Goal: Task Accomplishment & Management: Manage account settings

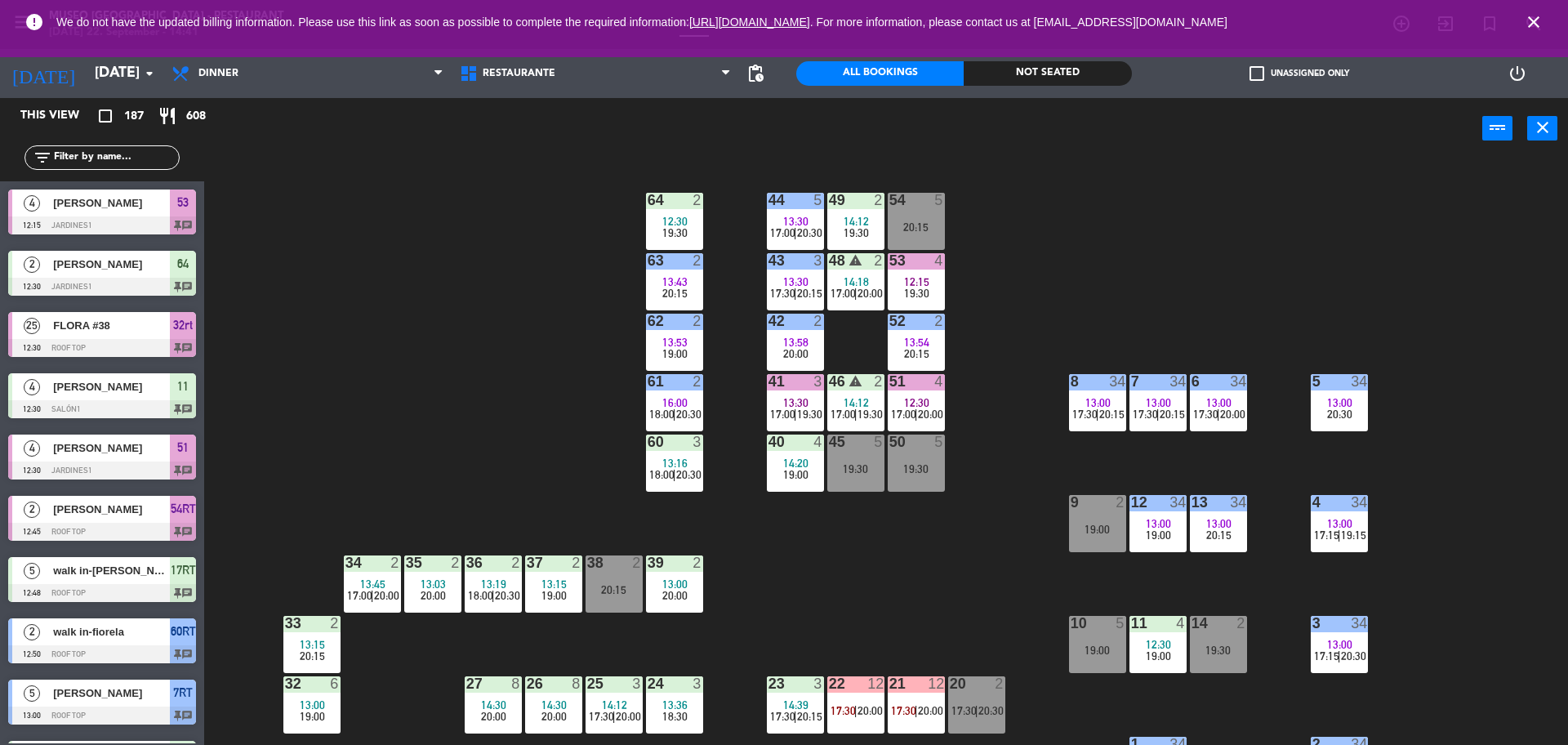
click at [525, 415] on div "44 5 13:30 17:00 | 20:30 49 2 14:12 19:30 54 5 20:15 64 2 12:30 19:30 48 warnin…" at bounding box center [894, 456] width 1348 height 586
click at [474, 226] on div "44 5 13:30 17:00 | 20:30 49 2 14:12 19:30 54 5 20:15 64 2 12:30 19:30 48 warnin…" at bounding box center [894, 456] width 1348 height 586
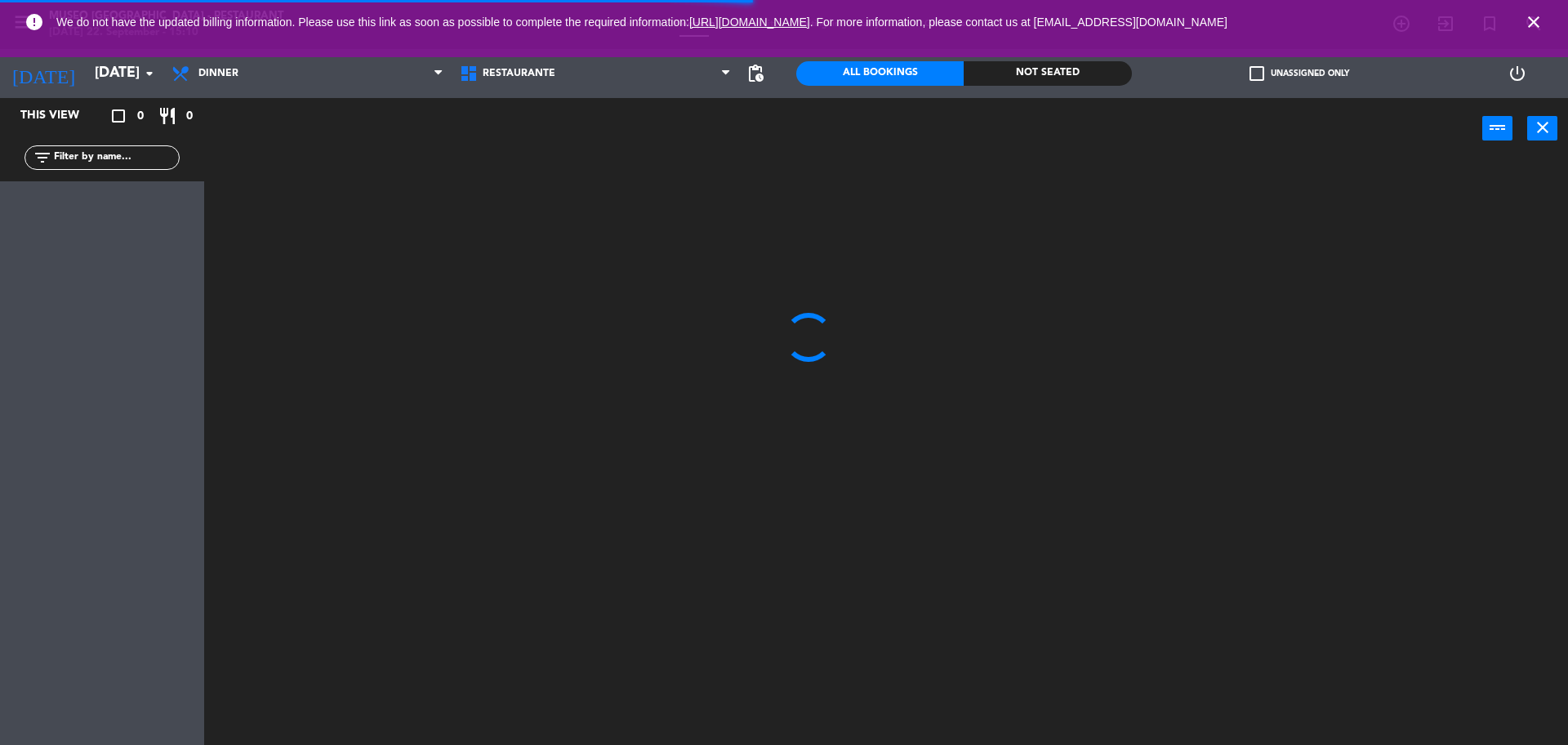
click at [1534, 20] on icon "close" at bounding box center [1533, 22] width 20 height 20
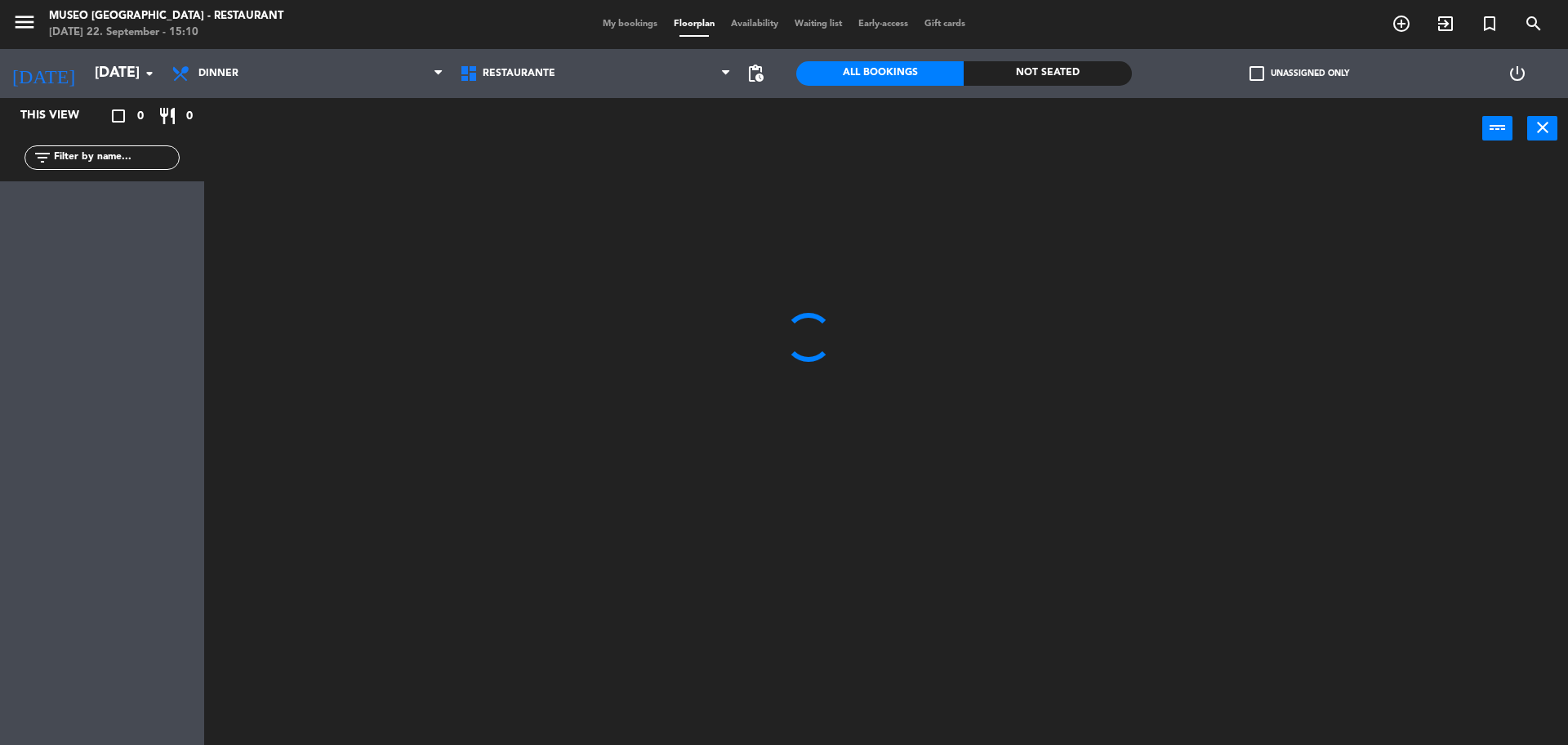
click at [644, 20] on span "My bookings" at bounding box center [630, 24] width 71 height 9
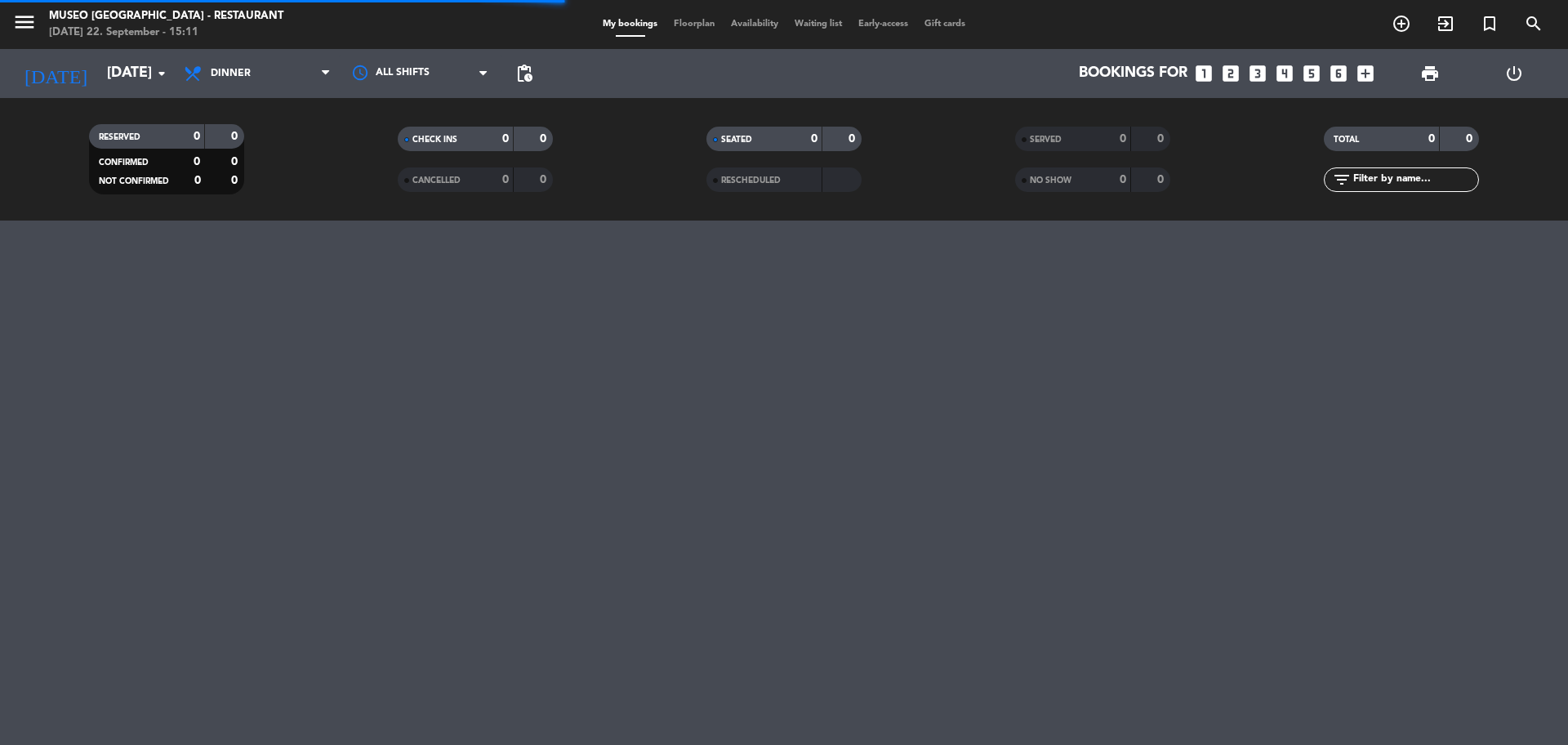
click at [1422, 57] on span "print" at bounding box center [1430, 73] width 32 height 32
click at [1422, 61] on span "print" at bounding box center [1430, 73] width 32 height 32
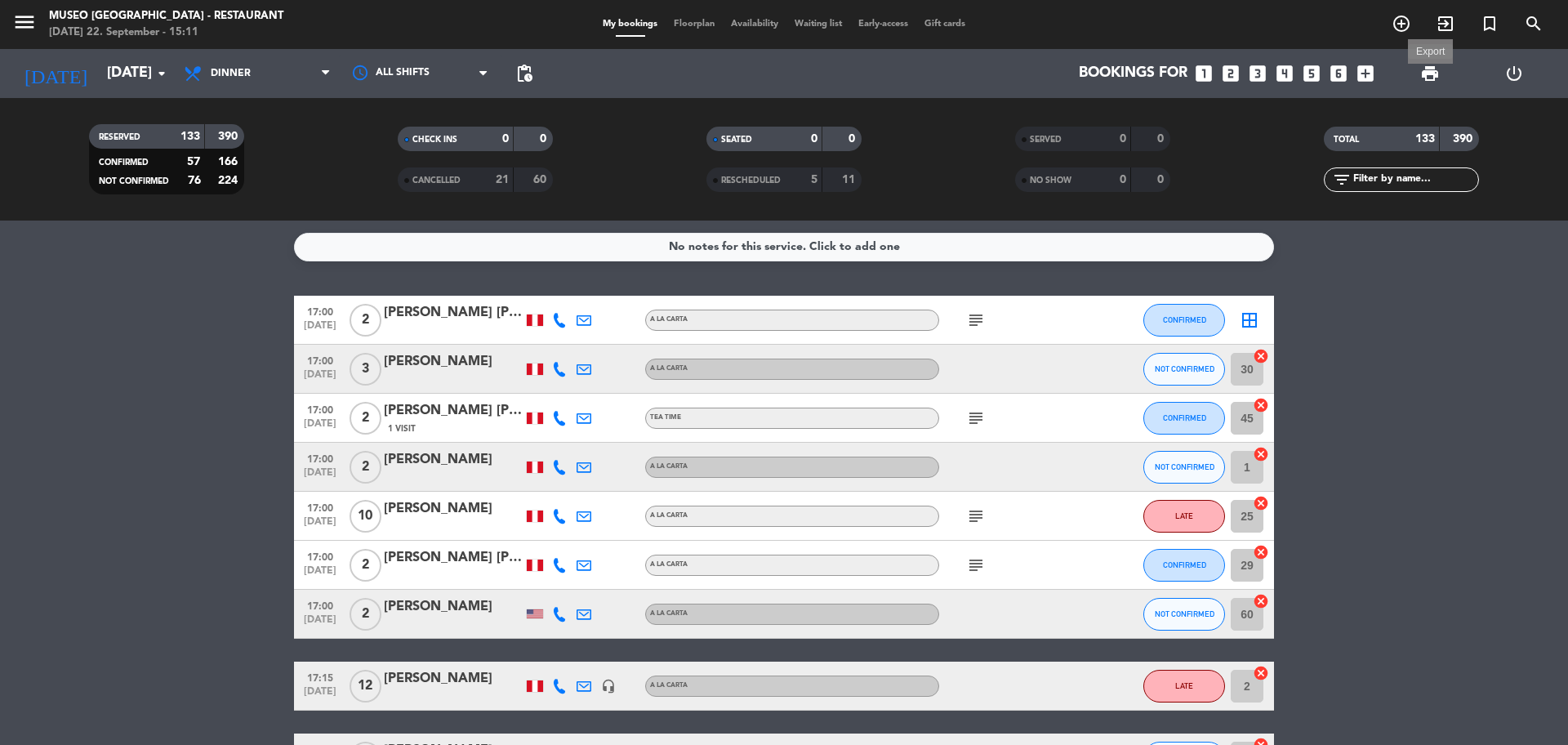
click at [1421, 72] on span "print" at bounding box center [1430, 73] width 20 height 20
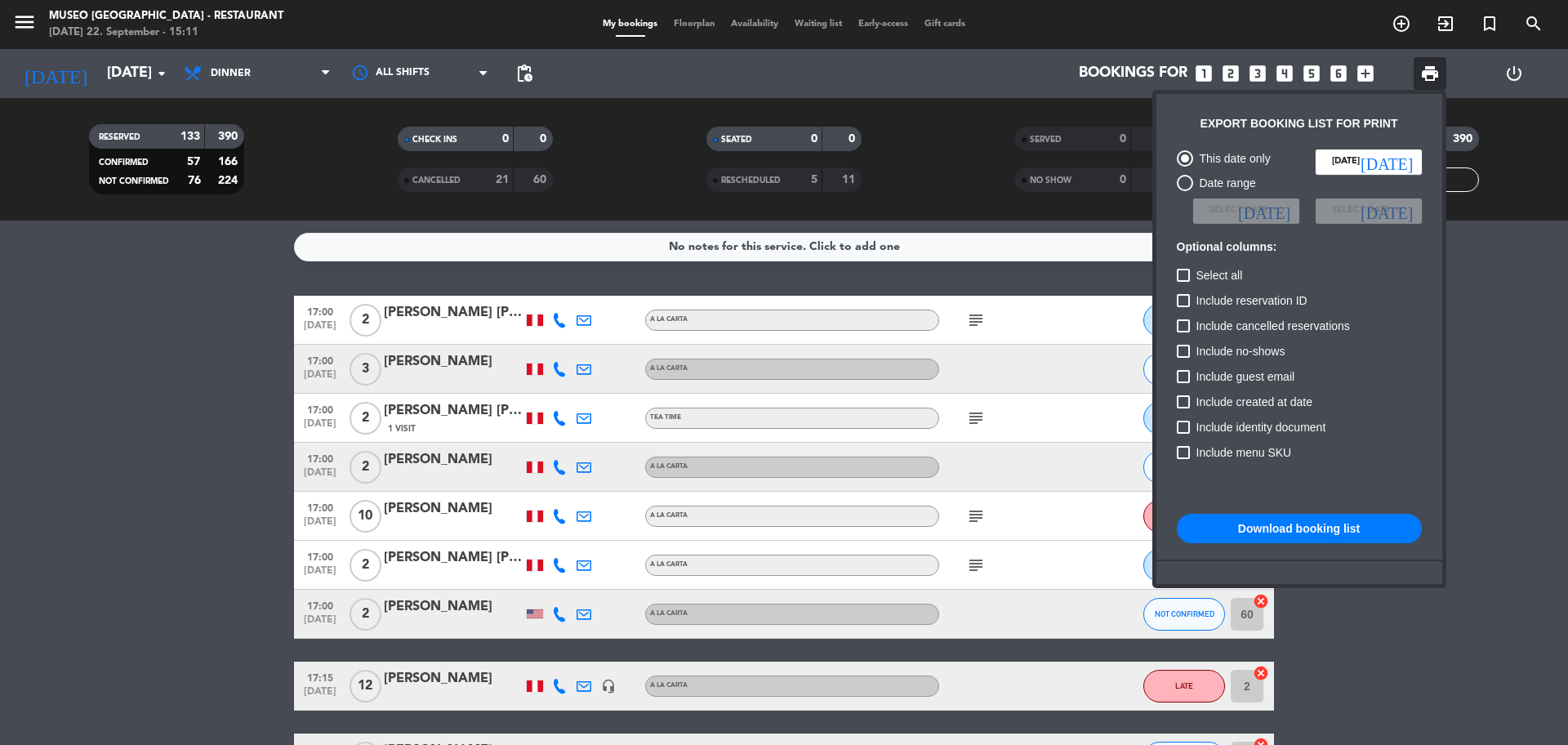
click at [1281, 500] on div "This date only Mon 22 Sep today Date range Select date today Select date today …" at bounding box center [1299, 406] width 261 height 531
click at [1258, 519] on button "Download booking list" at bounding box center [1299, 528] width 245 height 29
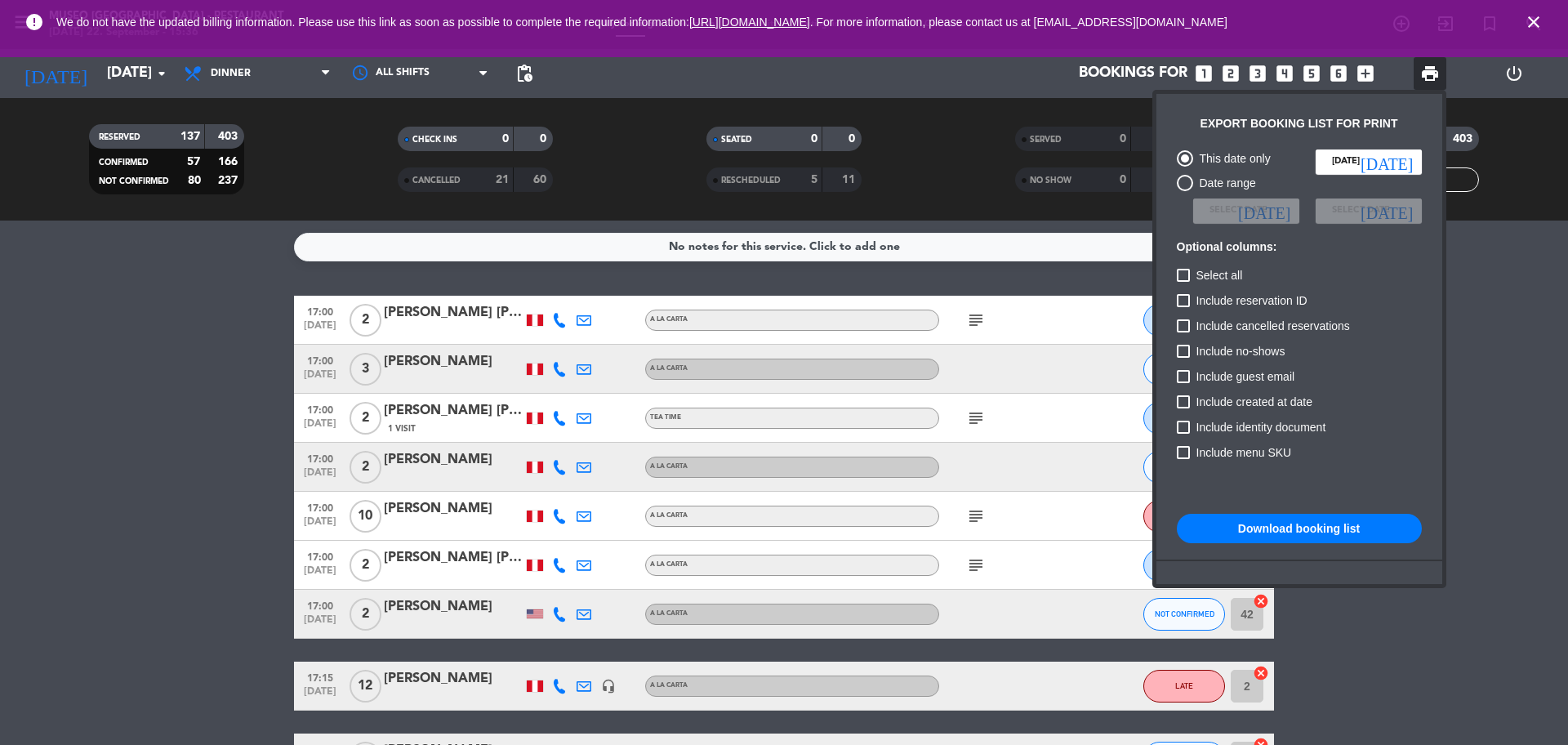
click at [241, 413] on div at bounding box center [784, 372] width 1568 height 745
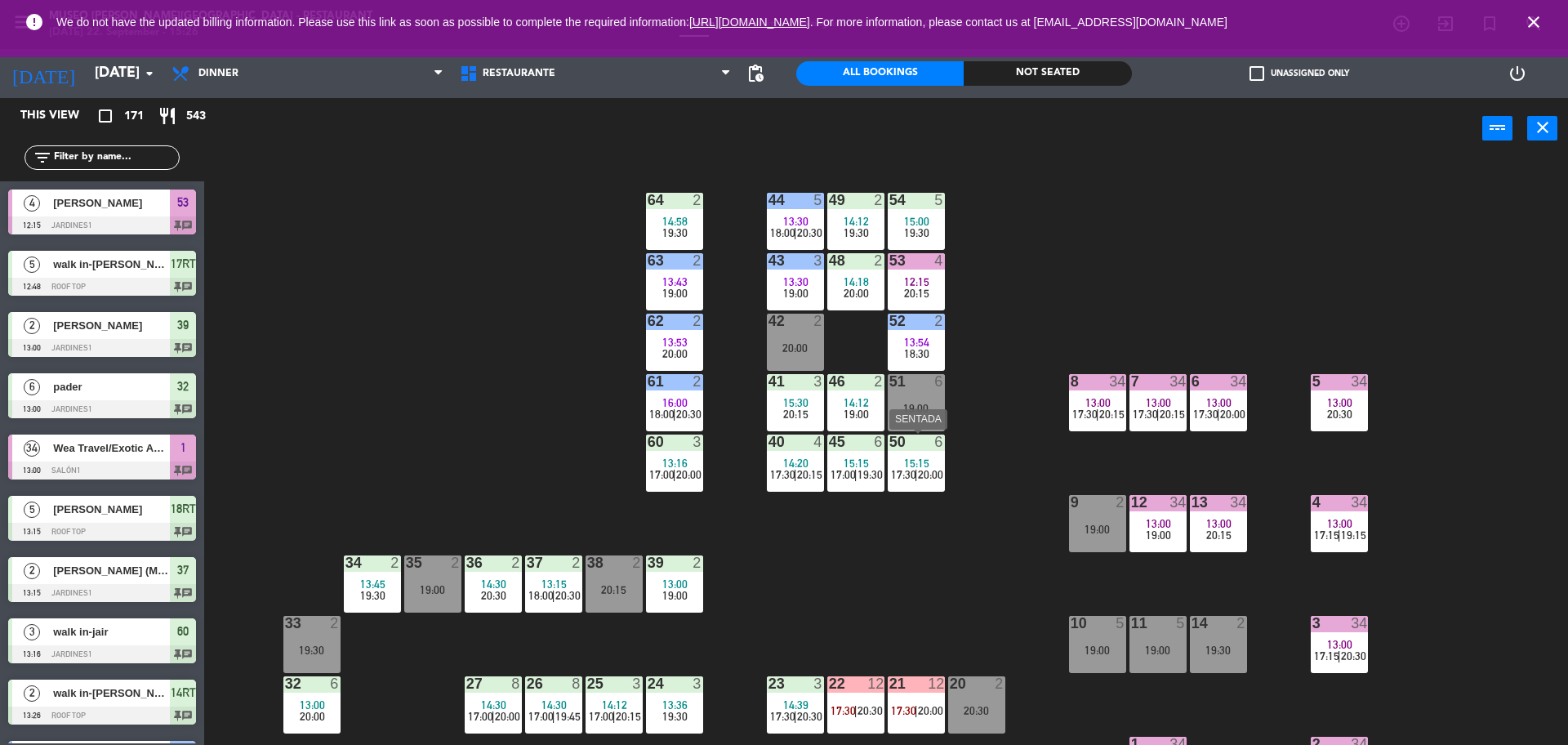
click at [931, 459] on div "15:15" at bounding box center [916, 463] width 57 height 11
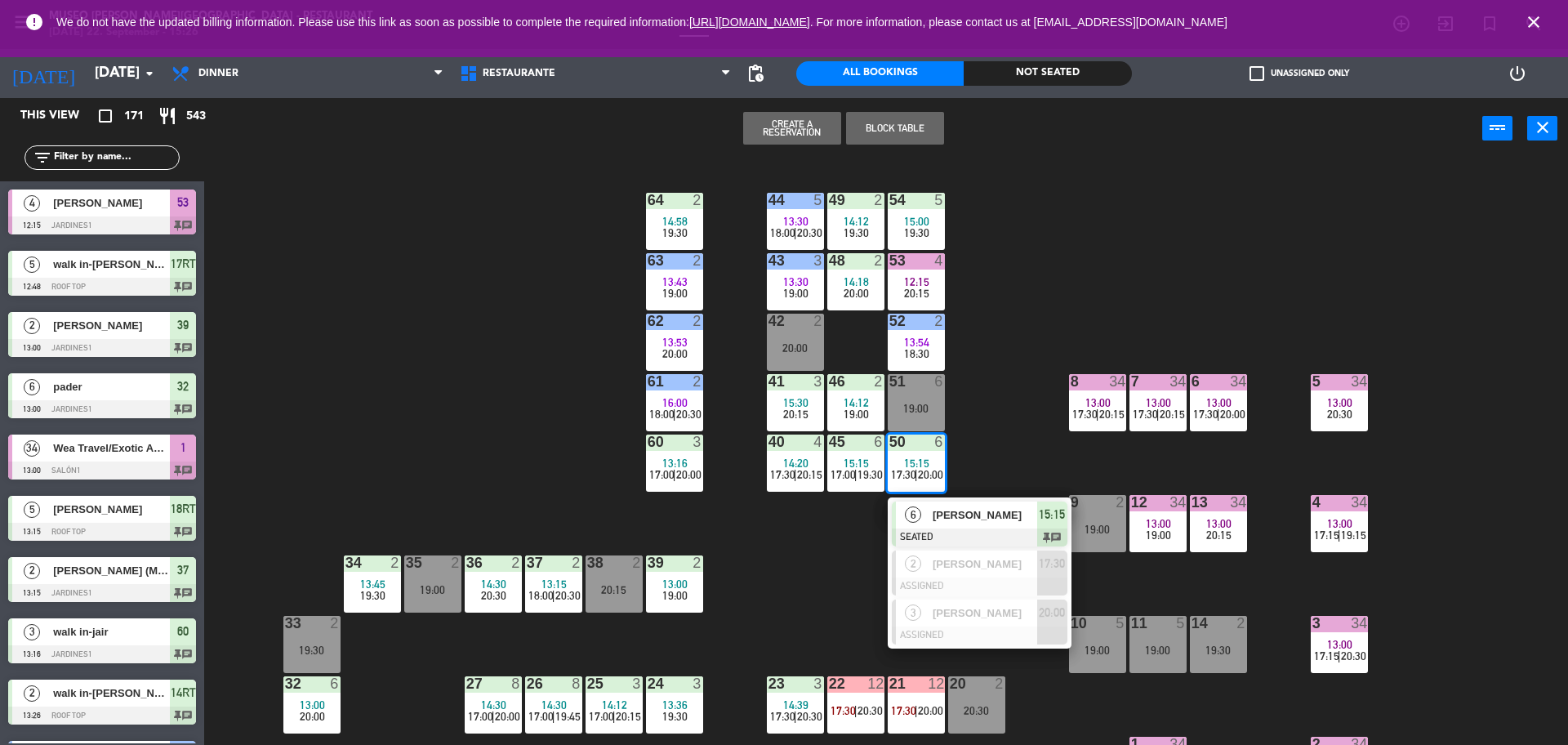
click at [1000, 364] on div "44 5 13:30 18:00 | 20:30 49 2 14:12 19:30 54 5 15:00 19:30 64 2 14:58 19:30 48 …" at bounding box center [894, 456] width 1348 height 586
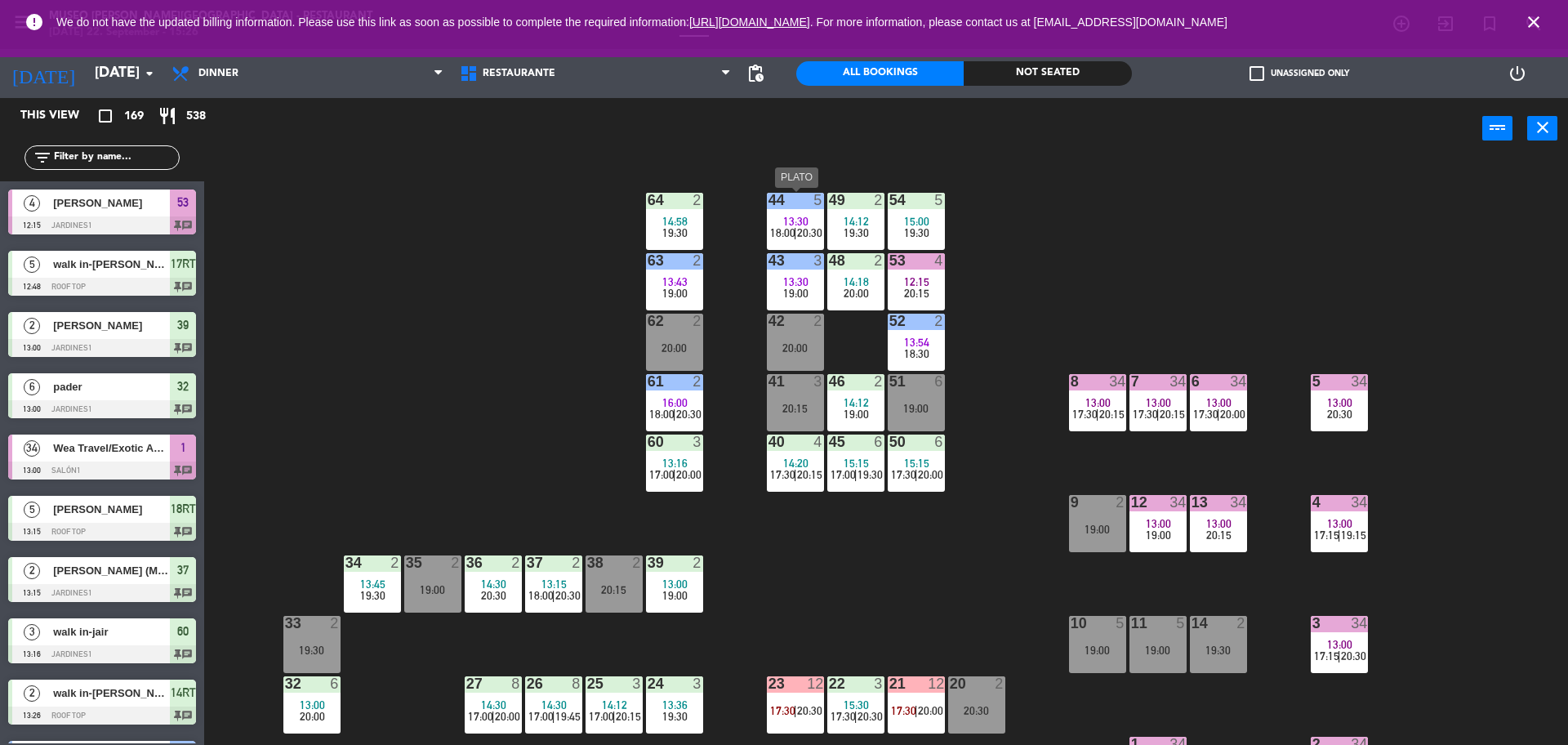
click at [795, 214] on span "13:30" at bounding box center [796, 221] width 26 height 13
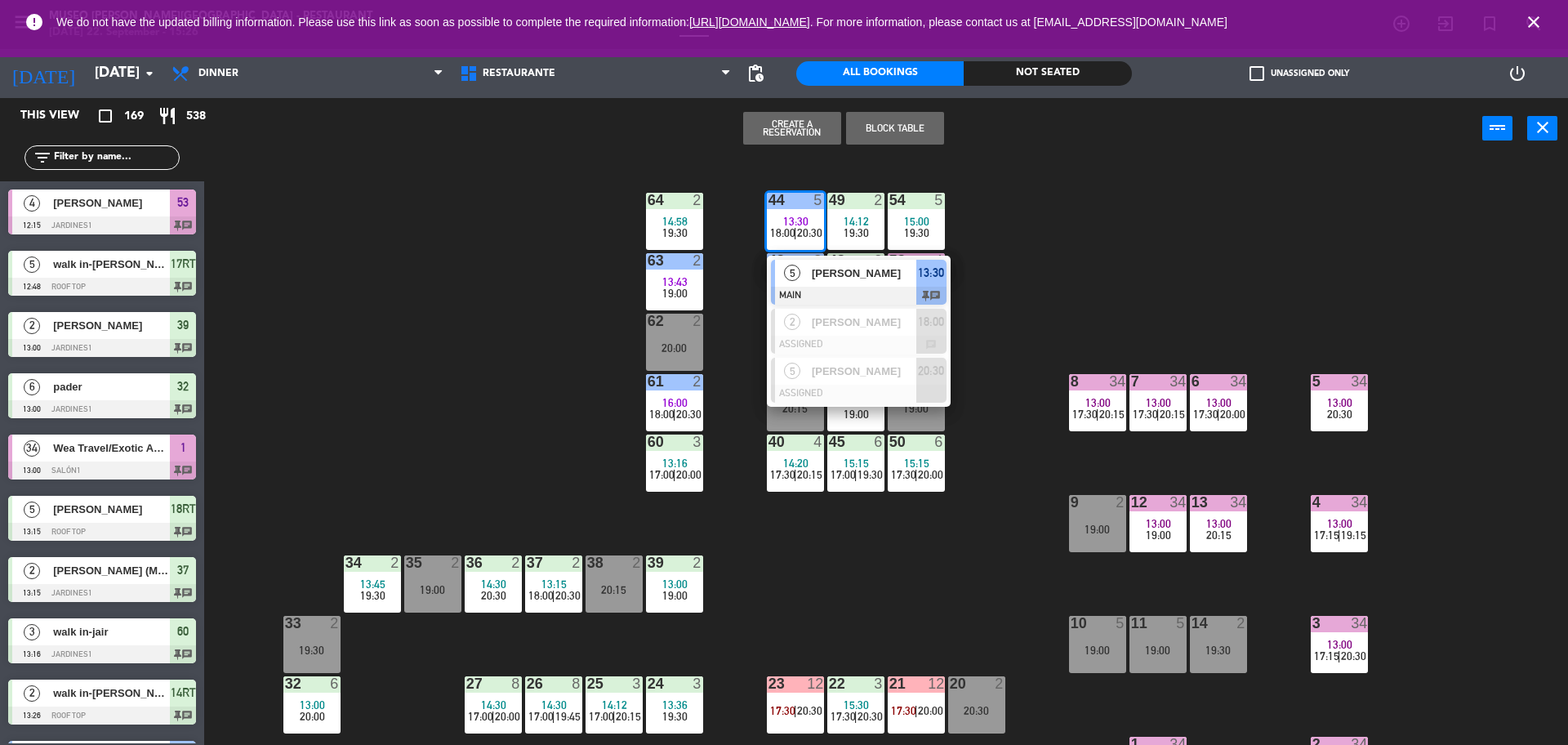
click at [1091, 309] on div "44 5 13:30 18:00 | 20:30 5 [PERSON_NAME] MAIN 13:30 chat 2 [PERSON_NAME] ASSIGN…" at bounding box center [894, 456] width 1348 height 586
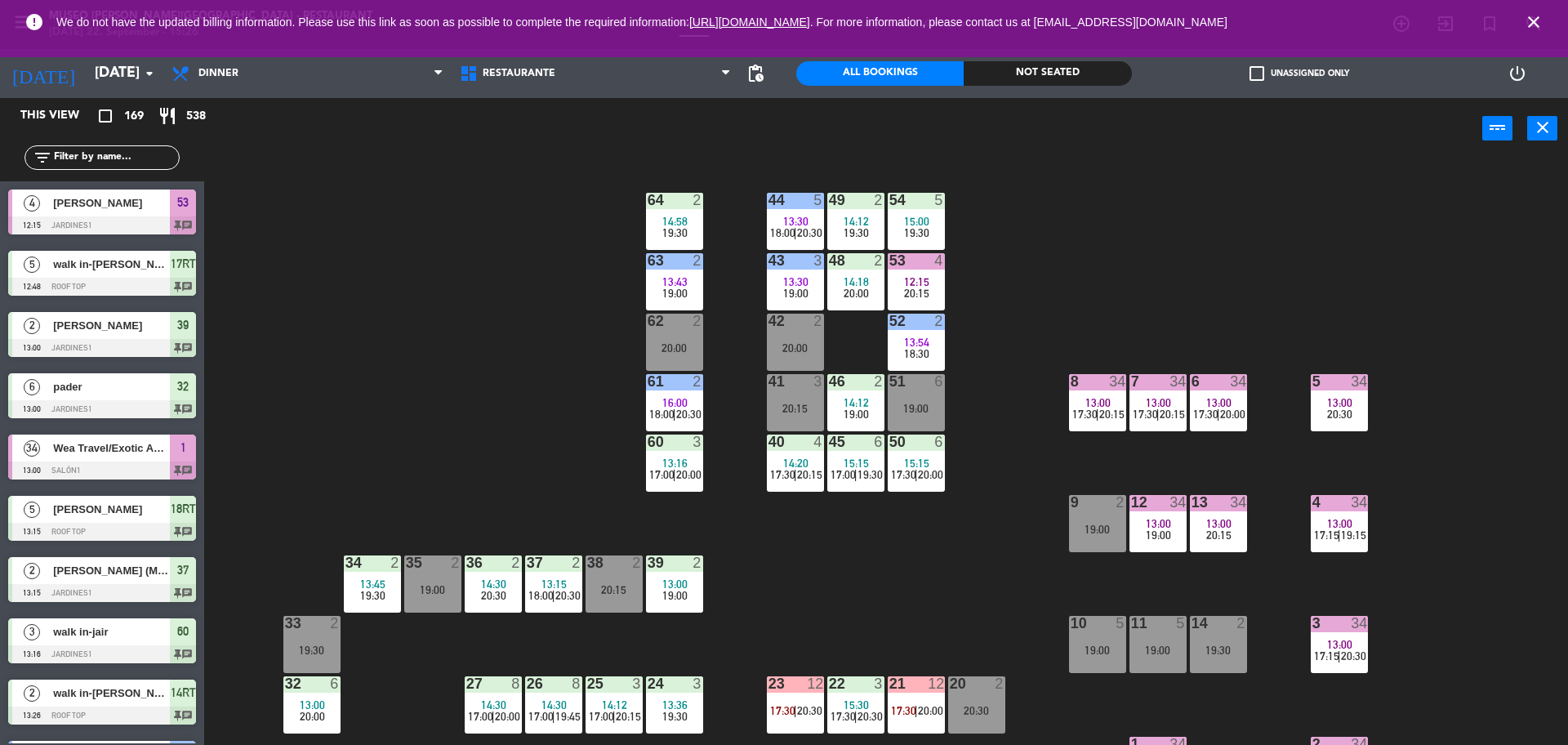
click at [931, 215] on div "15:00" at bounding box center [916, 221] width 57 height 11
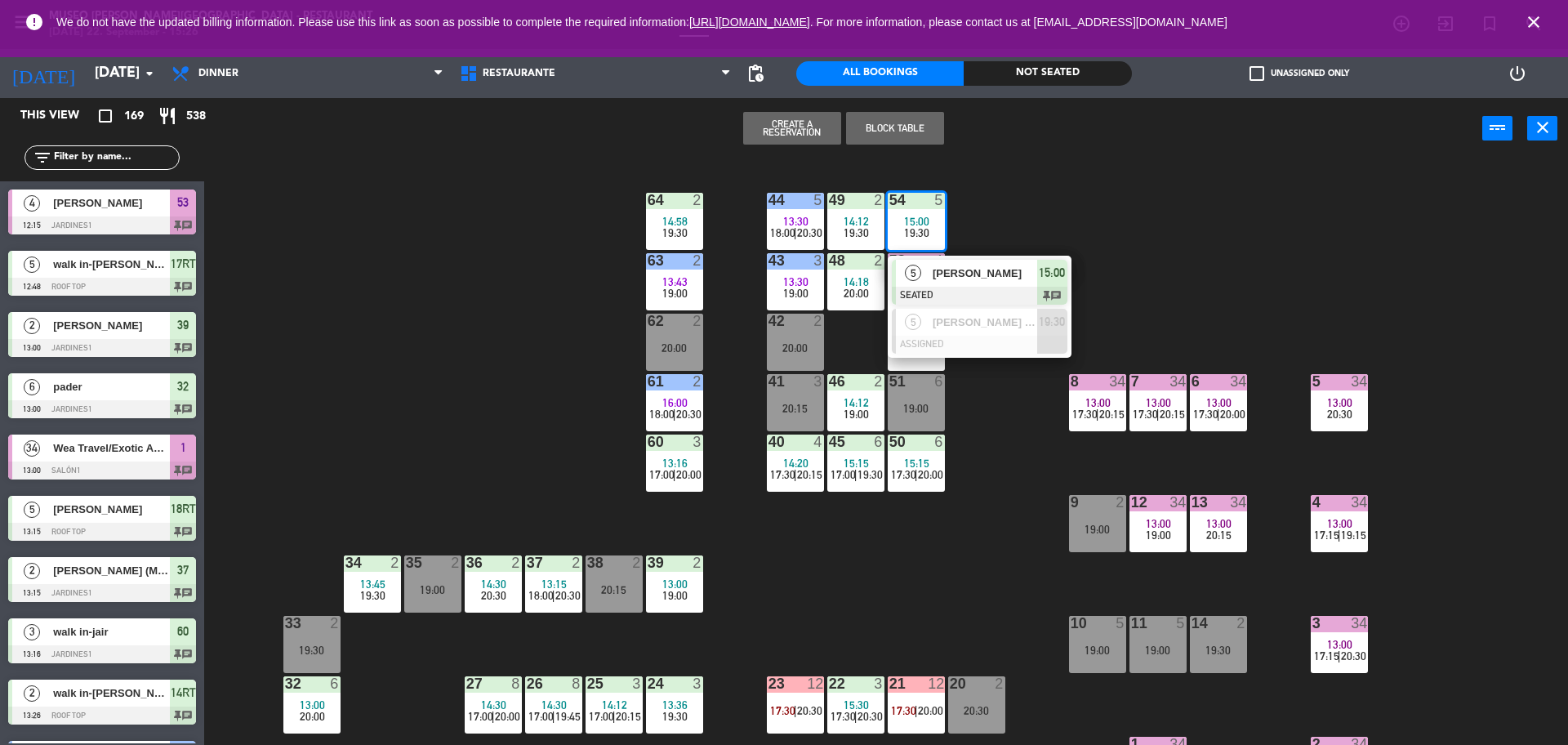
click at [1007, 226] on div "44 5 13:30 18:00 | 20:30 49 2 14:12 19:30 54 5 15:00 19:30 5 [PERSON_NAME] SEAT…" at bounding box center [894, 456] width 1348 height 586
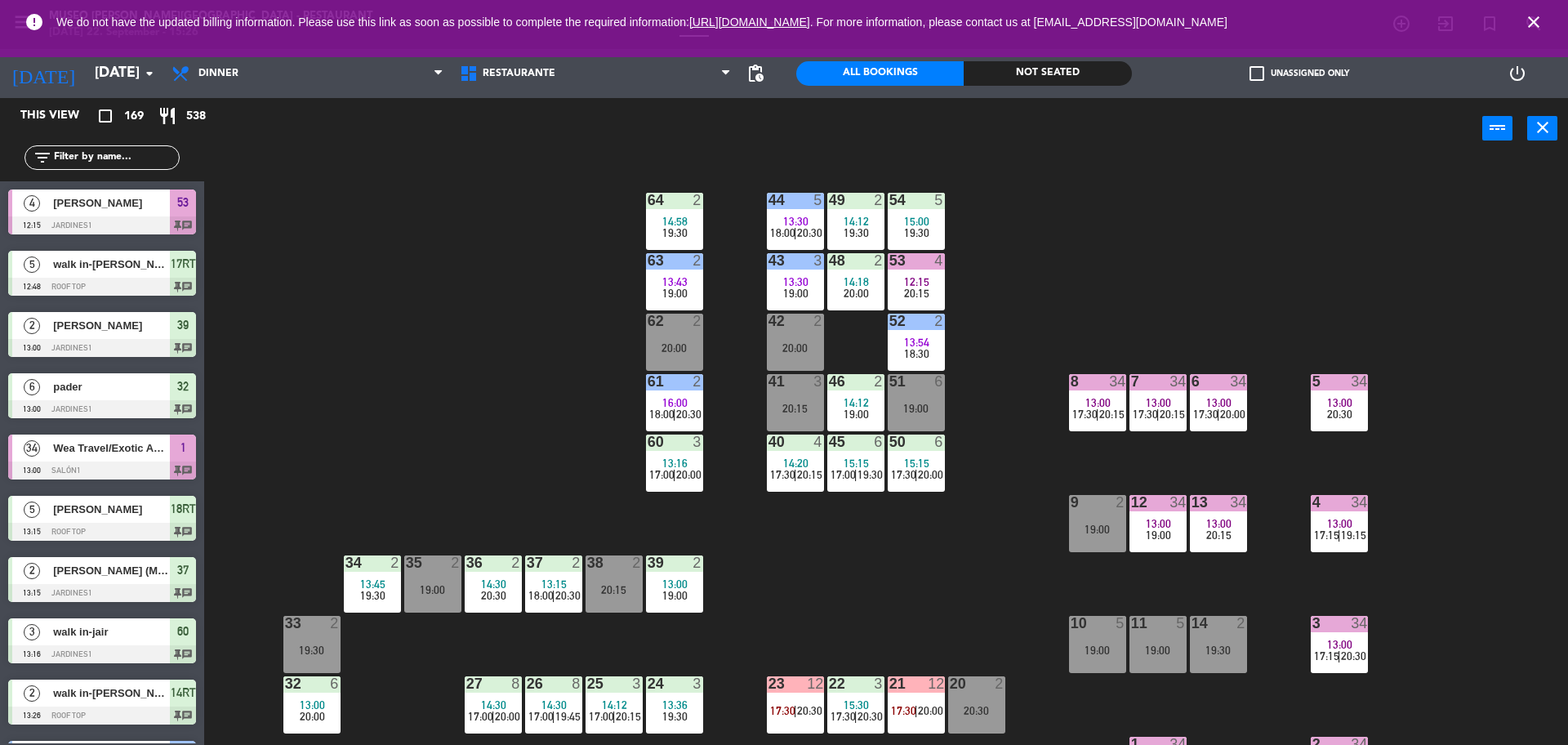
click at [843, 296] on div "20:00" at bounding box center [856, 293] width 57 height 11
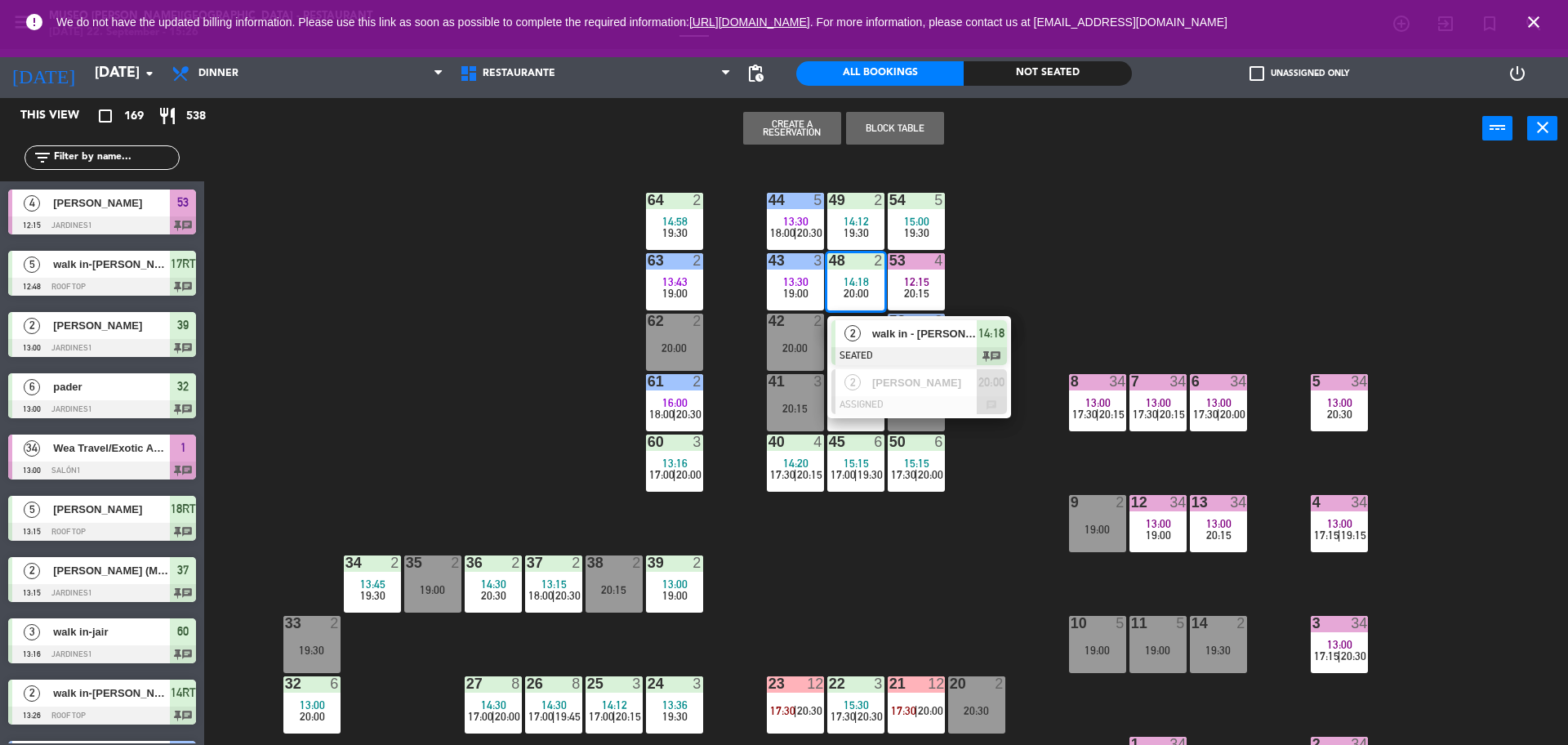
click at [1024, 276] on div "44 5 13:30 18:00 | 20:30 49 2 14:12 19:30 54 5 15:00 19:30 64 2 14:58 19:30 48 …" at bounding box center [894, 456] width 1348 height 586
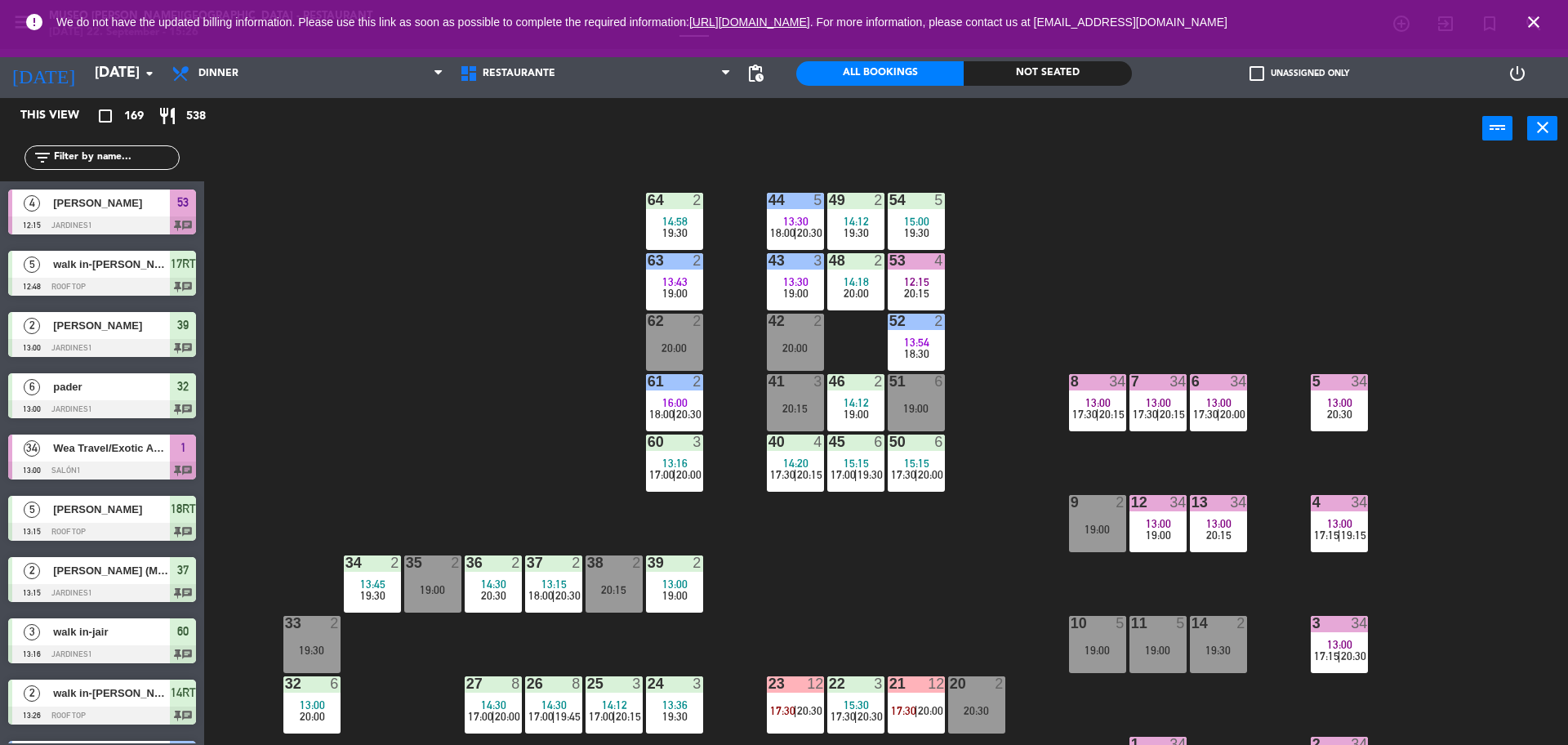
click at [935, 274] on div "53 4 12:15 20:15" at bounding box center [916, 282] width 57 height 57
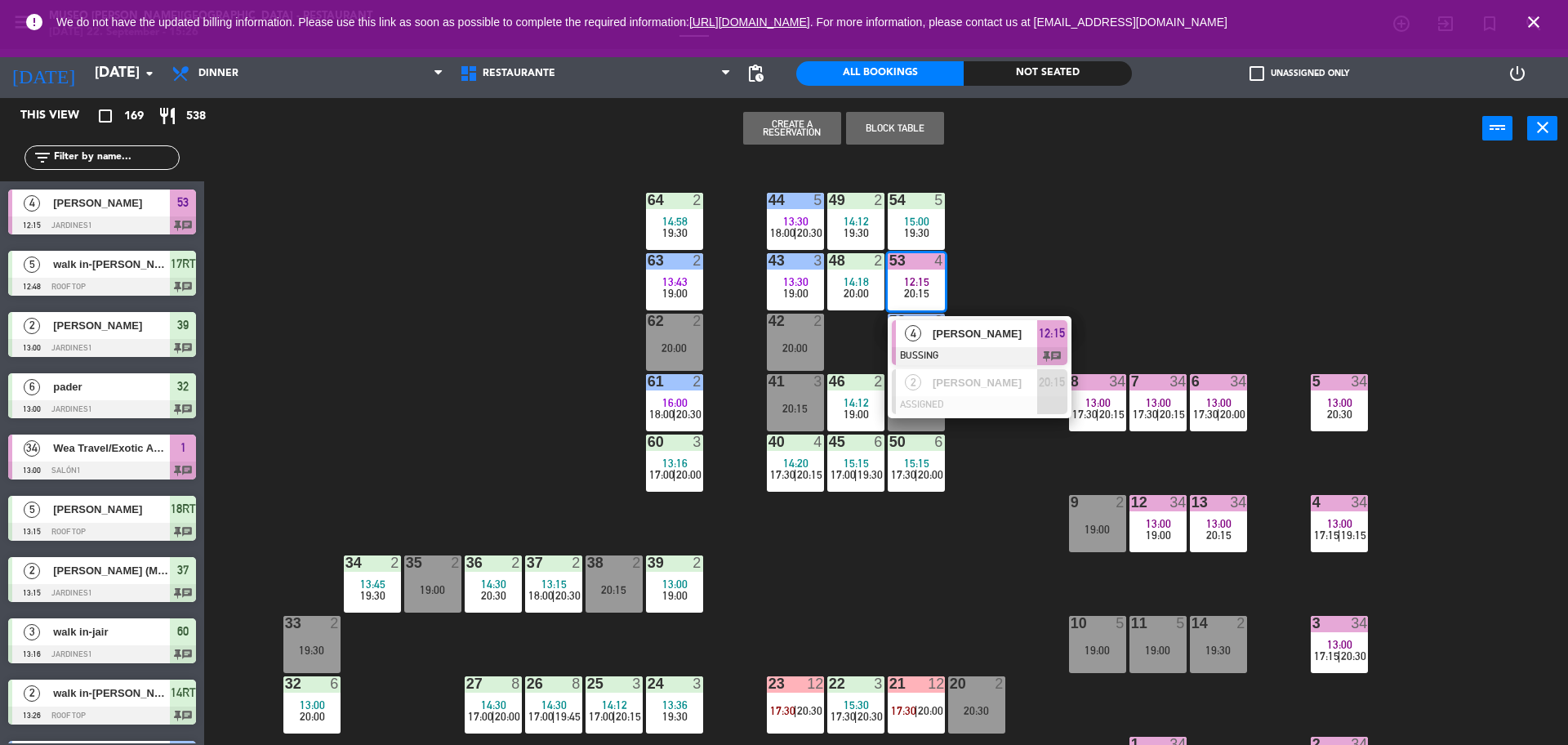
click at [1001, 263] on div "44 5 13:30 18:00 | 20:30 49 2 14:12 19:30 54 5 15:00 19:30 64 2 14:58 19:30 48 …" at bounding box center [894, 456] width 1348 height 586
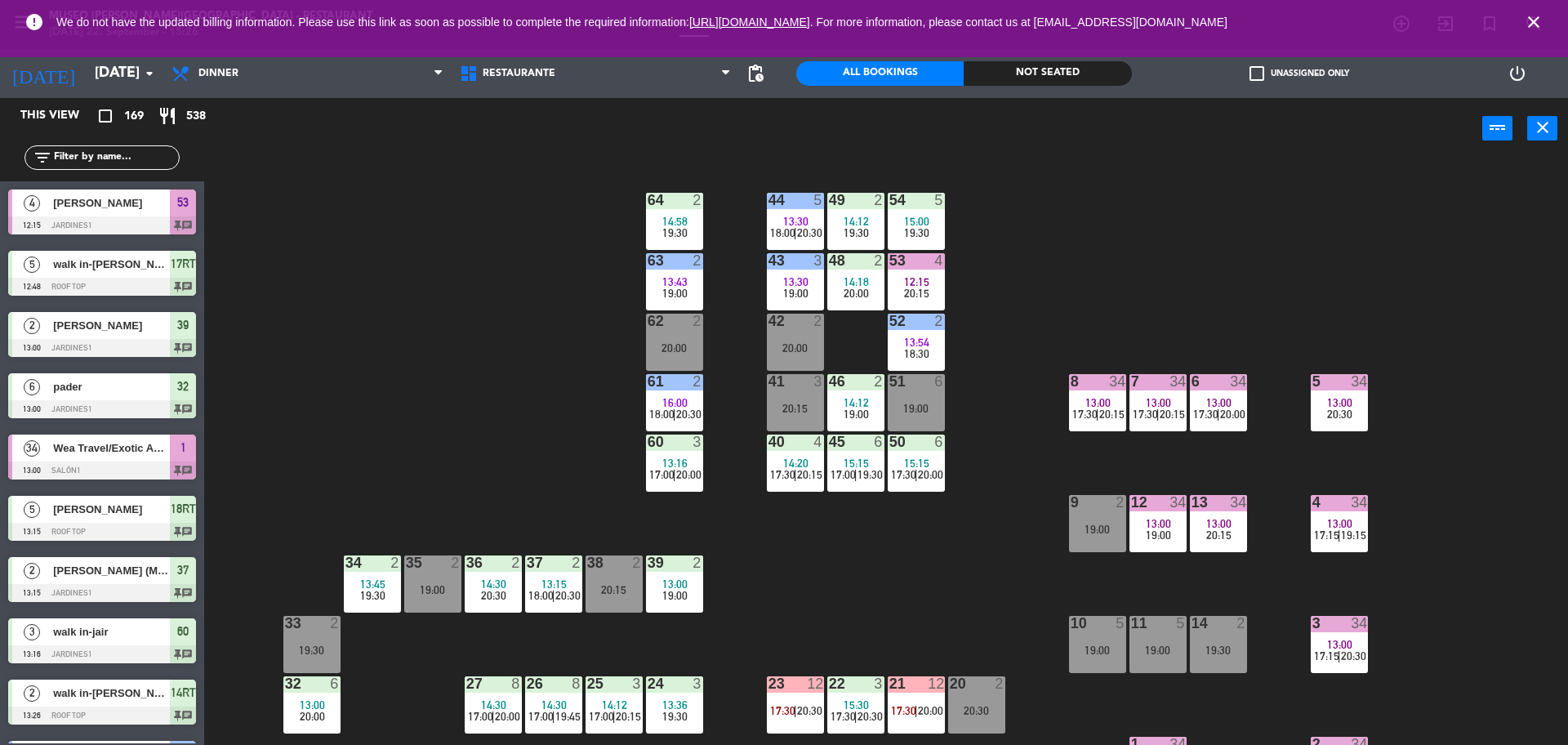
click at [817, 290] on div "19:00" at bounding box center [795, 293] width 57 height 11
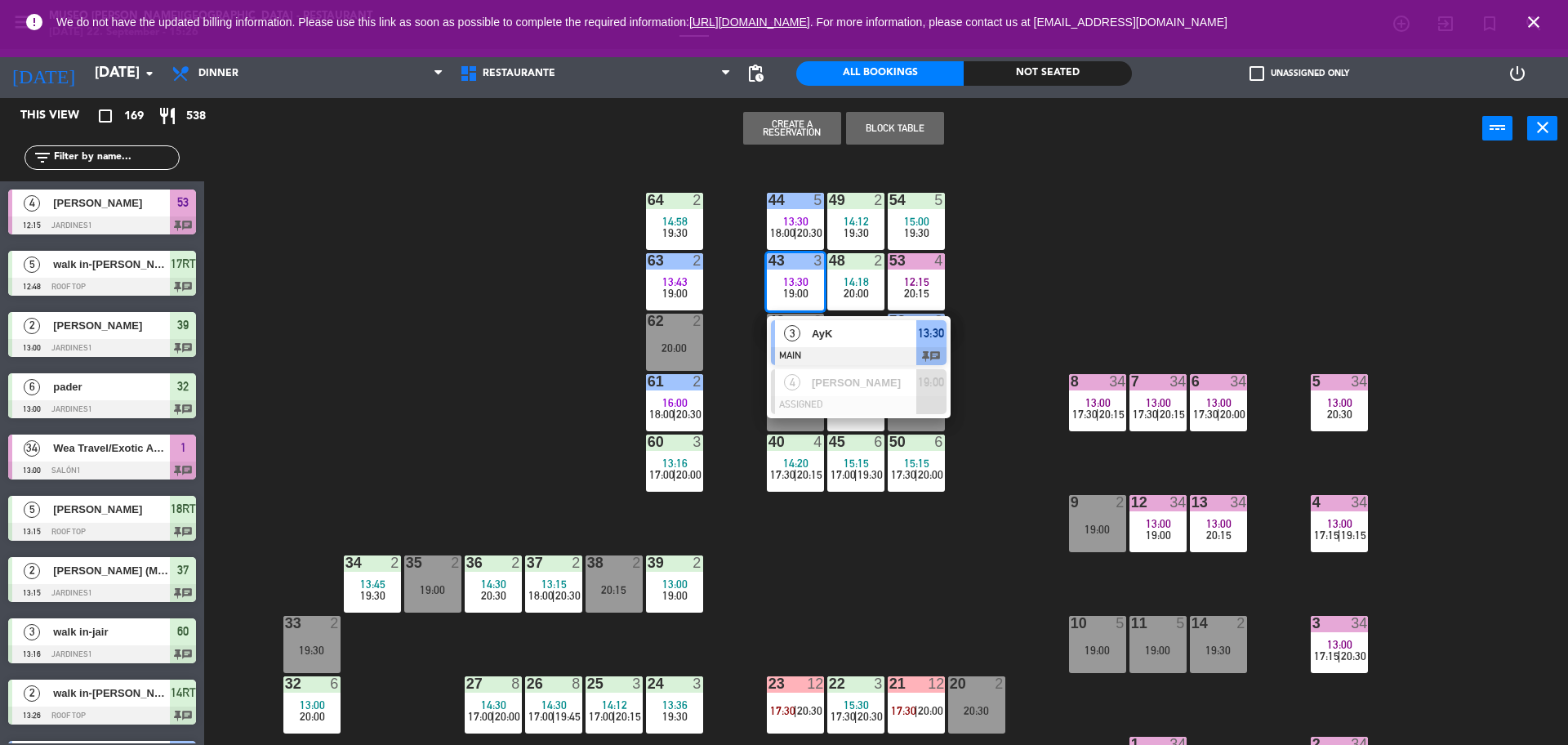
click at [1028, 295] on div "44 5 13:30 18:00 | 20:30 49 2 14:12 19:30 54 5 15:00 19:30 64 2 14:58 19:30 48 …" at bounding box center [894, 456] width 1348 height 586
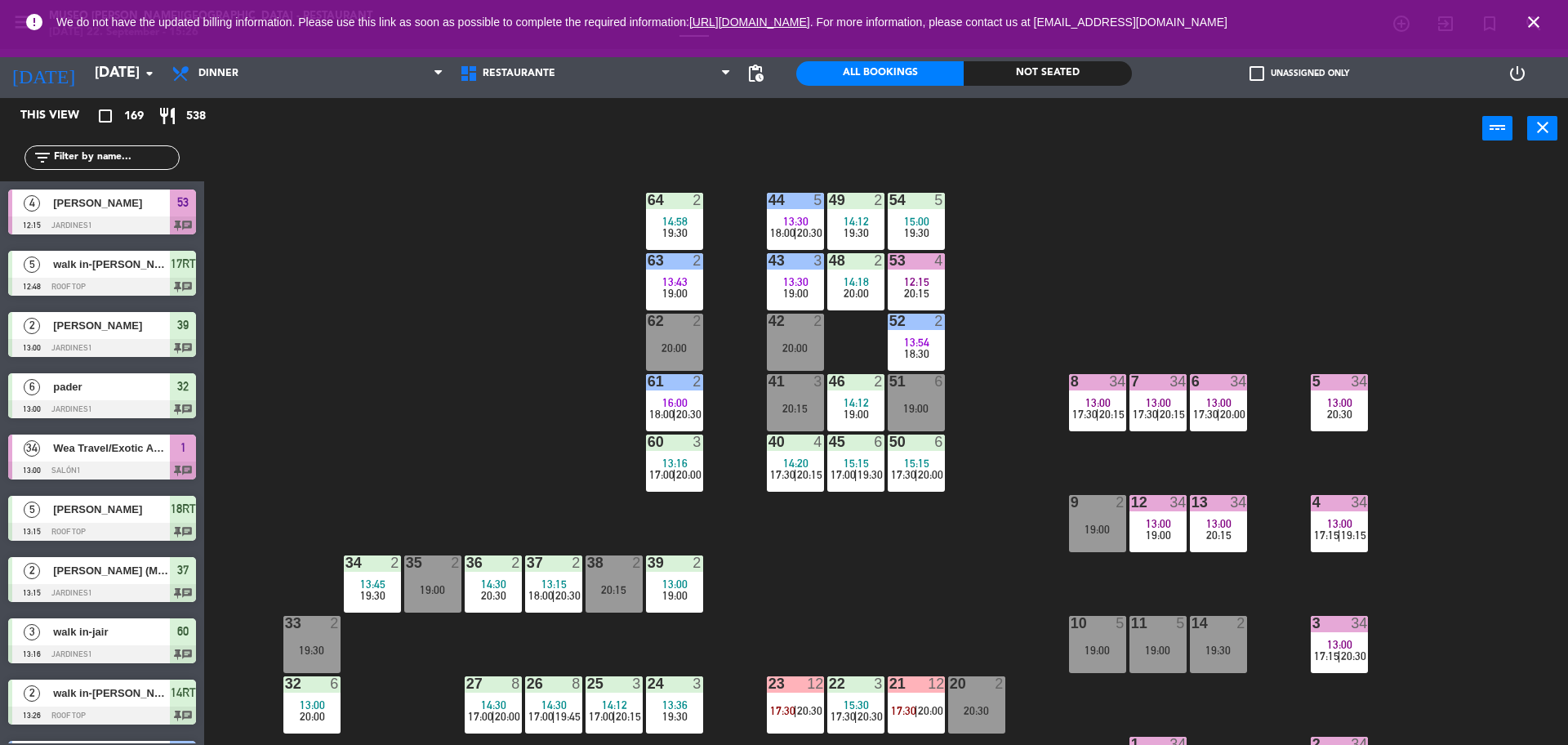
click at [795, 294] on span "19:00" at bounding box center [796, 293] width 26 height 13
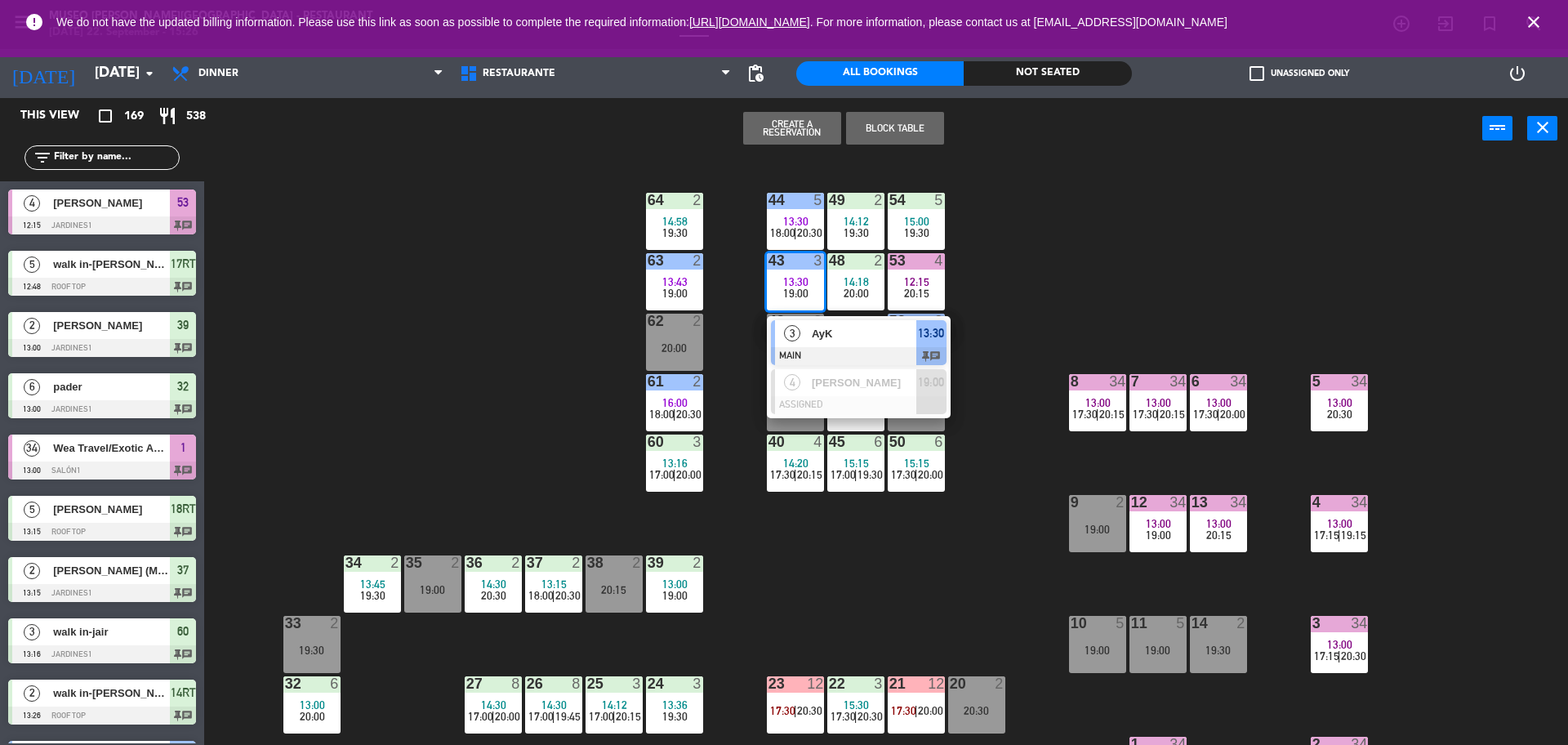
click at [1016, 355] on div "44 5 13:30 18:00 | 20:30 49 2 14:12 19:30 54 5 15:00 19:30 64 2 14:58 19:30 48 …" at bounding box center [894, 456] width 1348 height 586
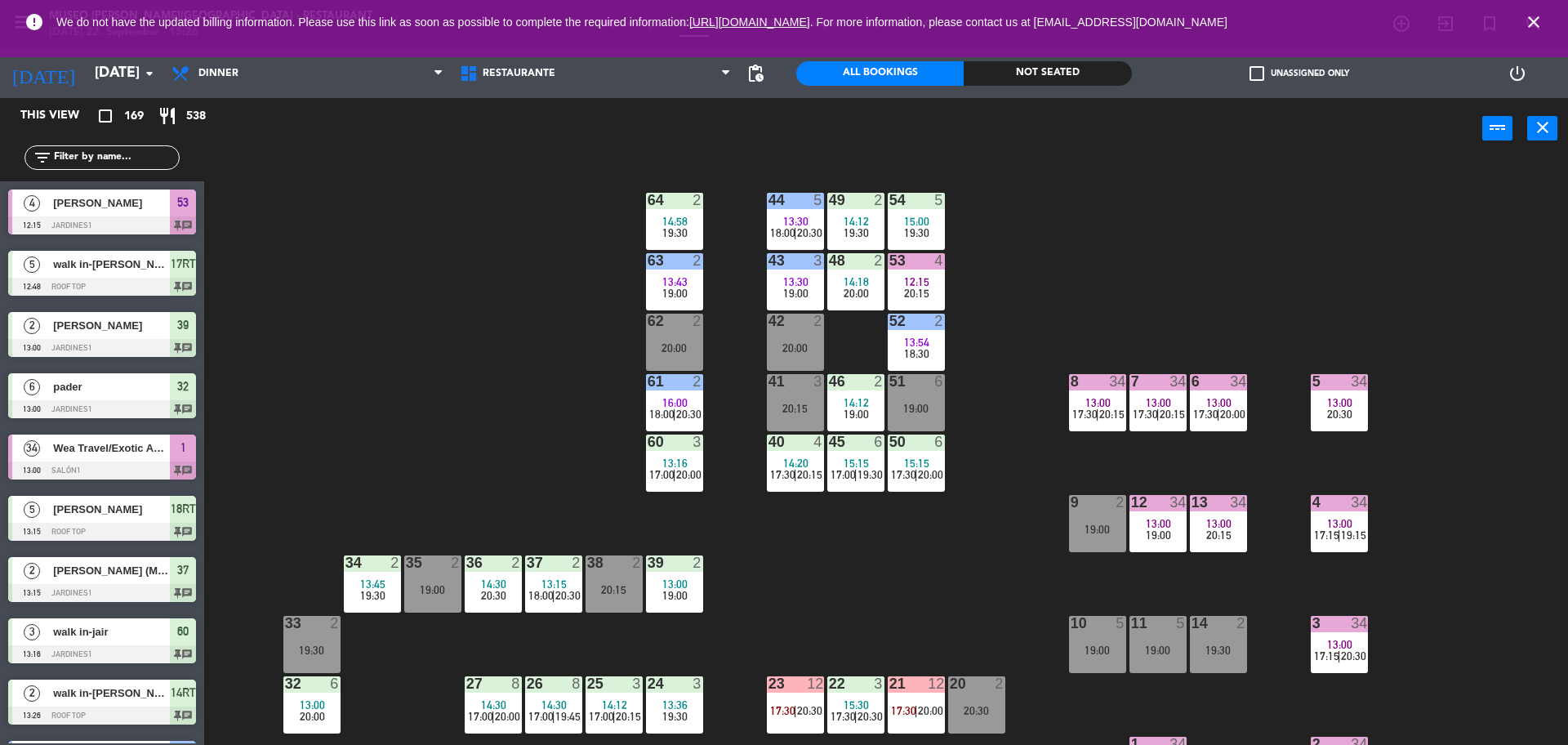
click at [929, 408] on div "19:00" at bounding box center [916, 408] width 57 height 11
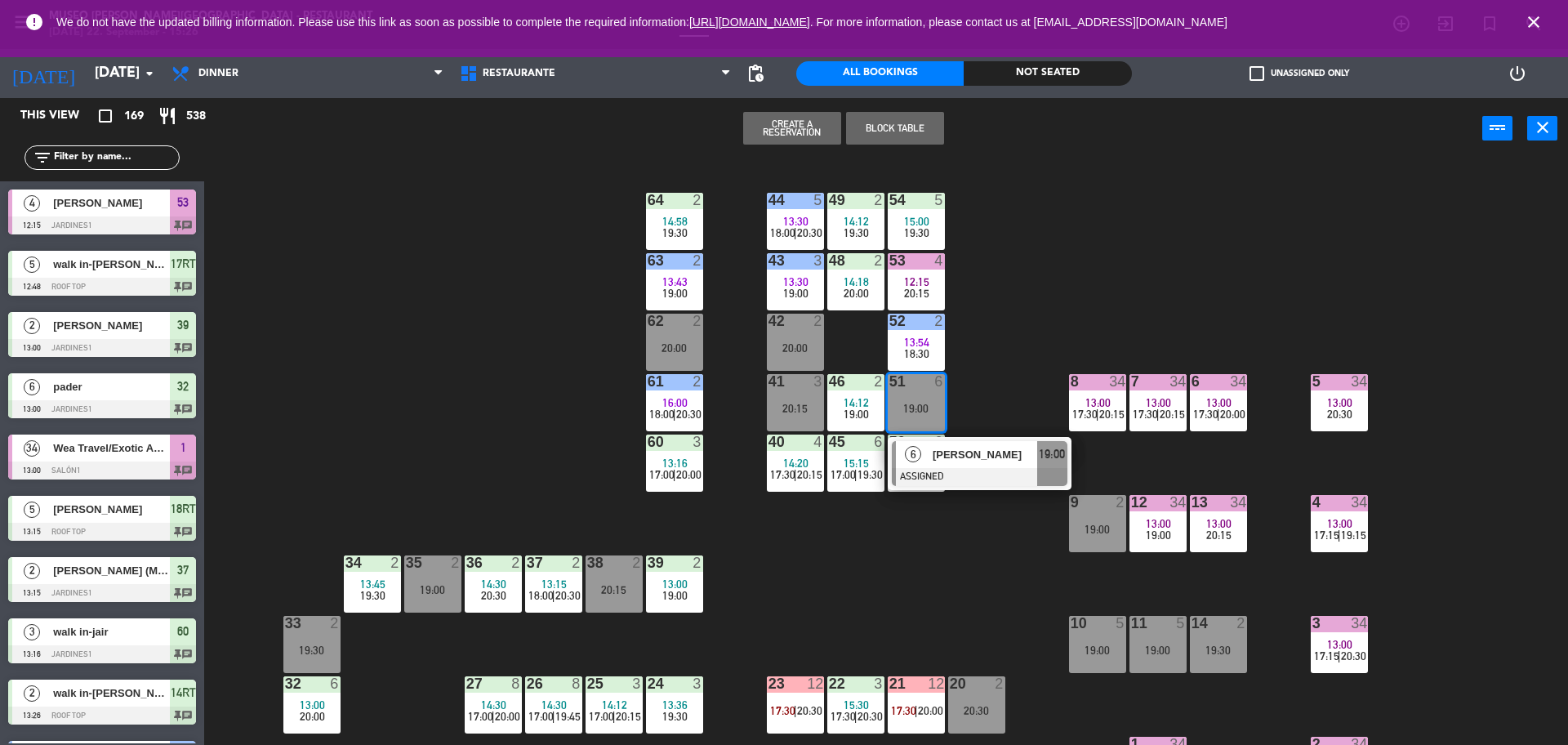
click at [969, 388] on div "44 5 13:30 18:00 | 20:30 49 2 14:12 19:30 54 5 15:00 19:30 64 2 14:58 19:30 48 …" at bounding box center [894, 456] width 1348 height 586
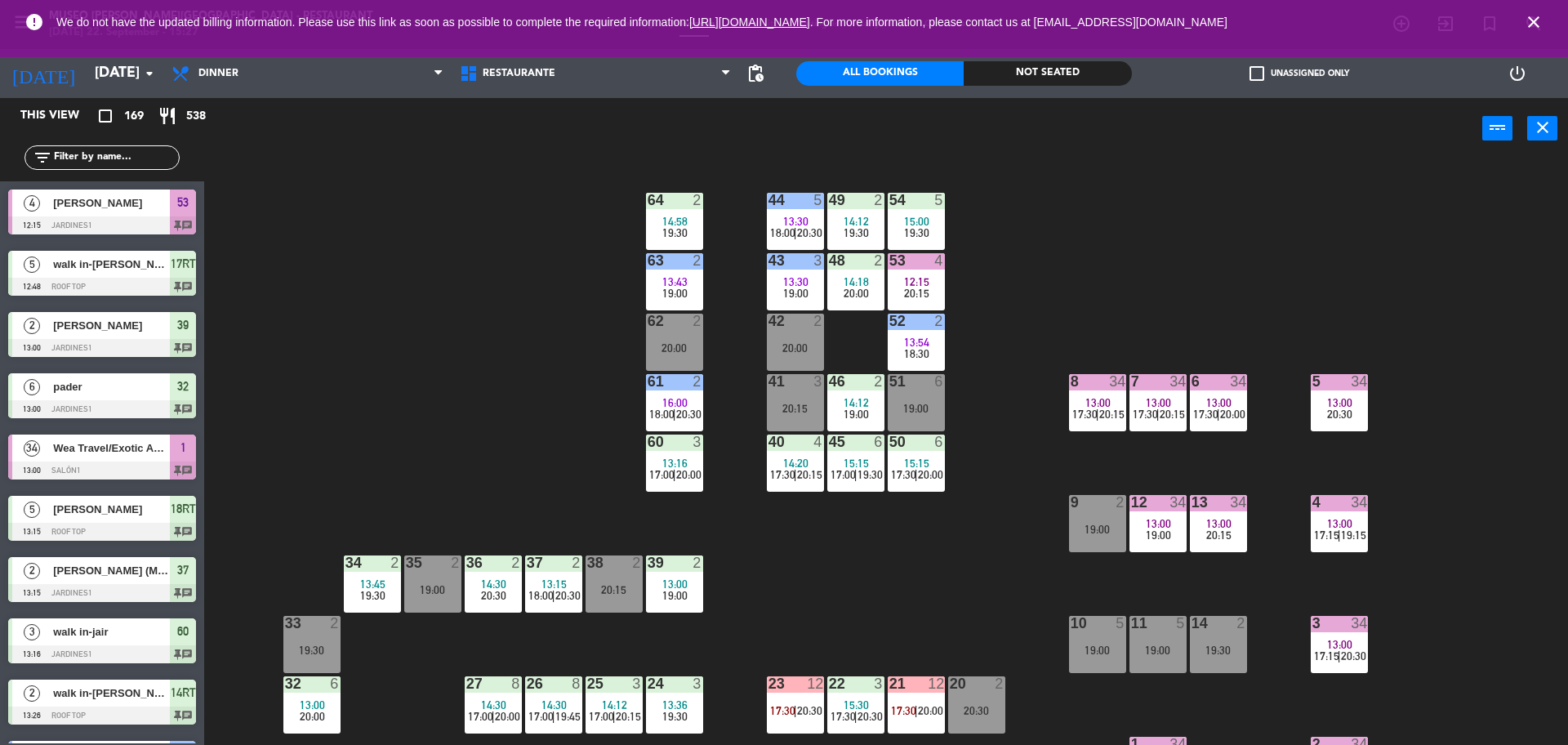
click at [909, 487] on div "50 6 15:15 17:30 | 20:00" at bounding box center [916, 463] width 57 height 57
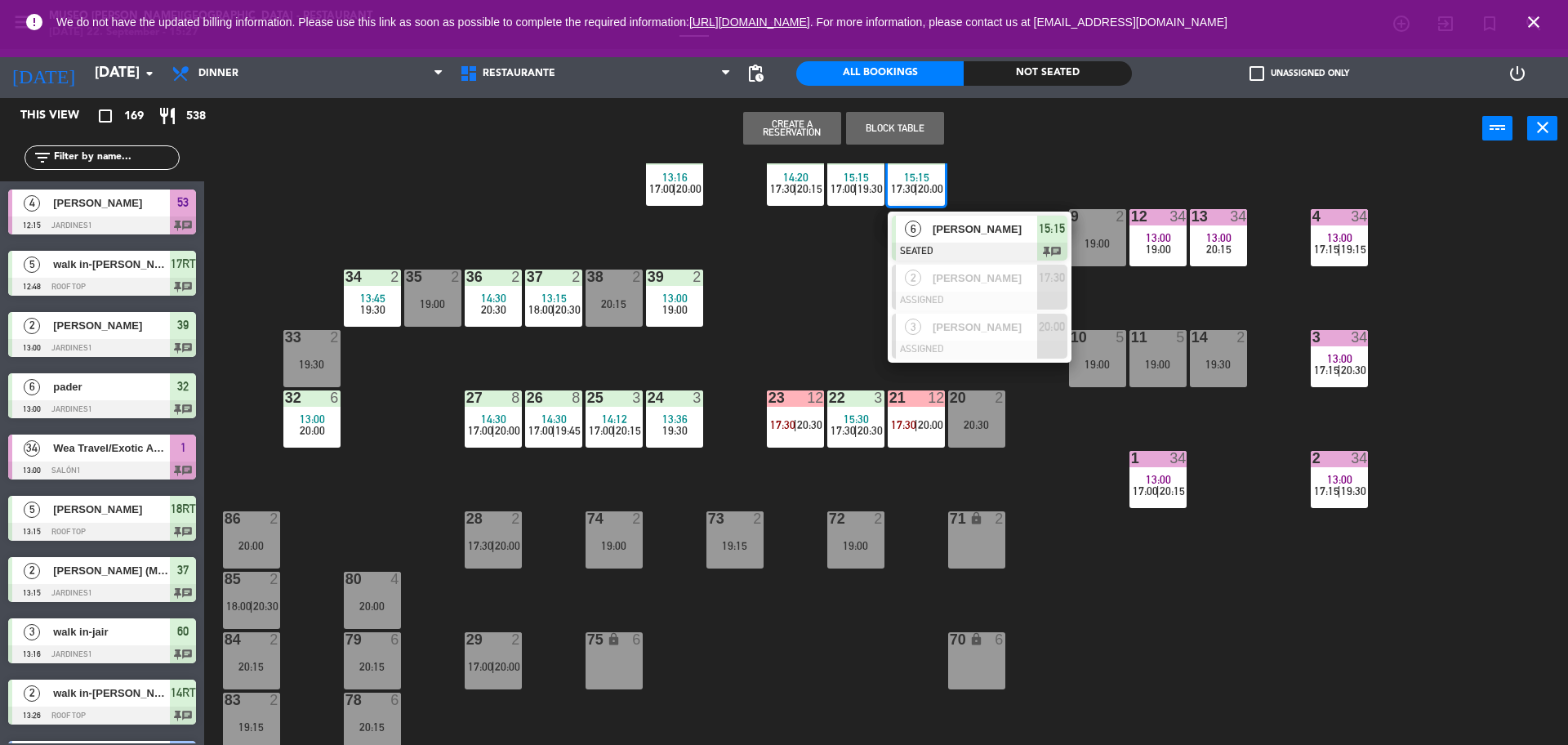
scroll to position [326, 0]
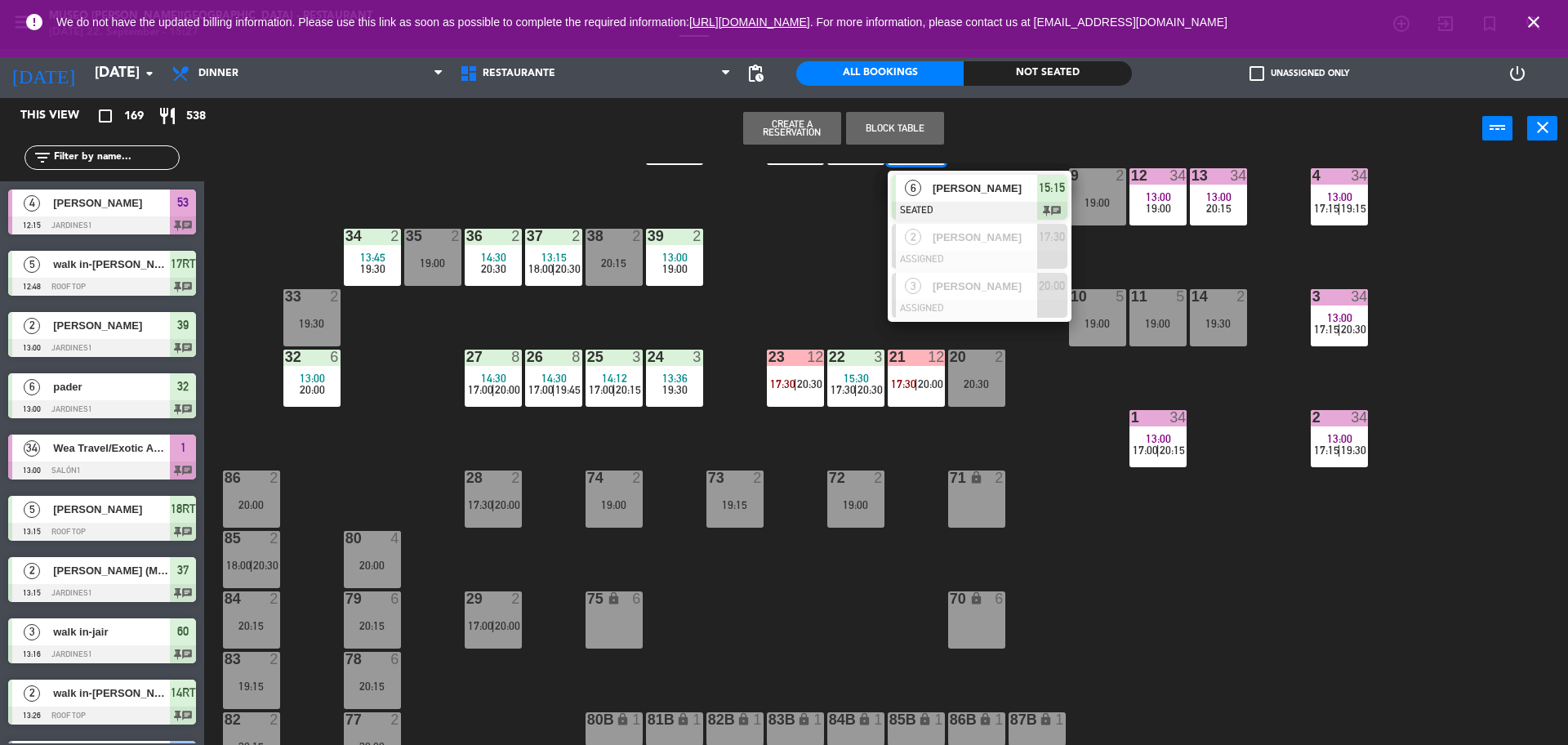
click at [769, 317] on div "44 5 13:30 18:00 | 20:30 49 2 14:12 19:30 54 5 15:00 19:30 64 2 14:58 19:30 48 …" at bounding box center [894, 456] width 1348 height 586
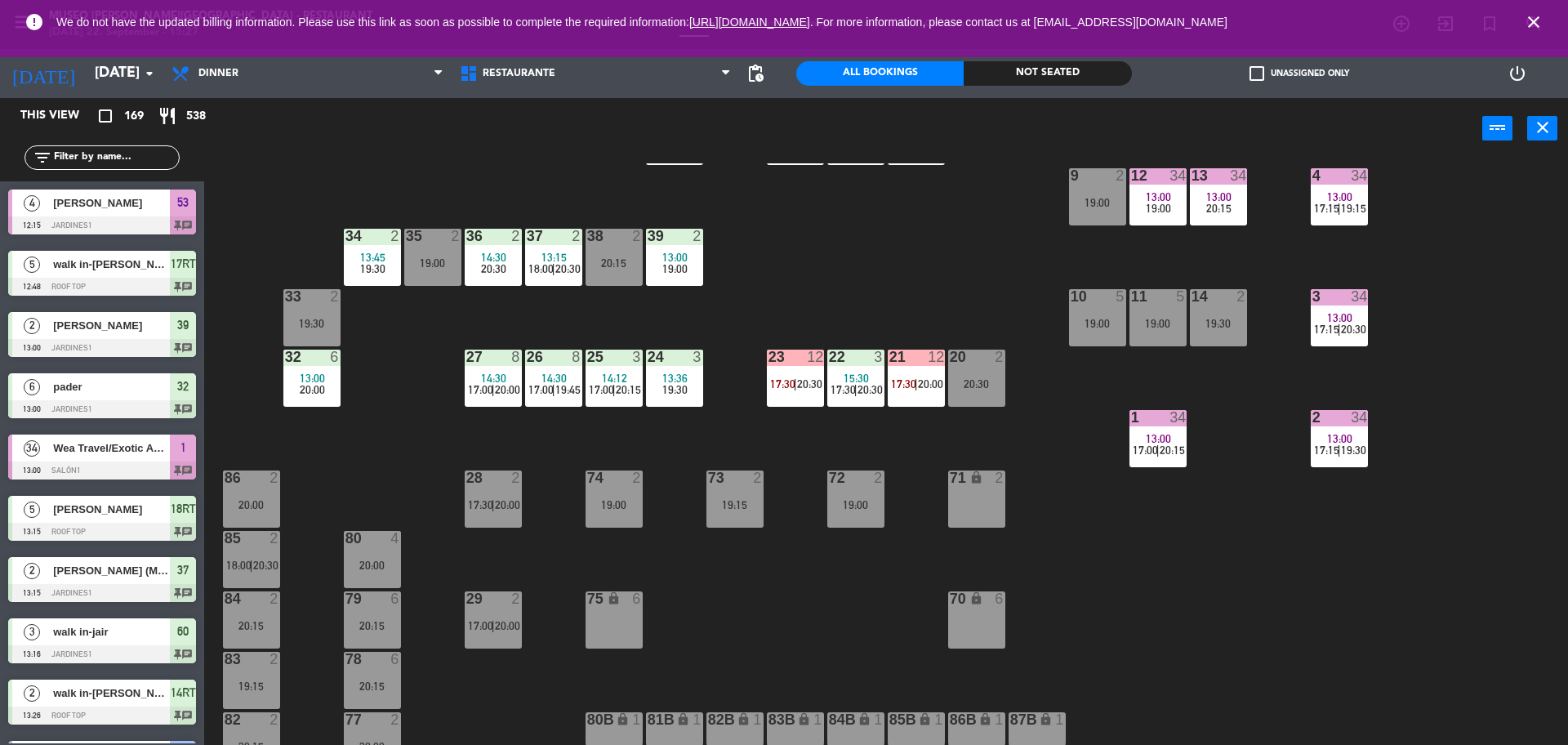
click at [683, 387] on span "19:30" at bounding box center [674, 390] width 26 height 13
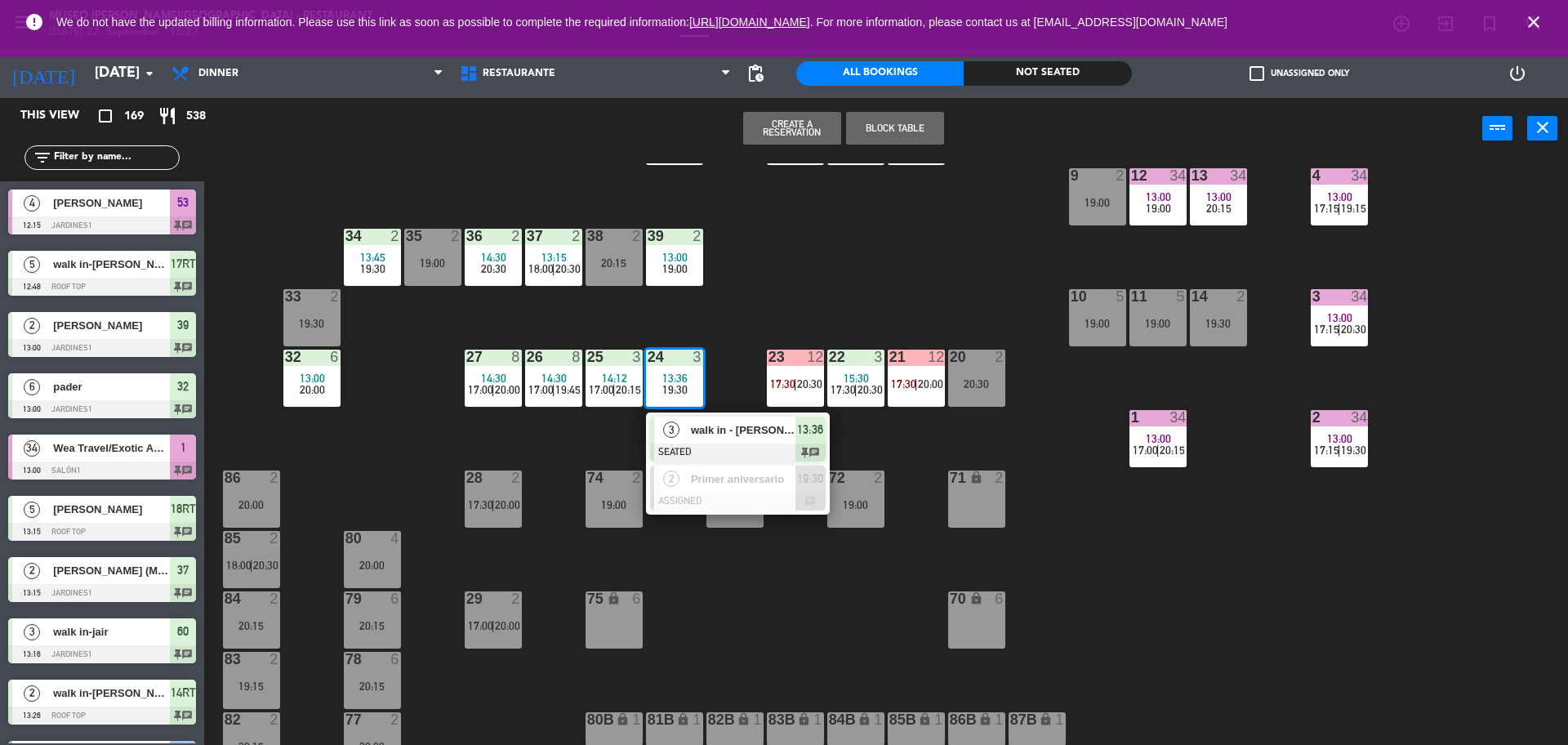
click at [783, 290] on div "44 5 13:30 18:00 | 20:30 49 2 14:12 19:30 54 5 15:00 19:30 64 2 14:58 19:30 48 …" at bounding box center [894, 456] width 1348 height 586
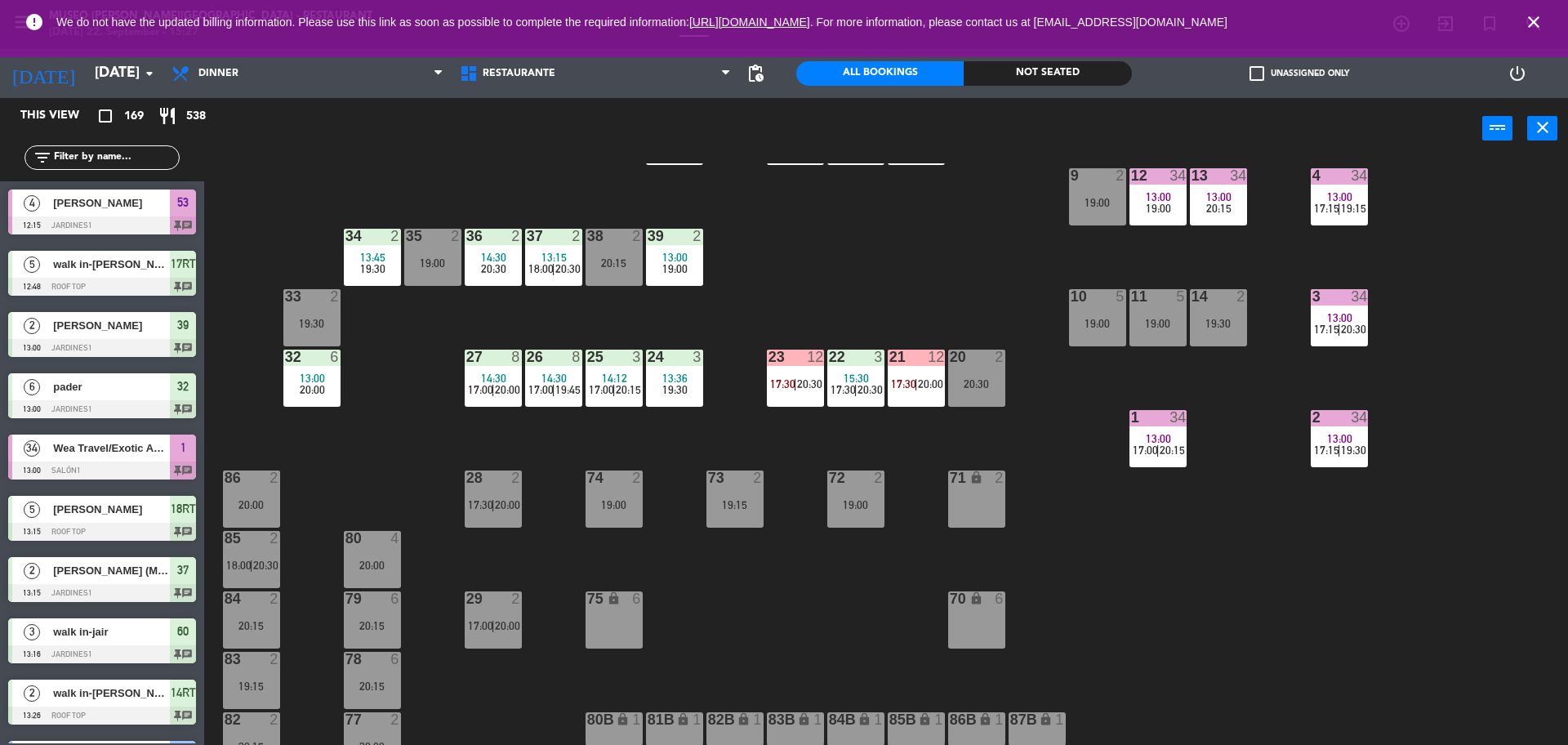
click at [859, 366] on div "22 3 15:30 17:30 | 20:30" at bounding box center [856, 378] width 57 height 57
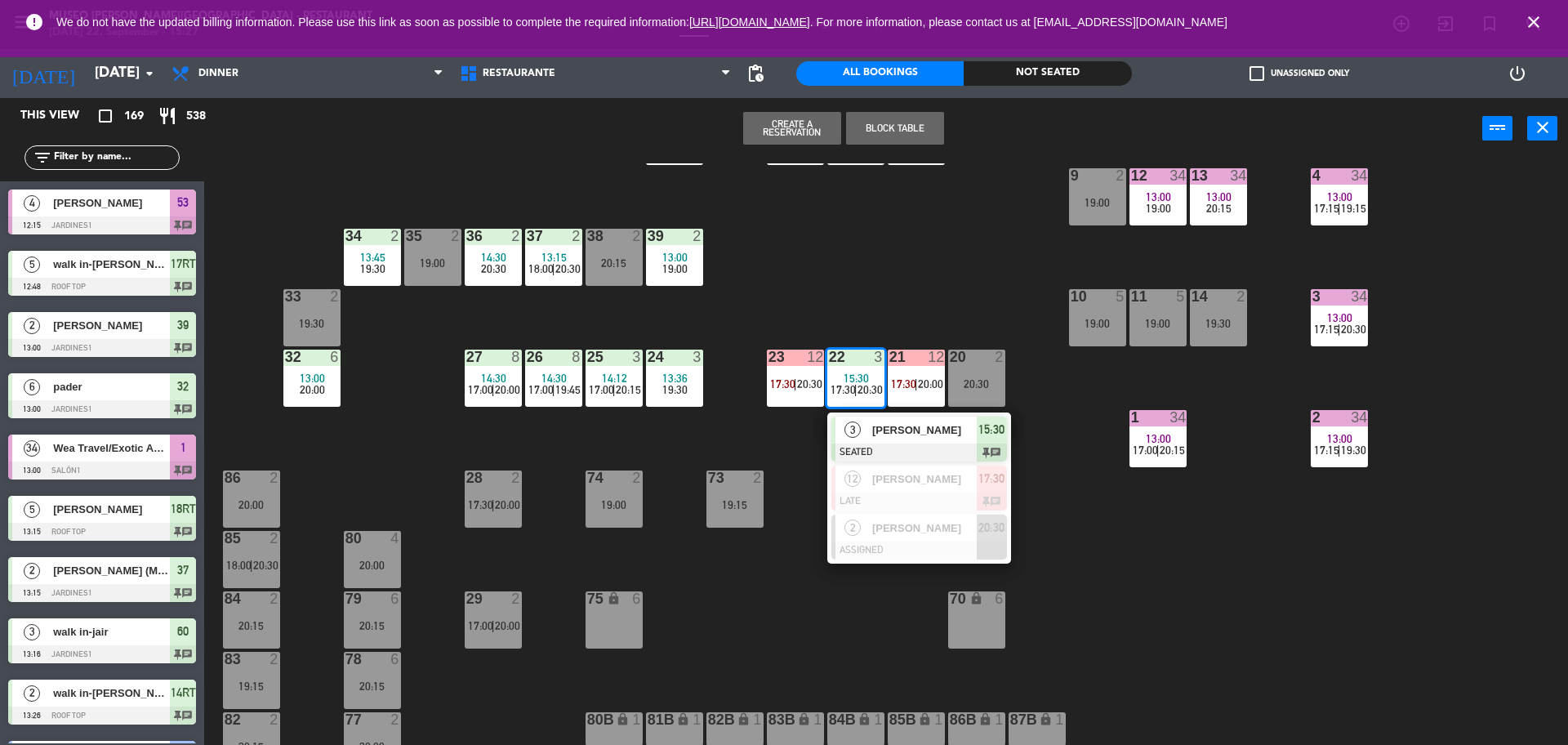
click at [930, 275] on div "44 5 13:30 18:00 | 20:30 49 2 14:12 19:30 54 5 15:00 19:30 64 2 14:58 19:30 48 …" at bounding box center [894, 456] width 1348 height 586
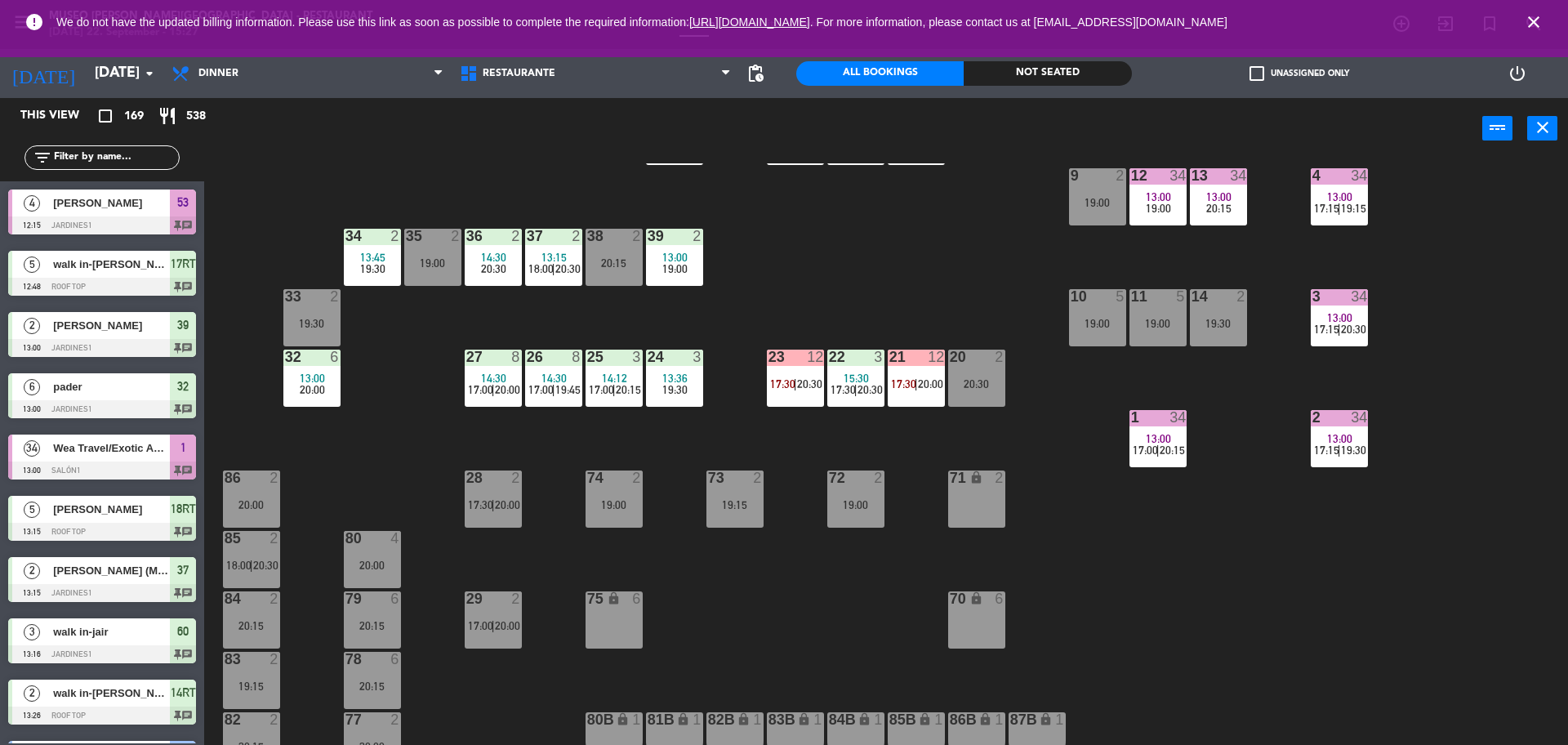
scroll to position [0, 0]
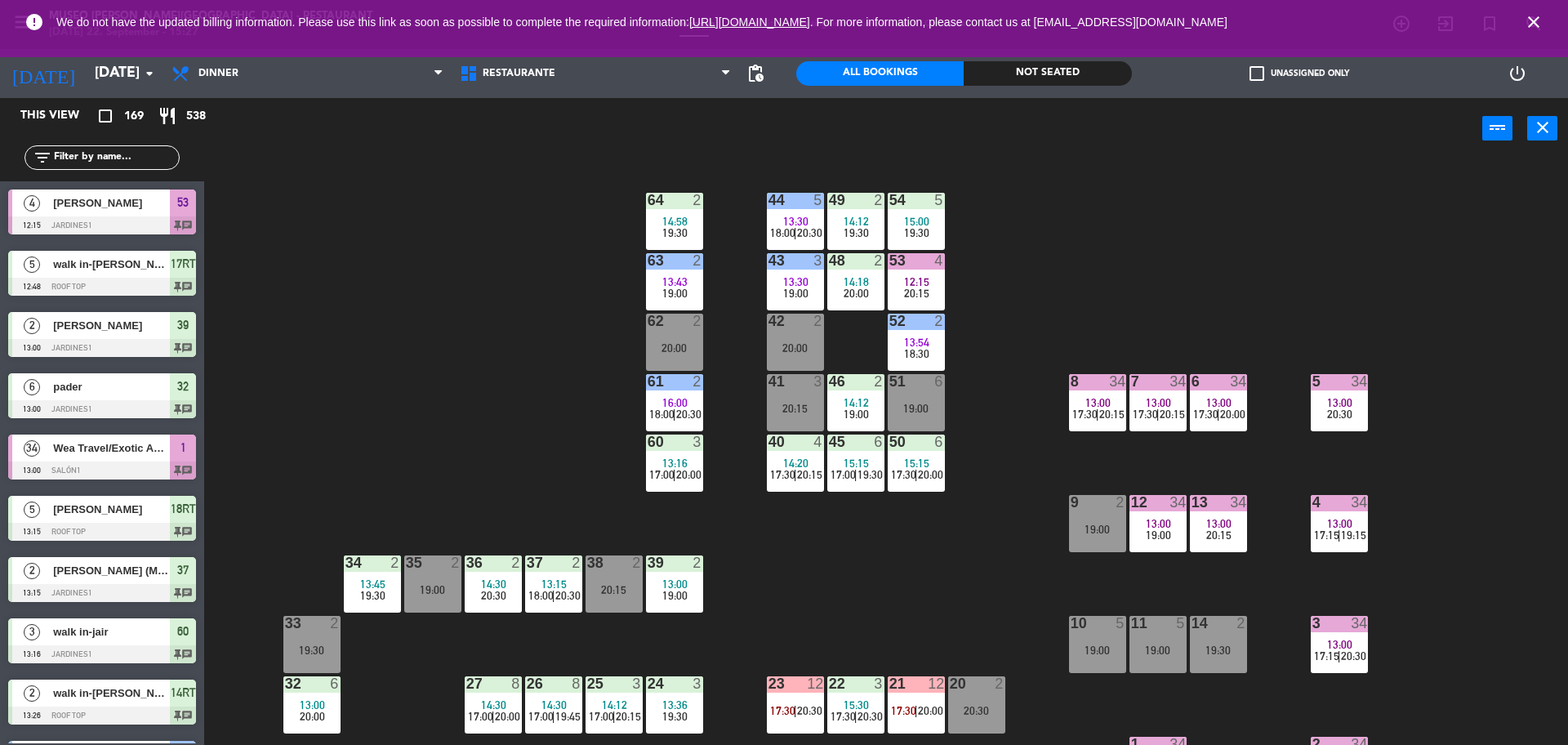
click at [1153, 400] on span "13:00" at bounding box center [1158, 402] width 26 height 13
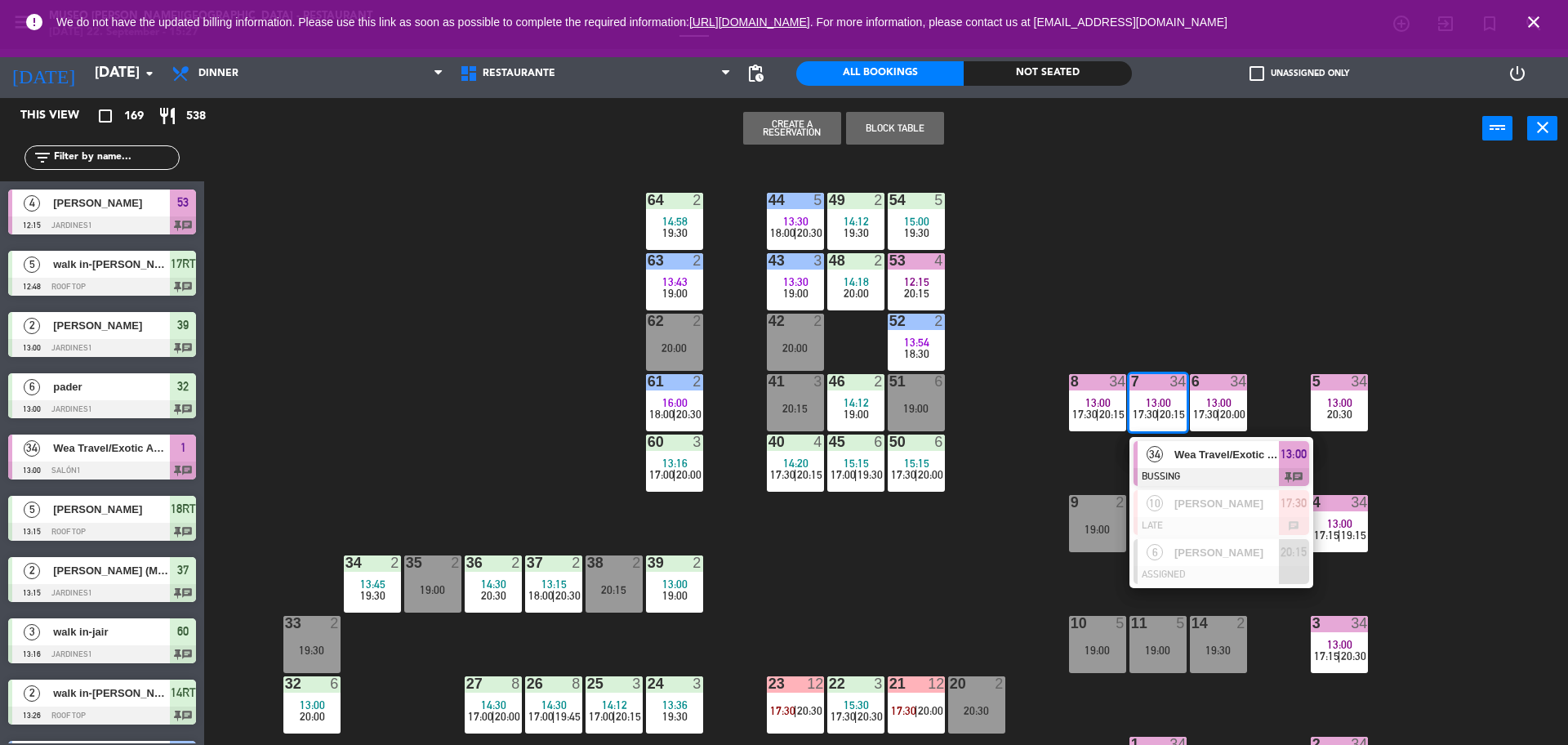
click at [1242, 297] on div "44 5 13:30 18:00 | 20:30 49 2 14:12 19:30 54 5 15:00 19:30 64 2 14:58 19:30 48 …" at bounding box center [894, 456] width 1348 height 586
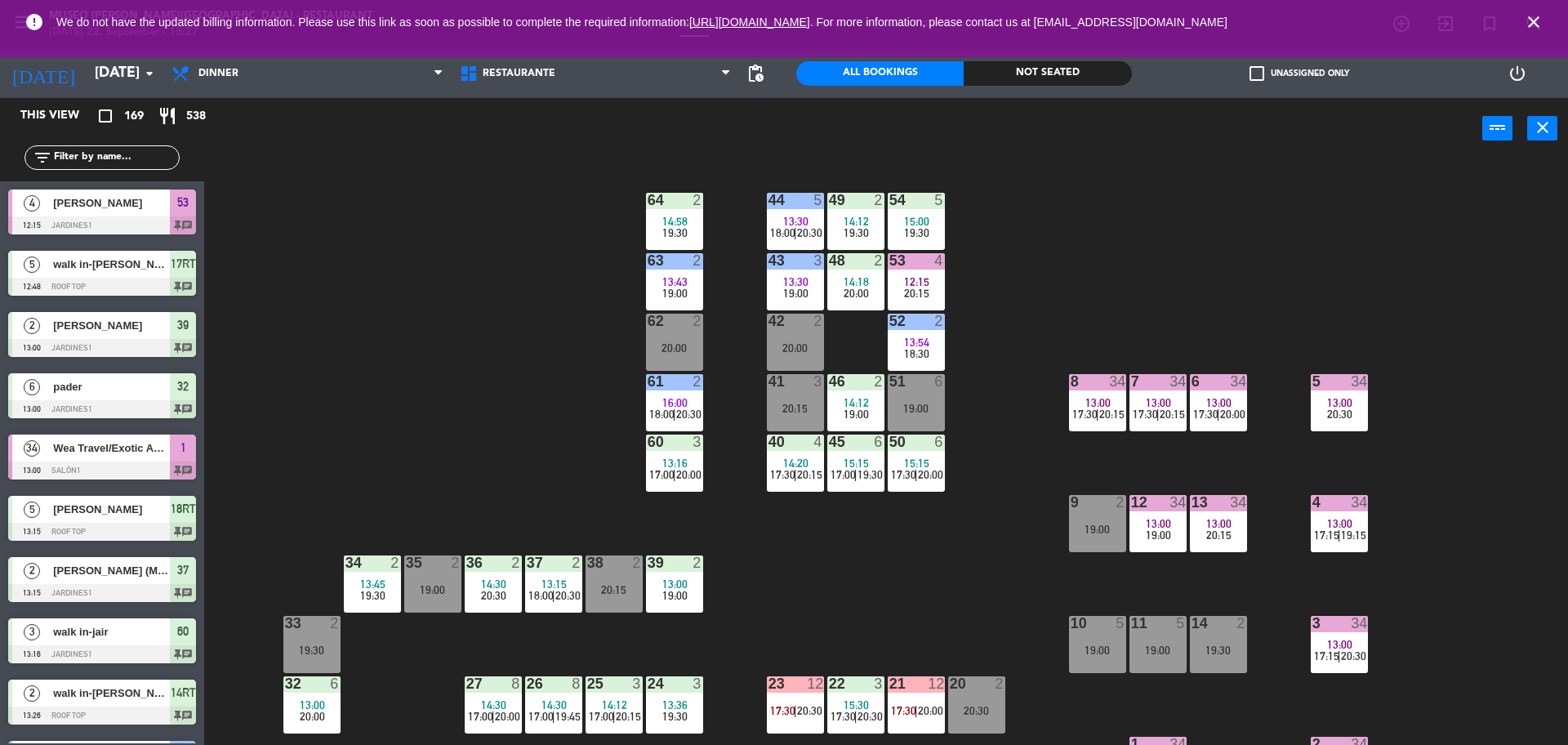
click at [1149, 537] on span "19:00" at bounding box center [1158, 535] width 26 height 13
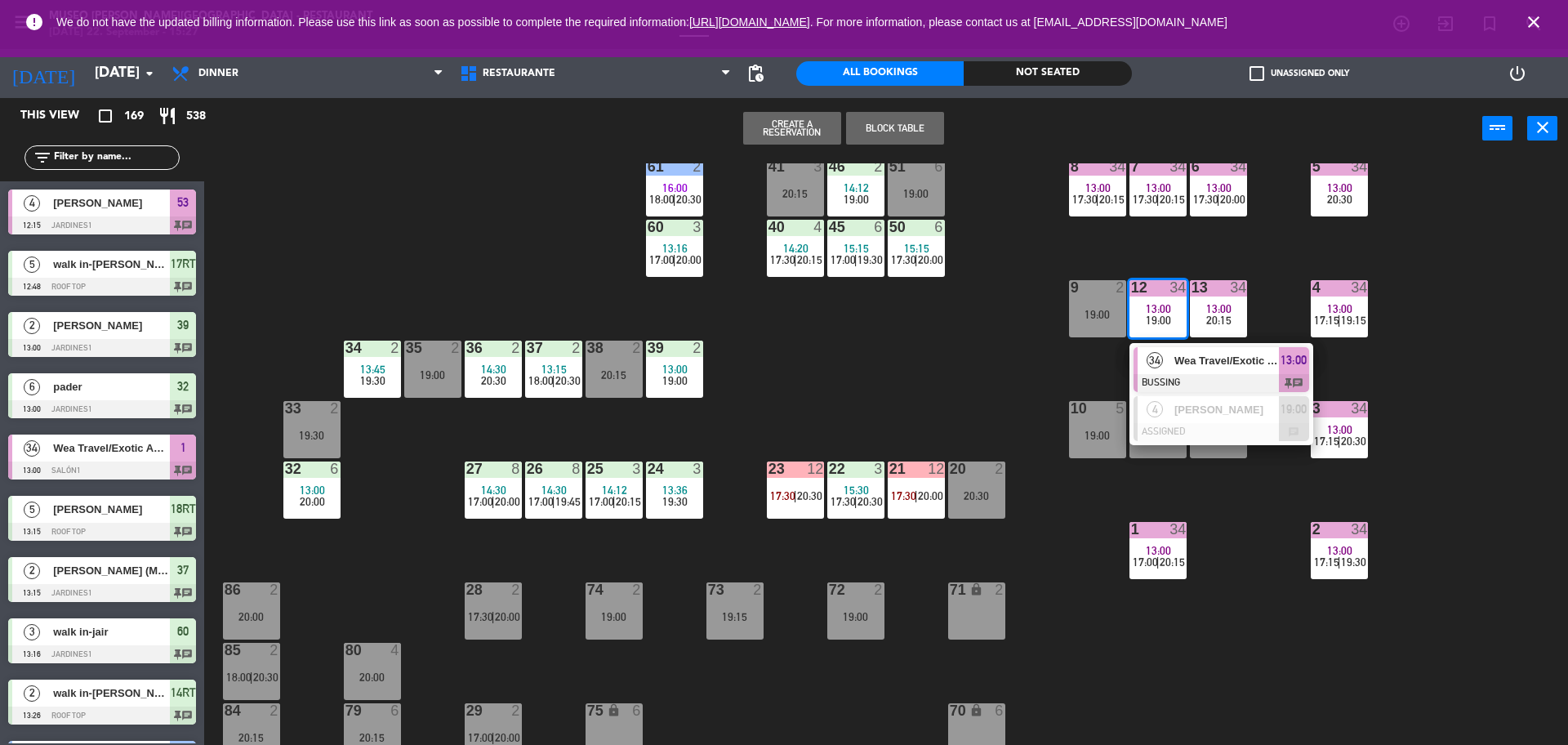
scroll to position [250, 0]
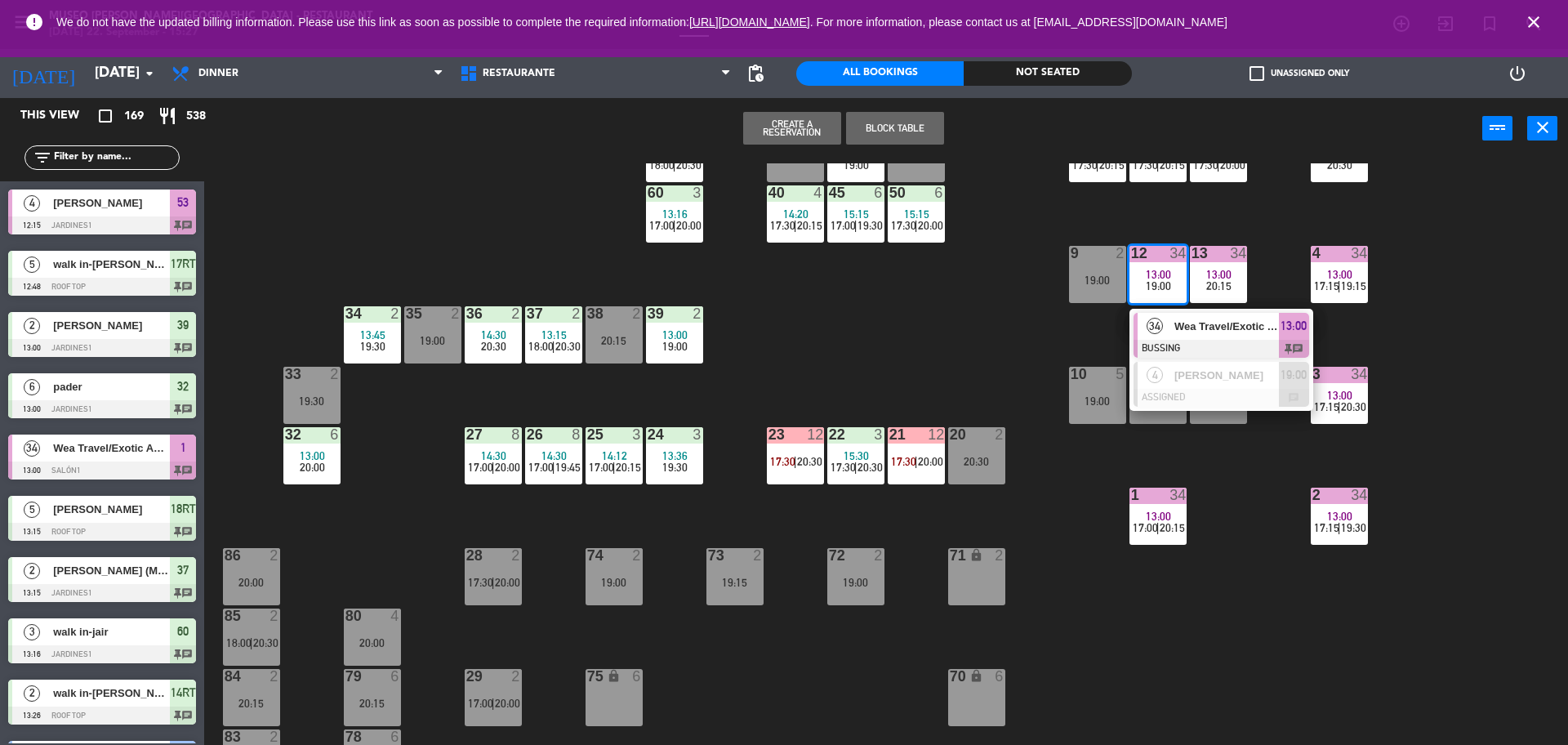
click at [1094, 510] on div "44 5 13:30 18:00 | 20:30 49 2 14:12 19:30 54 5 15:00 19:30 64 2 14:58 19:30 48 …" at bounding box center [894, 456] width 1348 height 586
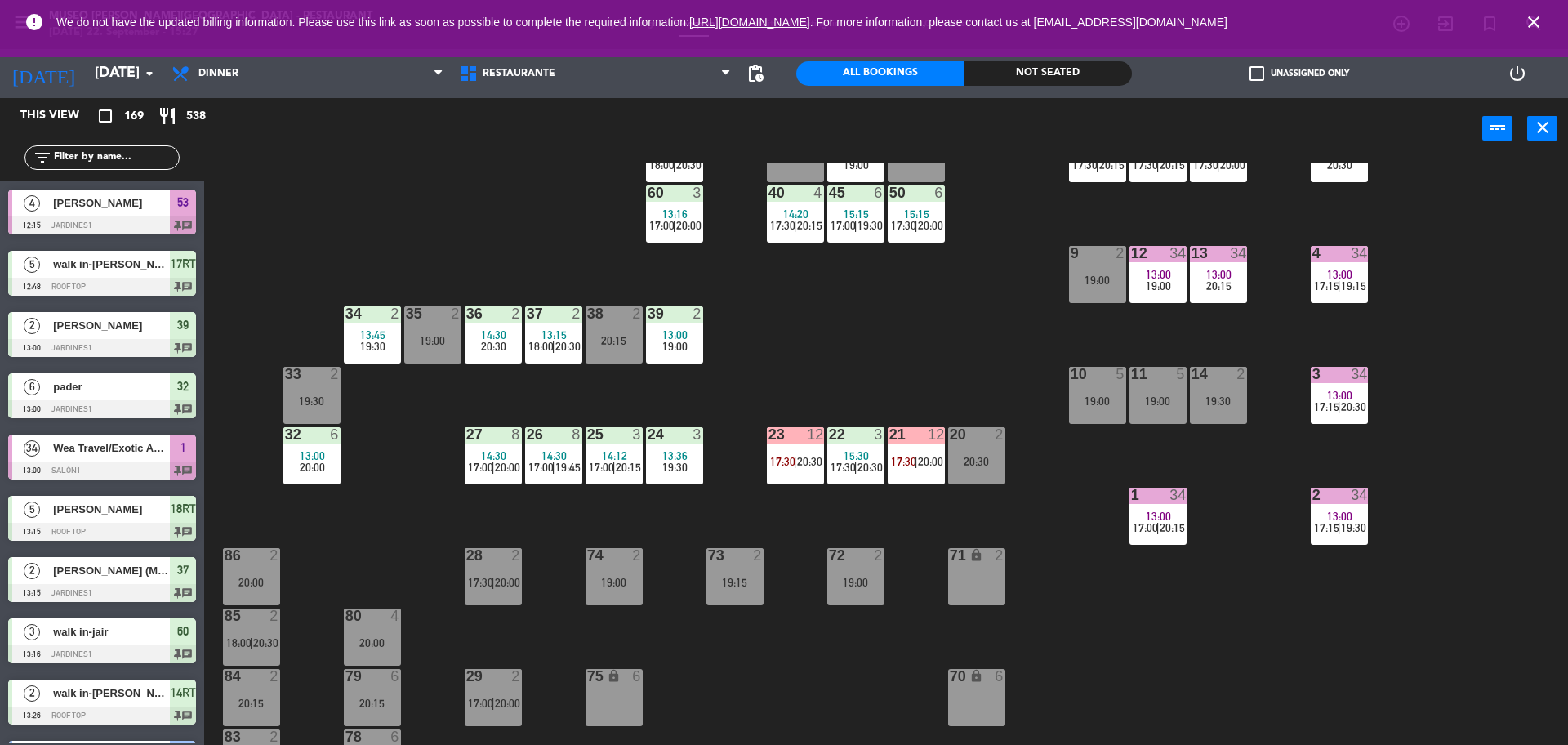
click at [1136, 396] on div "19:00" at bounding box center [1157, 401] width 57 height 11
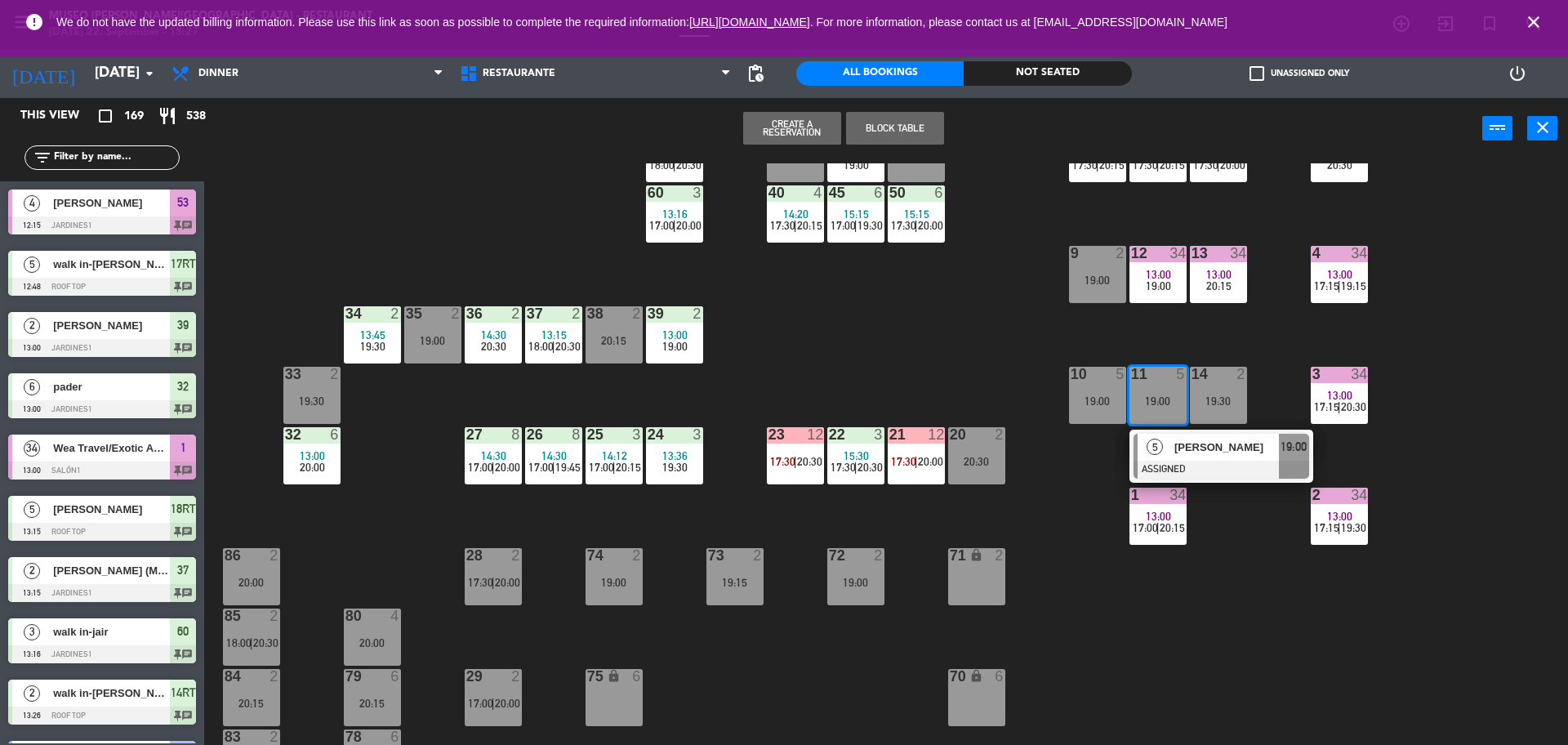
click at [1235, 549] on div "44 5 13:30 18:00 | 20:30 49 2 14:12 19:30 54 5 15:00 19:30 64 2 14:58 19:30 48 …" at bounding box center [894, 456] width 1348 height 586
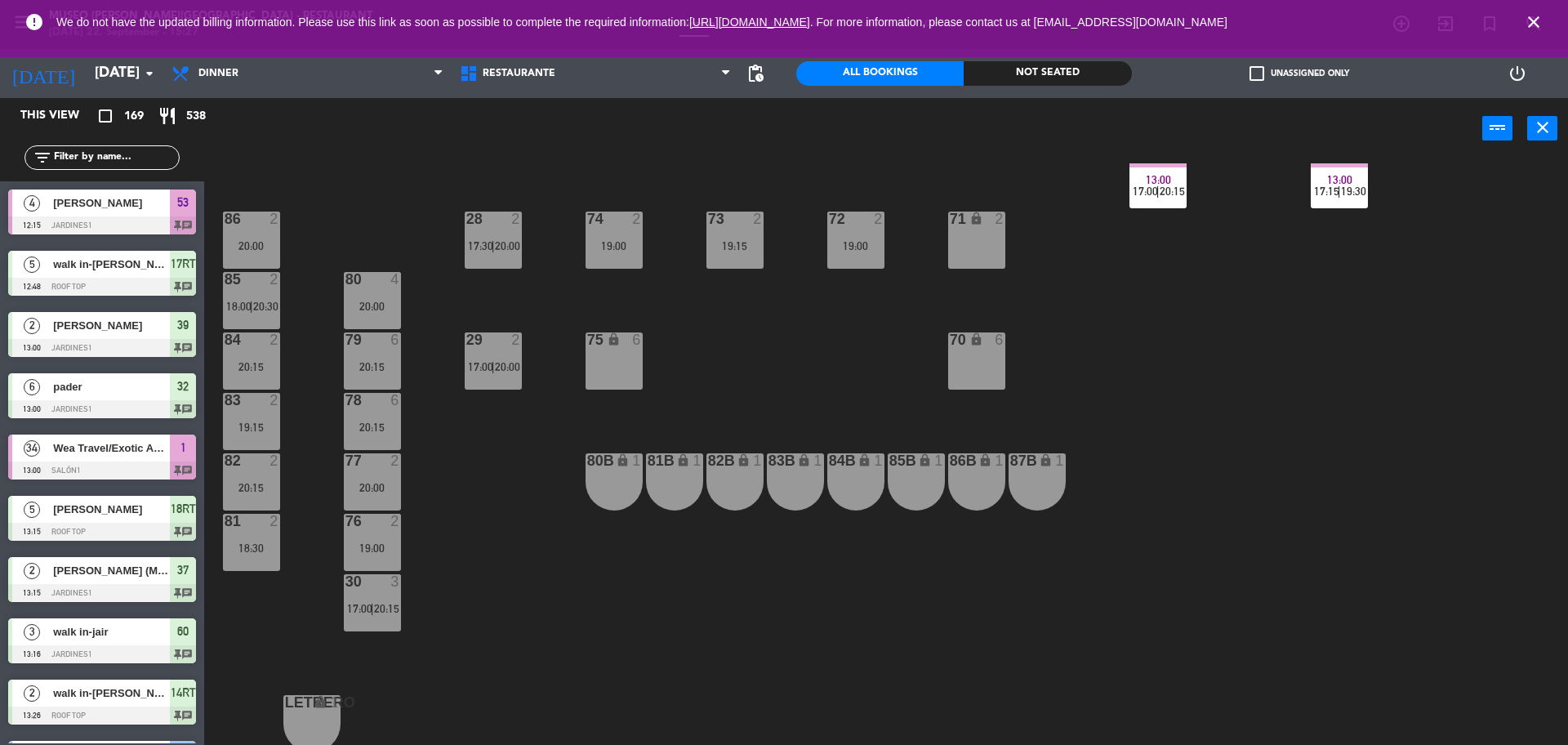
scroll to position [582, 0]
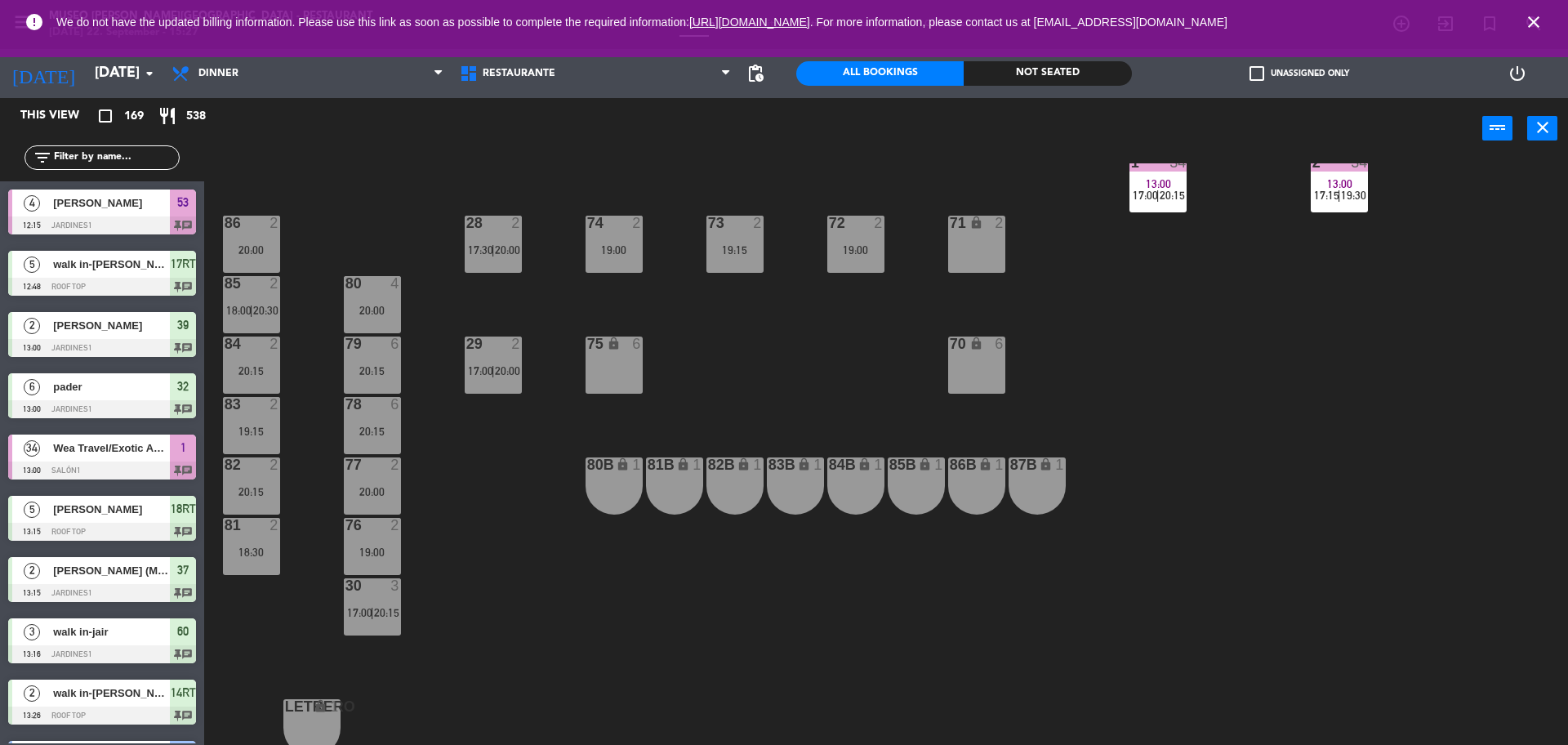
click at [369, 351] on div "79 6" at bounding box center [372, 345] width 57 height 16
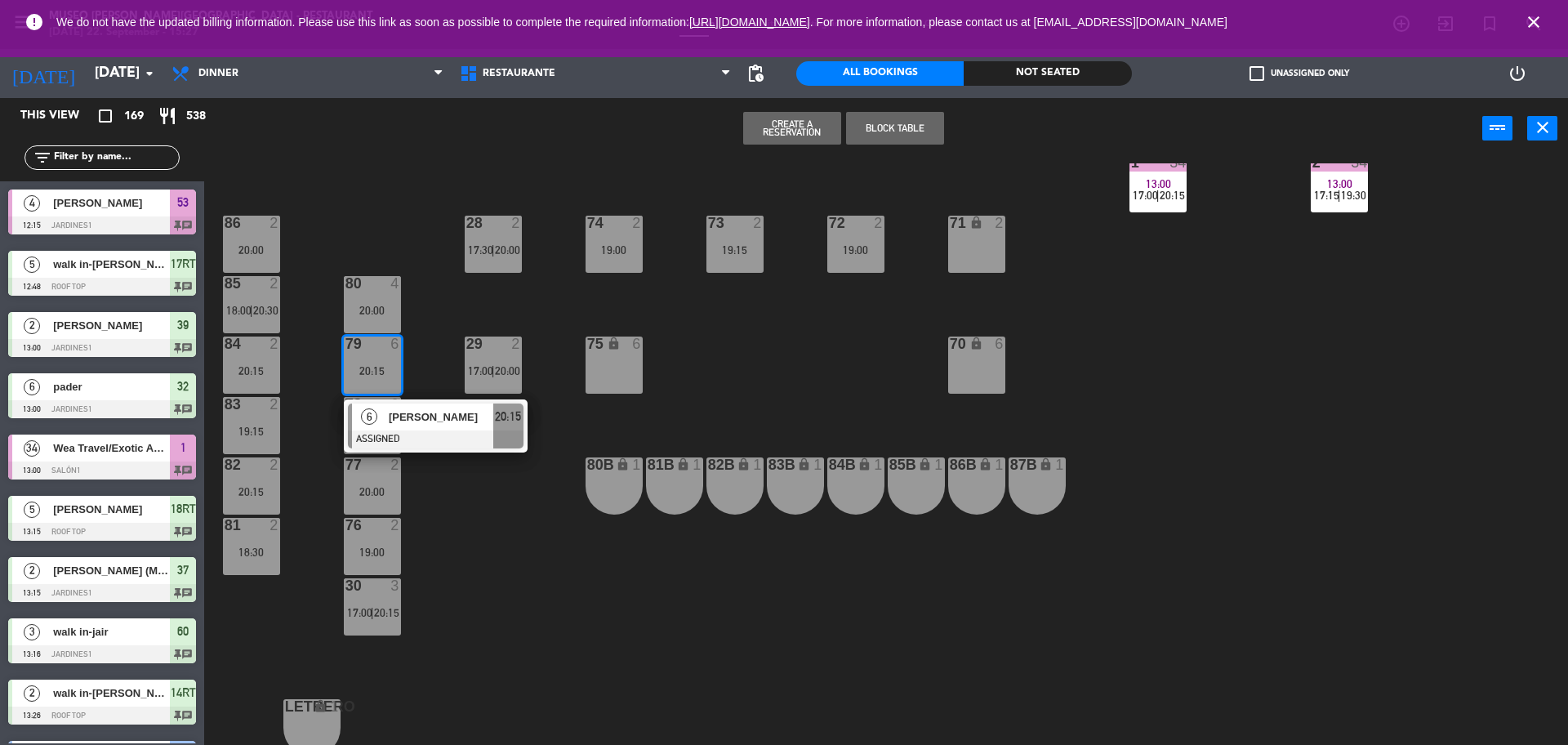
scroll to position [0, 0]
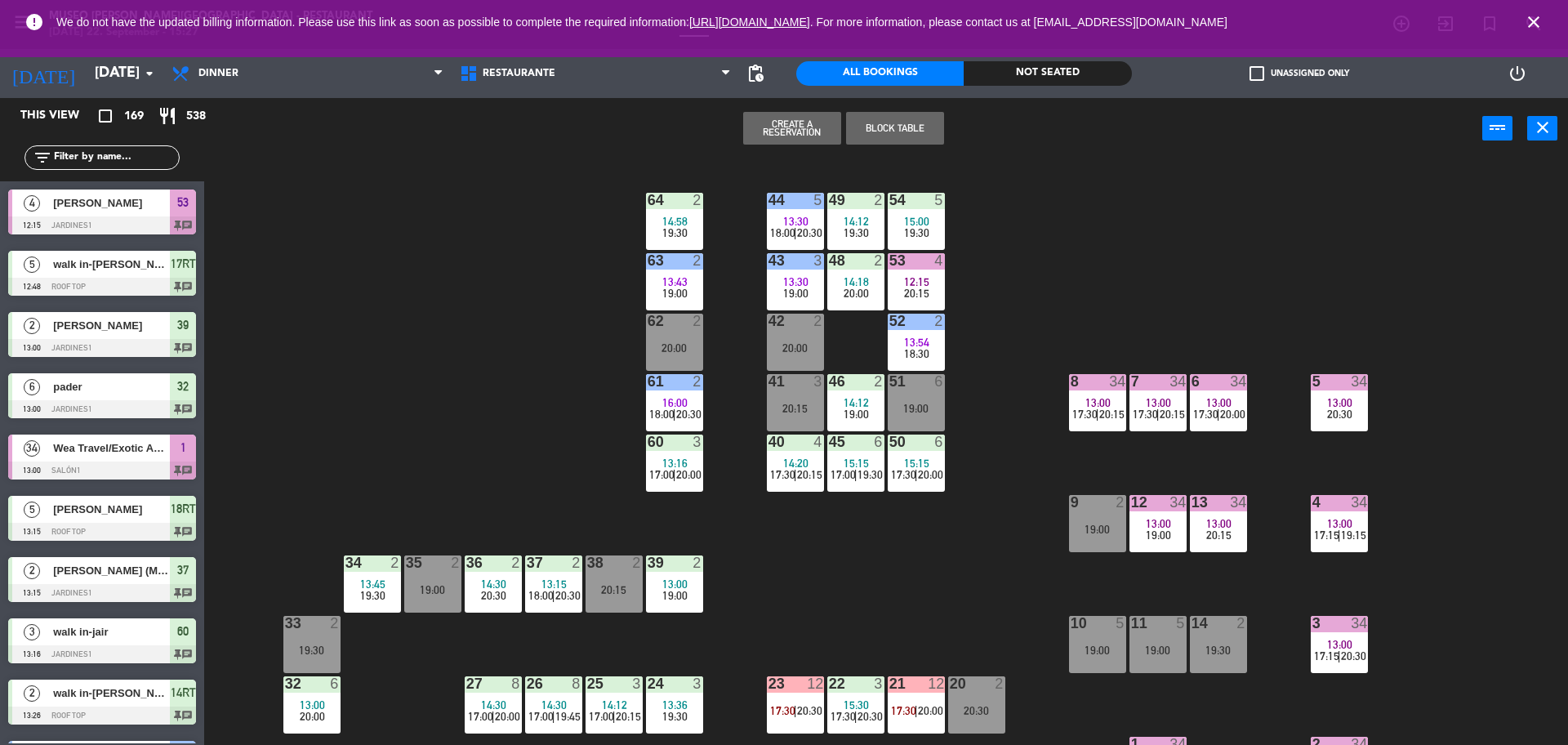
click at [1141, 531] on div "19:00" at bounding box center [1157, 535] width 57 height 11
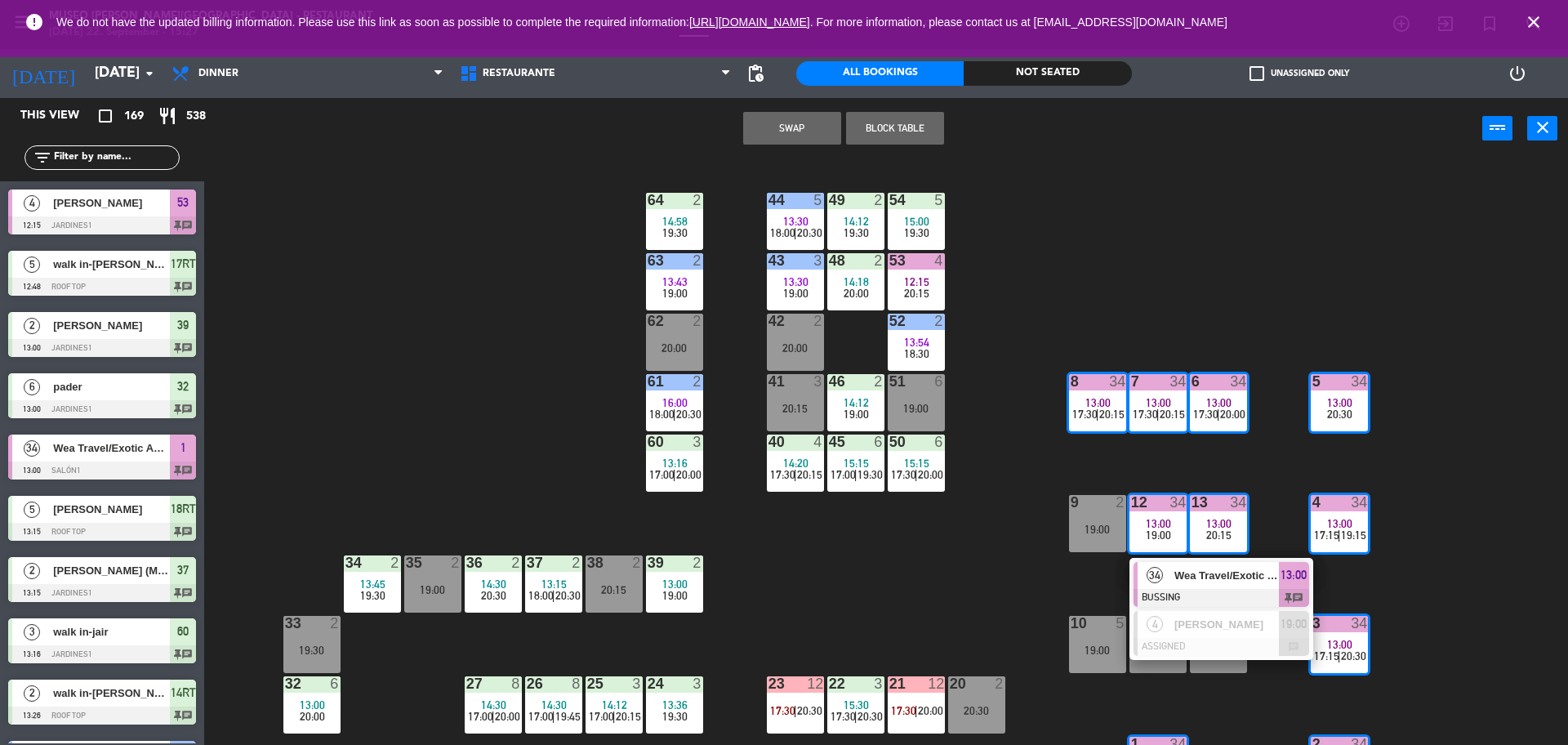
click at [1018, 564] on div "44 5 13:30 18:00 | 20:30 49 2 14:12 19:30 54 5 15:00 19:30 64 2 14:58 19:30 48 …" at bounding box center [894, 456] width 1348 height 586
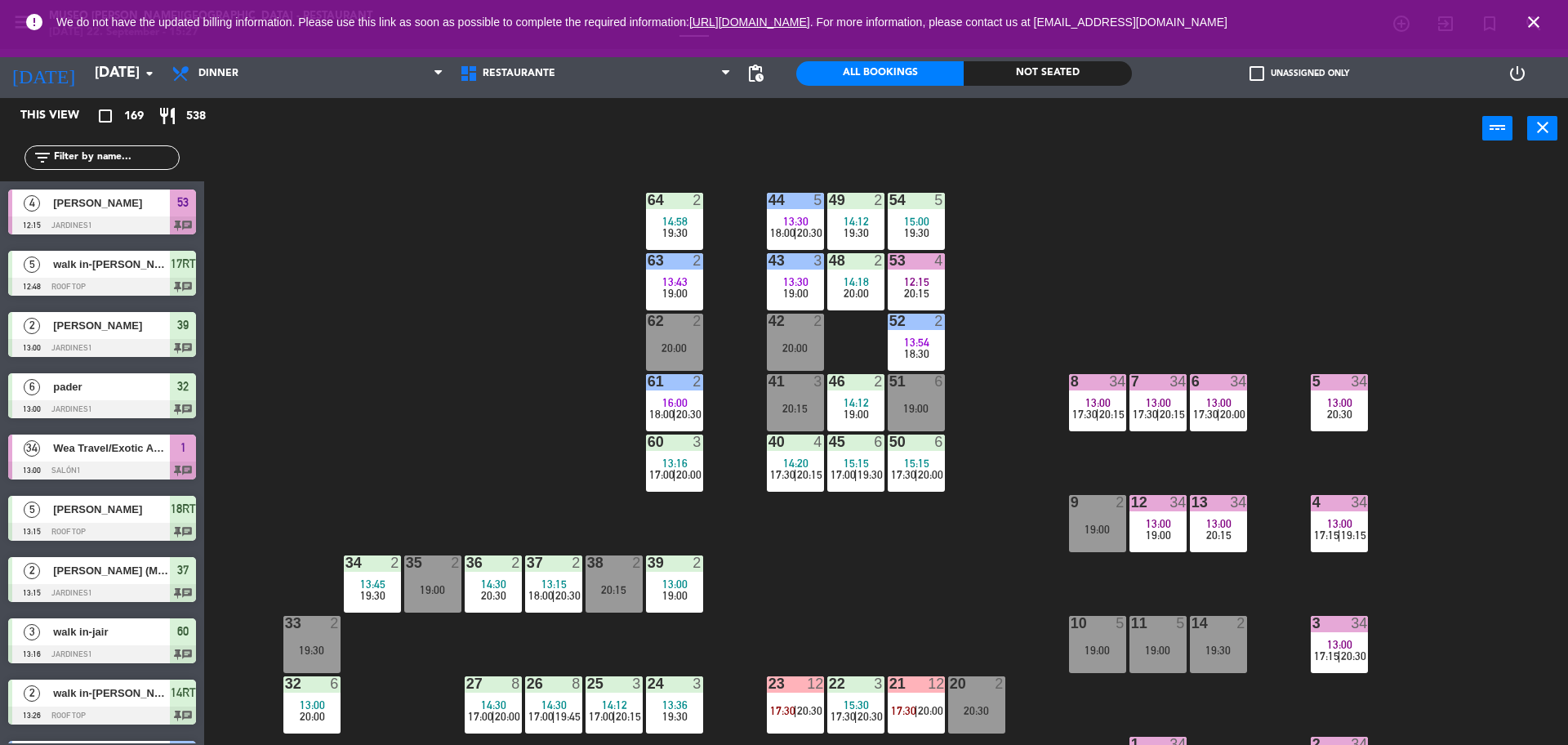
click at [918, 253] on div at bounding box center [915, 260] width 27 height 14
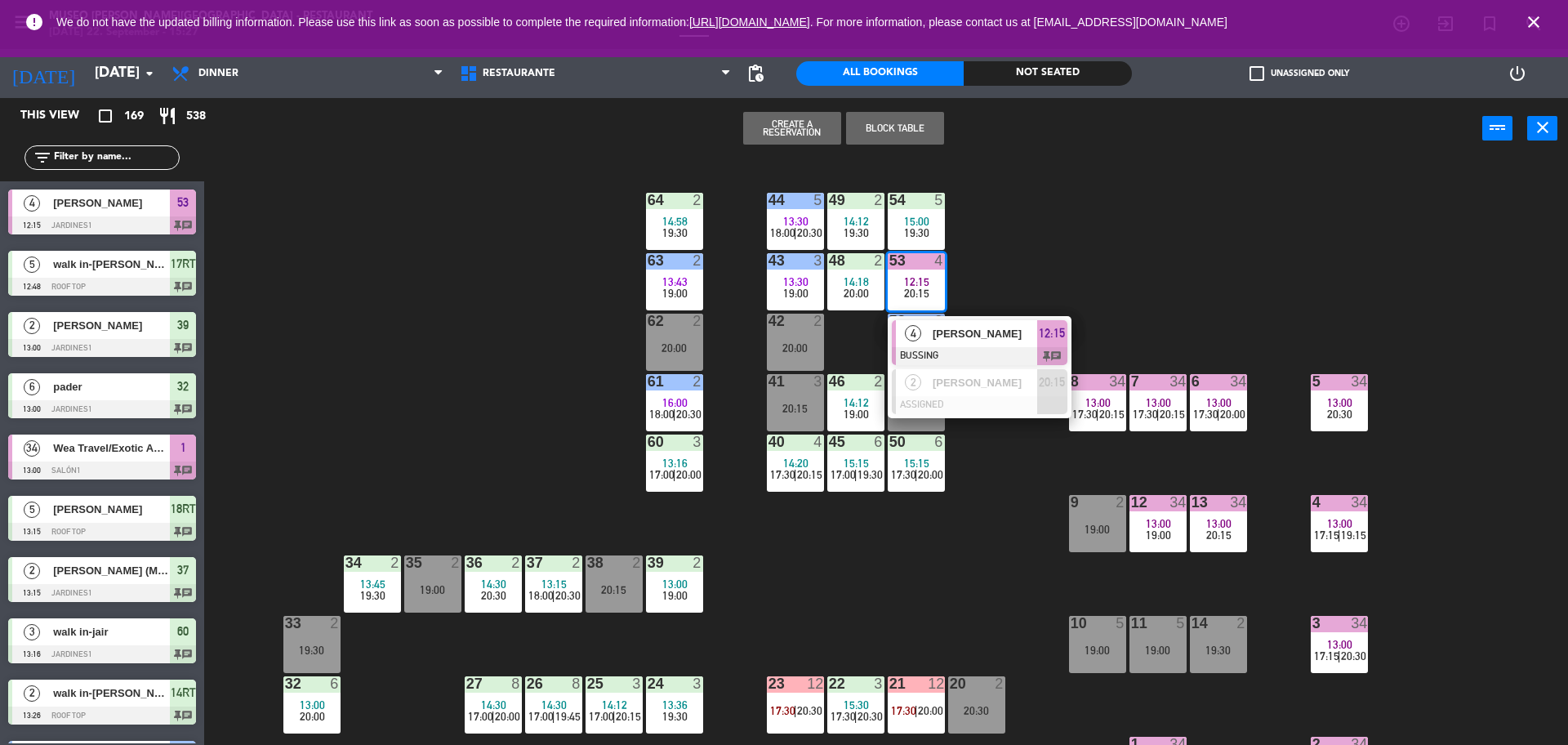
click at [980, 239] on div "44 5 13:30 18:00 | 20:30 49 2 14:12 19:30 54 5 15:00 19:30 64 2 14:58 19:30 48 …" at bounding box center [894, 456] width 1348 height 586
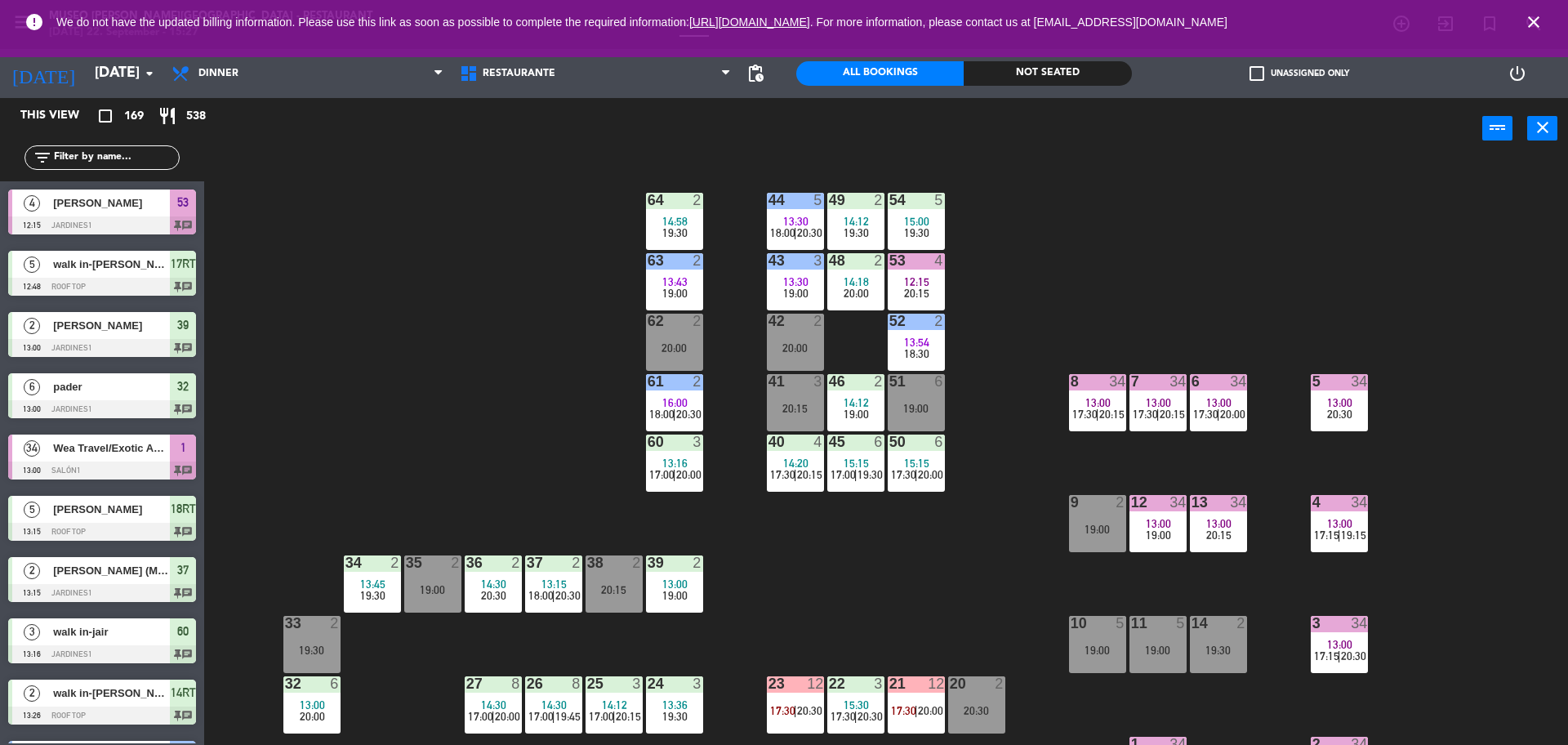
click at [918, 228] on span "19:30" at bounding box center [916, 233] width 26 height 13
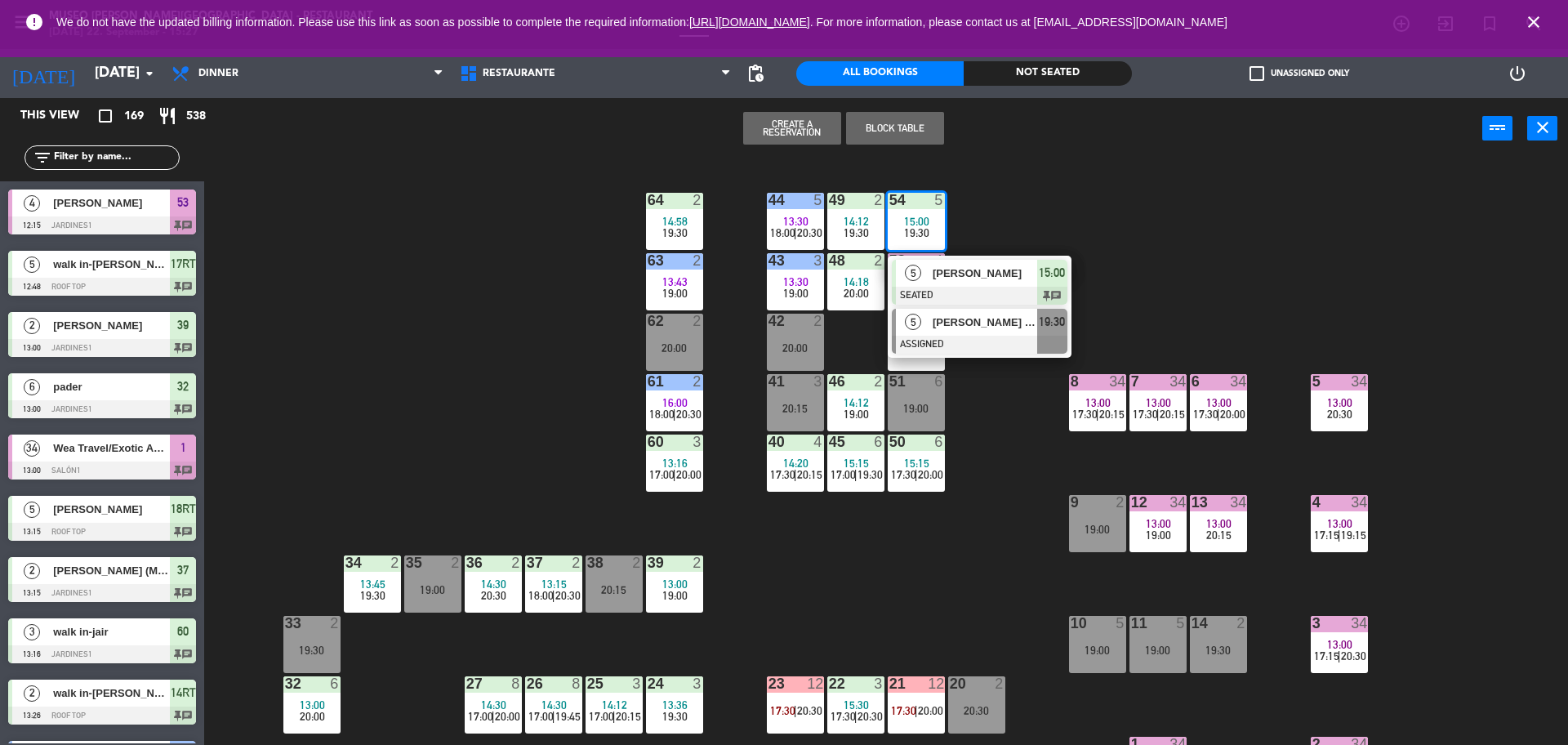
click at [997, 346] on div at bounding box center [979, 345] width 175 height 18
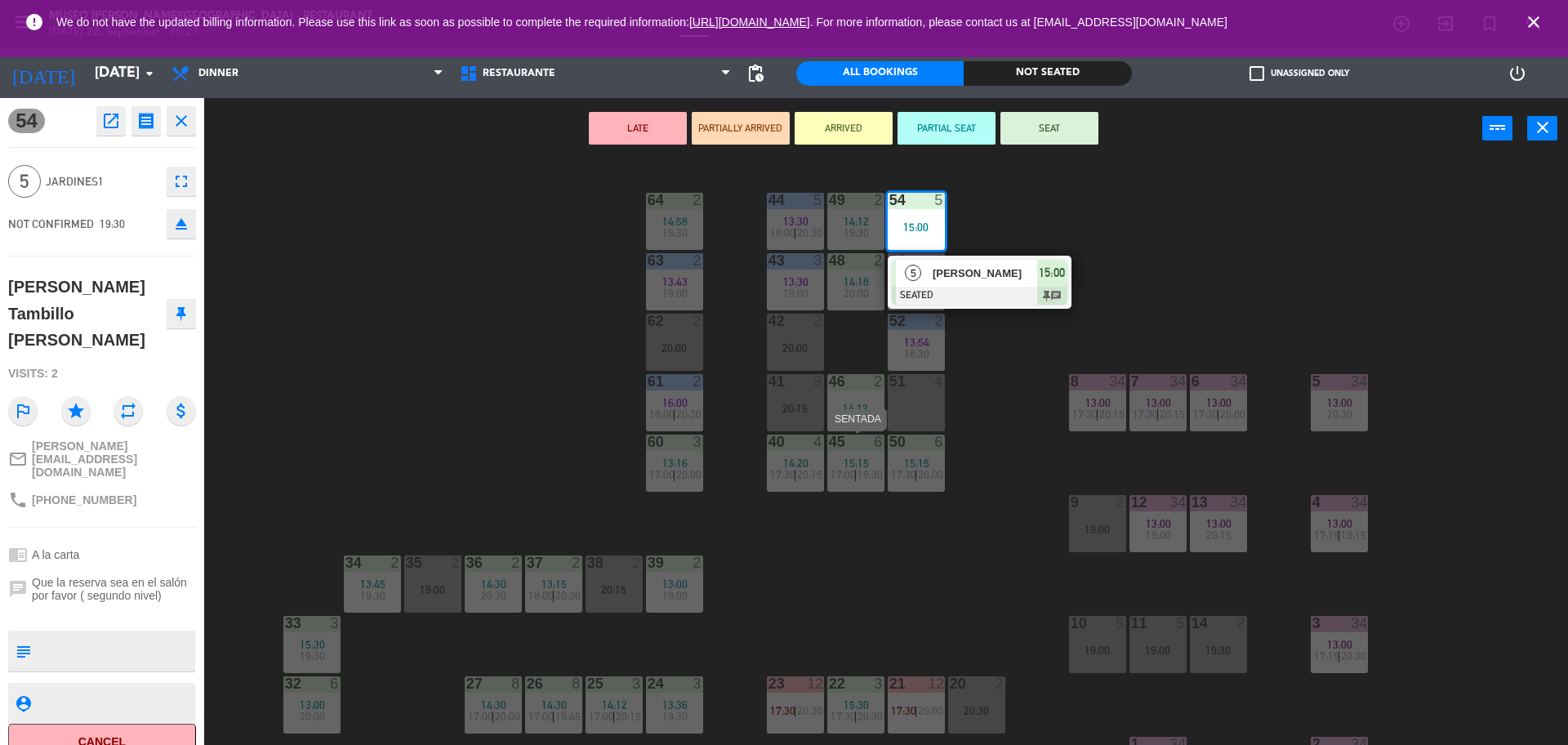
click at [838, 460] on div "15:15" at bounding box center [856, 463] width 57 height 11
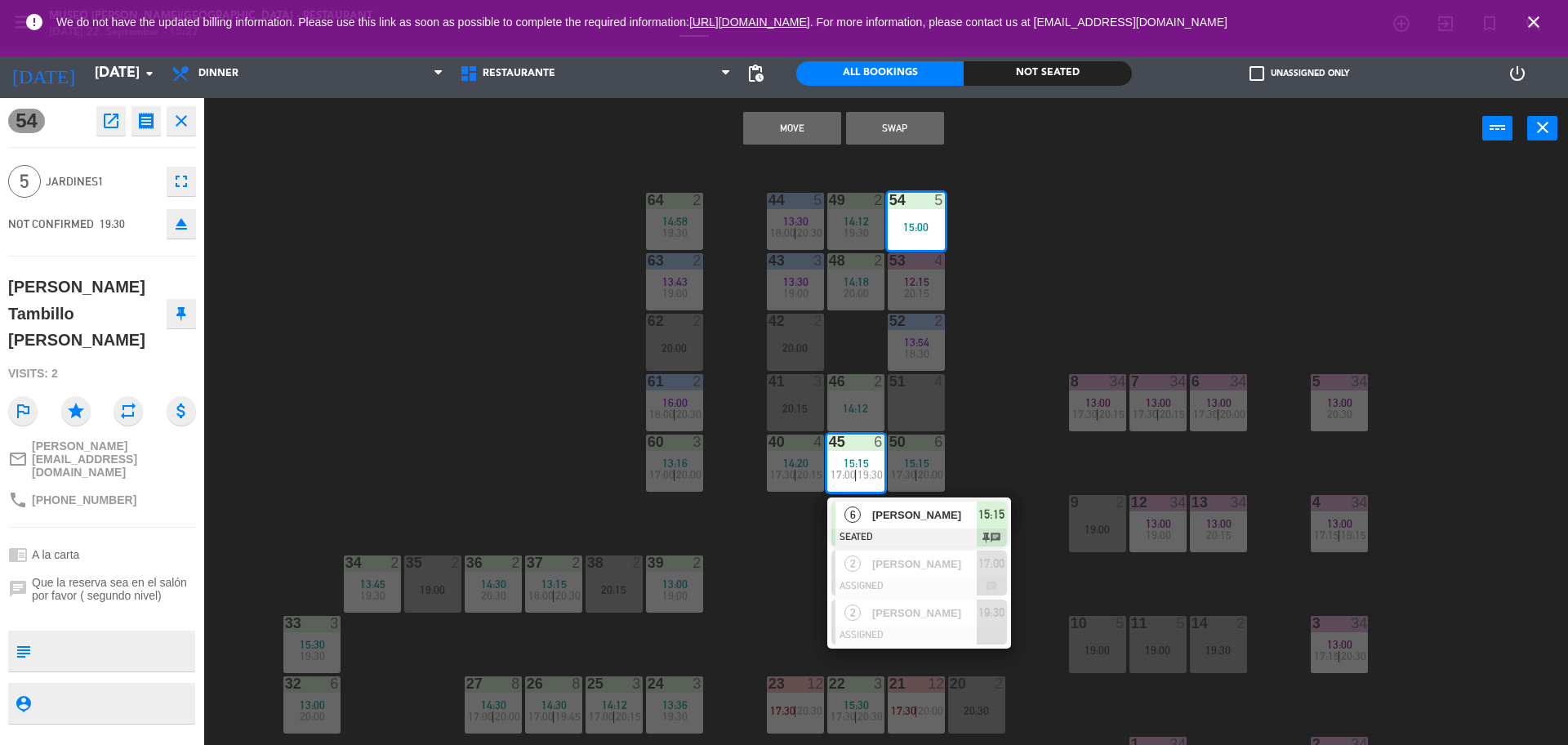
click at [994, 289] on div "44 5 13:30 18:00 | 20:30 49 2 14:12 19:30 54 5 15:00 64 2 14:58 19:30 48 2 14:1…" at bounding box center [894, 456] width 1348 height 586
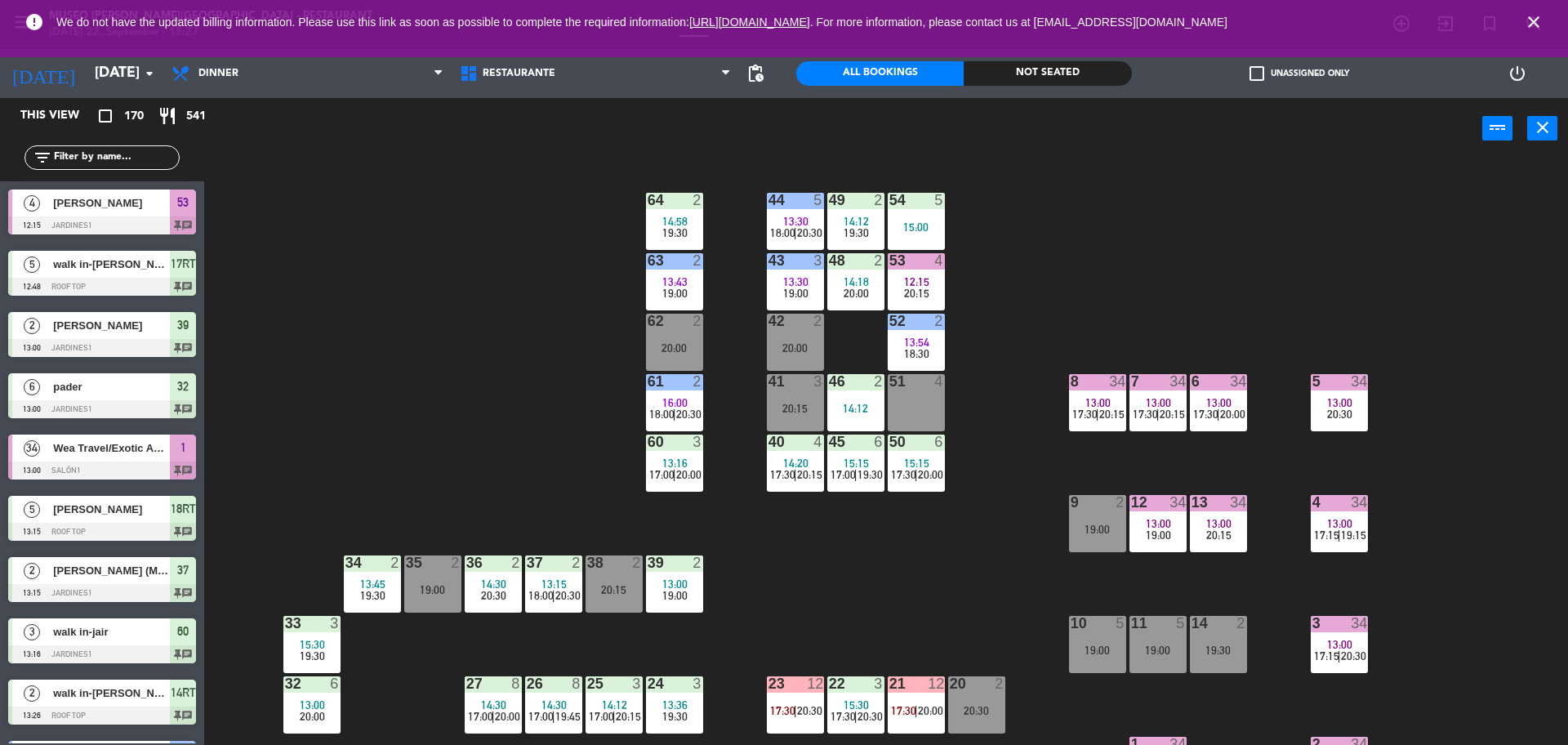
scroll to position [4, 0]
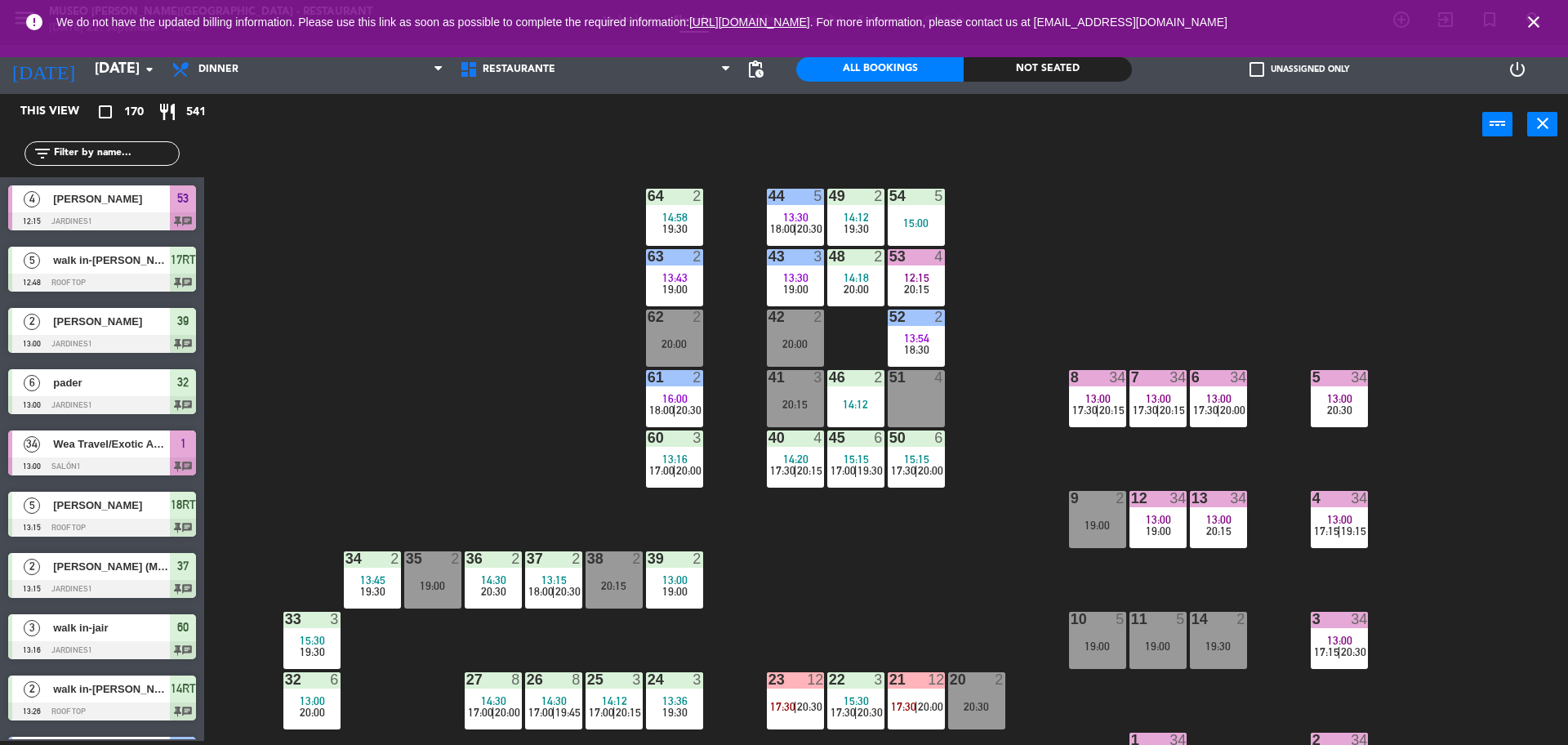
click at [767, 220] on div "13:30" at bounding box center [795, 217] width 57 height 11
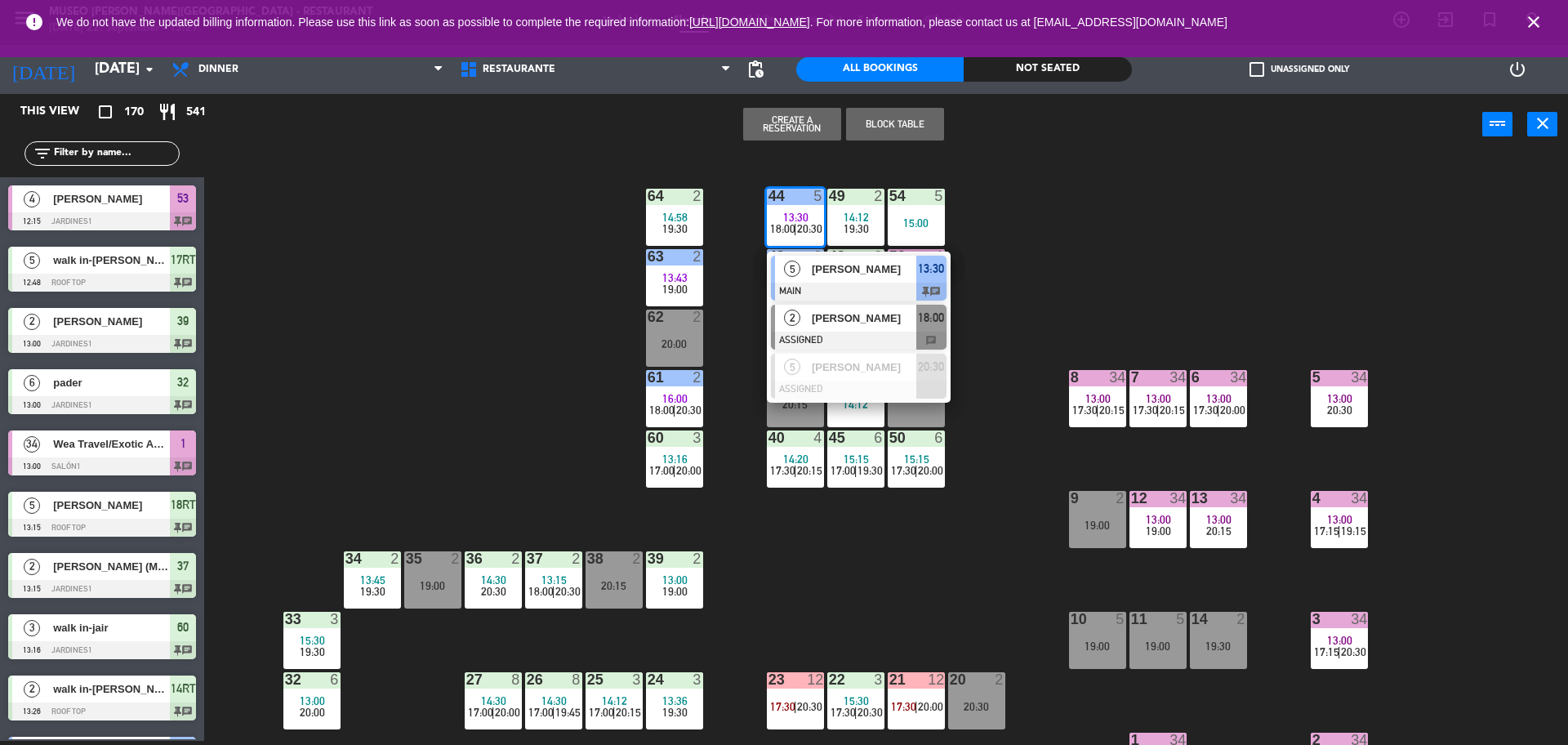
click at [862, 330] on div "[PERSON_NAME]" at bounding box center [863, 318] width 106 height 27
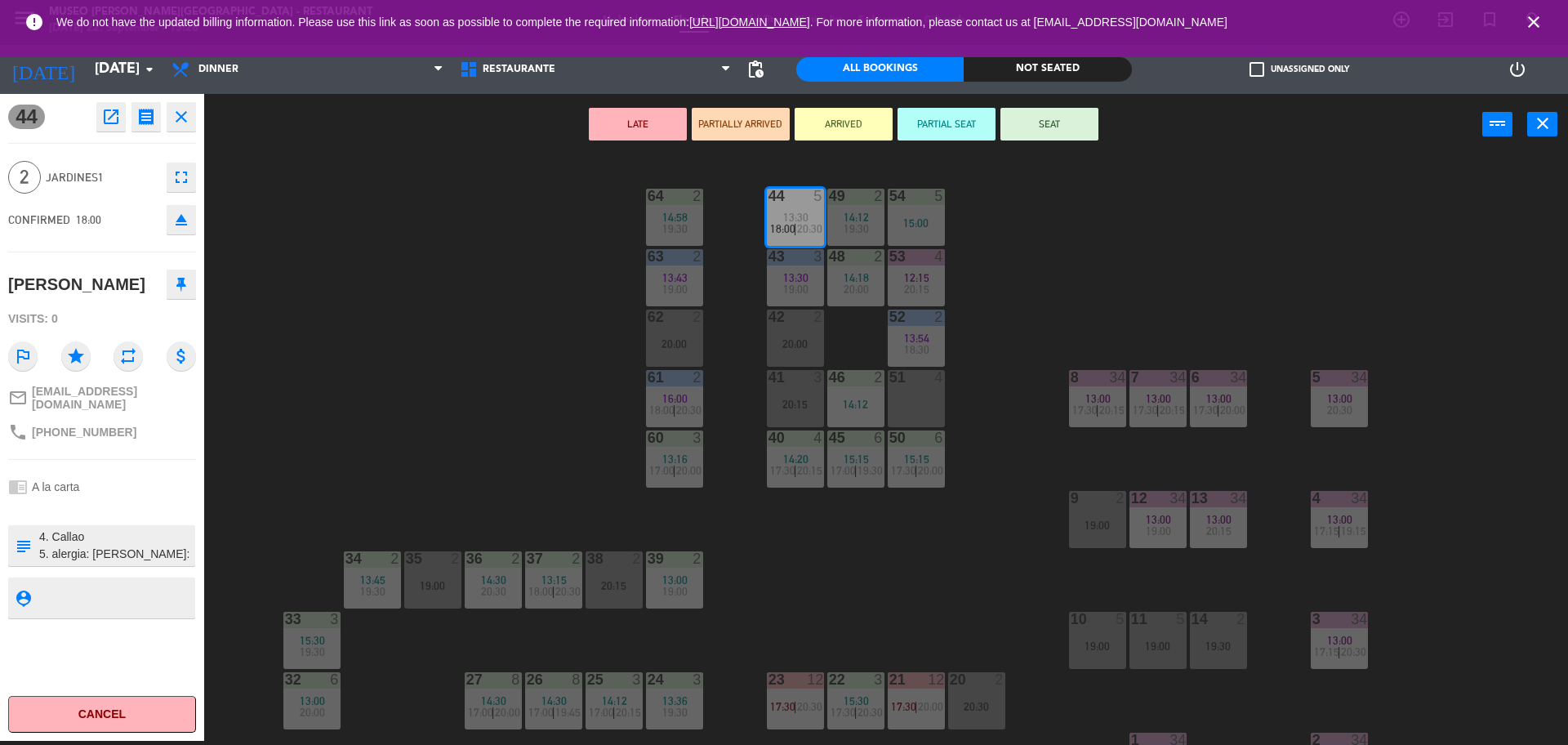
click at [682, 329] on div "62 2 20:00" at bounding box center [674, 338] width 57 height 57
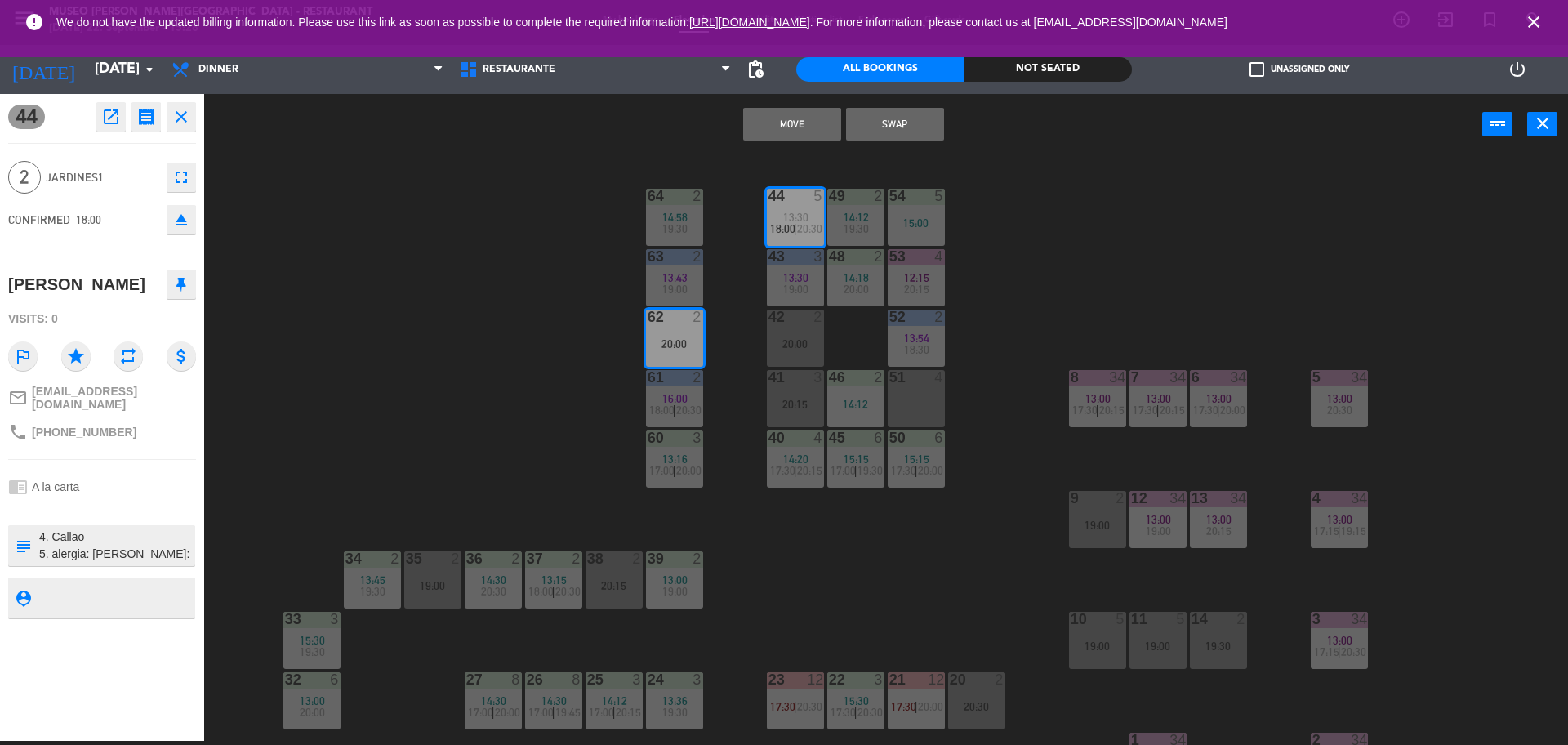
click at [781, 134] on button "Move" at bounding box center [791, 124] width 98 height 32
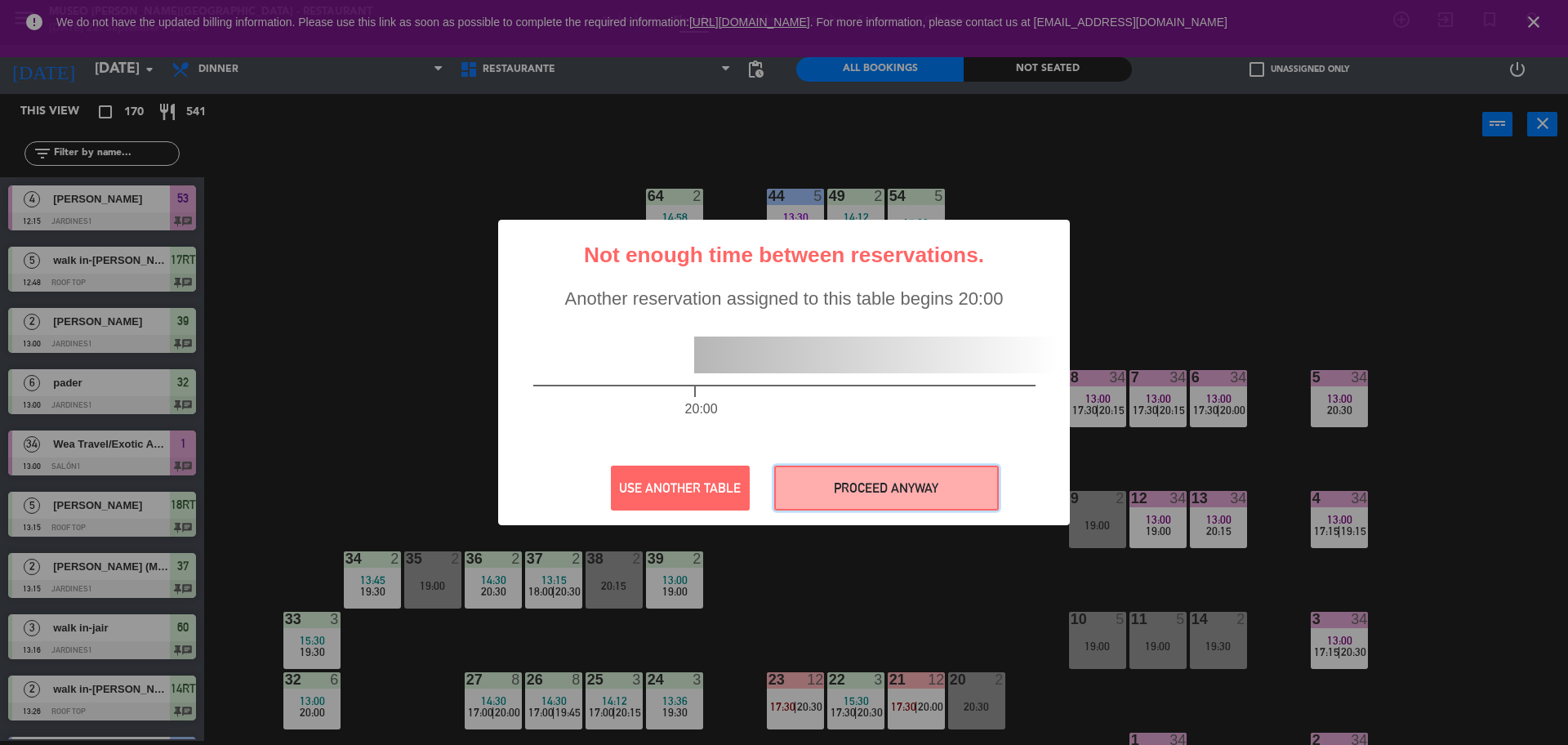
click at [855, 503] on button "PROCEED ANYWAY" at bounding box center [886, 488] width 225 height 45
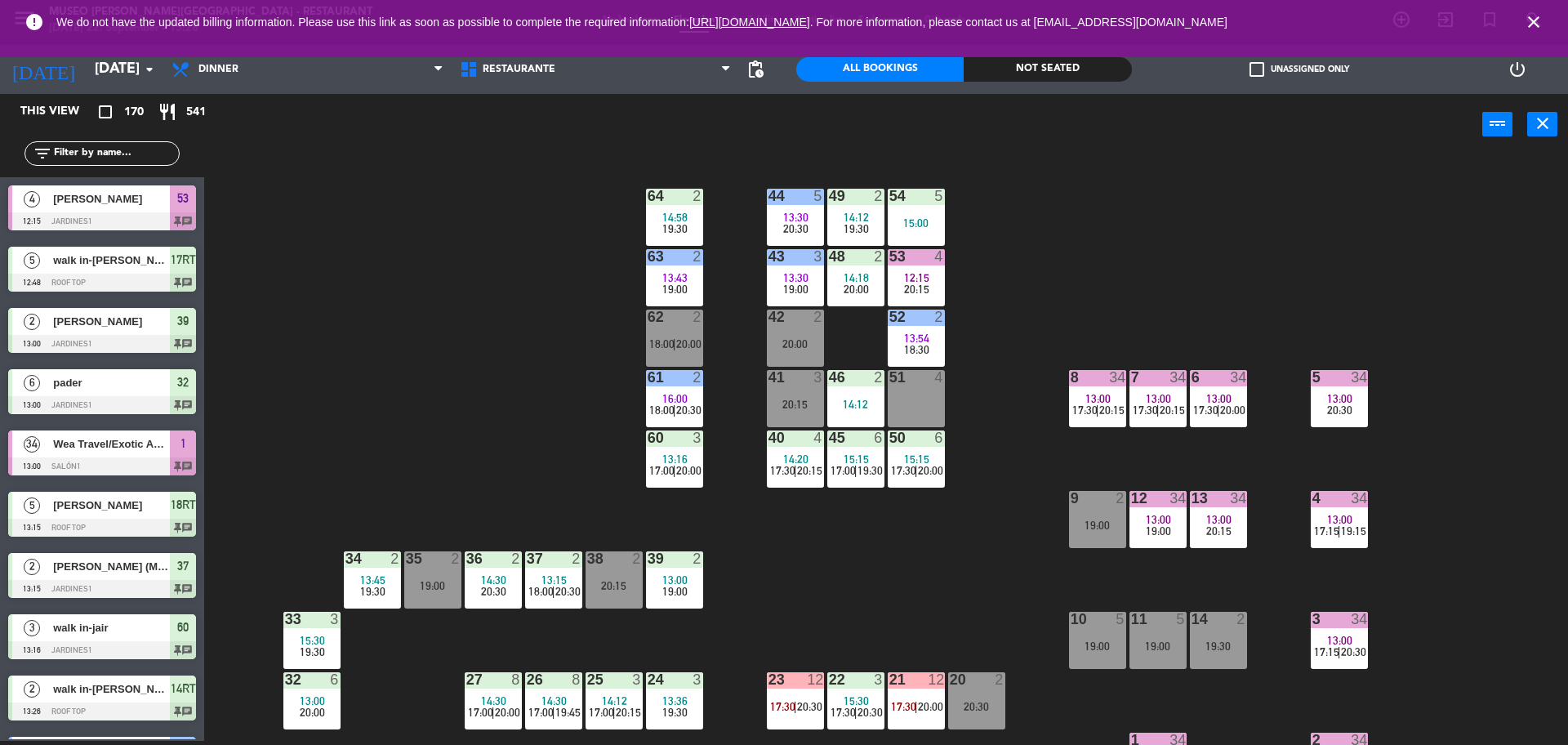
click at [858, 283] on span "20:00" at bounding box center [856, 289] width 26 height 13
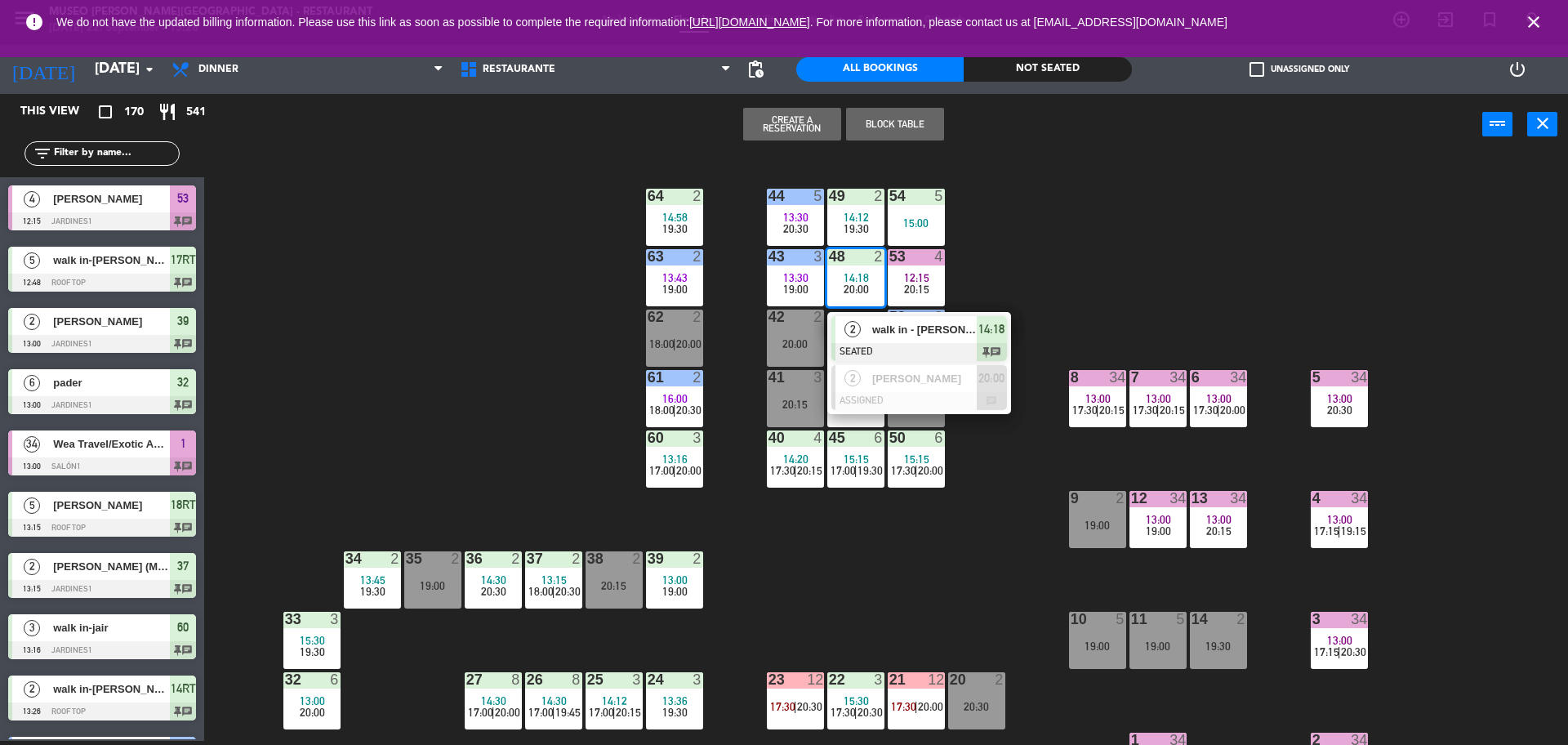
click at [1049, 273] on div "44 5 13:30 20:30 49 2 14:12 19:30 54 5 15:00 64 2 14:58 19:30 48 2 14:18 20:00 …" at bounding box center [894, 452] width 1348 height 586
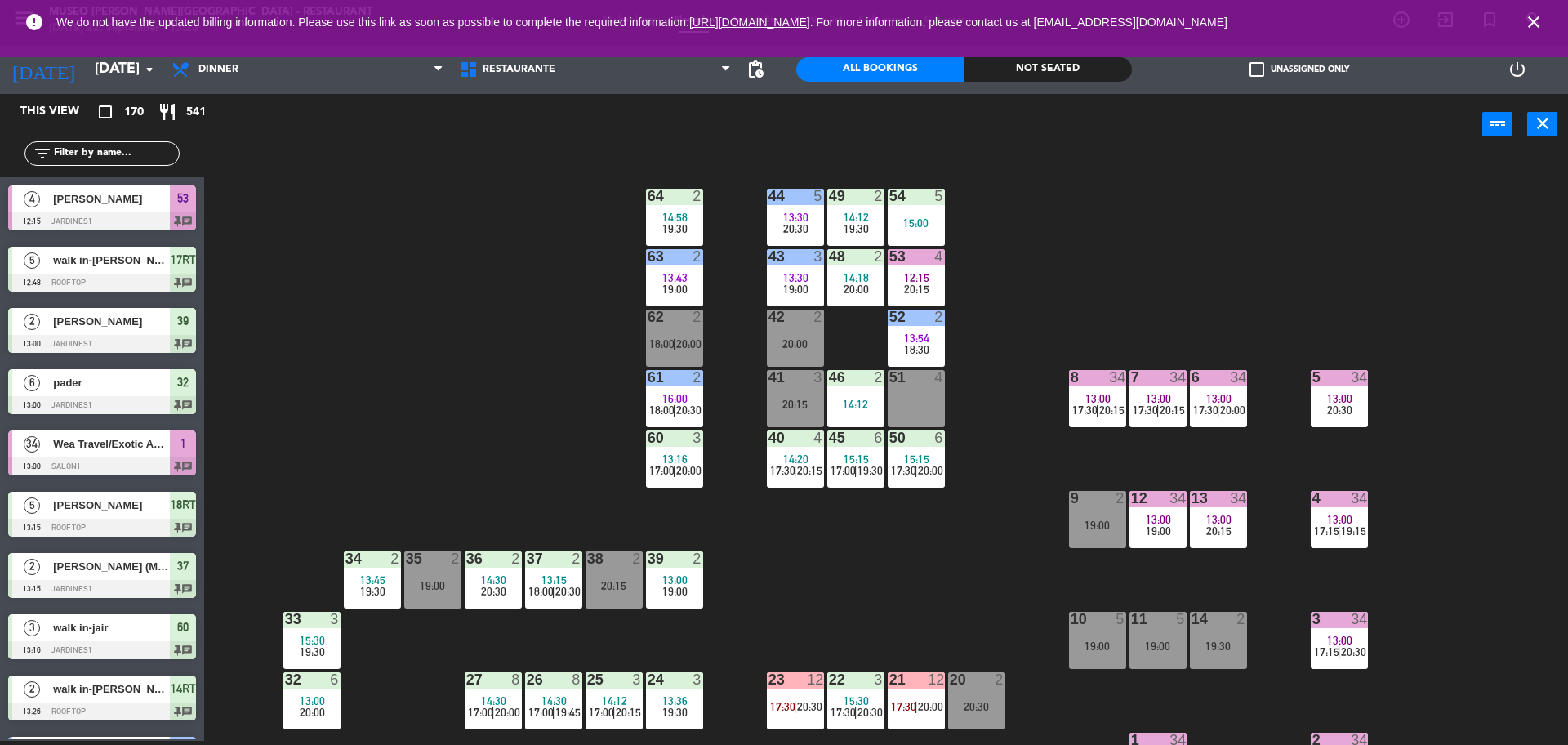
click at [936, 272] on div "12:15" at bounding box center [916, 278] width 57 height 11
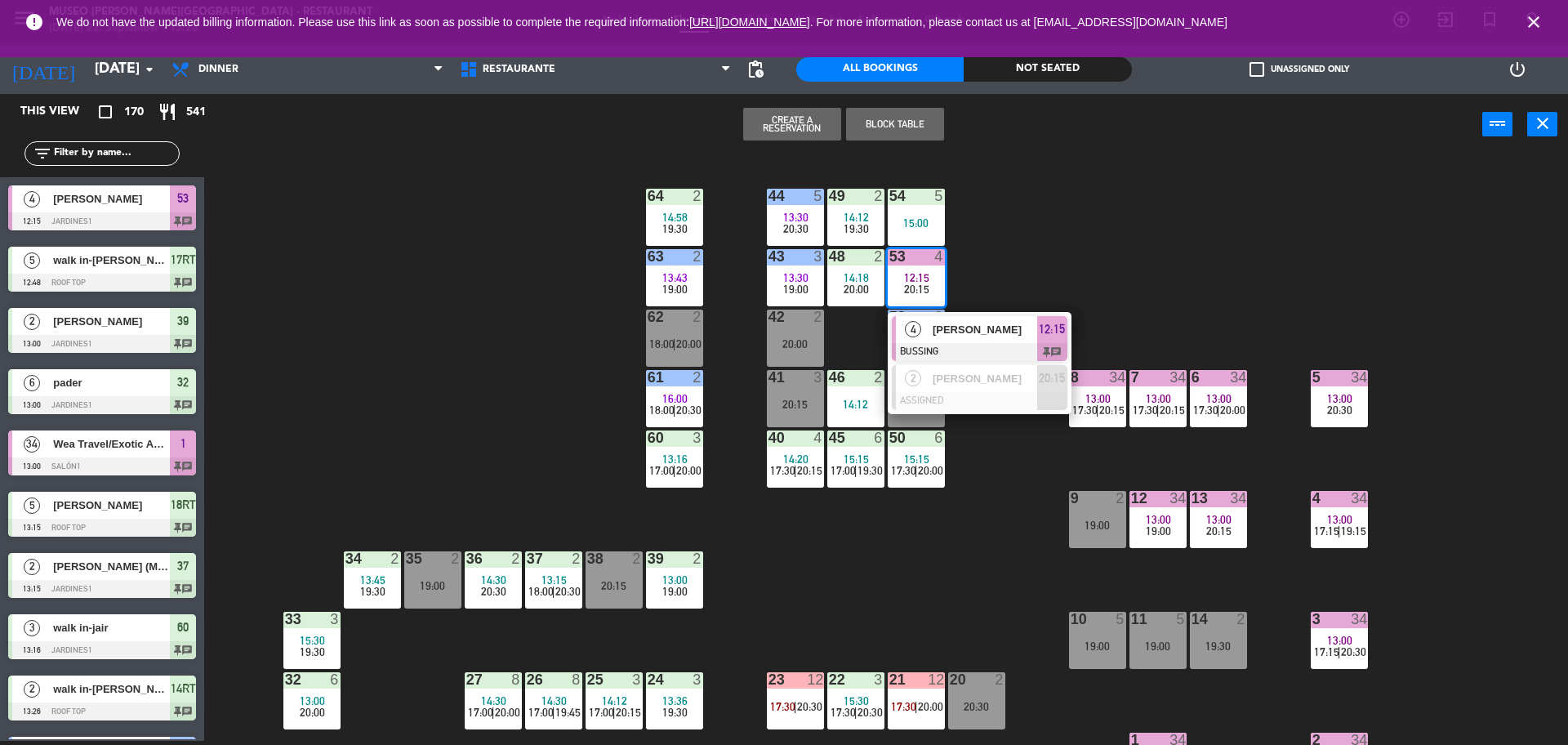
click at [1055, 229] on div "44 5 13:30 20:30 49 2 14:12 19:30 54 5 15:00 64 2 14:58 19:30 48 2 14:18 20:00 …" at bounding box center [894, 452] width 1348 height 586
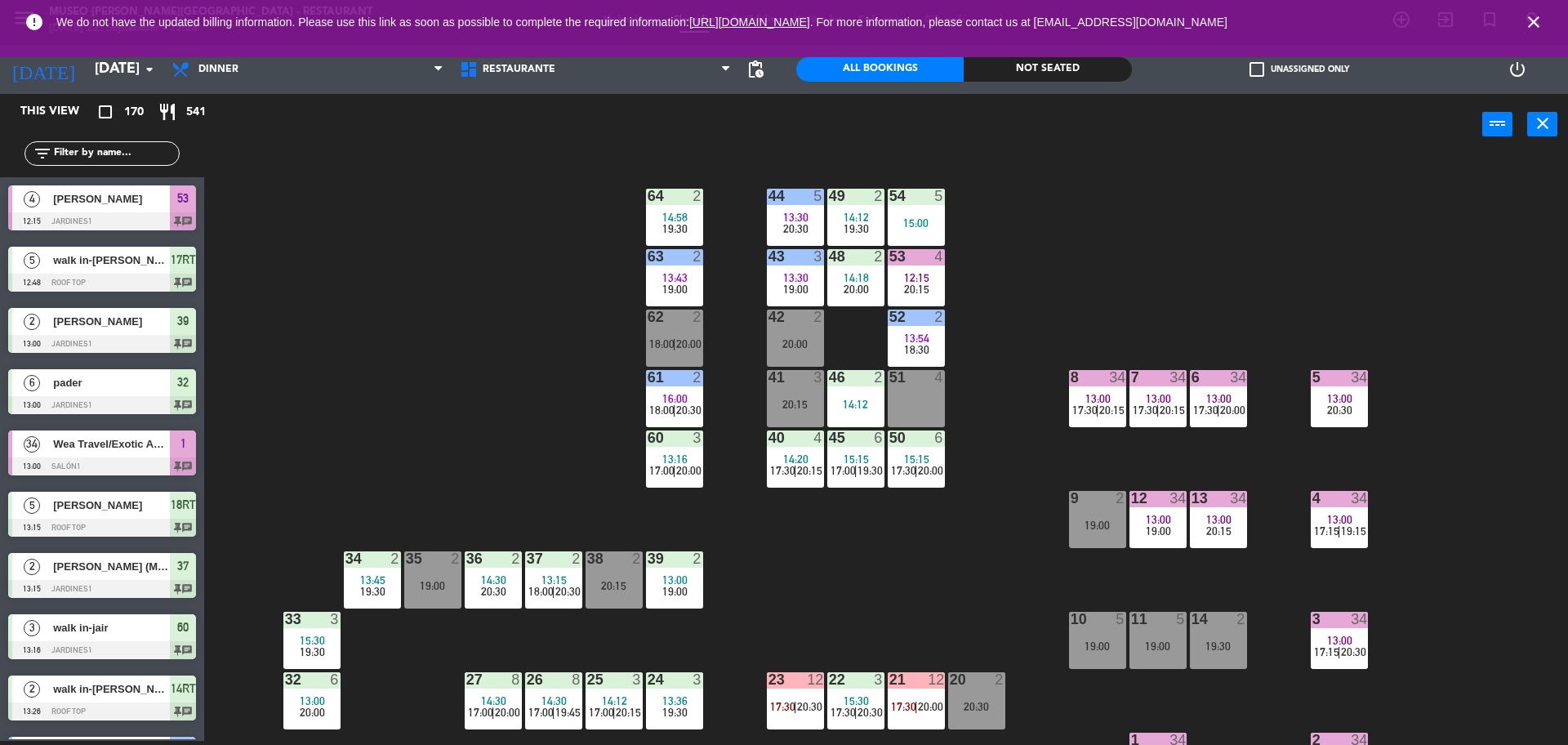
click at [804, 267] on div "43 3 13:30 19:00" at bounding box center [795, 278] width 57 height 57
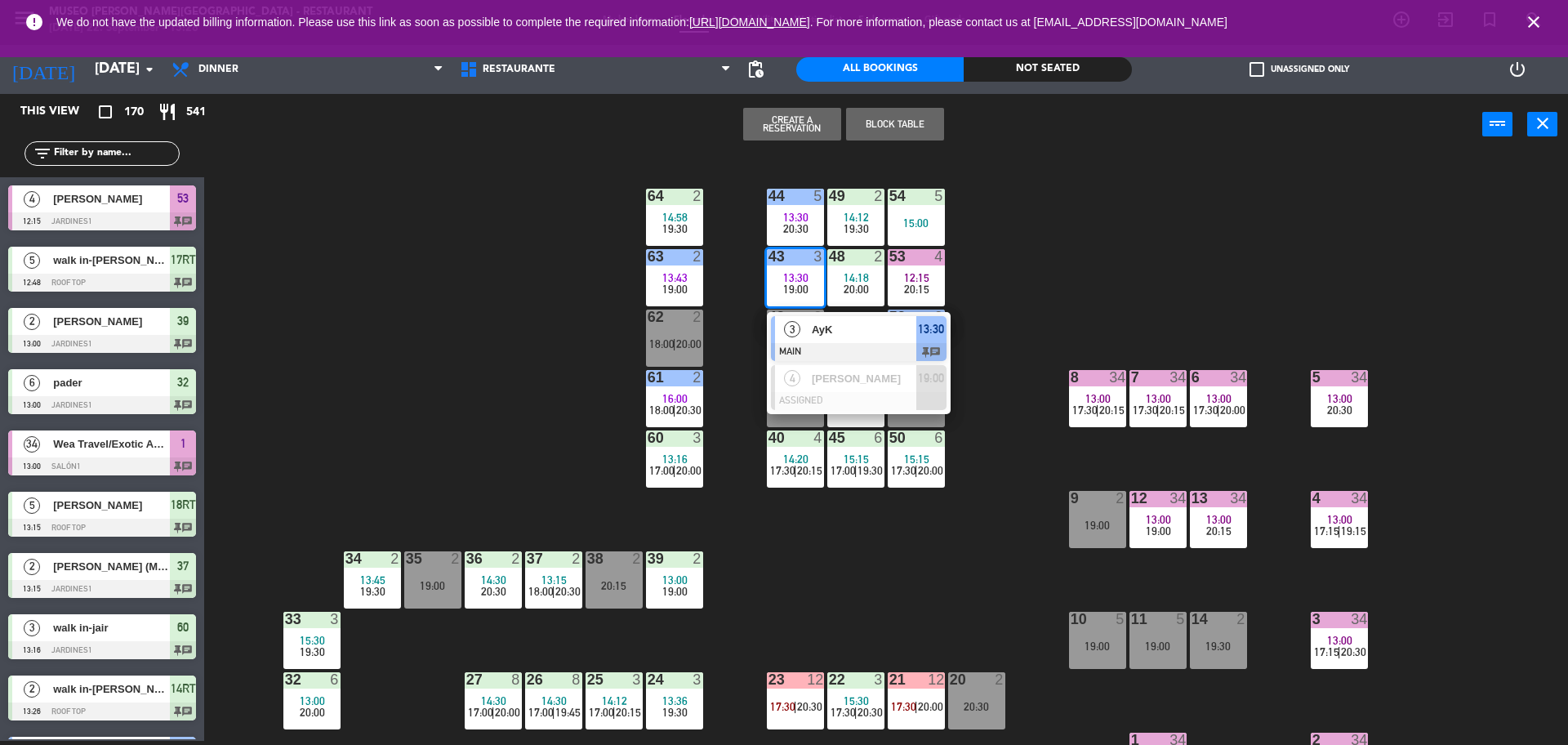
click at [977, 340] on div "44 5 13:30 20:30 49 2 14:12 19:30 54 5 15:00 64 2 14:58 19:30 48 2 14:18 20:00 …" at bounding box center [894, 452] width 1348 height 586
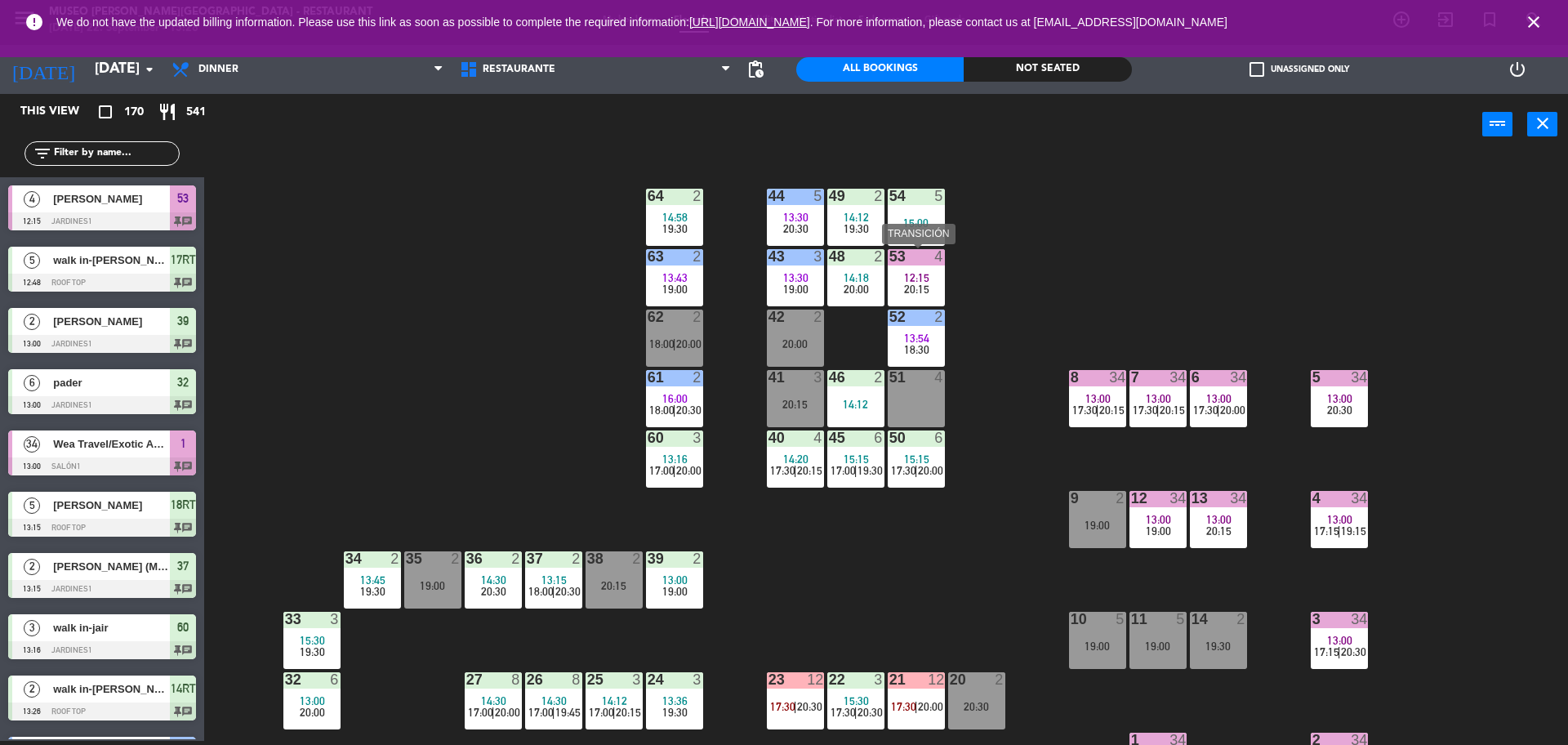
click at [931, 279] on div "12:15" at bounding box center [916, 278] width 57 height 11
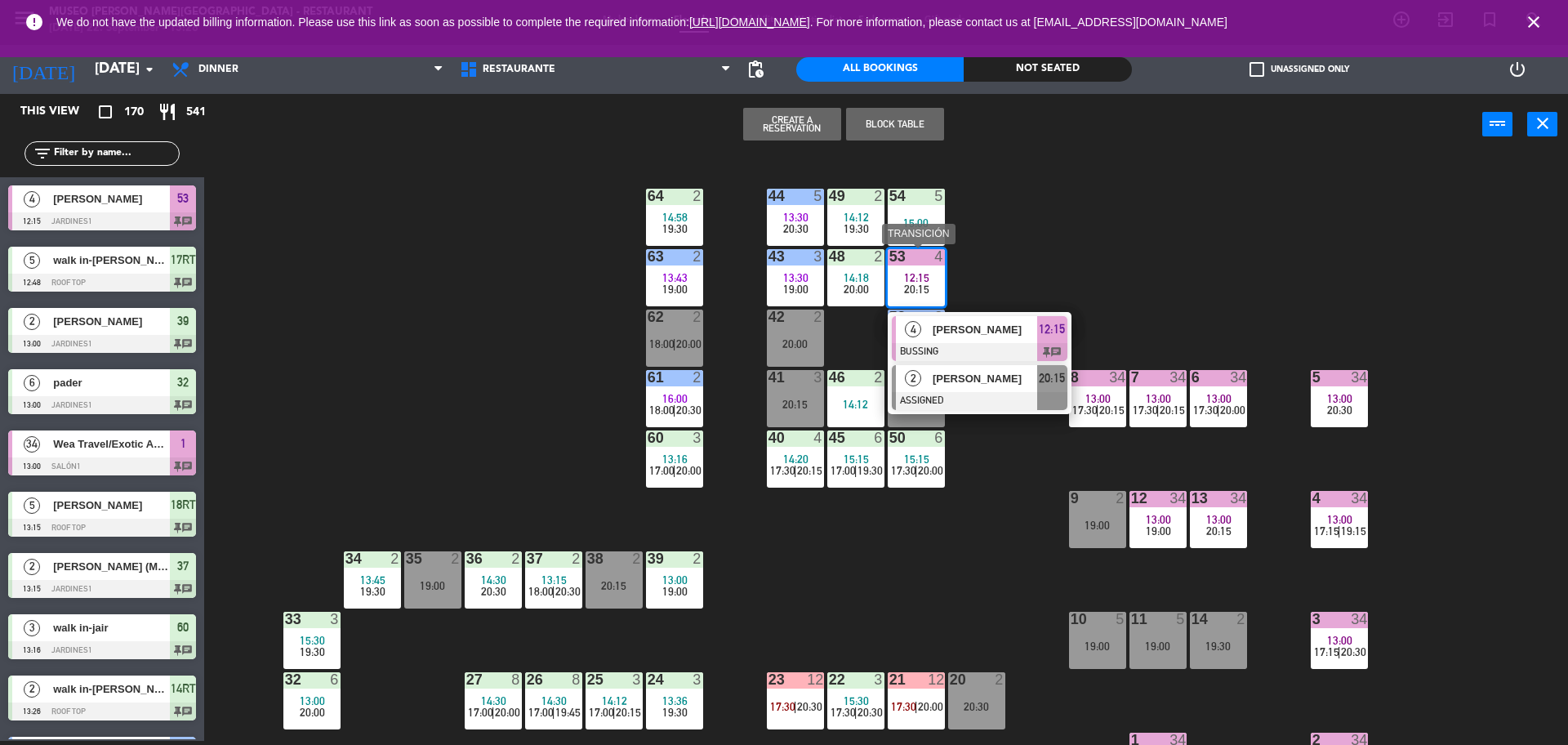
click at [973, 384] on span "[PERSON_NAME]" at bounding box center [985, 379] width 104 height 17
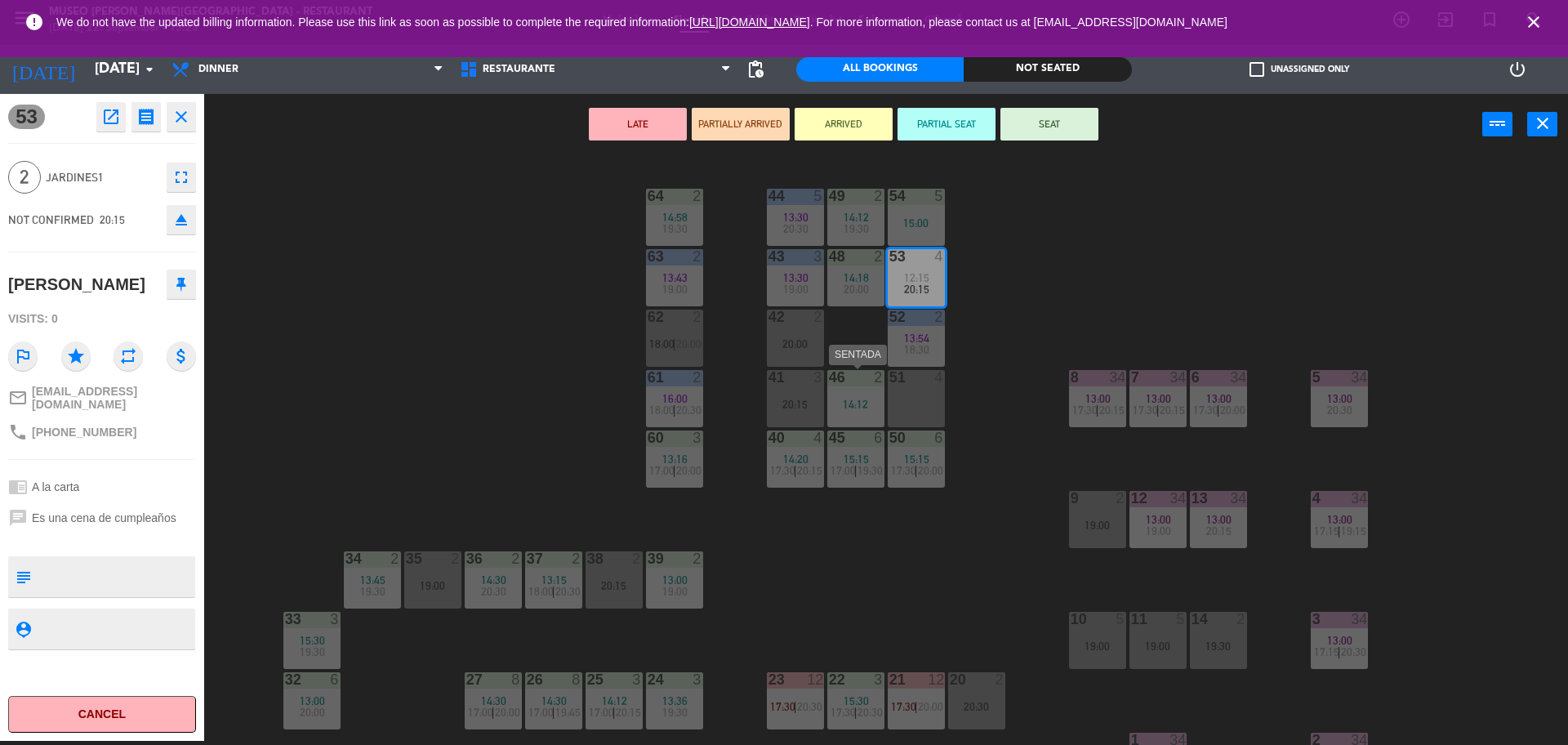
click at [843, 400] on div "14:12" at bounding box center [856, 404] width 57 height 11
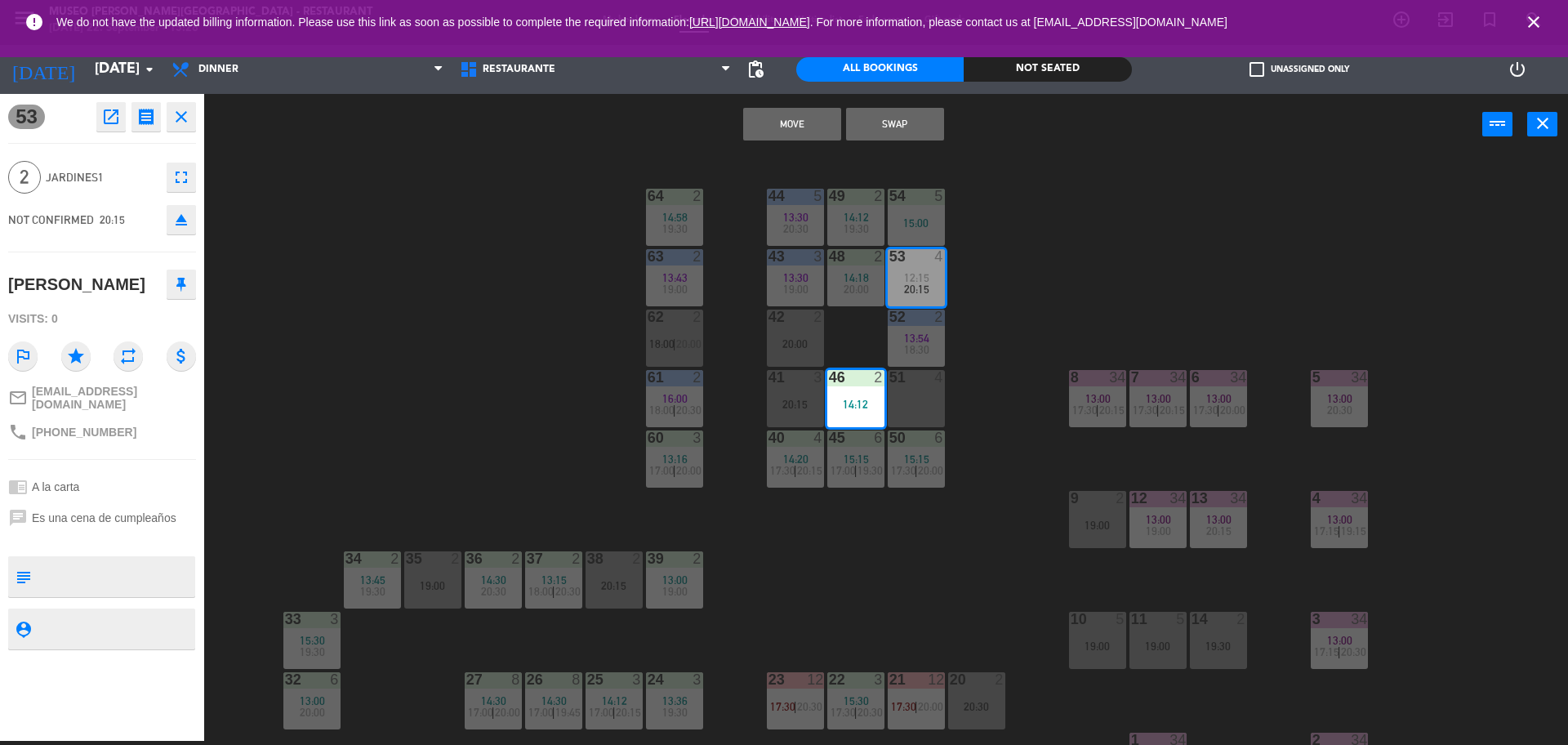
click at [790, 136] on button "Move" at bounding box center [791, 124] width 98 height 32
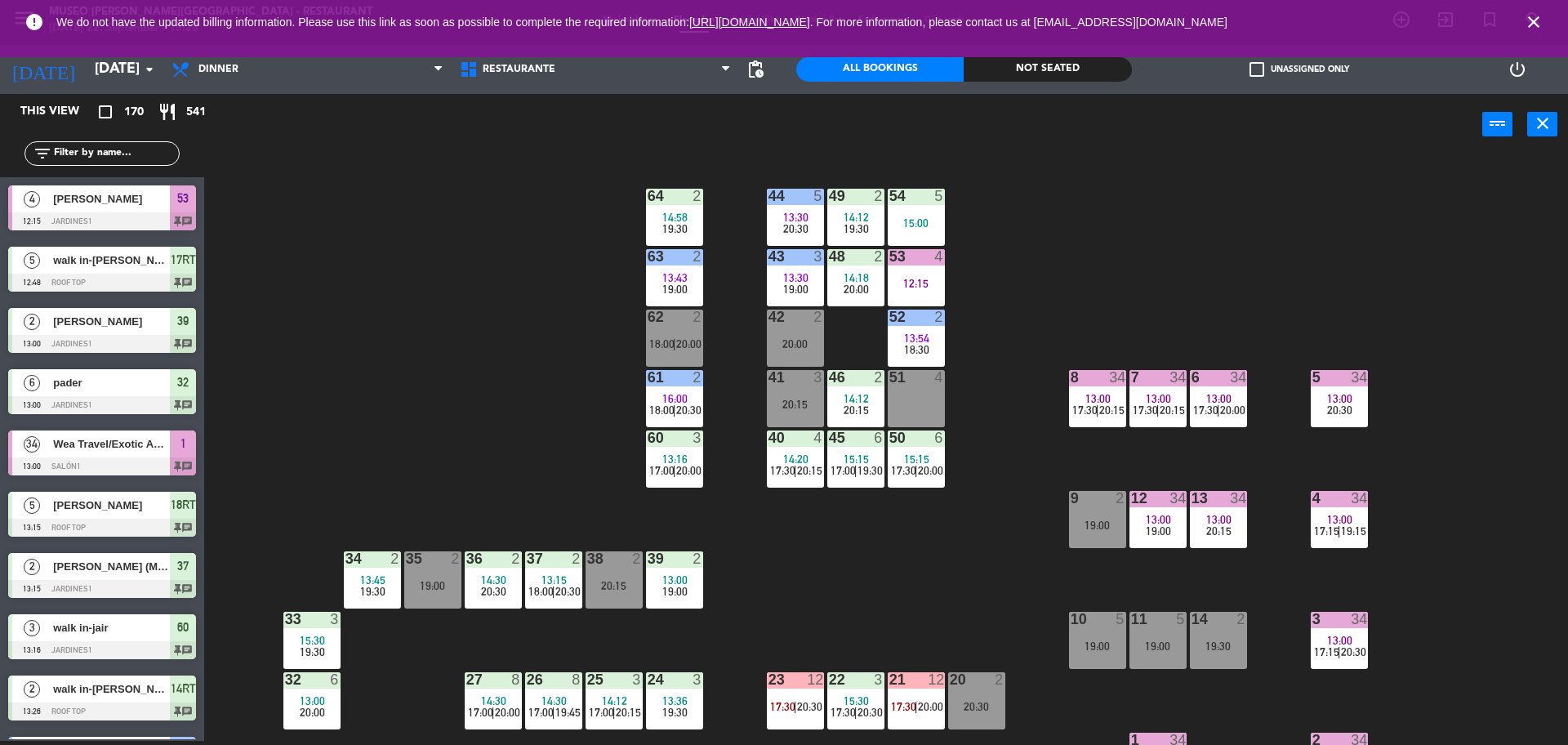
scroll to position [1692, 0]
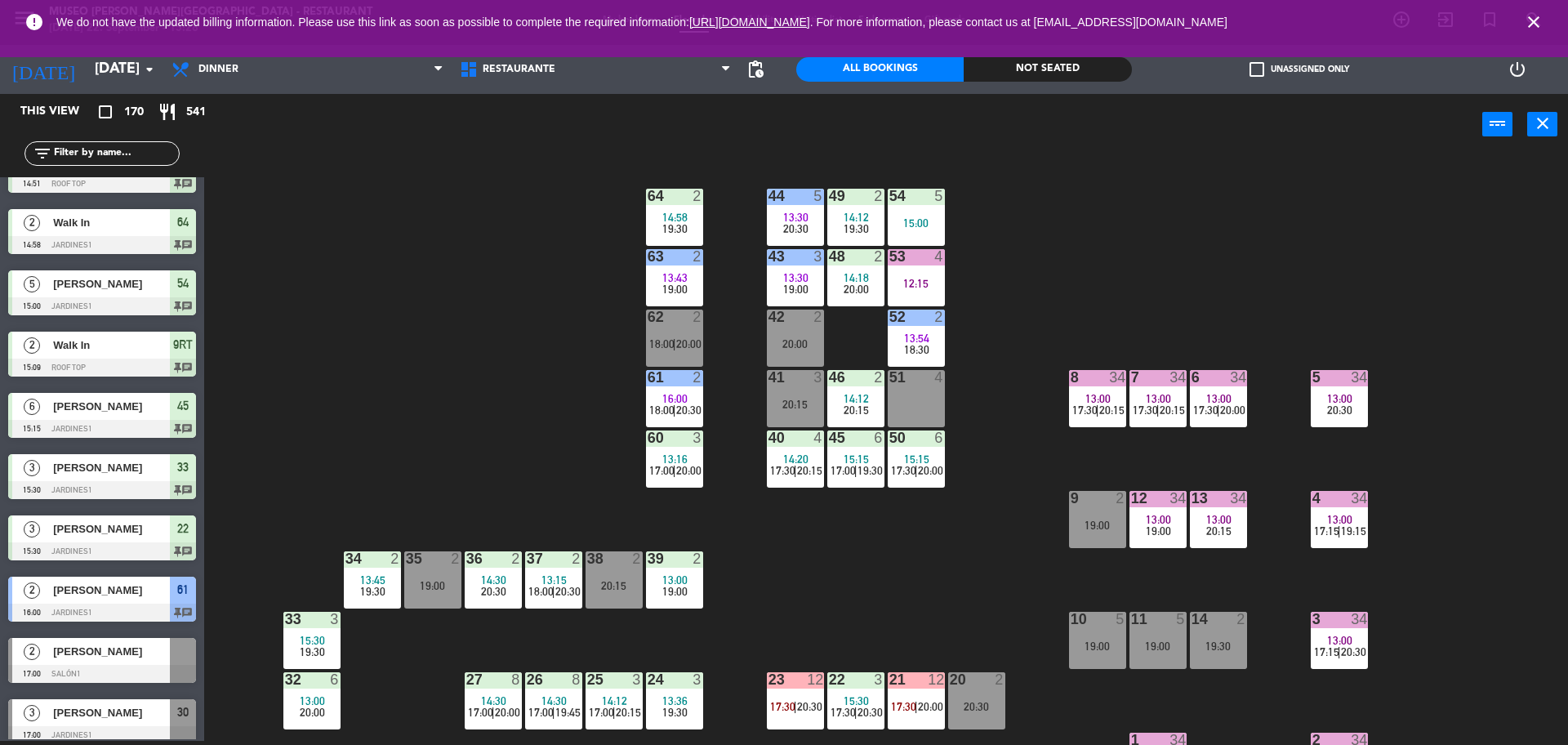
click at [859, 456] on span "15:15" at bounding box center [856, 459] width 26 height 13
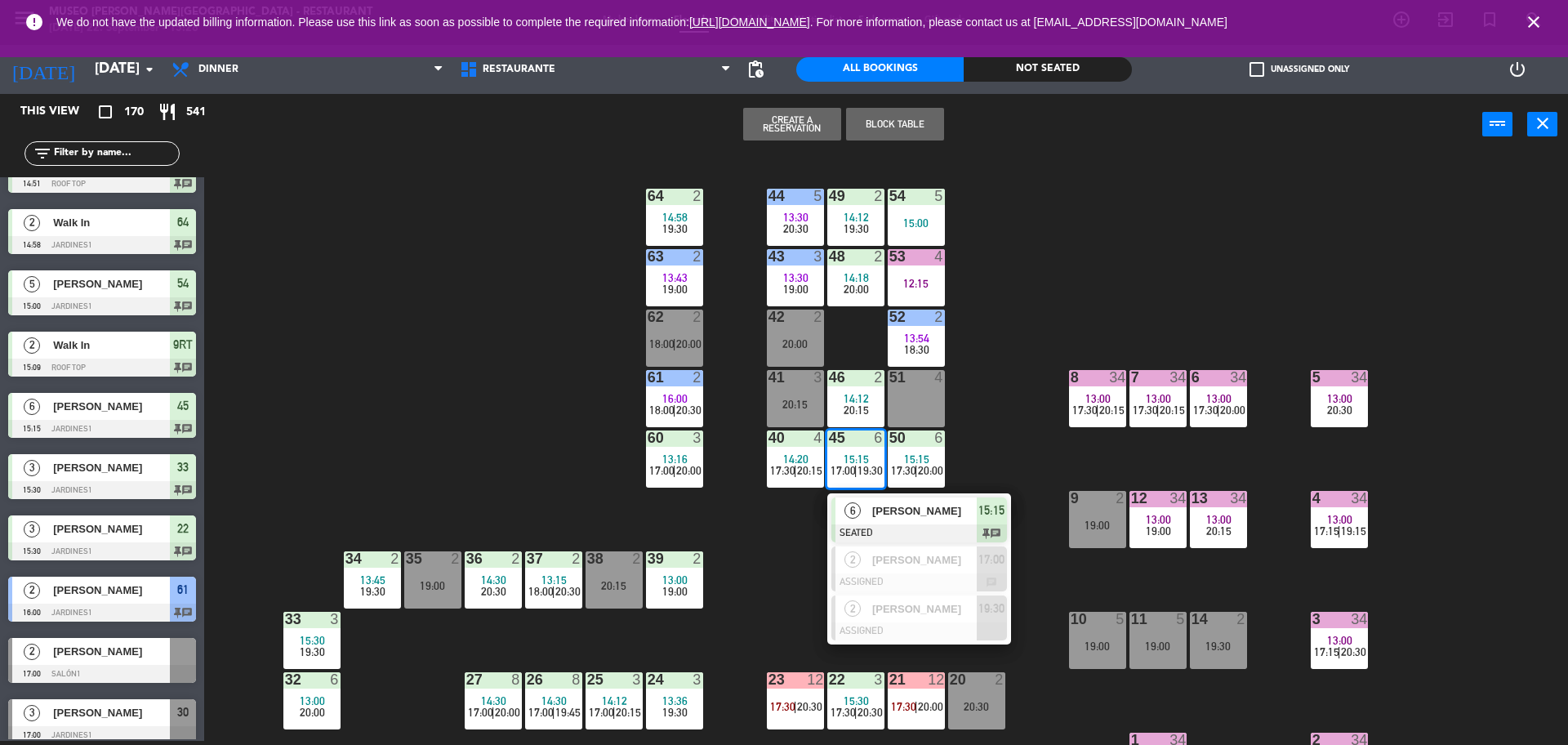
click at [950, 442] on div "6" at bounding box center [943, 438] width 27 height 14
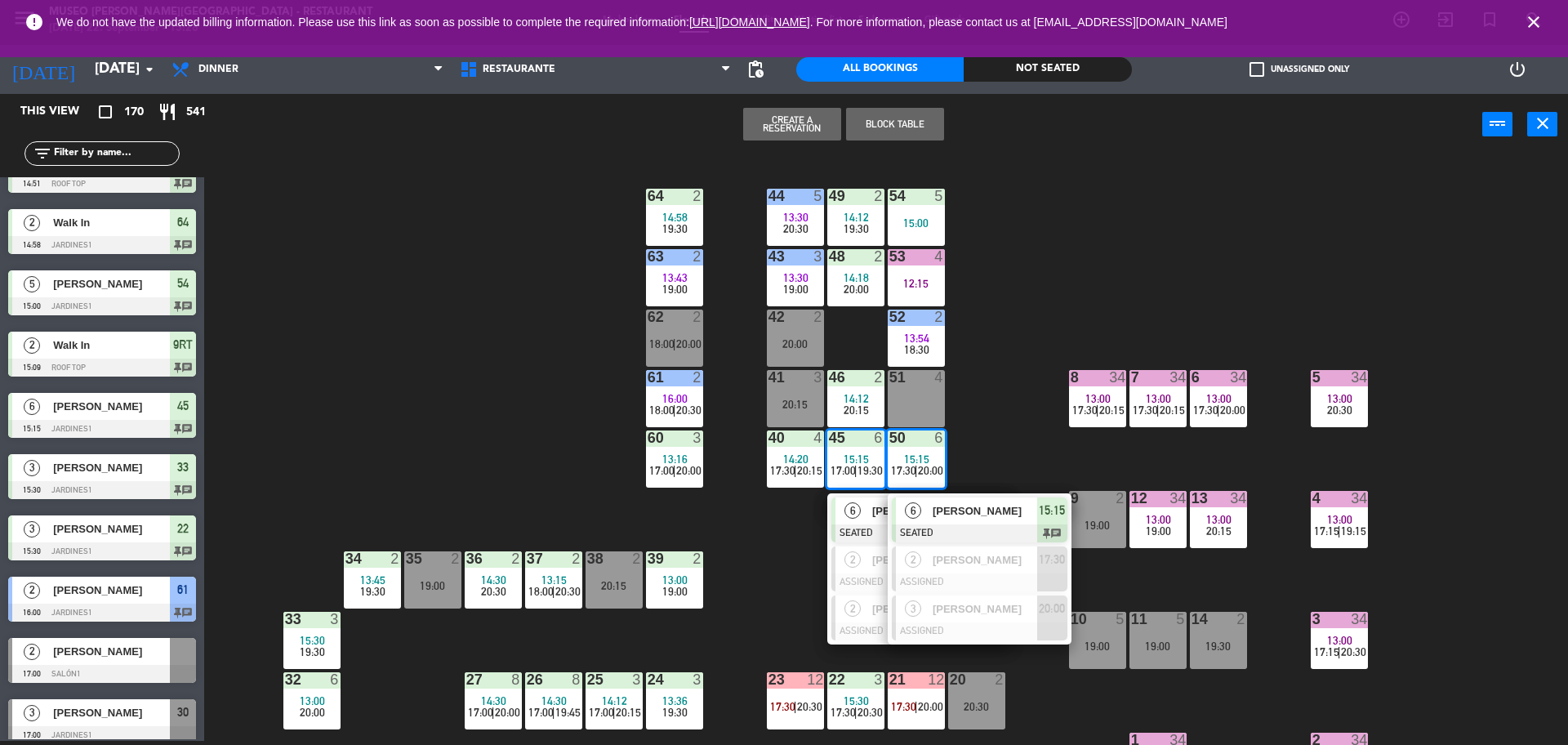
click at [928, 443] on div at bounding box center [915, 438] width 27 height 14
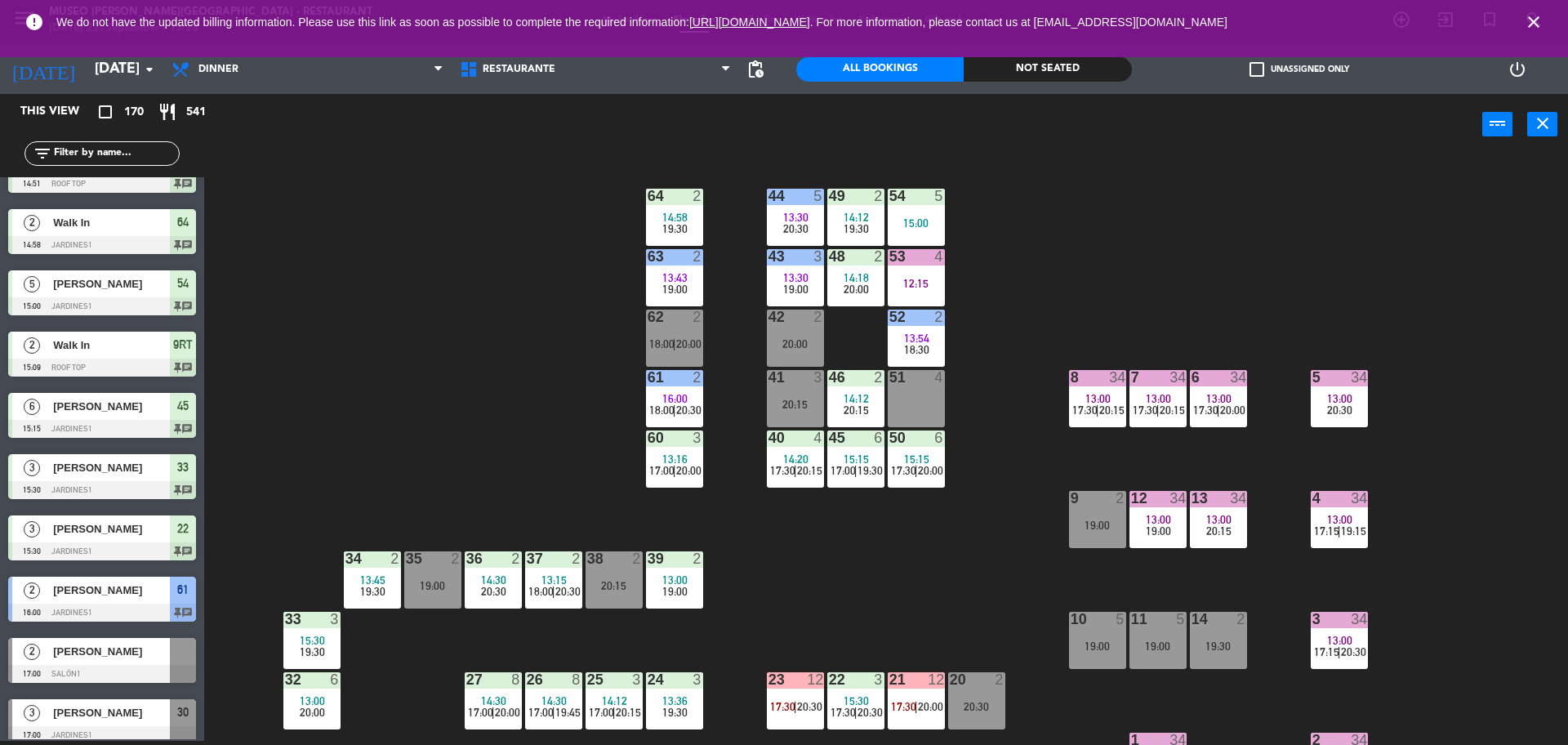
click at [964, 438] on div "44 5 13:30 20:30 49 2 14:12 19:30 54 5 15:00 64 2 14:58 19:30 48 2 14:18 20:00 …" at bounding box center [894, 452] width 1348 height 586
click at [934, 446] on div "50 6" at bounding box center [916, 438] width 57 height 16
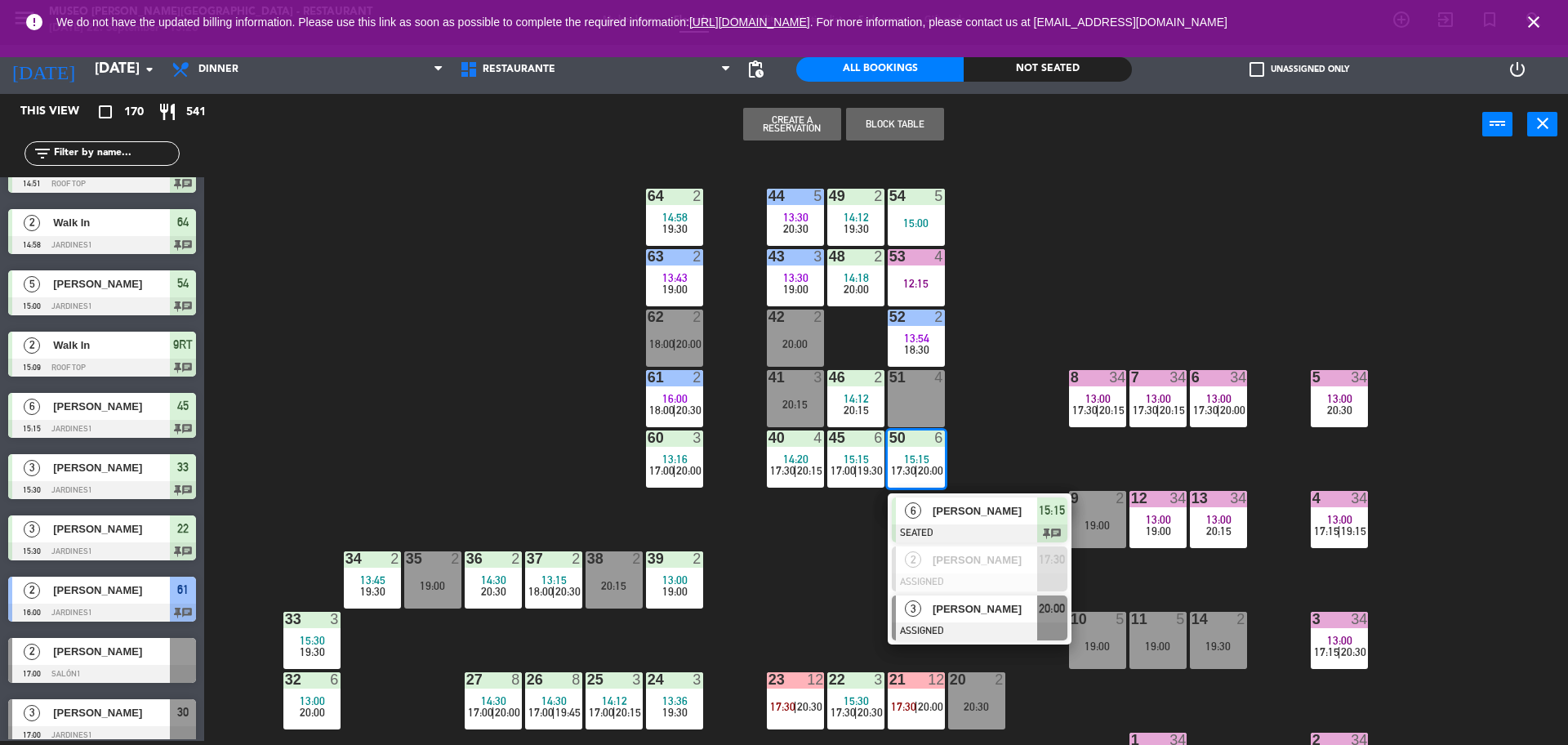
click at [958, 617] on span "[PERSON_NAME]" at bounding box center [985, 609] width 104 height 17
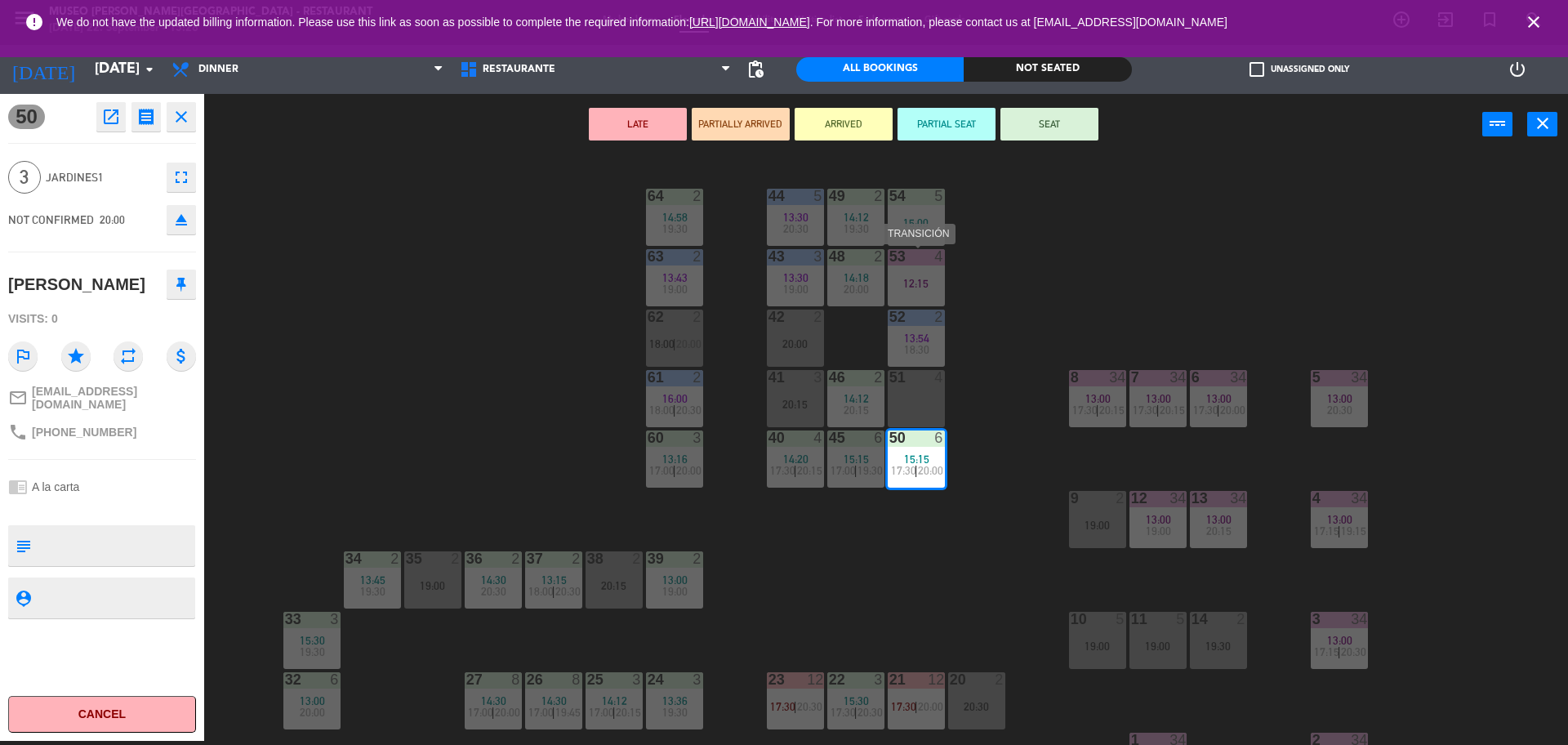
click at [916, 283] on div "12:15" at bounding box center [916, 284] width 57 height 11
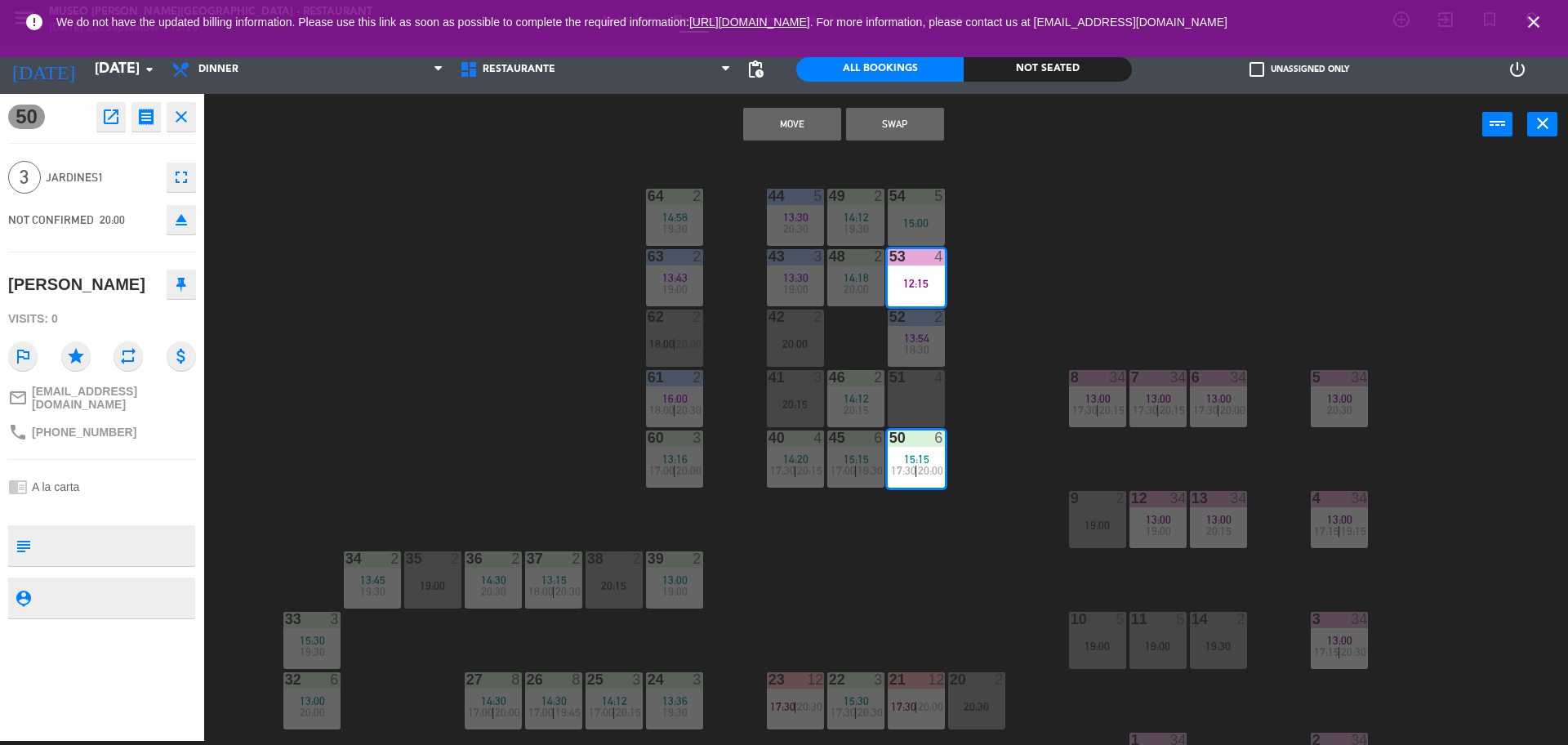
click at [798, 125] on button "Move" at bounding box center [791, 124] width 98 height 32
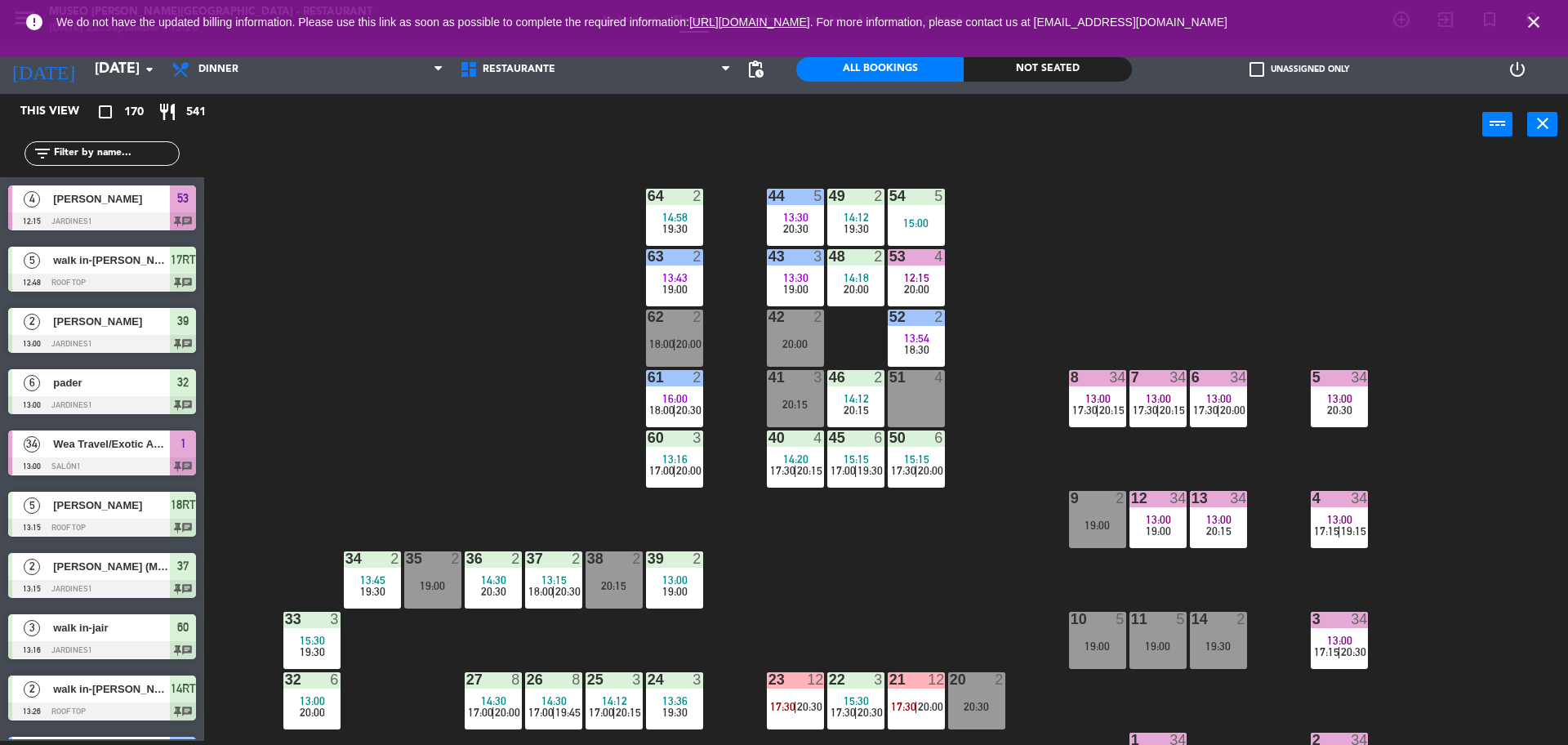
scroll to position [1263, 0]
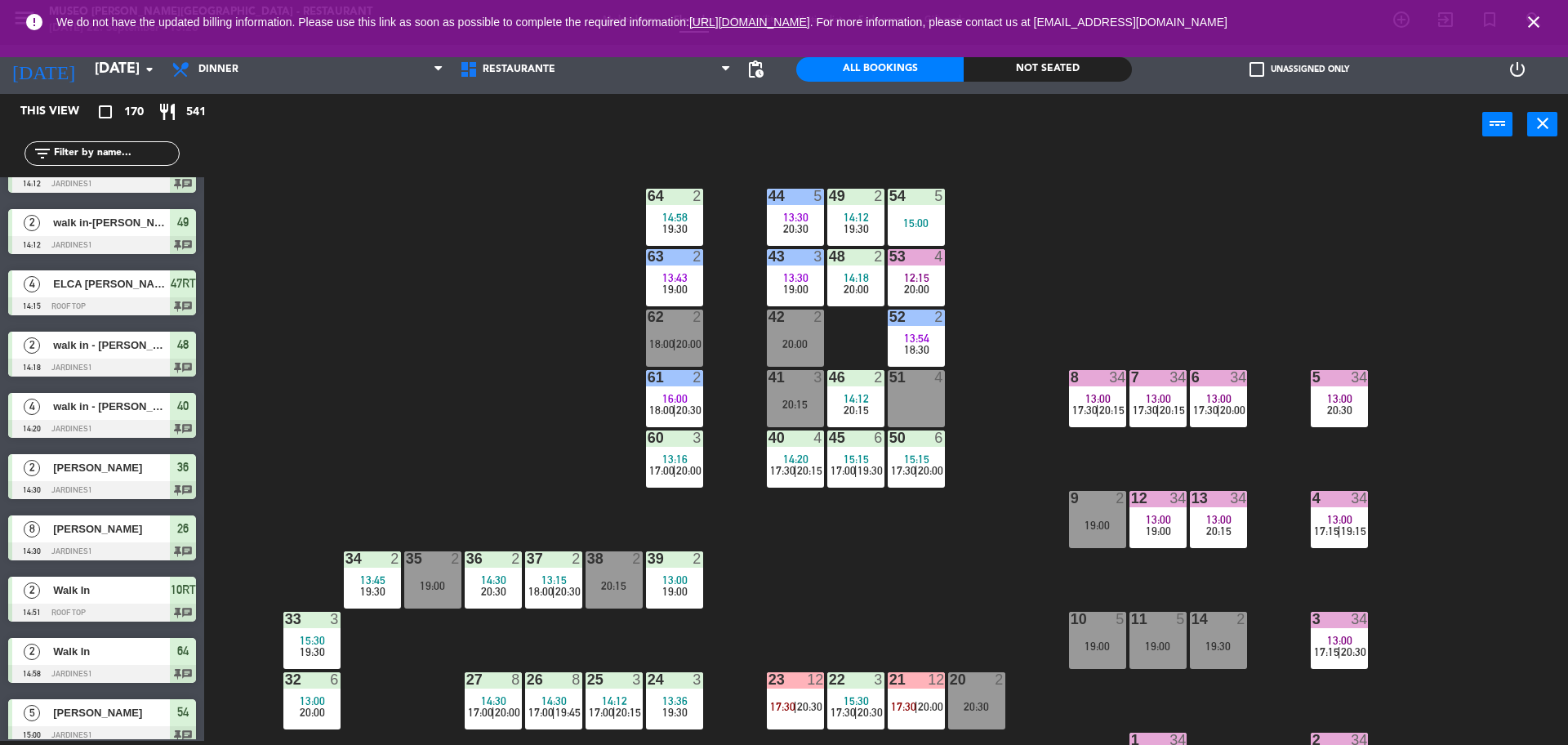
click at [808, 455] on div "14:20" at bounding box center [795, 459] width 57 height 11
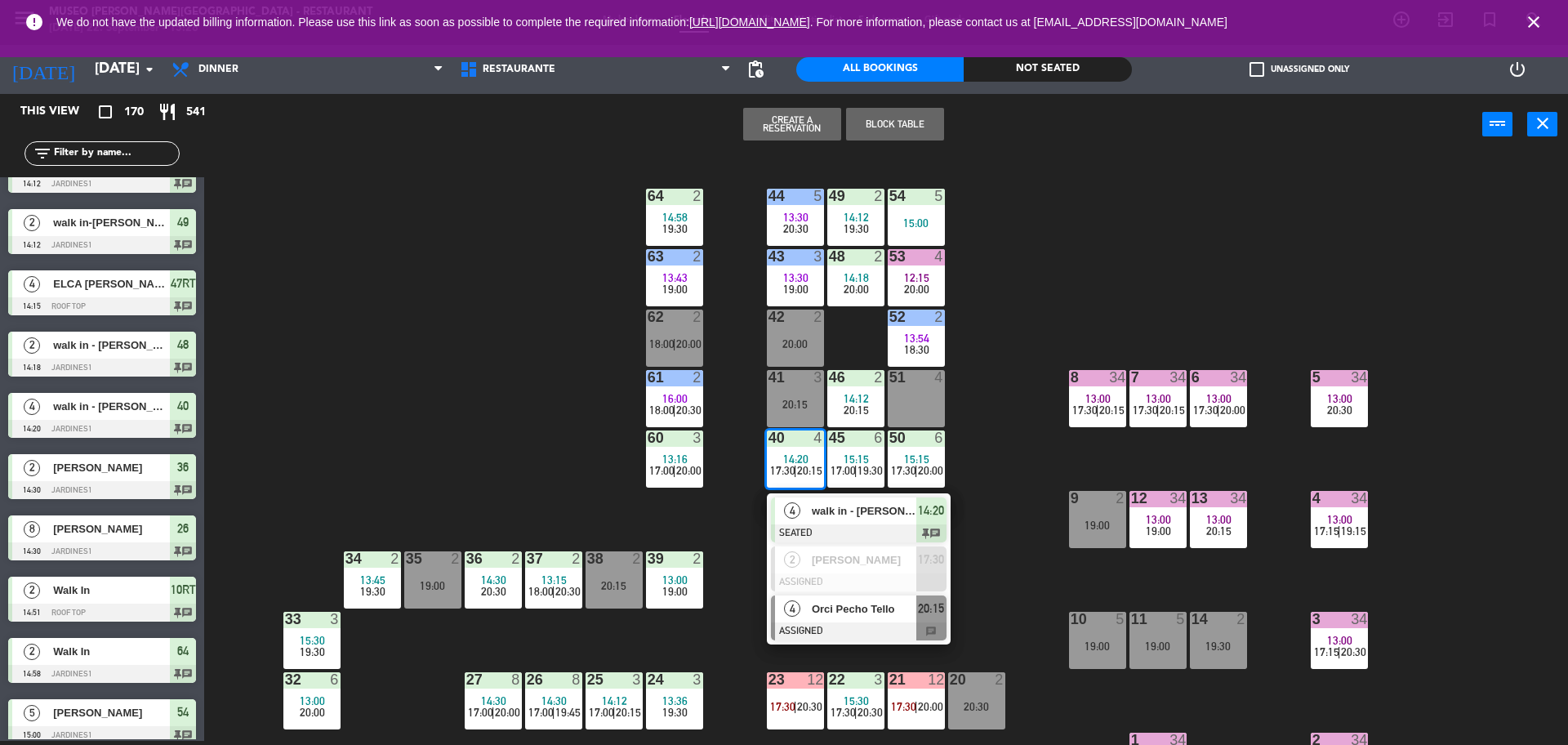
click at [835, 613] on span "Orci Pecho Tello" at bounding box center [864, 609] width 104 height 17
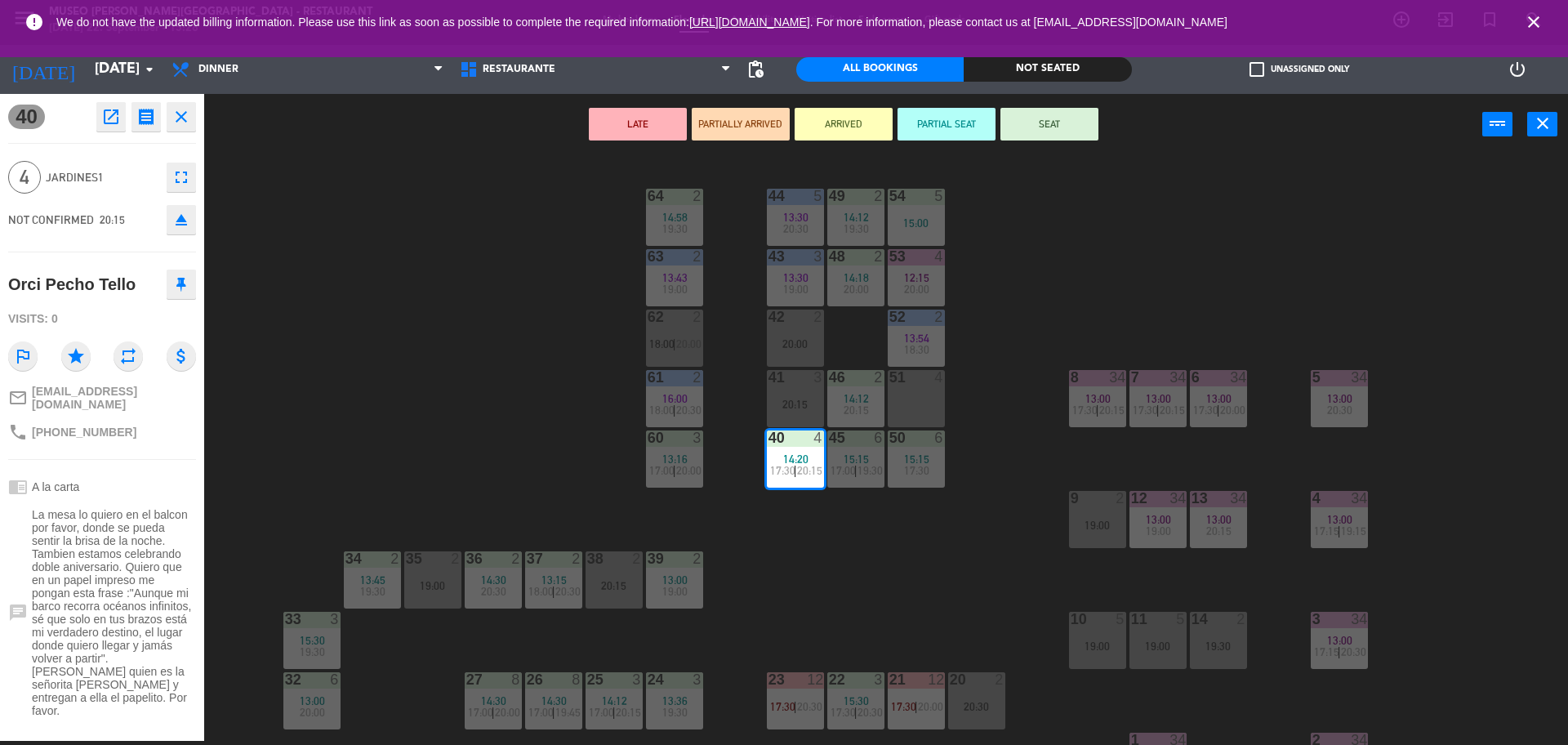
click at [987, 255] on div "44 5 13:30 20:30 49 2 14:12 19:30 54 5 15:00 64 2 14:58 19:30 48 2 14:18 20:00 …" at bounding box center [894, 452] width 1348 height 586
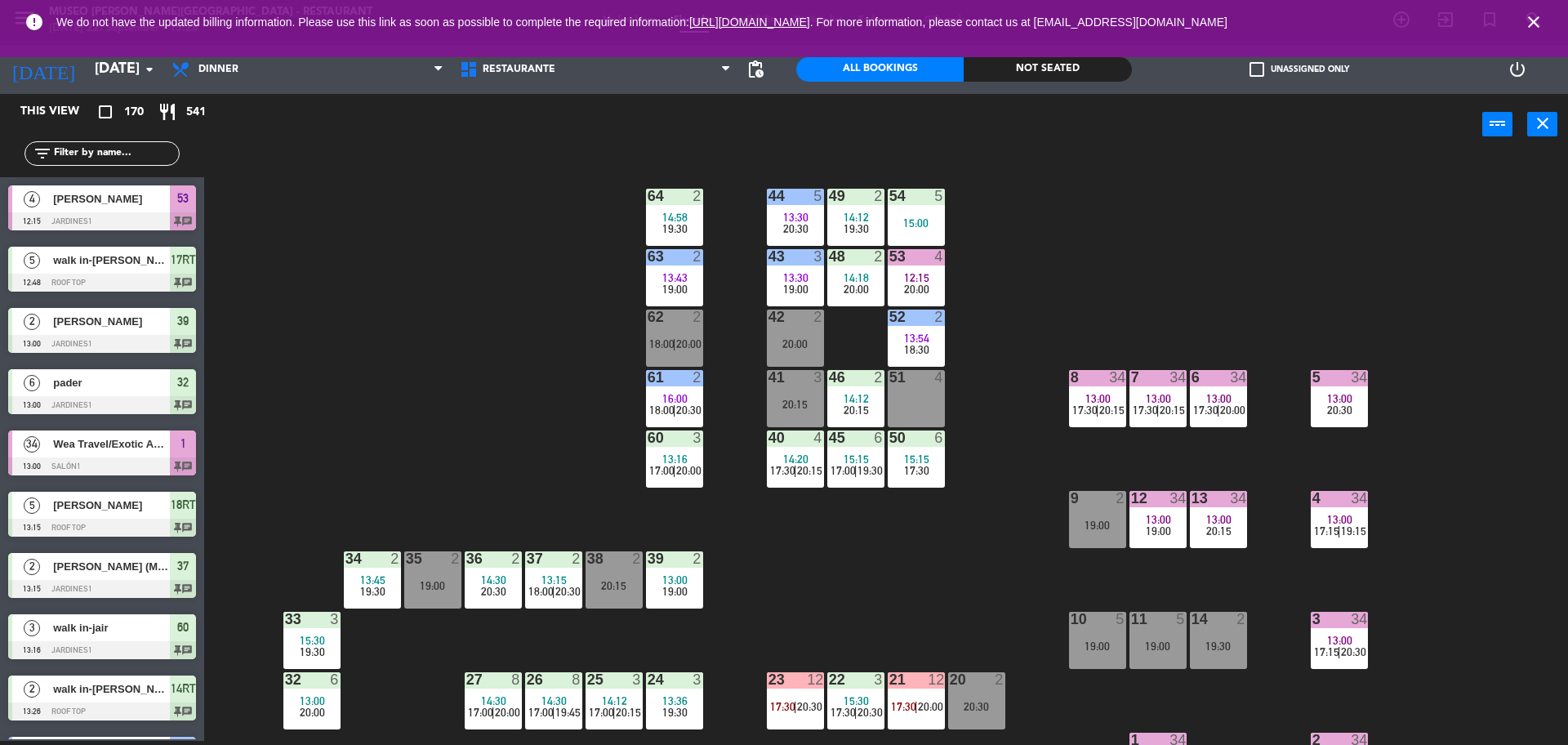
scroll to position [2366, 0]
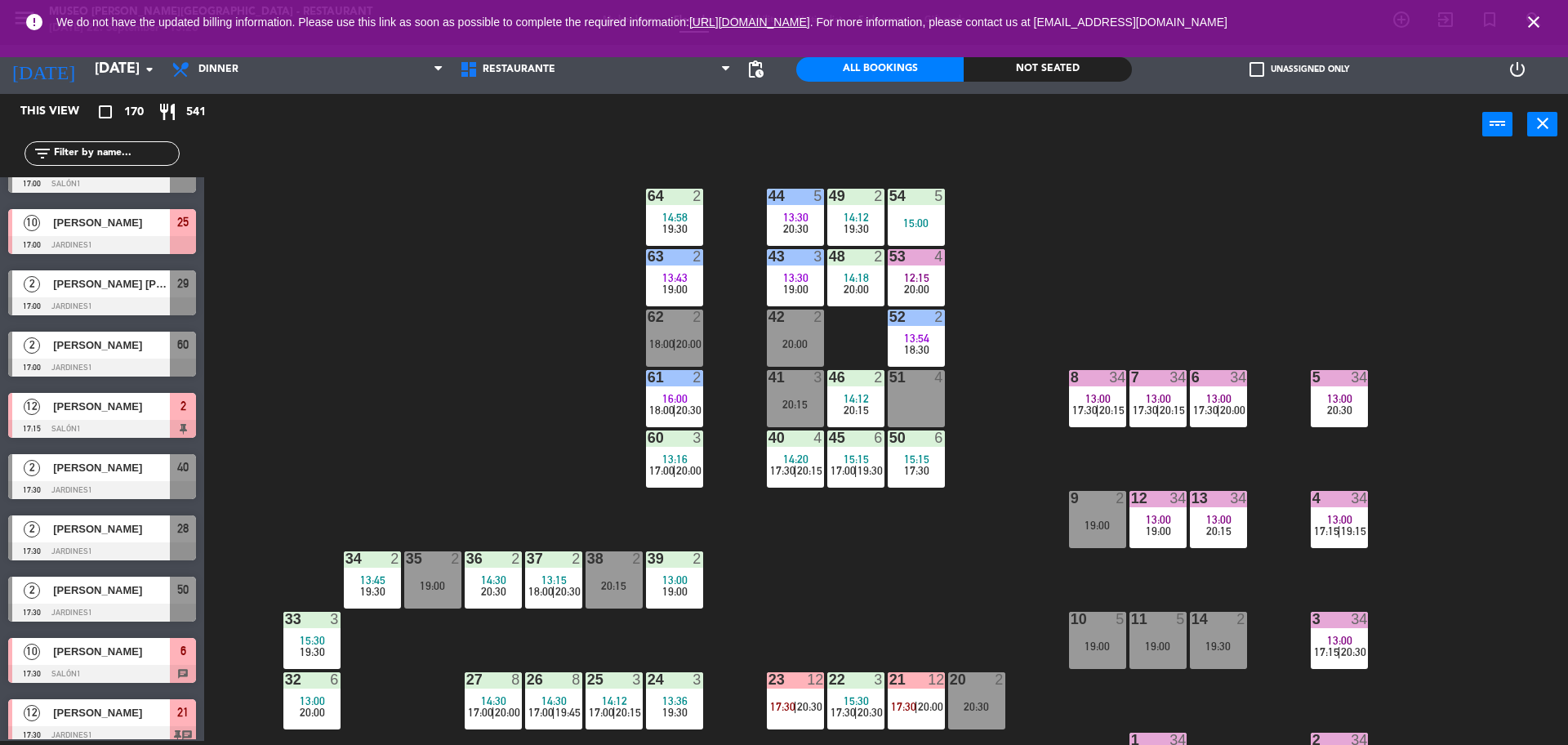
click at [800, 451] on div "40 4 14:20 17:30 | 20:15" at bounding box center [795, 459] width 57 height 57
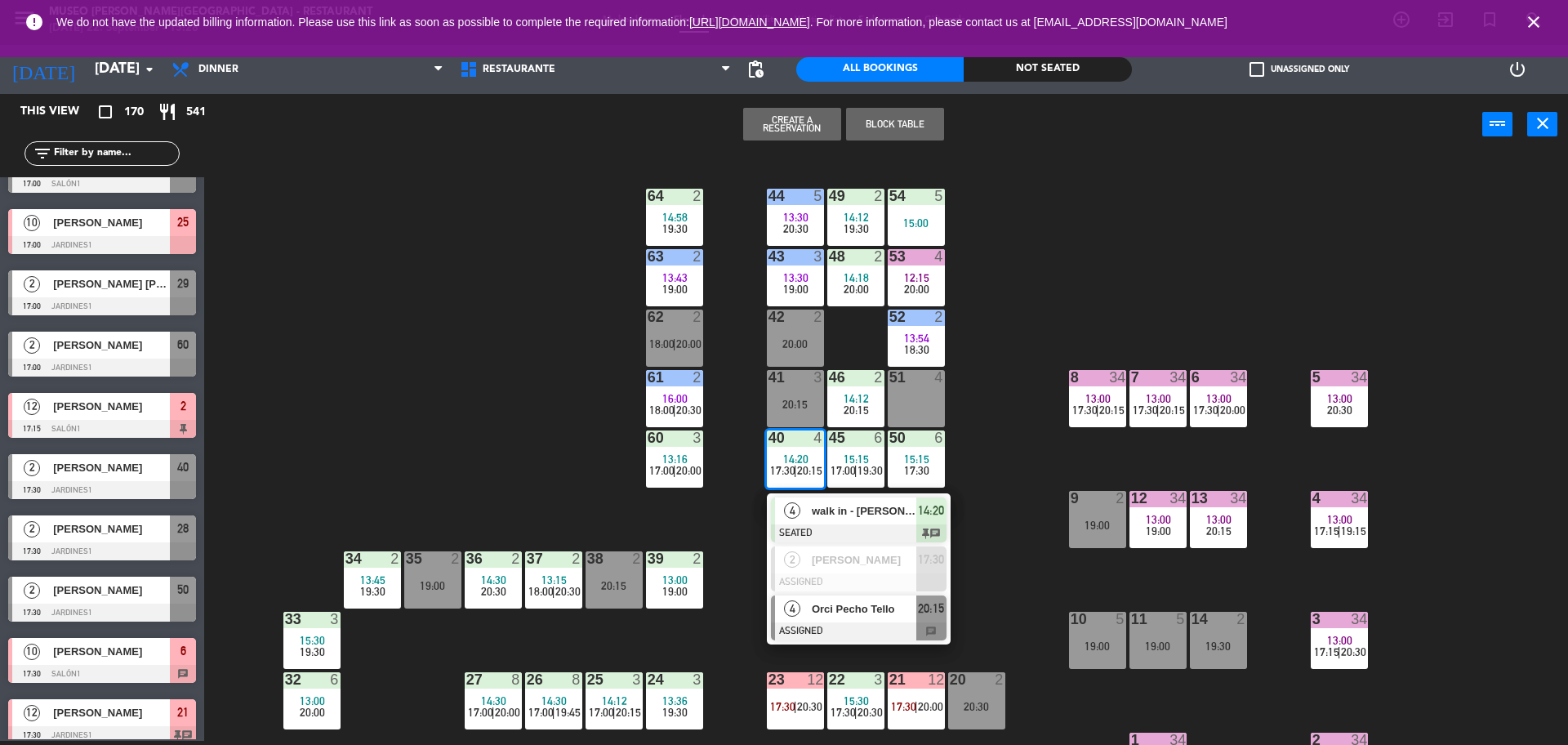
click at [836, 617] on span "Orci Pecho Tello" at bounding box center [864, 609] width 104 height 17
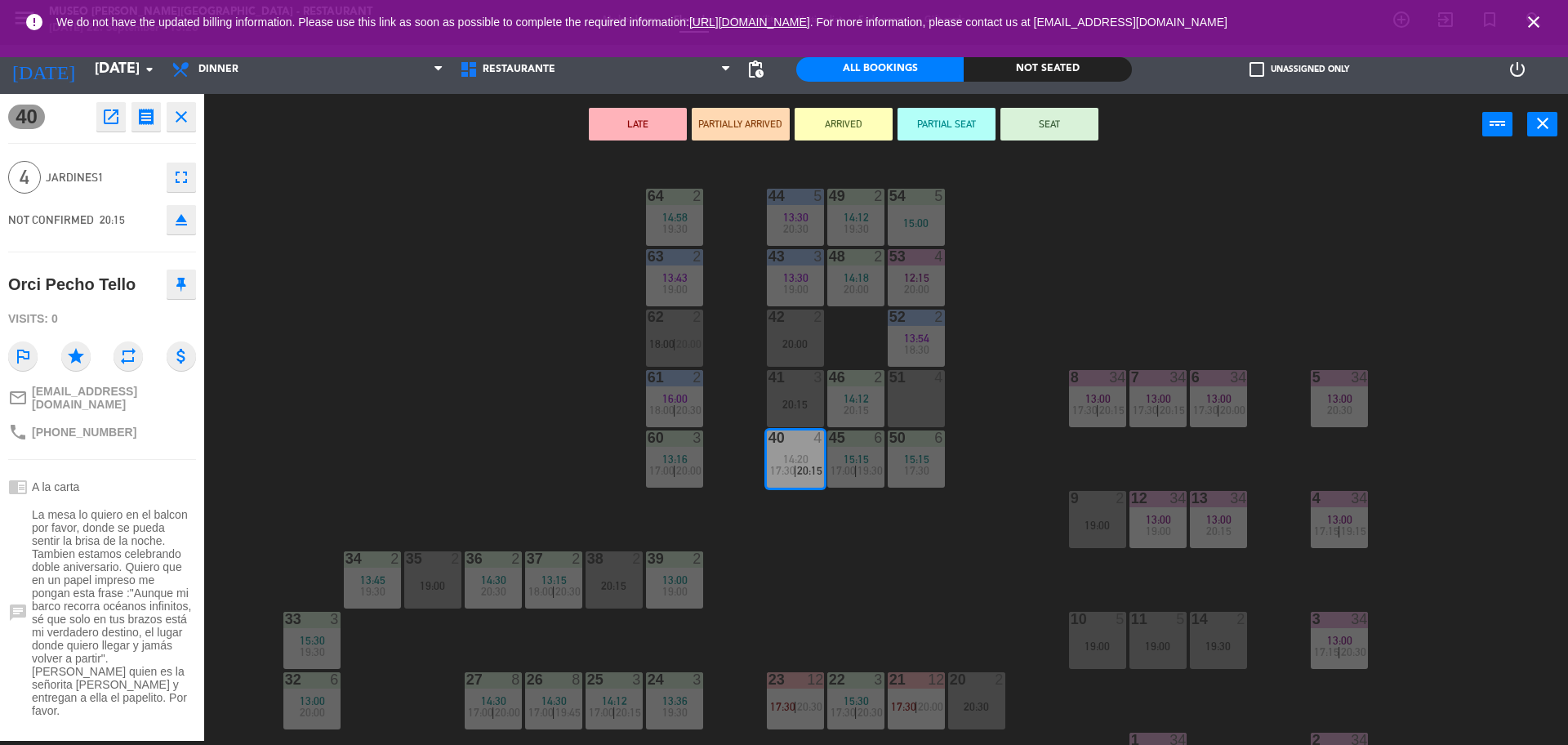
click at [908, 568] on div "44 5 13:30 20:30 49 2 14:12 19:30 54 5 15:00 64 2 14:58 19:30 48 2 14:18 20:00 …" at bounding box center [894, 452] width 1348 height 586
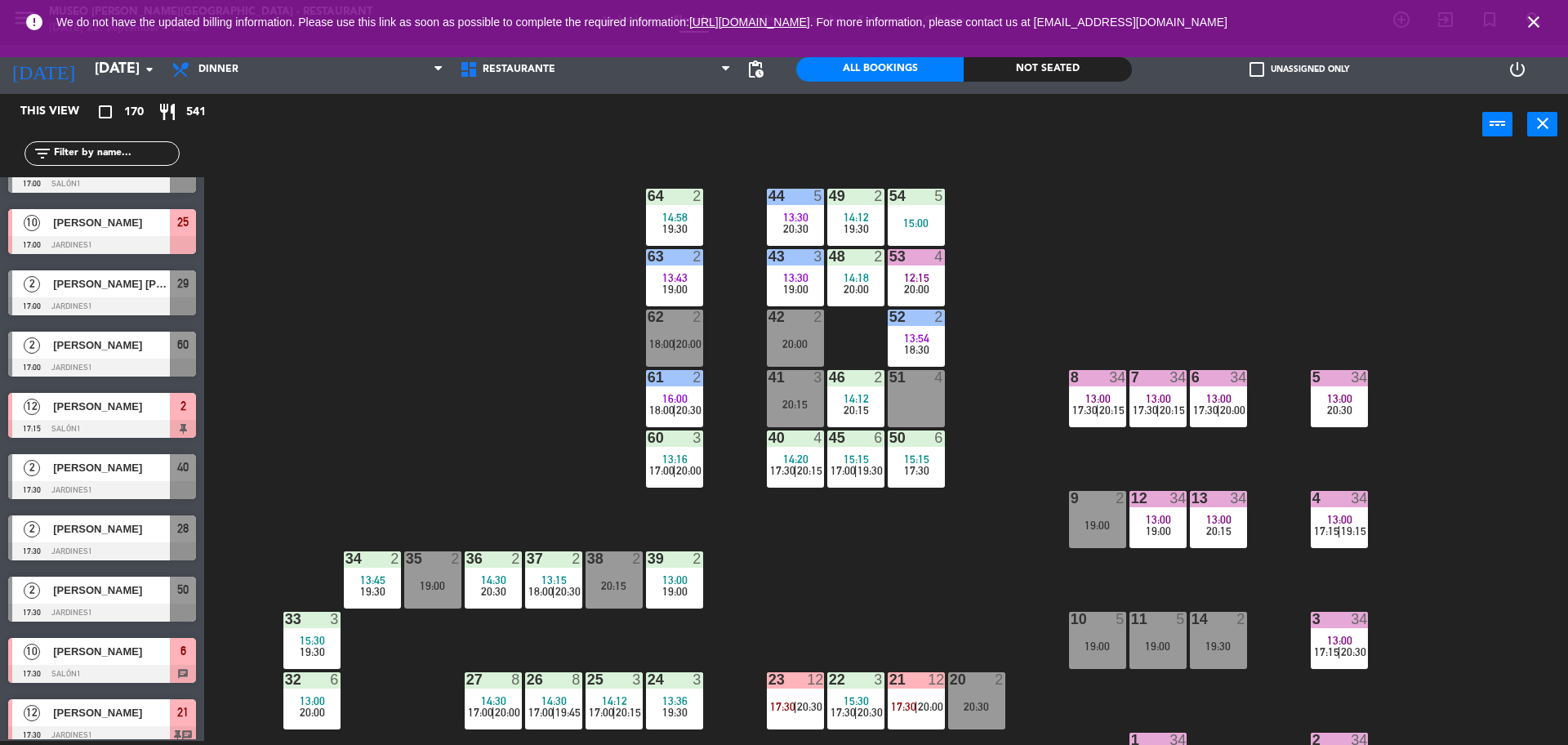
click at [806, 447] on div "40 4 14:20 17:30 | 20:15" at bounding box center [795, 459] width 57 height 57
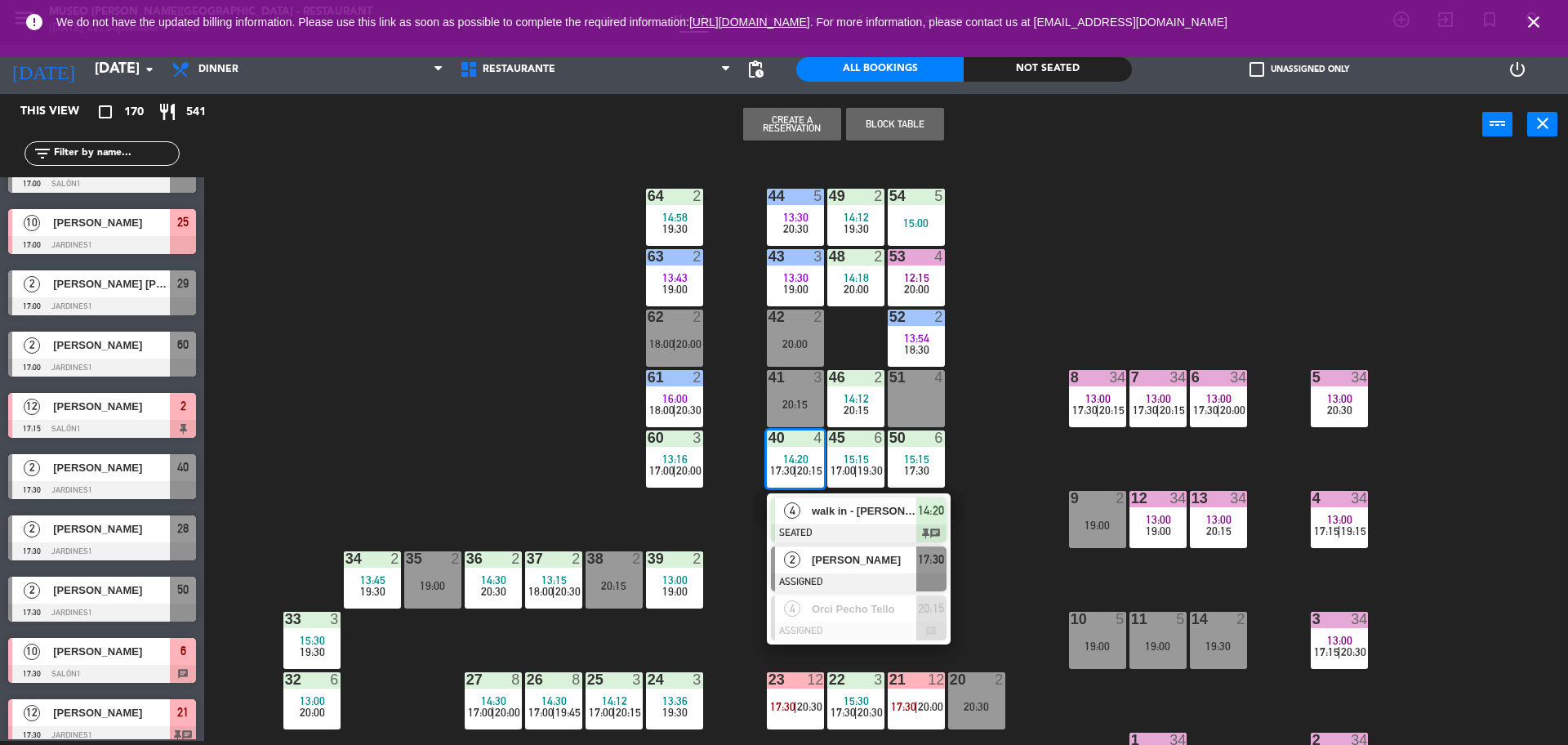
click at [905, 559] on span "[PERSON_NAME]" at bounding box center [864, 560] width 104 height 17
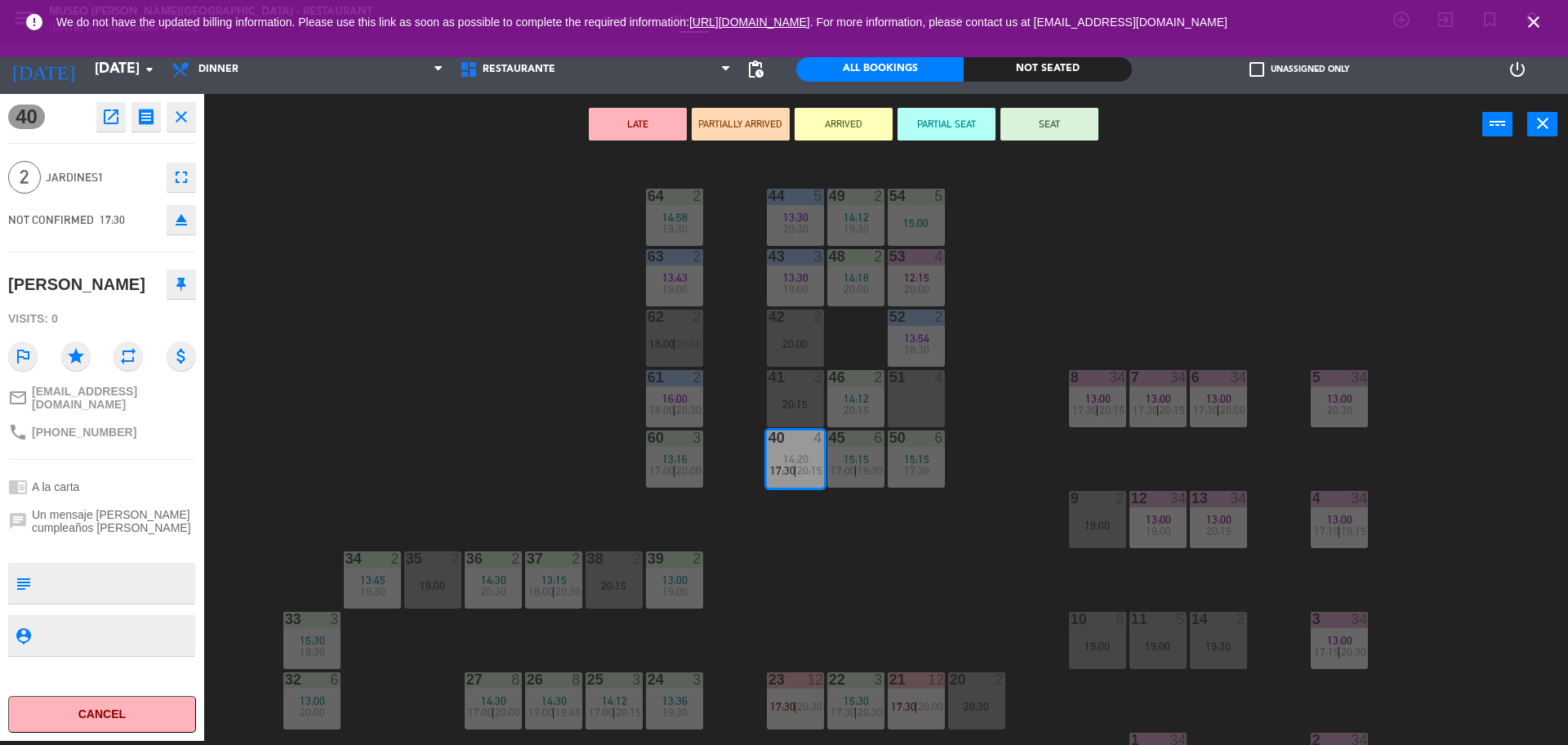
click at [845, 278] on span "14:18" at bounding box center [856, 278] width 26 height 13
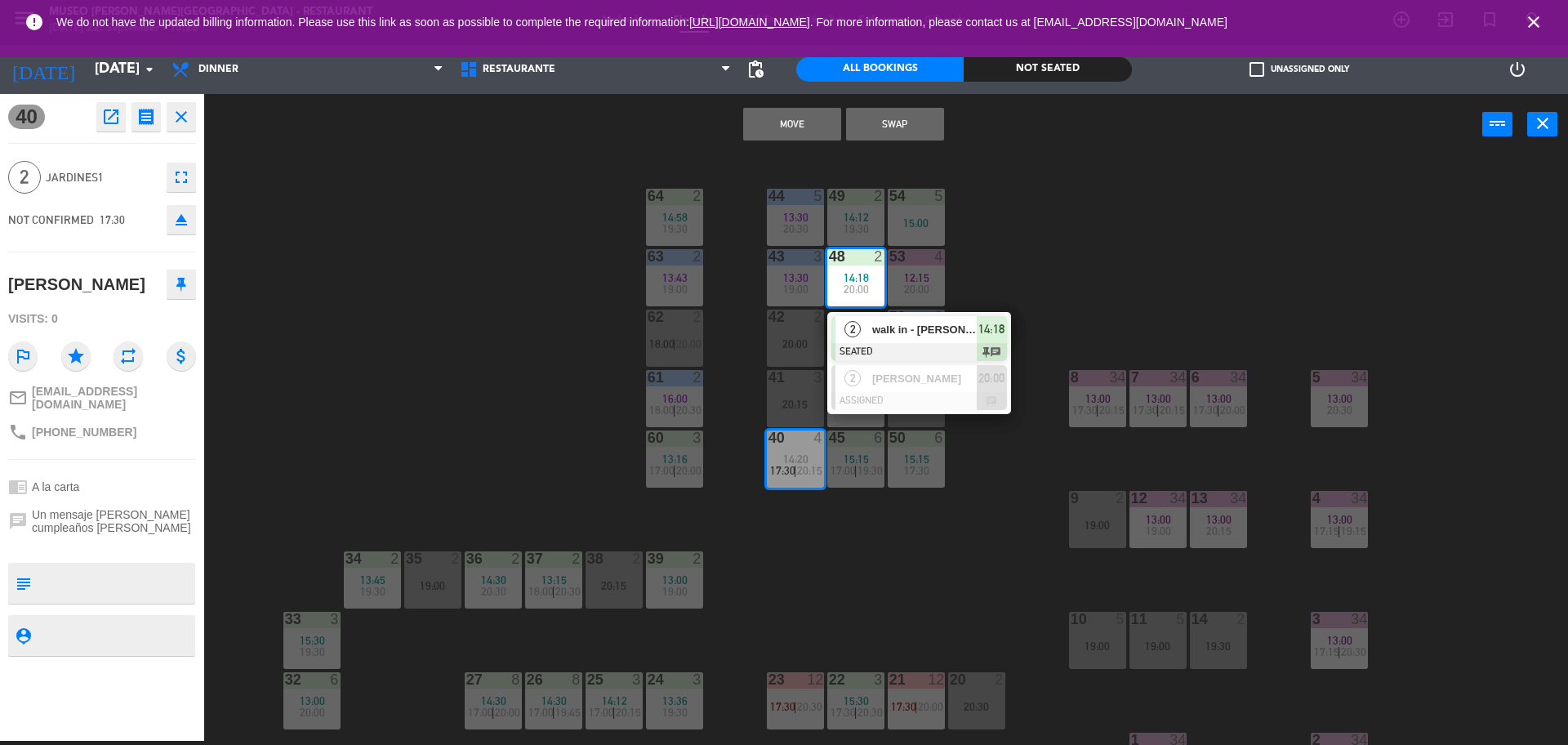
click at [777, 121] on button "Move" at bounding box center [791, 124] width 98 height 32
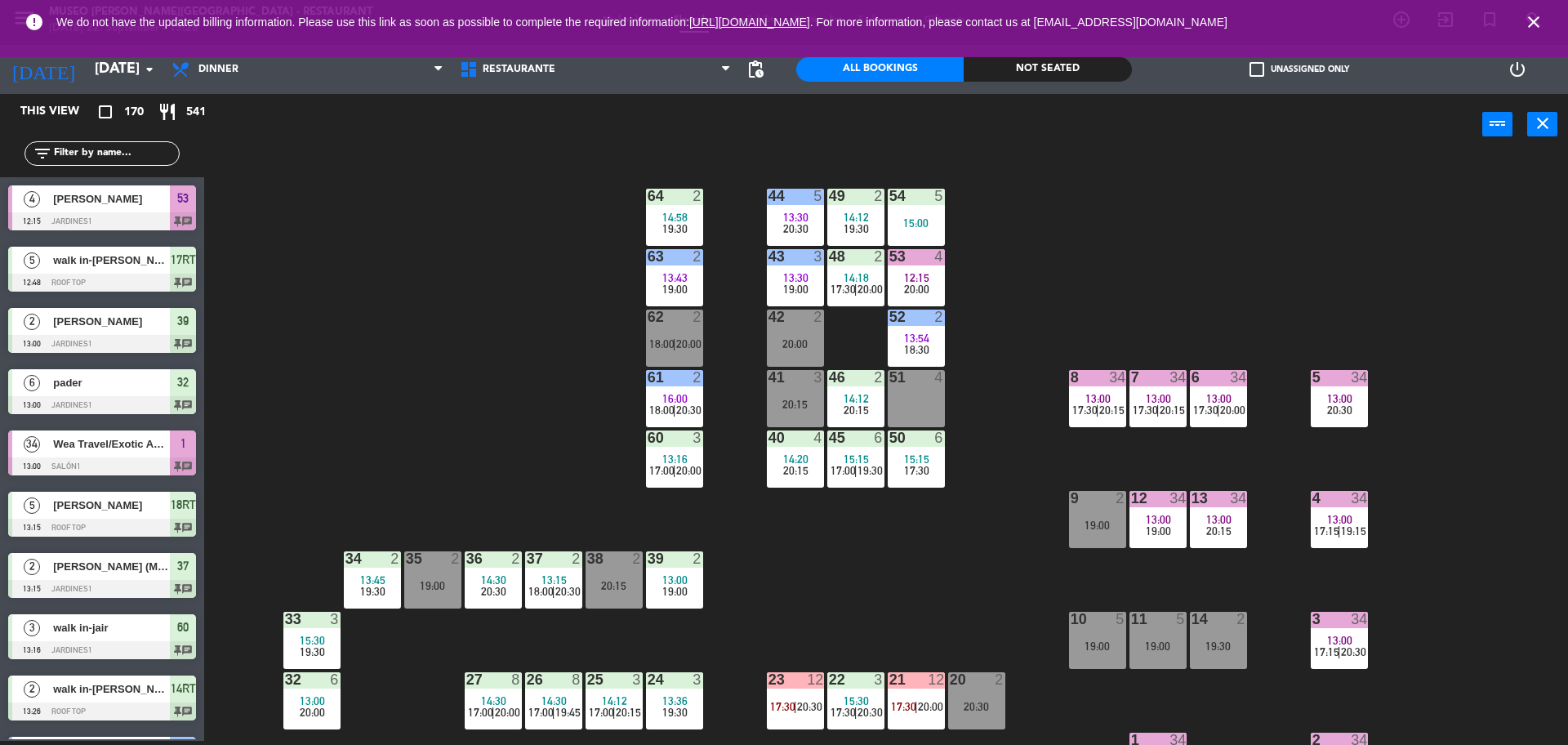
scroll to position [4, 0]
click at [921, 469] on span "17:30" at bounding box center [916, 471] width 26 height 13
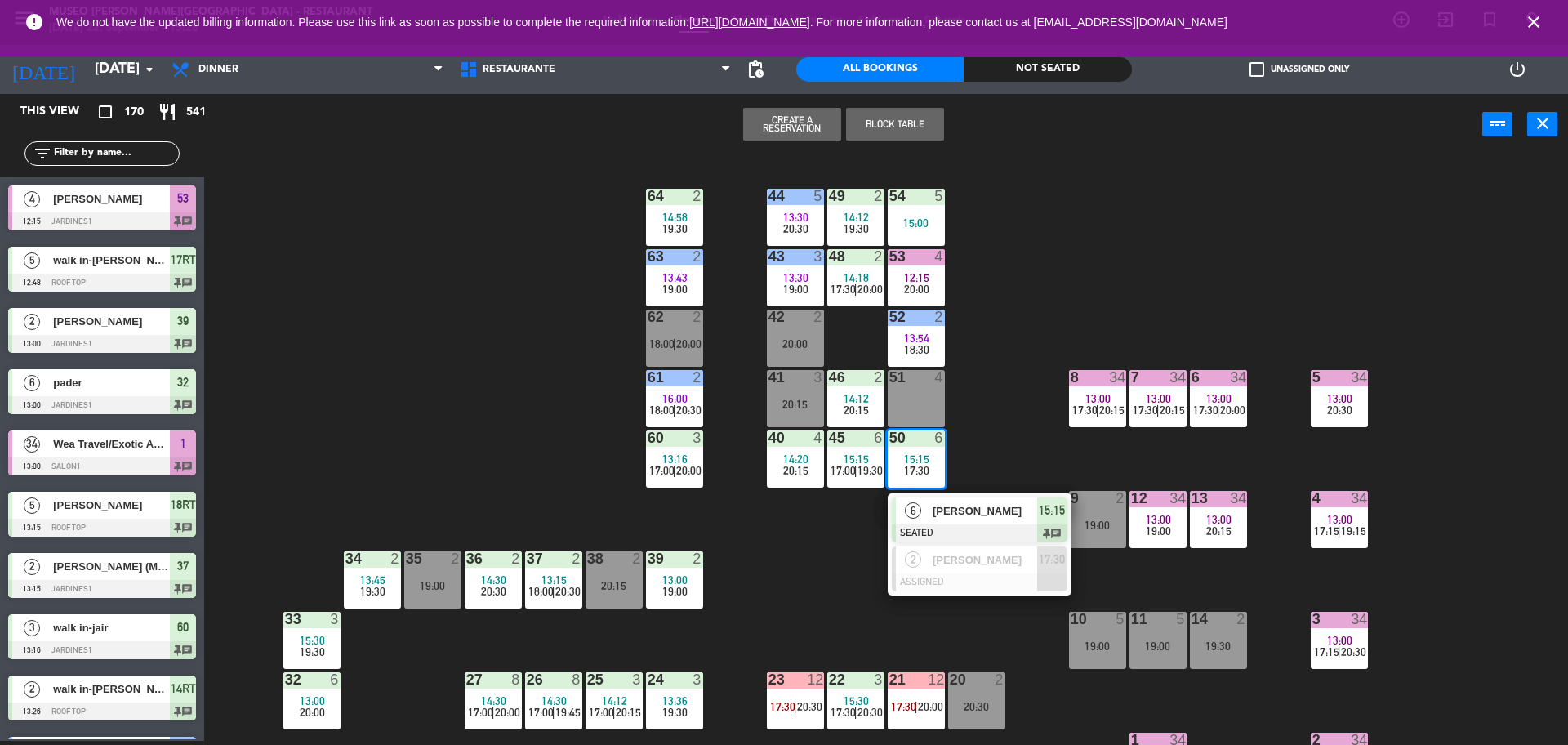
click at [977, 450] on div "44 5 13:30 20:30 49 2 14:12 19:30 54 5 15:00 64 2 14:58 19:30 48 2 14:18 17:30 …" at bounding box center [894, 452] width 1348 height 586
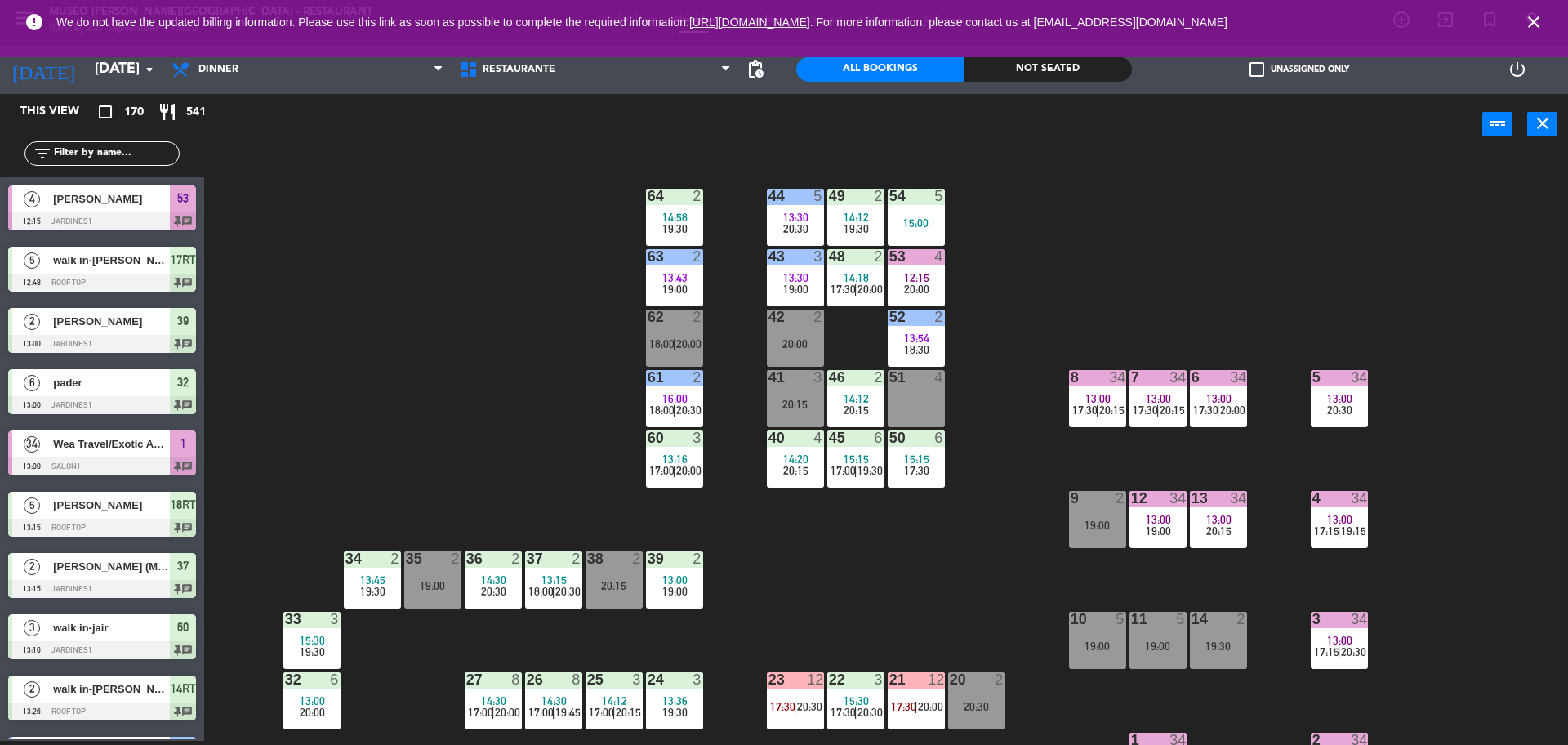
click at [867, 445] on div "45 6" at bounding box center [856, 438] width 57 height 16
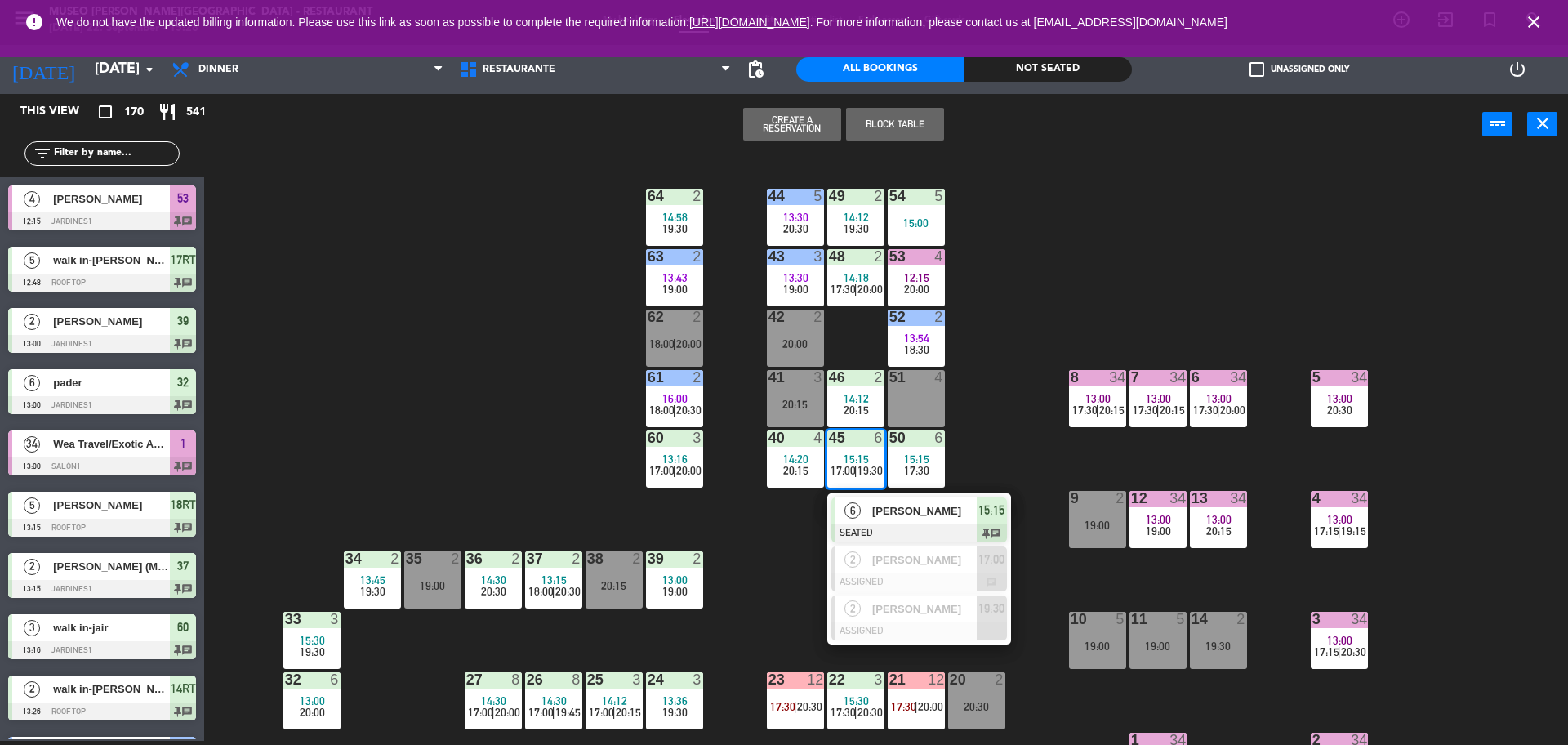
click at [988, 428] on div "44 5 13:30 20:30 49 2 14:12 19:30 54 5 15:00 64 2 14:58 19:30 48 2 14:18 17:30 …" at bounding box center [894, 452] width 1348 height 586
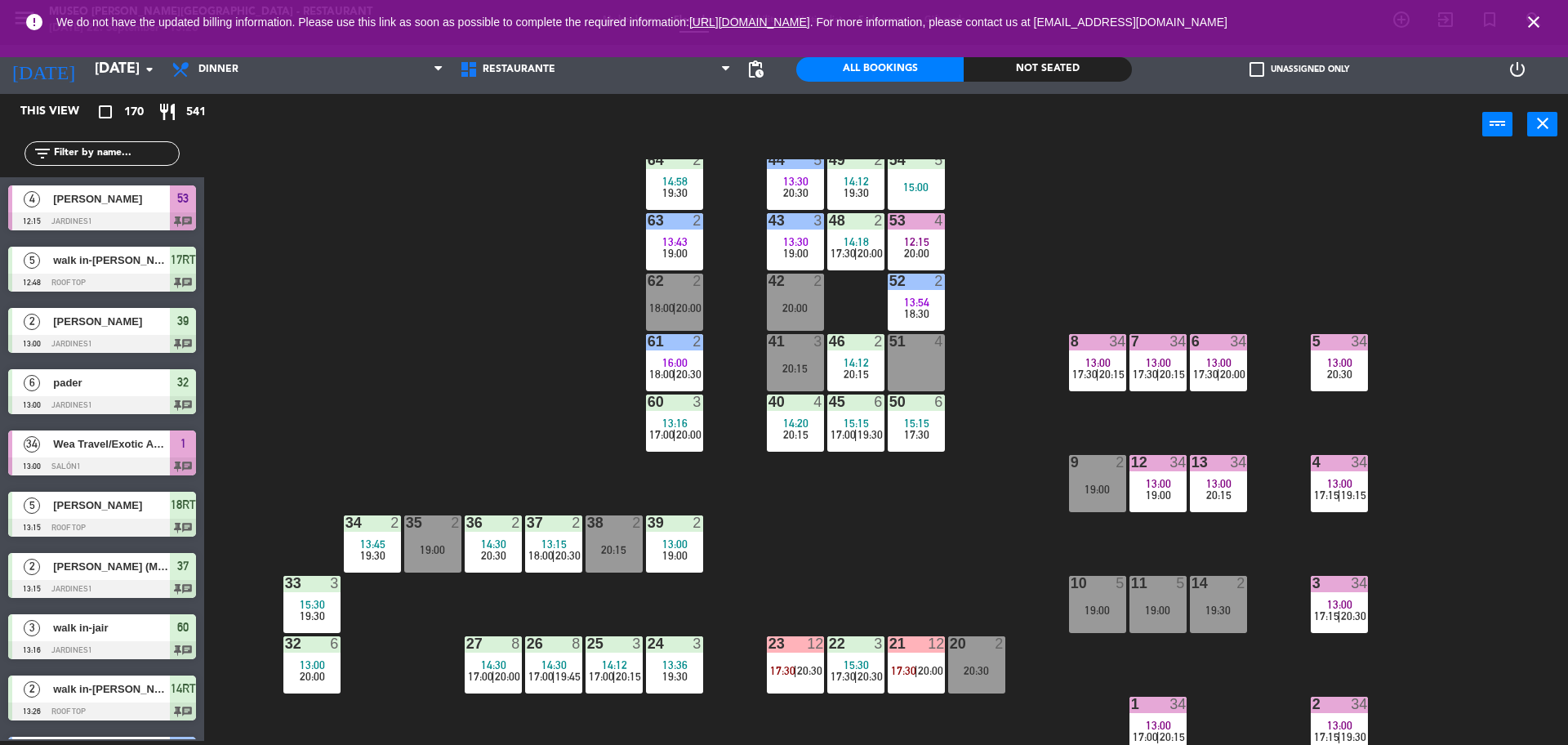
scroll to position [37, 0]
click at [1153, 364] on span "13:00" at bounding box center [1158, 362] width 26 height 13
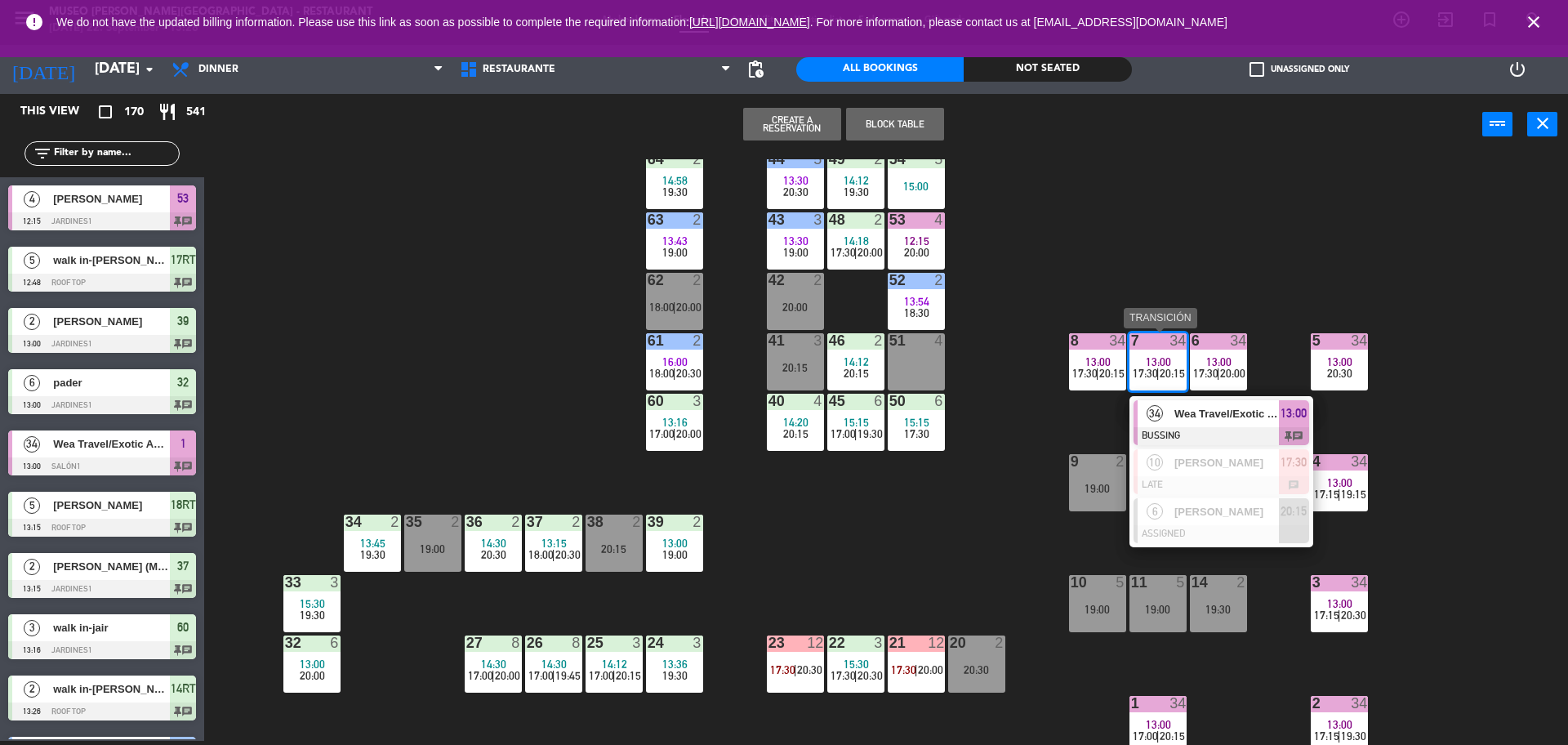
click at [1182, 527] on div at bounding box center [1221, 533] width 175 height 18
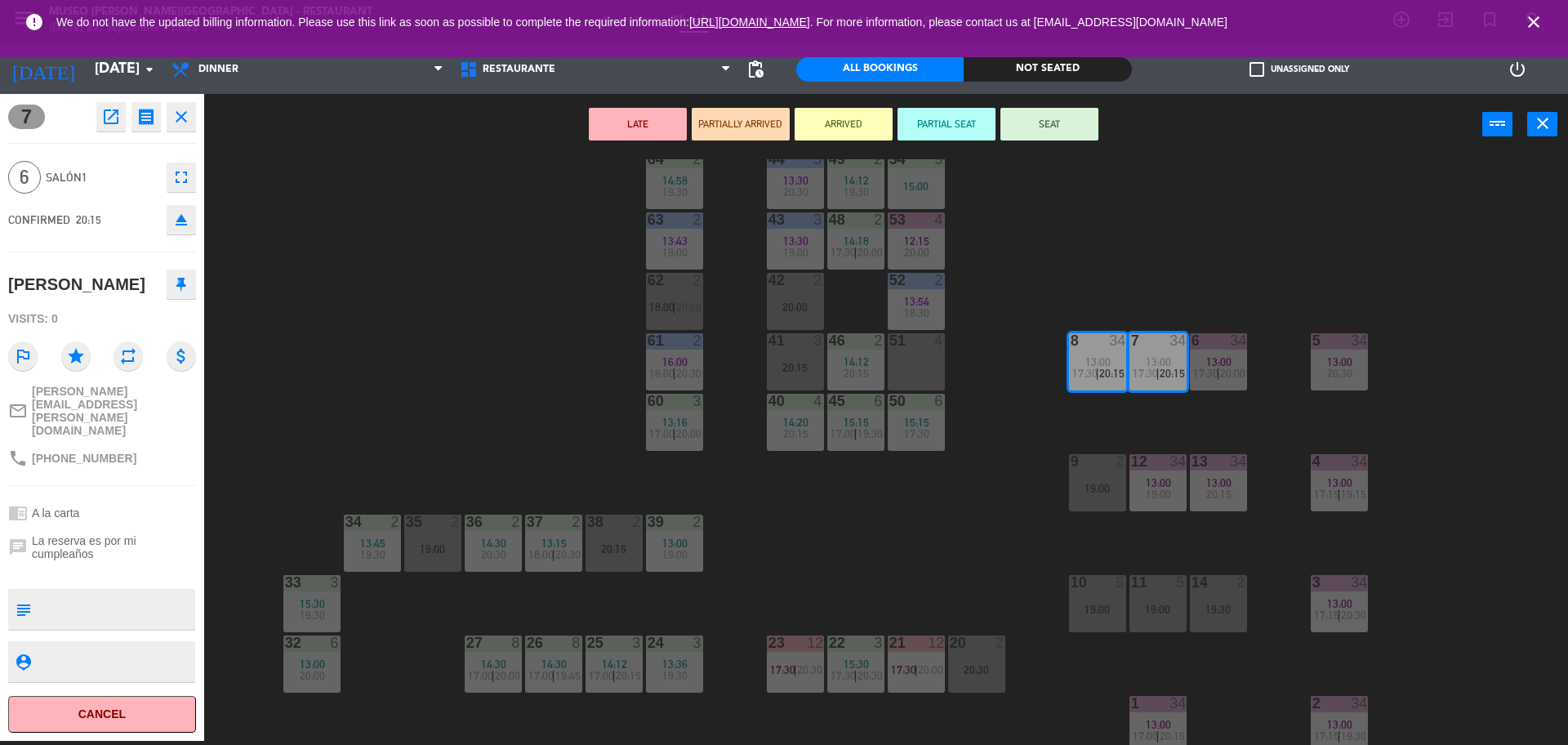
click at [981, 528] on div "44 5 13:30 20:30 49 2 14:12 19:30 54 5 15:00 64 2 14:58 19:30 48 2 14:18 17:30 …" at bounding box center [894, 452] width 1348 height 586
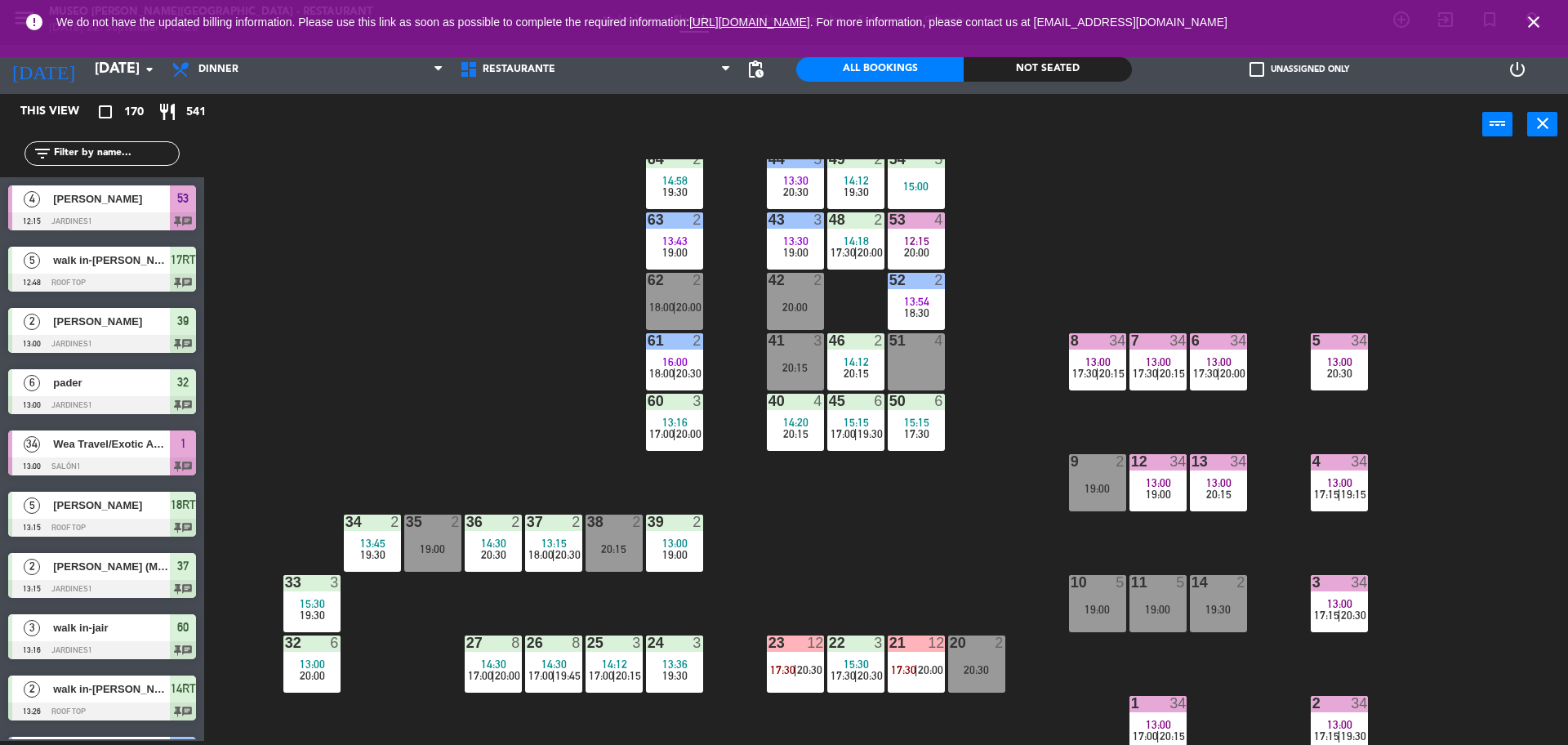
scroll to position [2550, 0]
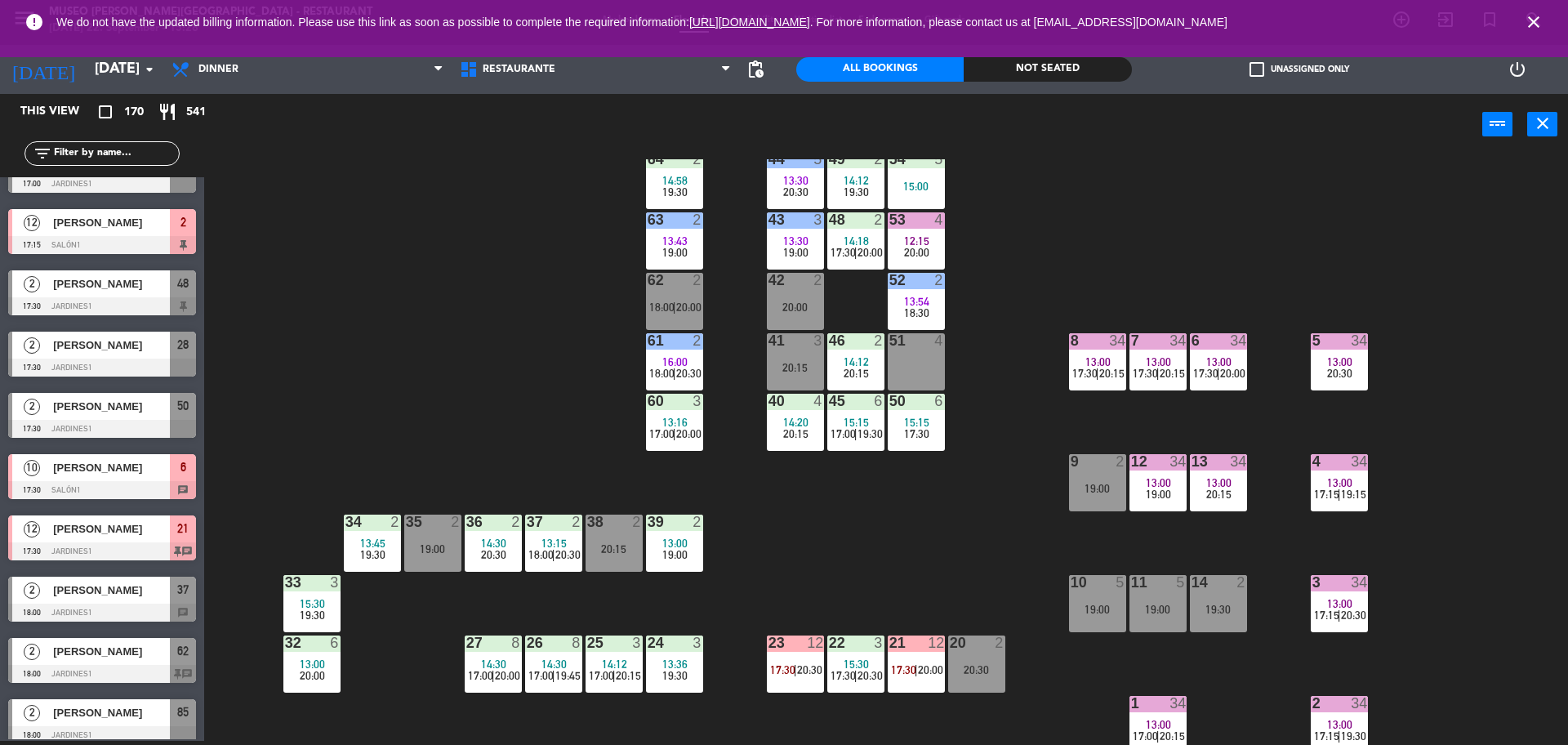
click at [1242, 344] on div "34" at bounding box center [1237, 340] width 16 height 14
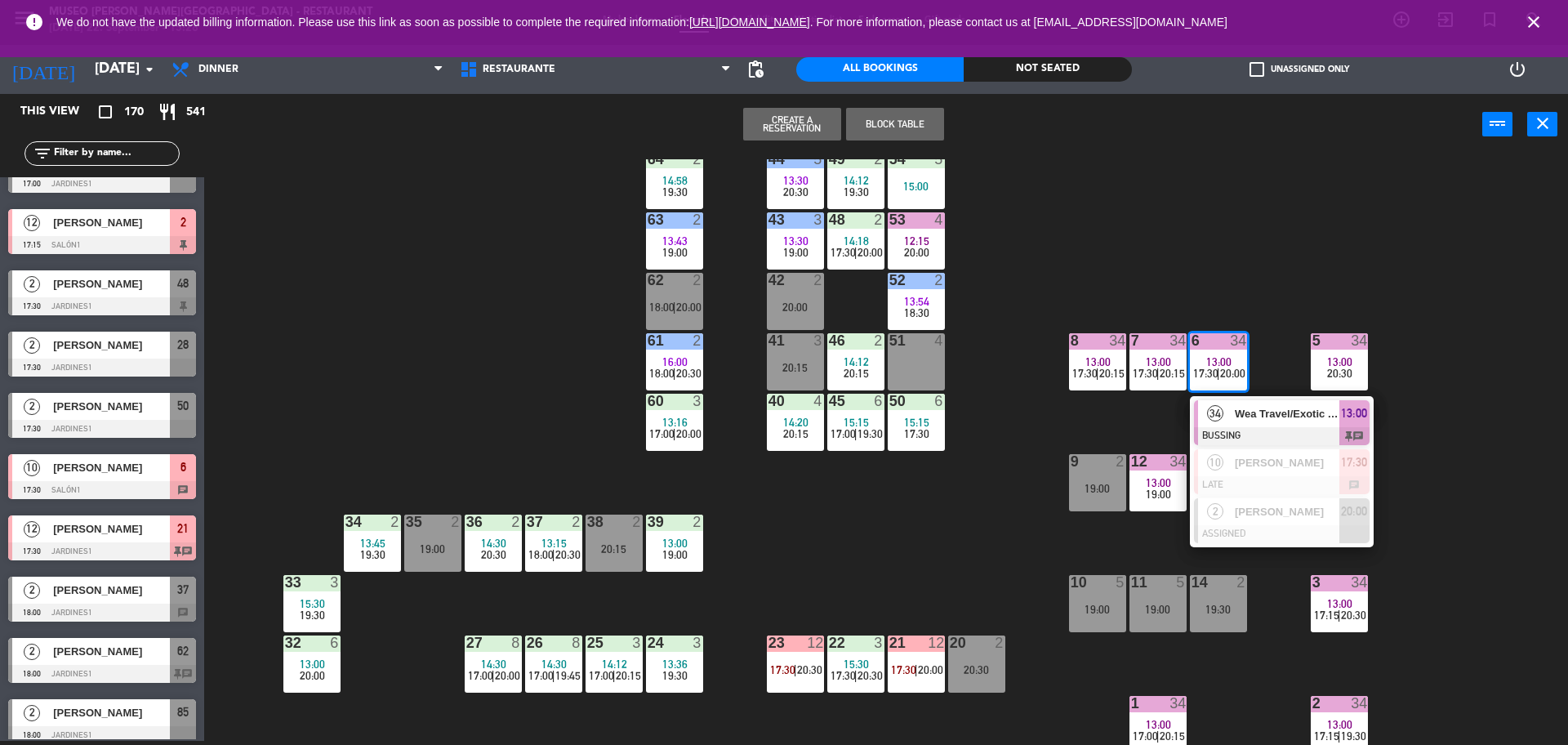
click at [1217, 269] on div "44 5 13:30 20:30 49 2 14:12 19:30 54 5 15:00 64 2 14:58 19:30 48 2 14:18 17:30 …" at bounding box center [894, 452] width 1348 height 586
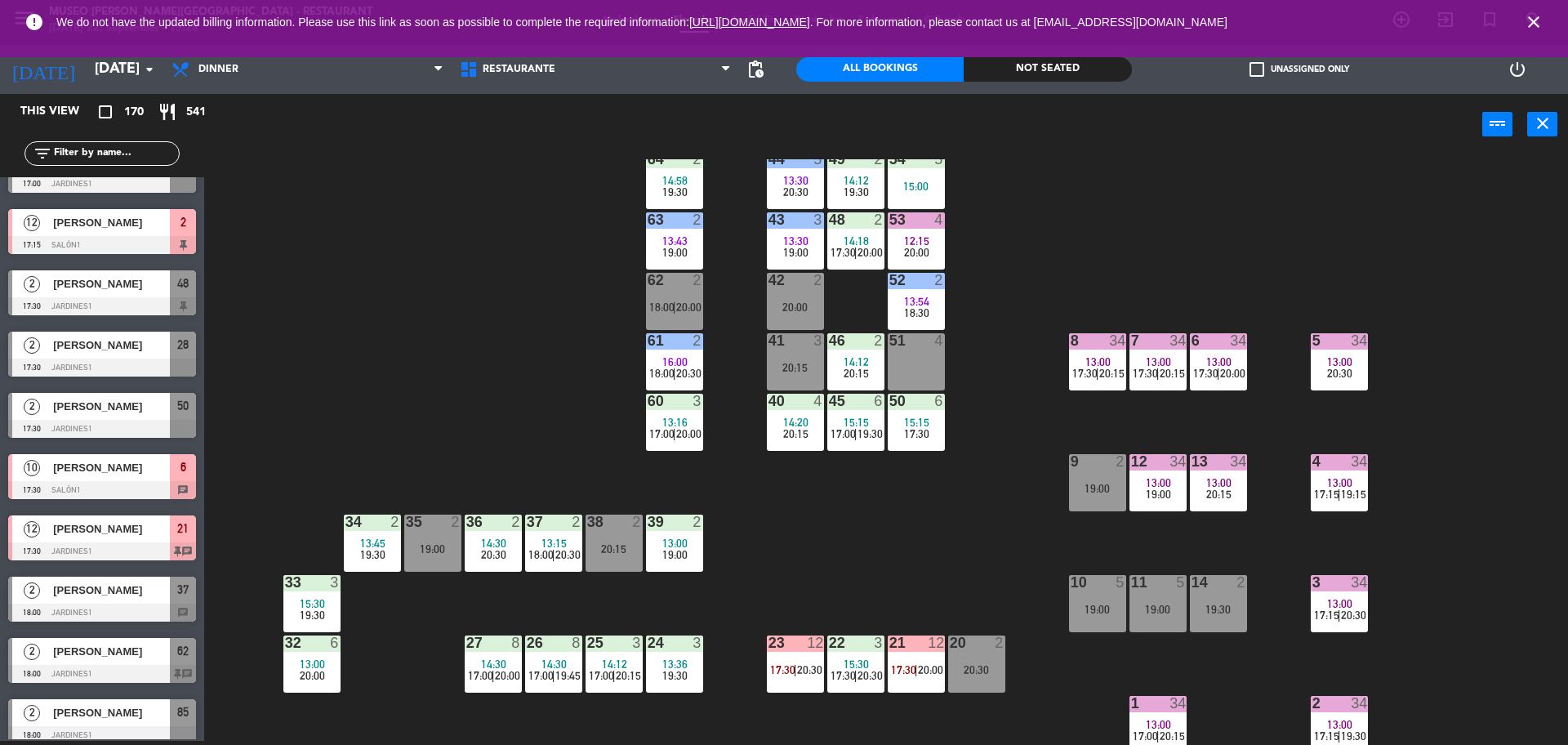
click at [1329, 382] on div "5 34 13:00 20:30" at bounding box center [1339, 362] width 57 height 57
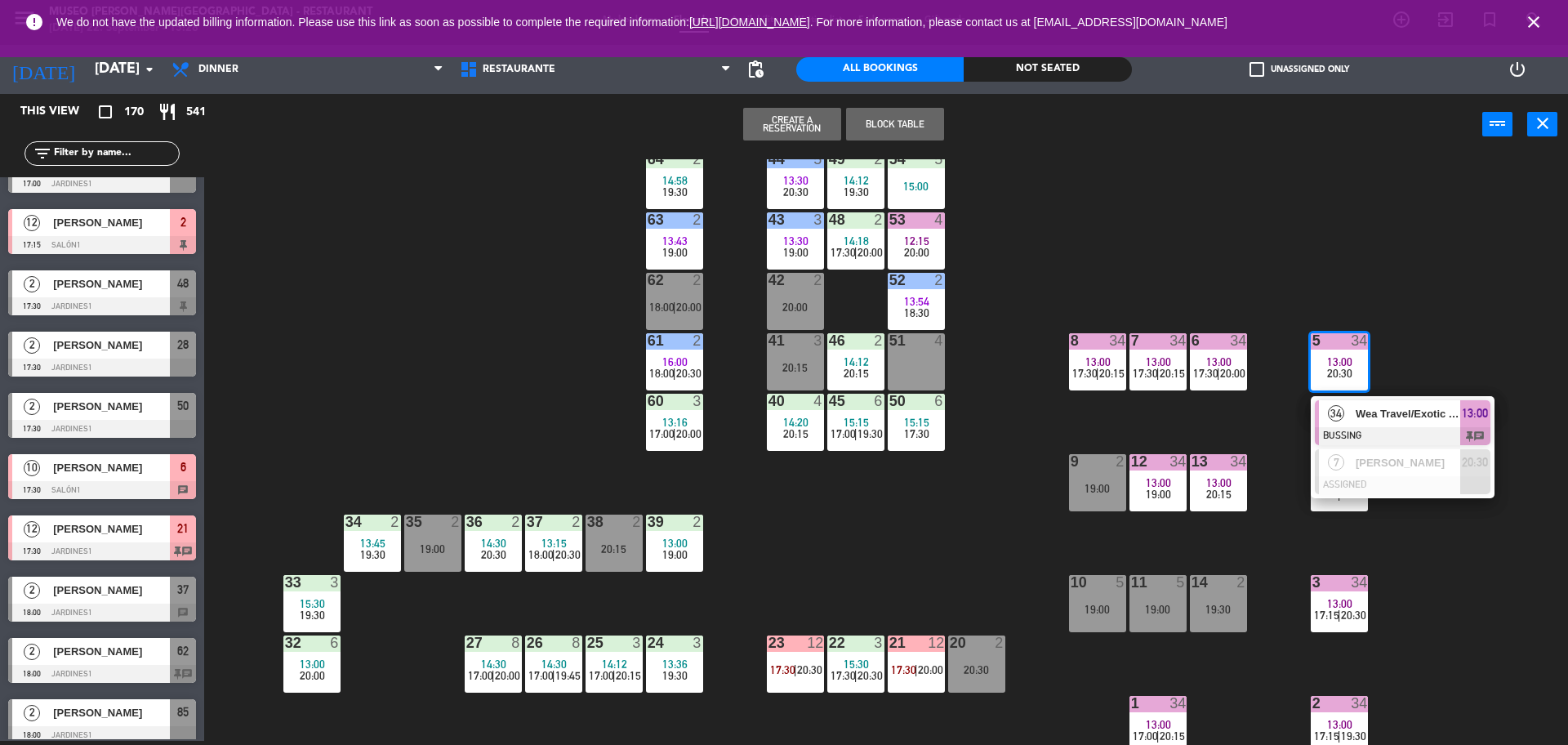
click at [1276, 432] on div "44 5 13:30 20:30 49 2 14:12 19:30 54 5 15:00 64 2 14:58 19:30 48 2 14:18 17:30 …" at bounding box center [894, 452] width 1348 height 586
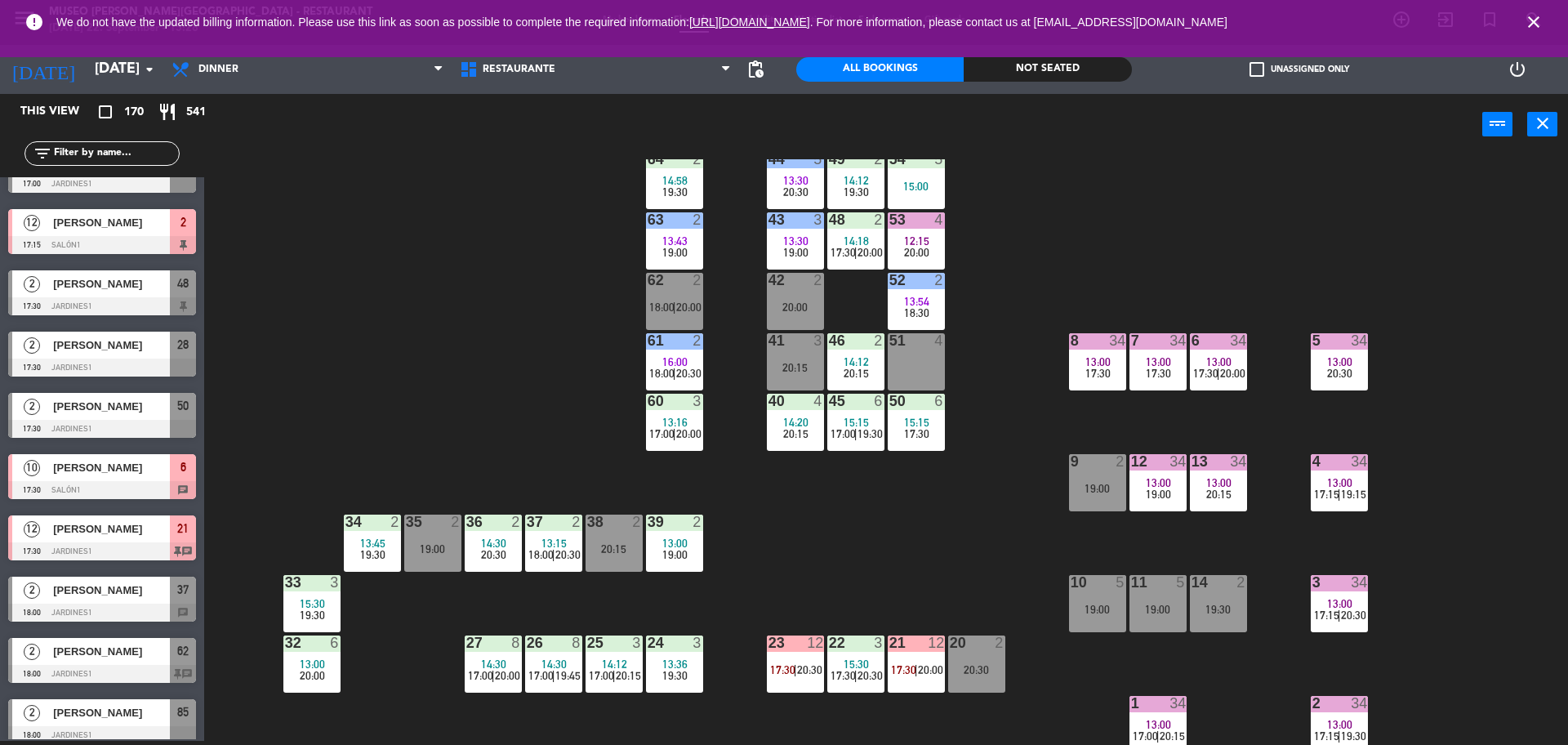
scroll to position [121, 0]
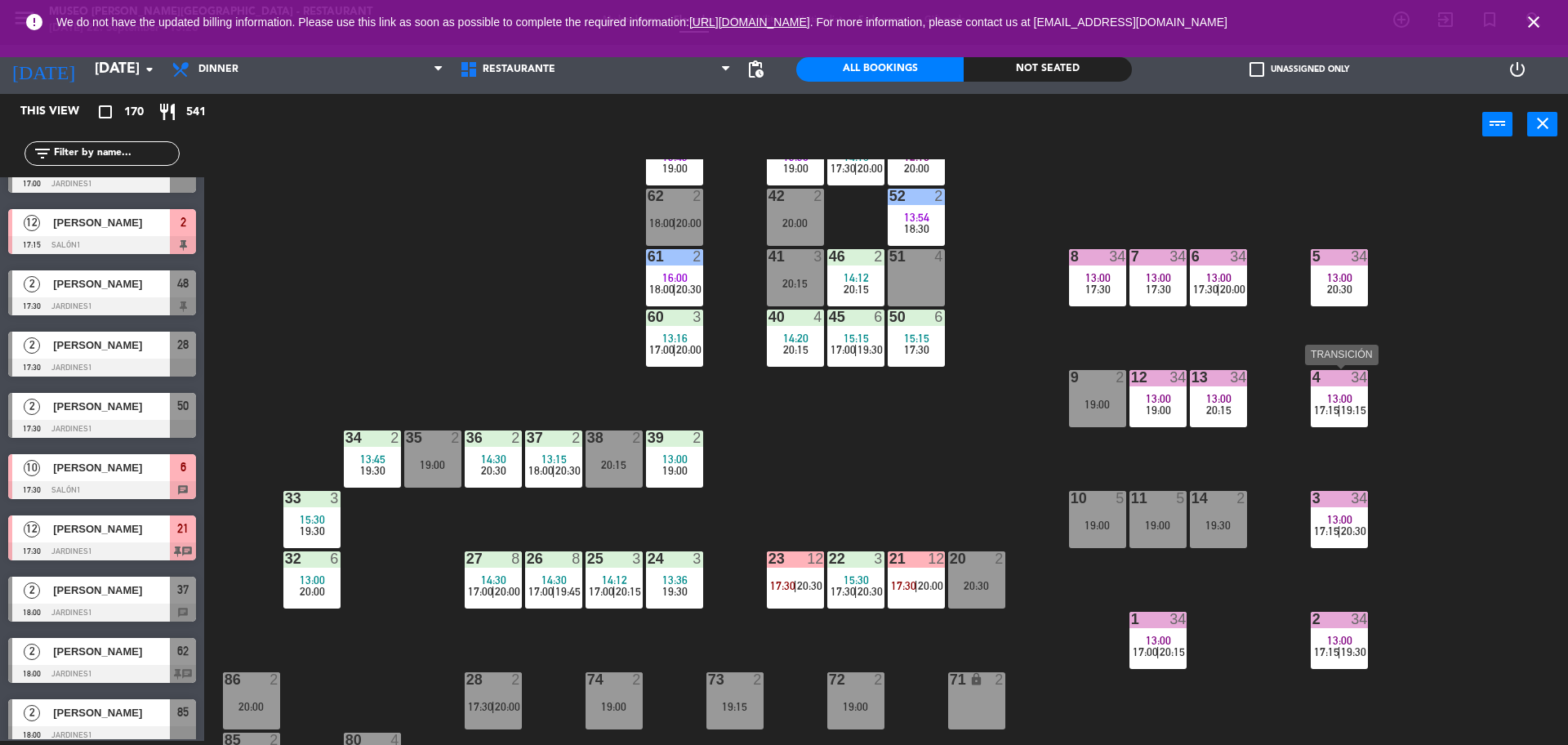
click at [1339, 405] on span "|" at bounding box center [1338, 410] width 3 height 13
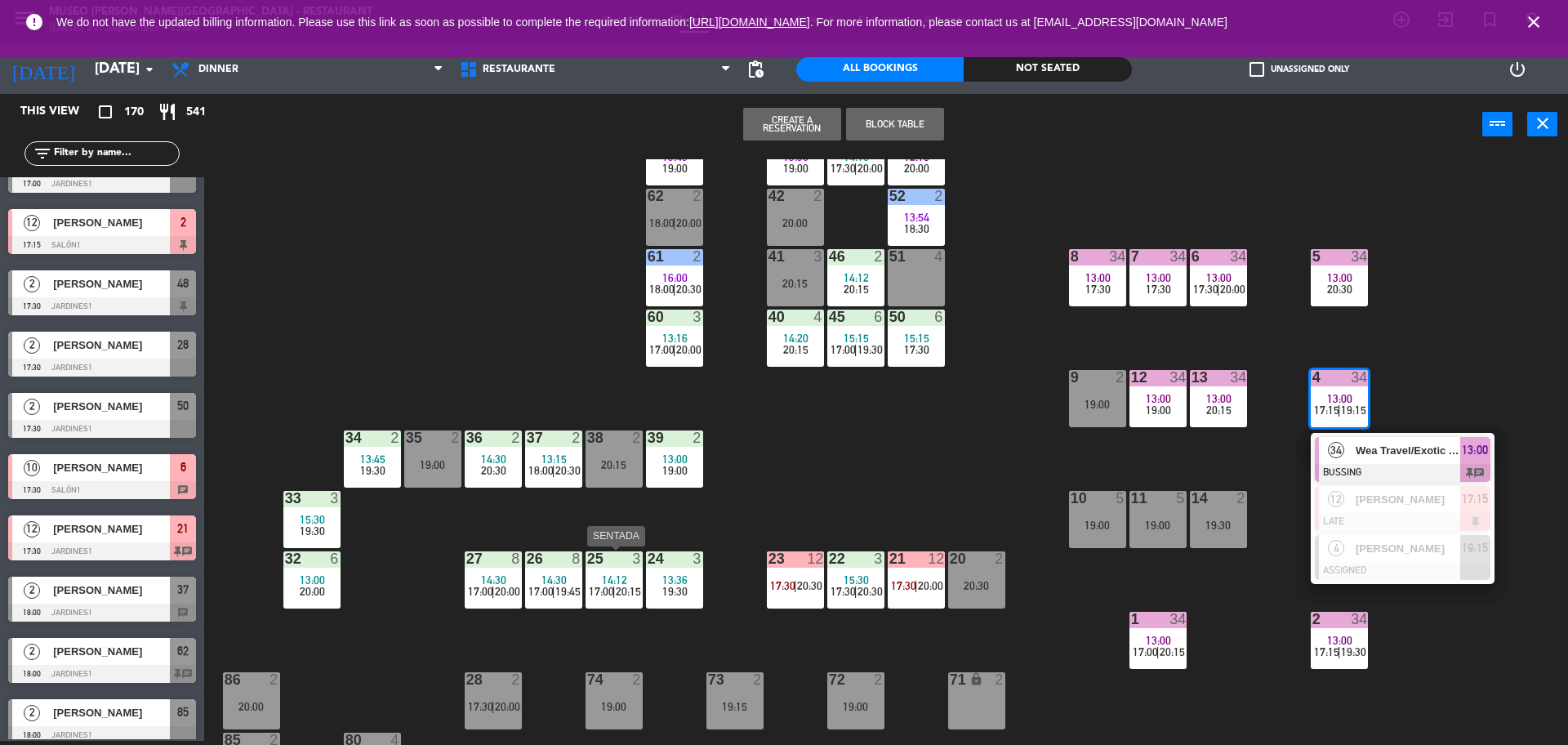
click at [702, 497] on div "44 5 13:30 20:30 49 2 14:12 19:30 54 5 15:00 64 2 14:58 19:30 48 2 14:18 17:30 …" at bounding box center [894, 452] width 1348 height 586
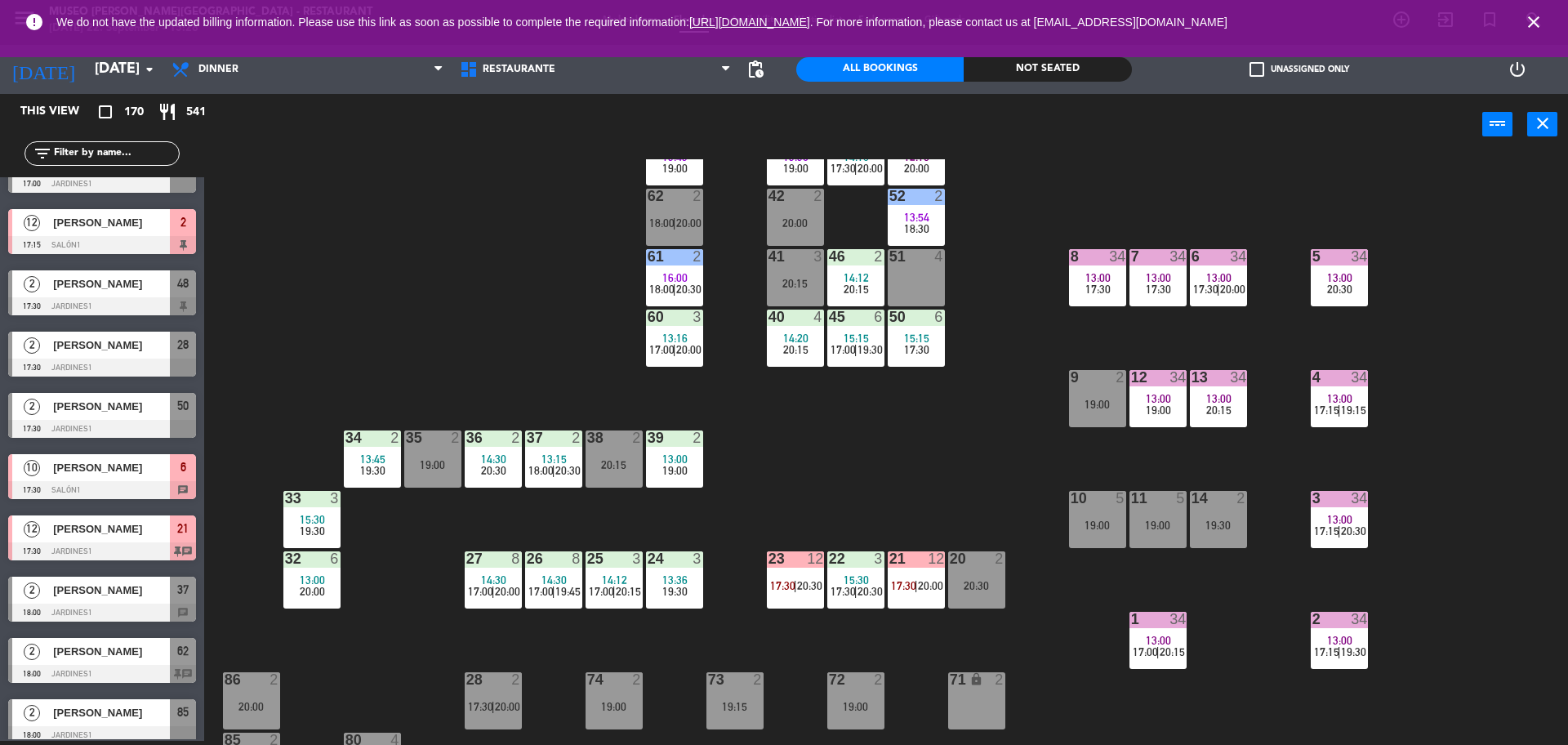
click at [317, 587] on span "20:00" at bounding box center [312, 591] width 26 height 13
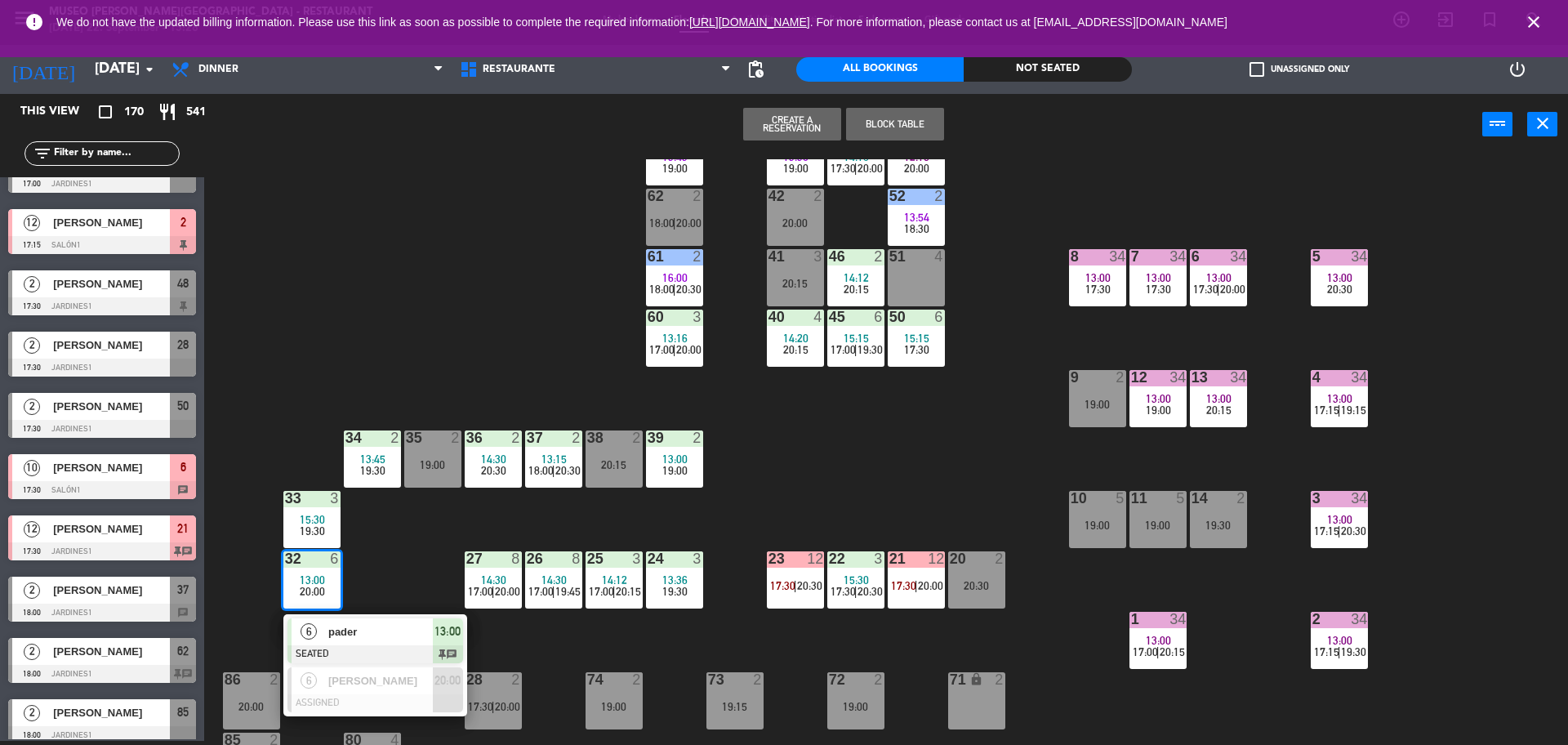
scroll to position [179, 0]
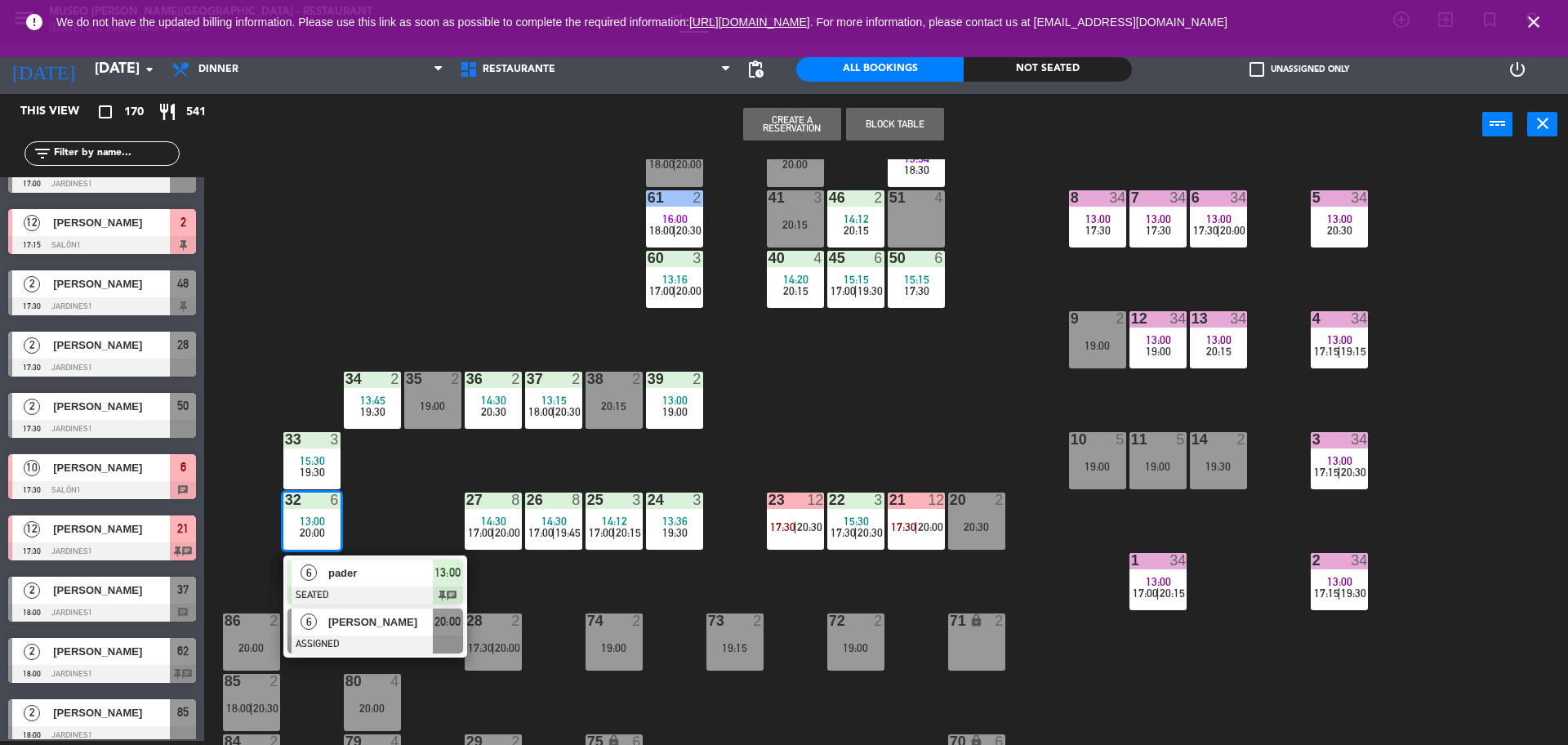
click at [334, 620] on span "[PERSON_NAME]" at bounding box center [380, 622] width 104 height 17
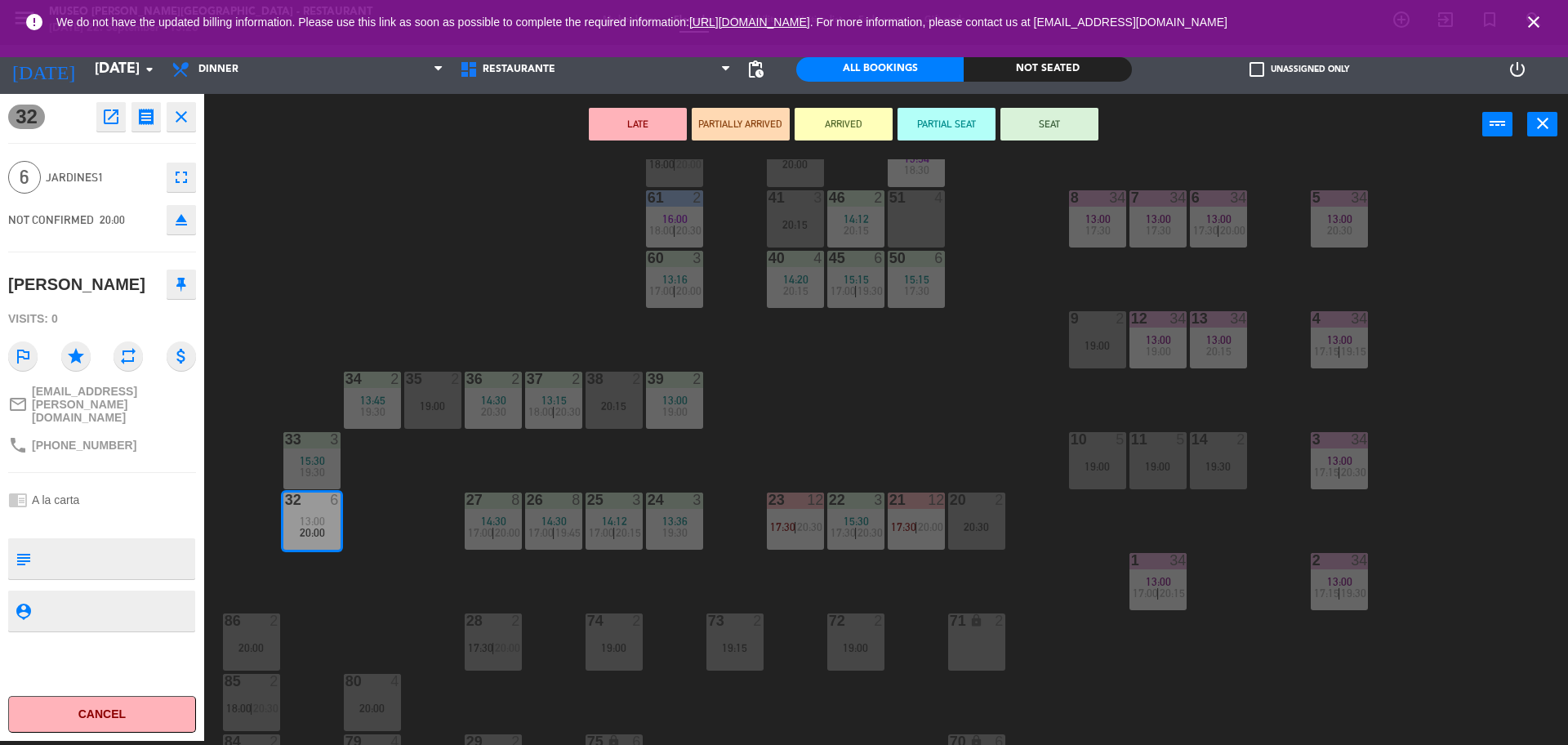
click at [861, 430] on div "44 5 13:30 20:30 49 2 14:12 19:30 54 5 15:00 64 2 14:58 19:30 48 2 14:18 17:30 …" at bounding box center [894, 452] width 1348 height 586
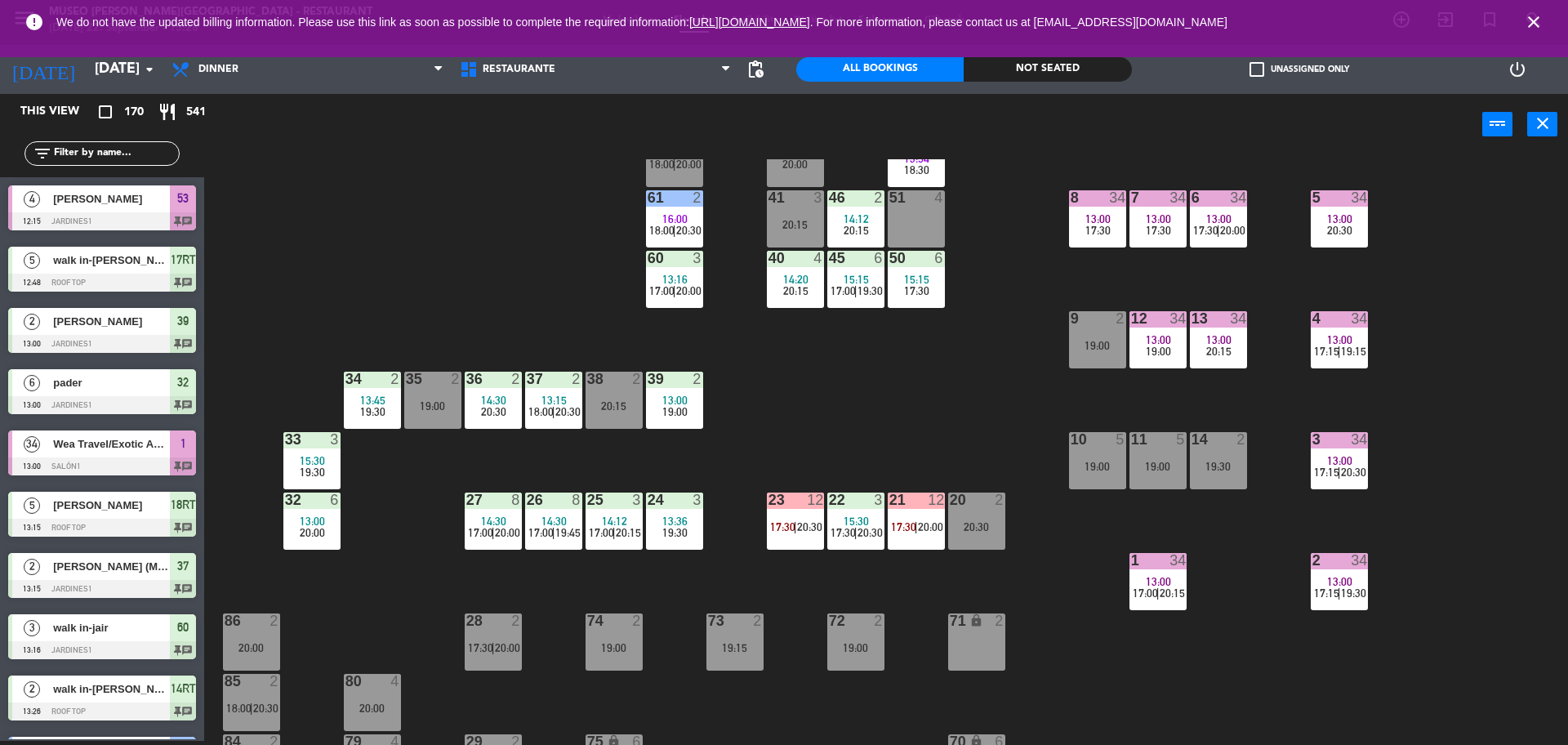
scroll to position [589, 0]
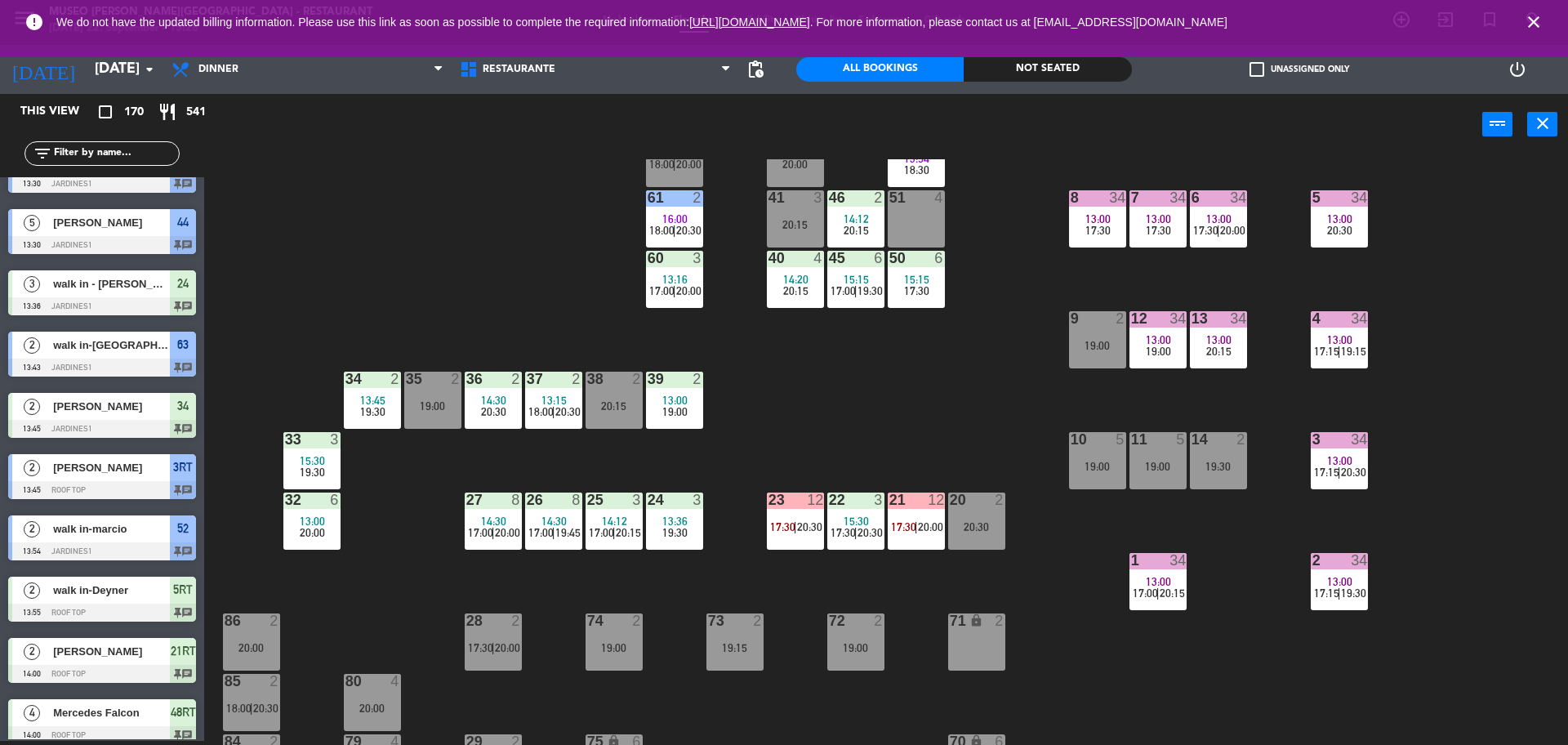
click at [1225, 333] on span "13:00" at bounding box center [1218, 340] width 26 height 13
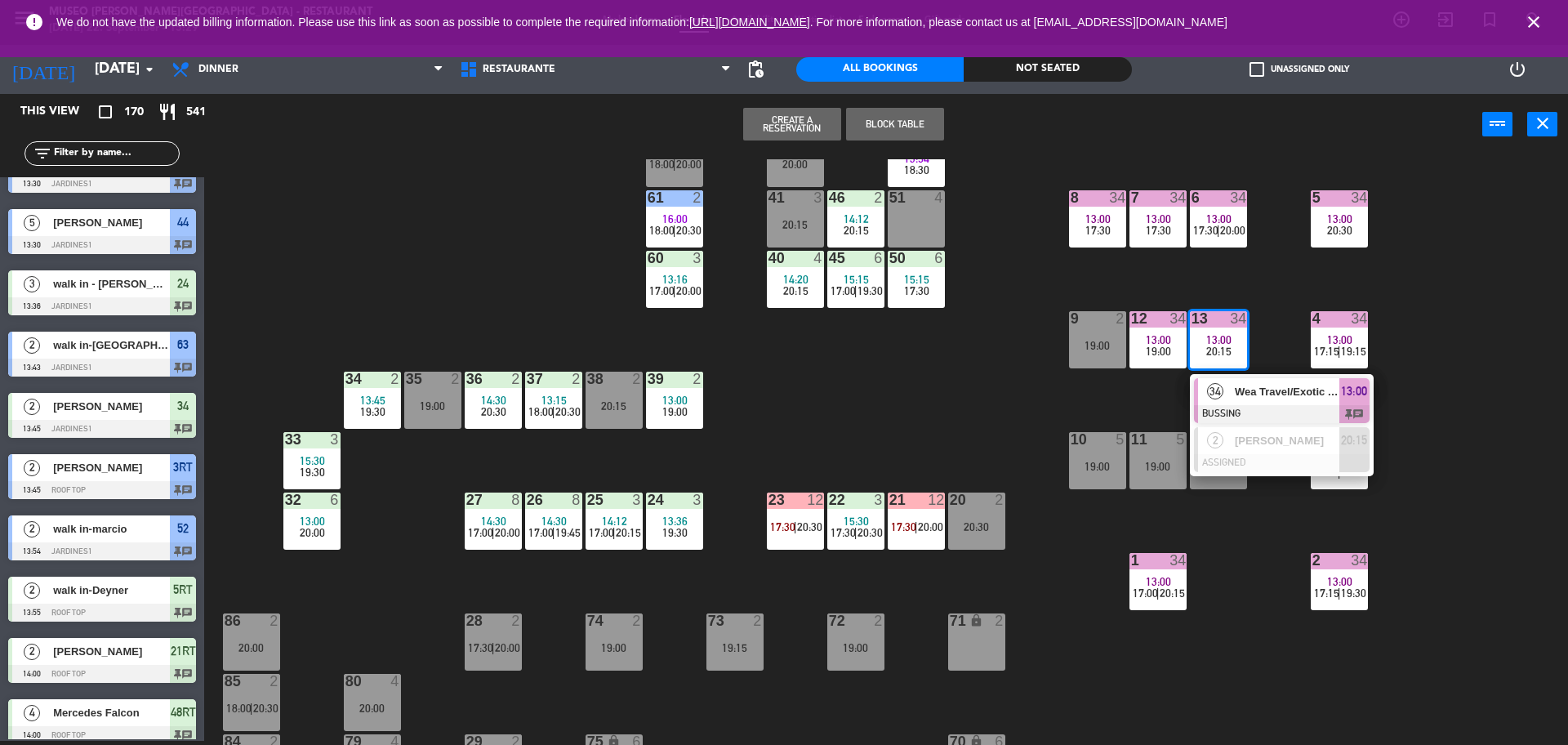
click at [1414, 390] on div "44 5 13:30 20:30 49 2 14:12 19:30 54 5 15:00 64 2 14:58 19:30 48 2 14:18 17:30 …" at bounding box center [894, 452] width 1348 height 586
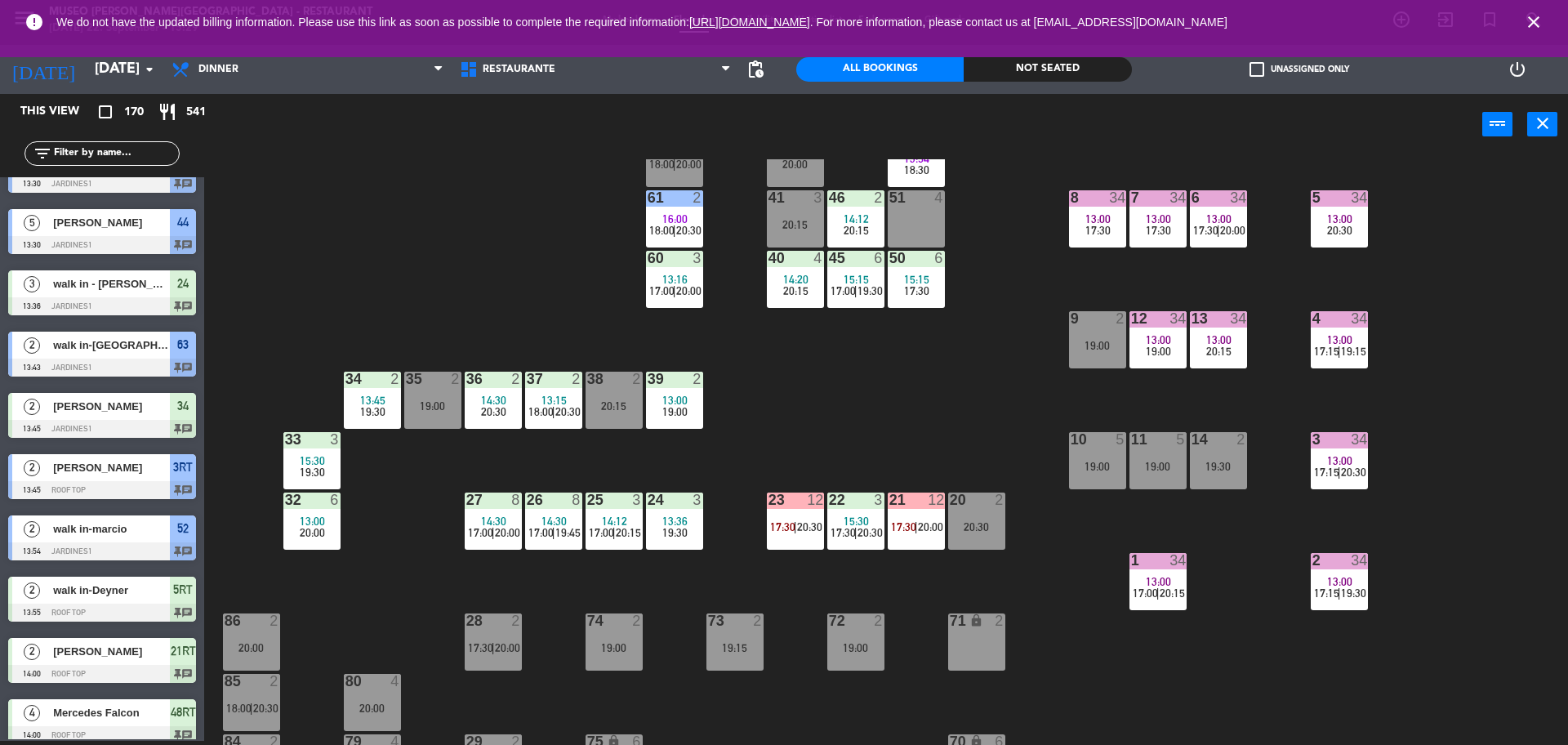
click at [1159, 345] on span "19:00" at bounding box center [1158, 351] width 26 height 13
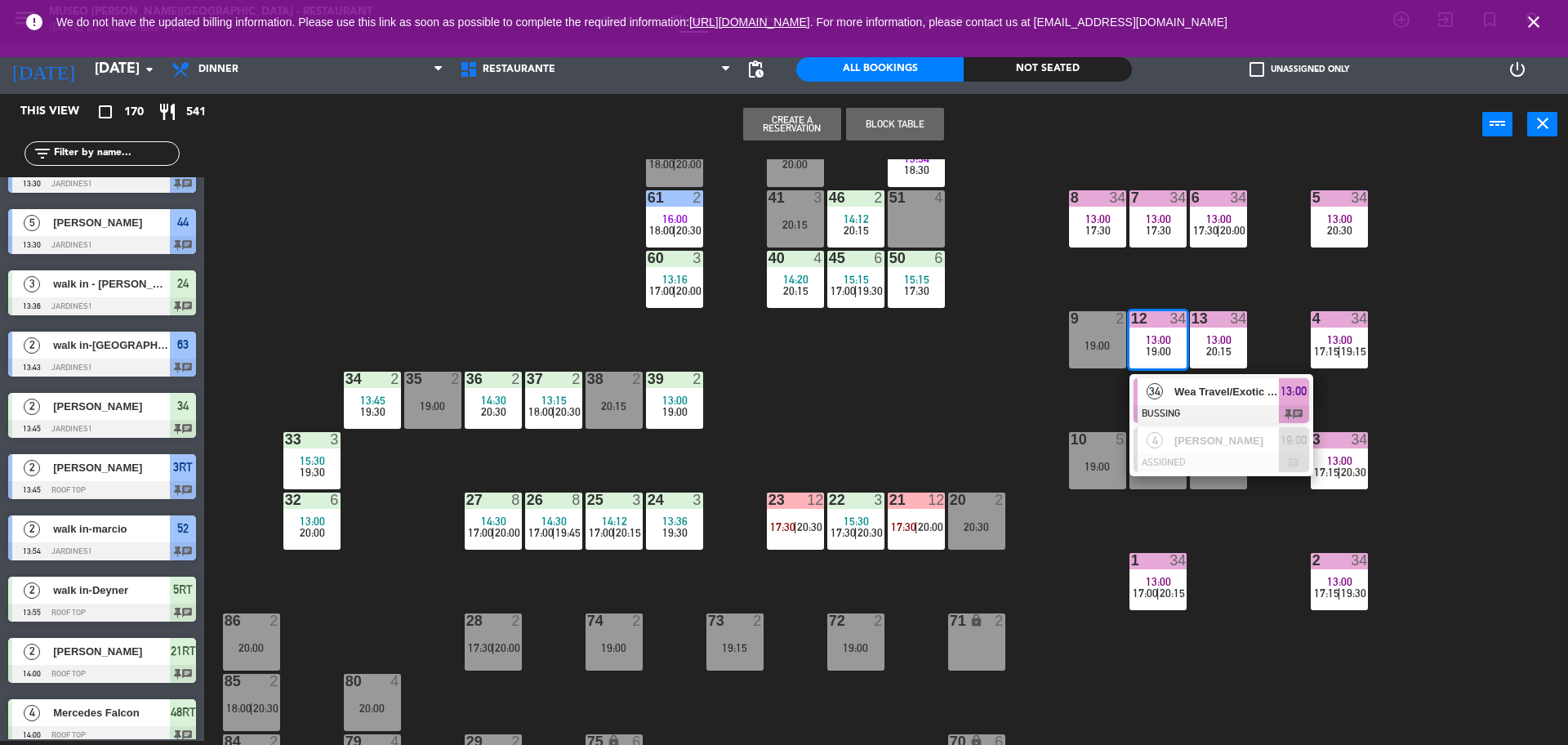
click at [1021, 384] on div "44 5 13:30 20:30 49 2 14:12 19:30 54 5 15:00 64 2 14:58 19:30 48 2 14:18 17:30 …" at bounding box center [894, 452] width 1348 height 586
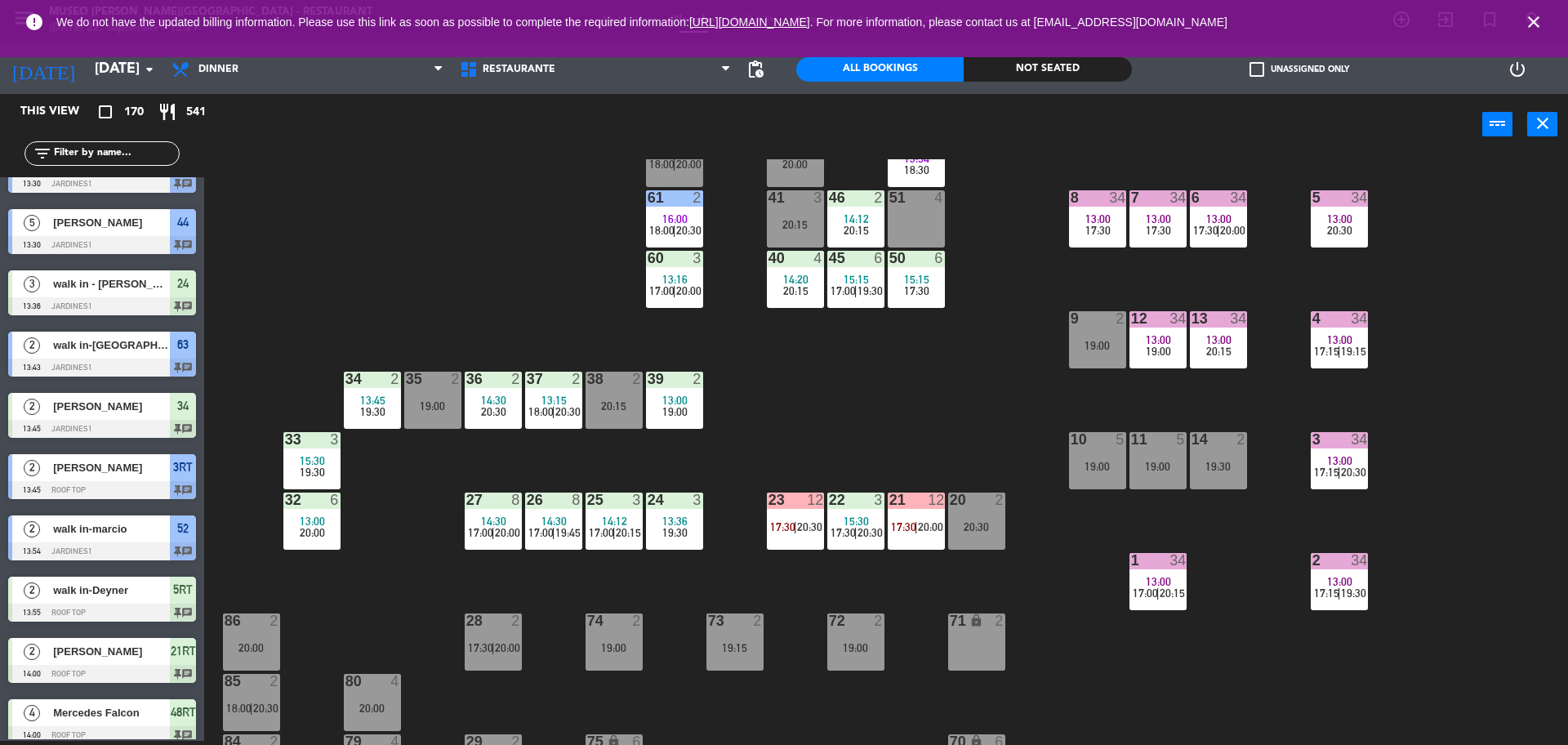
click at [1142, 452] on div "11 5 19:00" at bounding box center [1157, 460] width 57 height 57
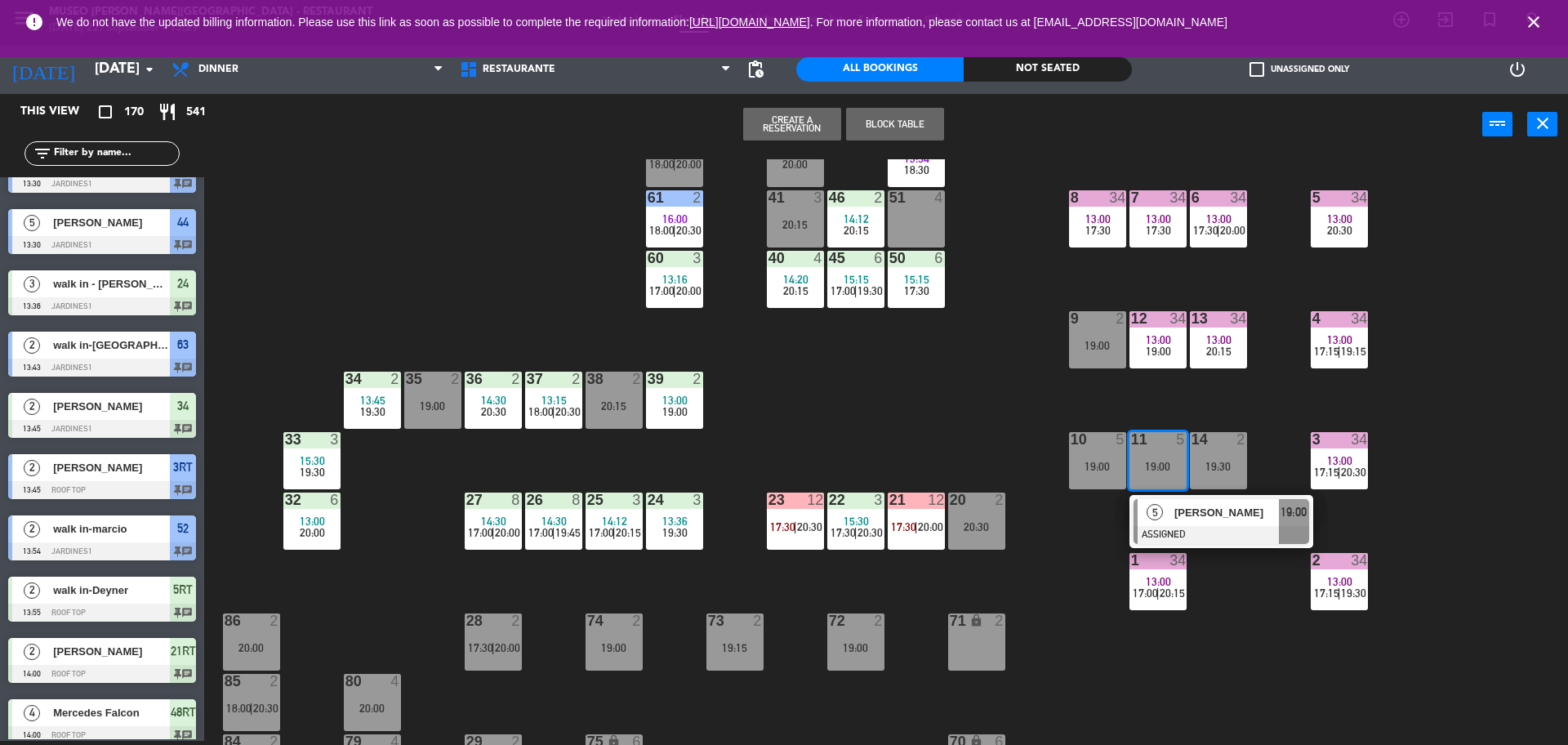
click at [1210, 532] on div at bounding box center [1221, 534] width 175 height 18
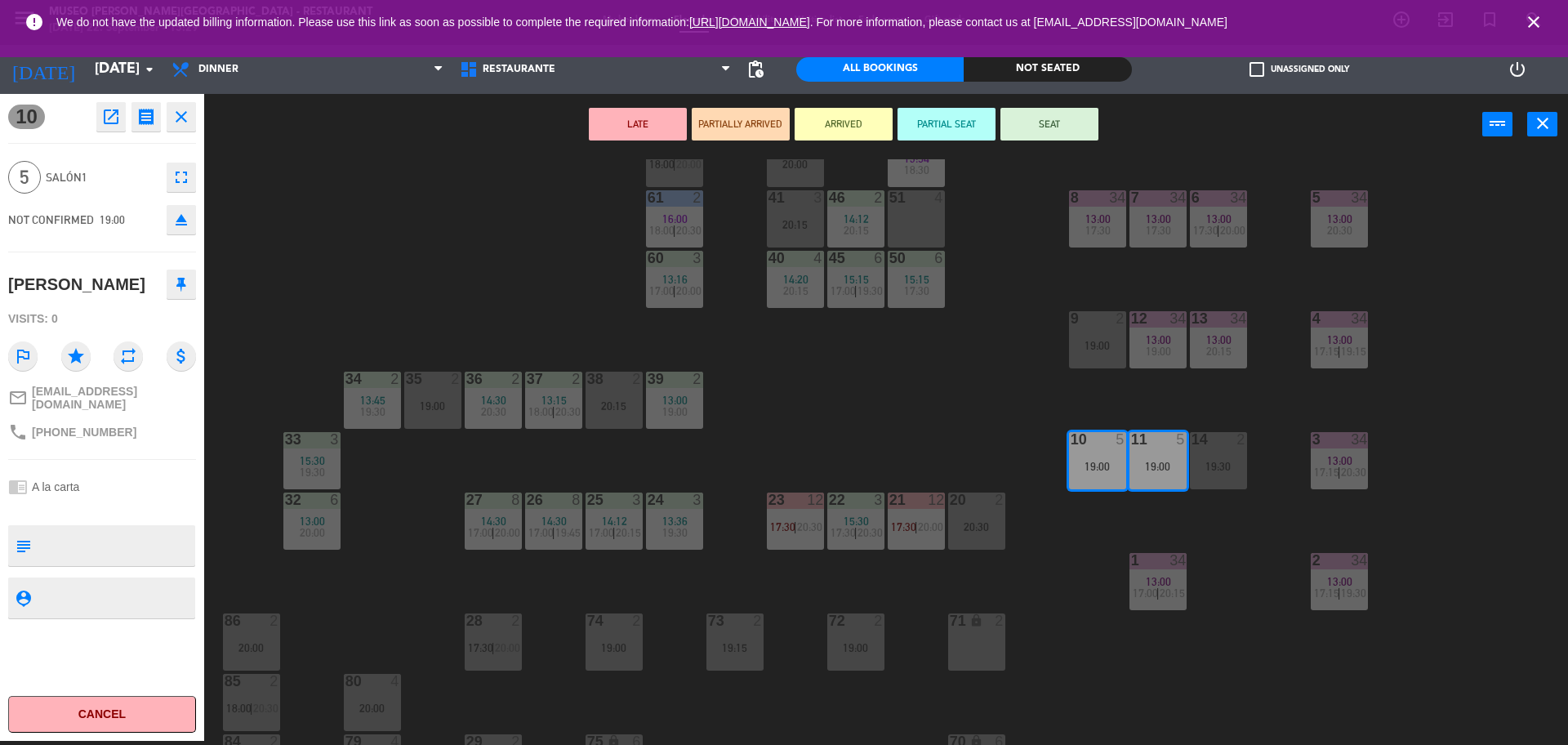
scroll to position [0, 0]
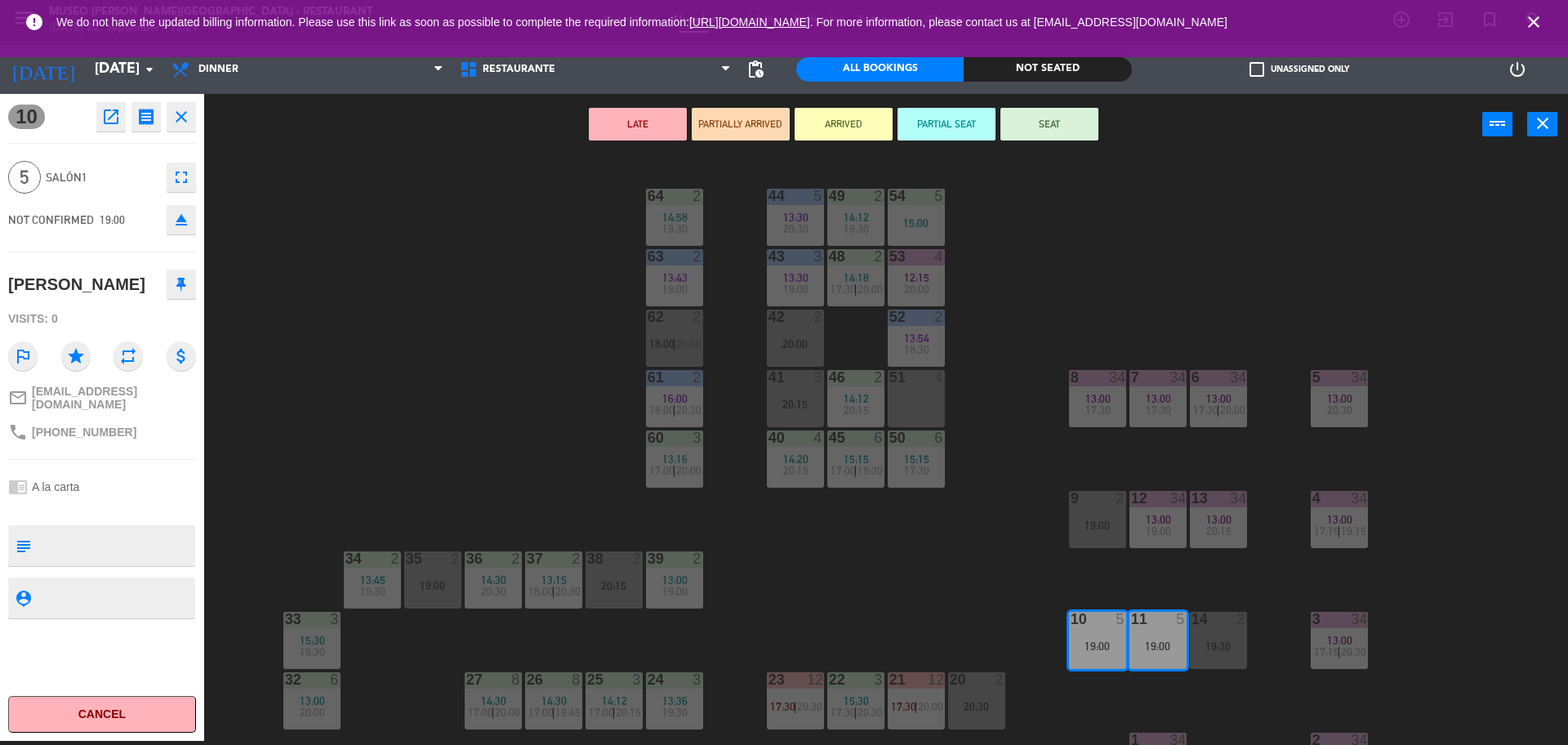
click at [926, 210] on div "54 5 15:00" at bounding box center [916, 217] width 57 height 57
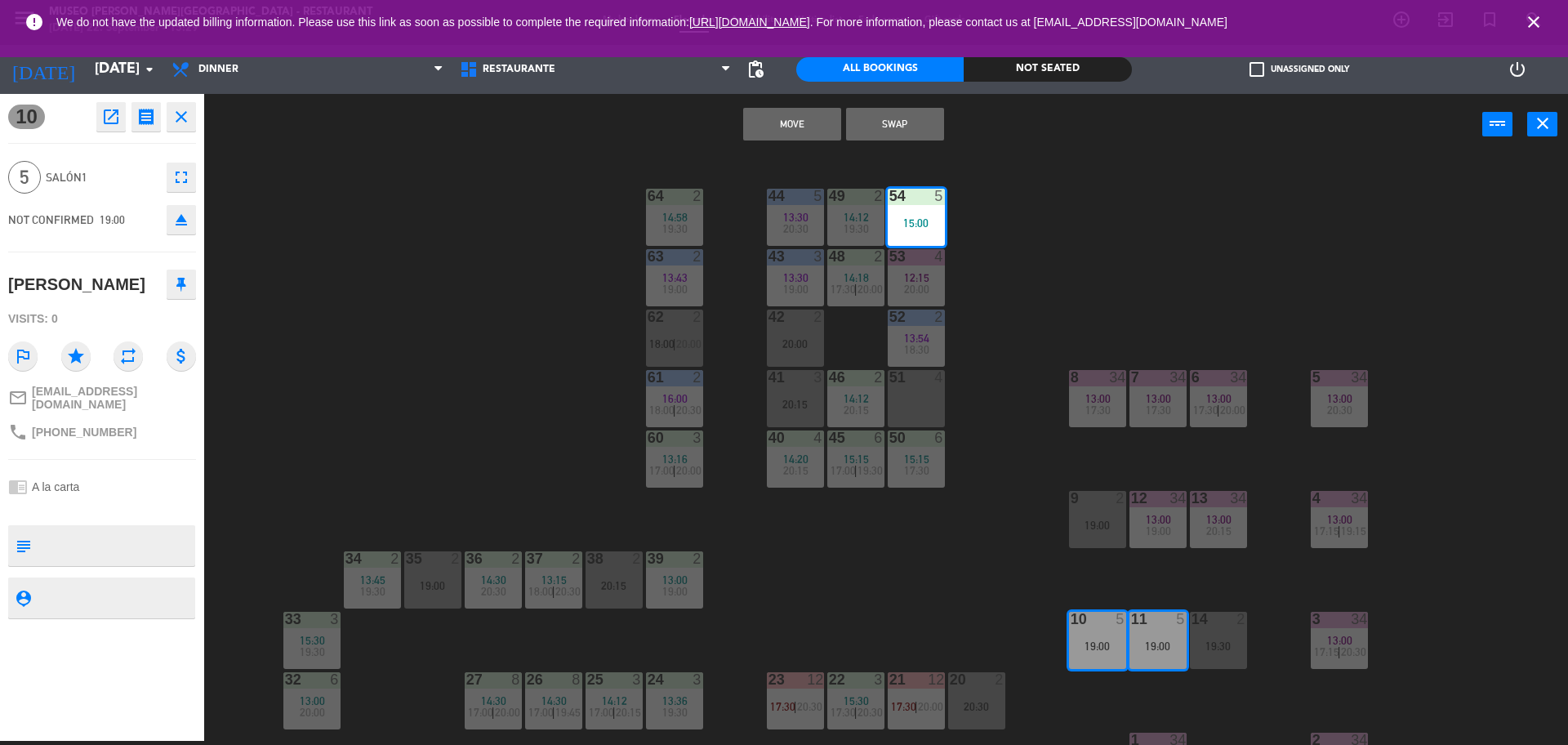
click at [806, 121] on button "Move" at bounding box center [791, 124] width 98 height 32
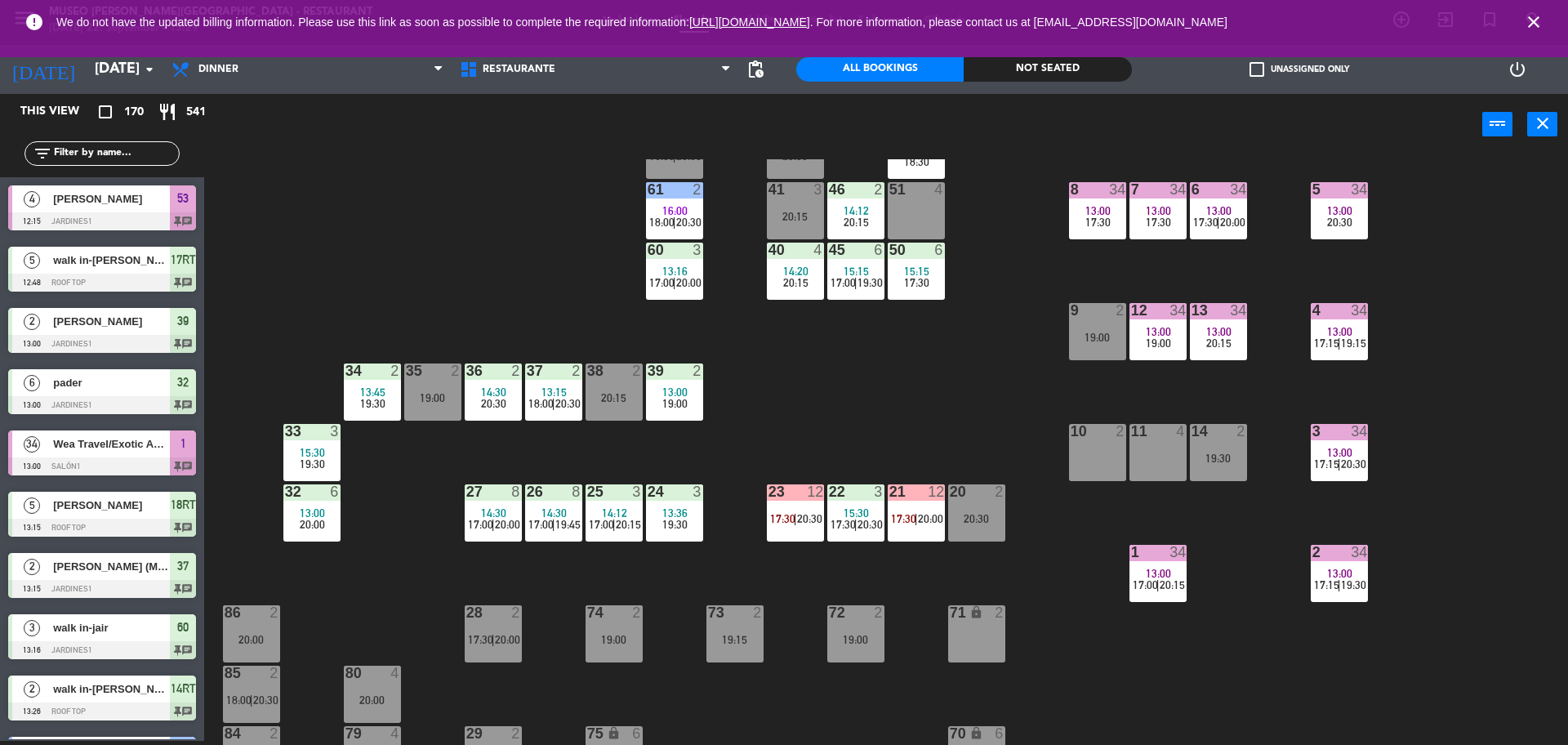
scroll to position [196, 0]
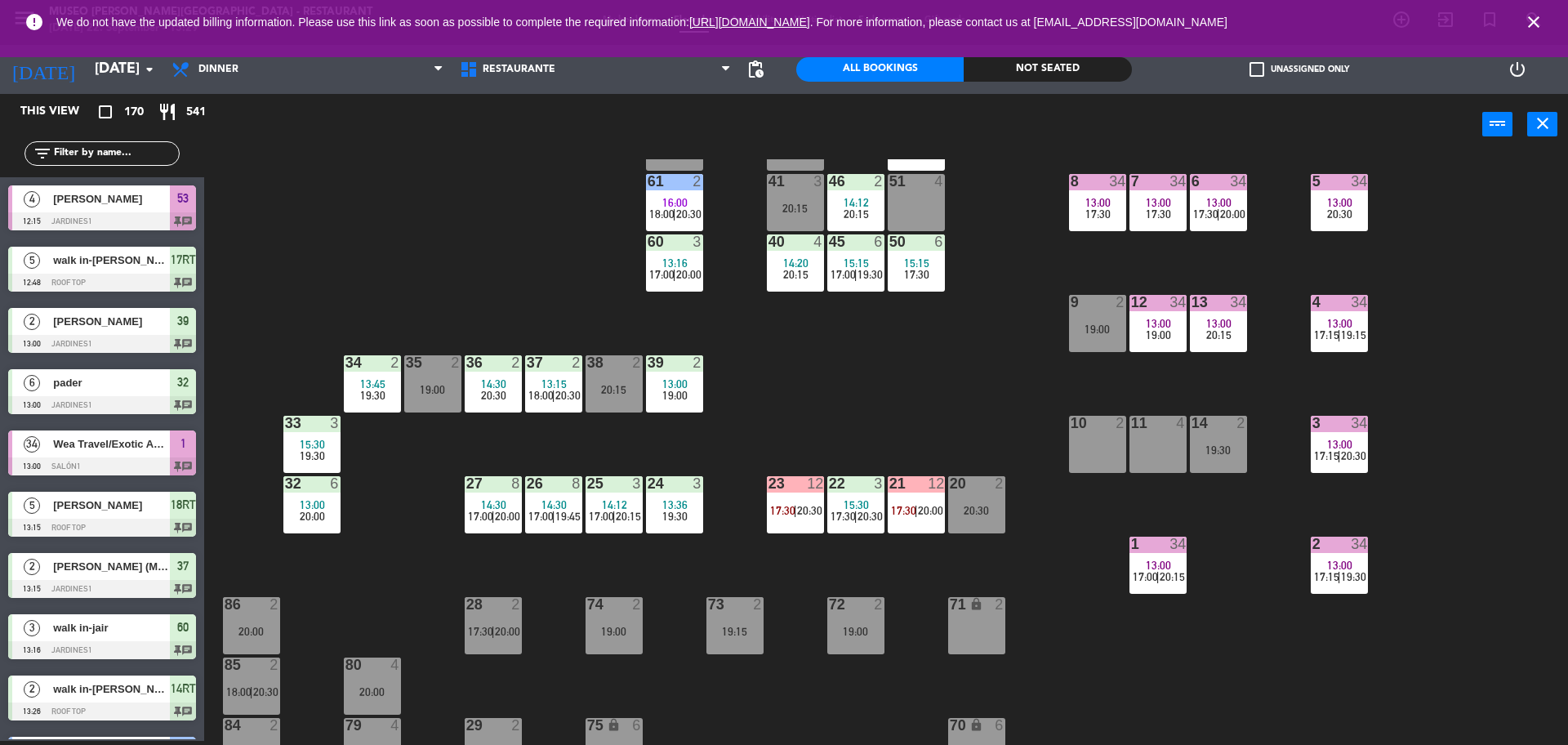
click at [1153, 325] on span "13:00" at bounding box center [1158, 324] width 26 height 13
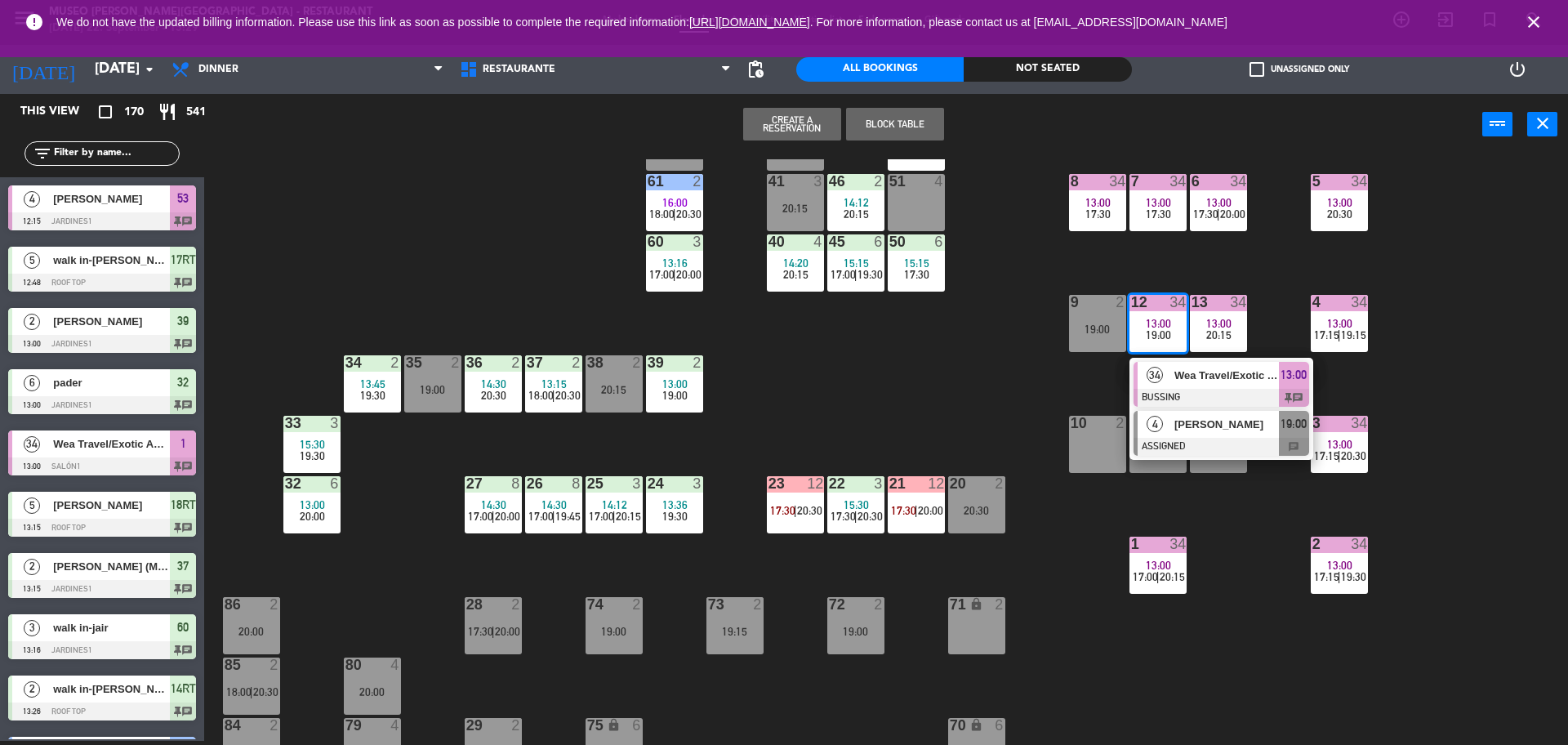
click at [1197, 427] on span "[PERSON_NAME]" at bounding box center [1227, 424] width 104 height 17
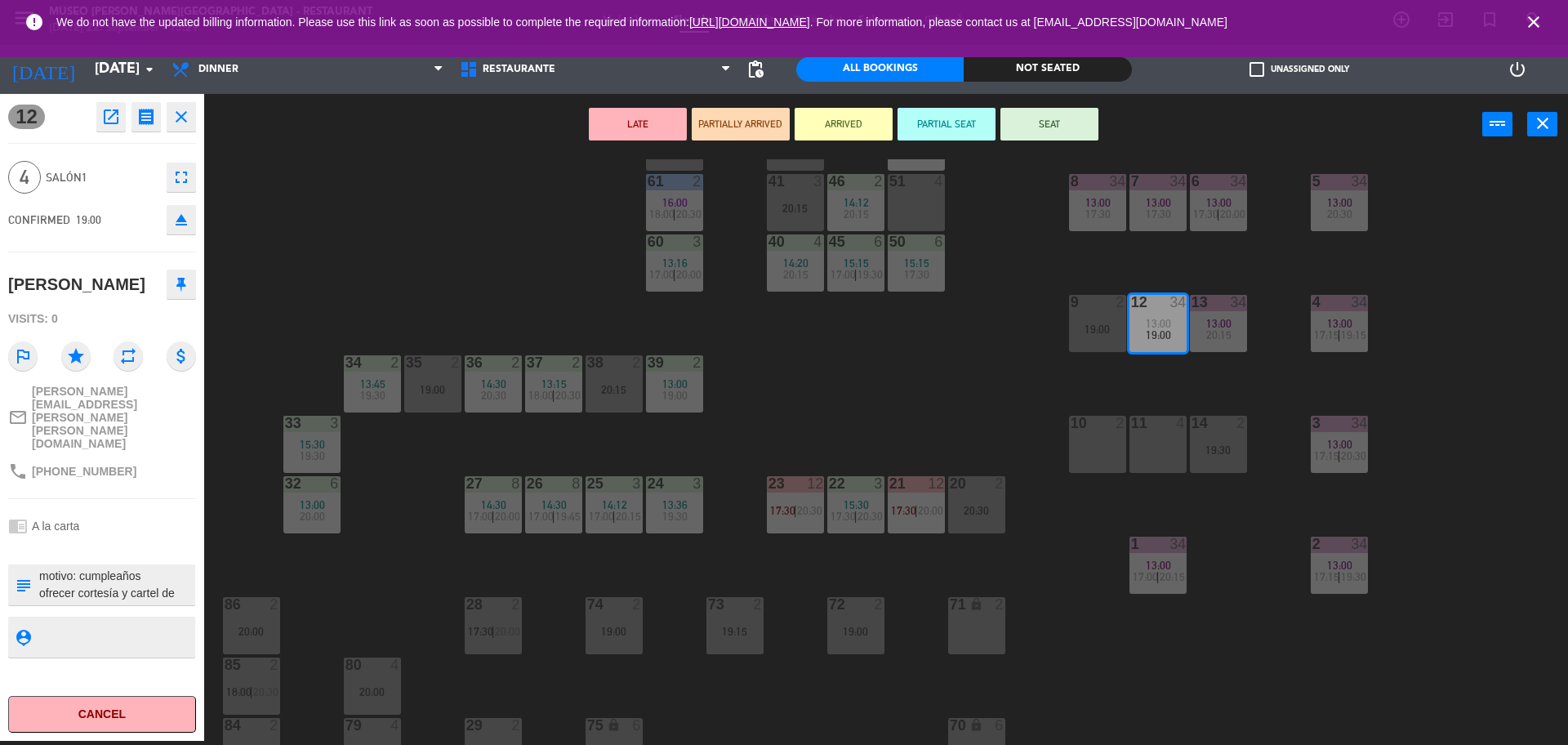
click at [920, 202] on div "51 4" at bounding box center [916, 202] width 57 height 57
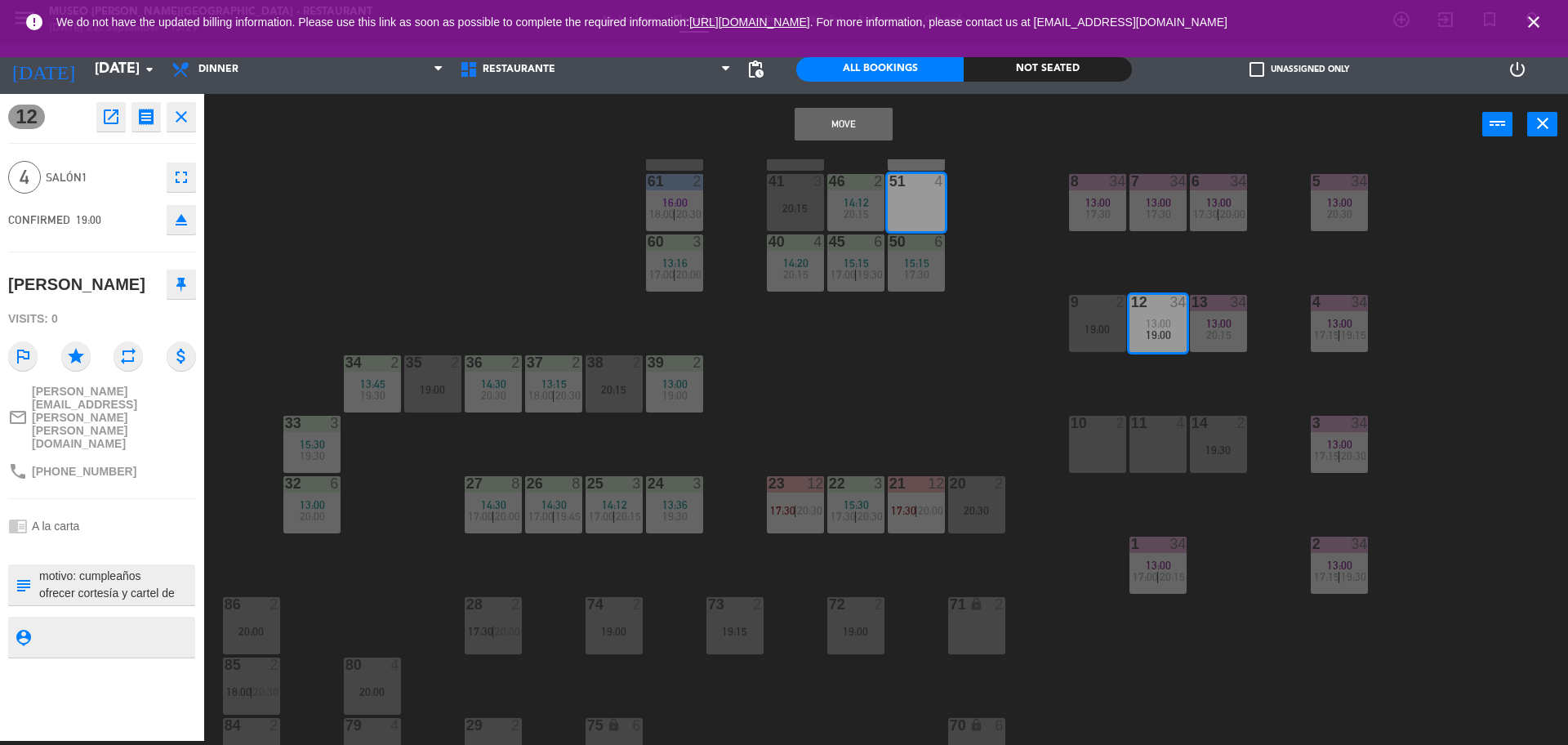
click at [853, 129] on button "Move" at bounding box center [843, 124] width 98 height 32
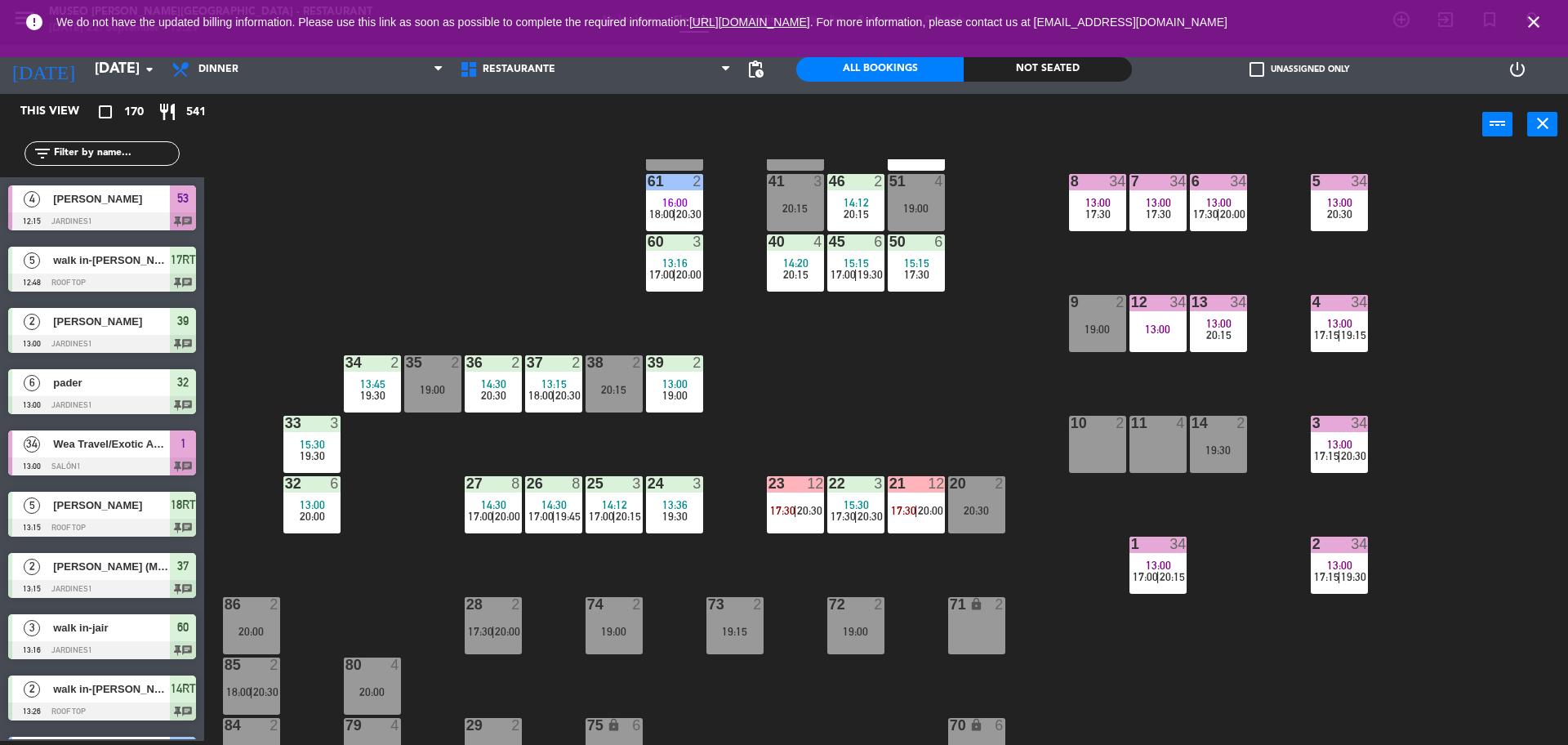
scroll to position [4, 0]
click at [1199, 213] on span "17:30" at bounding box center [1206, 214] width 26 height 13
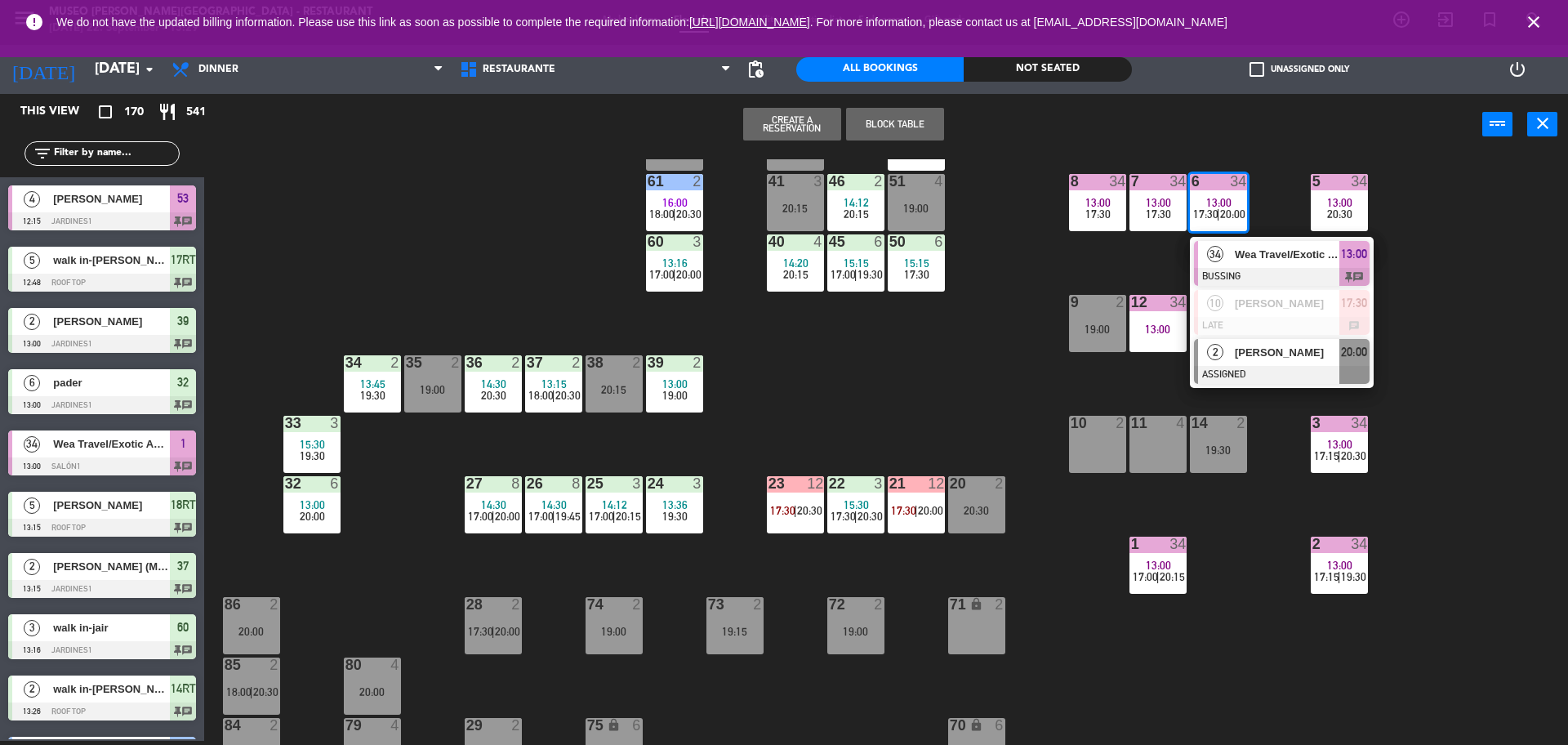
click at [1242, 360] on span "[PERSON_NAME]" at bounding box center [1287, 352] width 104 height 17
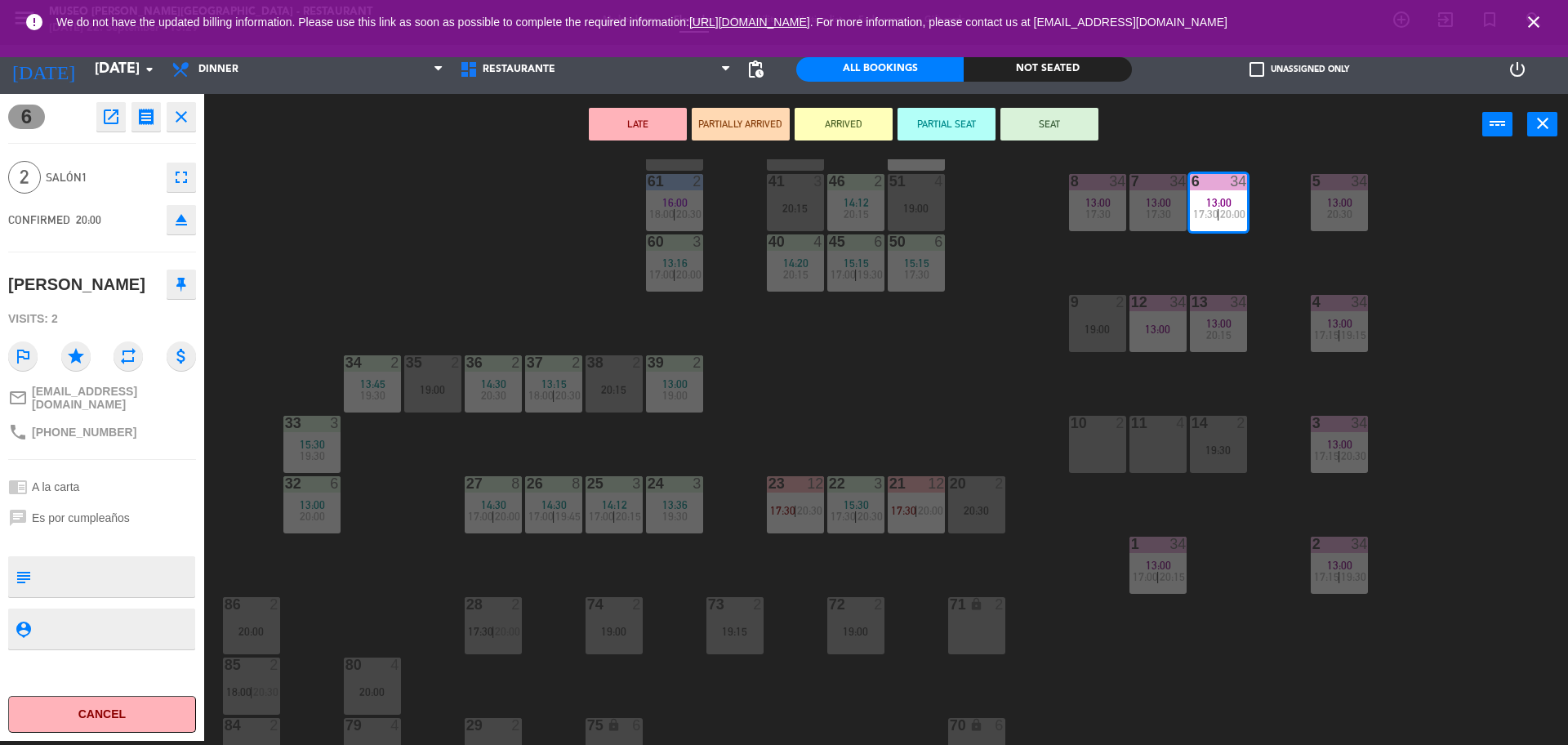
click at [1094, 438] on div "10 2" at bounding box center [1098, 444] width 57 height 57
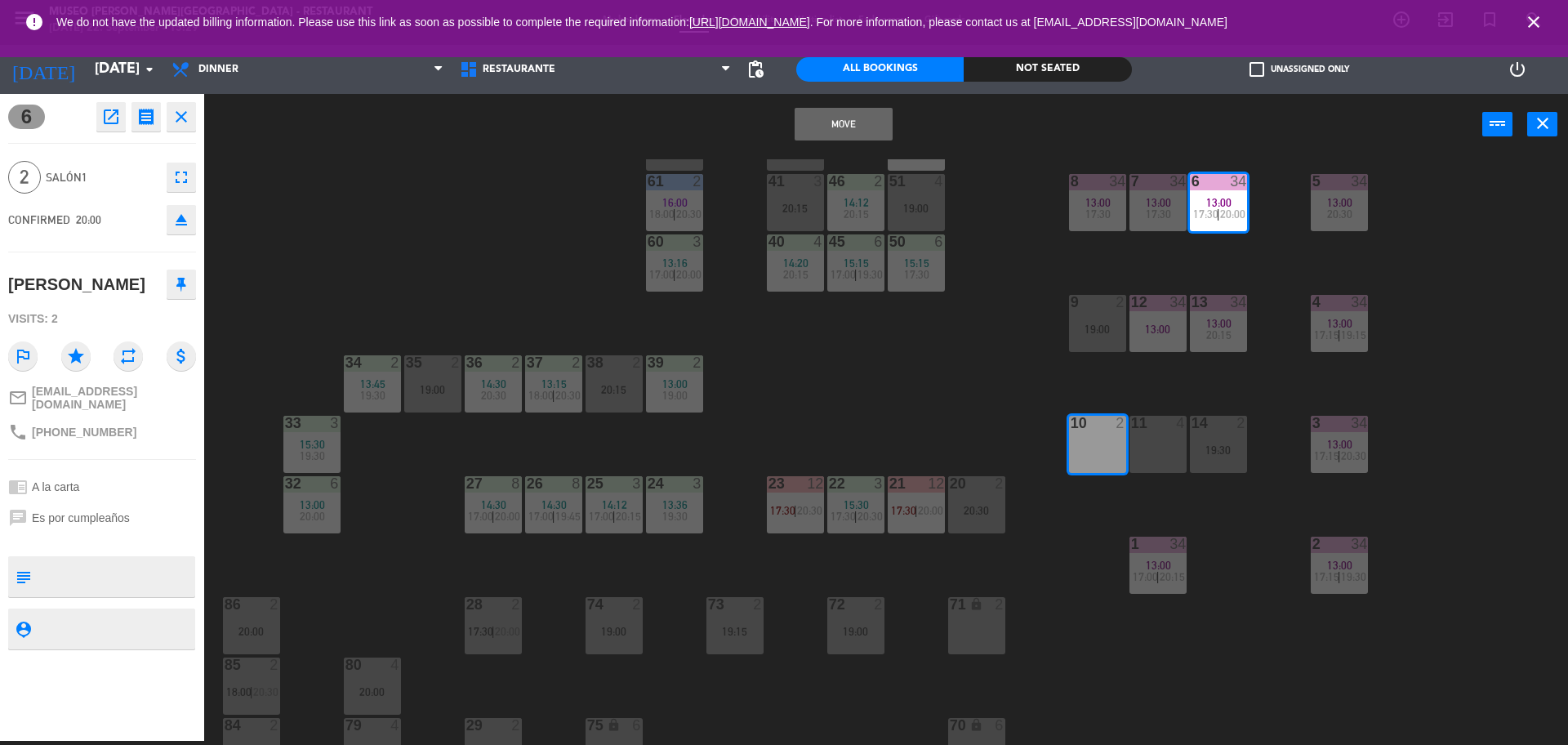
click at [819, 121] on button "Move" at bounding box center [843, 124] width 98 height 32
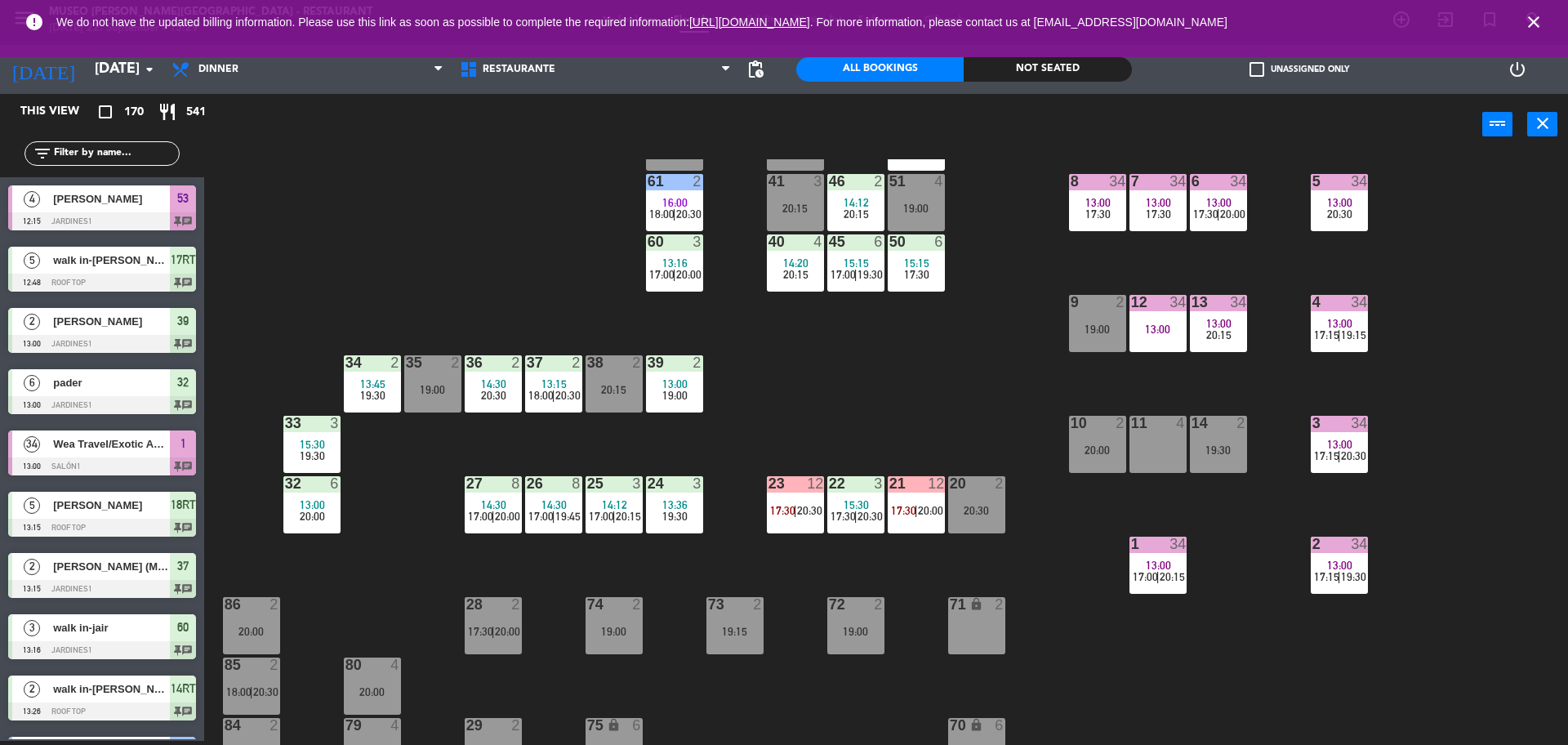
scroll to position [467, 0]
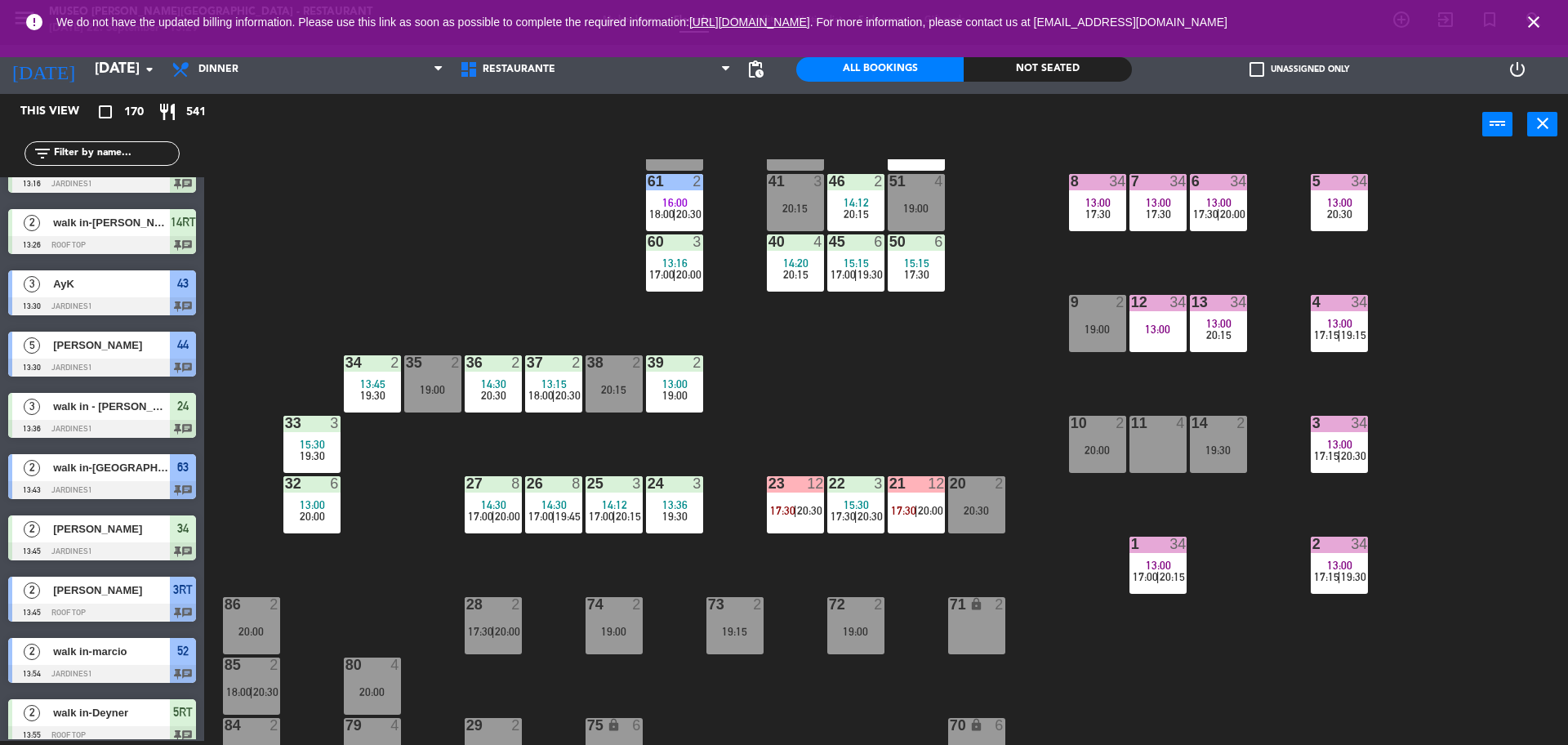
click at [1354, 331] on span "19:15" at bounding box center [1353, 335] width 26 height 13
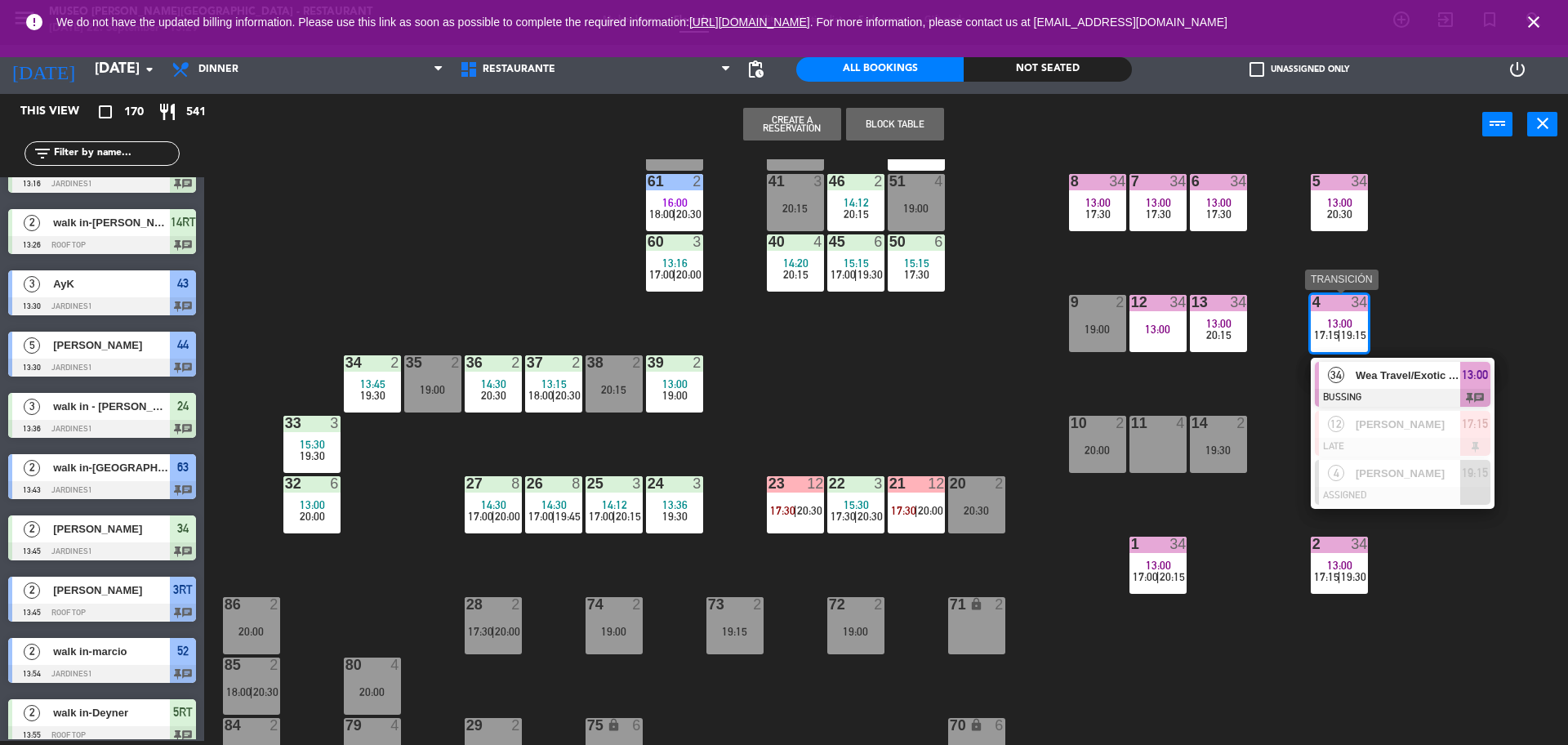
click at [1366, 480] on span "[PERSON_NAME]" at bounding box center [1408, 474] width 104 height 17
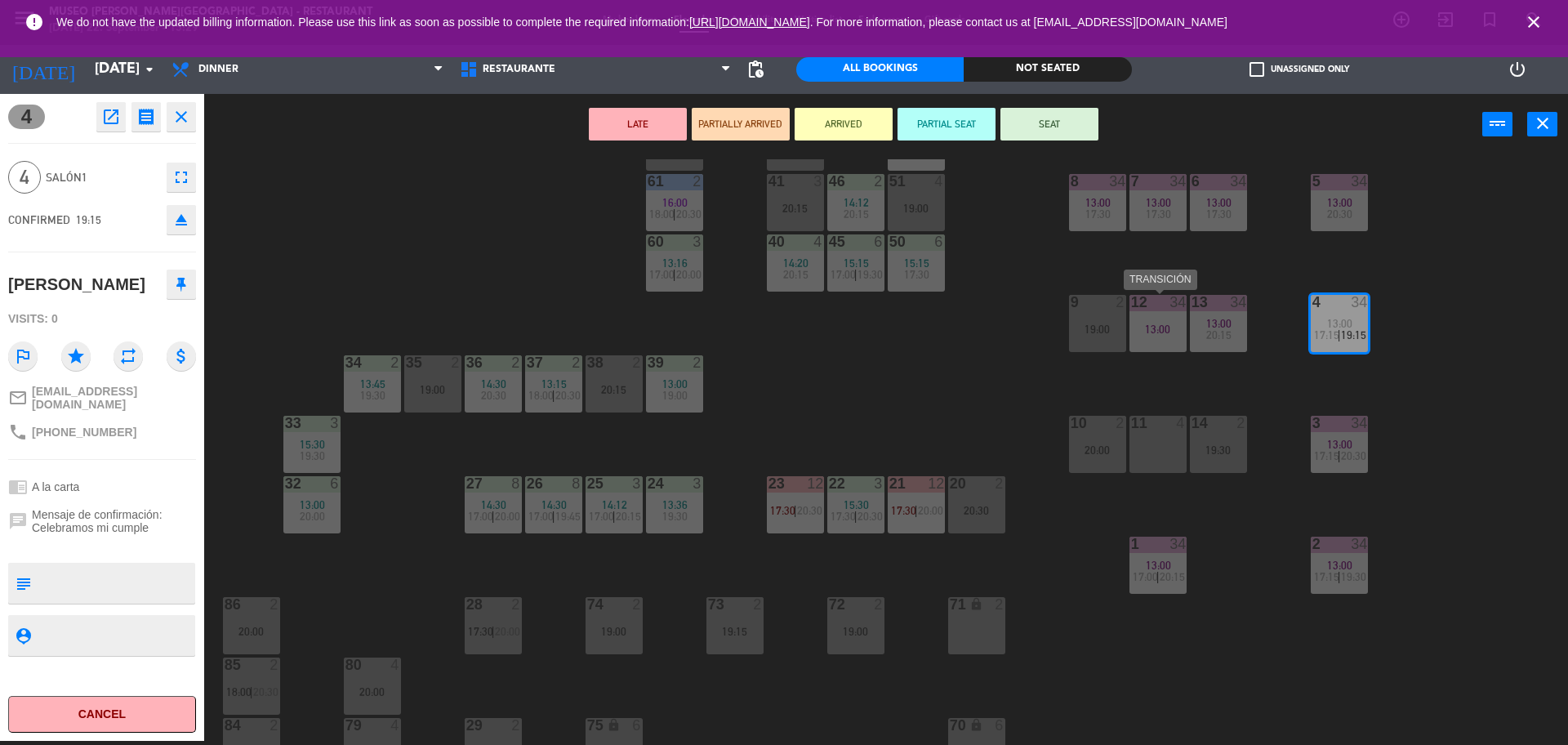
click at [1162, 335] on div "13:00" at bounding box center [1157, 329] width 57 height 11
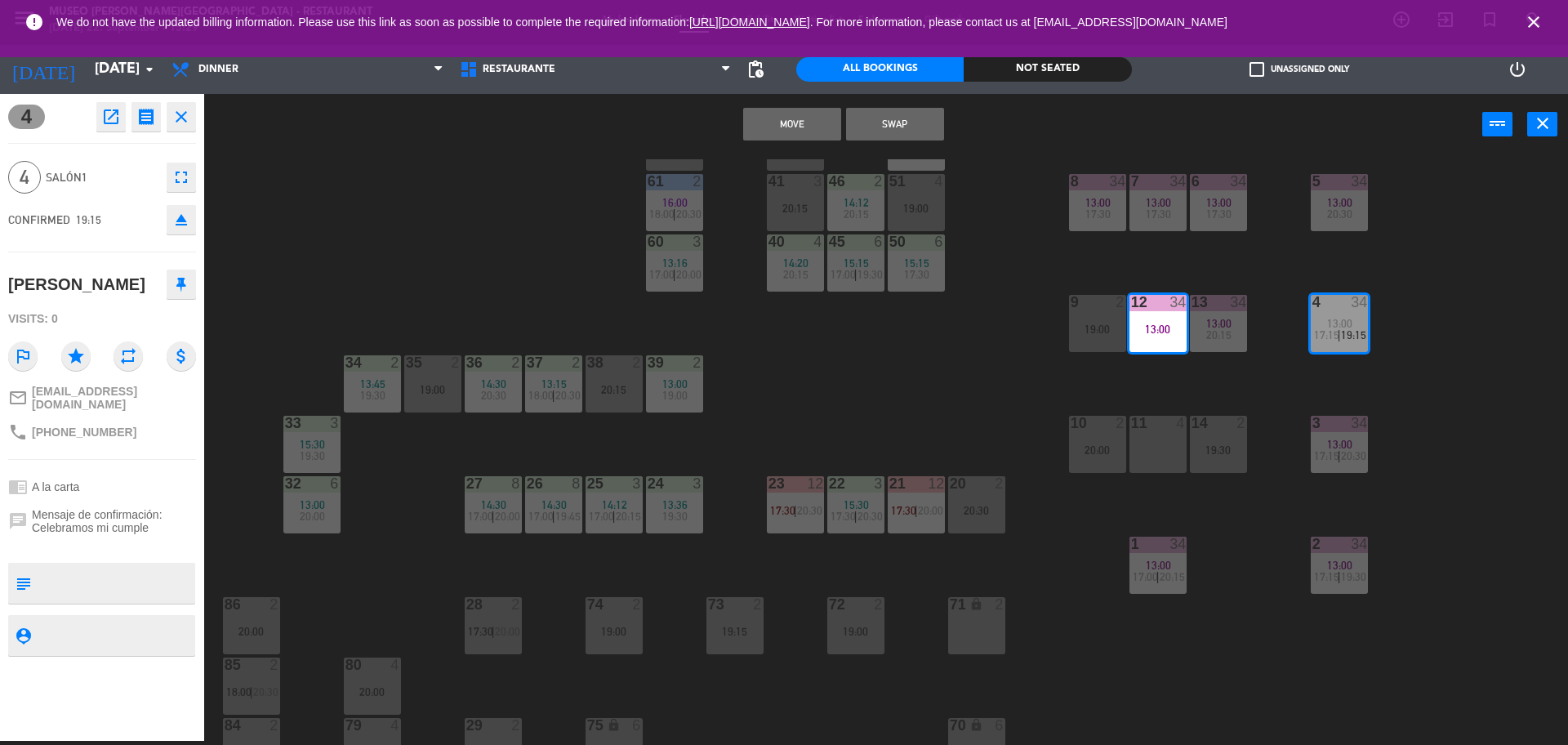
click at [790, 115] on button "Move" at bounding box center [791, 124] width 98 height 32
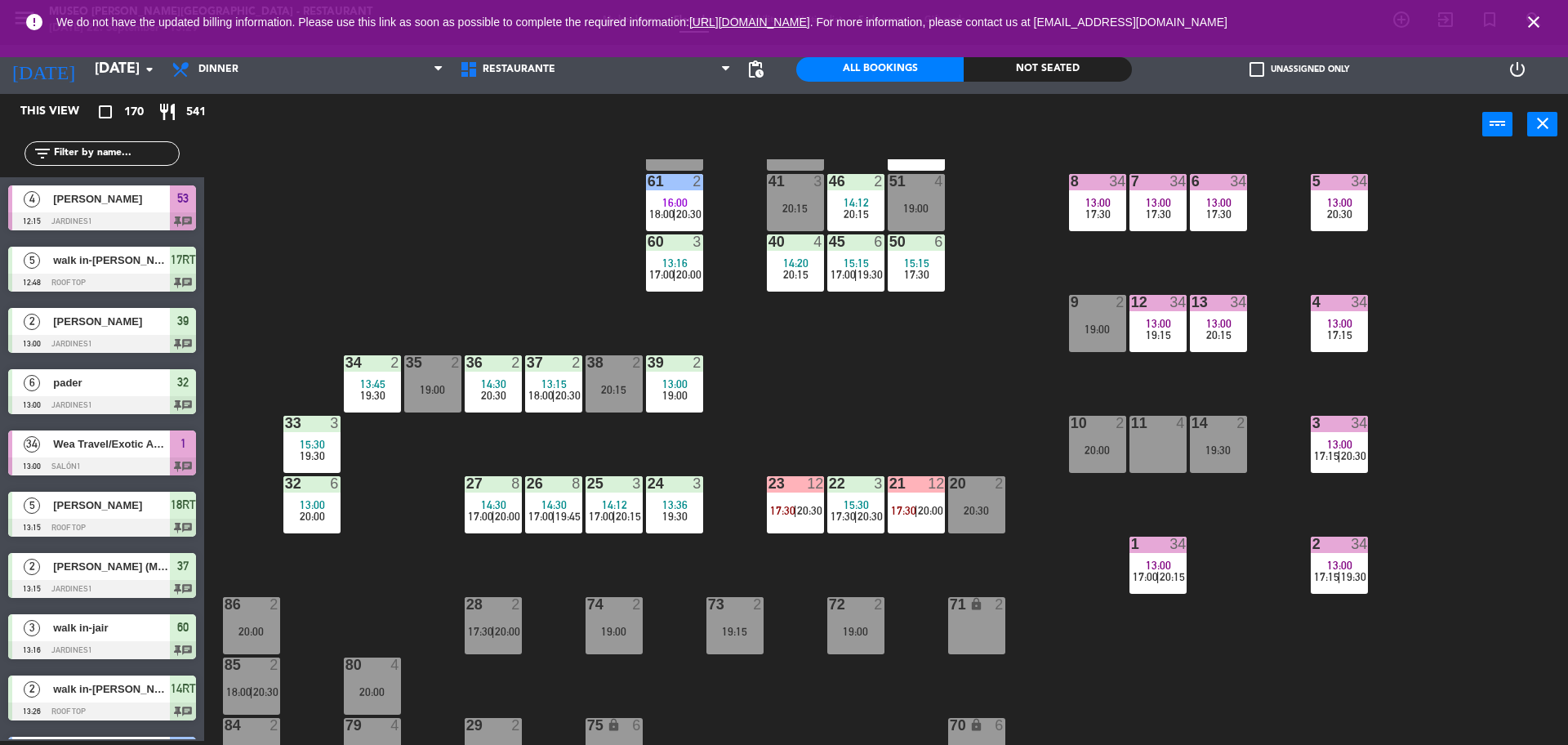
scroll to position [4, 0]
click at [1317, 443] on div "13:00" at bounding box center [1339, 444] width 57 height 11
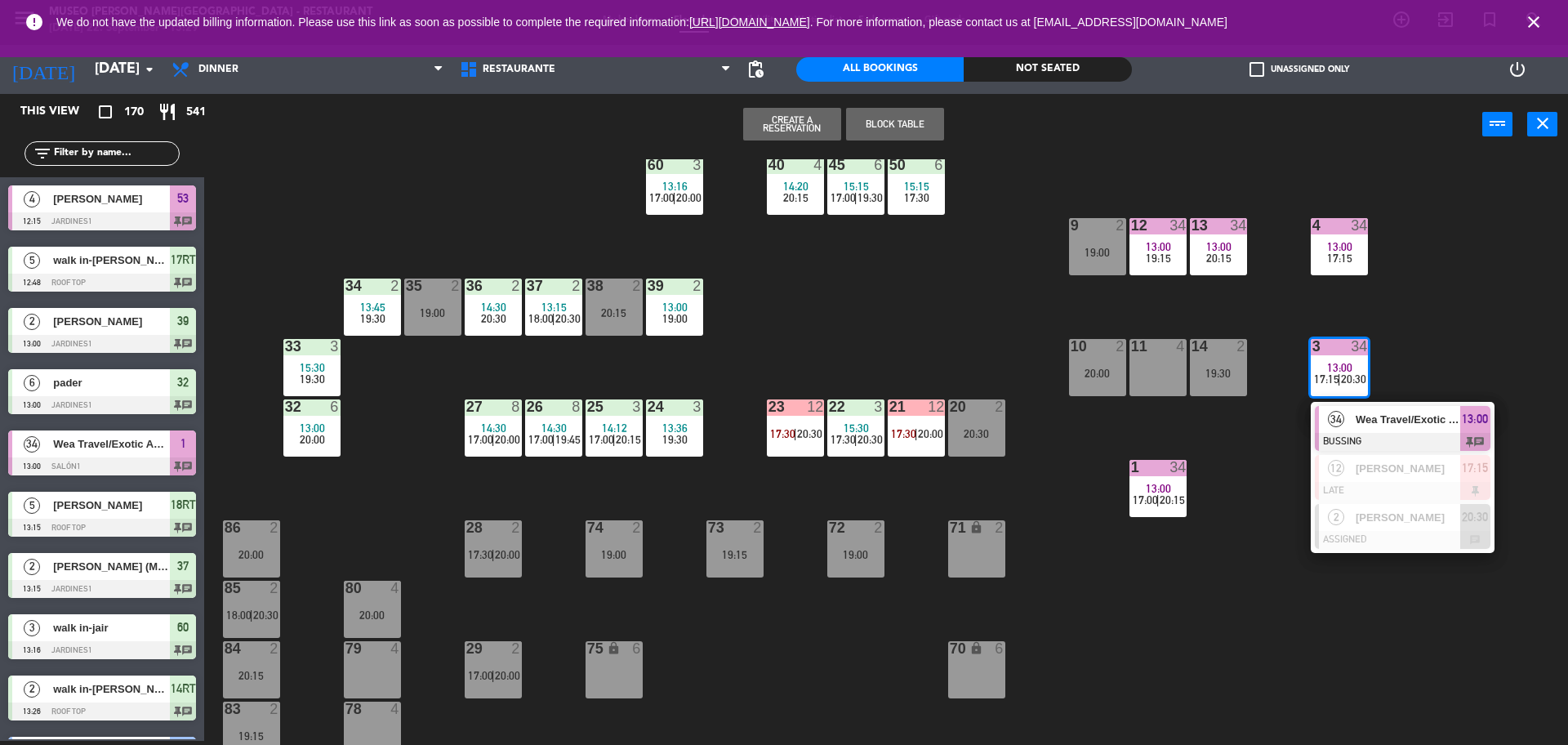
scroll to position [279, 0]
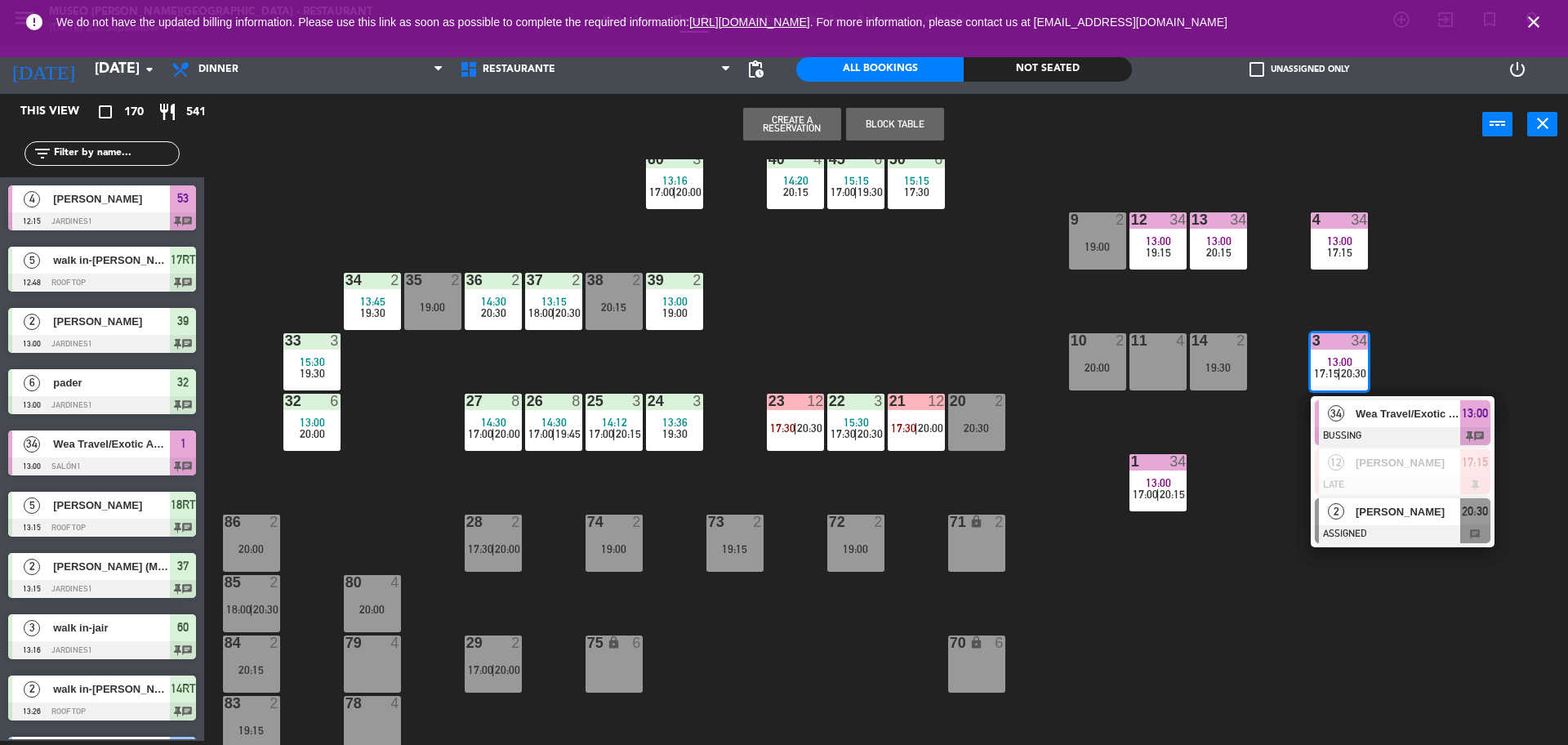
click at [1350, 542] on div at bounding box center [1402, 533] width 175 height 18
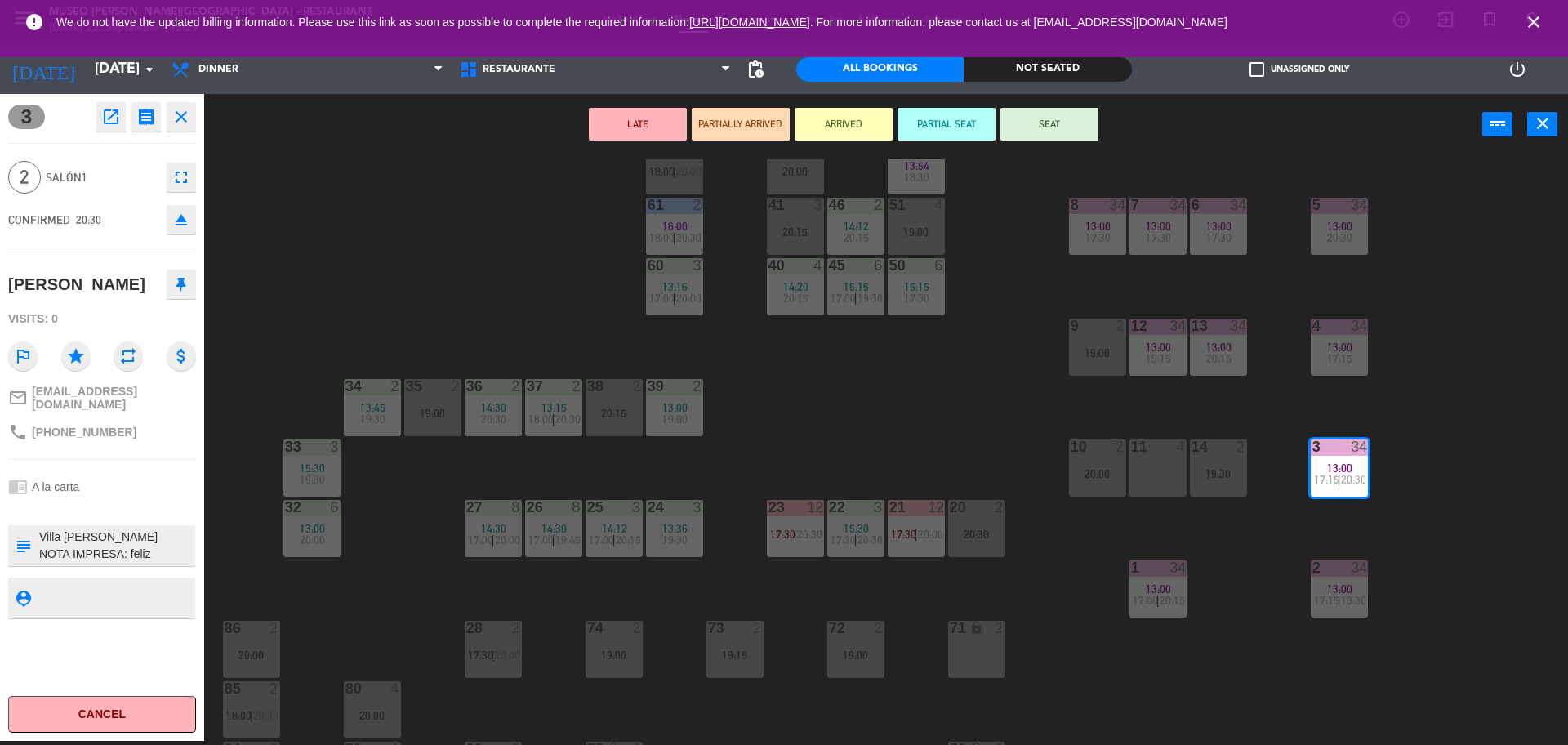
scroll to position [171, 0]
click at [1079, 328] on div "9" at bounding box center [1070, 326] width 27 height 14
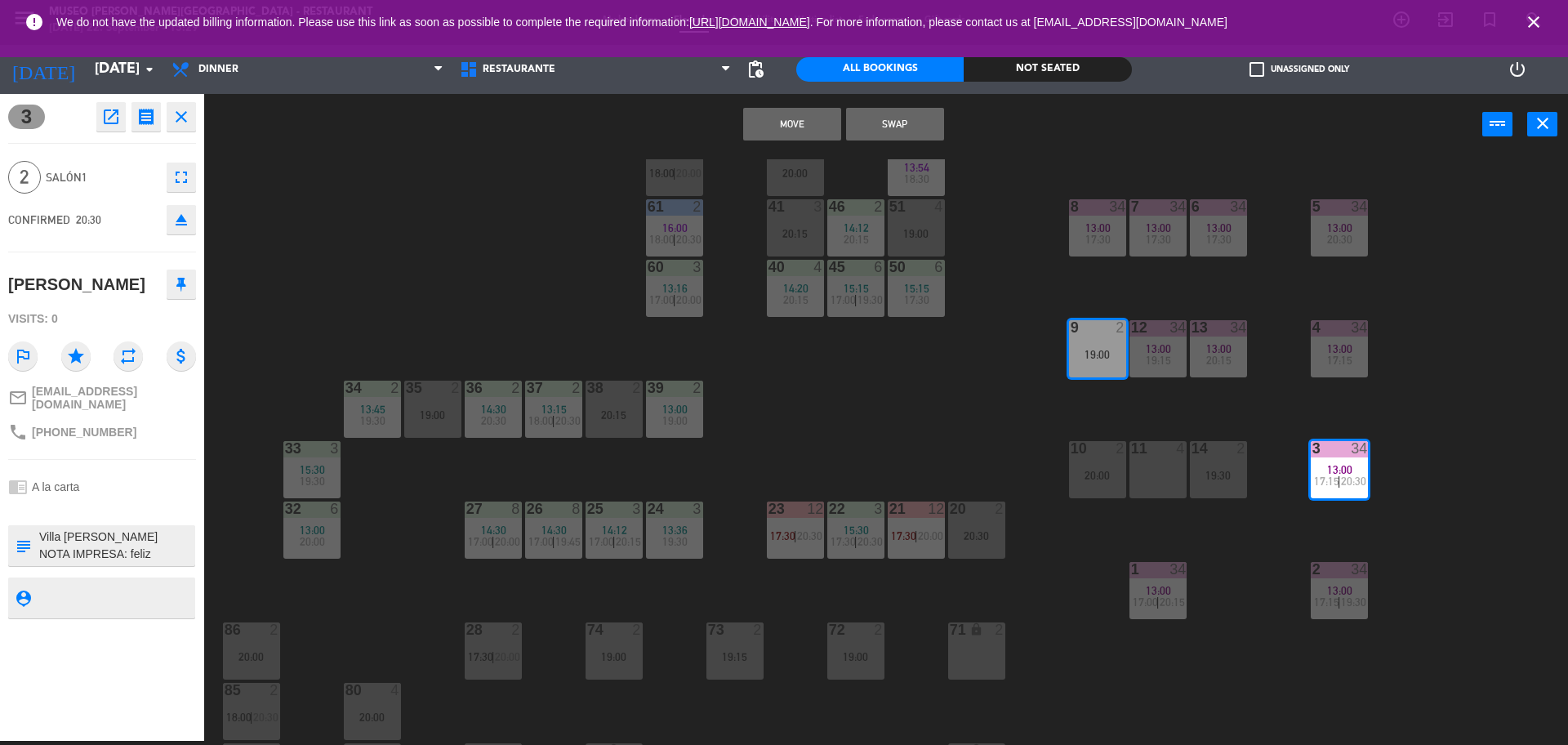
click at [806, 121] on button "Move" at bounding box center [791, 124] width 98 height 32
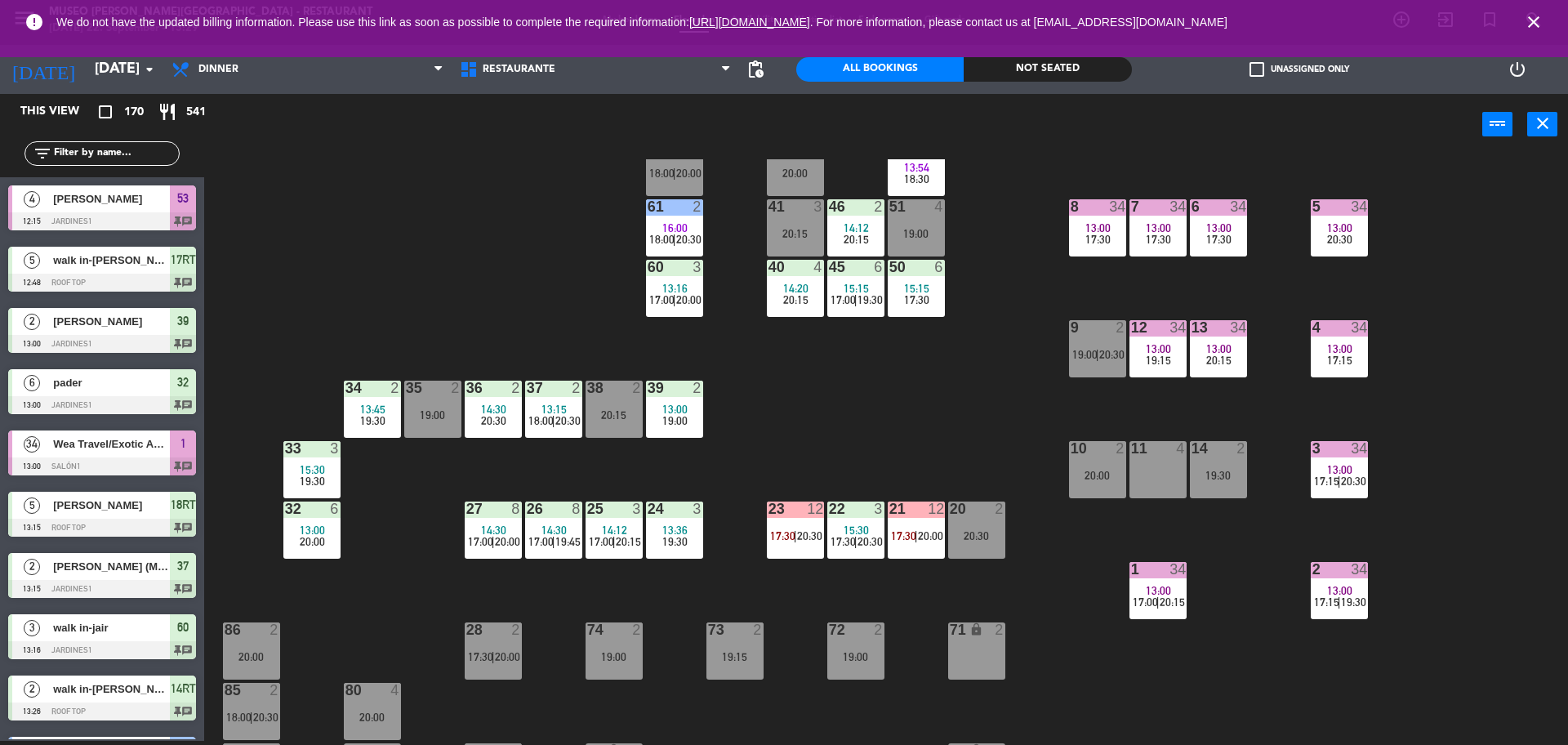
scroll to position [3529, 0]
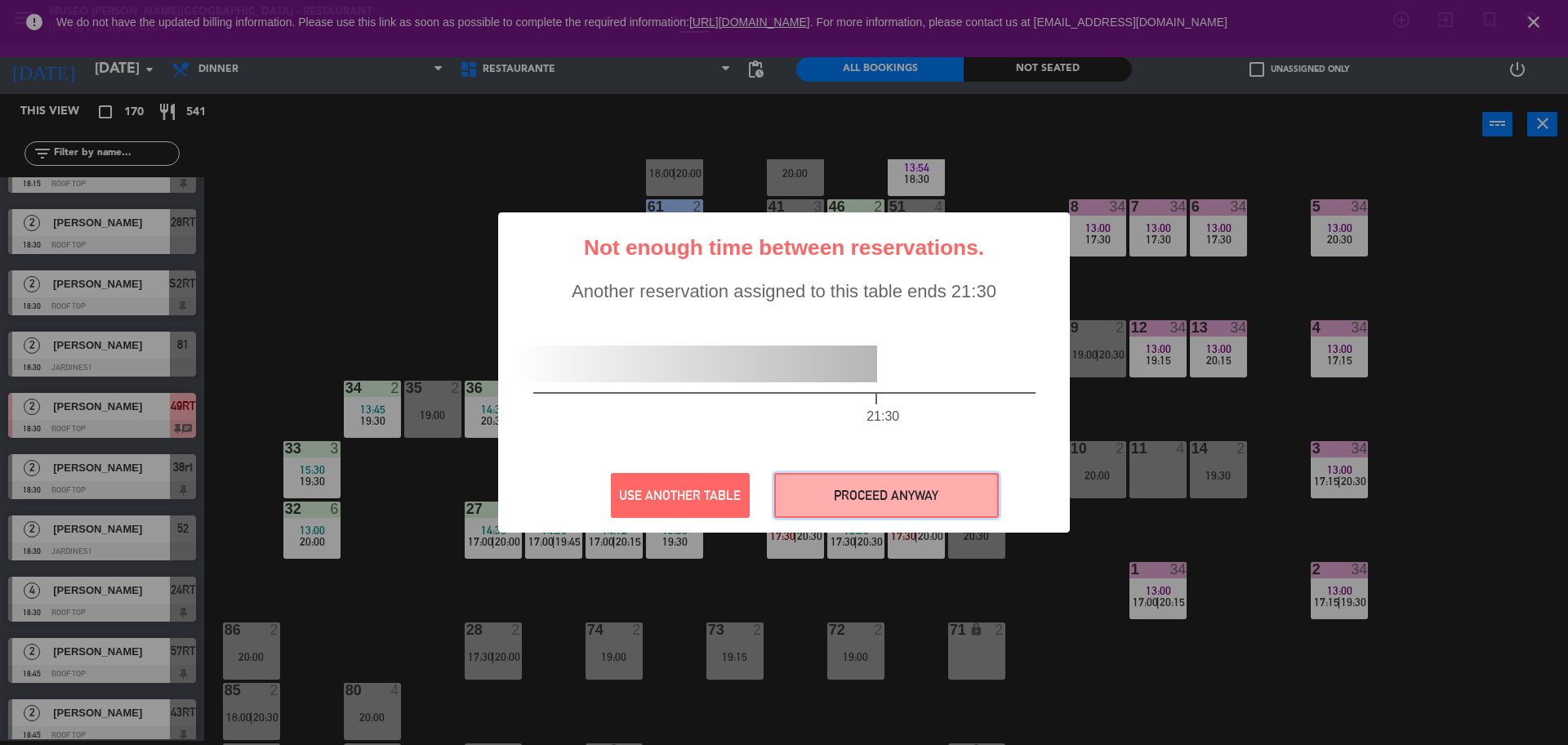
click at [981, 490] on button "PROCEED ANYWAY" at bounding box center [886, 494] width 225 height 45
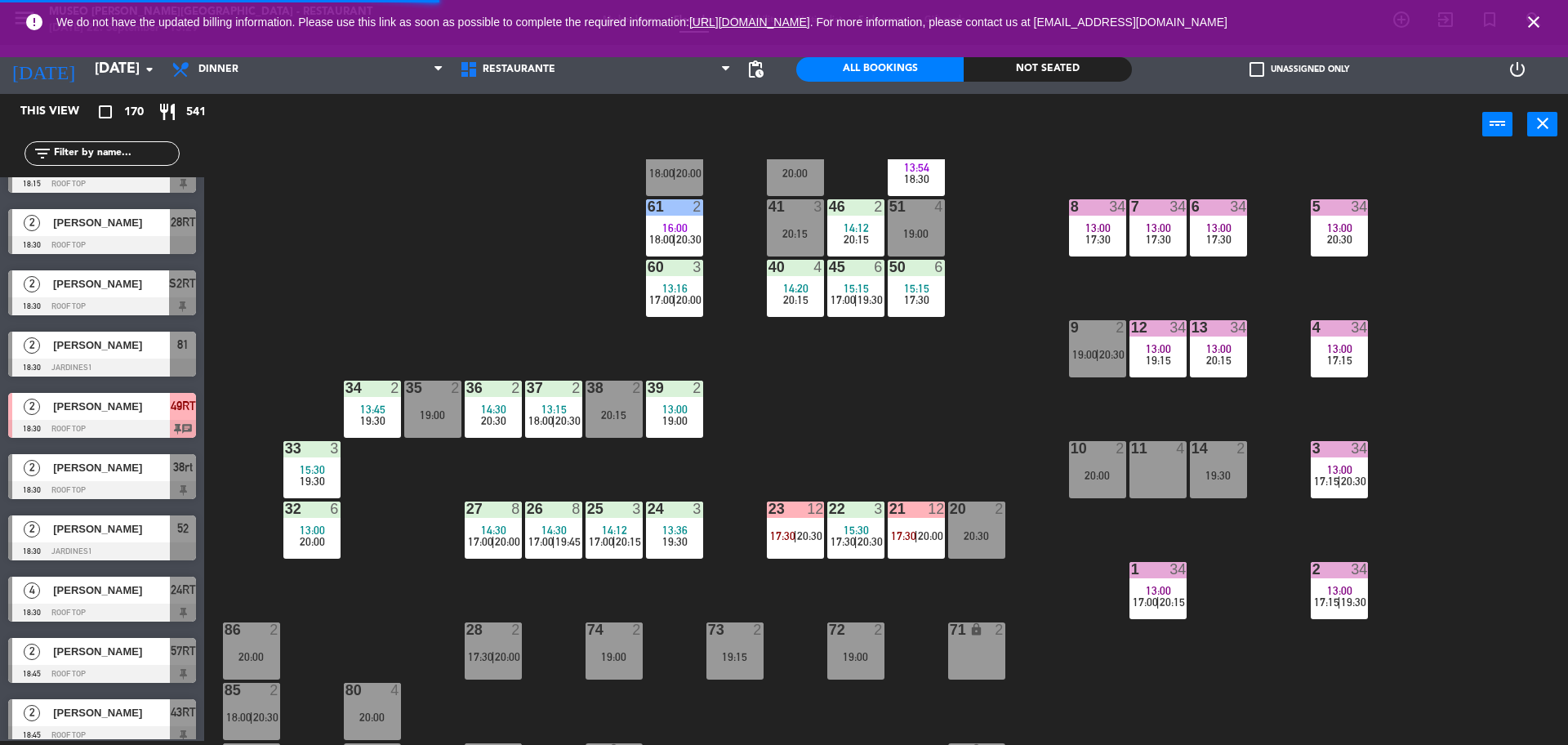
click at [1357, 585] on div "13:00" at bounding box center [1339, 590] width 57 height 11
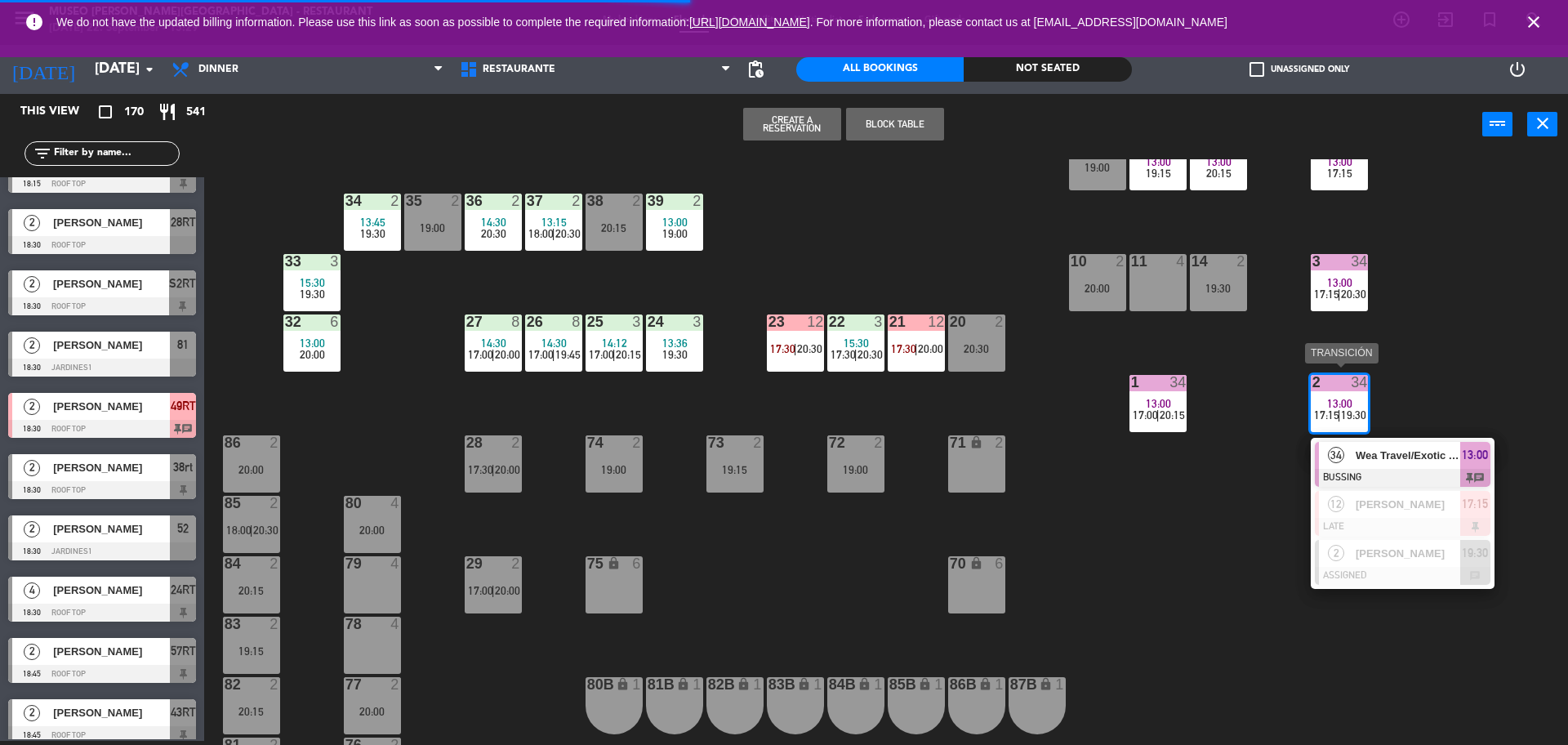
scroll to position [364, 0]
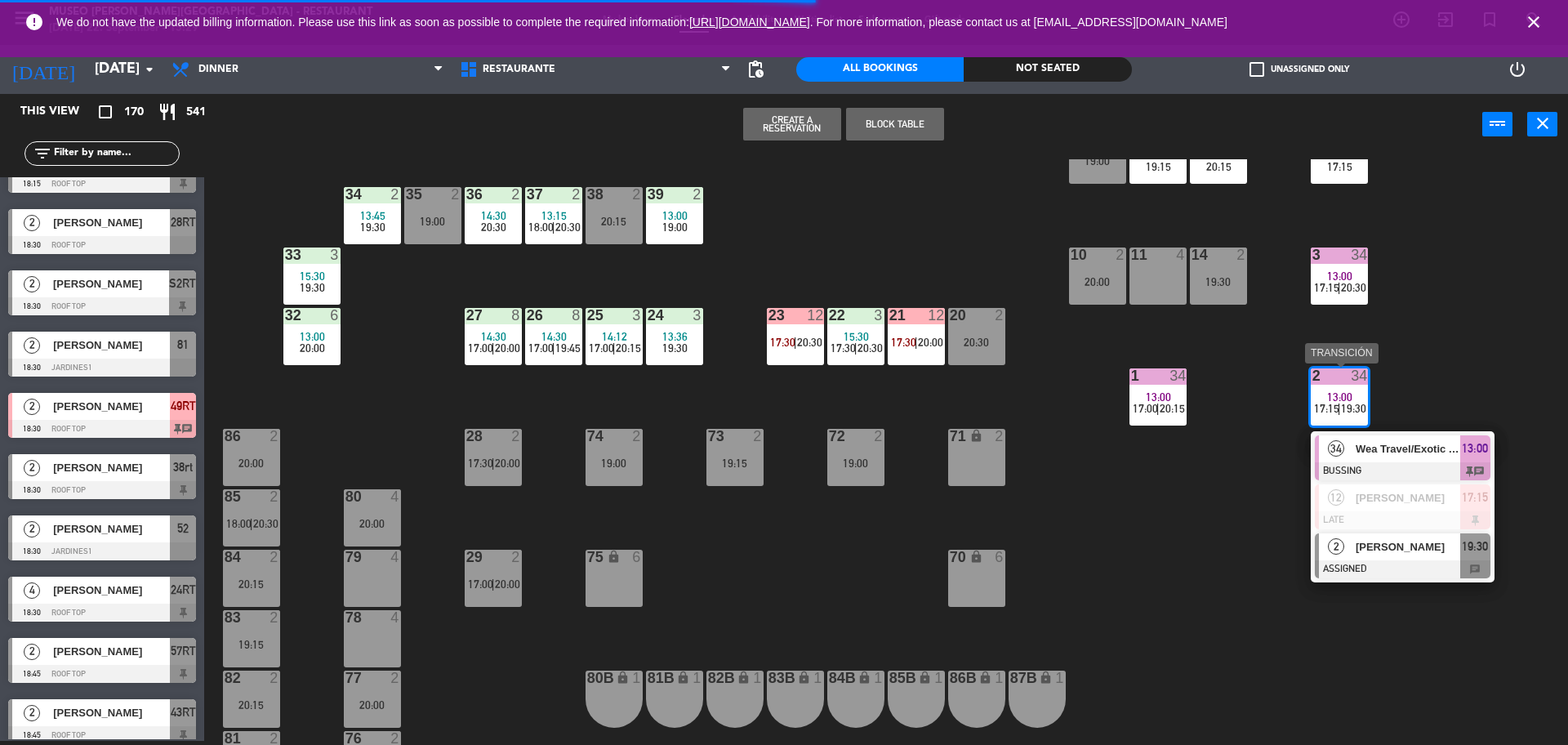
click at [1352, 561] on div at bounding box center [1402, 569] width 175 height 18
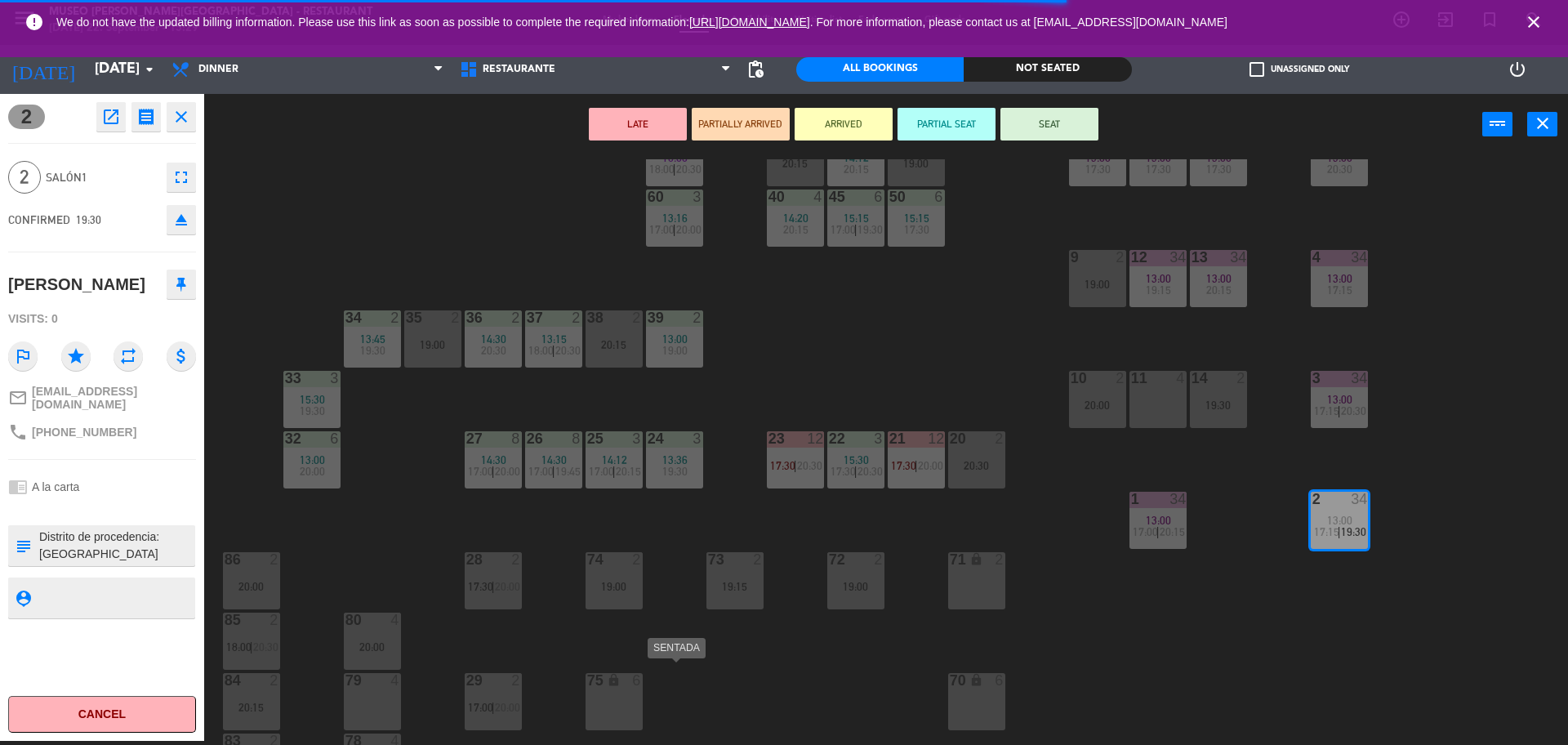
scroll to position [0, 0]
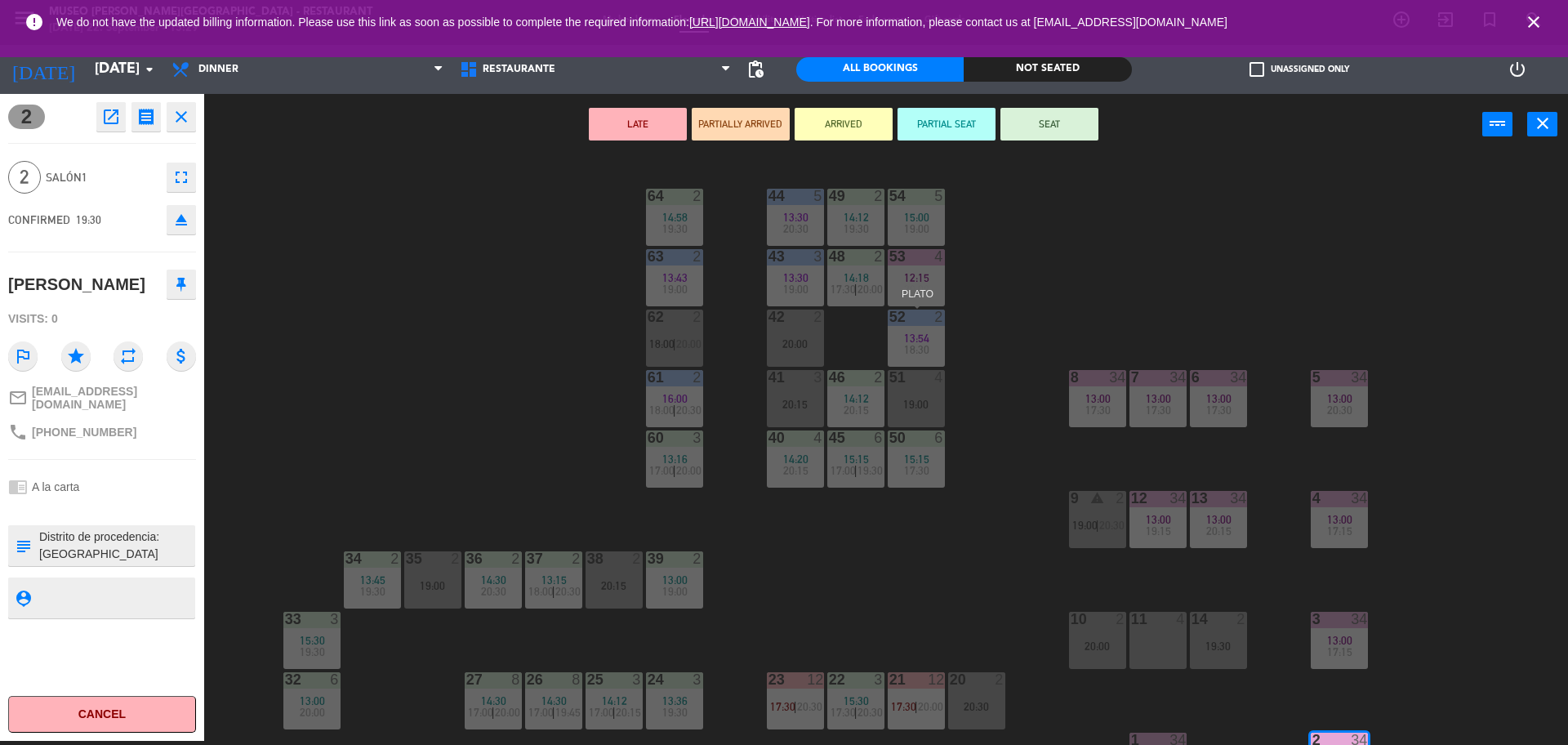
click at [910, 338] on span "13:54" at bounding box center [916, 338] width 26 height 13
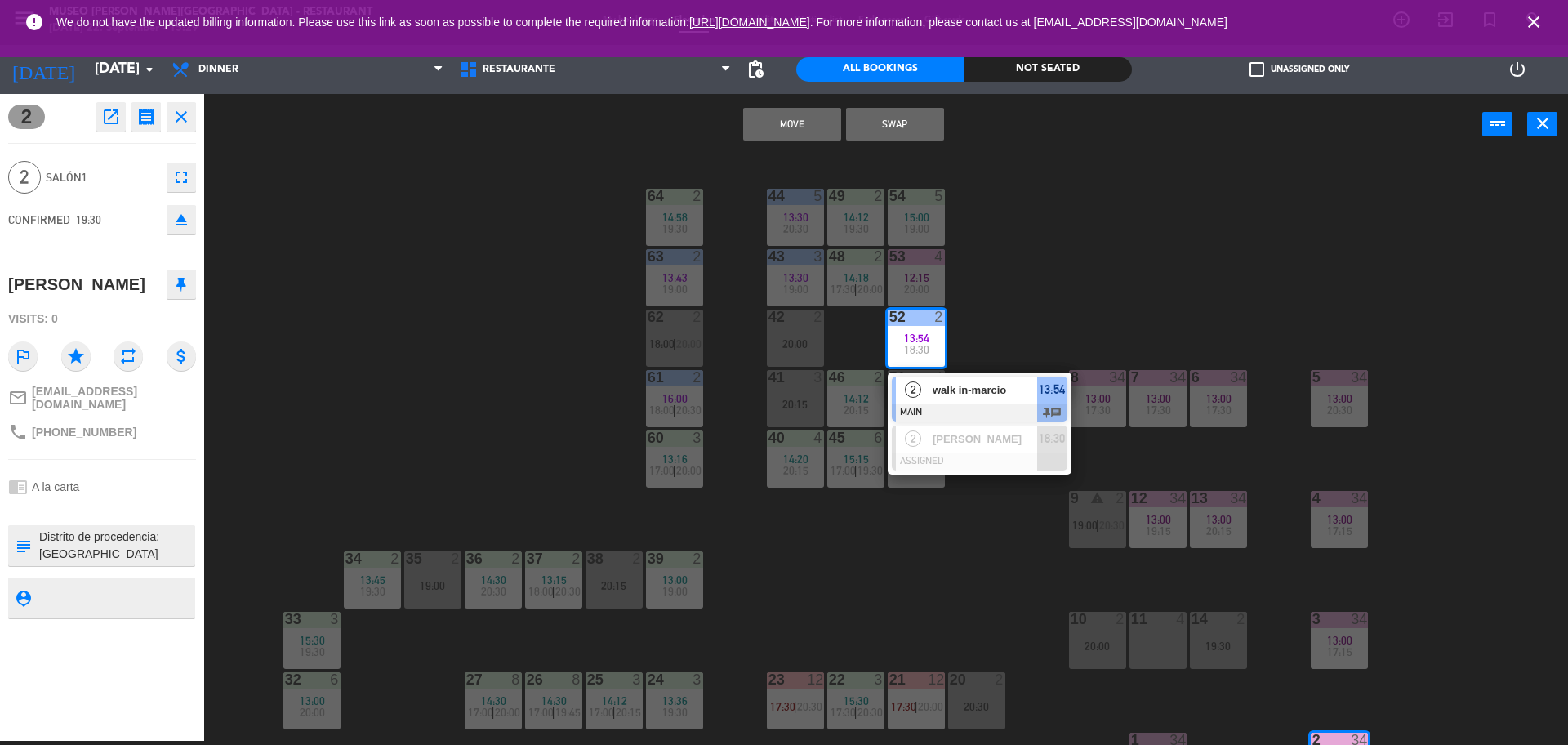
click at [774, 126] on button "Move" at bounding box center [791, 124] width 98 height 32
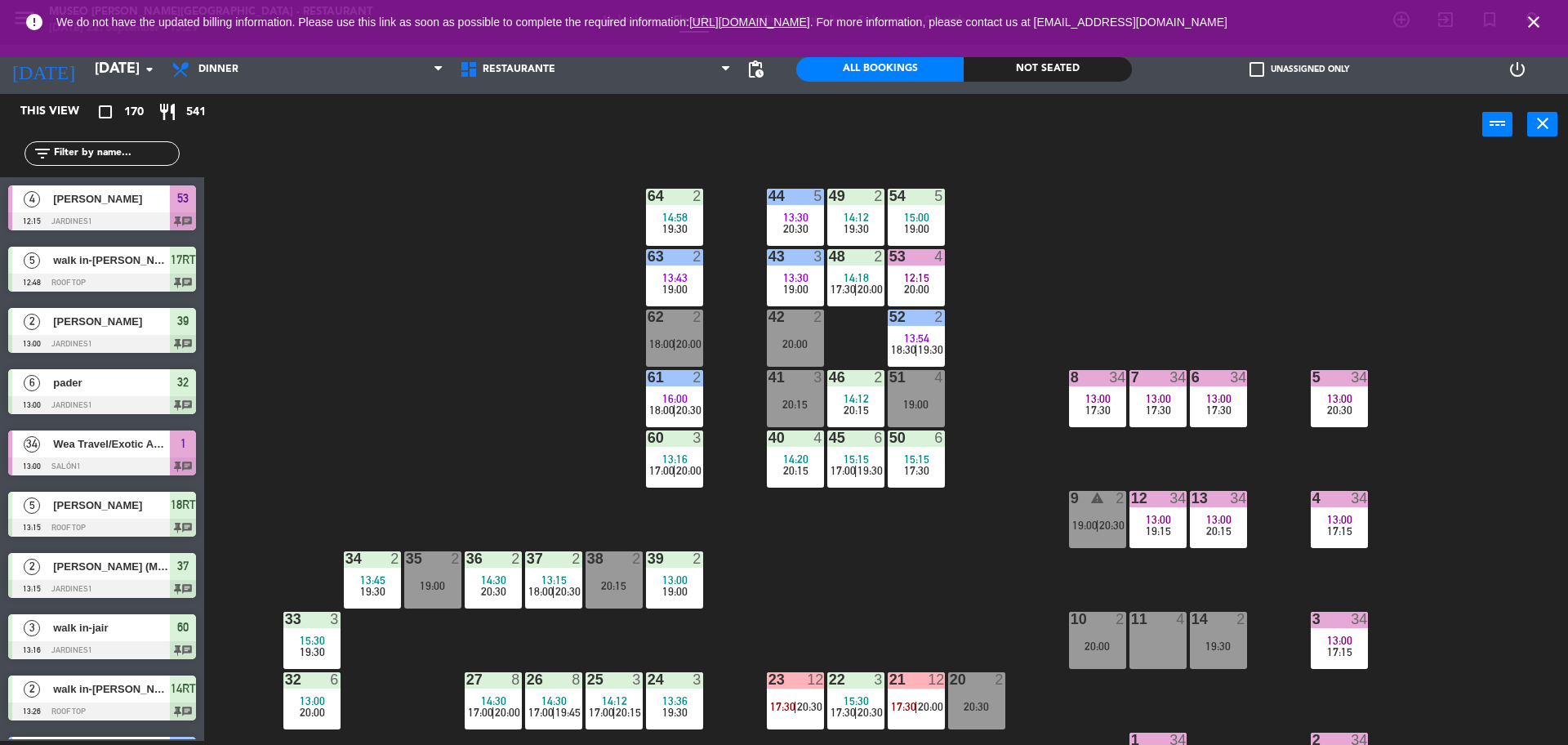
scroll to position [4, 0]
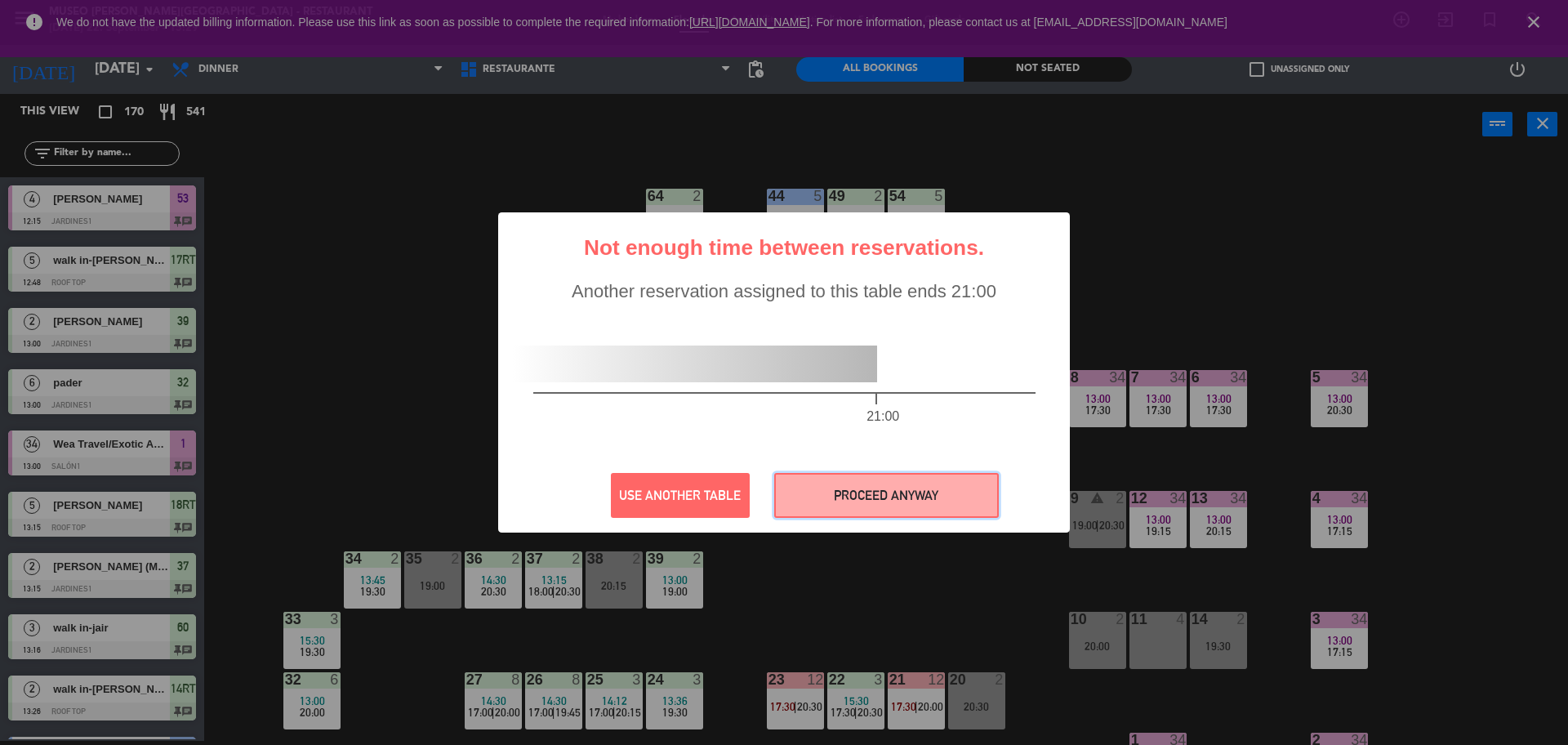
click at [841, 475] on button "PROCEED ANYWAY" at bounding box center [886, 494] width 225 height 45
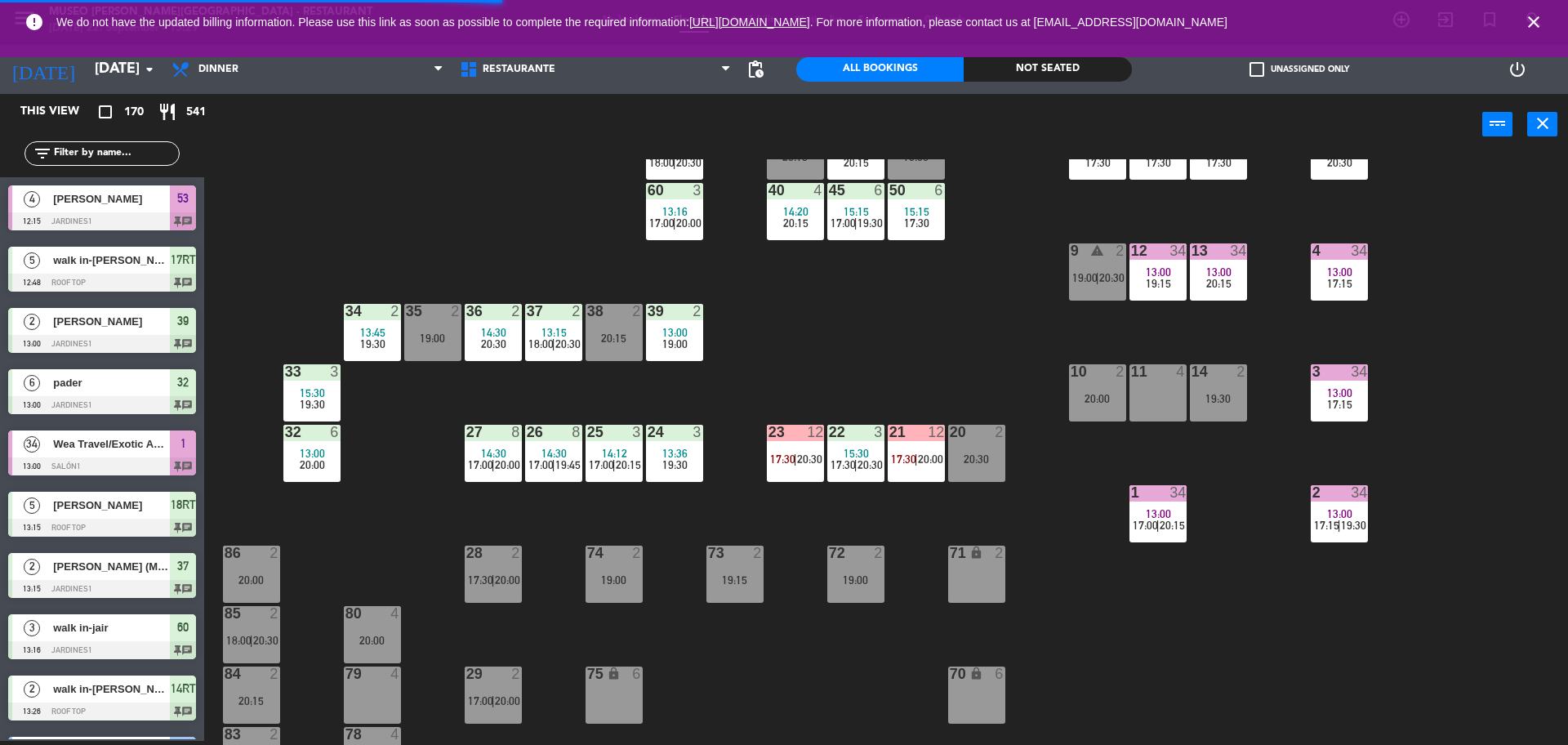
scroll to position [250, 0]
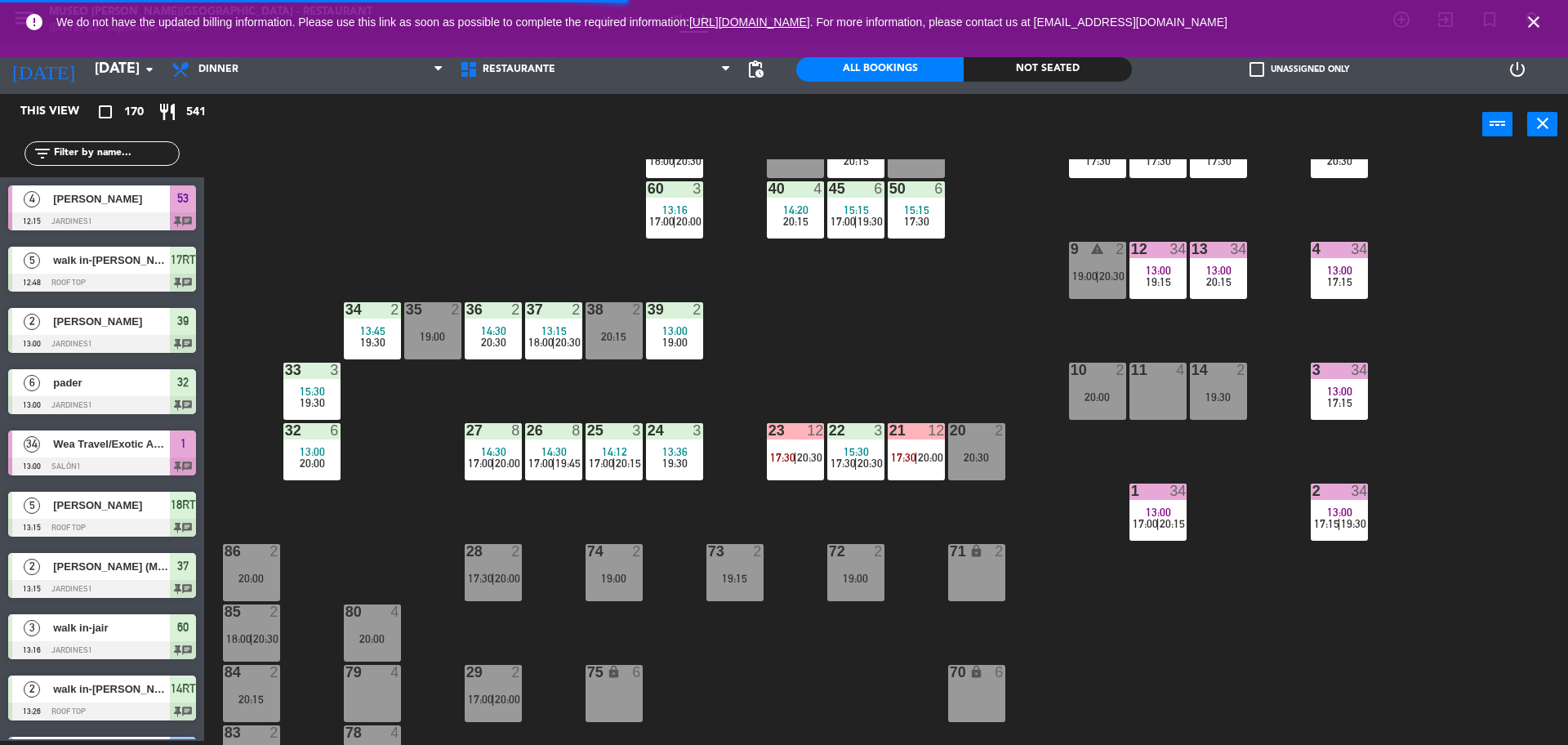
click at [1338, 381] on div "3 34 13:00 17:15" at bounding box center [1339, 391] width 57 height 57
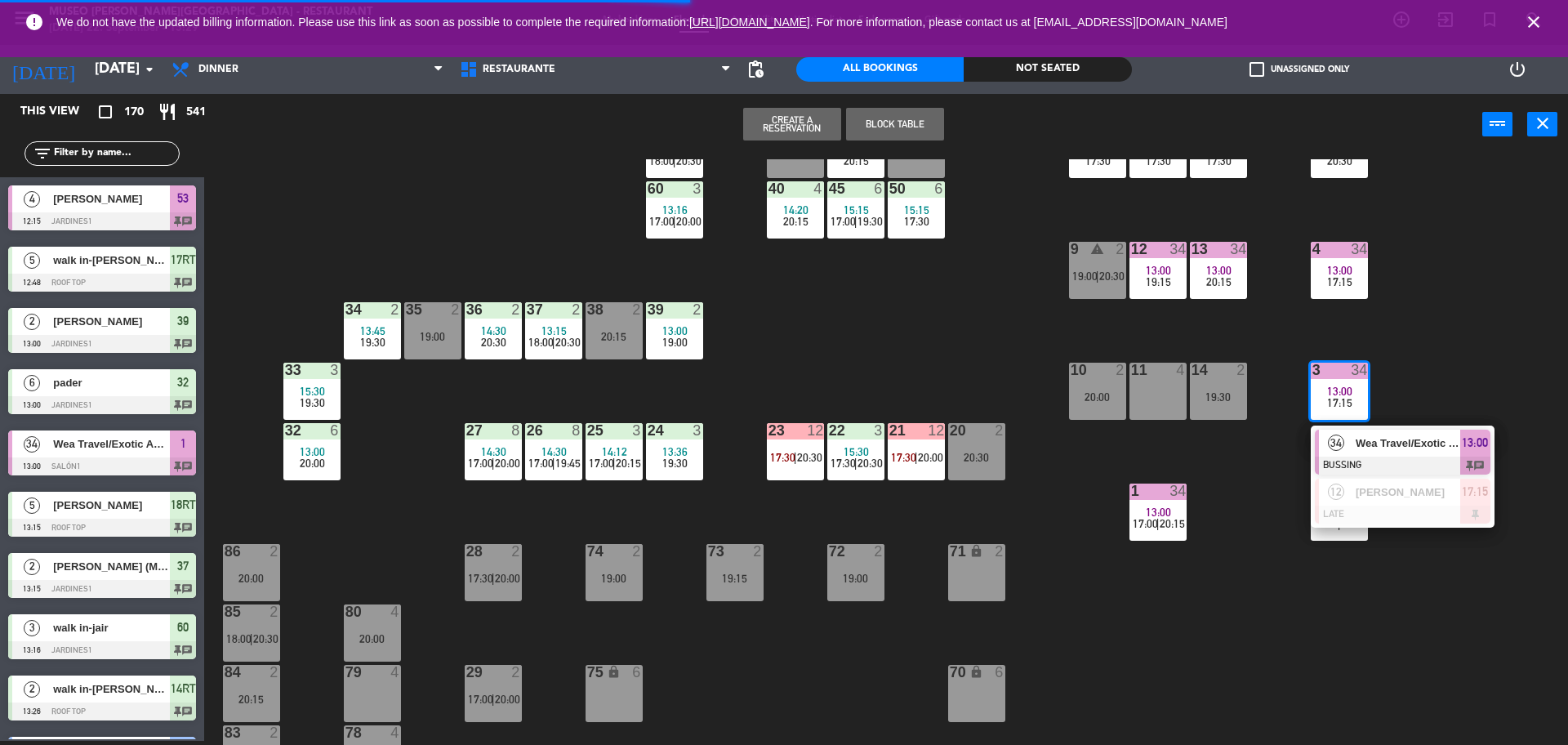
click at [1211, 528] on div "44 5 13:30 20:30 49 2 14:12 19:30 54 5 15:00 19:00 64 2 14:58 19:30 48 2 14:18 …" at bounding box center [894, 452] width 1348 height 586
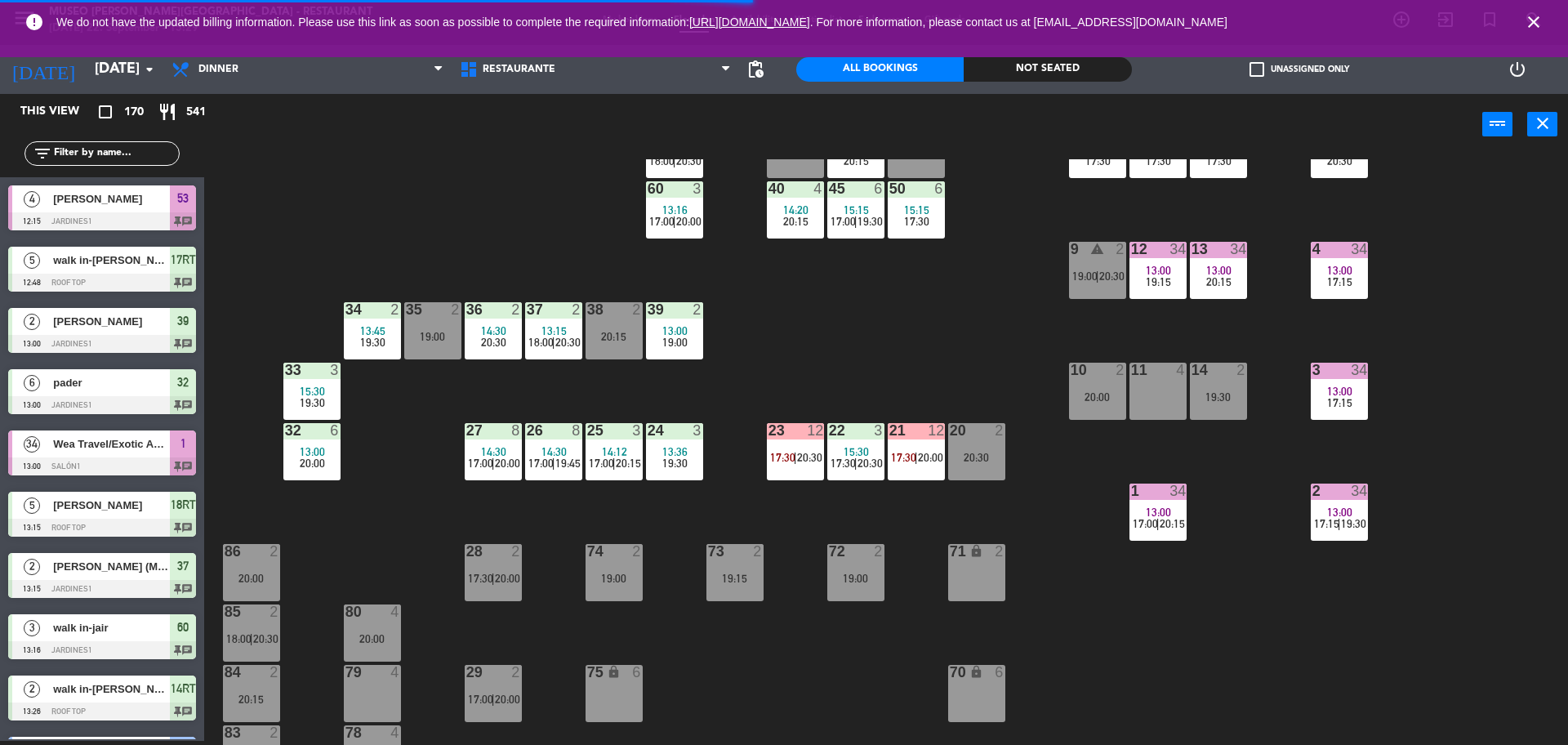
click at [1145, 514] on div "13:00" at bounding box center [1157, 512] width 57 height 11
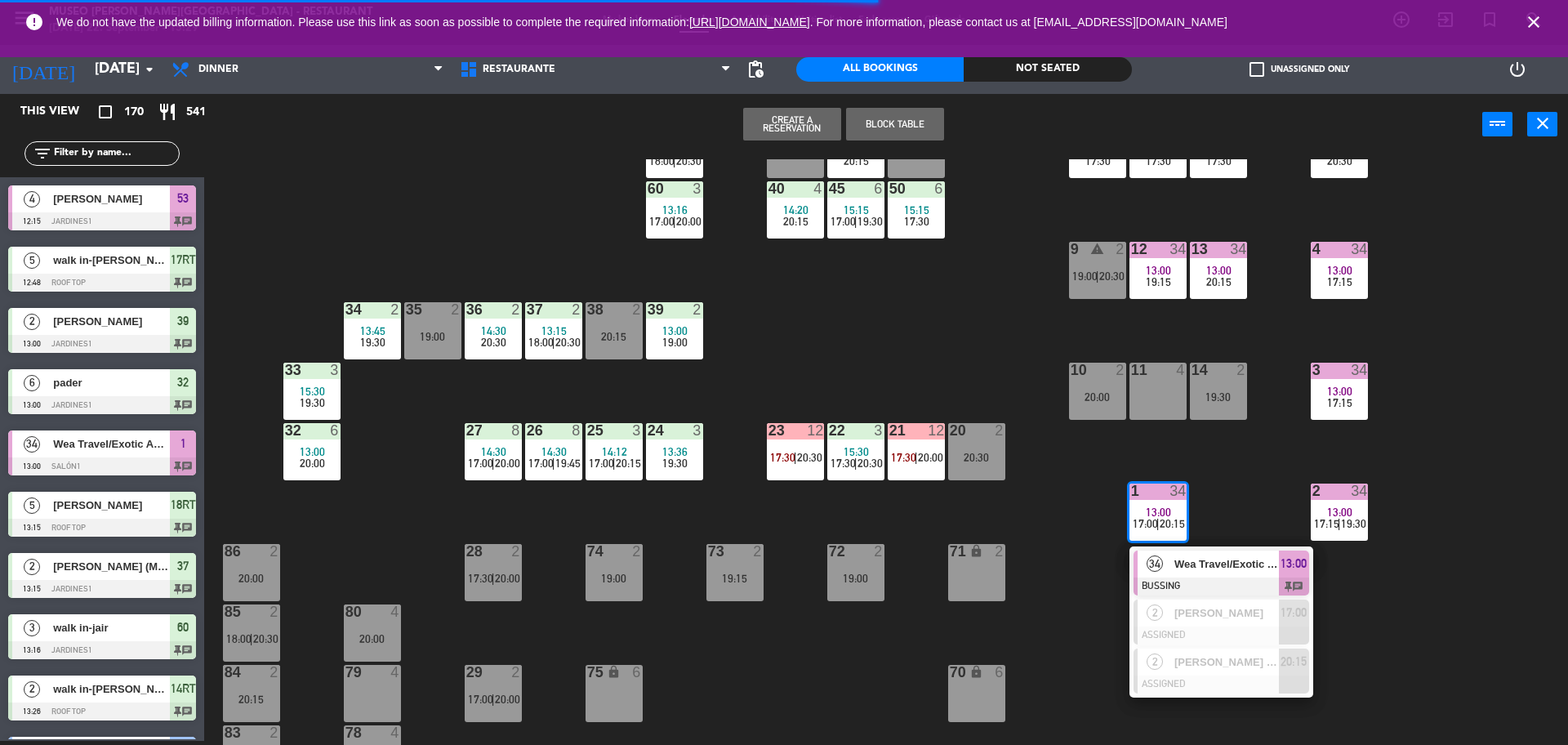
click at [1082, 587] on div "44 5 13:30 20:30 49 2 14:12 19:30 54 5 15:00 19:00 64 2 14:58 19:30 48 2 14:18 …" at bounding box center [894, 452] width 1348 height 586
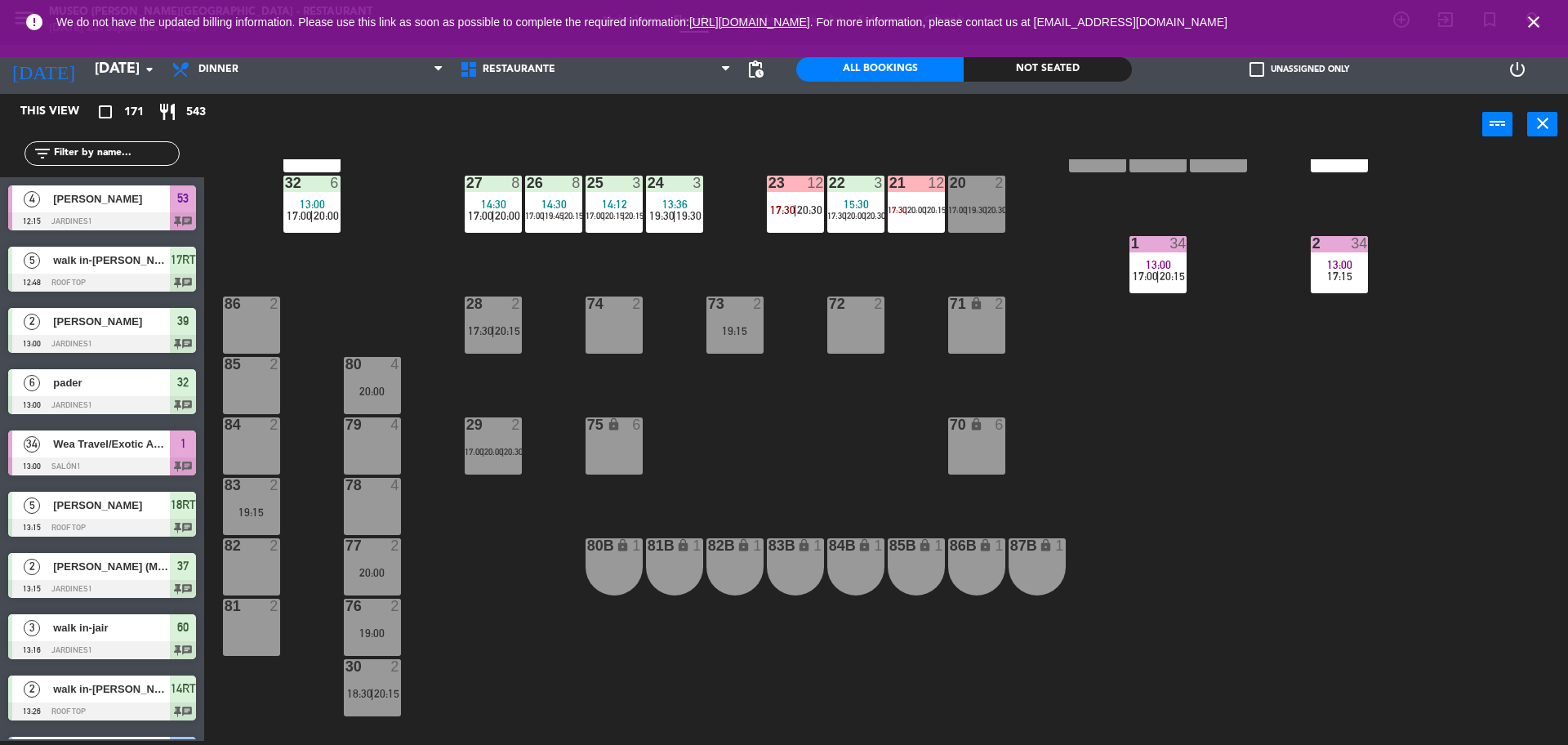
scroll to position [505, 0]
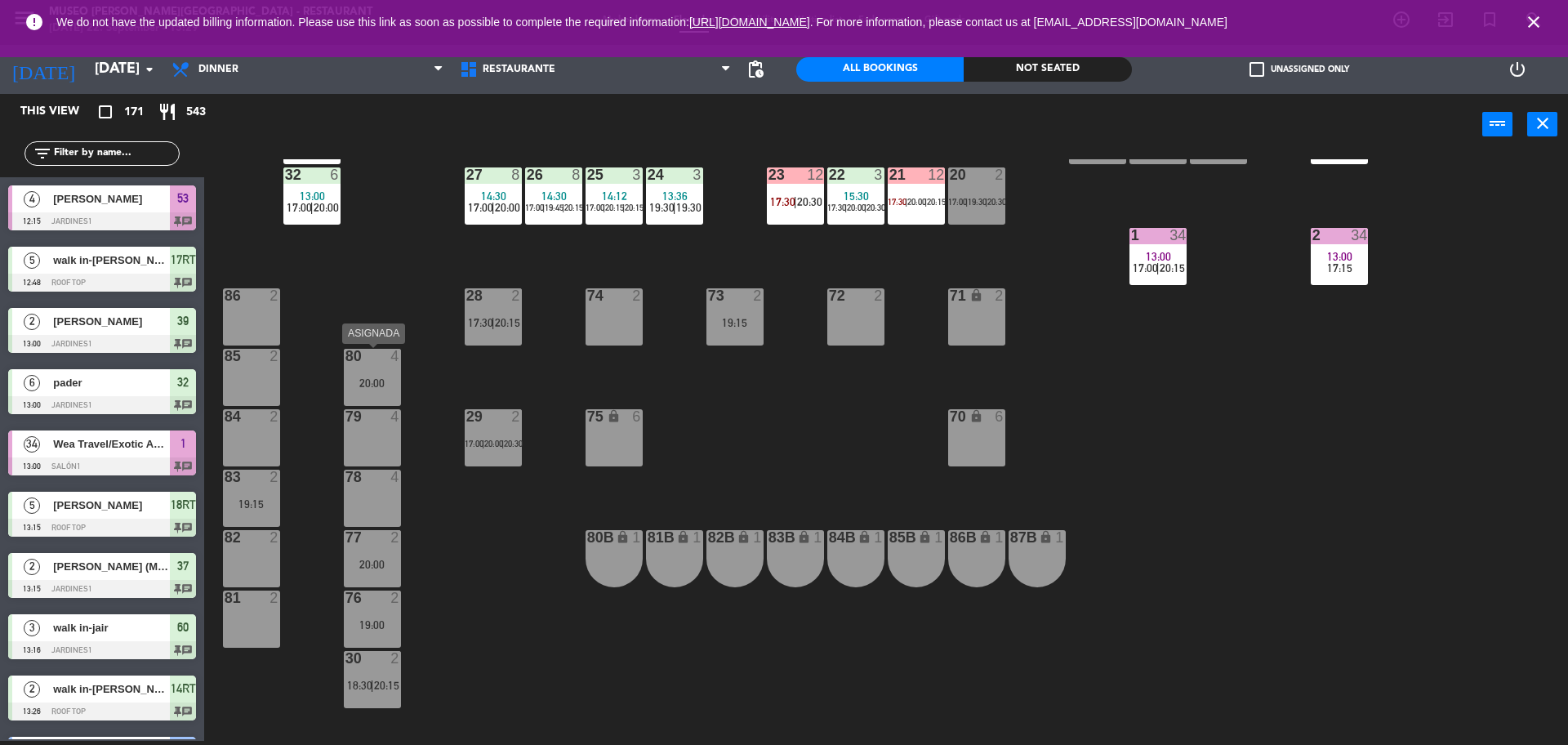
click at [377, 386] on div "20:00" at bounding box center [372, 383] width 57 height 11
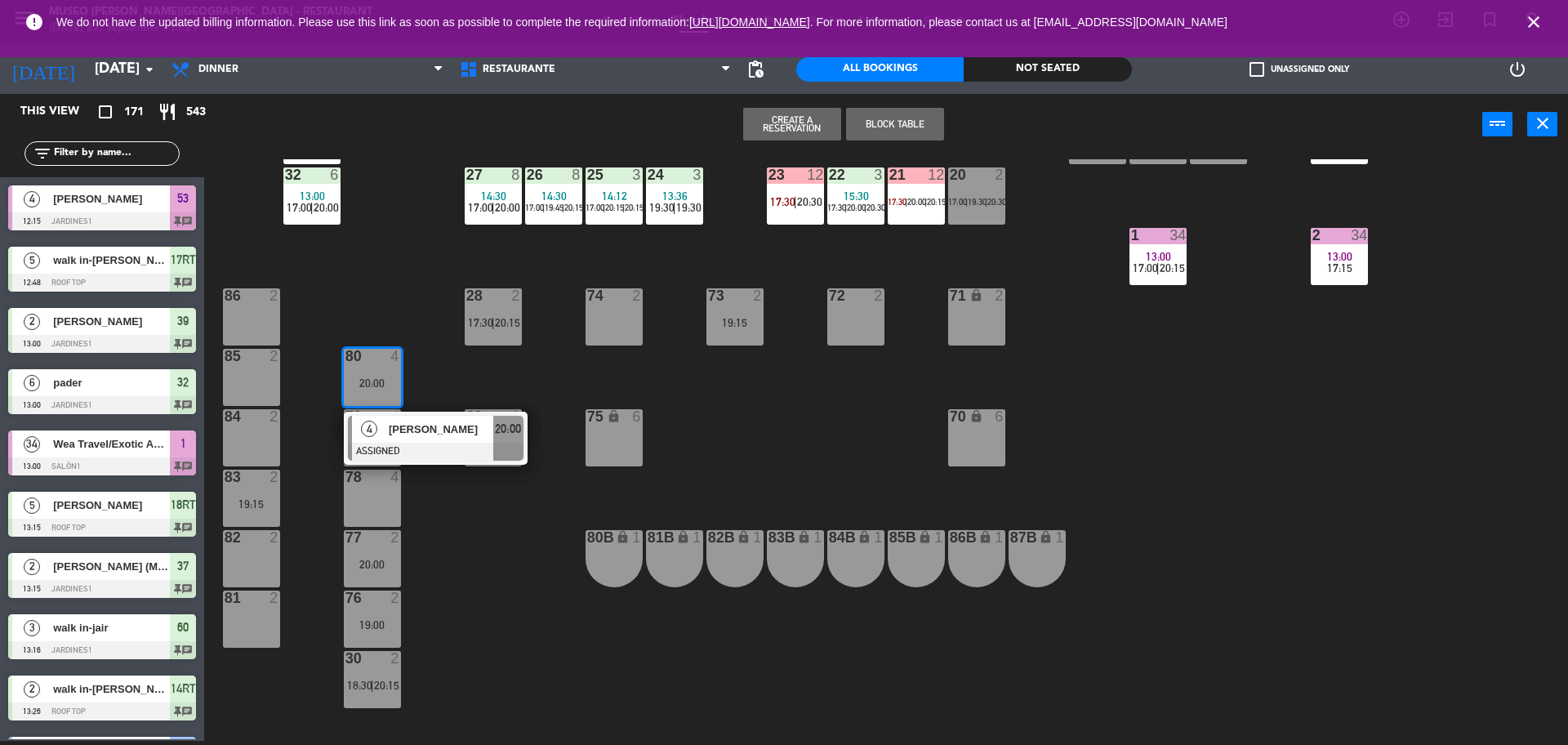
scroll to position [186, 0]
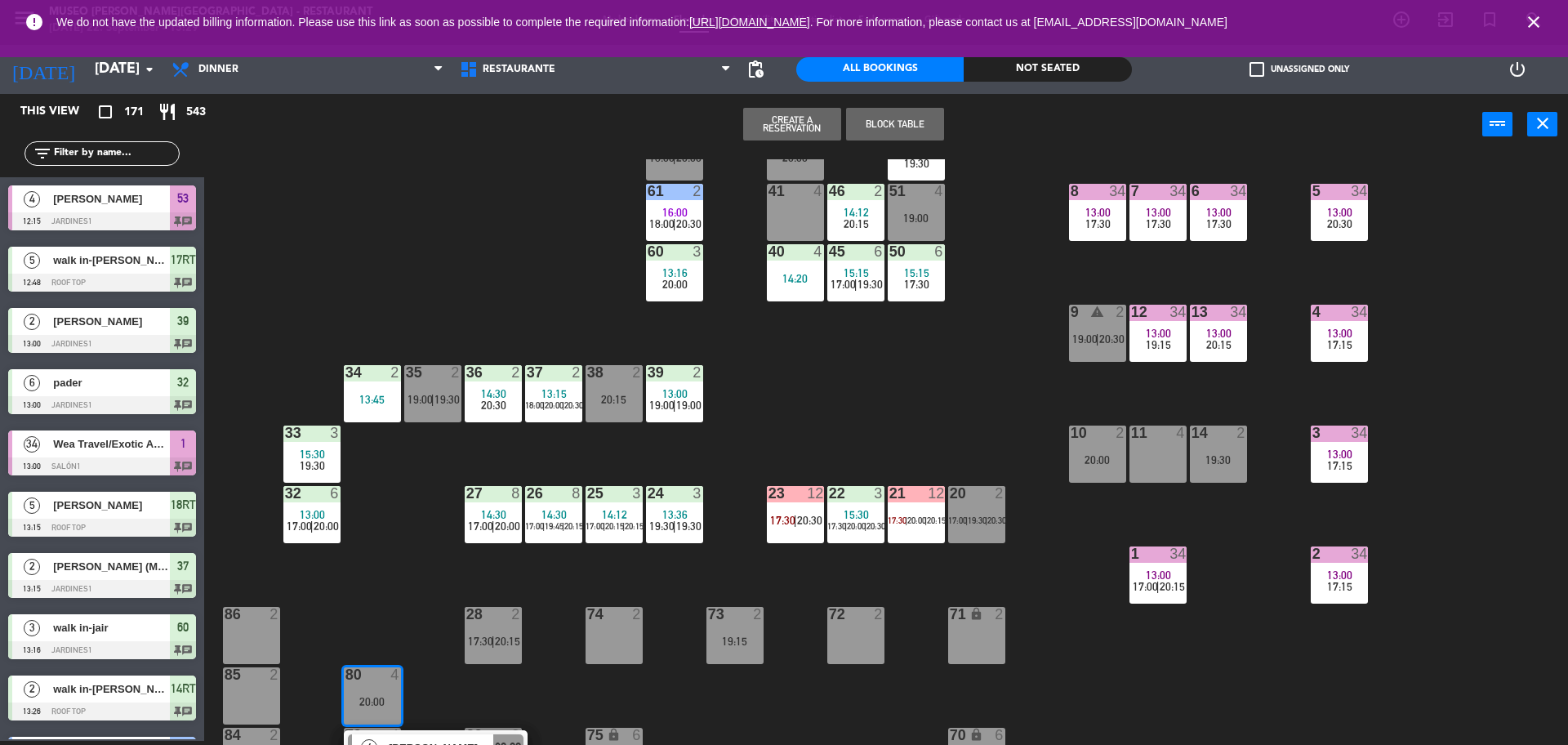
click at [781, 207] on div "41 4" at bounding box center [795, 213] width 57 height 57
click at [790, 363] on div "44 5 13:30 20:30 49 2 14:12 54 5 15:00 19:00 64 2 14:58 48 2 14:18 17:30 | 20:0…" at bounding box center [894, 452] width 1348 height 586
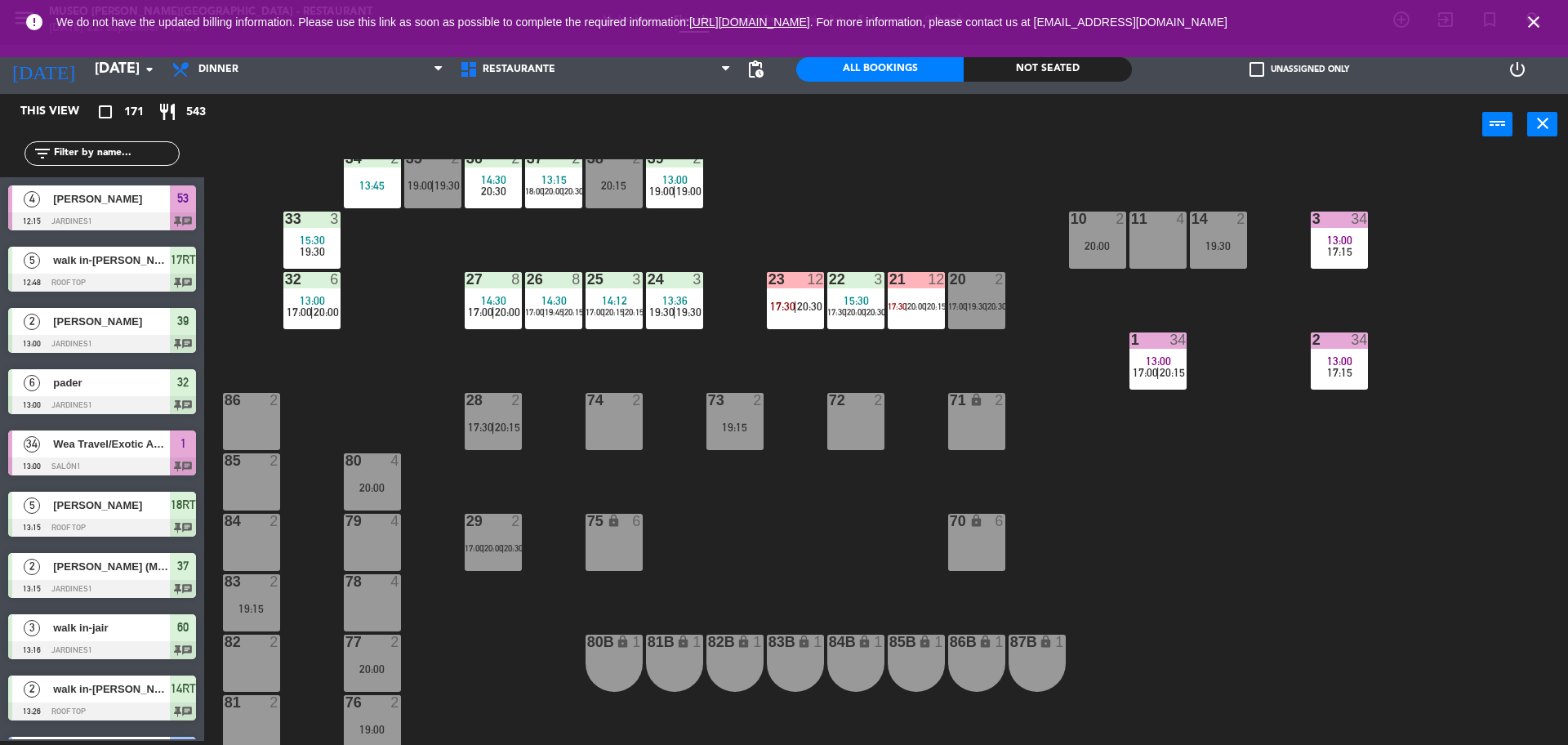
scroll to position [408, 0]
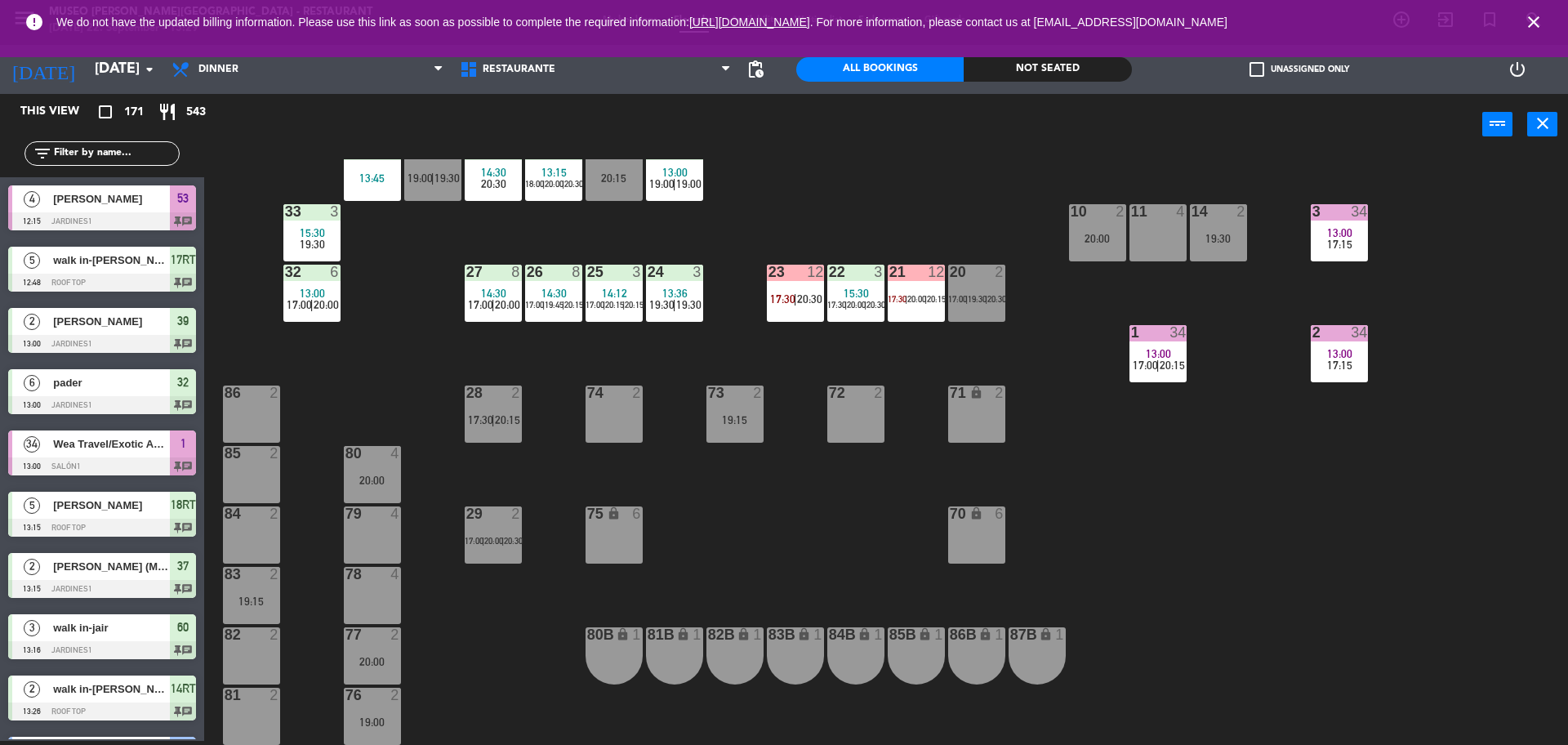
click at [378, 453] on div at bounding box center [372, 453] width 27 height 14
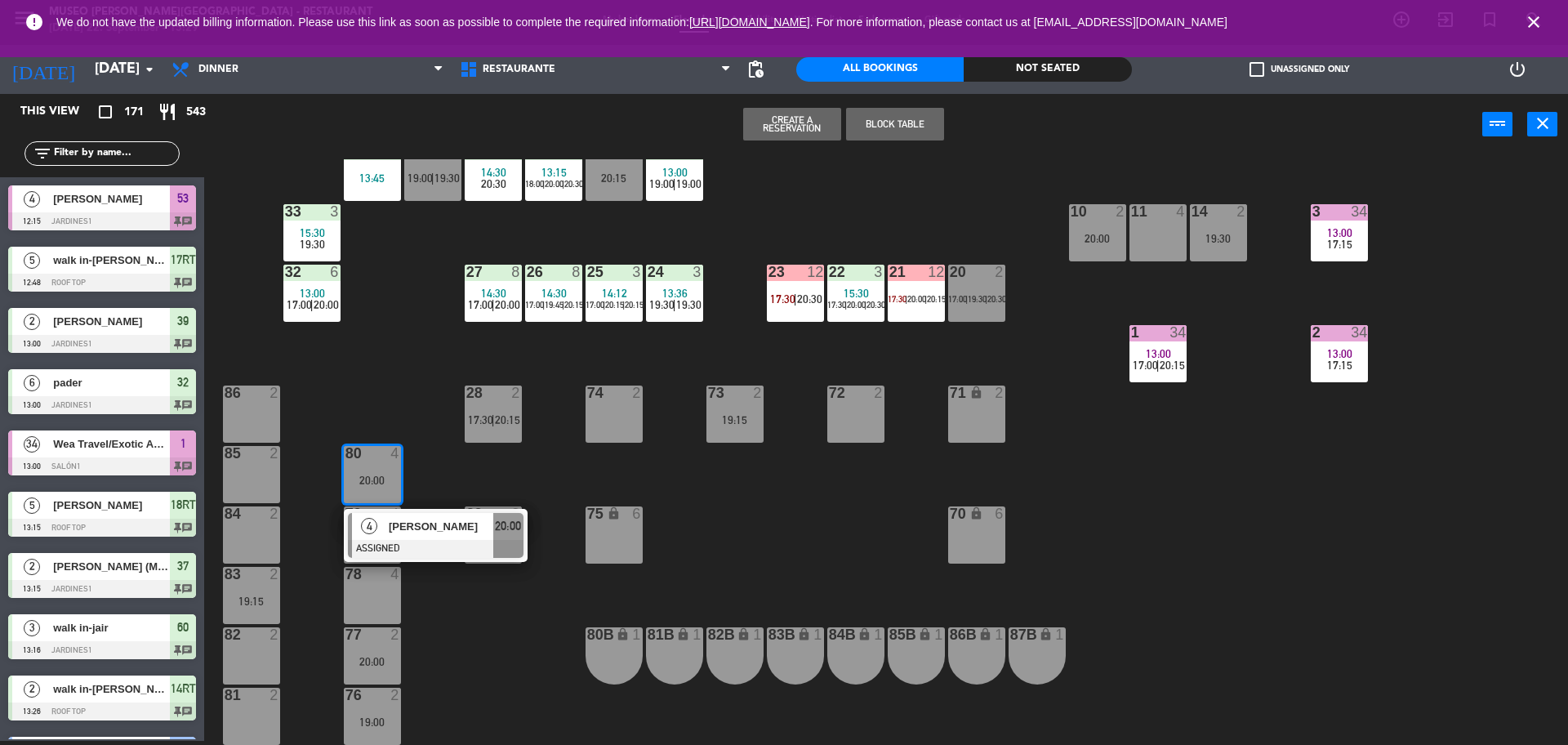
click at [489, 564] on div "44 5 13:30 20:30 49 2 14:12 54 5 15:00 19:00 64 2 14:58 48 2 14:18 17:30 | 20:0…" at bounding box center [894, 452] width 1348 height 586
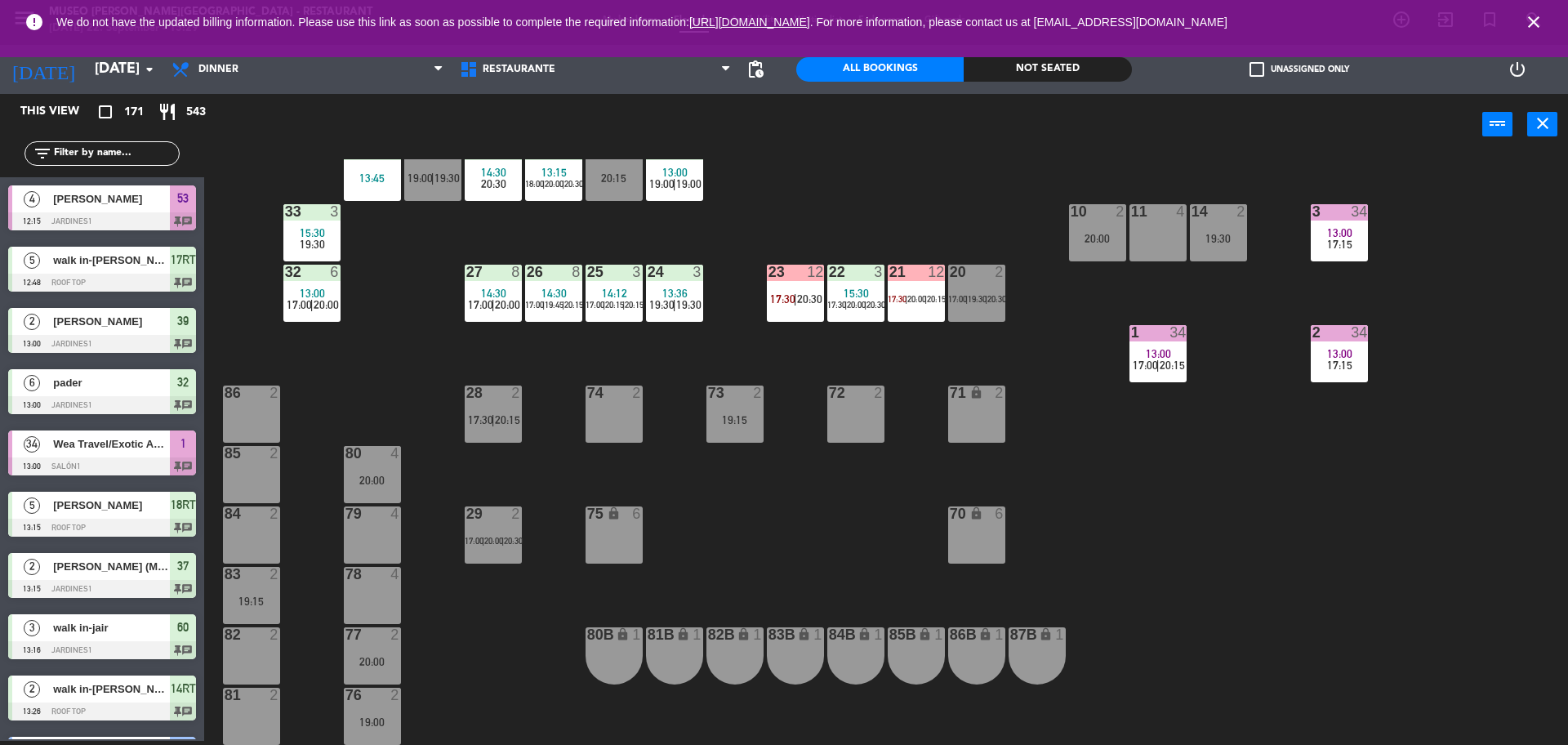
click at [366, 457] on div at bounding box center [372, 453] width 27 height 14
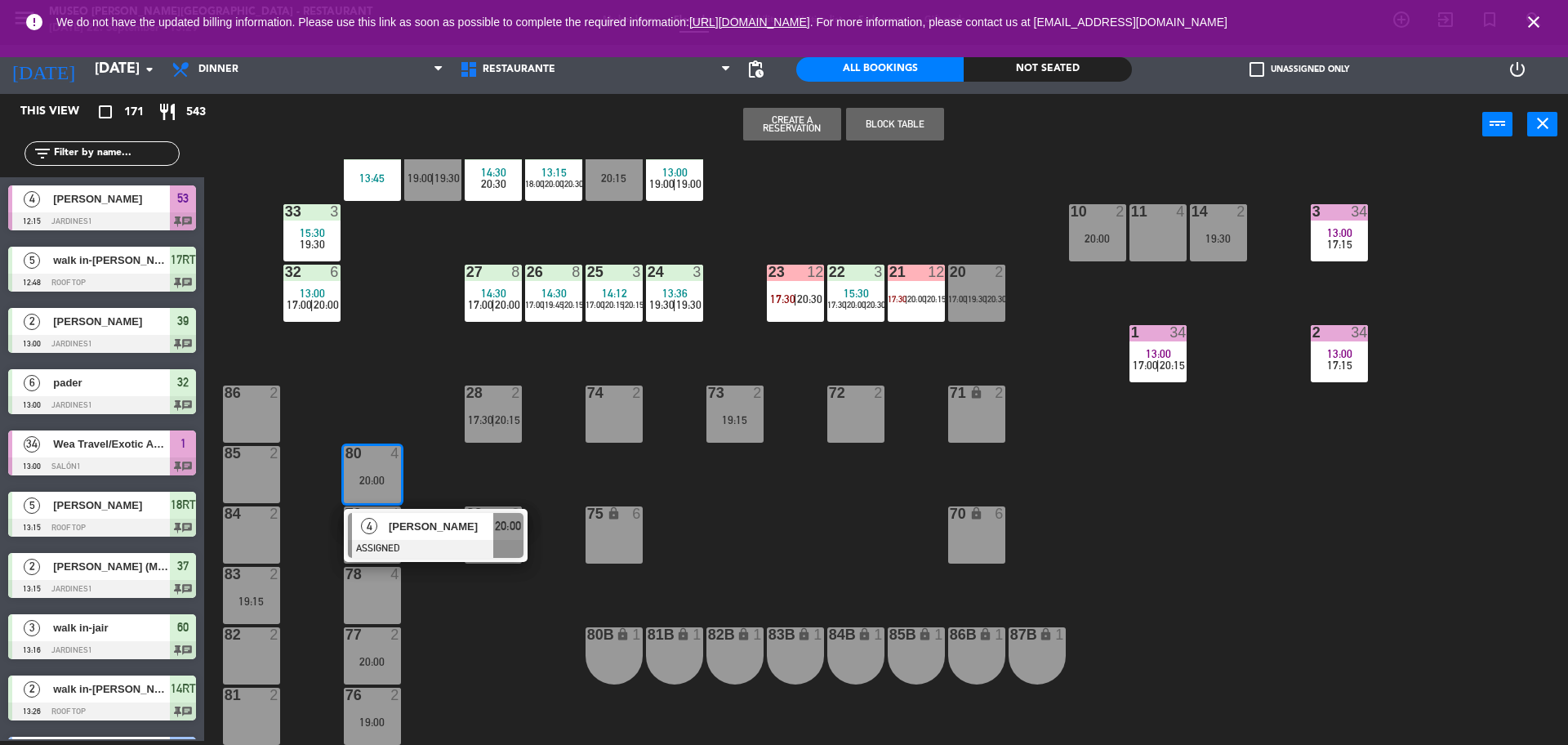
click at [483, 544] on div at bounding box center [435, 549] width 175 height 18
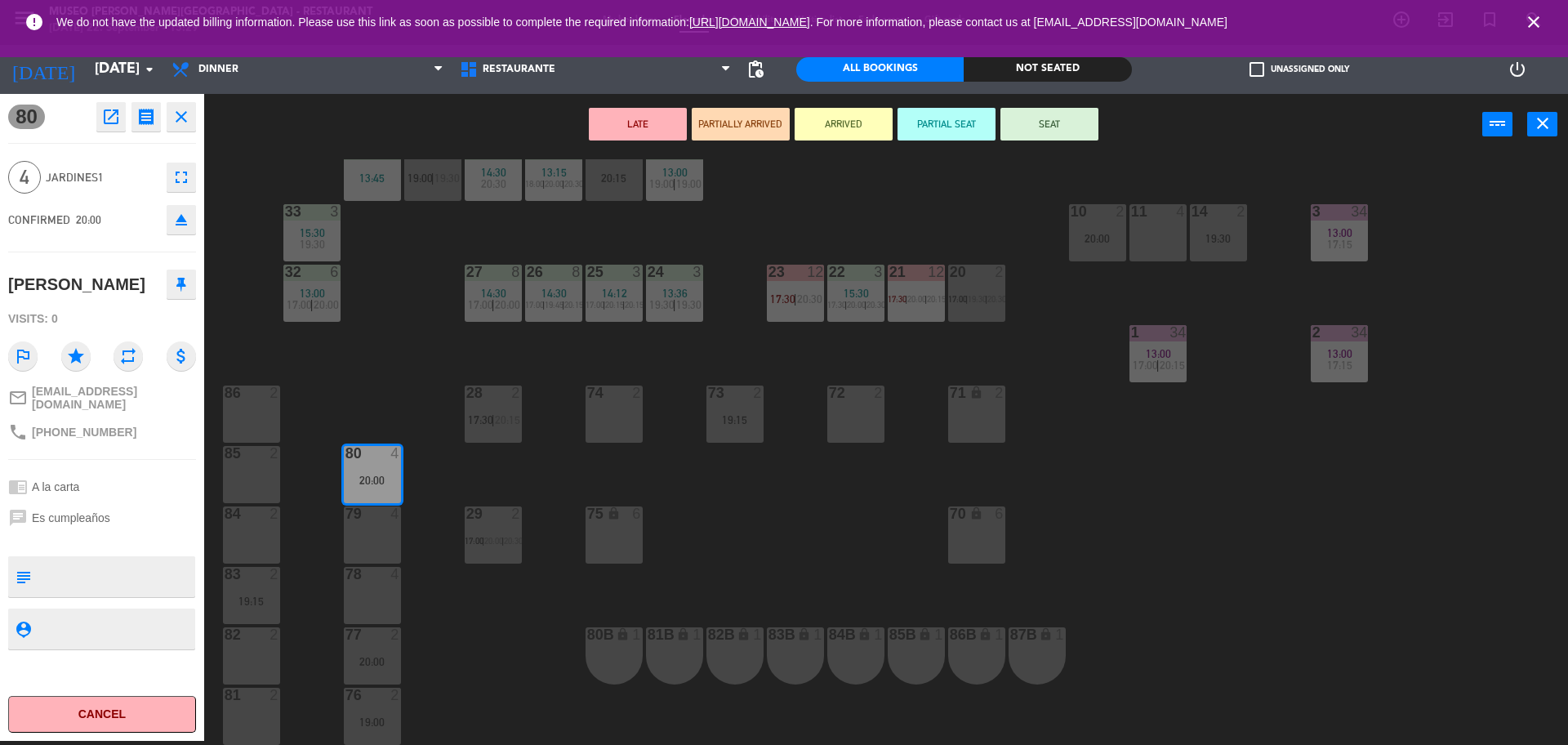
scroll to position [0, 0]
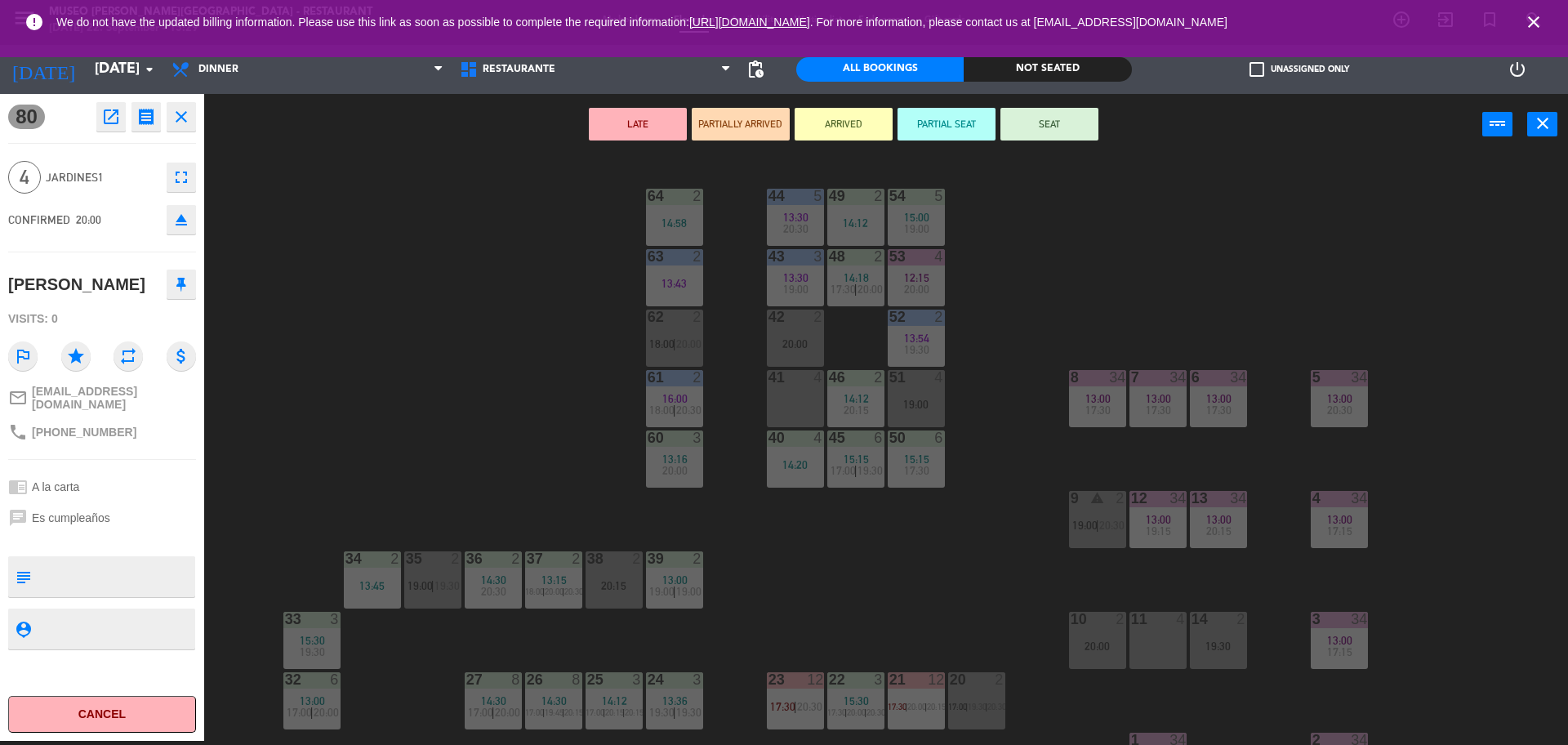
click at [791, 449] on div "40 4 14:20" at bounding box center [795, 459] width 57 height 57
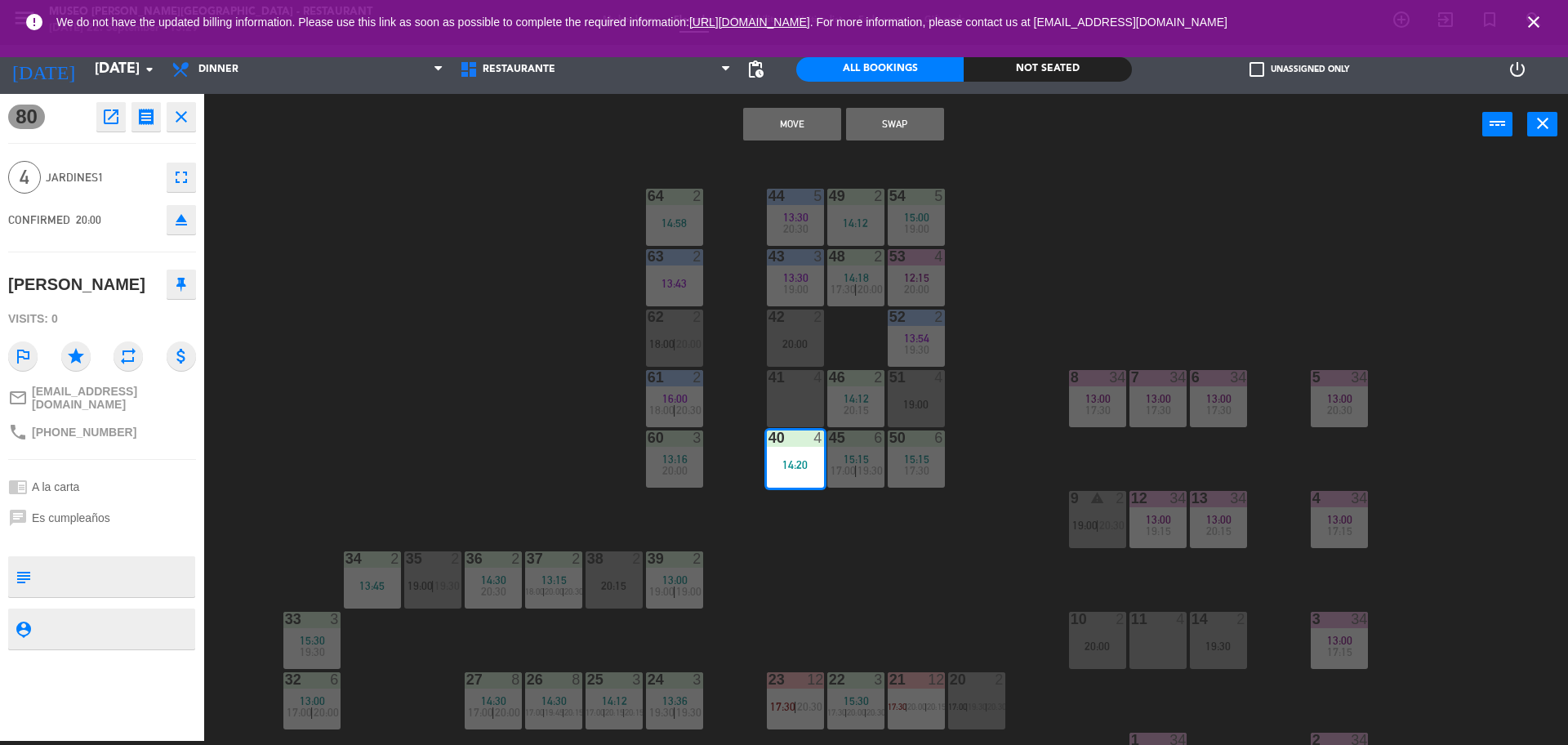
click at [784, 126] on button "Move" at bounding box center [791, 124] width 98 height 32
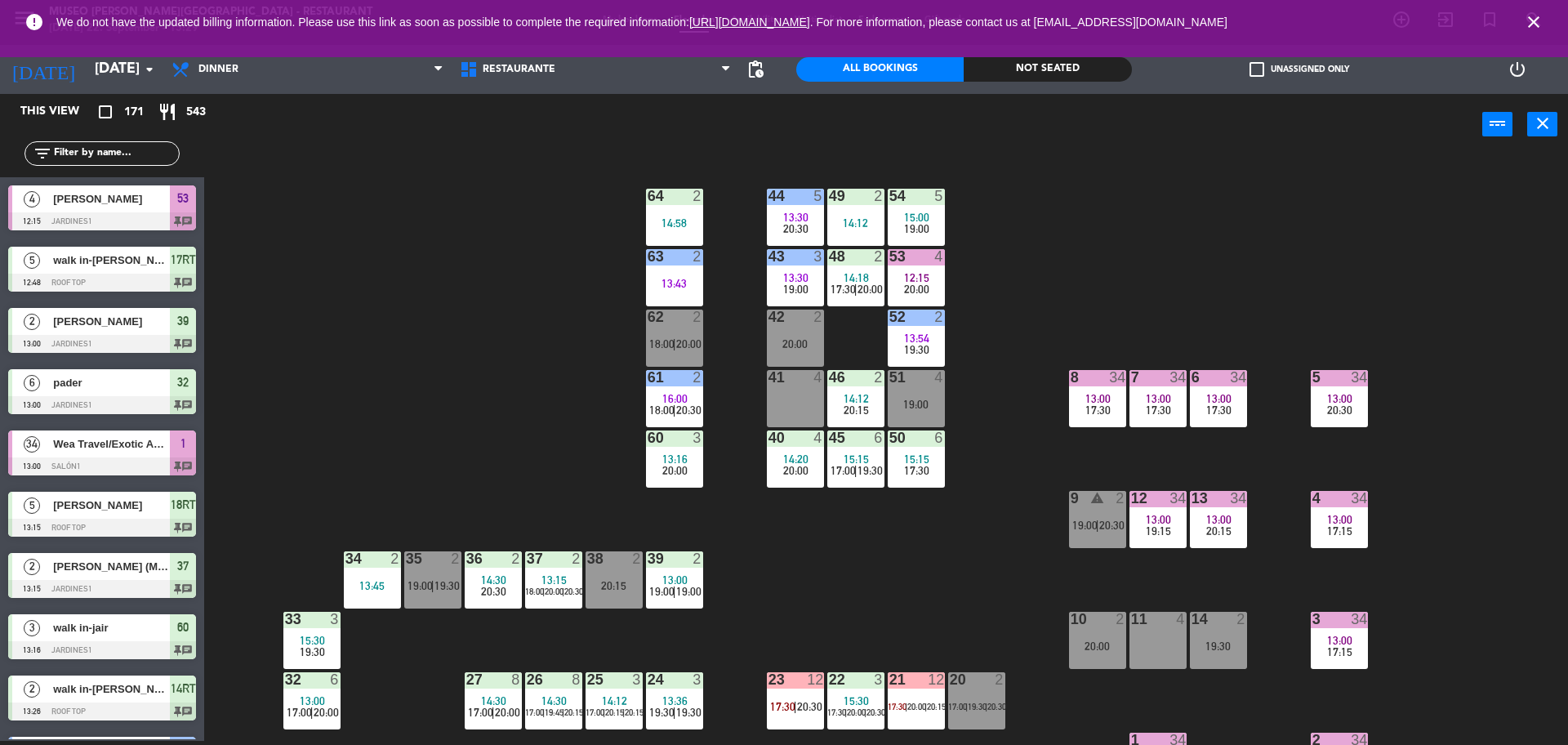
scroll to position [1529, 0]
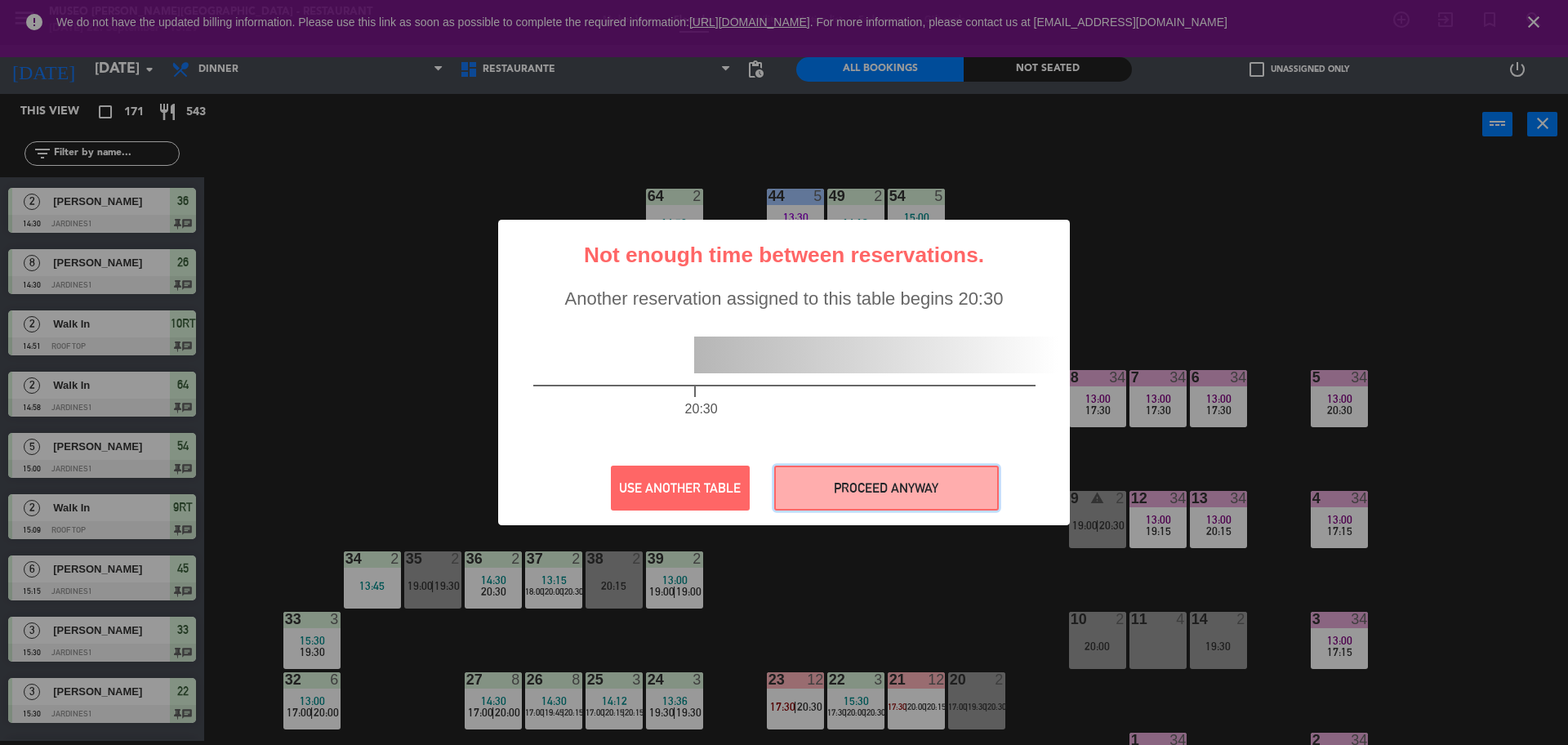
click at [847, 474] on button "PROCEED ANYWAY" at bounding box center [886, 488] width 225 height 45
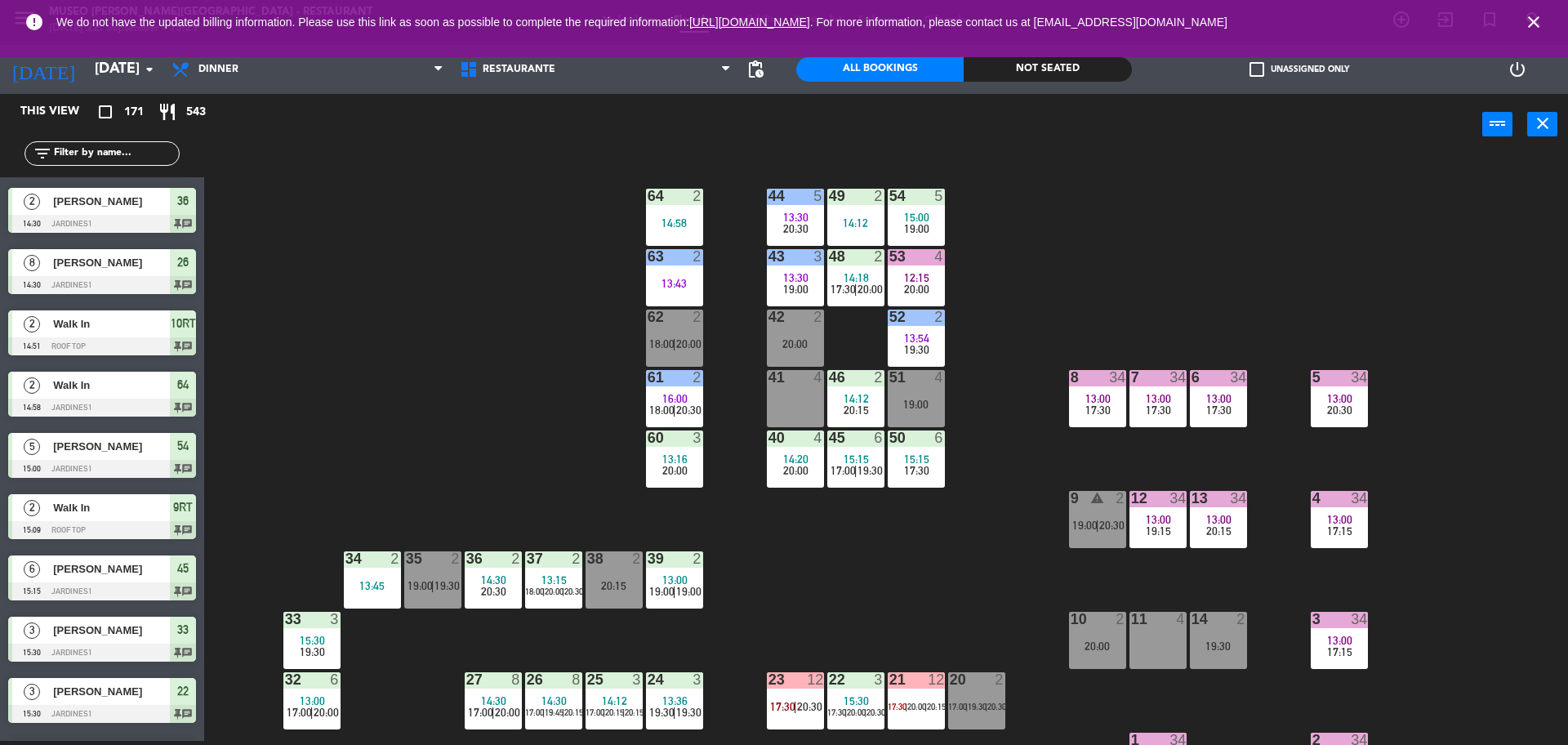
scroll to position [170, 0]
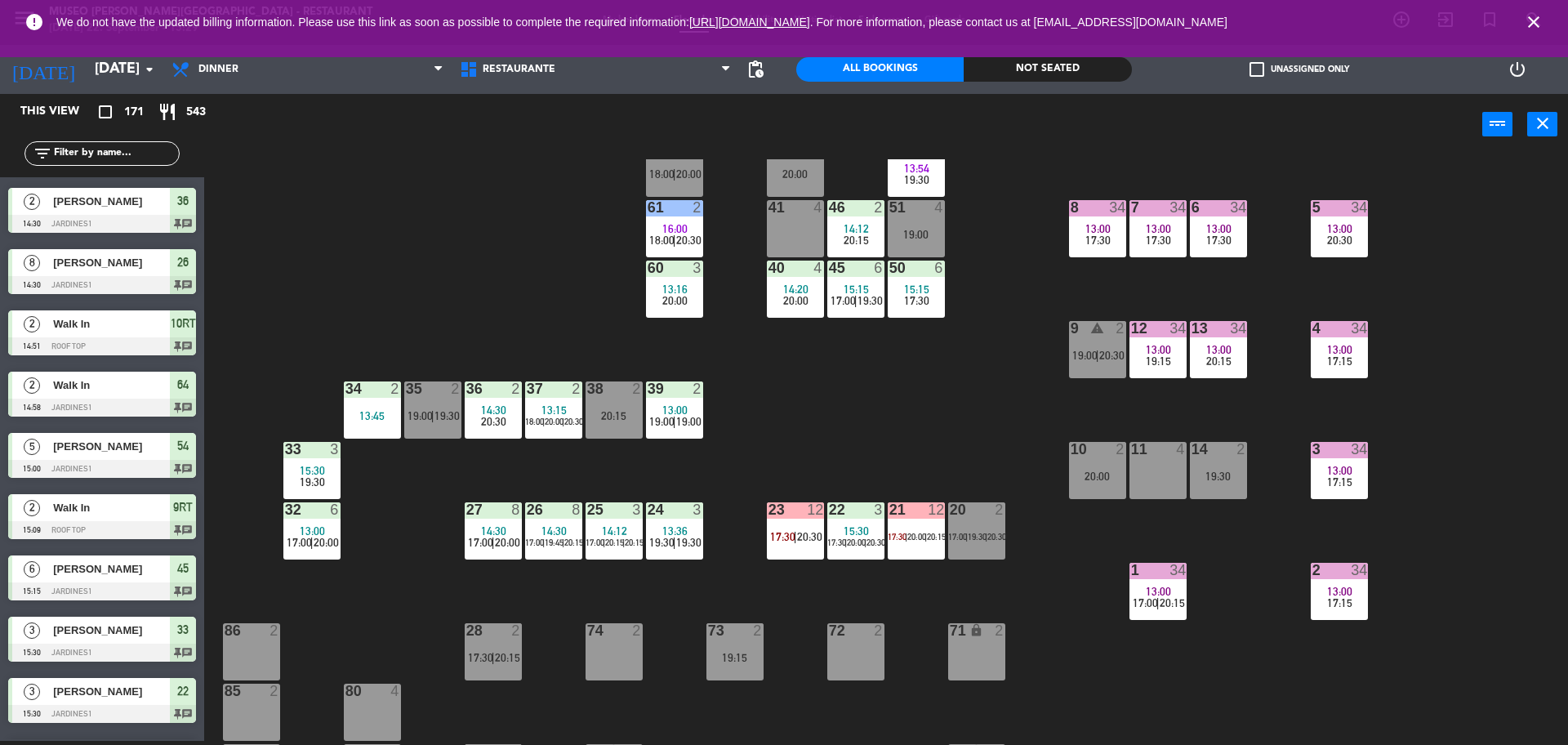
click at [796, 295] on span "20:00" at bounding box center [796, 301] width 26 height 13
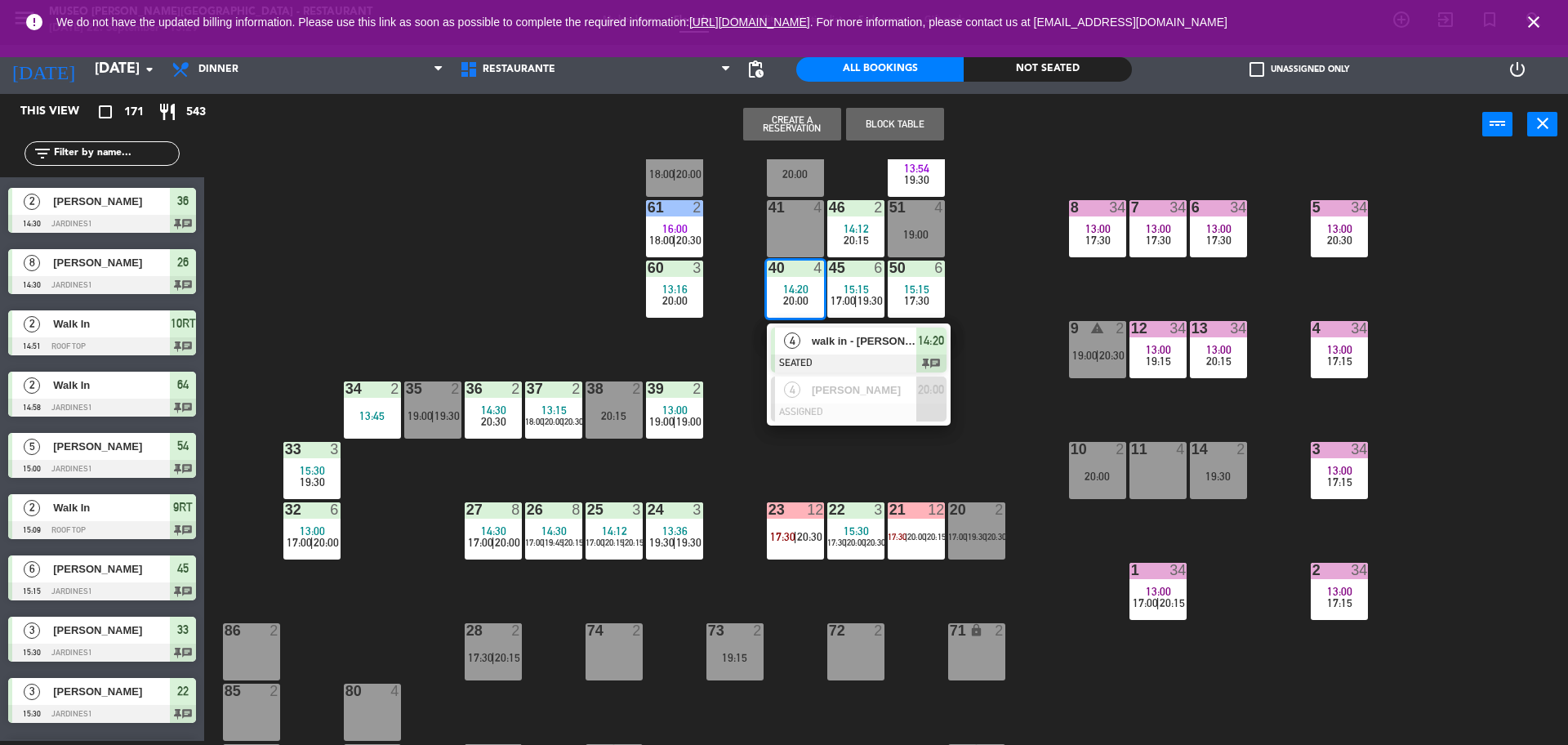
click at [977, 384] on div "44 5 13:30 20:30 49 2 14:12 54 5 15:00 19:00 64 2 14:58 48 2 14:18 17:30 | 20:0…" at bounding box center [894, 452] width 1348 height 586
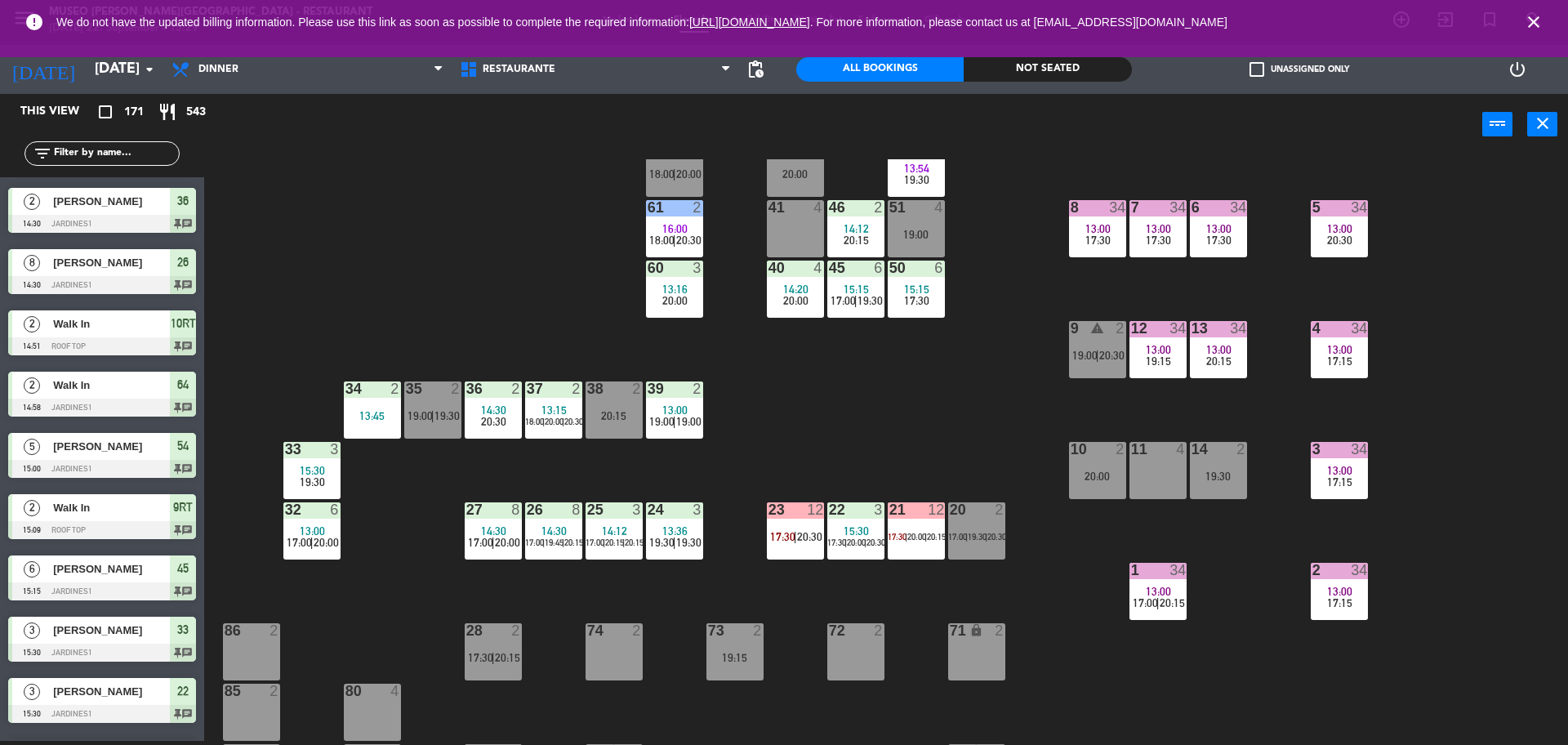
click at [828, 533] on div "15:30" at bounding box center [856, 531] width 57 height 11
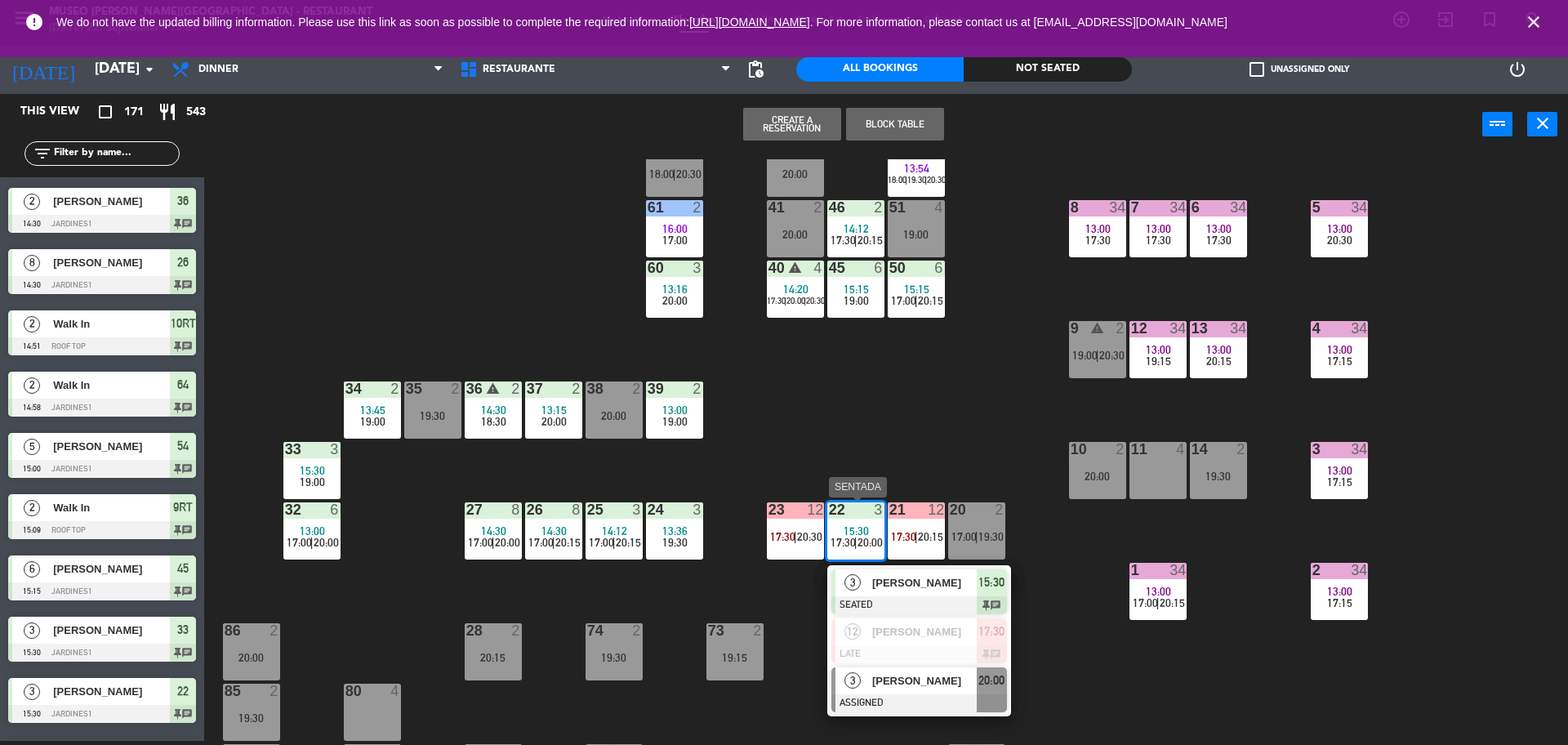
click at [900, 696] on div at bounding box center [918, 703] width 175 height 18
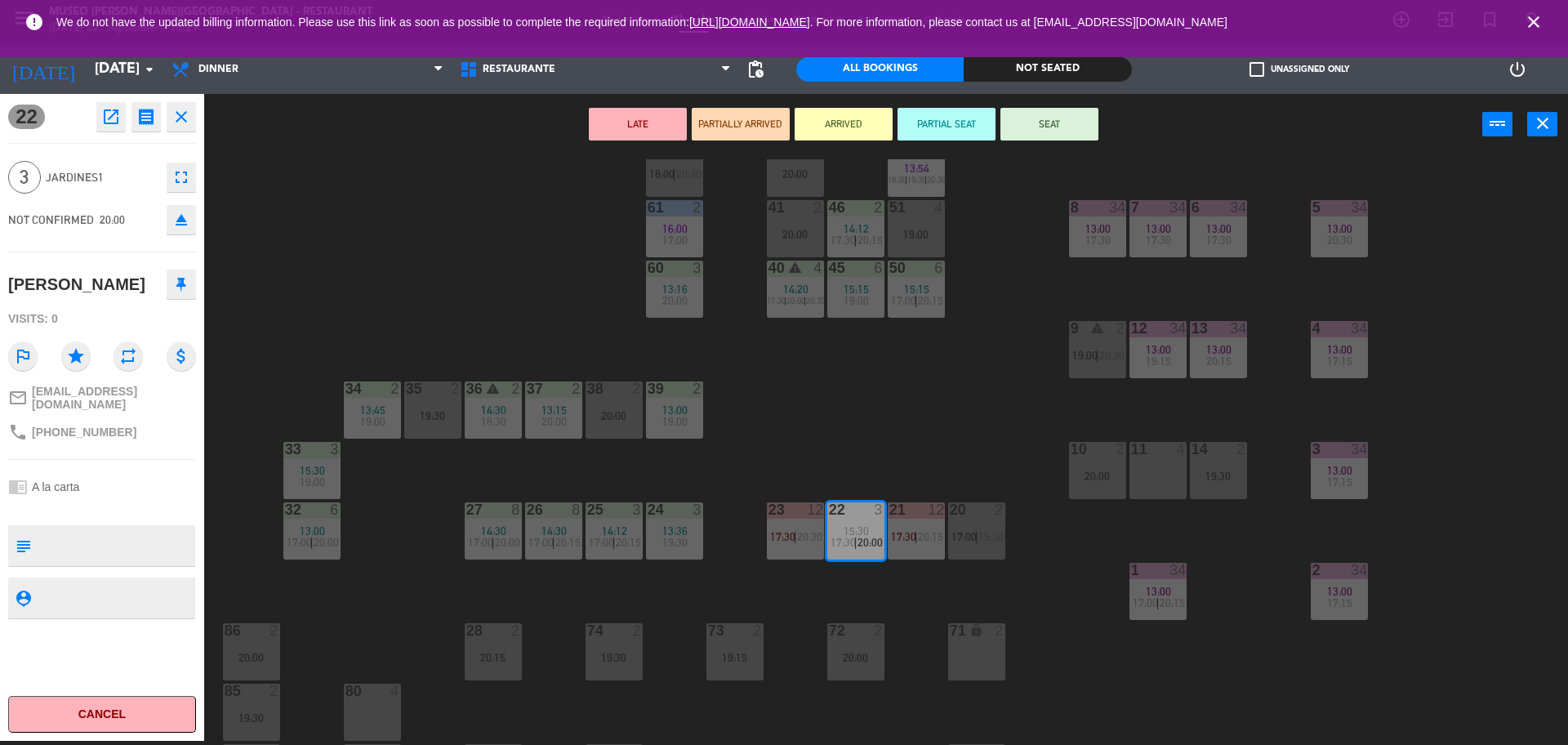
click at [920, 456] on div "44 5 13:30 19:00 49 2 14:12 18:00 | 20:30 54 5 15:00 19:00 64 2 14:58 19:30 48 …" at bounding box center [894, 452] width 1348 height 586
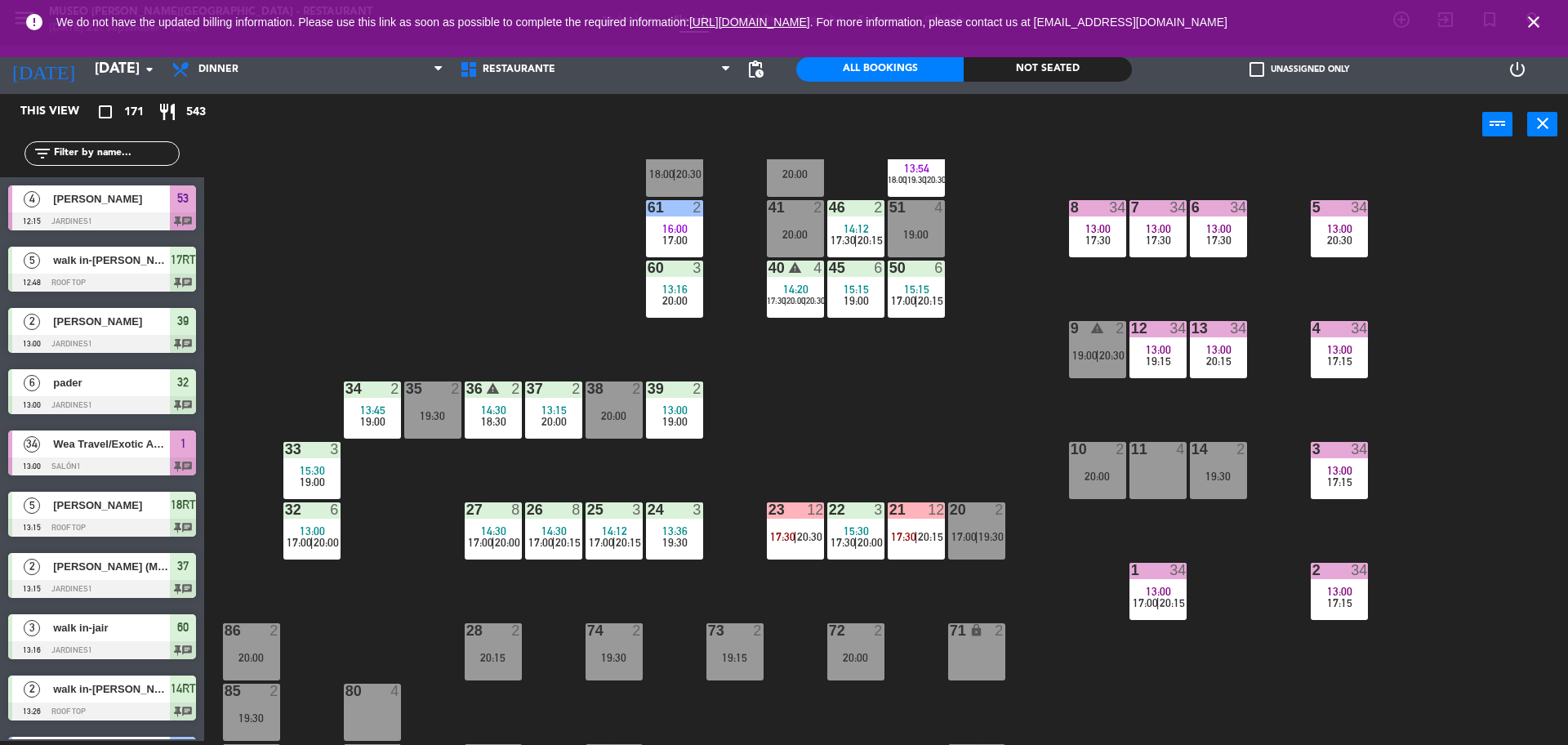
scroll to position [1162, 0]
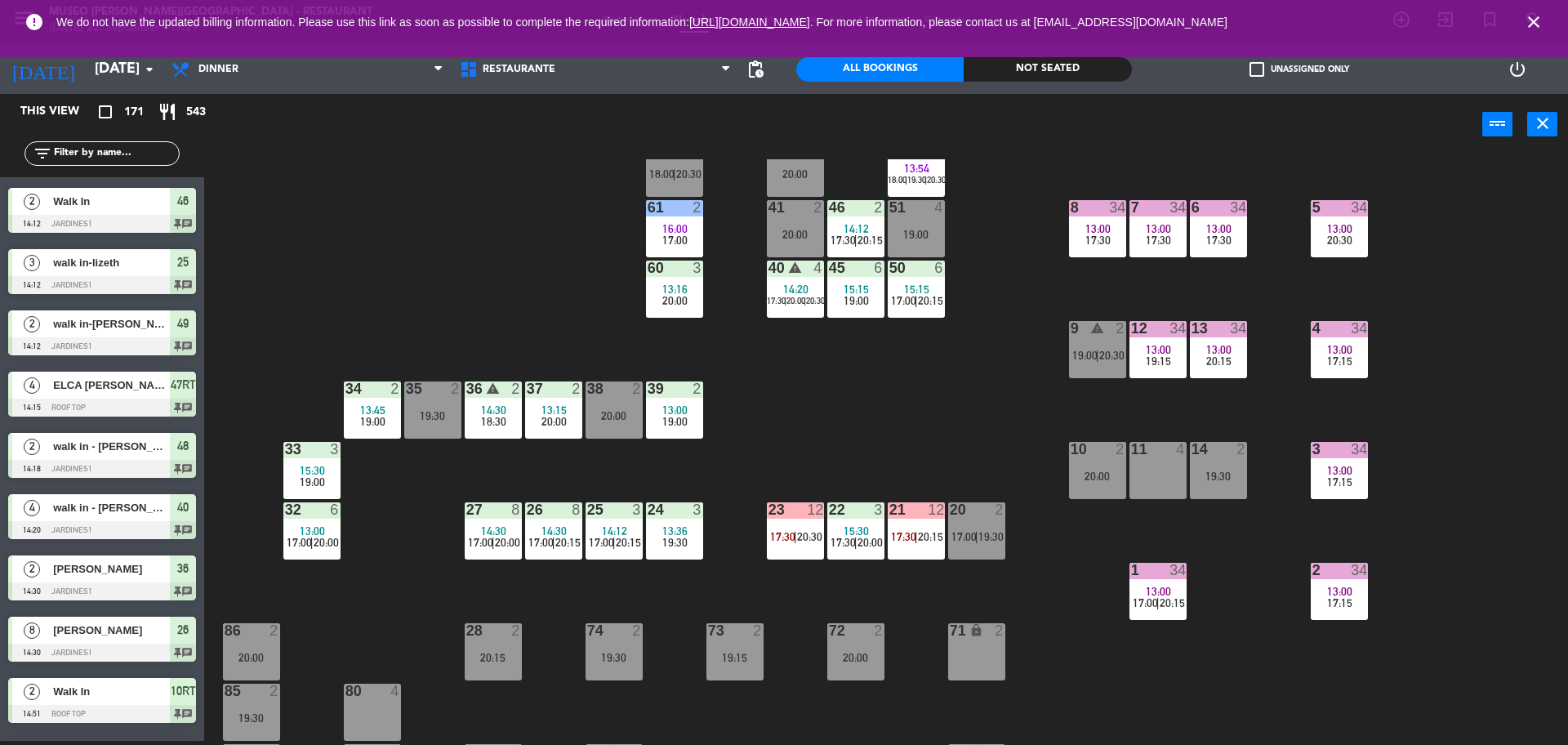
click at [861, 526] on span "15:30" at bounding box center [856, 531] width 26 height 13
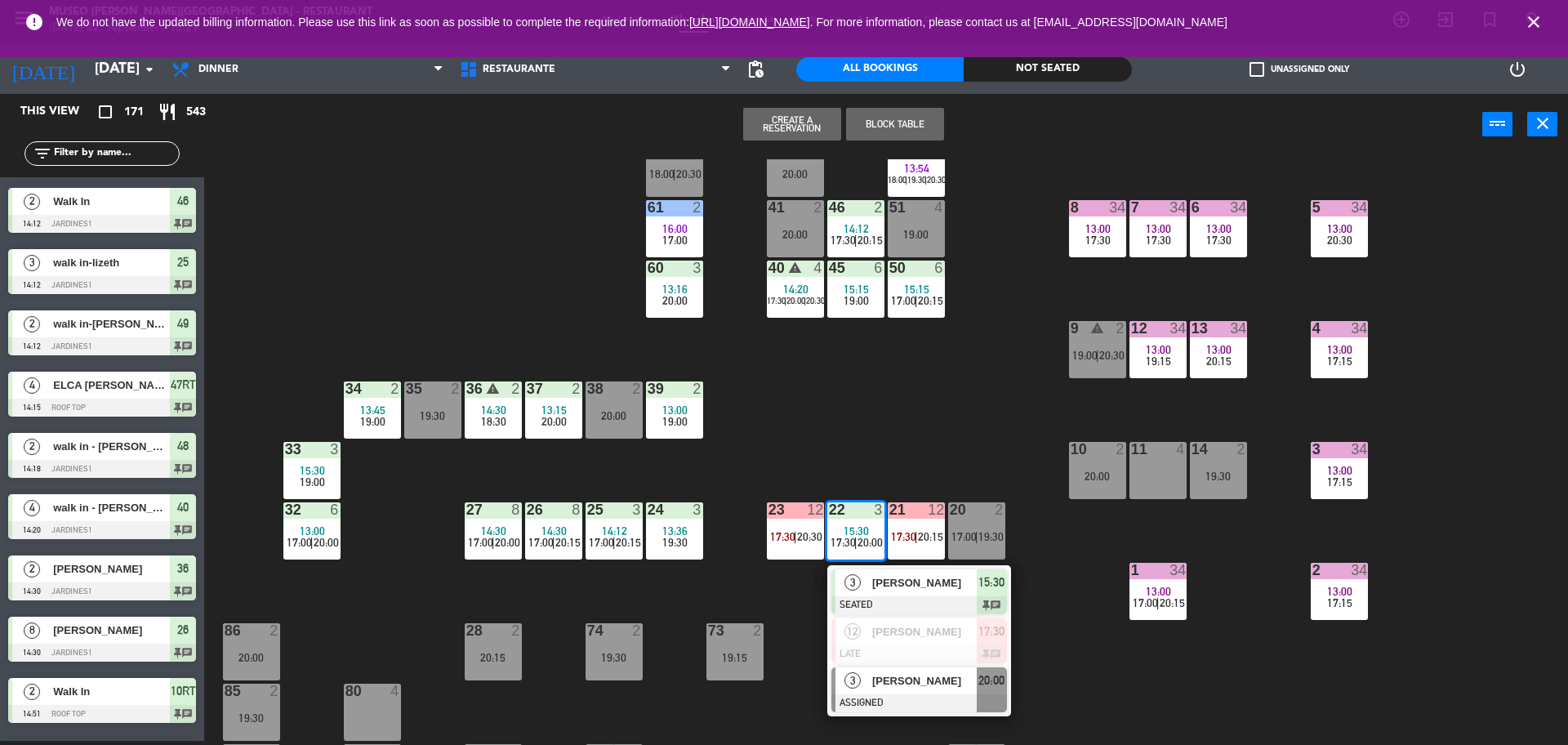
click at [900, 711] on div at bounding box center [918, 703] width 175 height 18
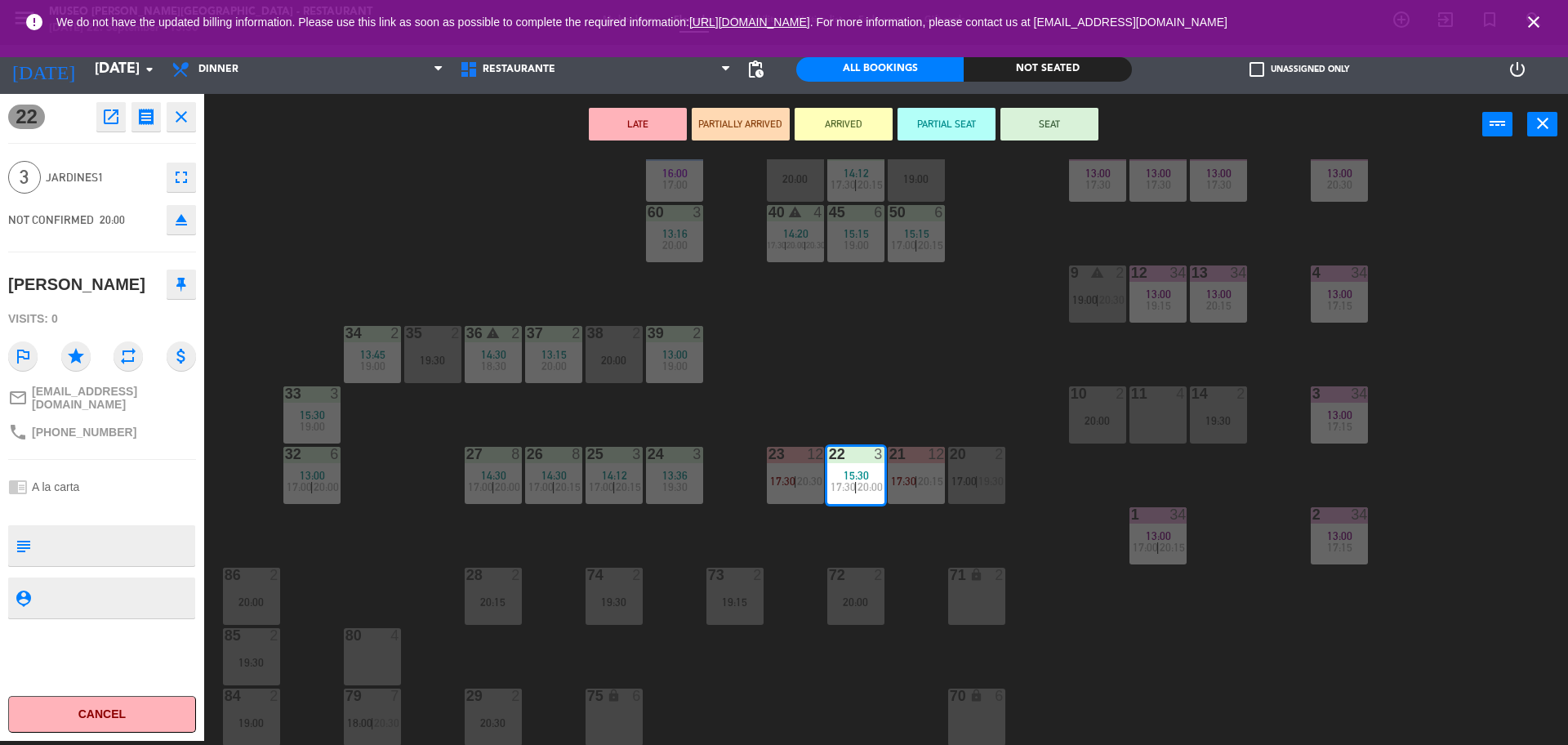
scroll to position [241, 0]
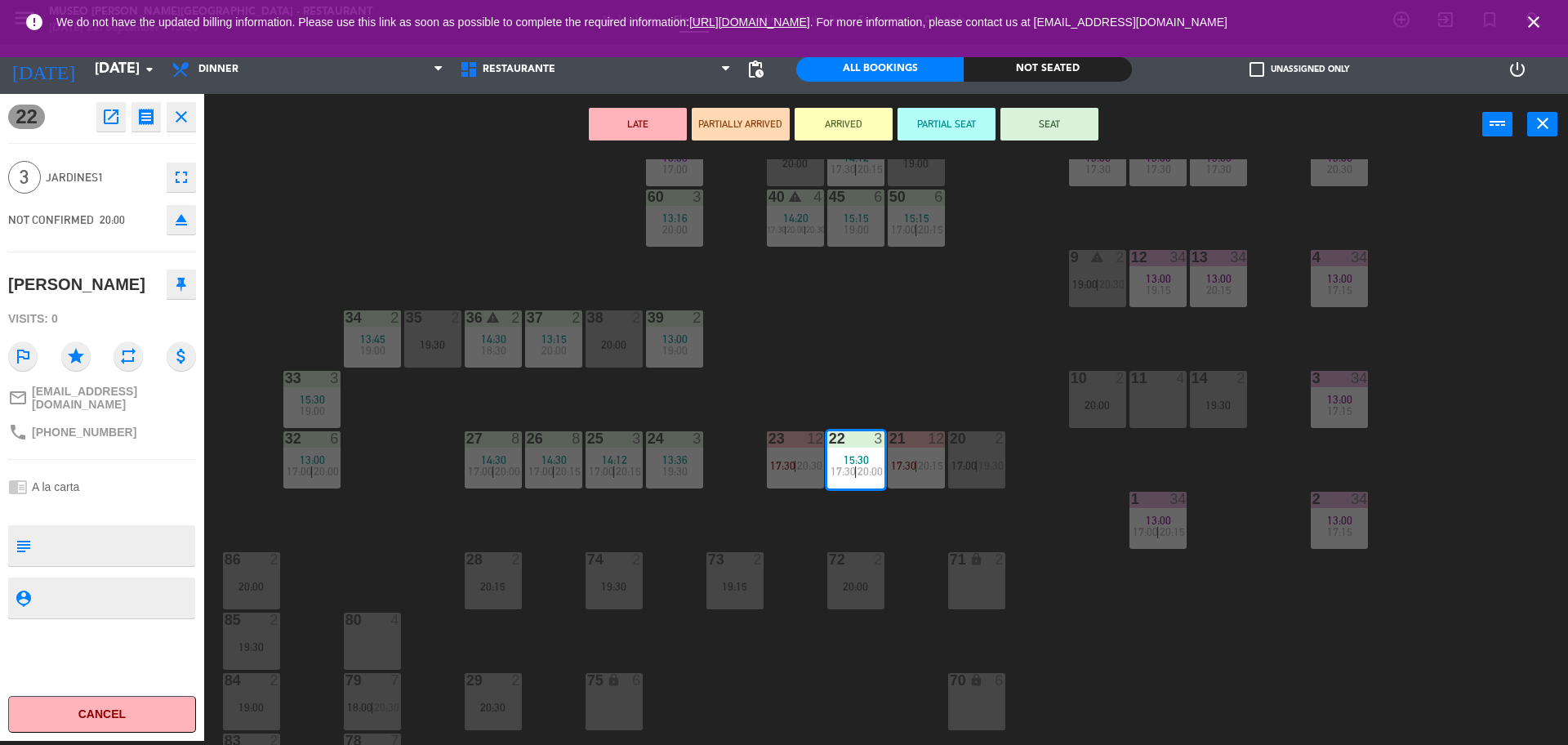
click at [1176, 390] on div "11 4" at bounding box center [1157, 400] width 57 height 57
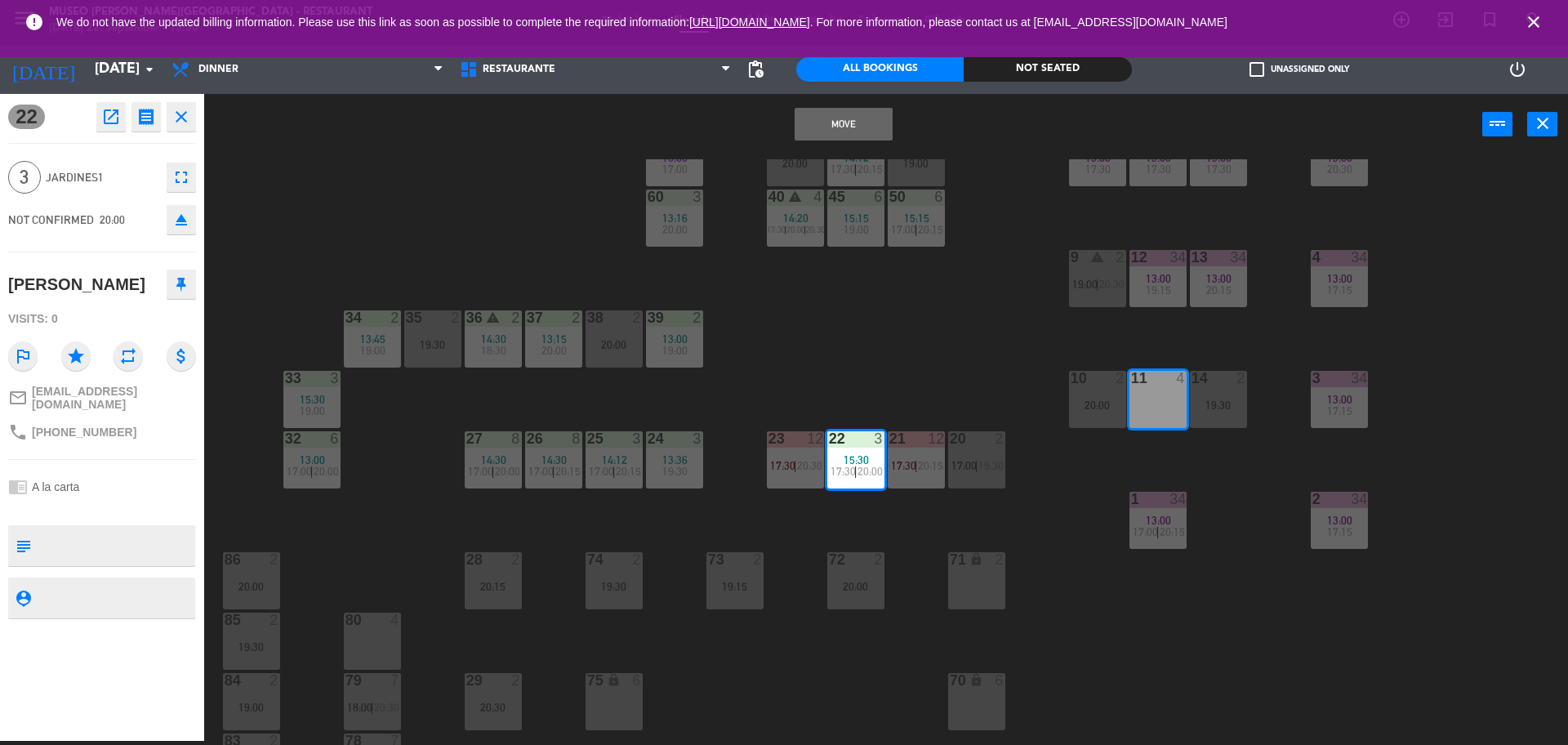
click at [834, 138] on button "Move" at bounding box center [843, 124] width 98 height 32
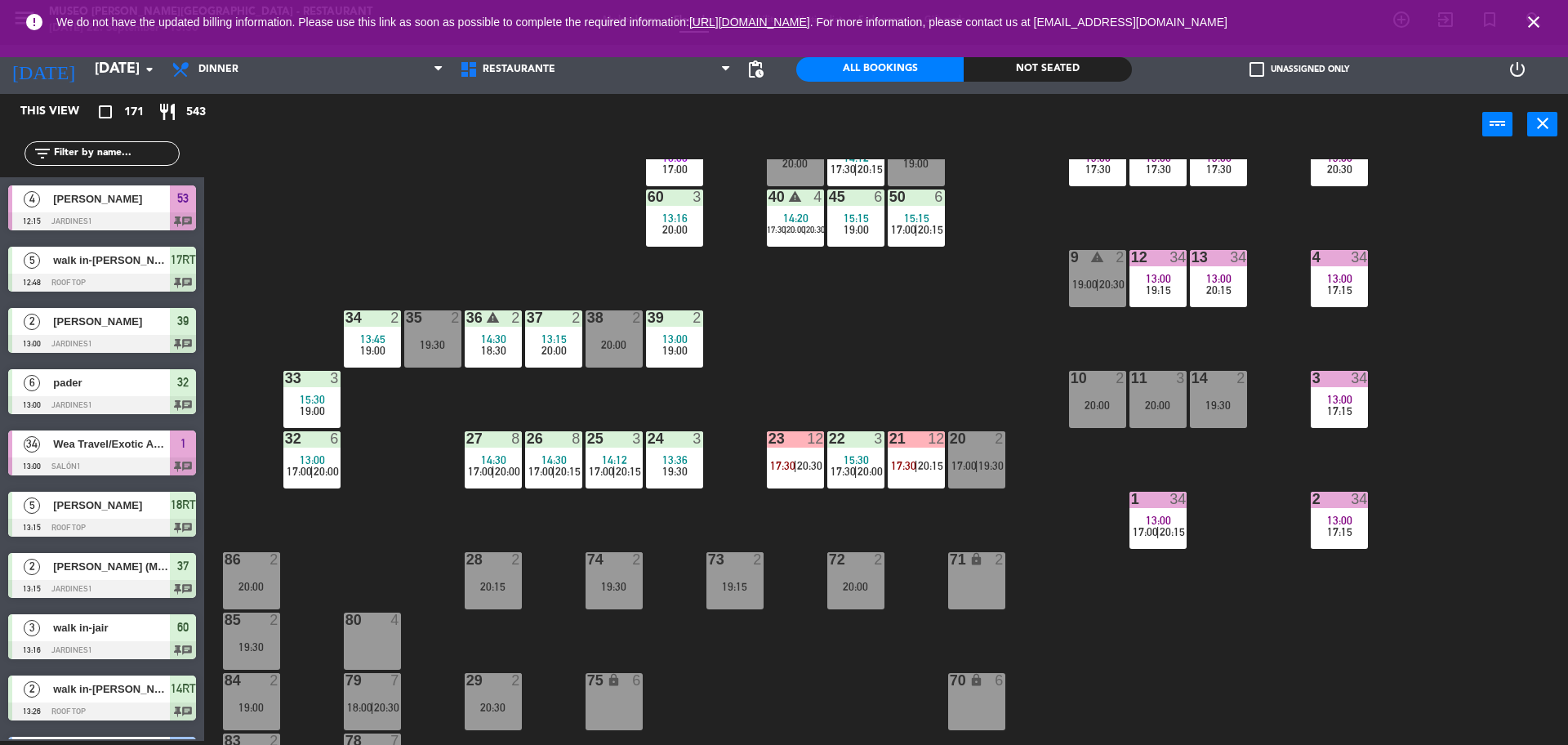
scroll to position [1162, 0]
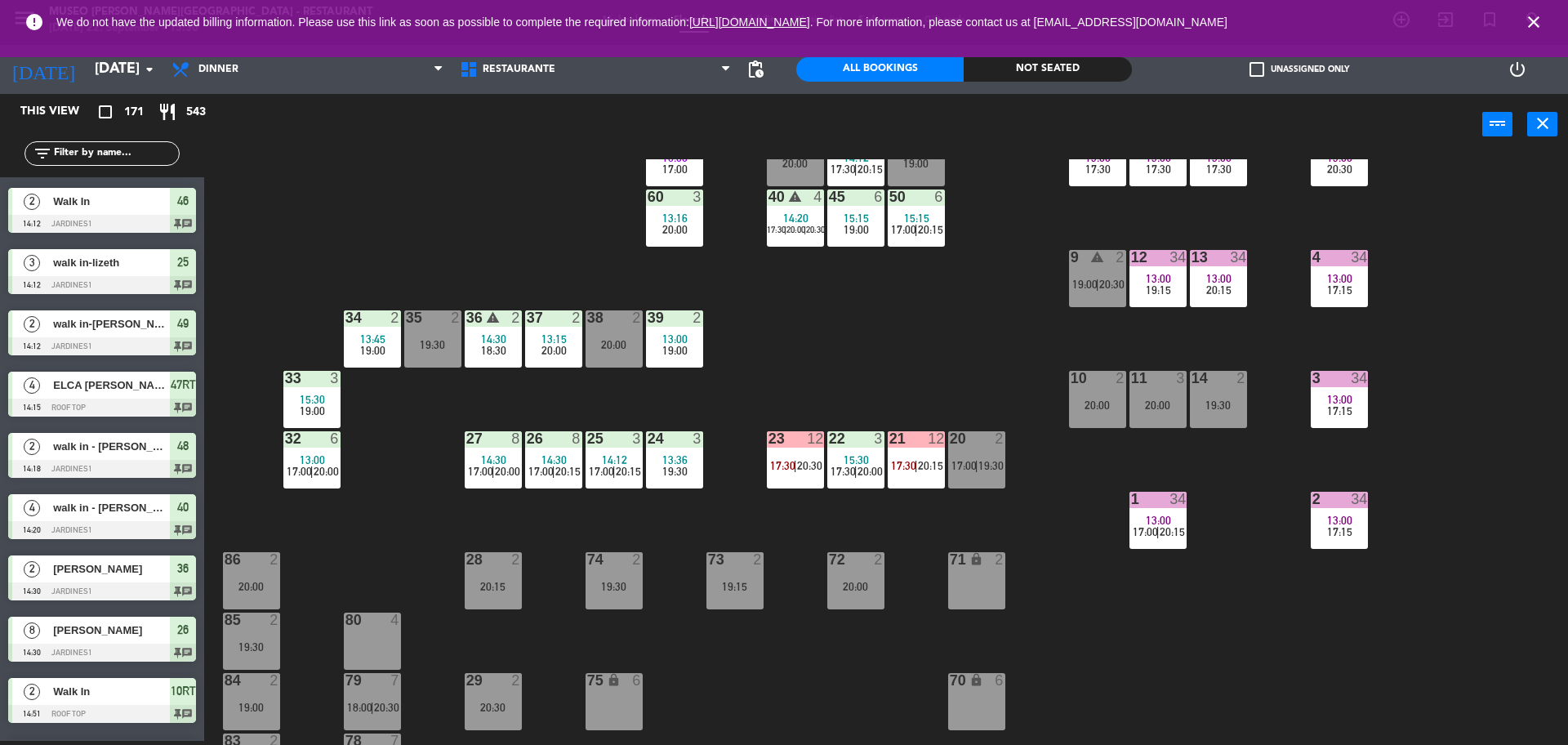
click at [924, 465] on span "20:15" at bounding box center [931, 466] width 26 height 13
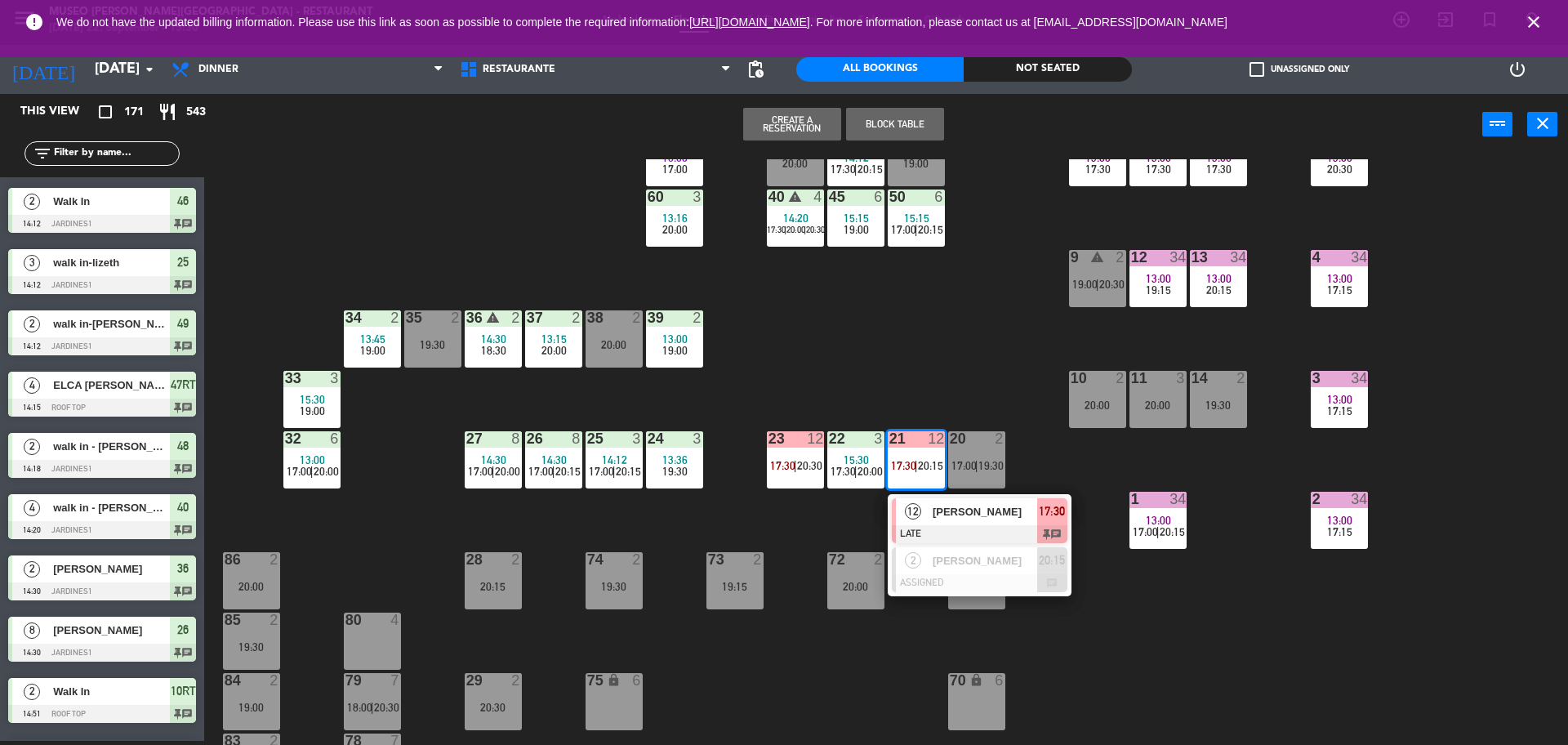
click at [941, 384] on div "44 5 13:30 19:00 49 2 14:12 18:00 | 20:30 54 5 15:00 19:00 64 2 14:58 19:30 48 …" at bounding box center [894, 452] width 1348 height 586
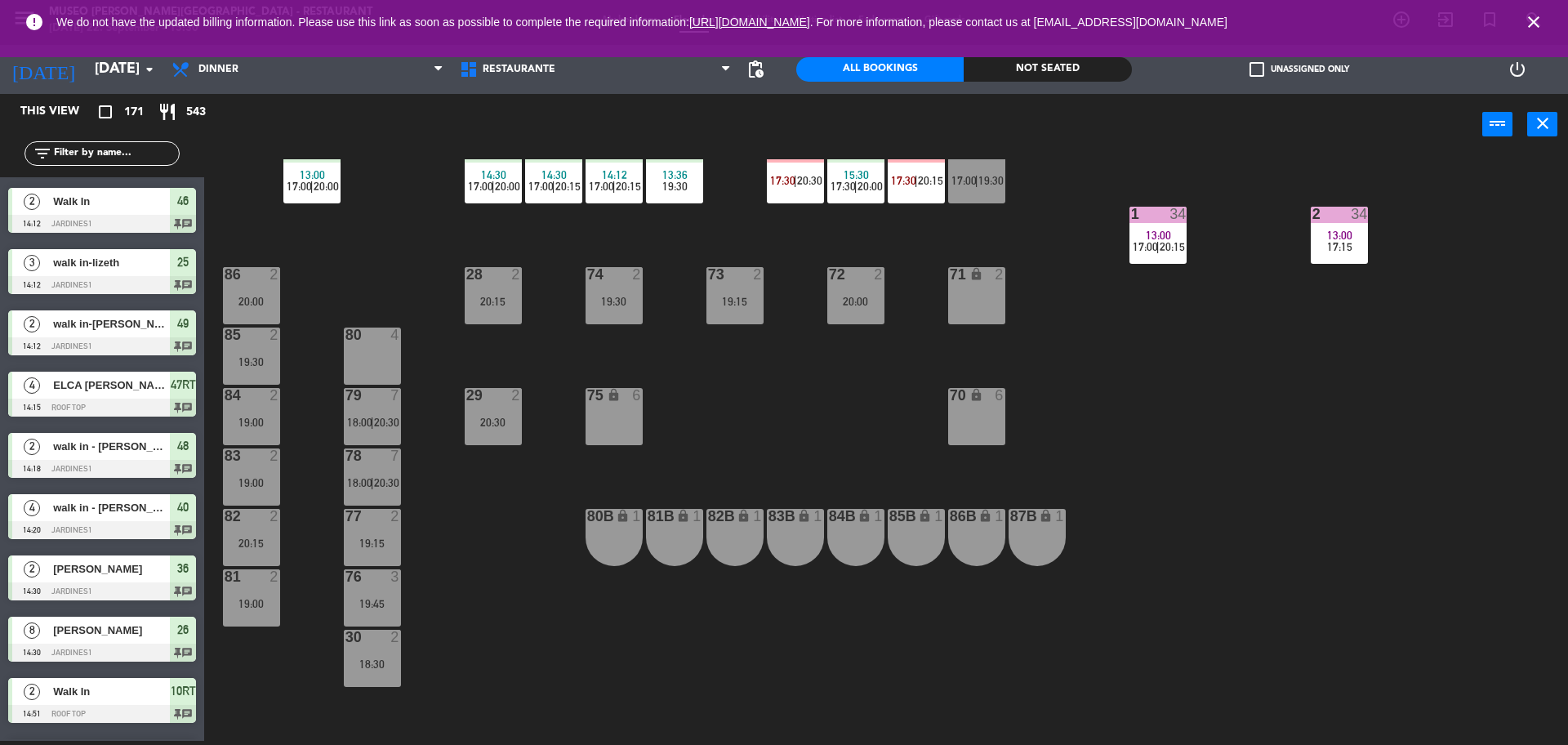
scroll to position [535, 0]
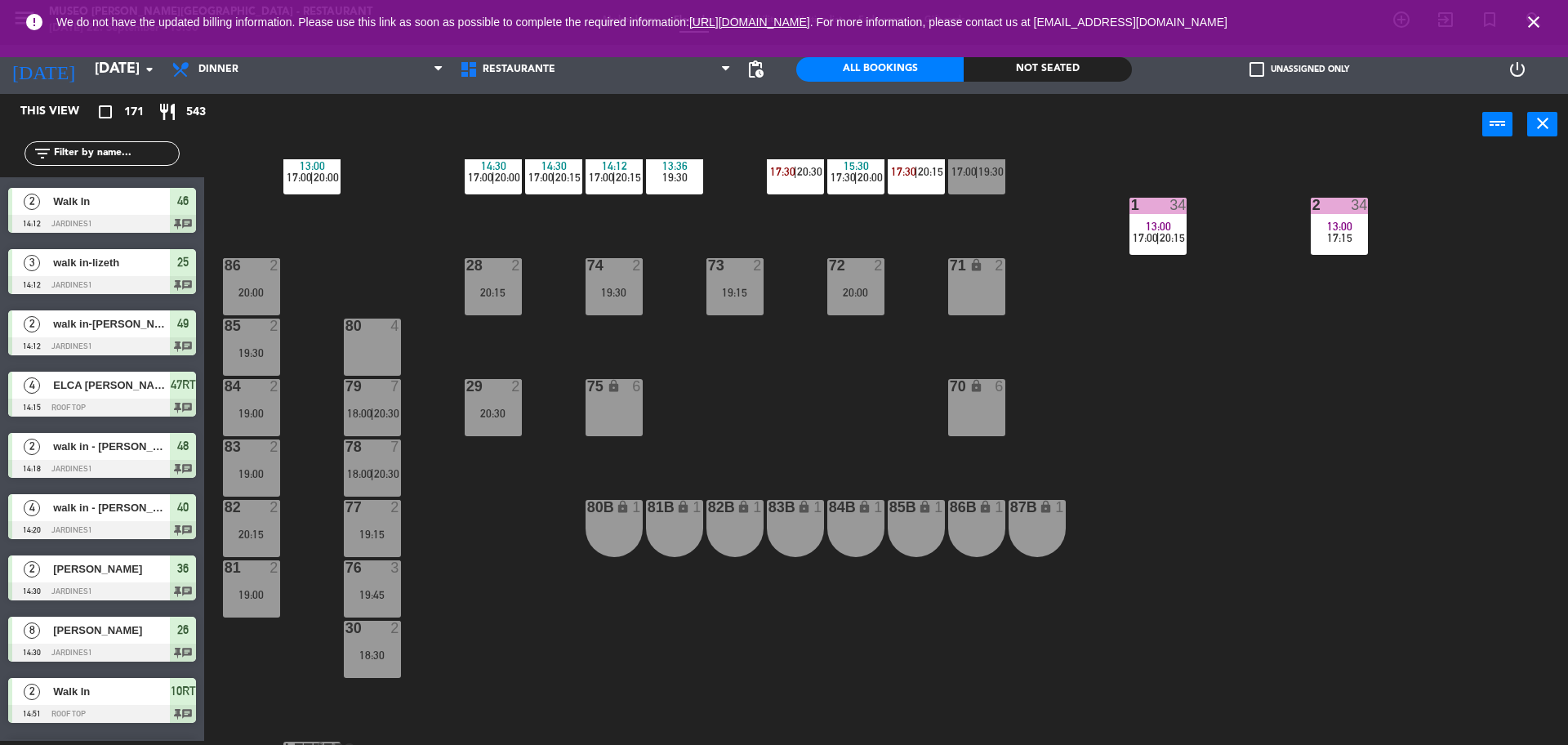
click at [613, 283] on div "74 2 19:30" at bounding box center [614, 287] width 57 height 57
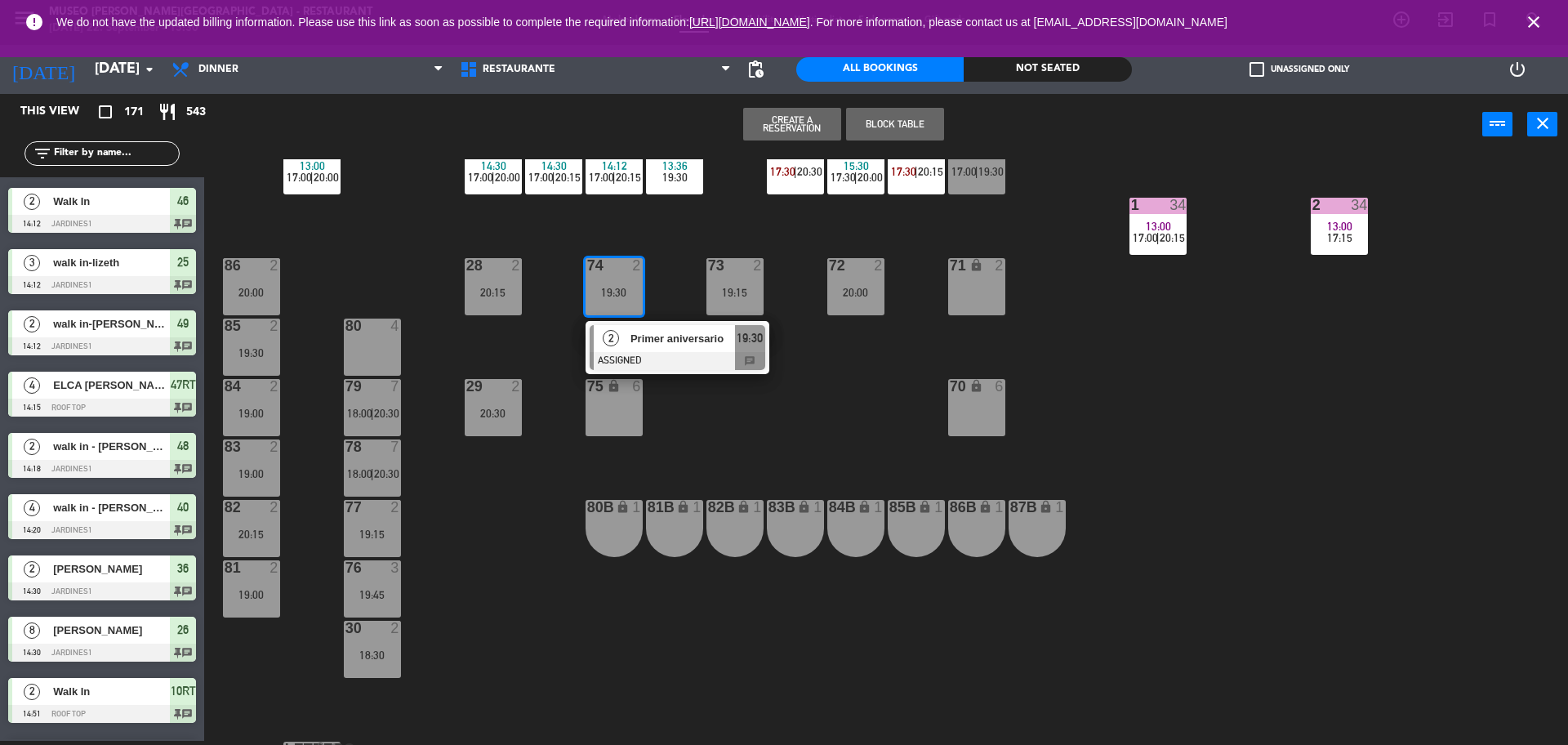
click at [380, 326] on div at bounding box center [372, 326] width 27 height 14
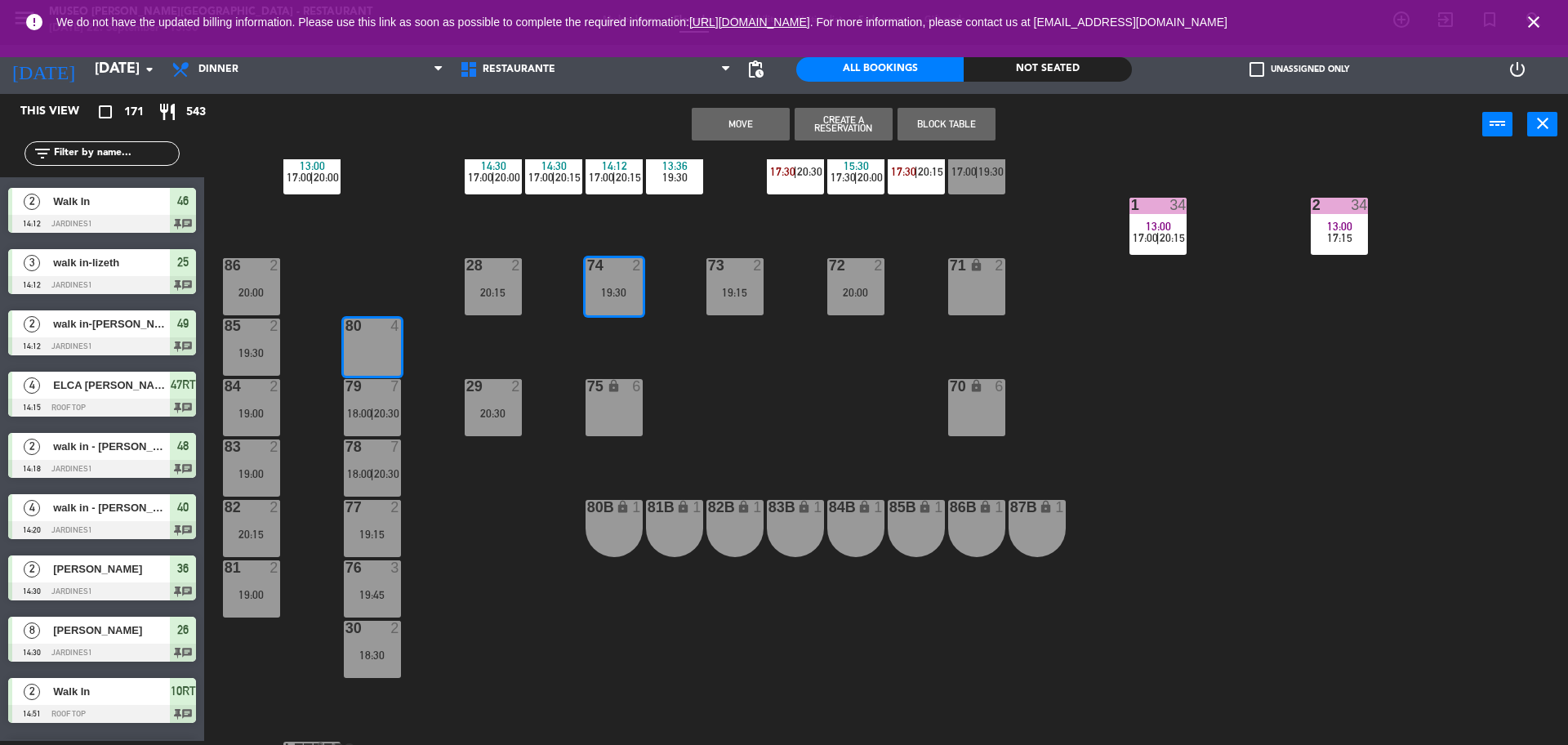
click at [710, 122] on button "Move" at bounding box center [740, 124] width 98 height 32
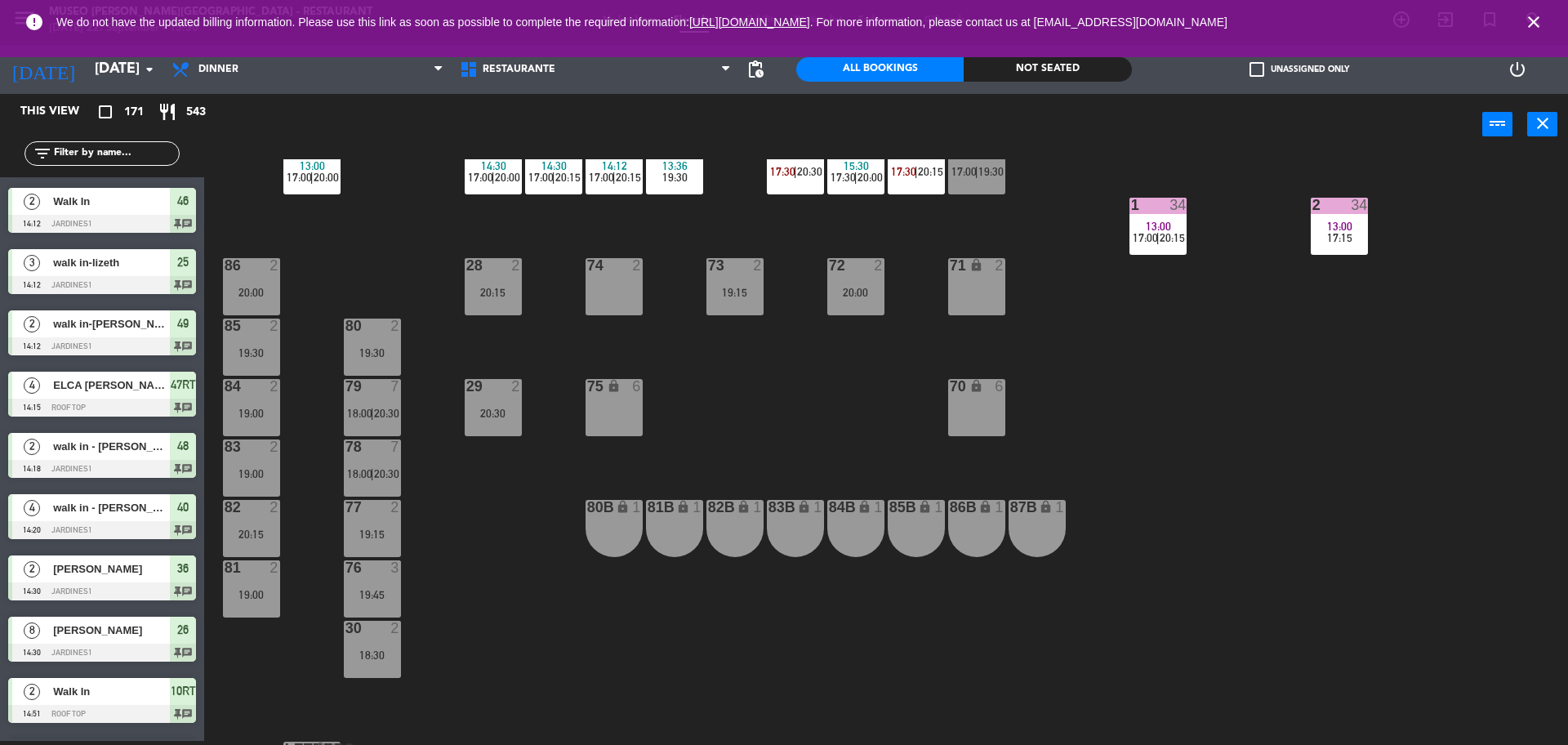
click at [371, 404] on div "79 7 18:00 | 20:30" at bounding box center [372, 407] width 57 height 57
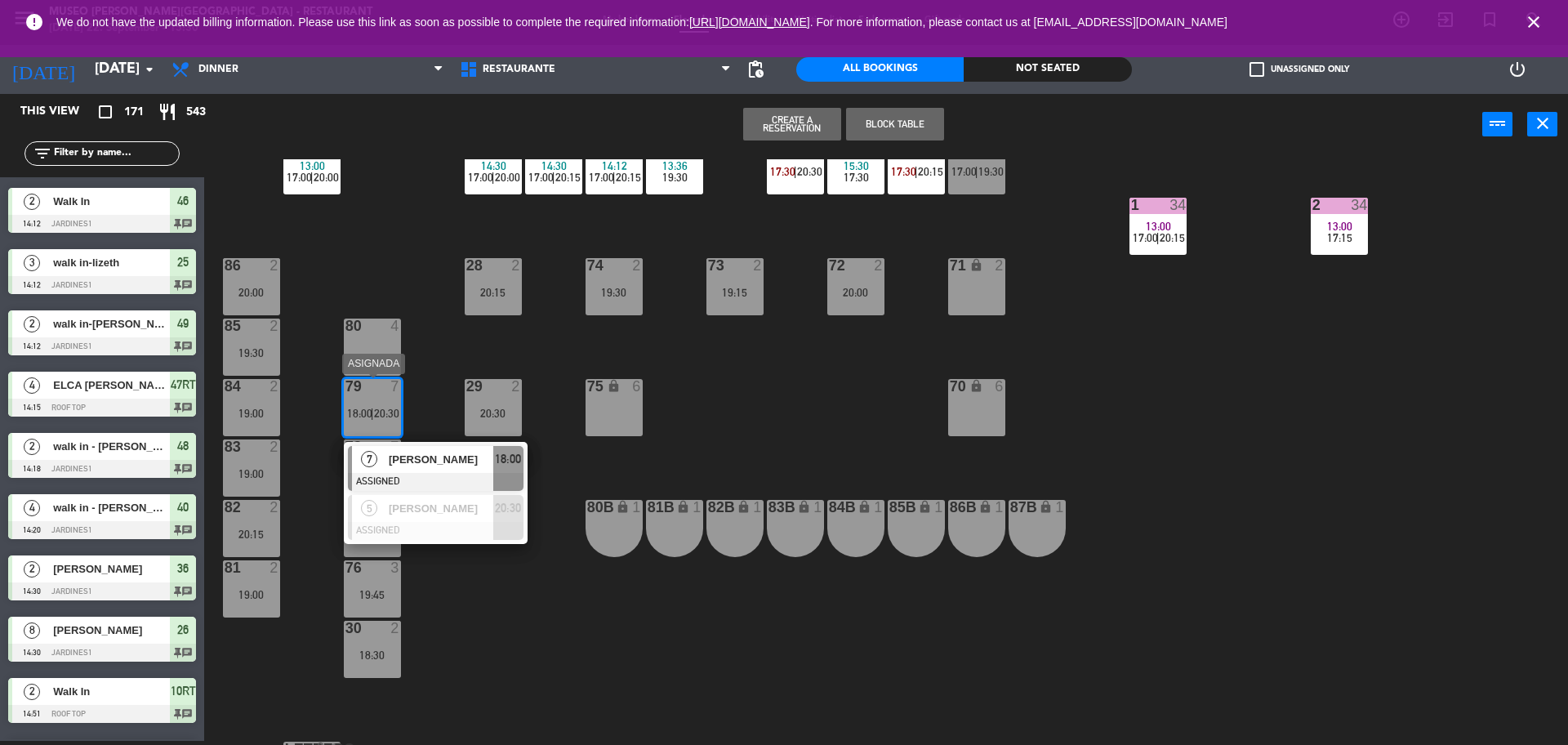
click at [460, 467] on span "[PERSON_NAME]" at bounding box center [441, 459] width 104 height 17
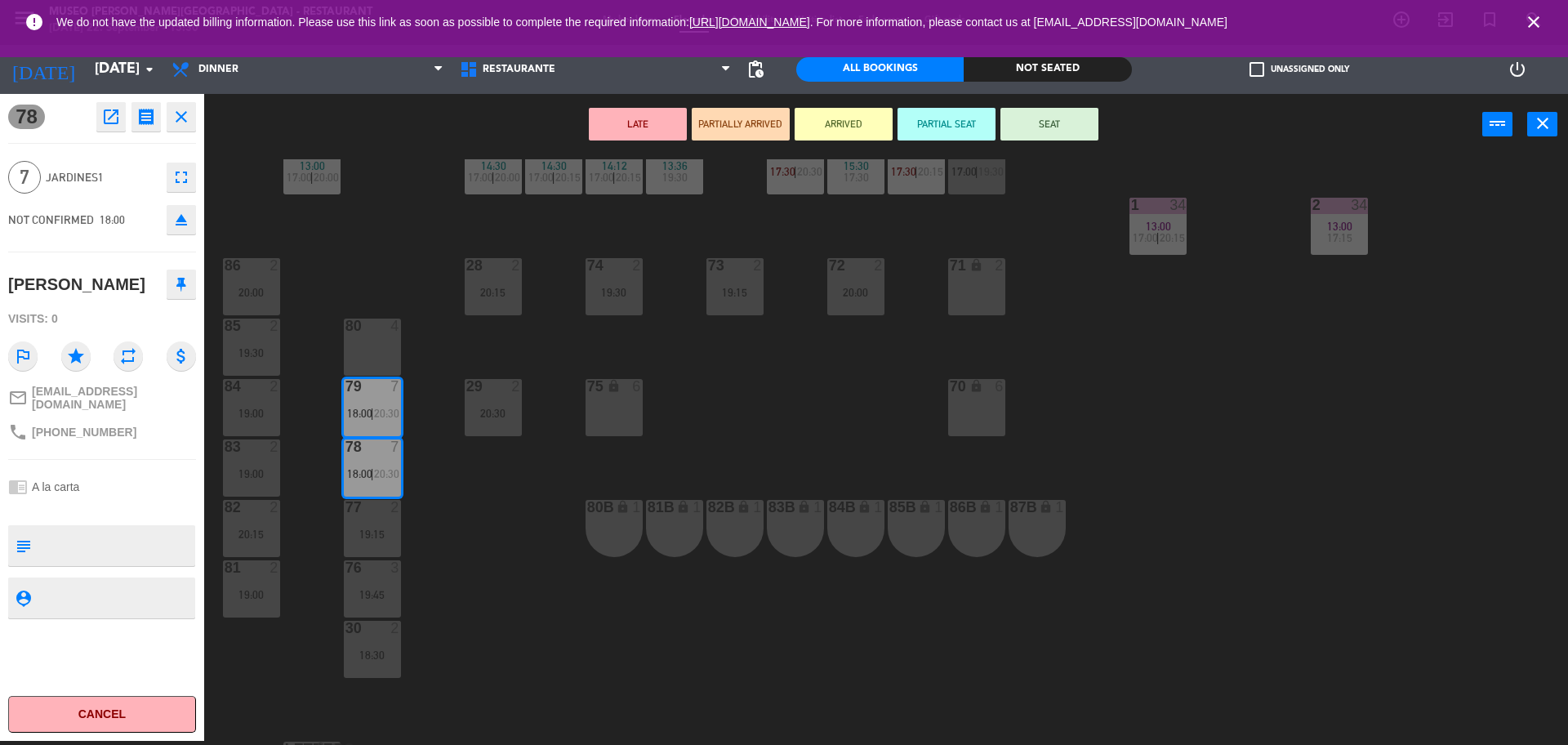
click at [855, 396] on div "44 5 13:30 19:00 49 2 14:12 18:00 | 20:30 54 5 15:00 19:00 64 2 14:58 19:30 48 …" at bounding box center [894, 452] width 1348 height 586
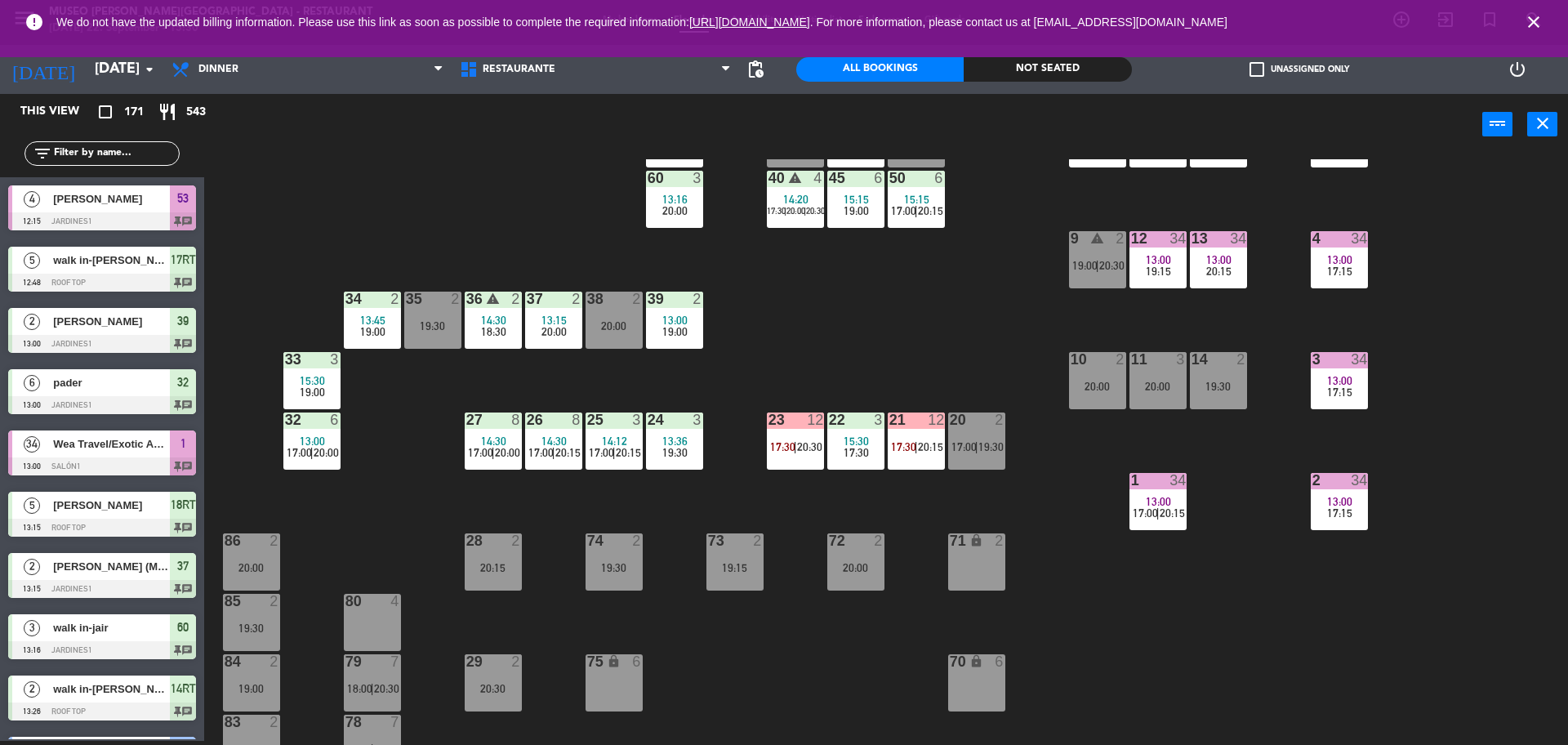
scroll to position [258, 0]
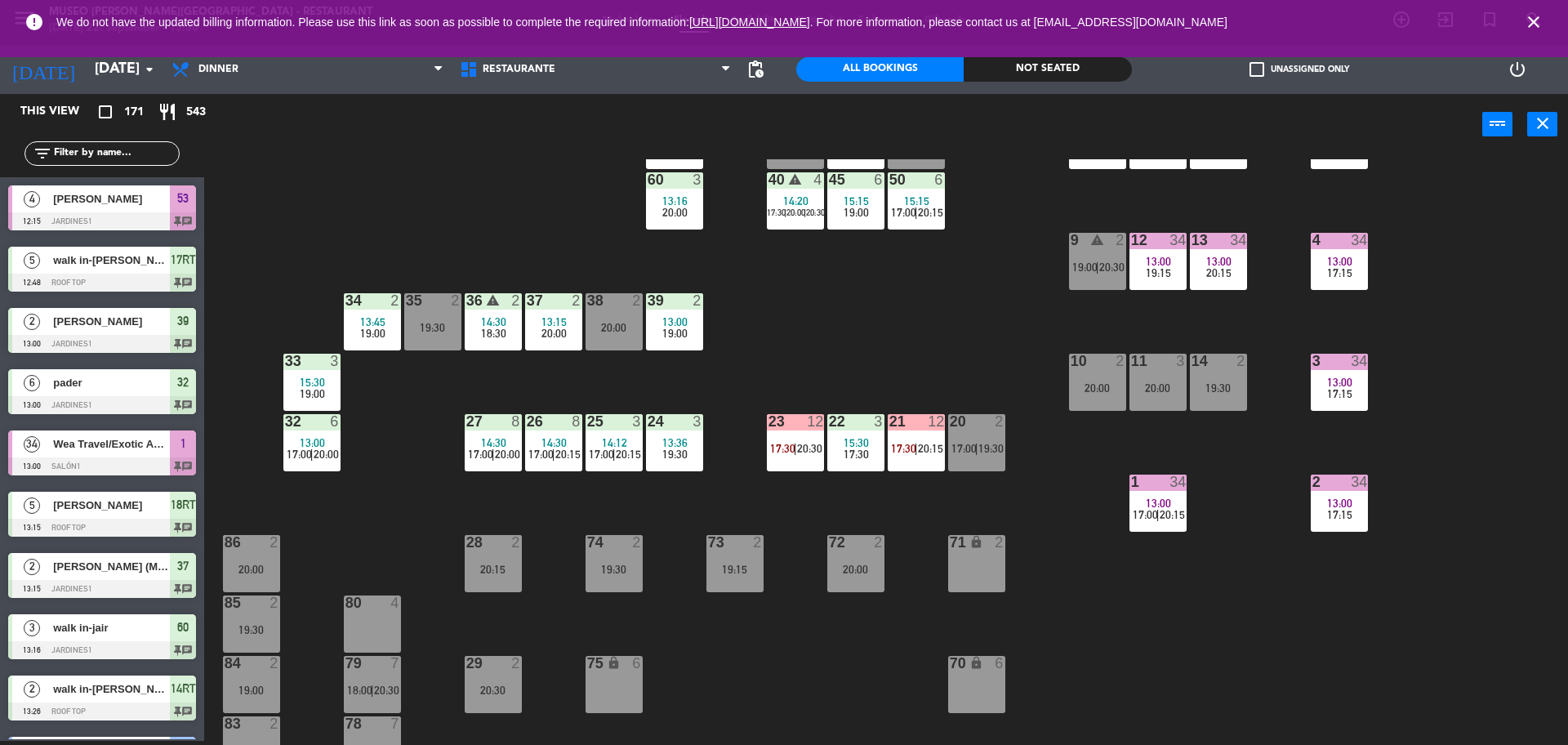
click at [313, 438] on span "13:00" at bounding box center [312, 443] width 26 height 13
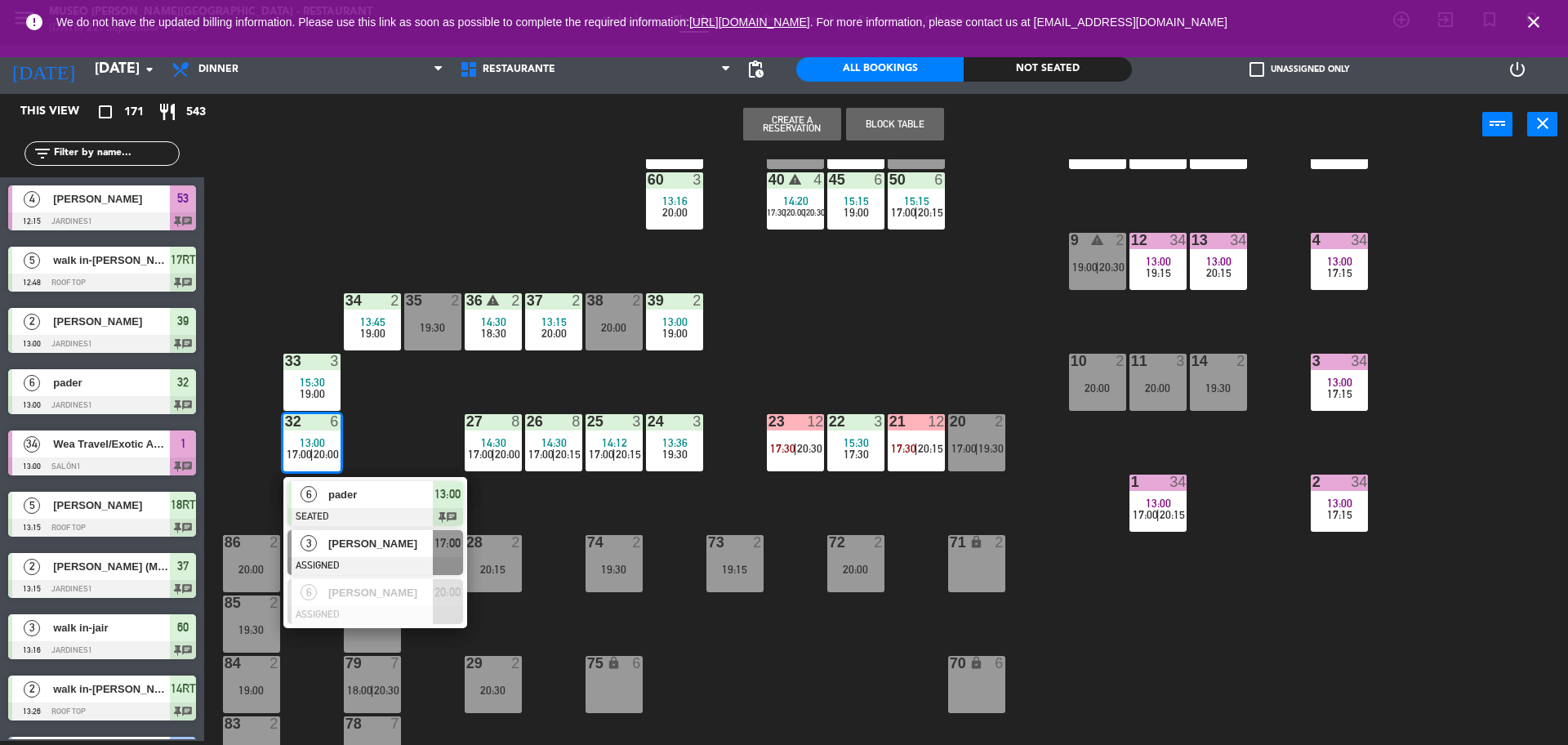
click at [378, 545] on span "[PERSON_NAME]" at bounding box center [380, 544] width 104 height 17
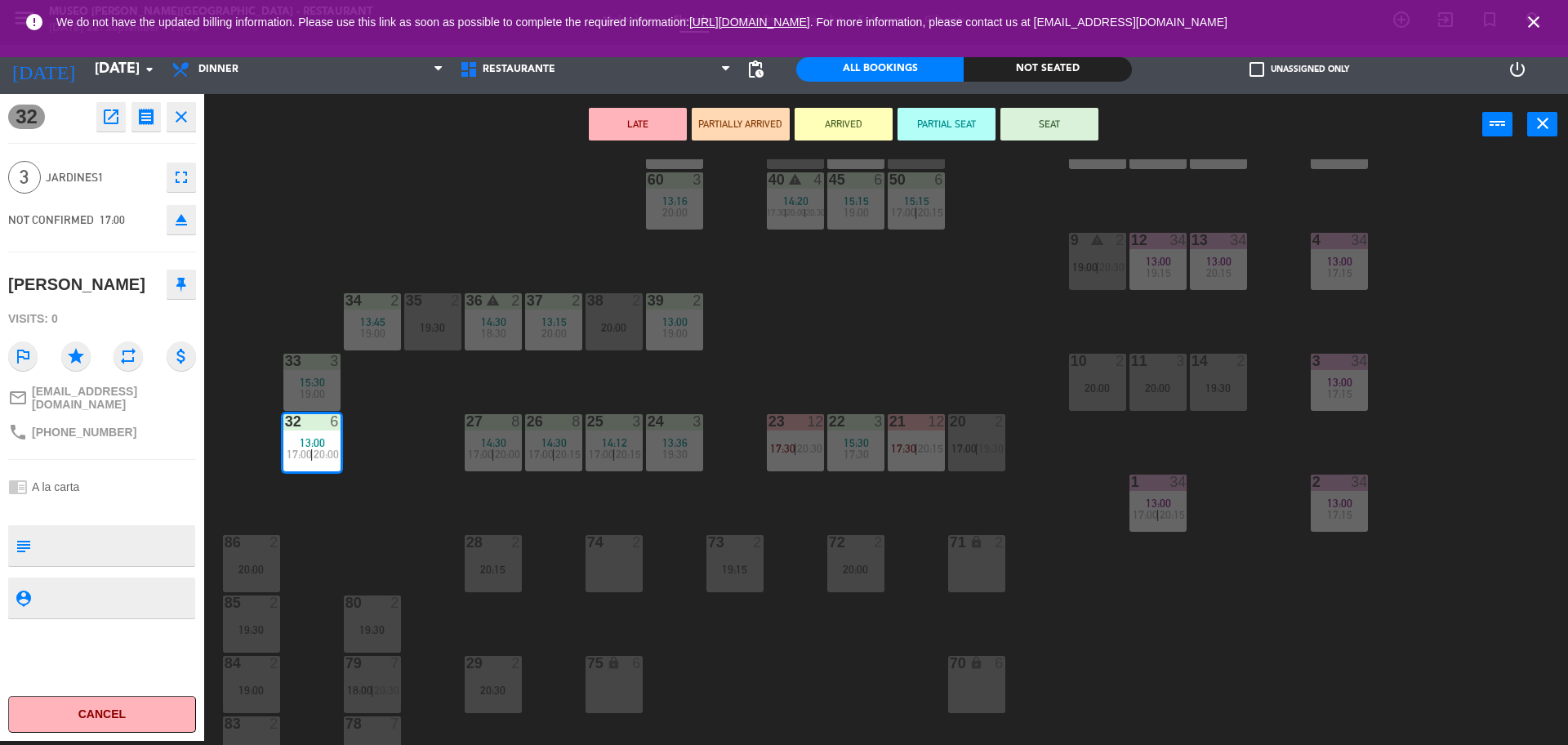
click at [814, 347] on div "44 5 13:30 19:00 49 2 14:12 18:00 | 20:30 54 5 15:00 19:00 64 2 14:58 19:30 48 …" at bounding box center [894, 452] width 1348 height 586
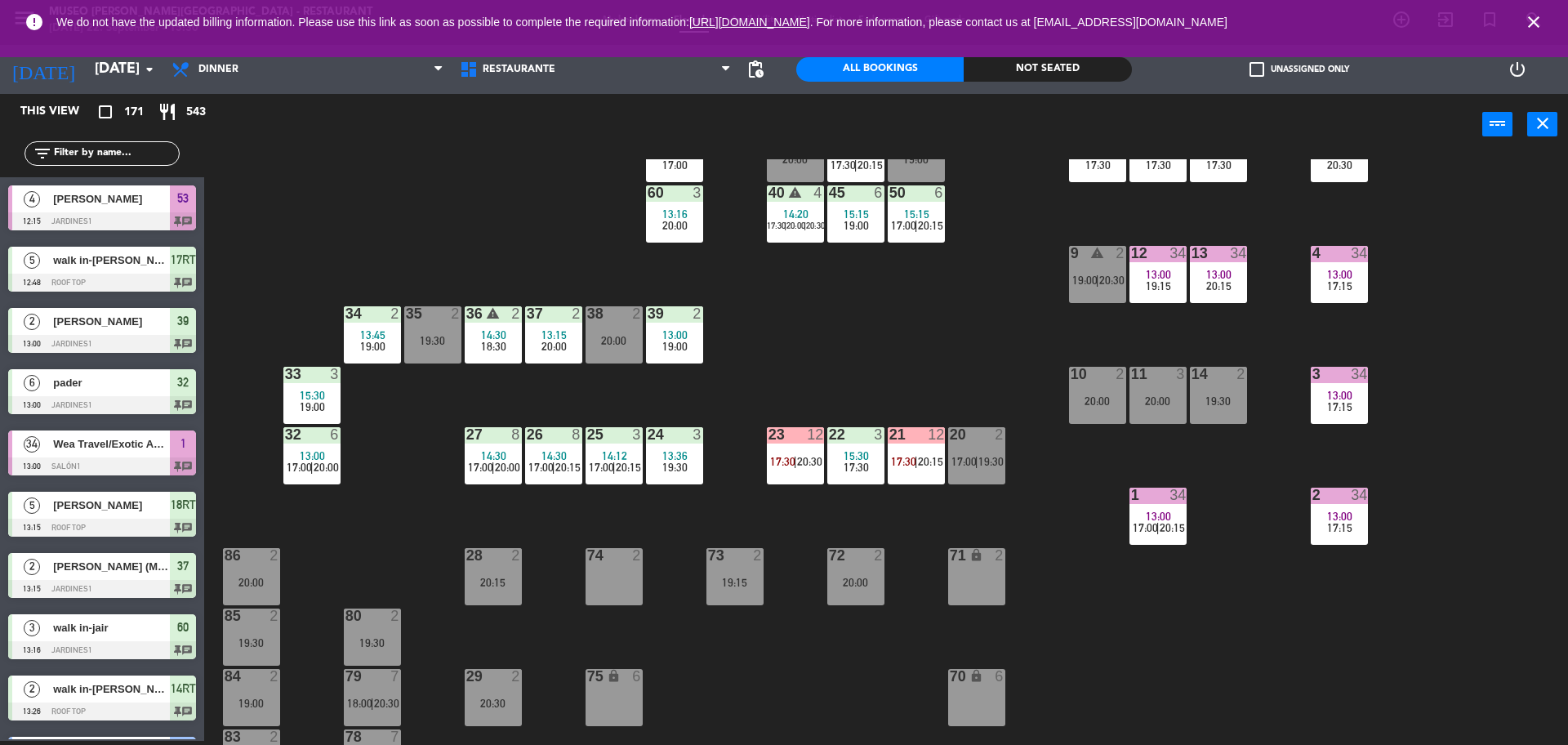
scroll to position [246, 0]
click at [315, 446] on div "32 6 13:00 17:00 | 20:00" at bounding box center [312, 455] width 57 height 57
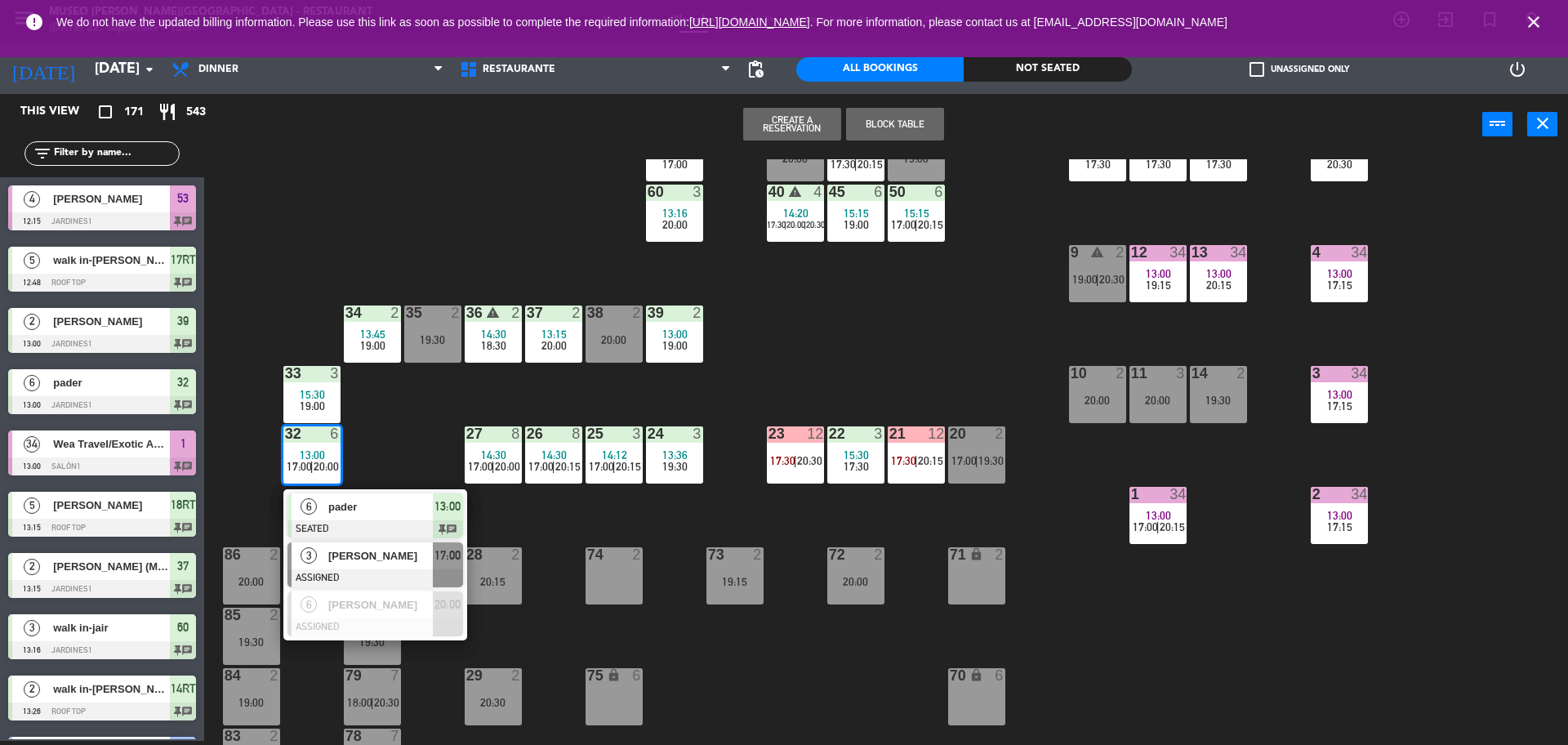
click at [374, 561] on span "[PERSON_NAME]" at bounding box center [380, 556] width 104 height 17
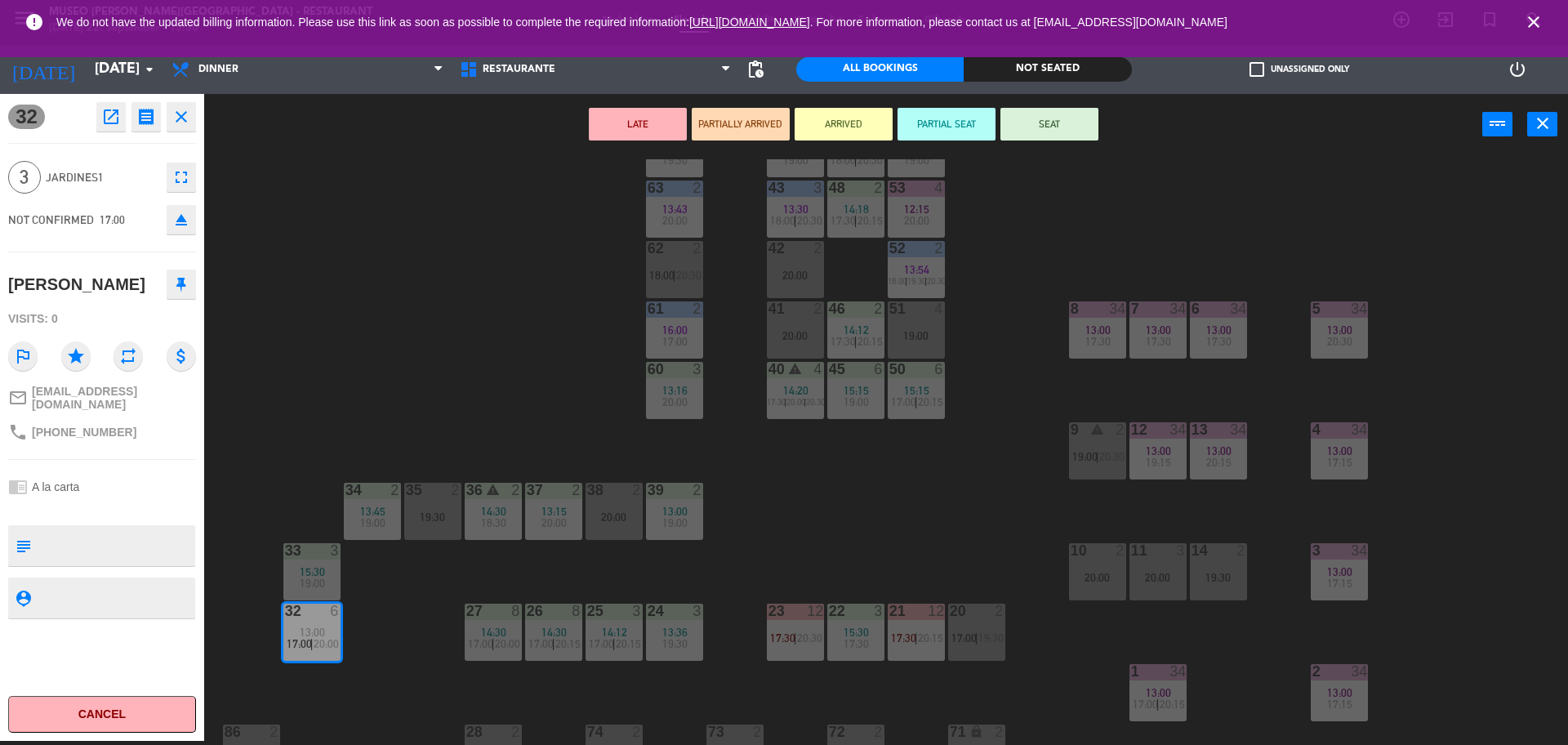
scroll to position [66, 0]
click at [801, 340] on div "20:00" at bounding box center [795, 338] width 57 height 11
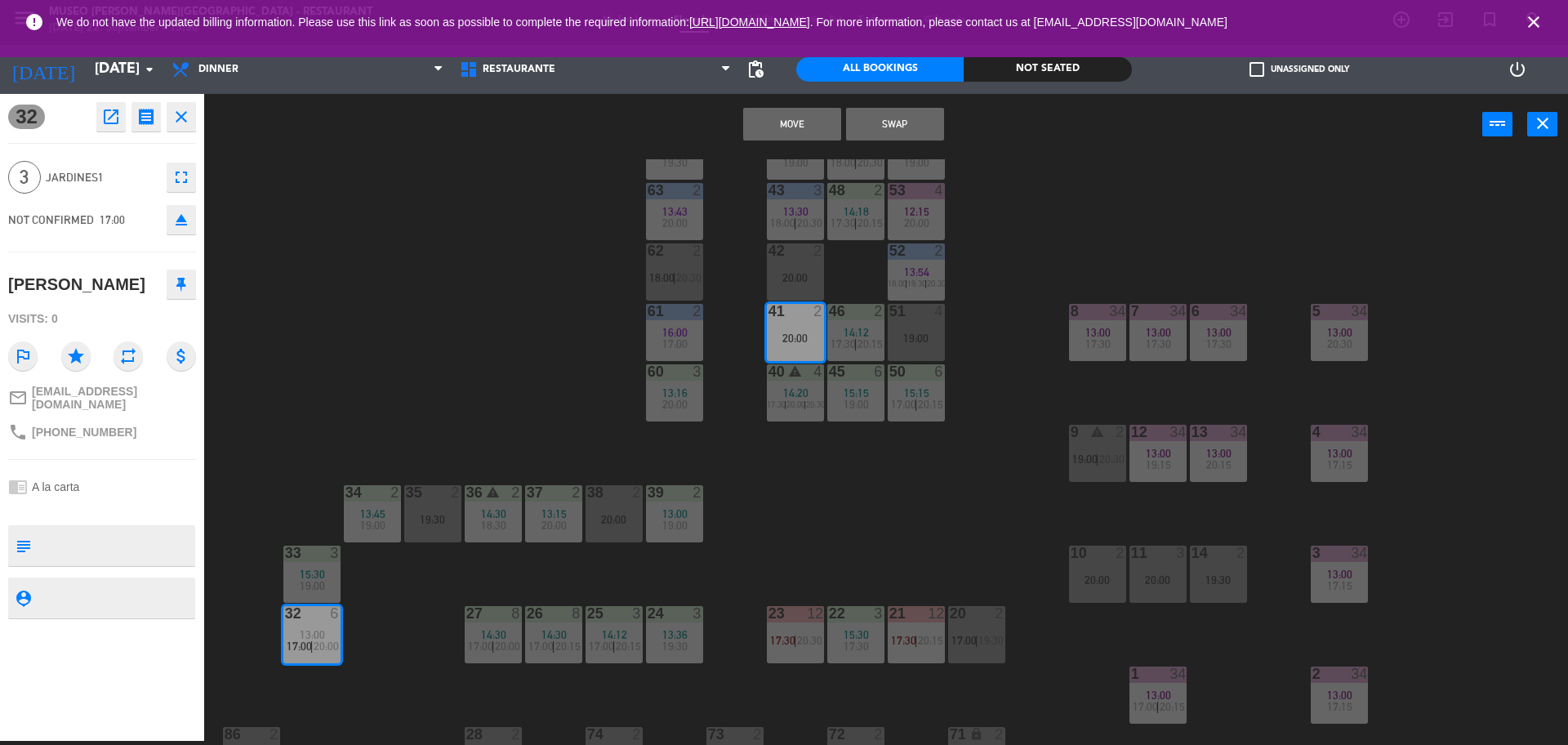
click at [778, 108] on button "Move" at bounding box center [791, 124] width 98 height 32
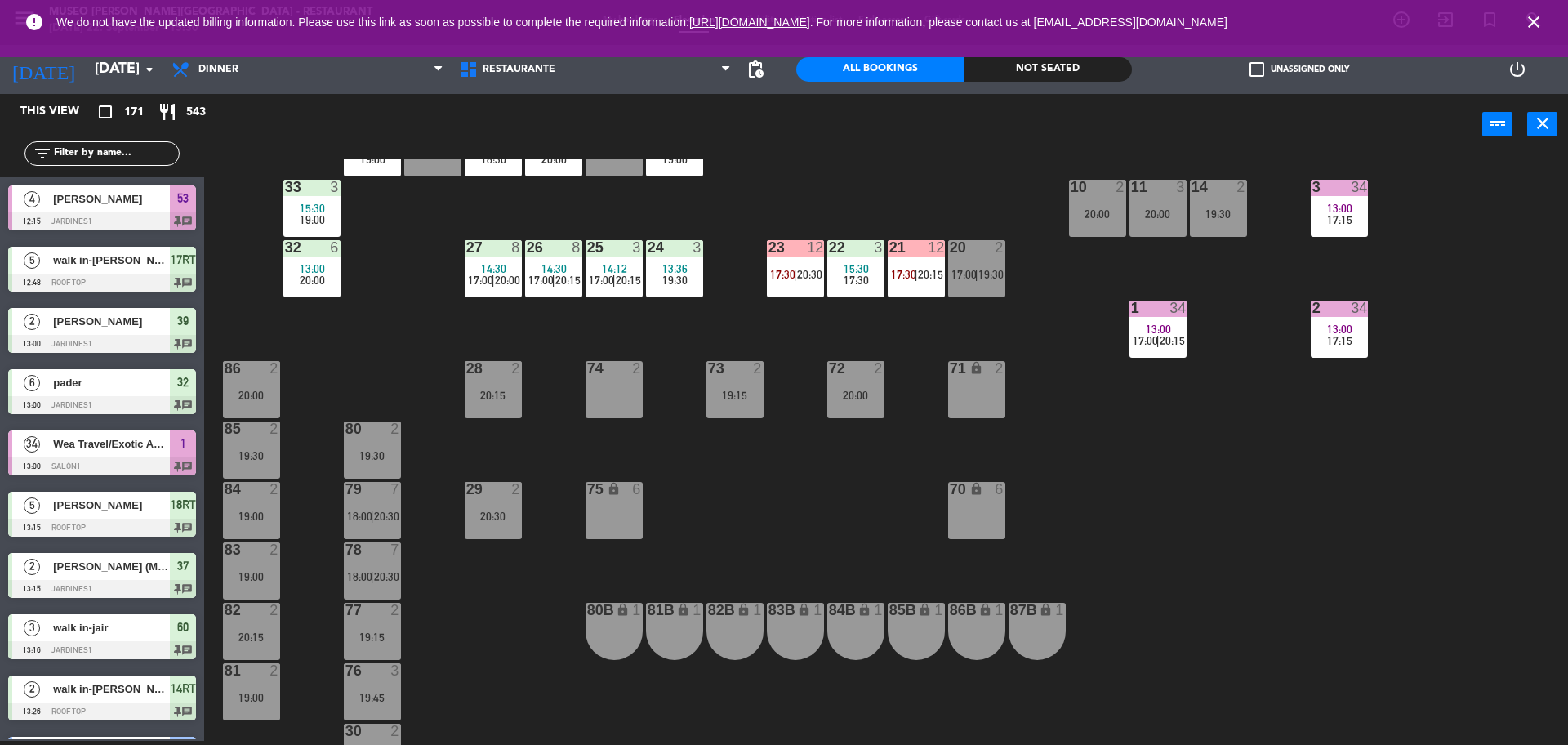
scroll to position [444, 0]
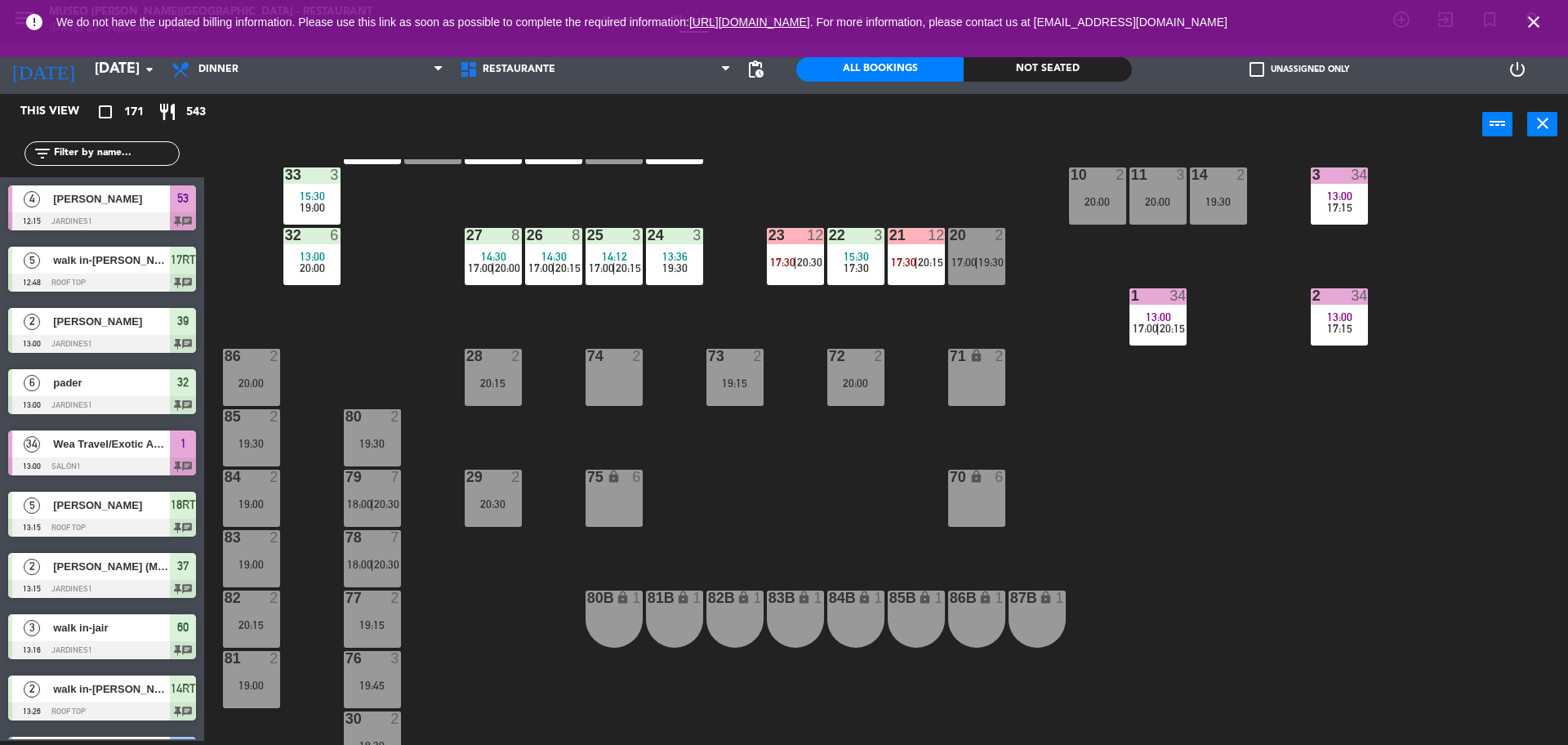
click at [366, 484] on div at bounding box center [372, 476] width 27 height 14
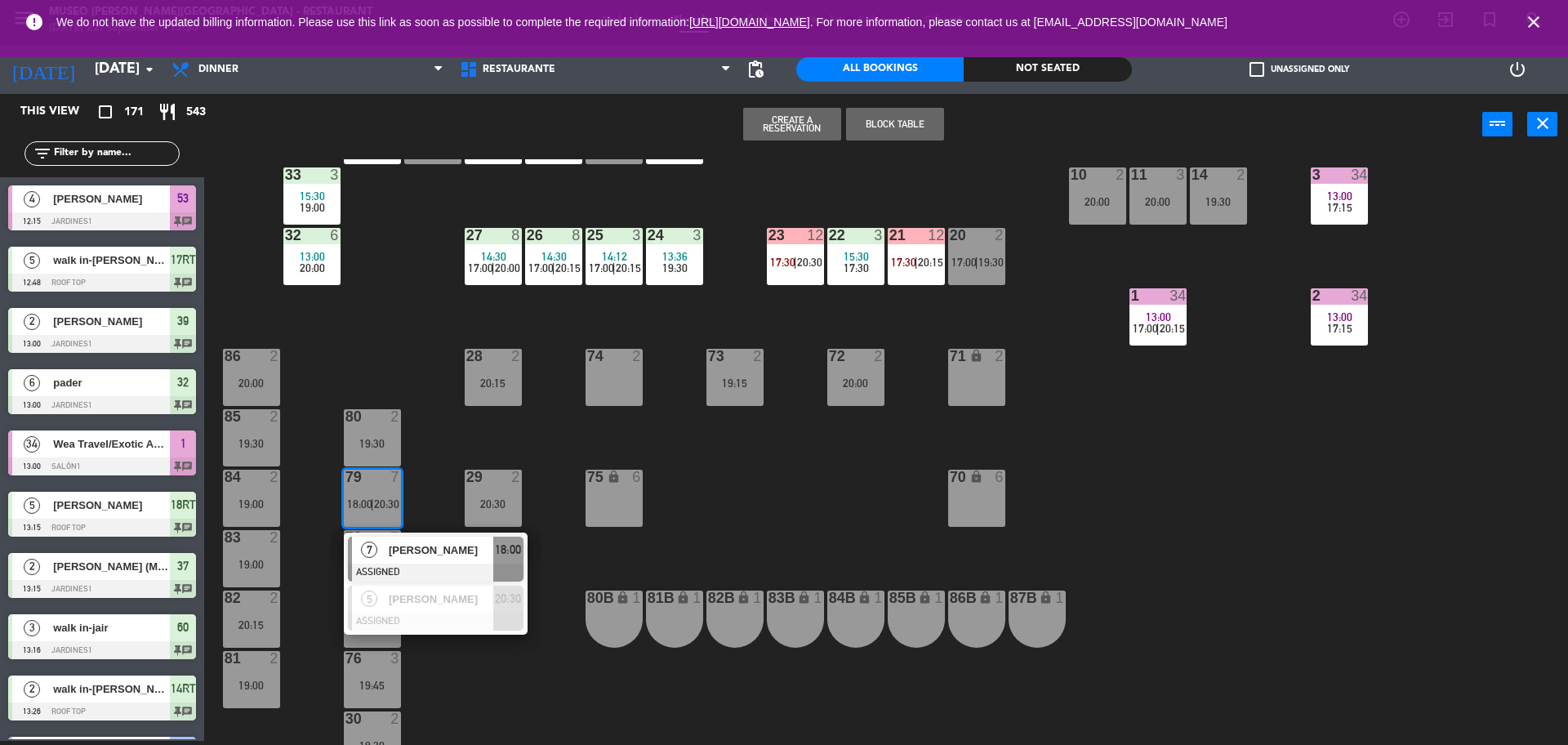
click at [485, 537] on div "[PERSON_NAME]" at bounding box center [440, 550] width 106 height 27
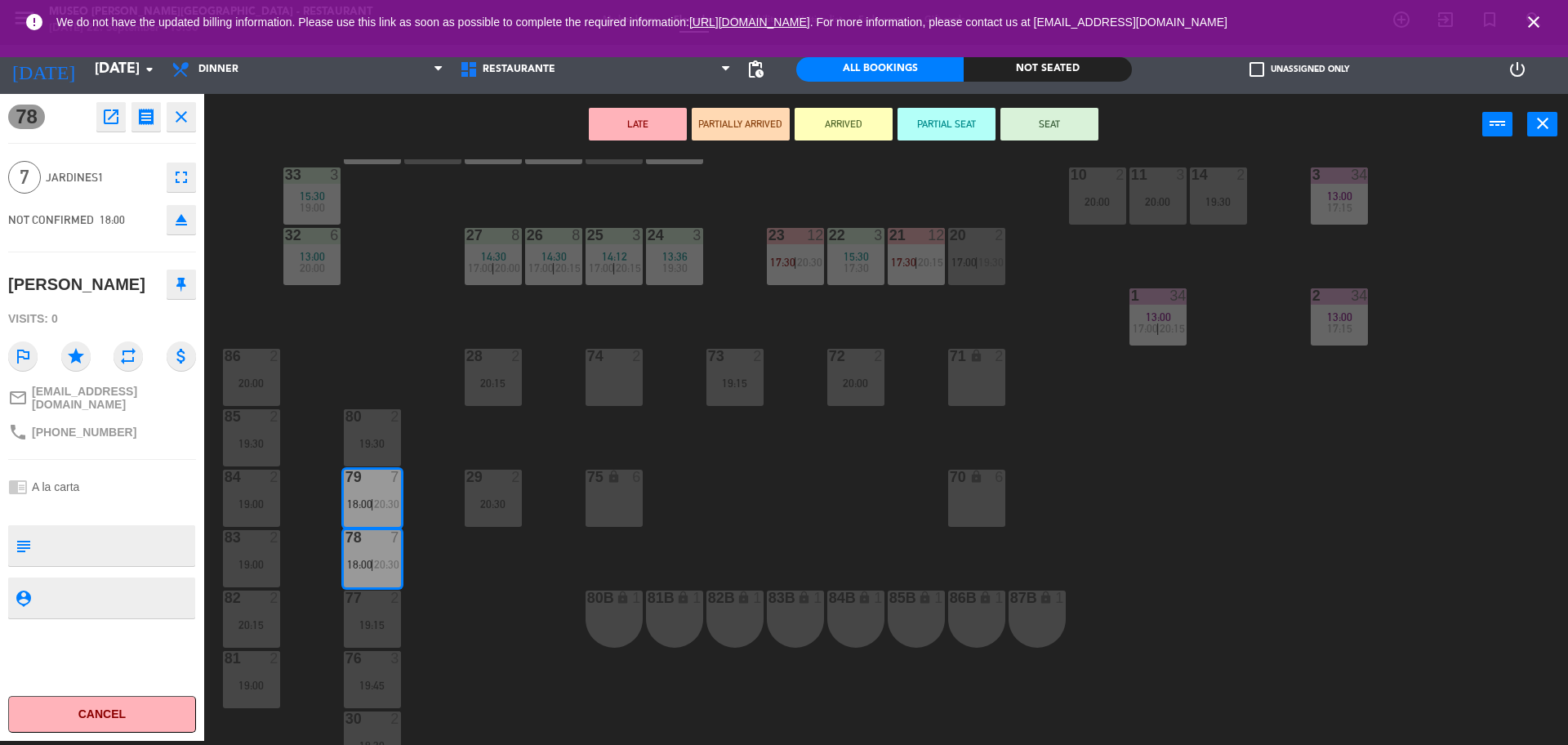
click at [308, 269] on span "20:00" at bounding box center [312, 268] width 26 height 13
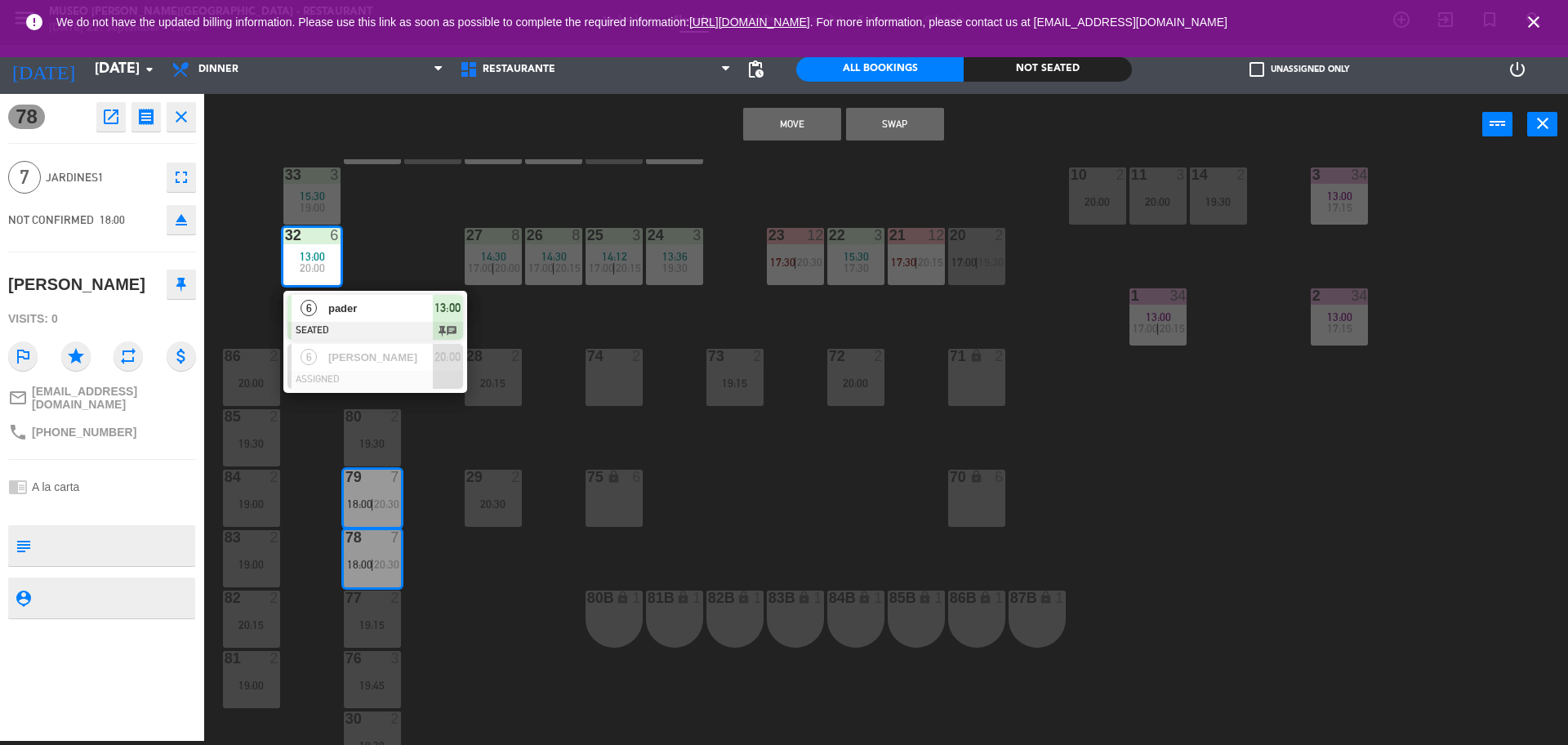
click at [802, 131] on button "Move" at bounding box center [791, 124] width 98 height 32
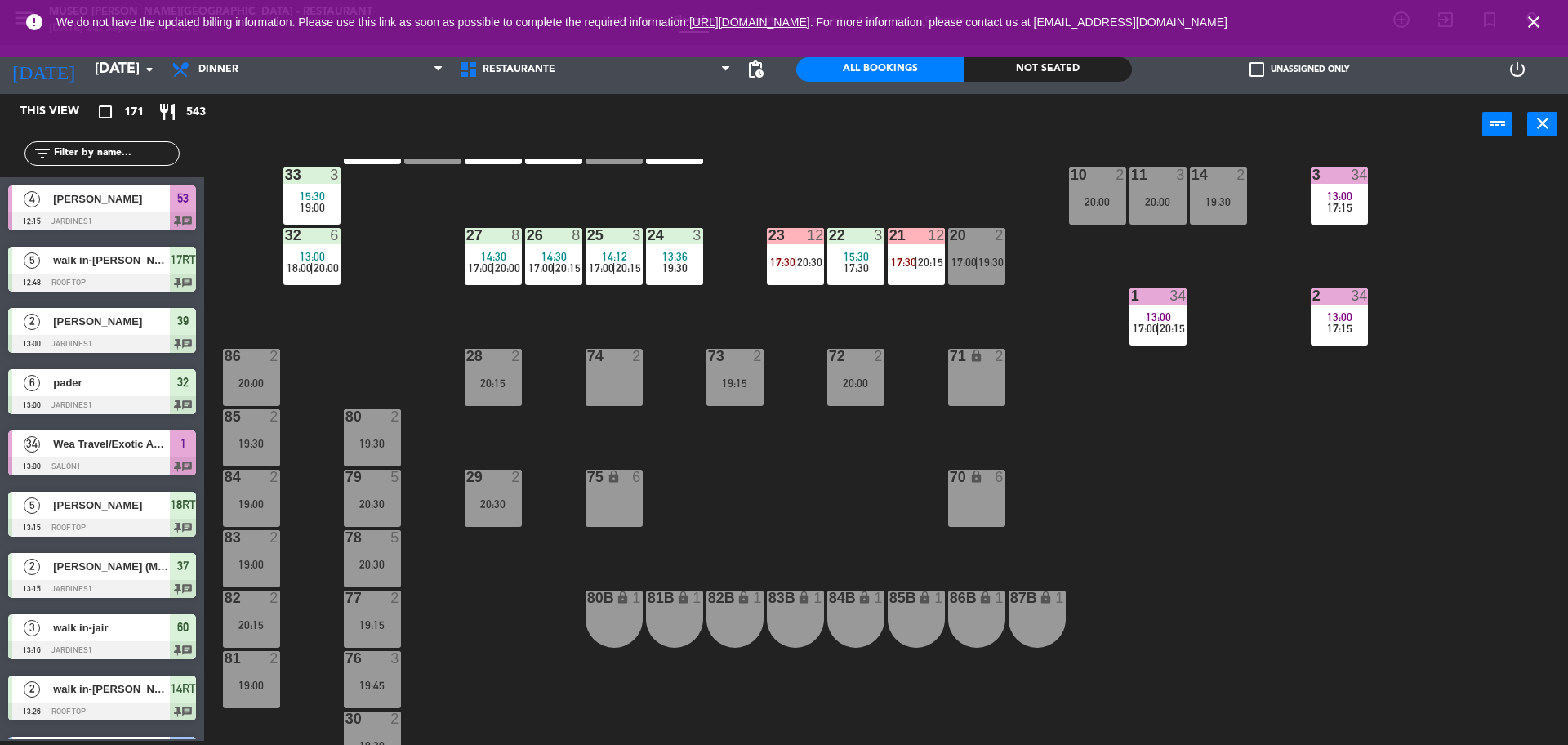
scroll to position [4, 0]
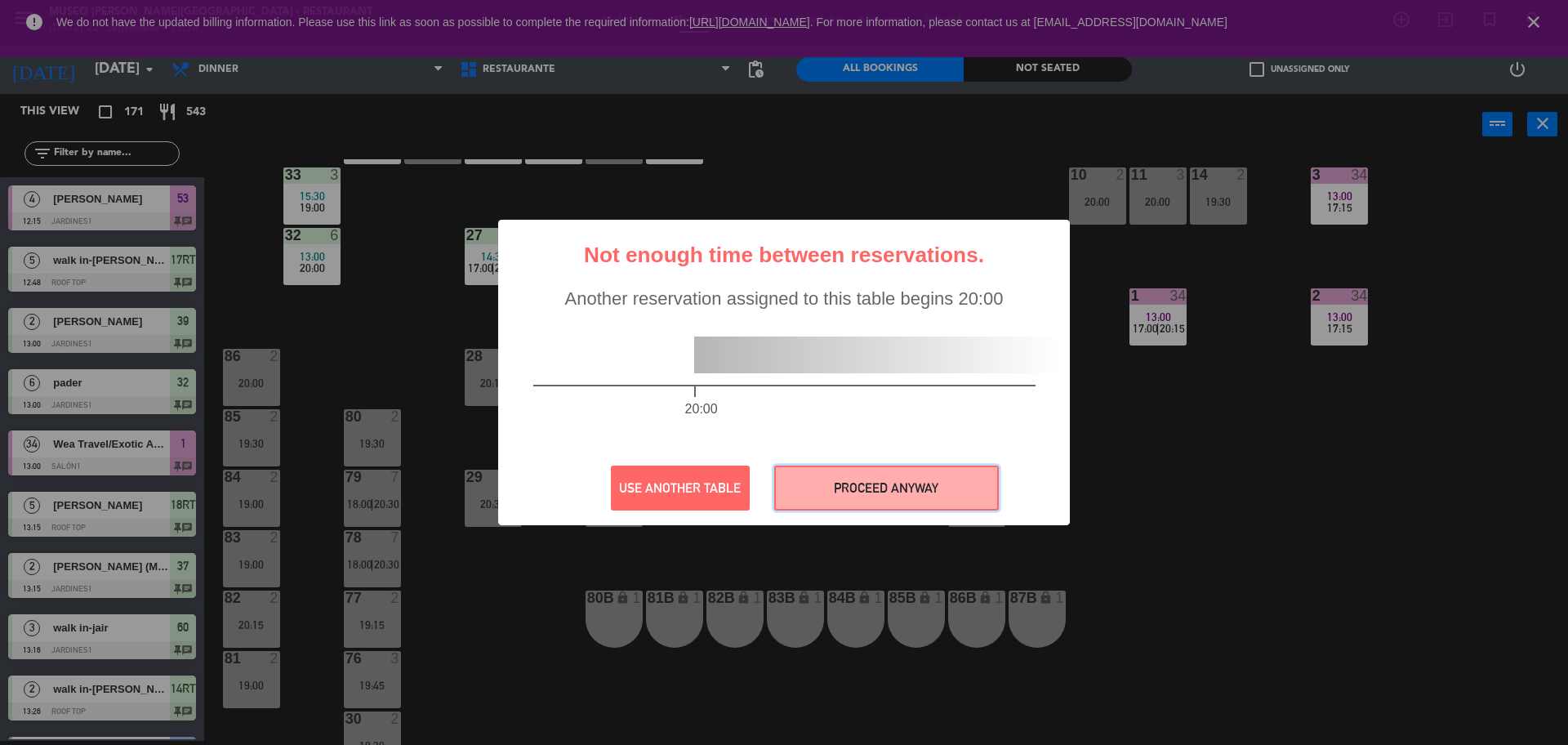
click at [871, 479] on button "PROCEED ANYWAY" at bounding box center [886, 488] width 225 height 45
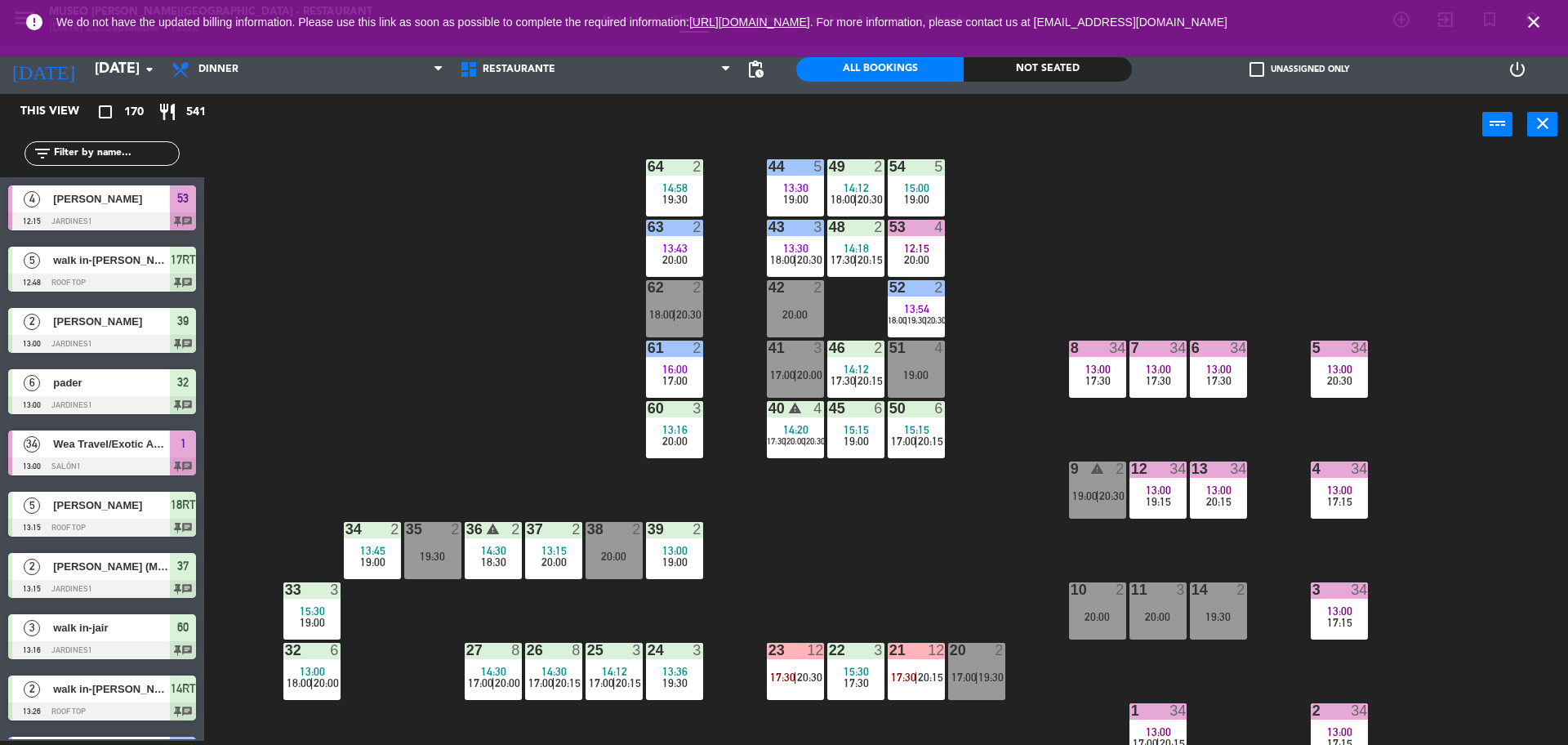
scroll to position [120, 0]
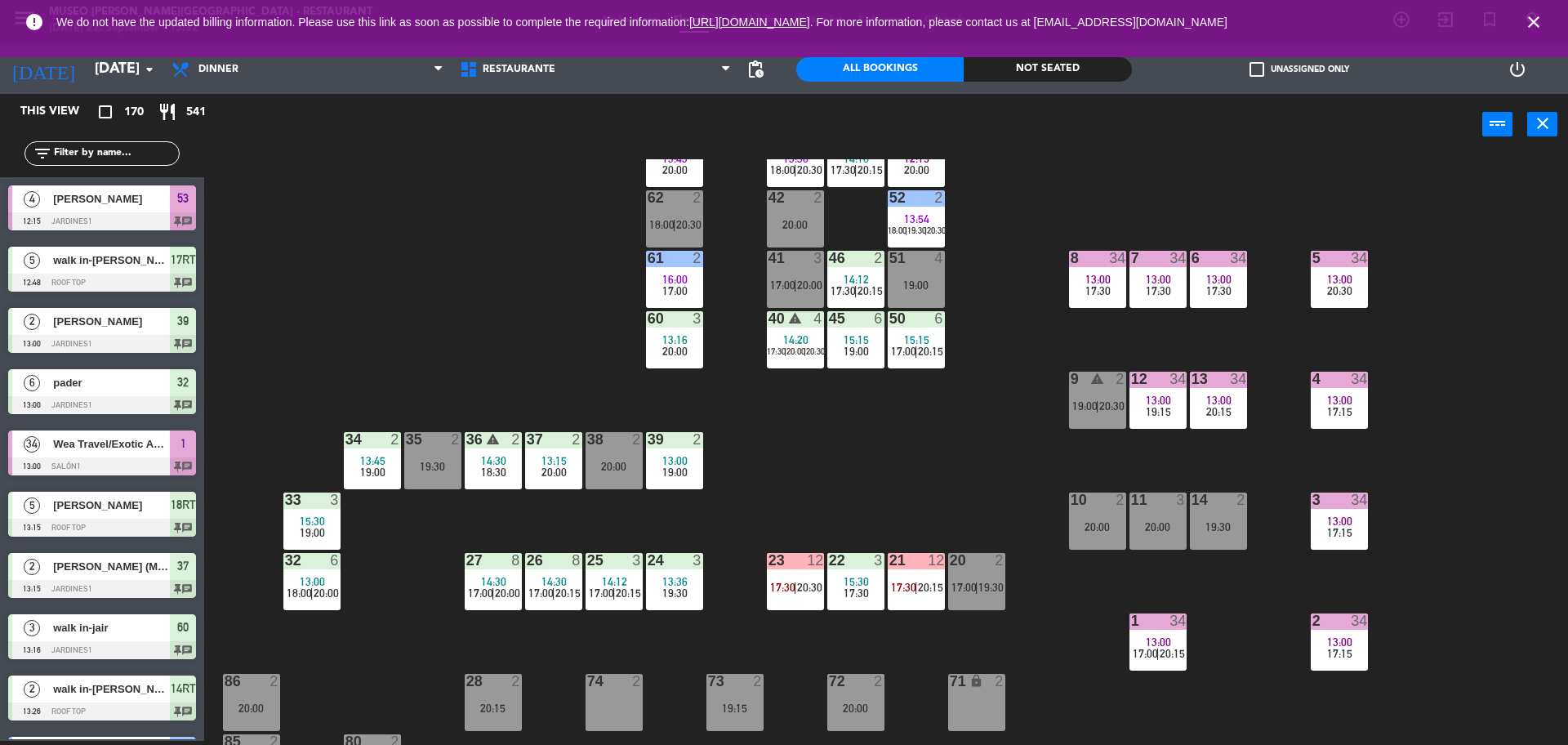
click at [498, 328] on div "44 5 13:30 19:00 49 2 14:12 18:00 | 20:30 54 5 15:00 19:00 64 2 14:58 19:30 48 …" at bounding box center [894, 452] width 1348 height 586
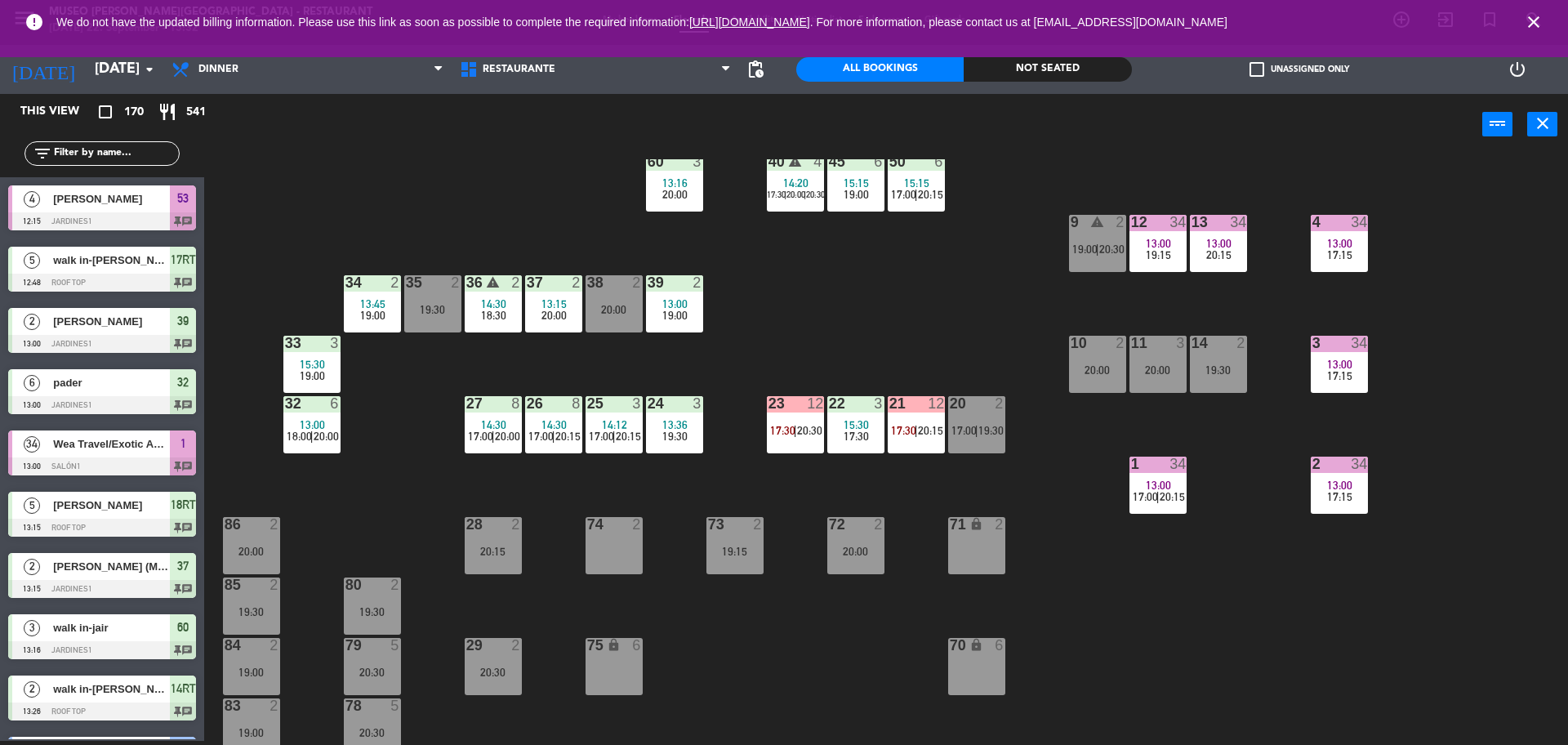
click at [493, 443] on div "27 8 14:30 17:00 | 20:00" at bounding box center [493, 424] width 57 height 57
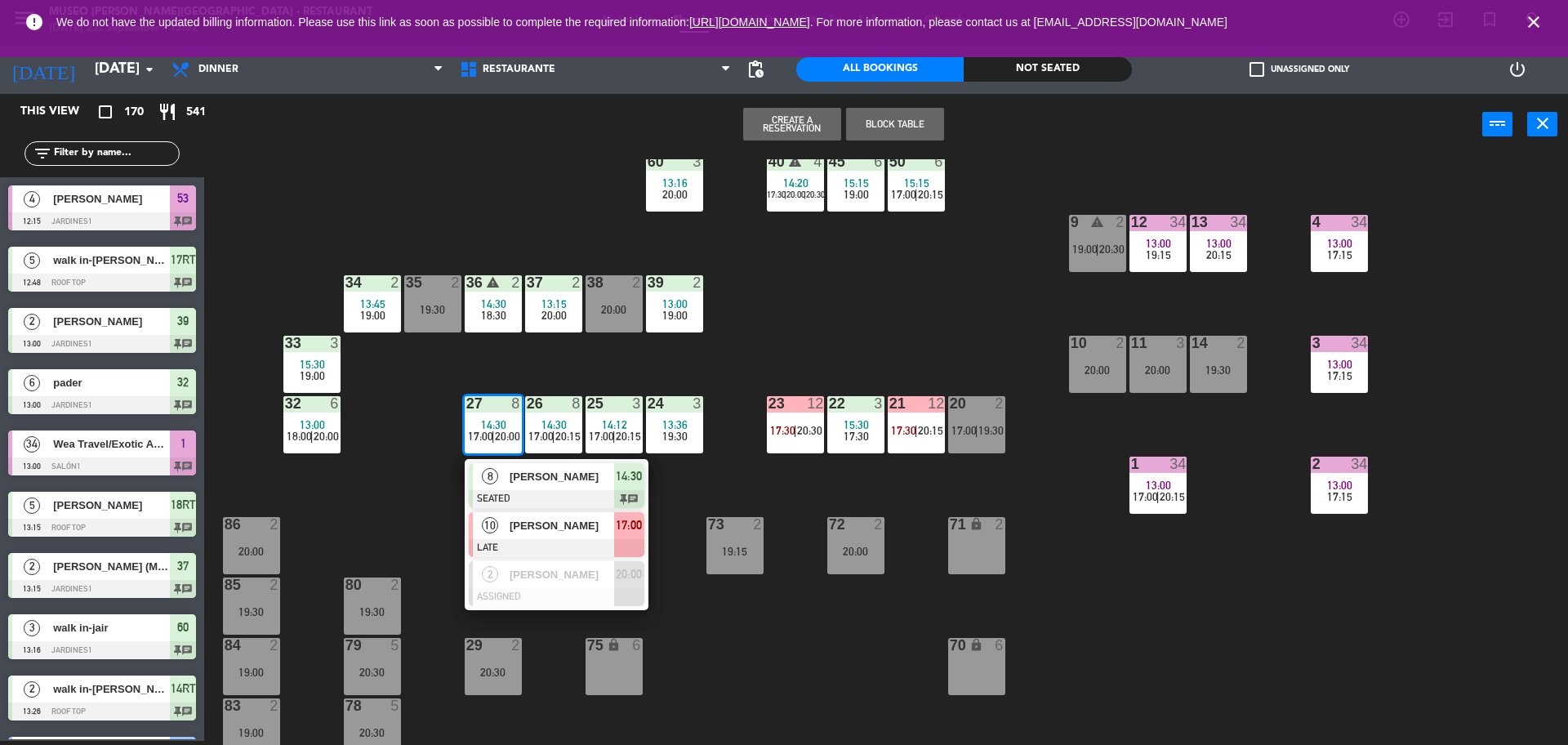
click at [539, 534] on div "[PERSON_NAME]" at bounding box center [561, 526] width 106 height 27
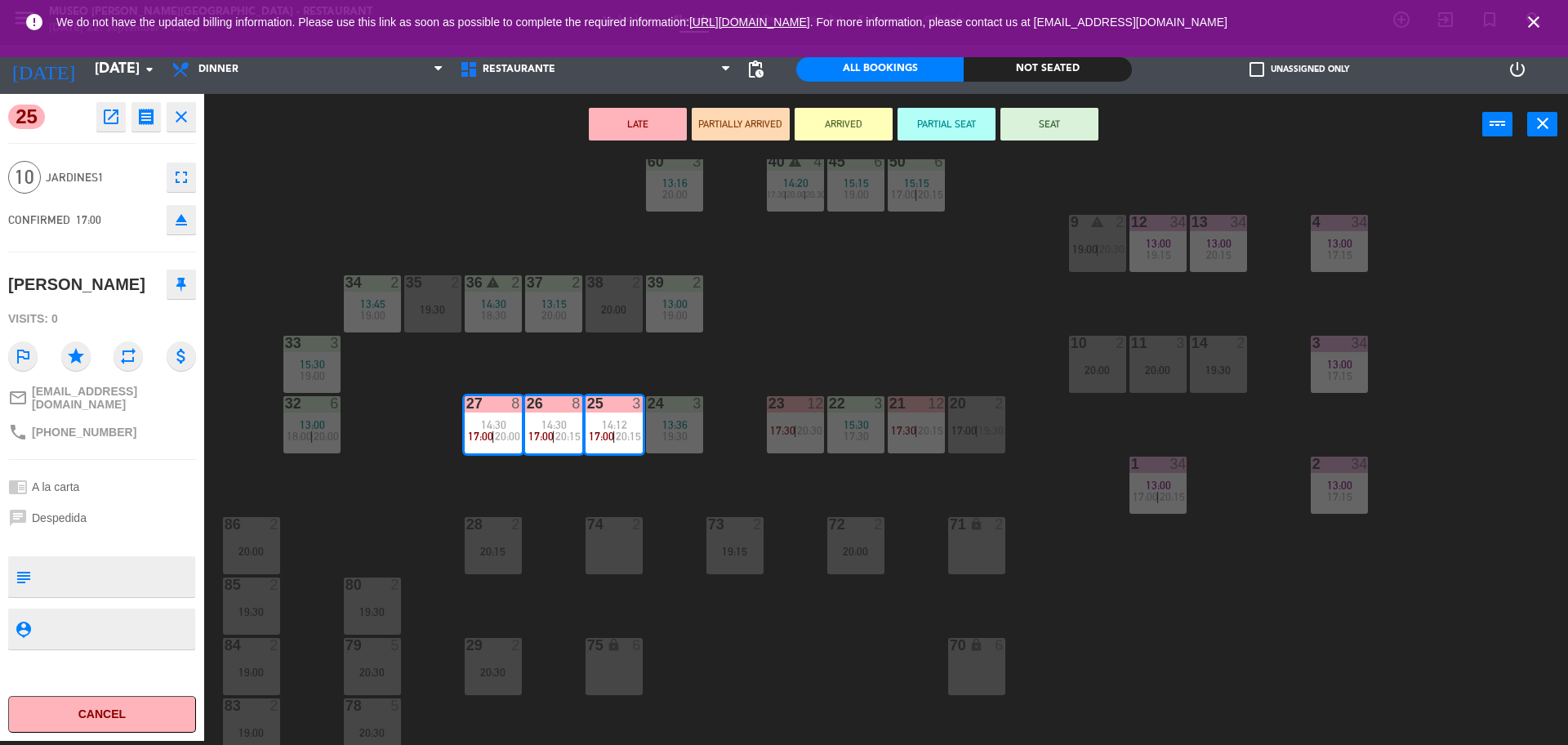
click at [566, 523] on div "44 5 13:30 19:00 49 2 14:12 18:00 | 20:30 54 5 15:00 19:00 64 2 14:58 19:30 48 …" at bounding box center [894, 452] width 1348 height 586
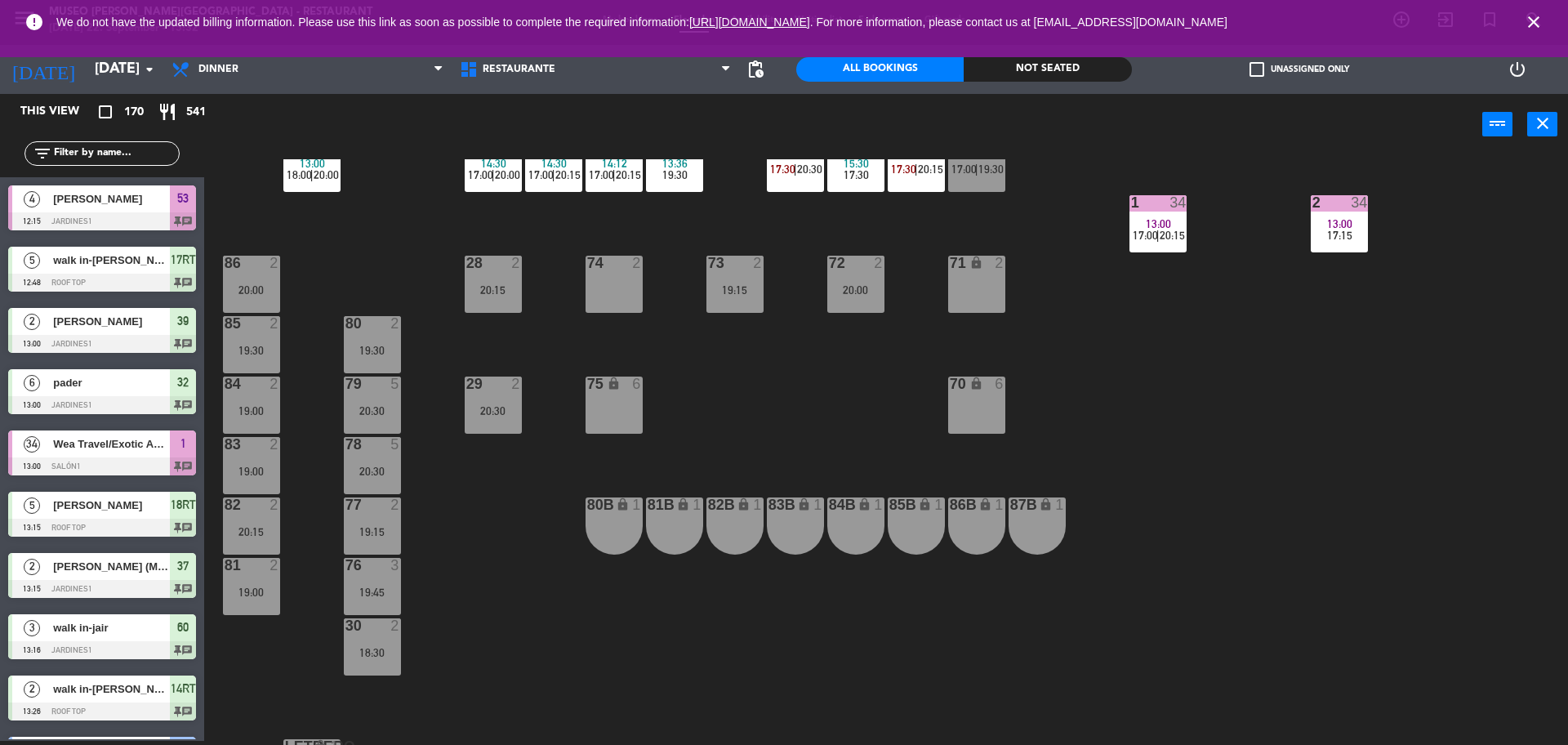
scroll to position [537, 0]
click at [351, 406] on div "20:30" at bounding box center [372, 411] width 57 height 11
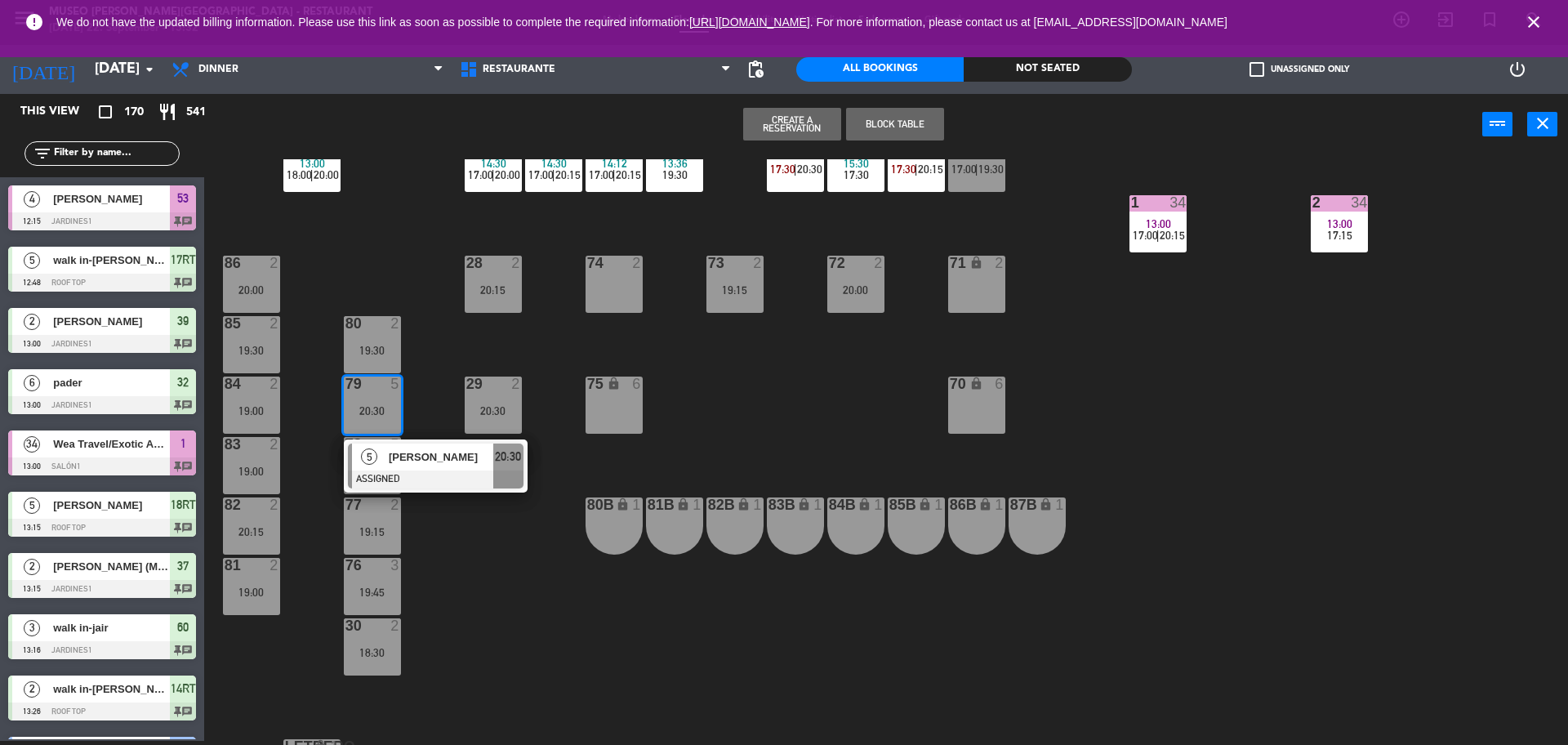
click at [468, 459] on span "[PERSON_NAME]" at bounding box center [441, 457] width 104 height 17
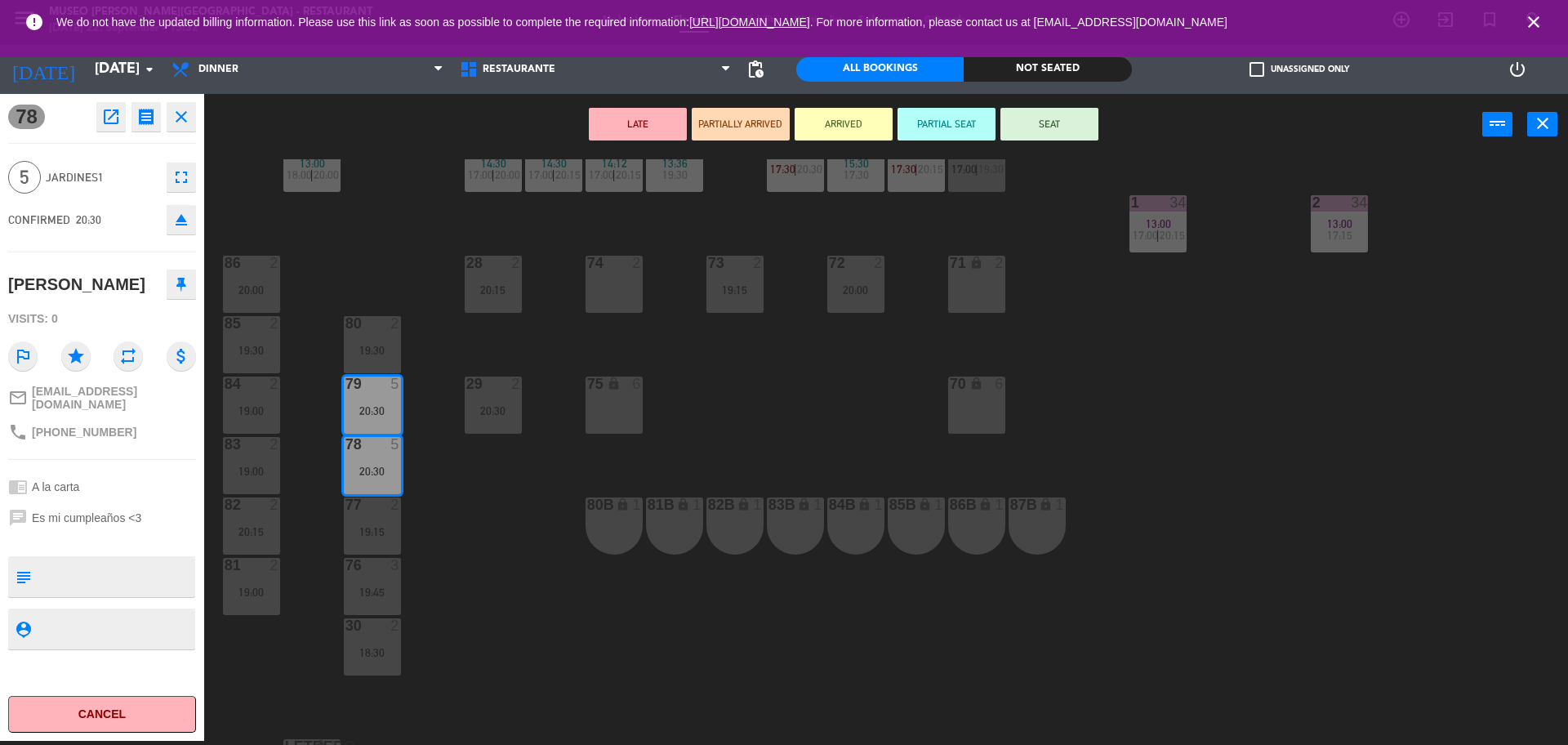
scroll to position [0, 0]
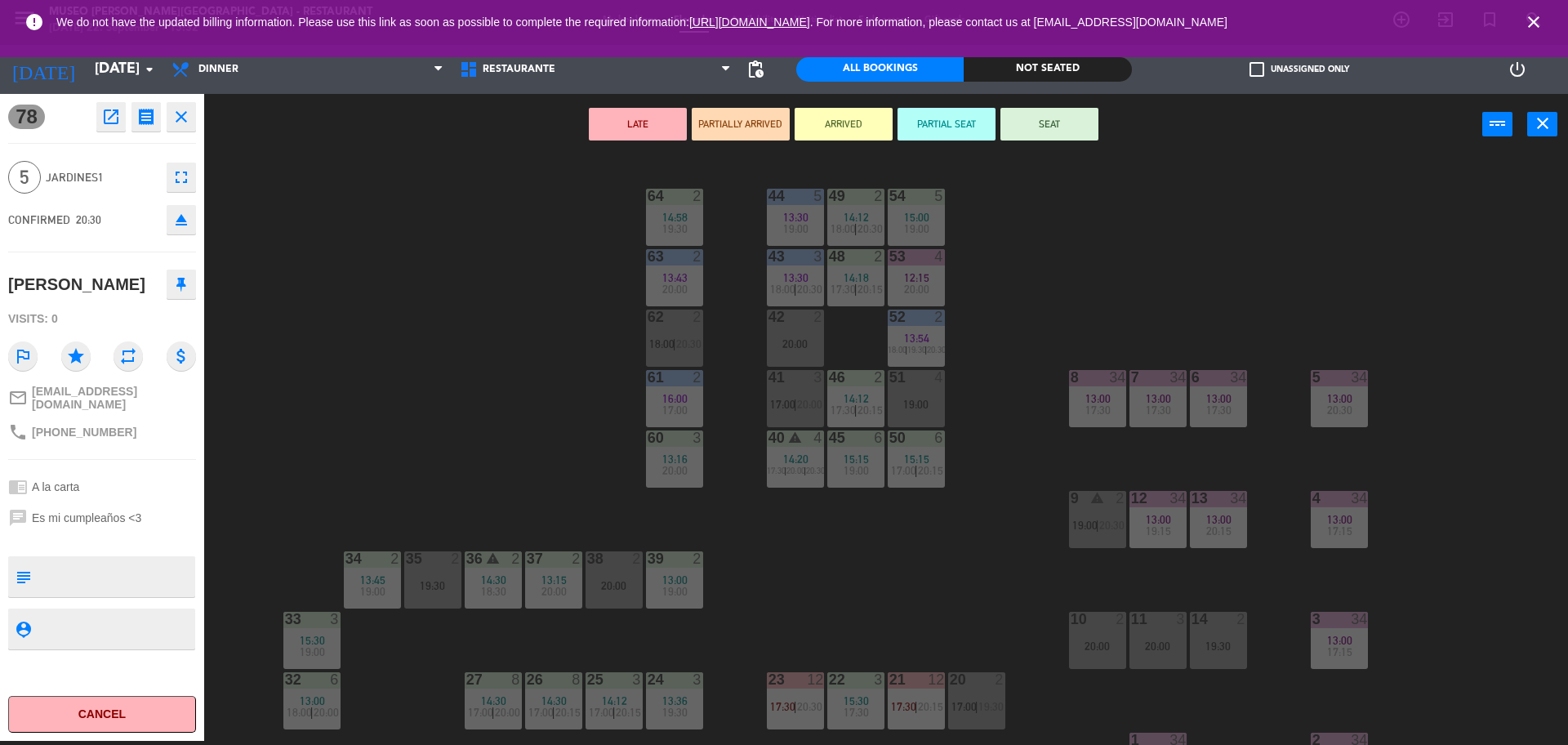
click at [934, 214] on div "15:00" at bounding box center [916, 217] width 57 height 11
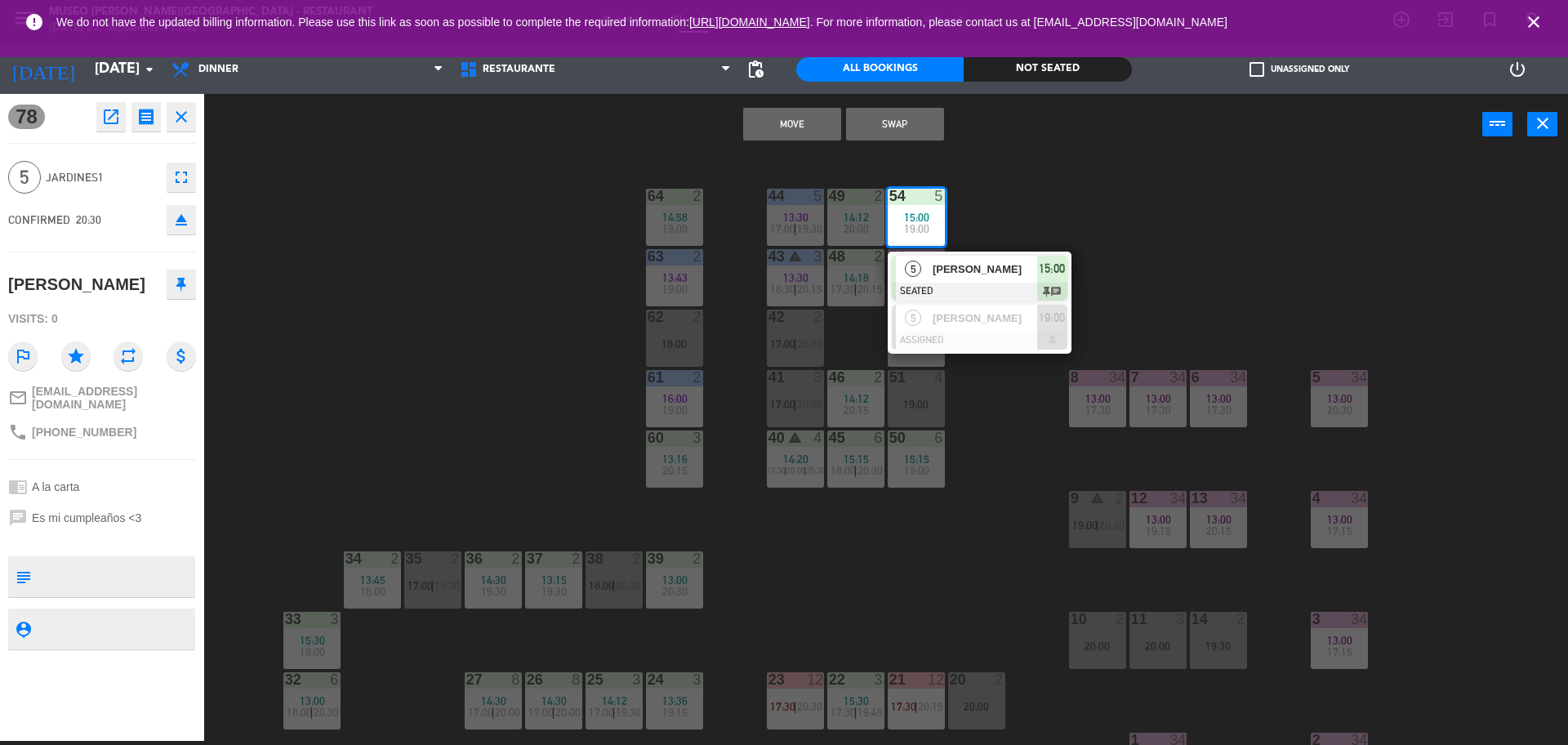
click at [1064, 229] on div "44 5 13:30 17:00 | 19:30 49 2 14:12 20:00 54 5 15:00 19:00 5 [PERSON_NAME] SEAT…" at bounding box center [894, 452] width 1348 height 586
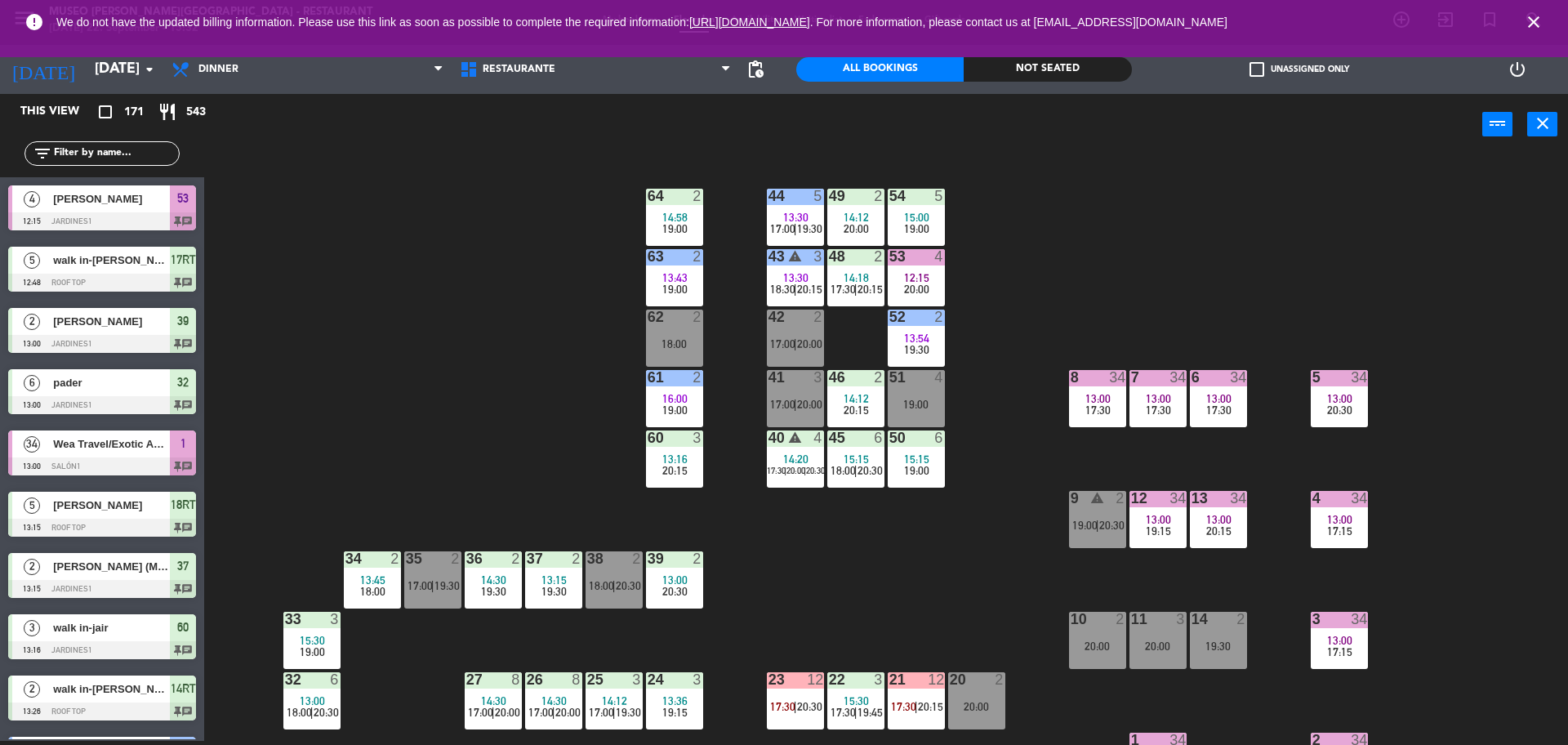
scroll to position [2938, 0]
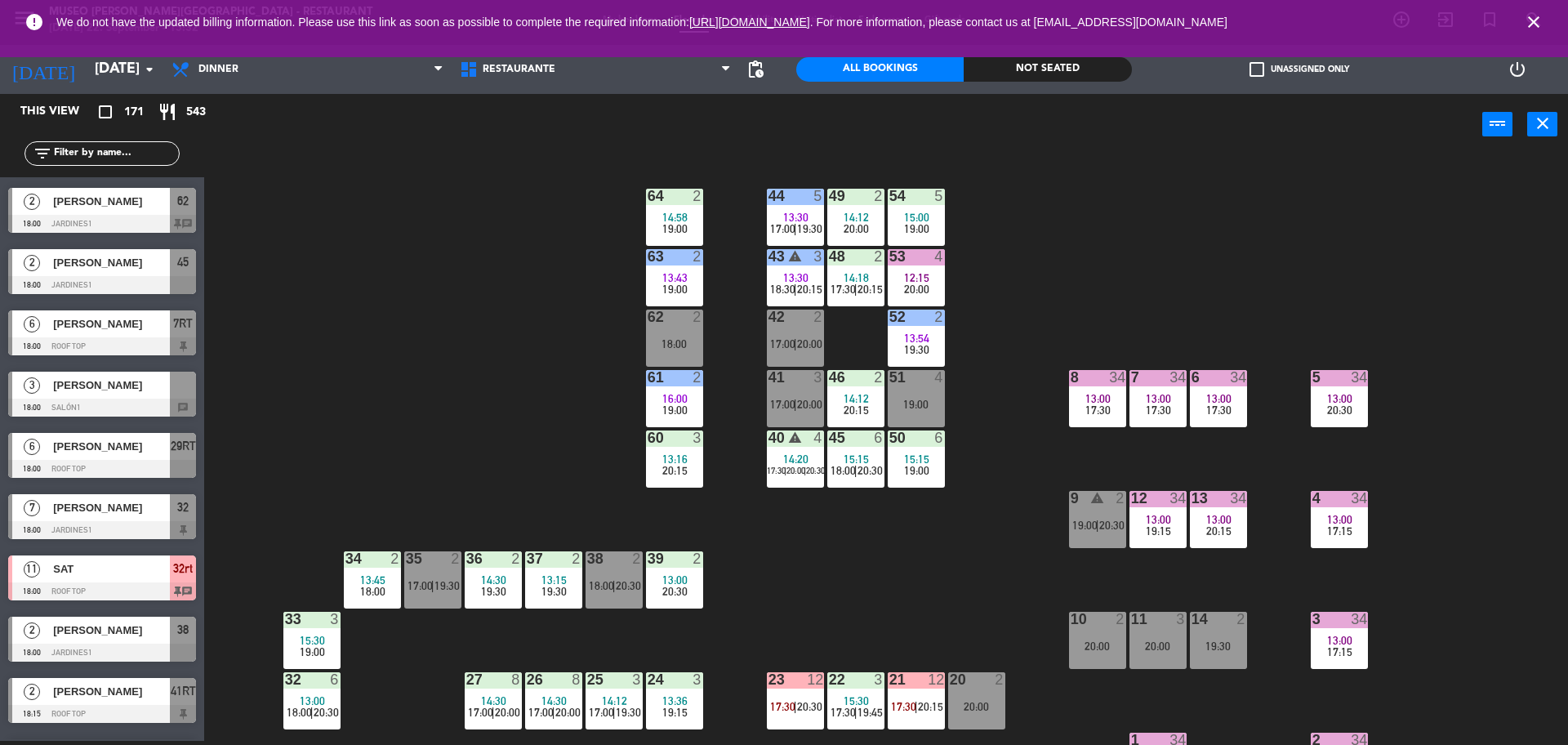
click at [930, 209] on div "54 5 15:00 19:00" at bounding box center [916, 217] width 57 height 57
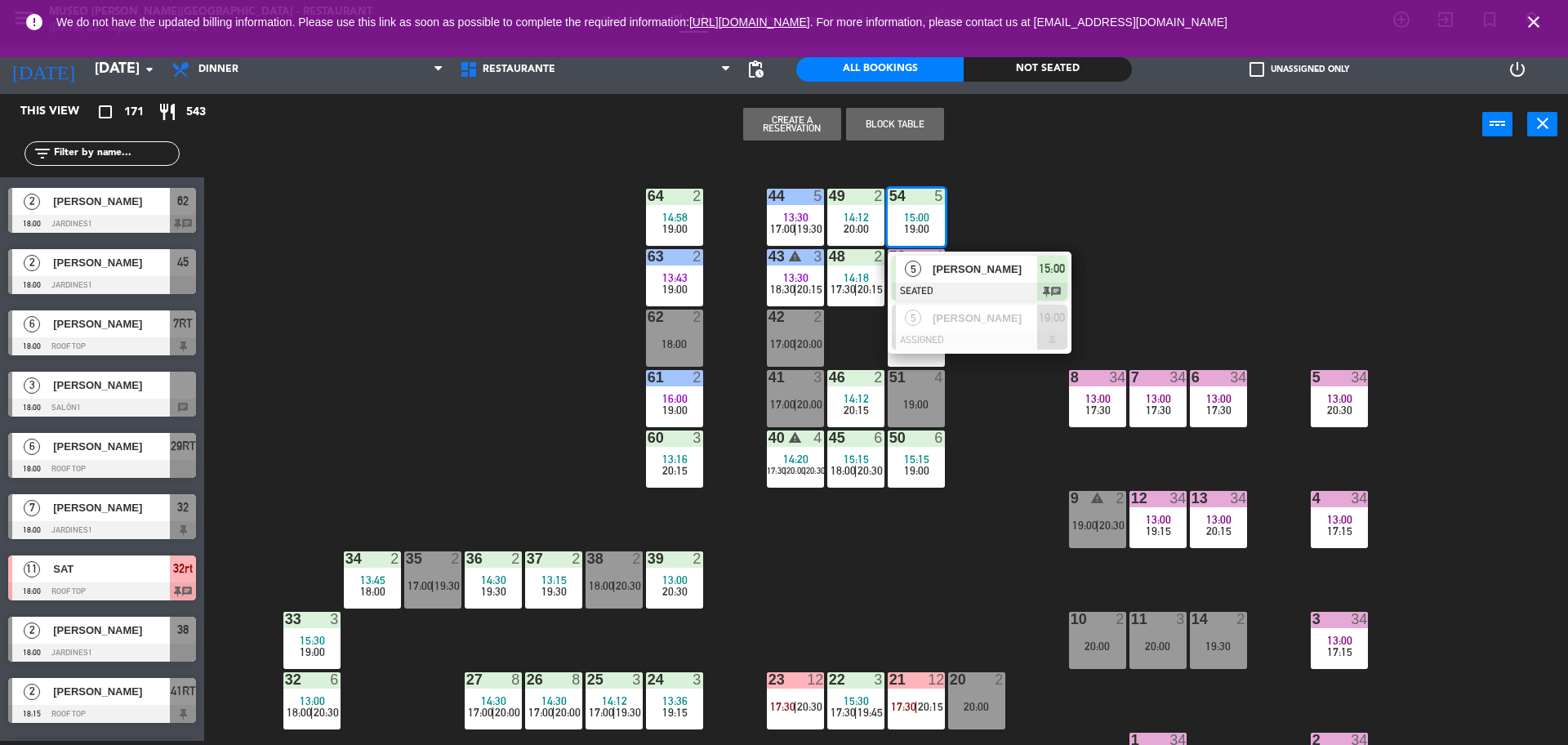
click at [993, 209] on div "44 5 13:30 17:00 | 19:30 49 2 14:12 20:00 54 5 15:00 19:00 5 [PERSON_NAME] SEAT…" at bounding box center [894, 452] width 1348 height 586
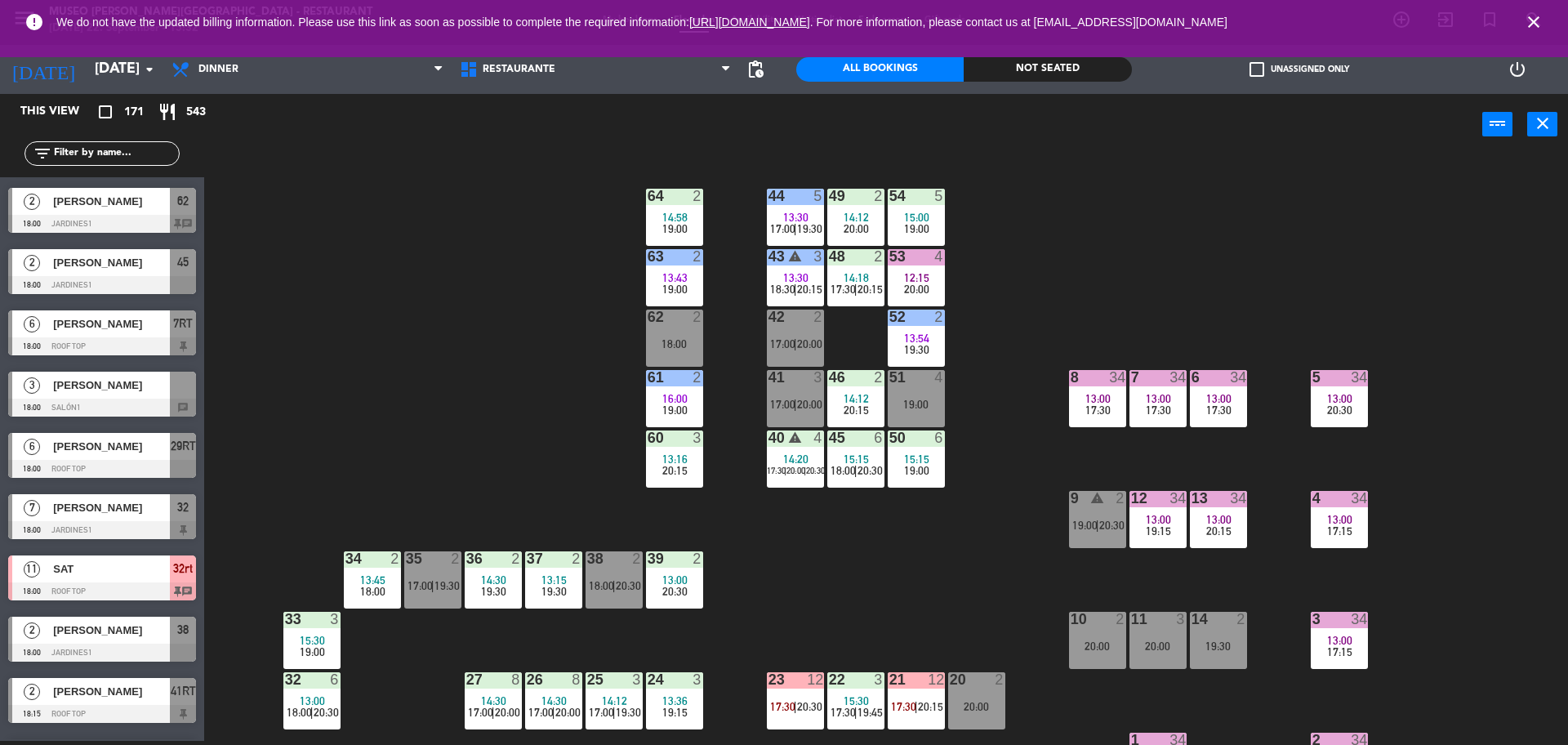
click at [806, 209] on div "44 5 13:30 17:00 | 19:30" at bounding box center [795, 217] width 57 height 57
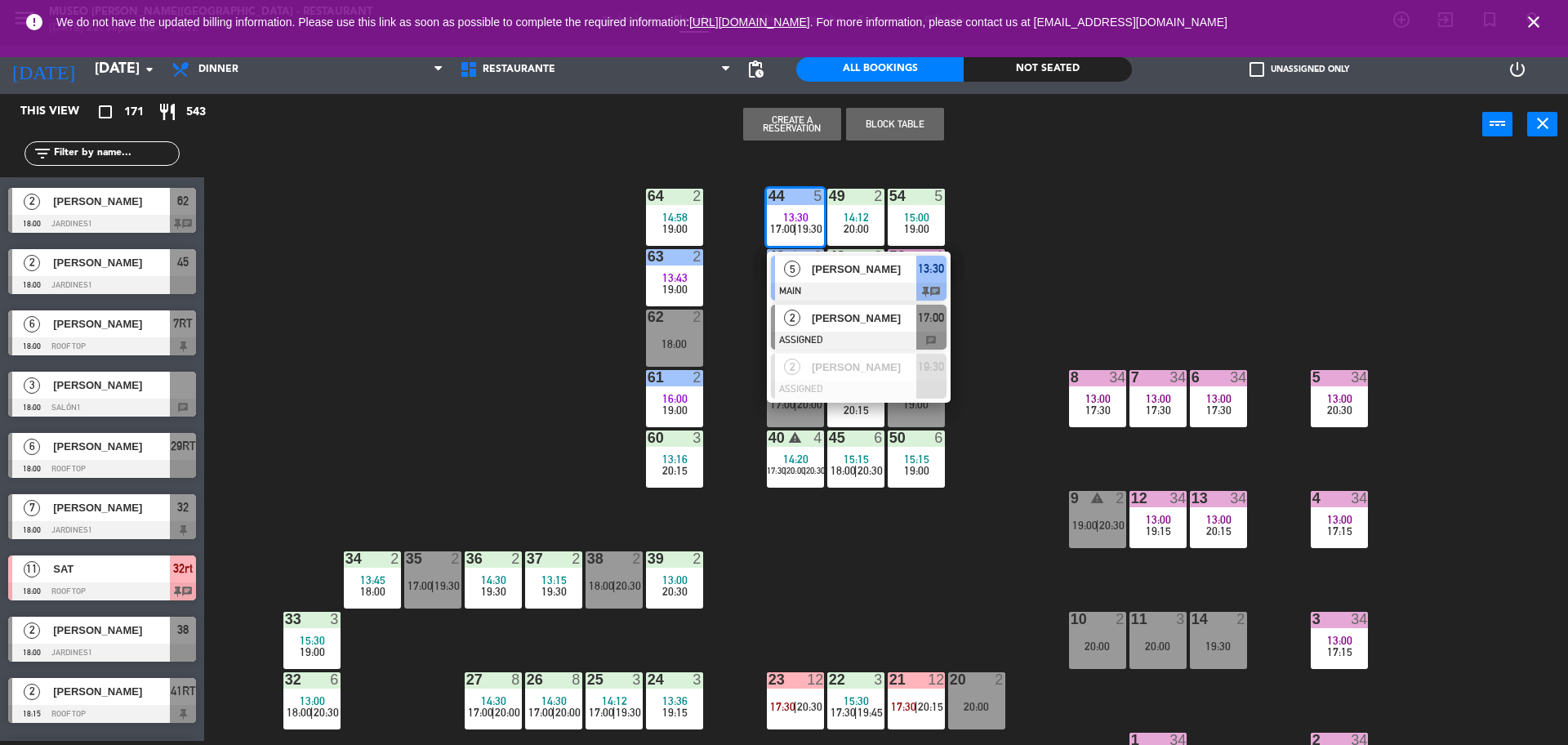
click at [835, 325] on span "[PERSON_NAME]" at bounding box center [864, 318] width 104 height 17
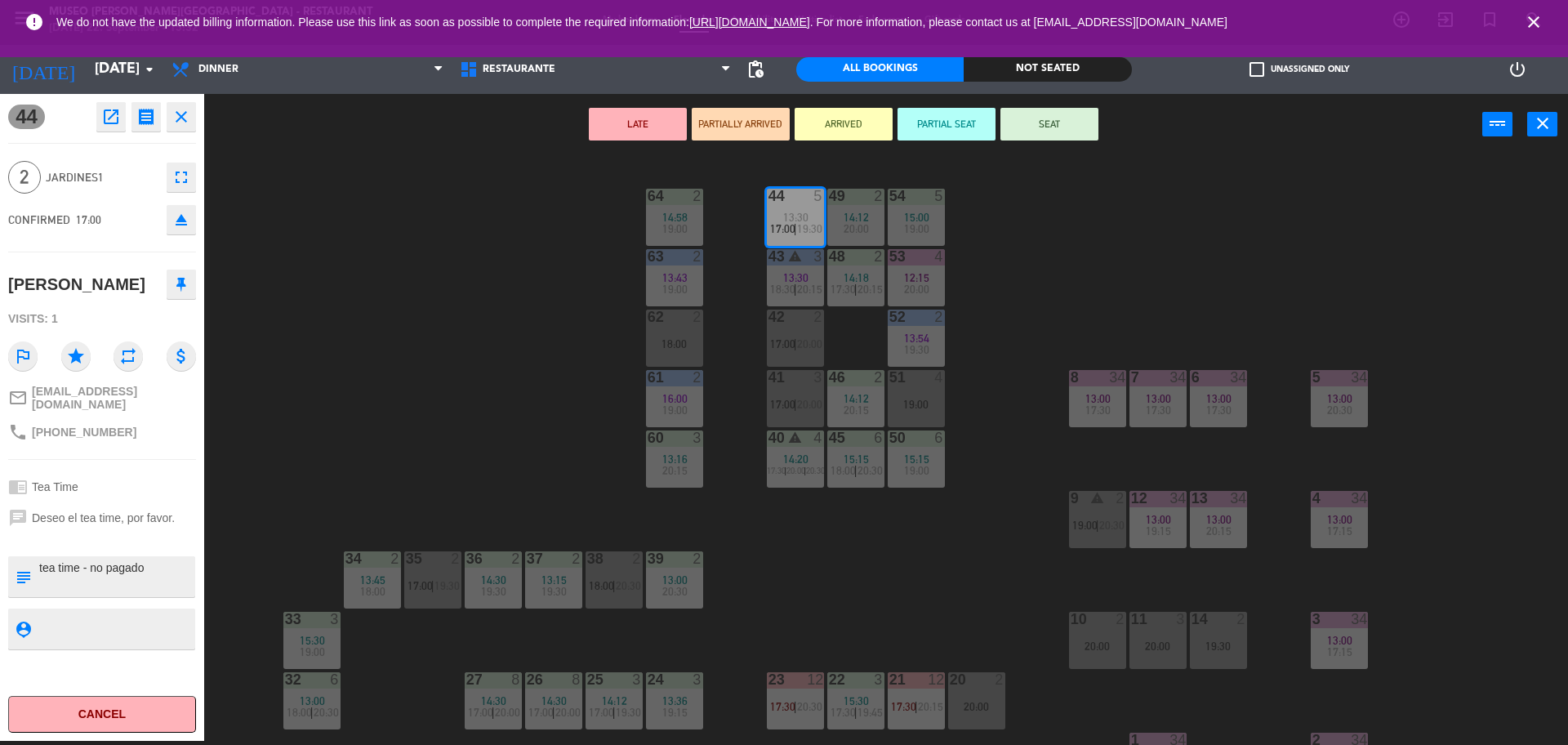
click at [676, 342] on div "18:00" at bounding box center [674, 344] width 57 height 11
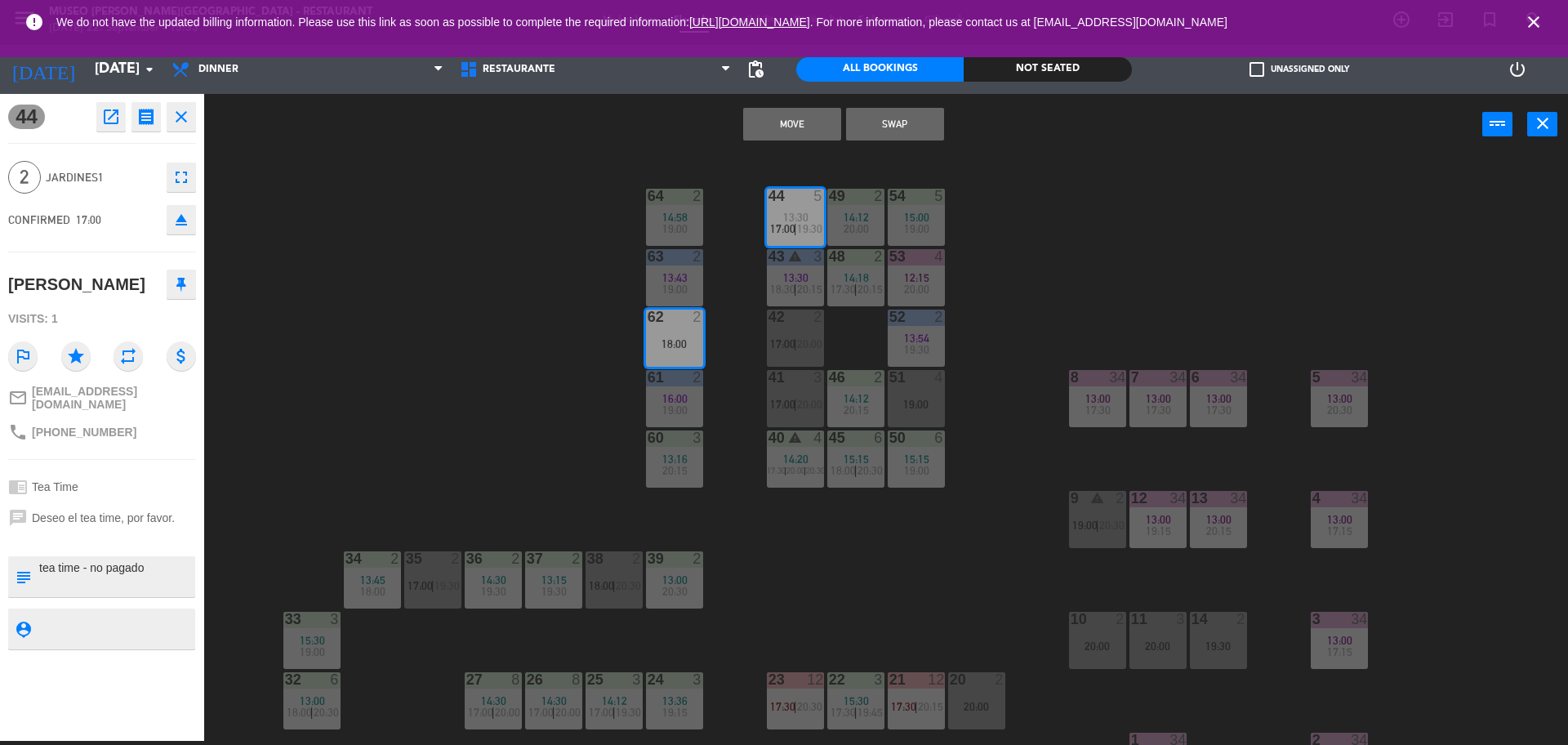
click at [776, 115] on button "Move" at bounding box center [791, 124] width 98 height 32
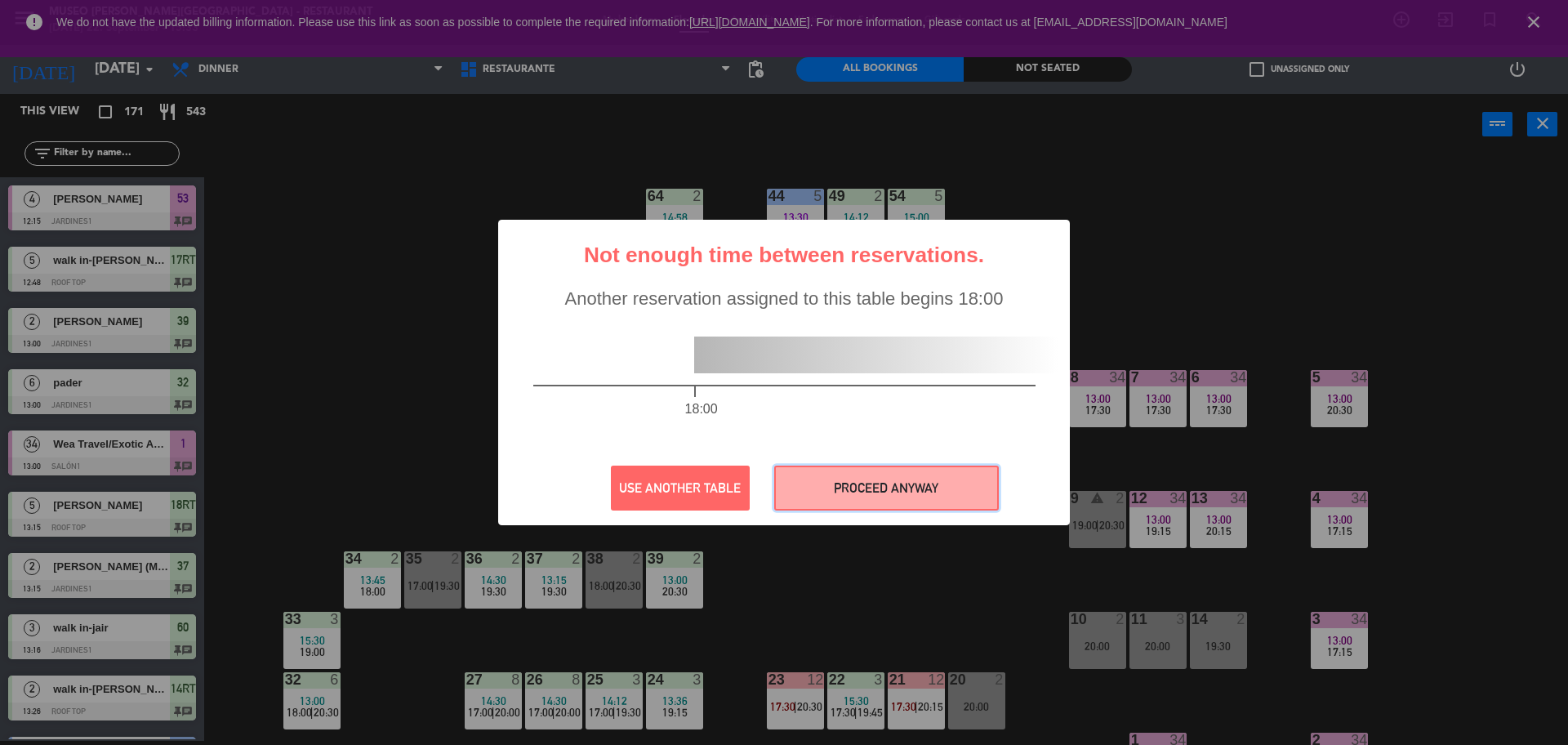
click at [821, 497] on button "PROCEED ANYWAY" at bounding box center [886, 488] width 225 height 45
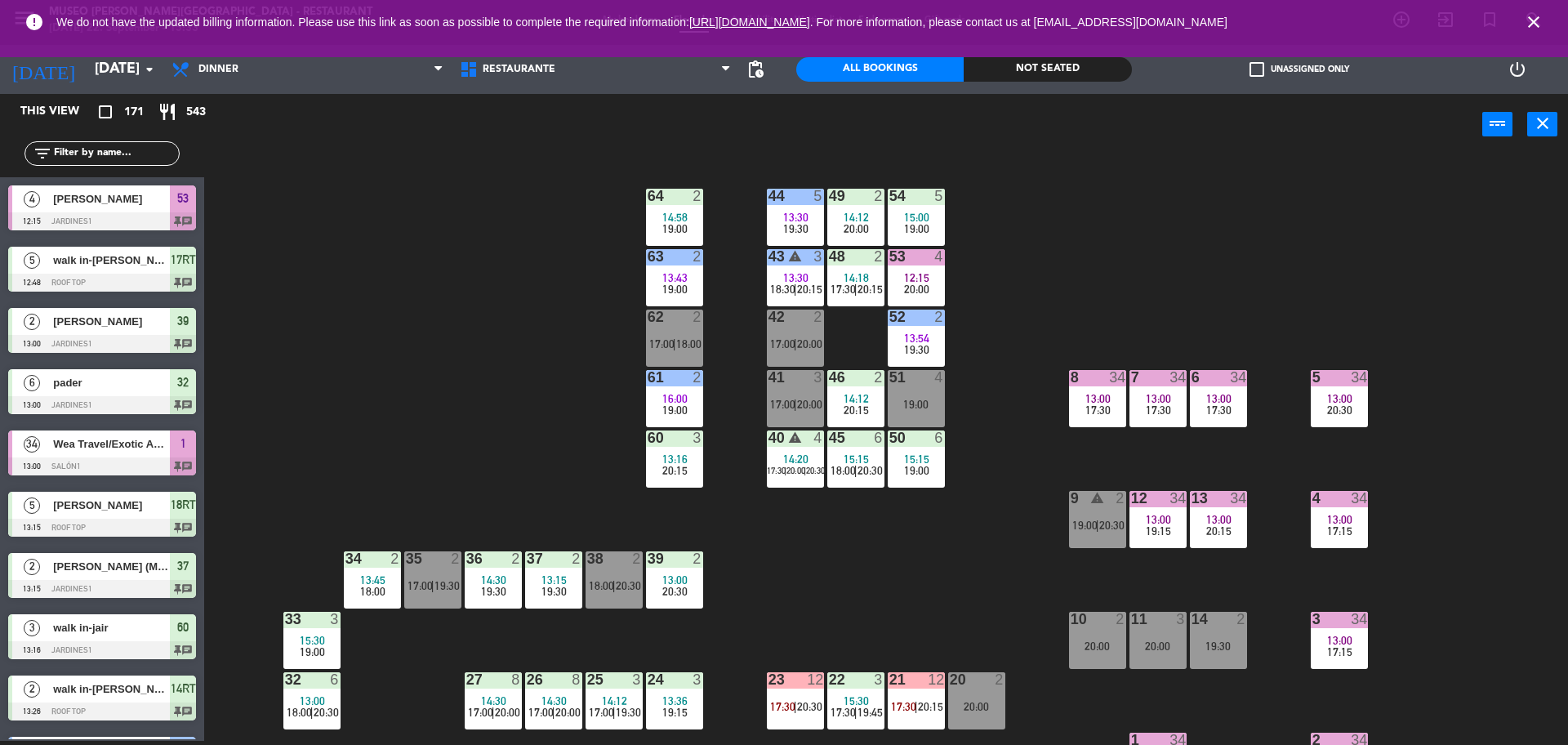
click at [812, 218] on div "13:30" at bounding box center [795, 217] width 57 height 11
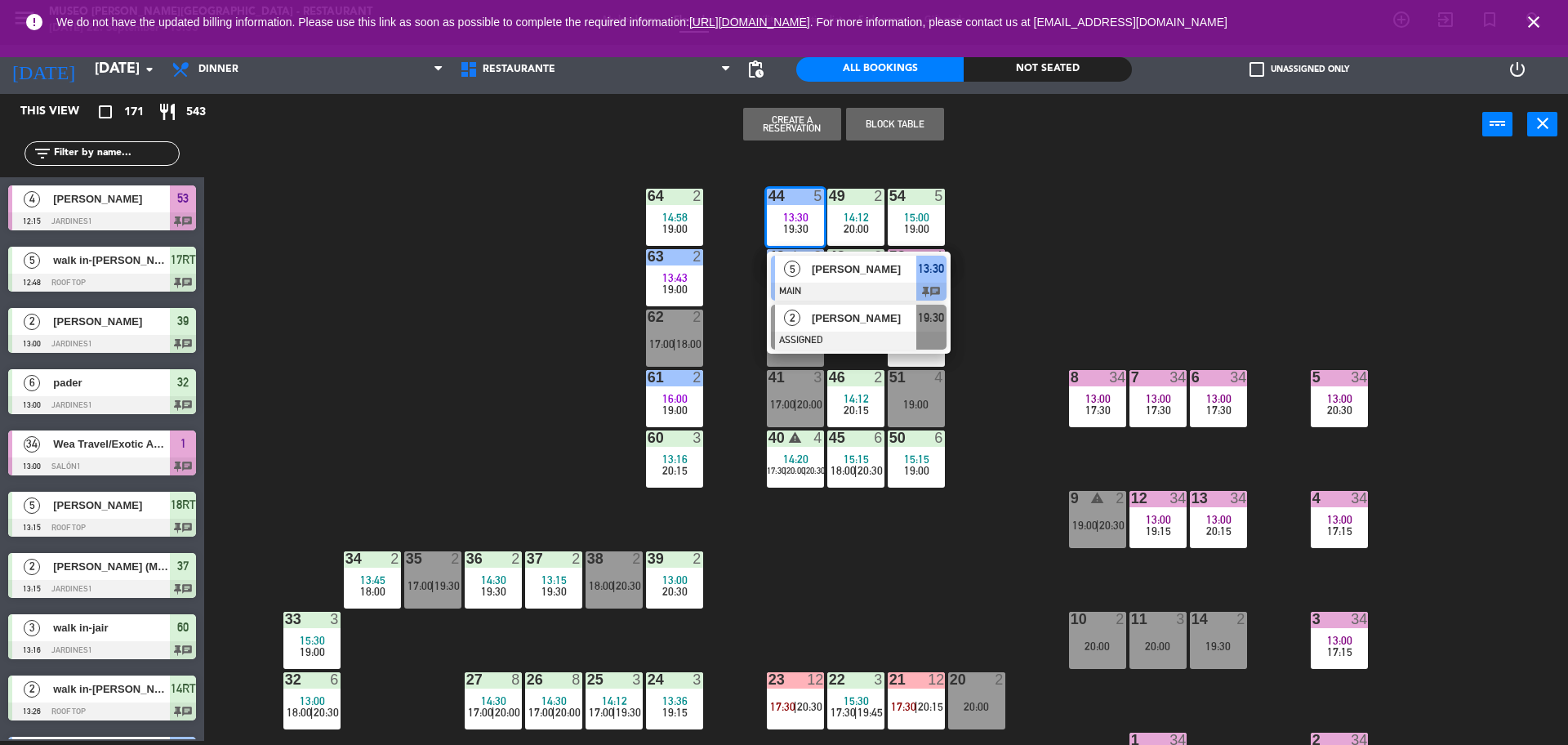
click at [864, 344] on div at bounding box center [858, 340] width 175 height 18
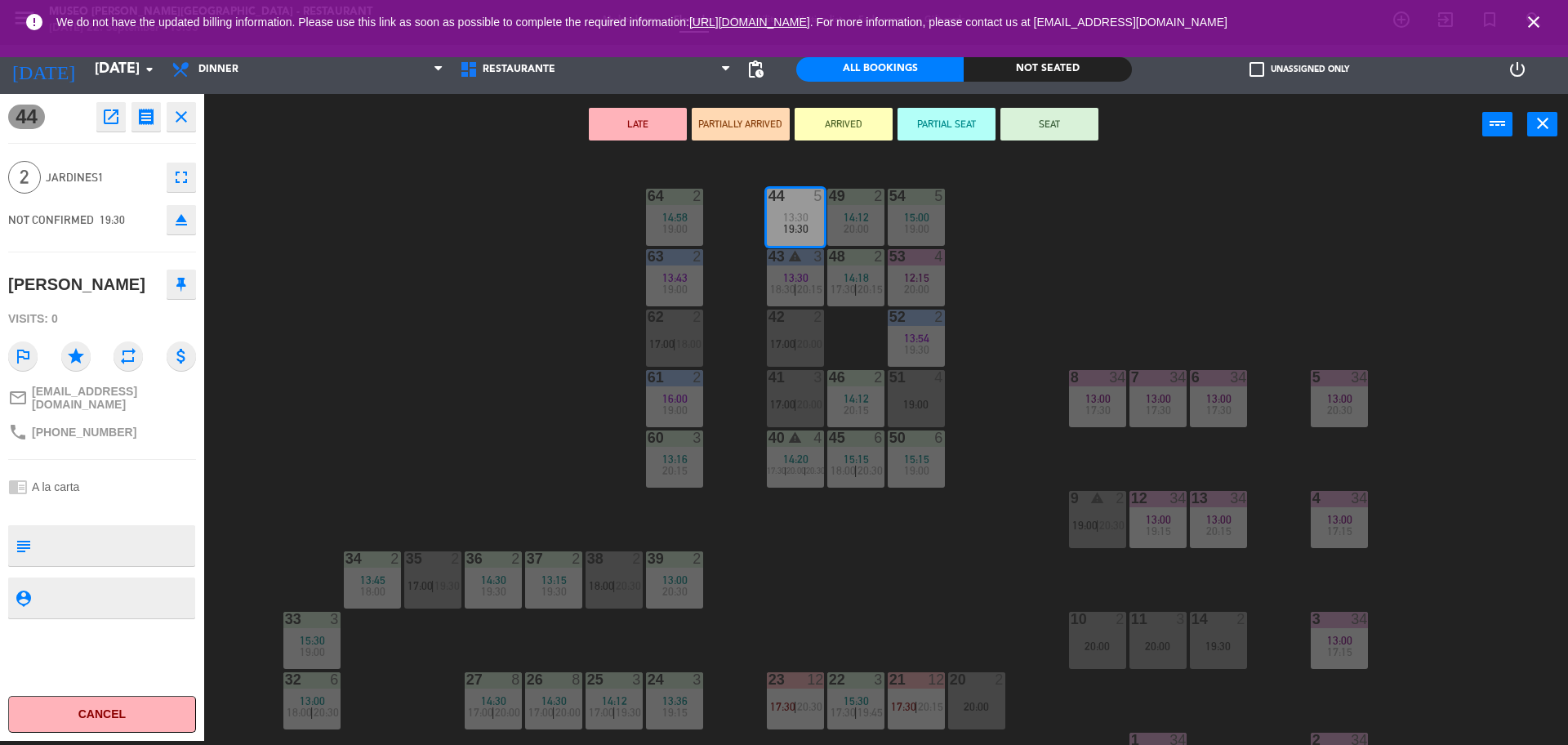
click at [1120, 643] on div "20:00" at bounding box center [1098, 646] width 57 height 11
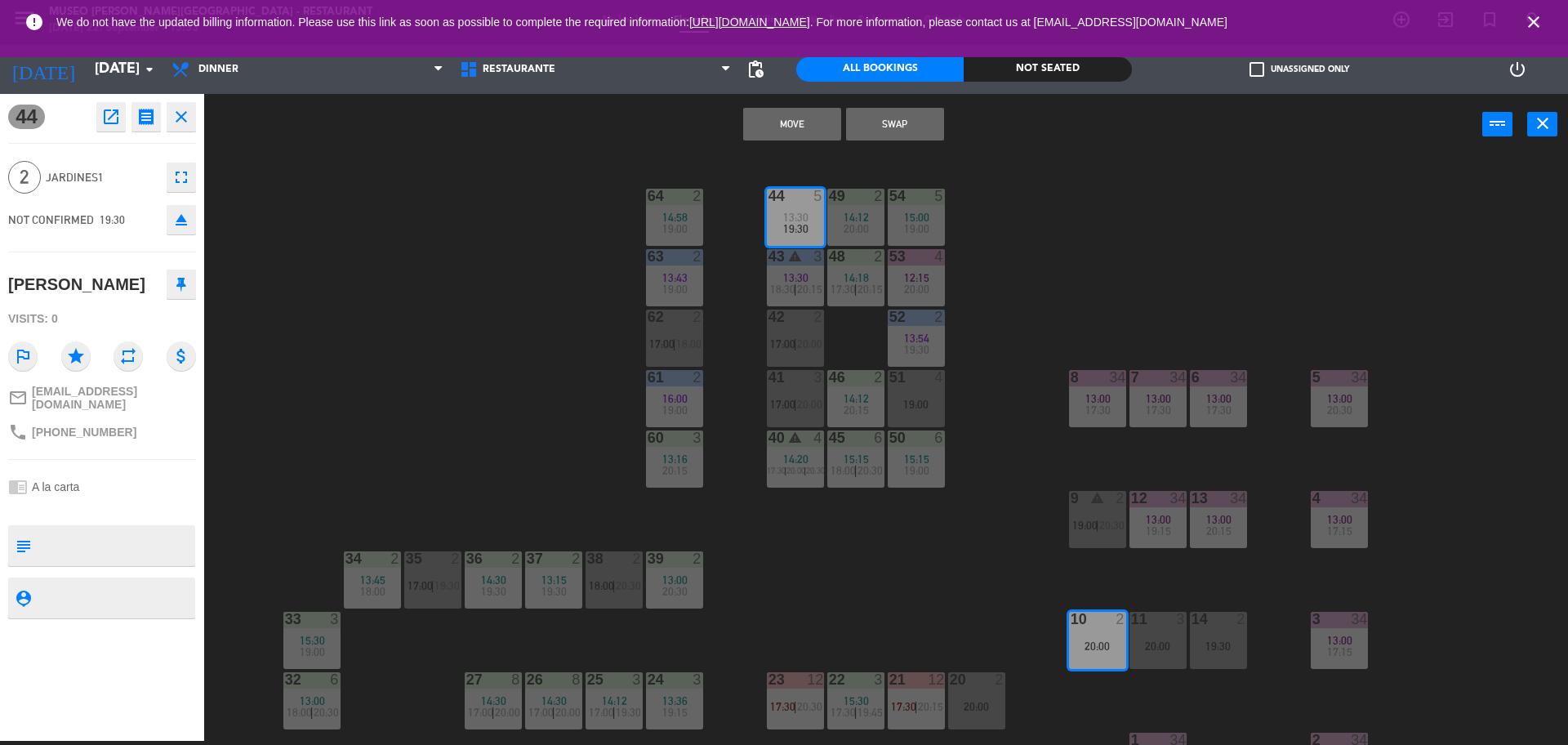
click at [784, 129] on button "Move" at bounding box center [791, 124] width 98 height 32
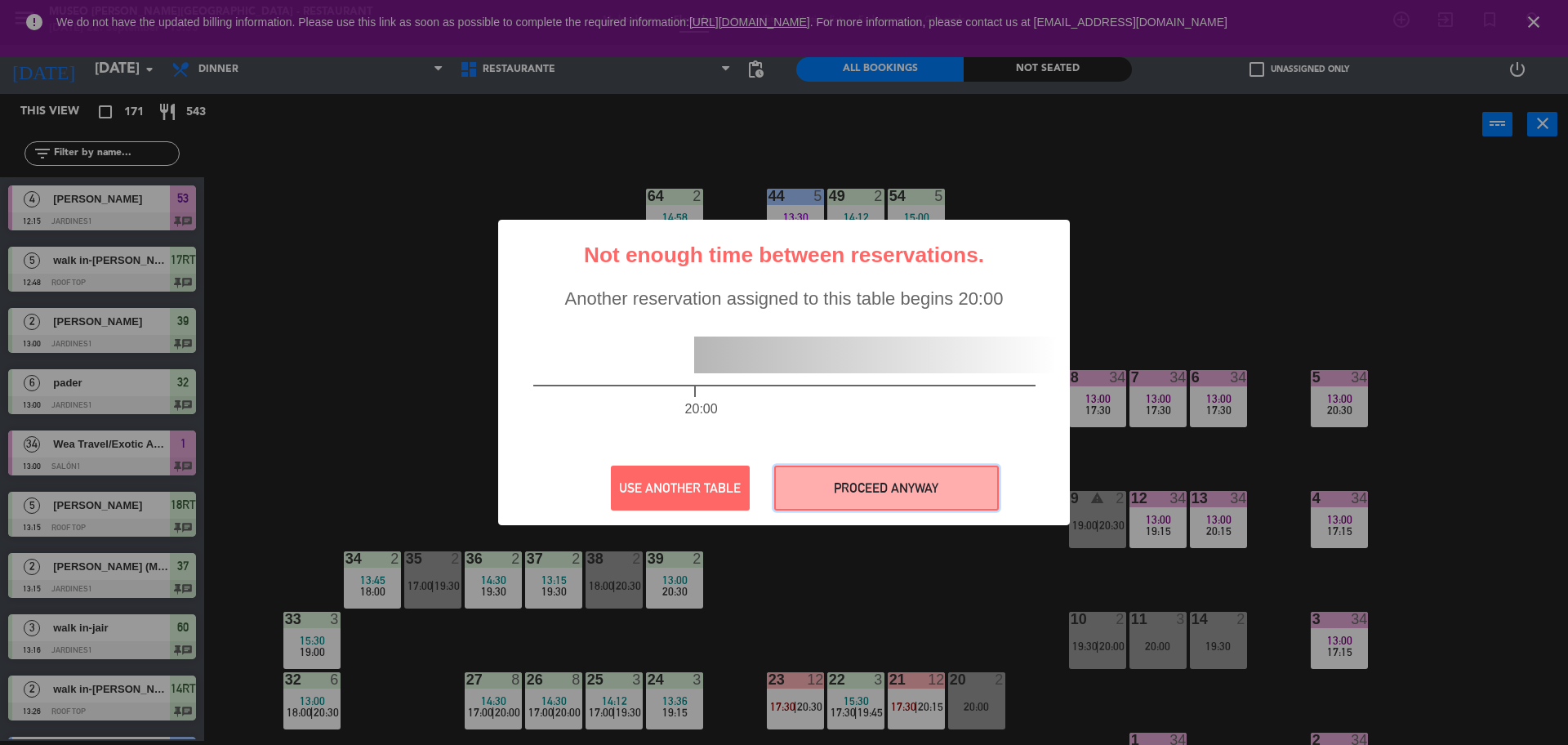
click at [860, 498] on button "PROCEED ANYWAY" at bounding box center [886, 488] width 225 height 45
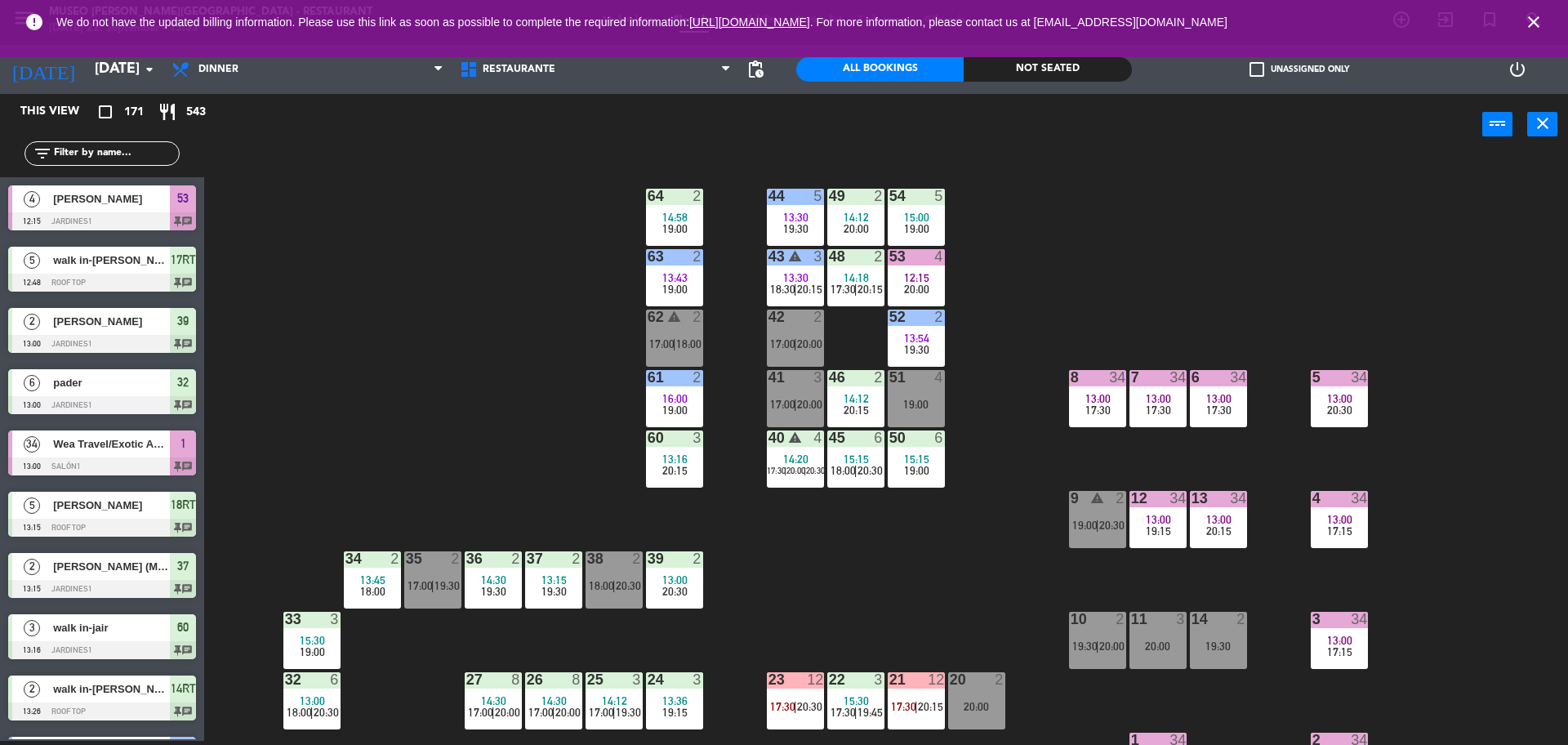
scroll to position [589, 0]
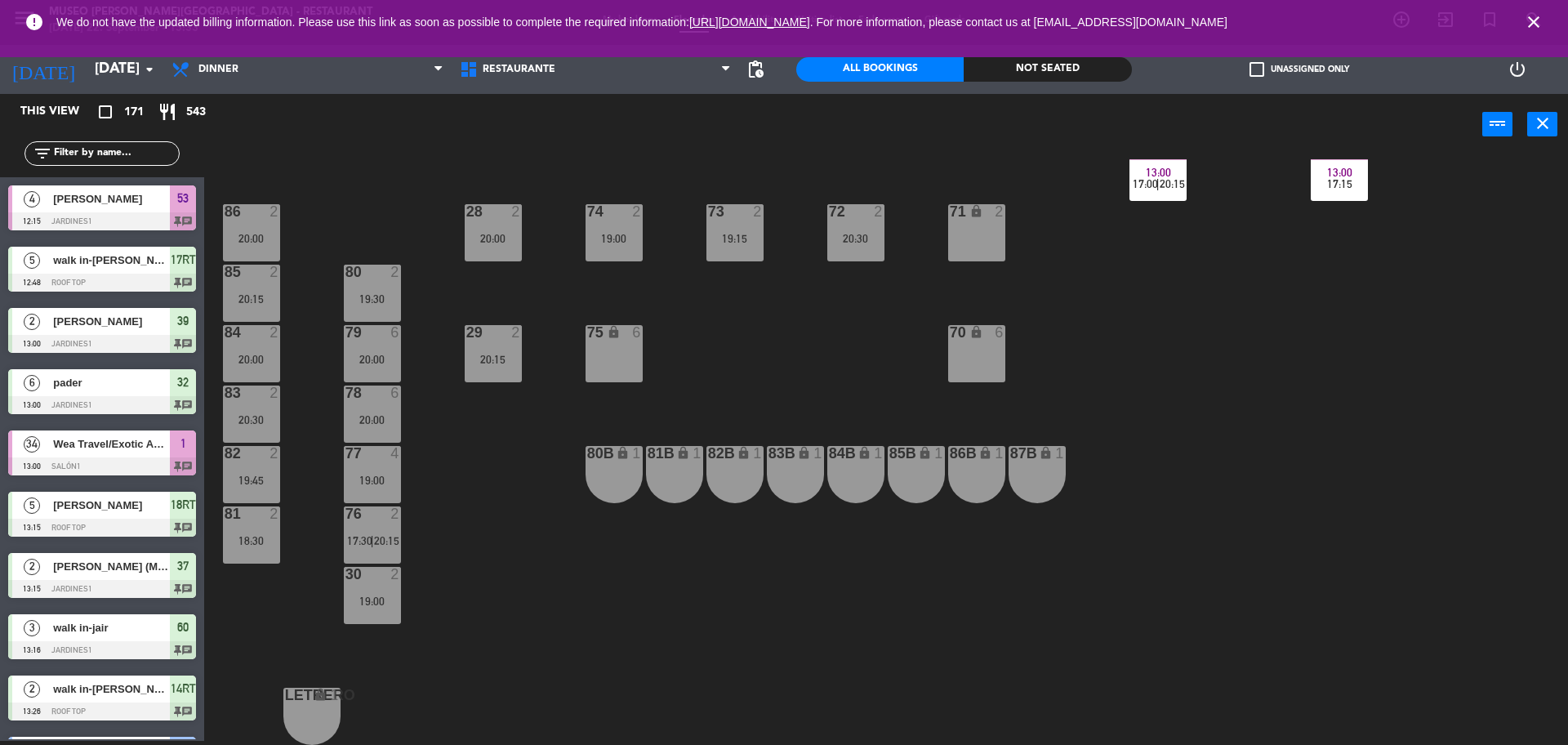
click at [360, 405] on div "78 6 20:00" at bounding box center [372, 414] width 57 height 57
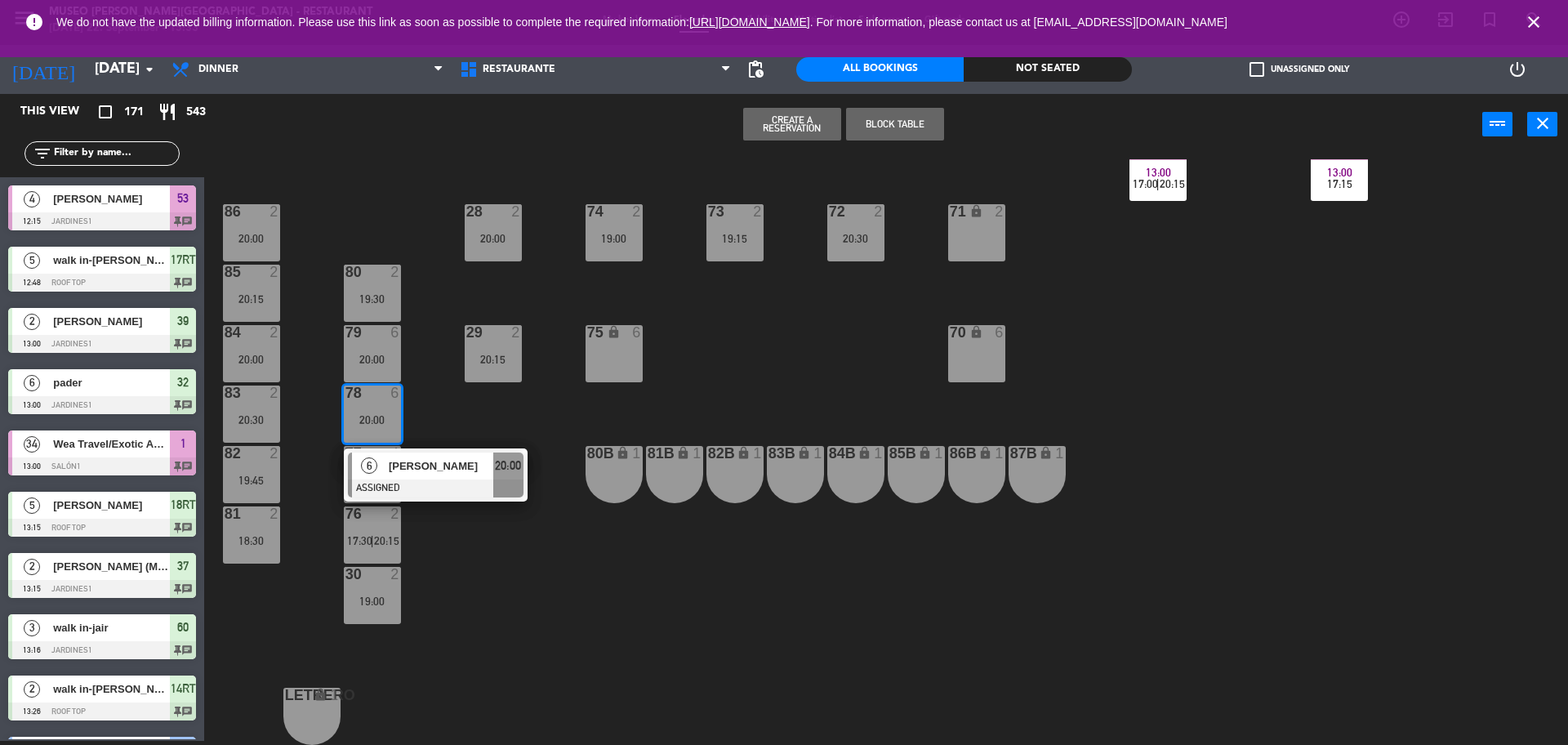
click at [472, 467] on span "[PERSON_NAME]" at bounding box center [441, 466] width 104 height 17
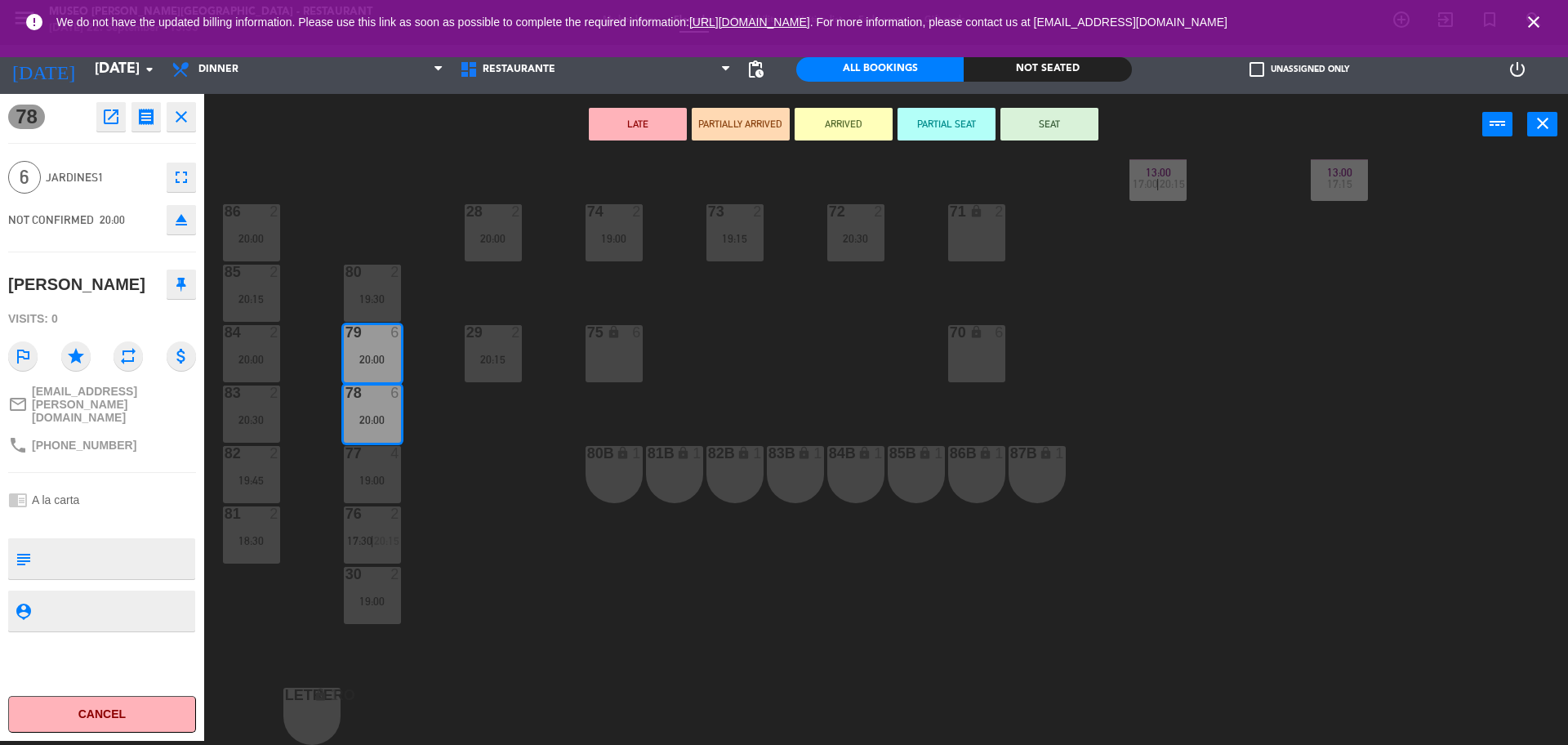
click at [507, 505] on div "44 5 13:30 19:30 49 2 14:12 20:00 54 5 15:00 19:00 64 2 14:58 19:00 48 2 14:18 …" at bounding box center [894, 452] width 1348 height 586
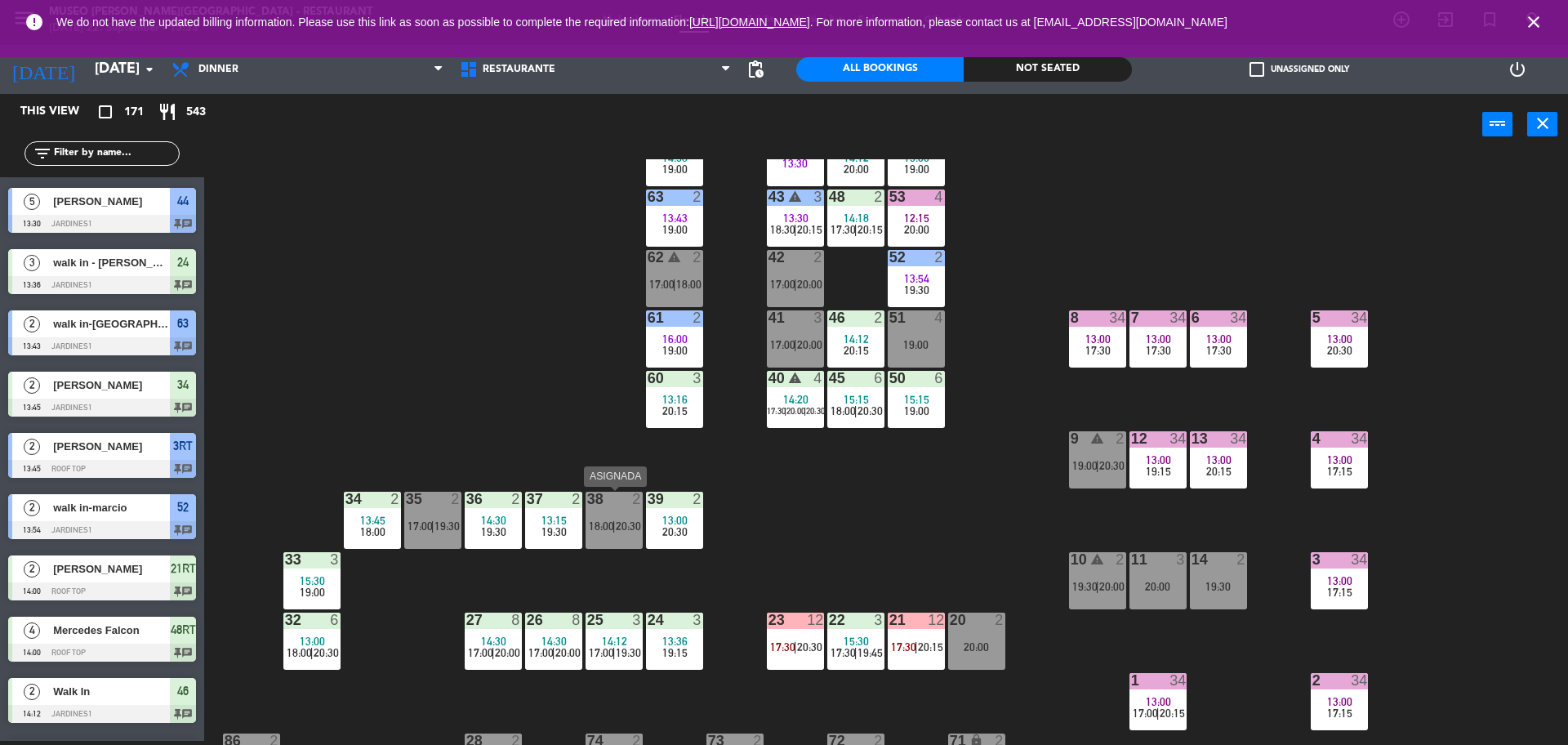
scroll to position [0, 0]
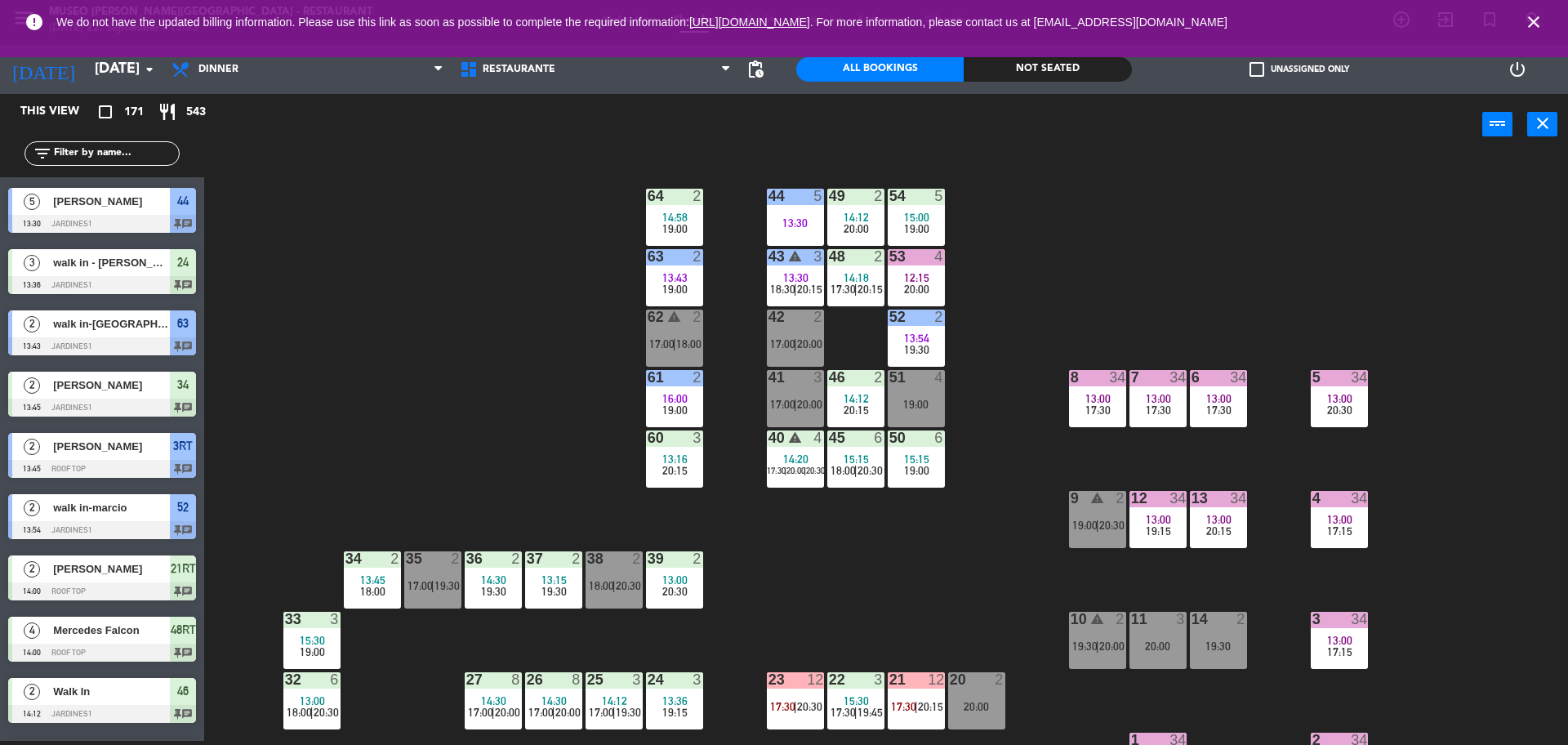
click at [102, 146] on input "text" at bounding box center [115, 153] width 126 height 18
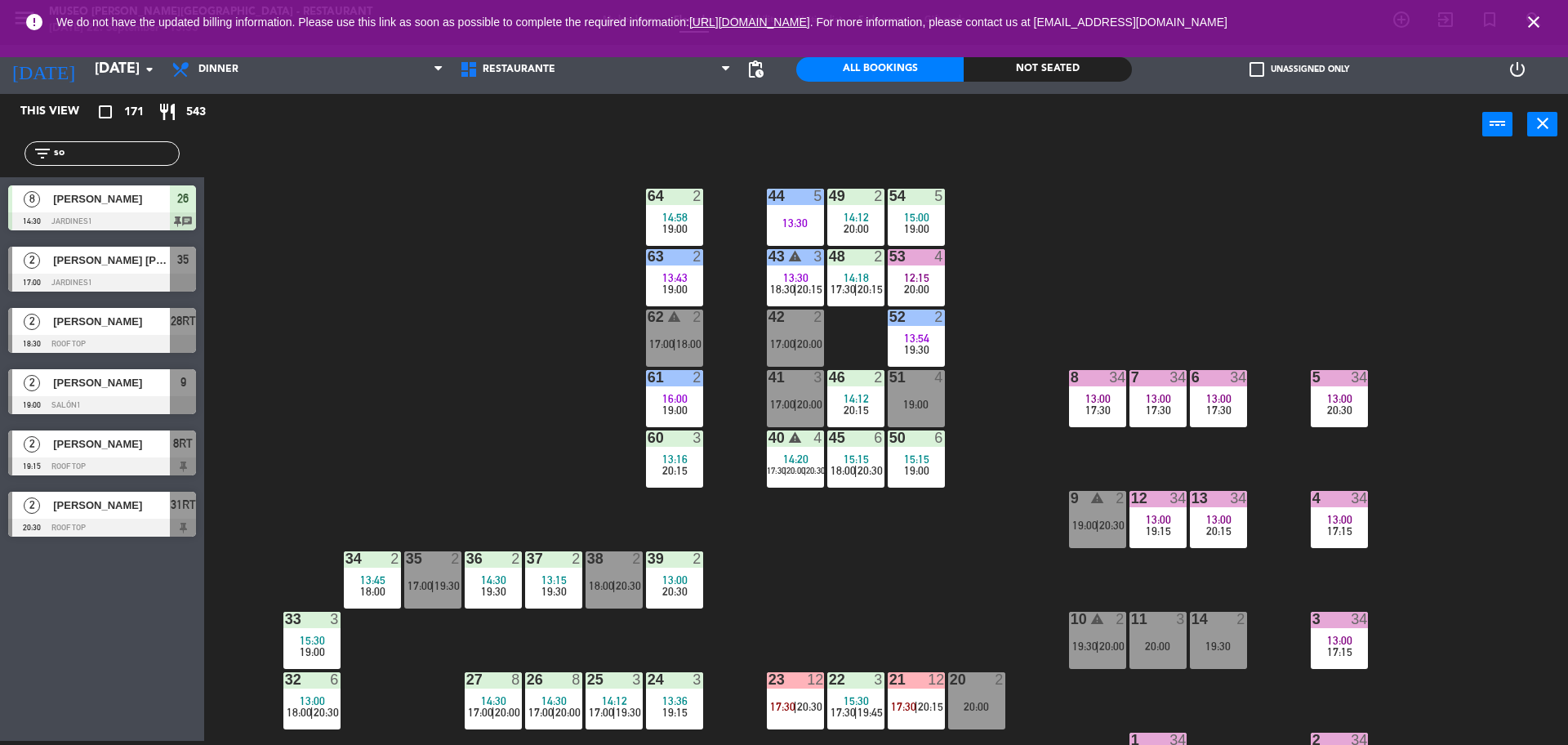
type input "so"
click at [377, 396] on div "44 5 13:30 49 2 14:12 20:00 54 5 15:00 19:00 64 2 14:58 19:00 48 2 14:18 17:30 …" at bounding box center [894, 452] width 1348 height 586
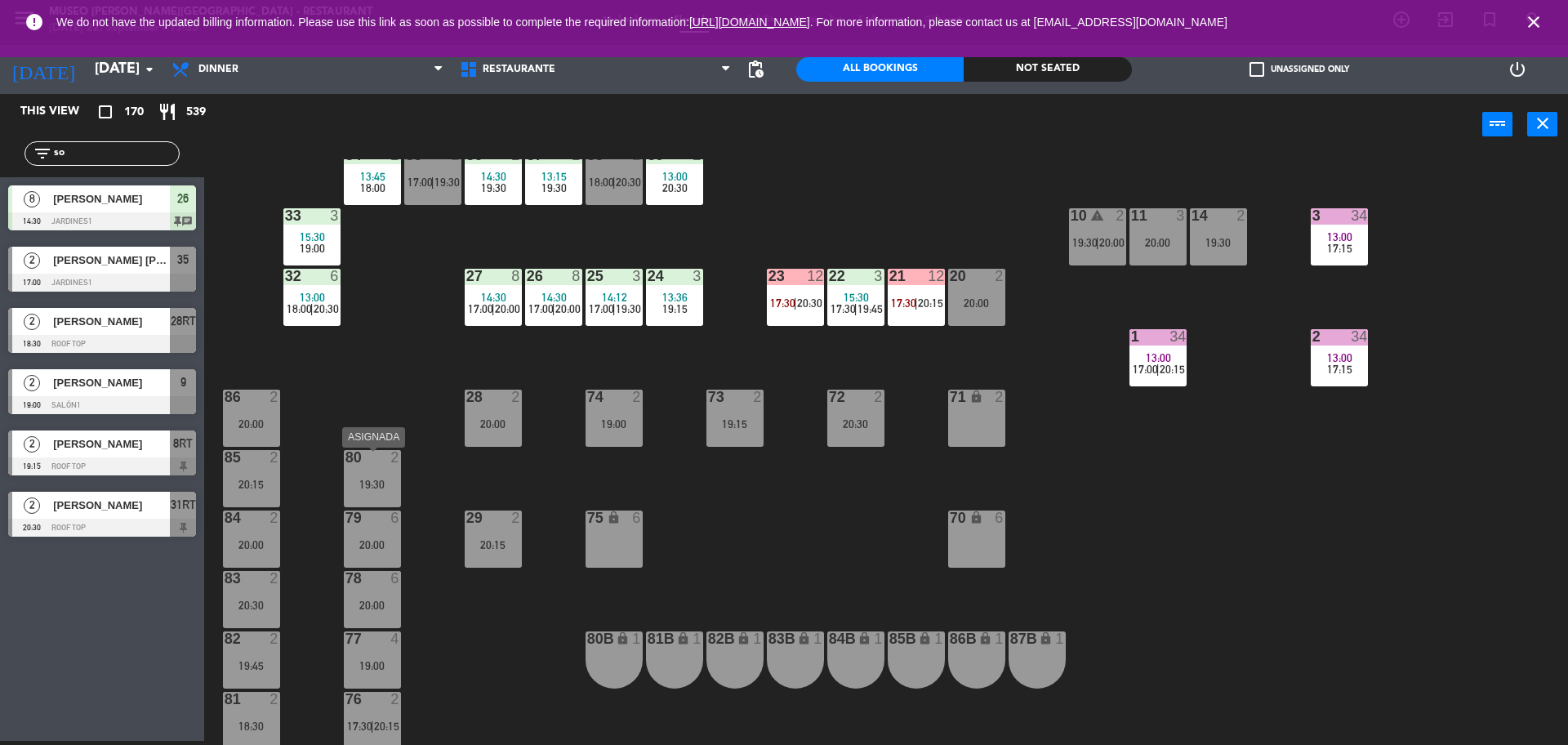
scroll to position [401, 0]
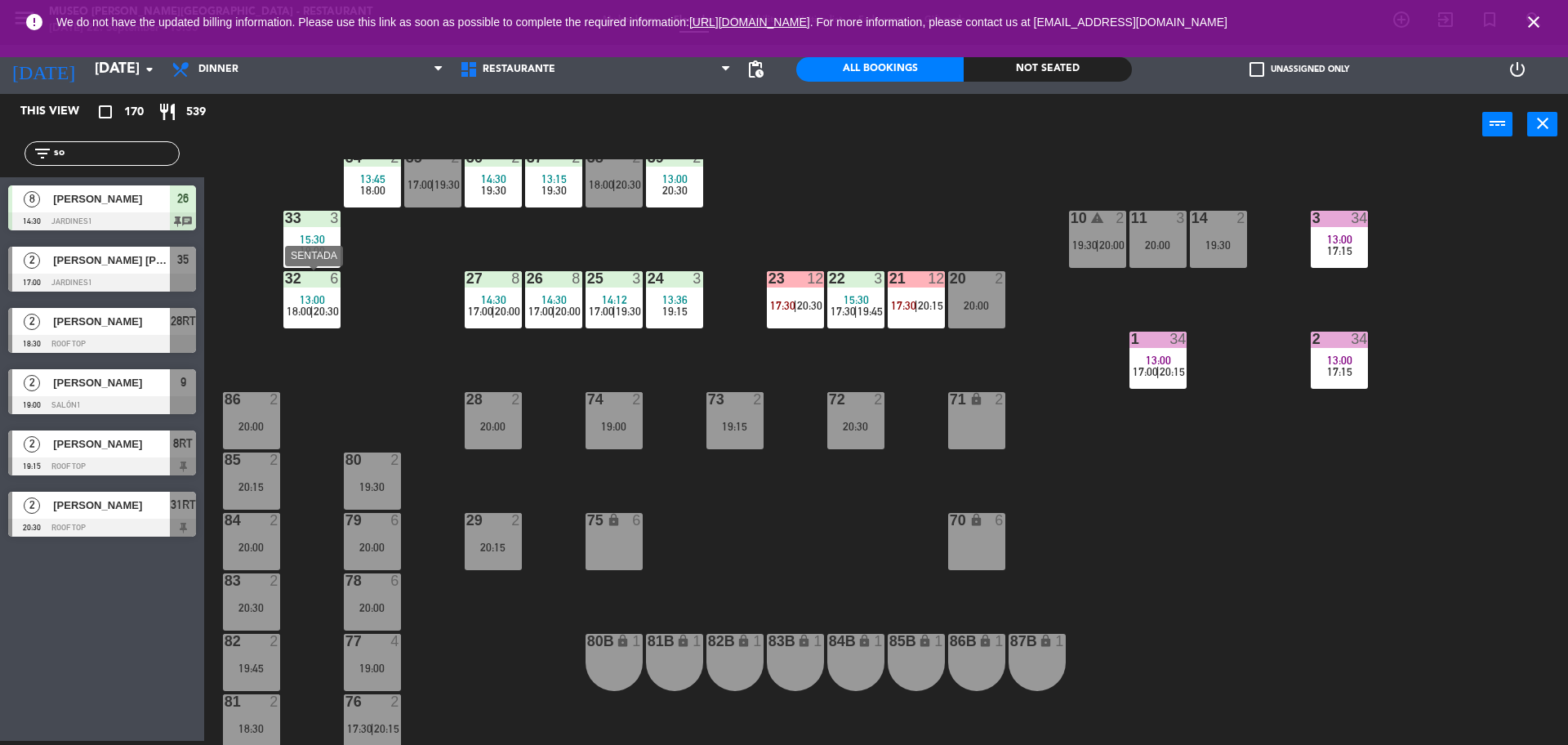
click at [311, 310] on span "|" at bounding box center [311, 311] width 3 height 13
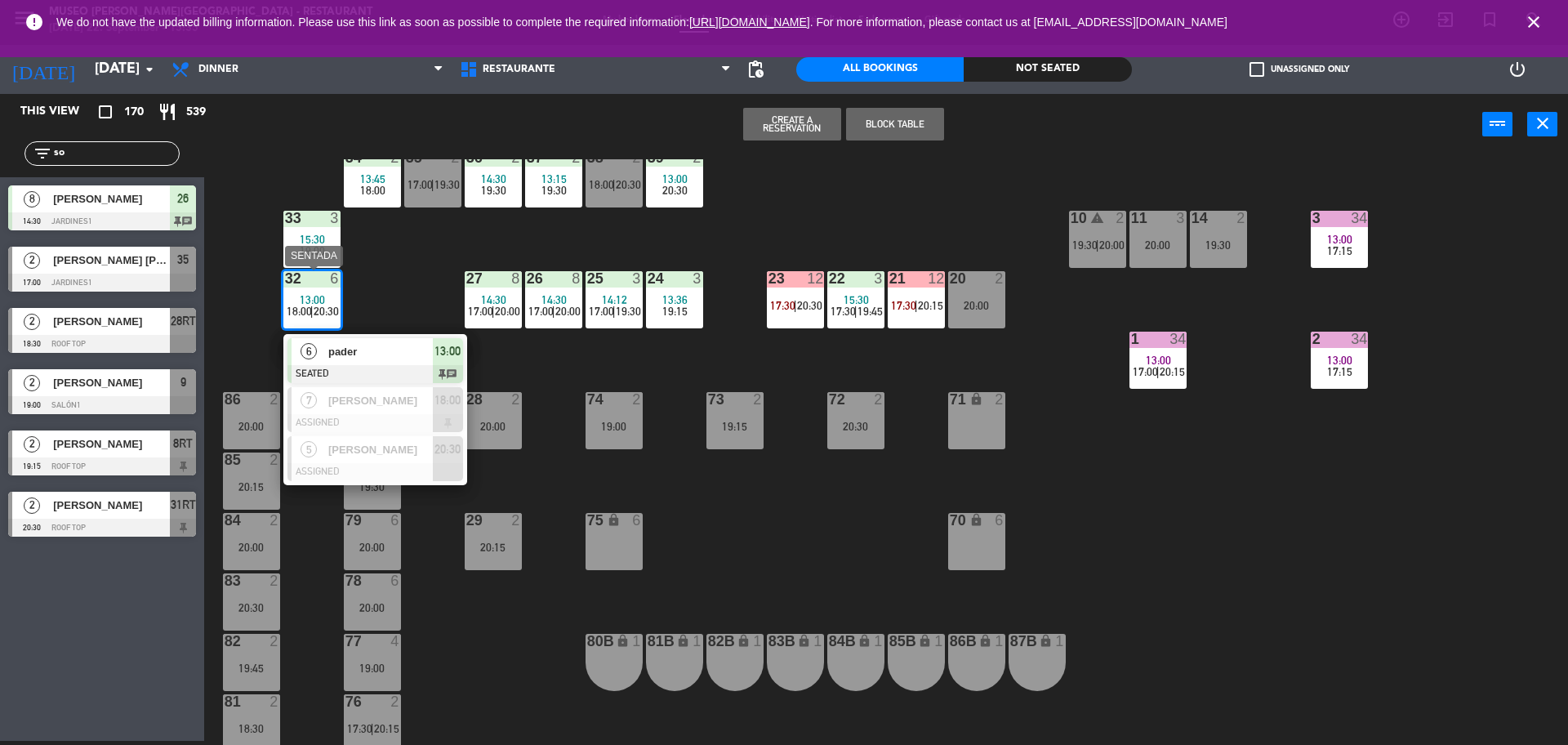
click at [365, 456] on span "[PERSON_NAME]" at bounding box center [380, 450] width 104 height 17
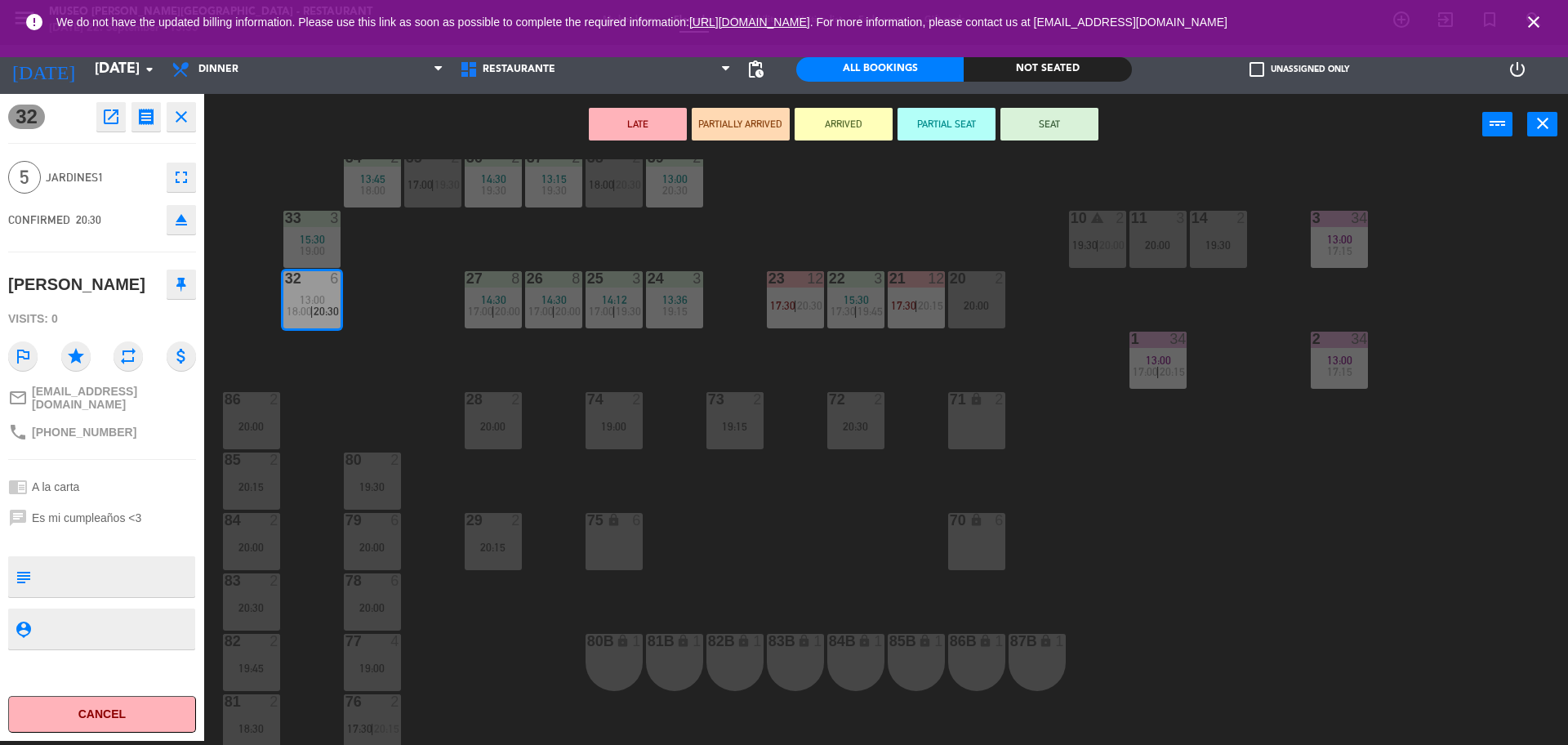
scroll to position [0, 0]
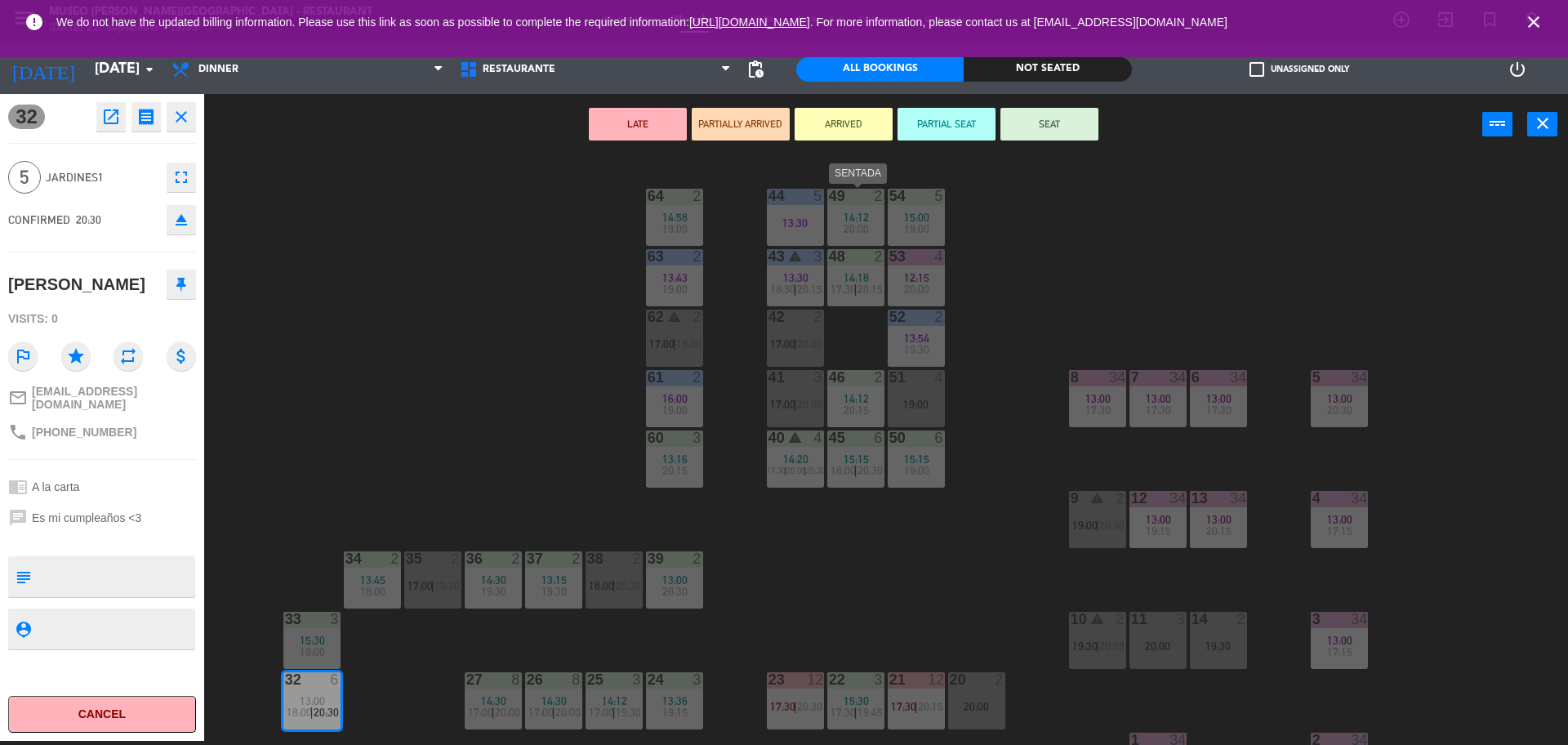
click at [801, 210] on div "44 5 13:30" at bounding box center [795, 217] width 57 height 57
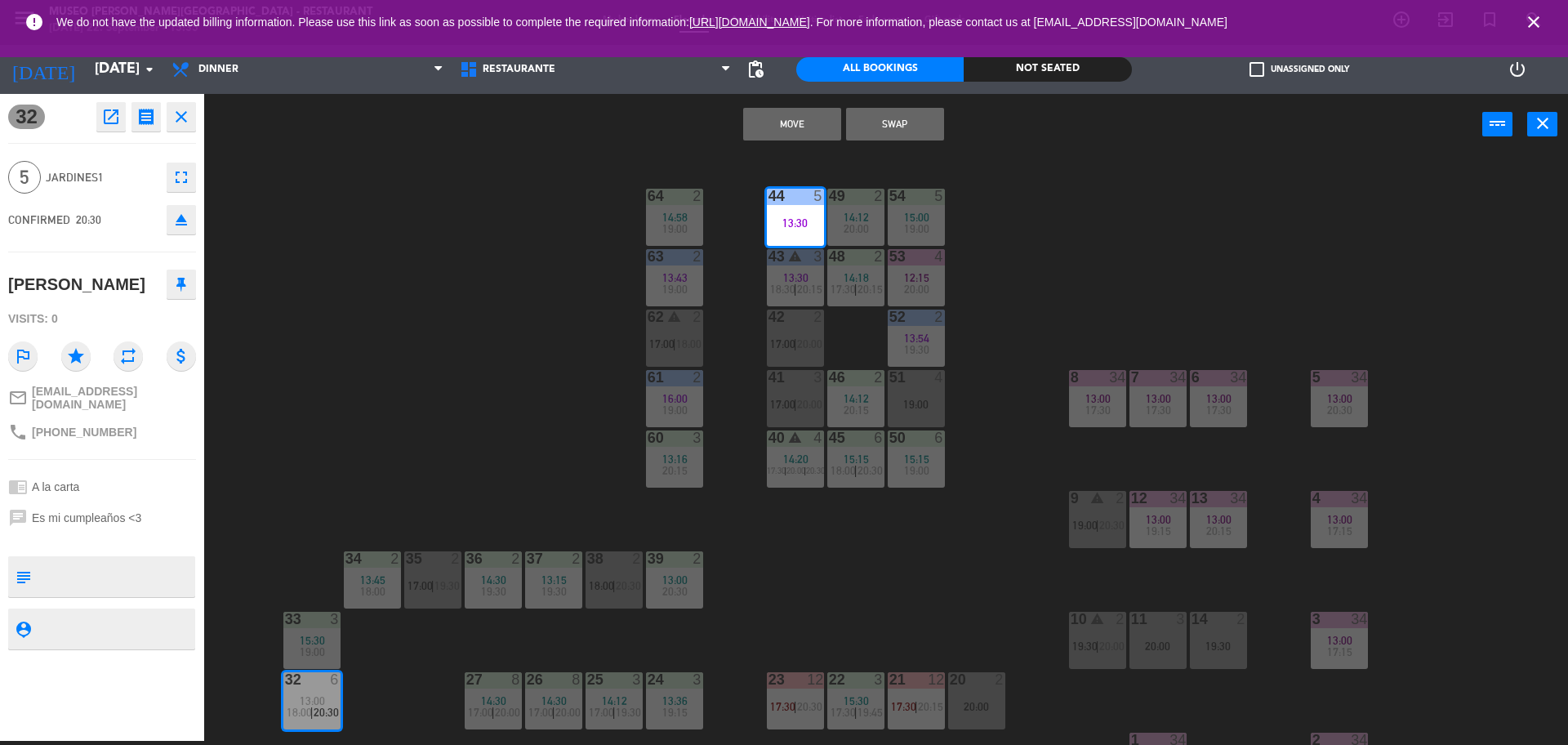
click at [789, 138] on button "Move" at bounding box center [791, 124] width 98 height 32
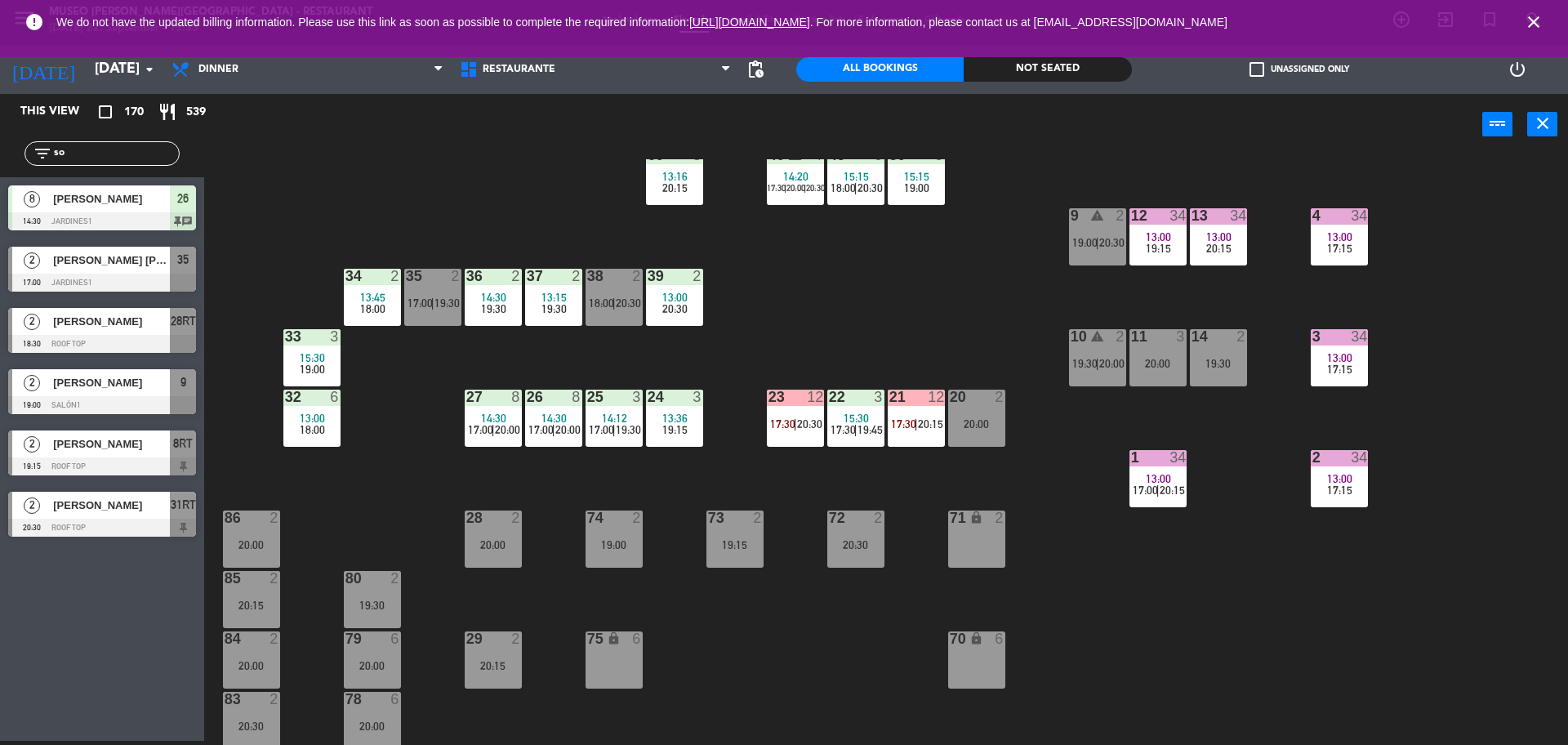
scroll to position [589, 0]
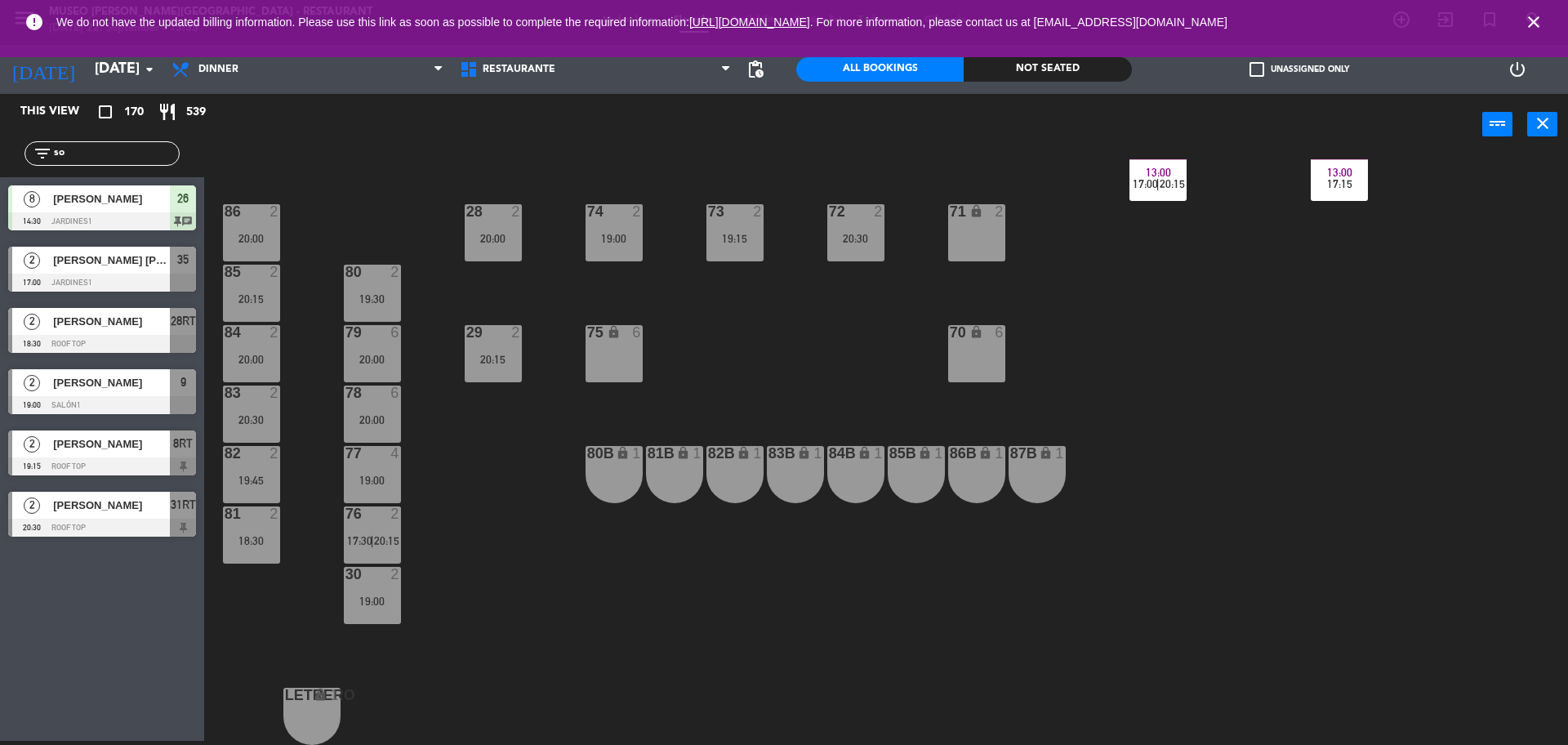
click at [370, 354] on div "20:00" at bounding box center [372, 360] width 57 height 11
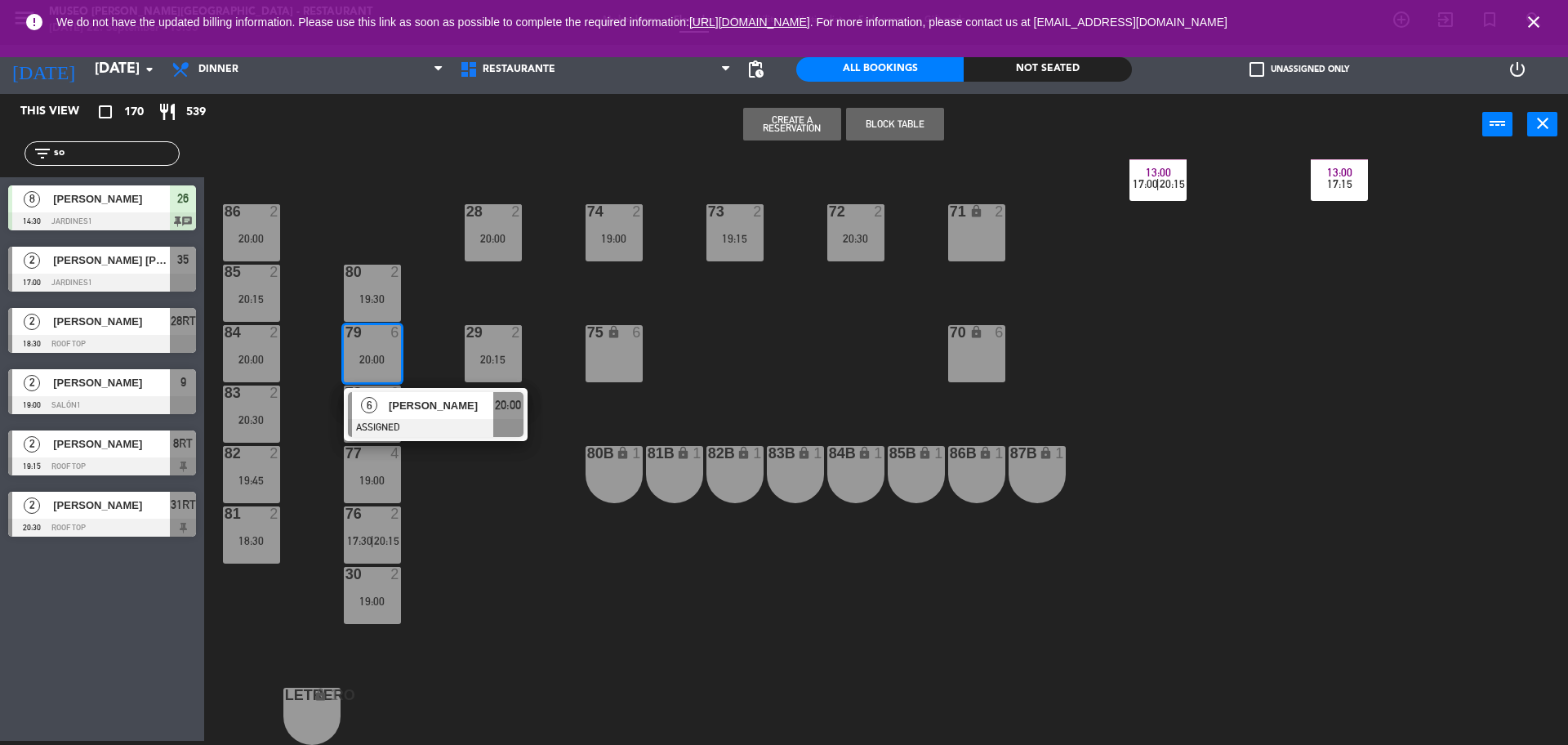
click at [472, 400] on span "[PERSON_NAME]" at bounding box center [441, 405] width 104 height 17
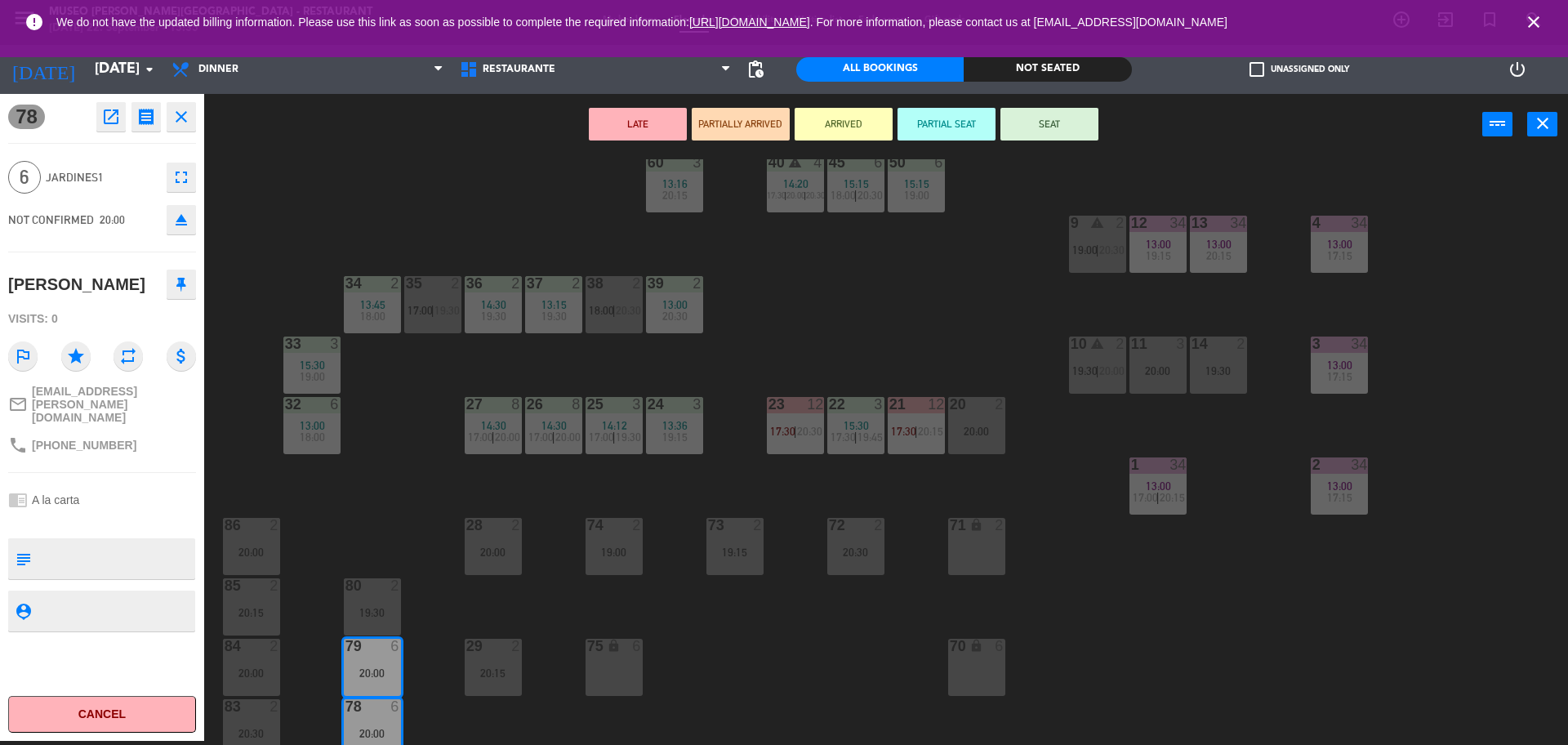
scroll to position [270, 0]
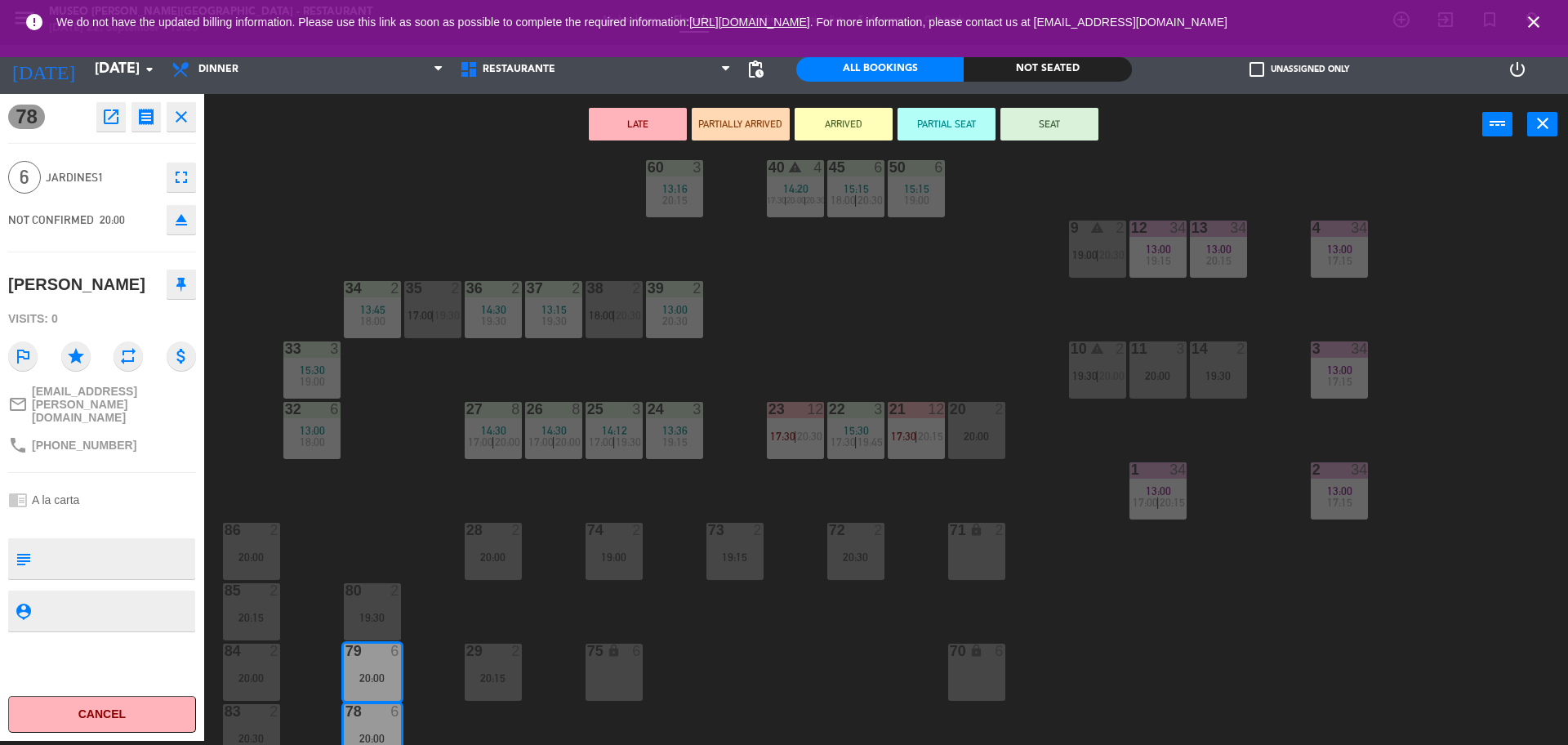
click at [304, 445] on span "18:00" at bounding box center [312, 442] width 26 height 13
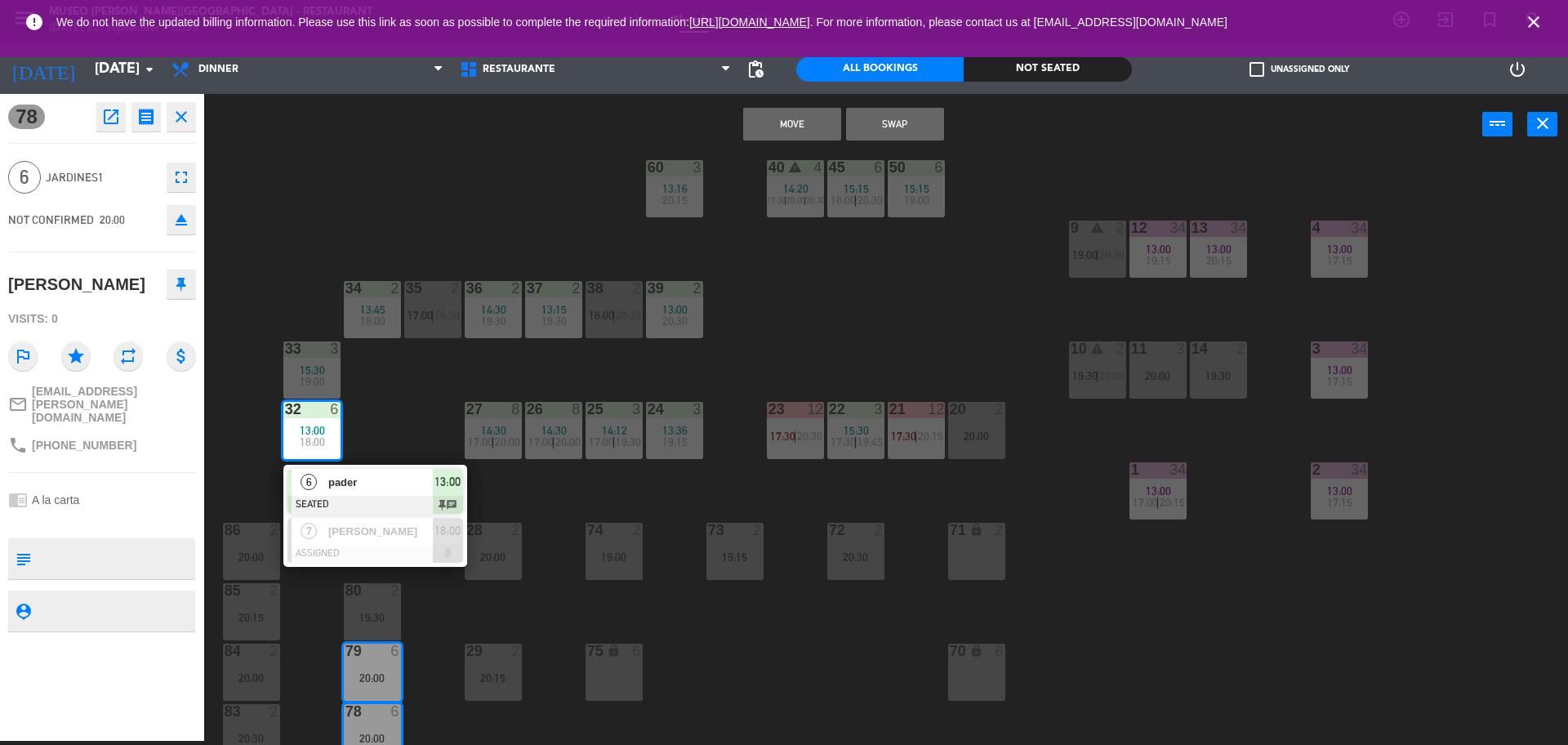
click at [794, 129] on button "Move" at bounding box center [791, 124] width 98 height 32
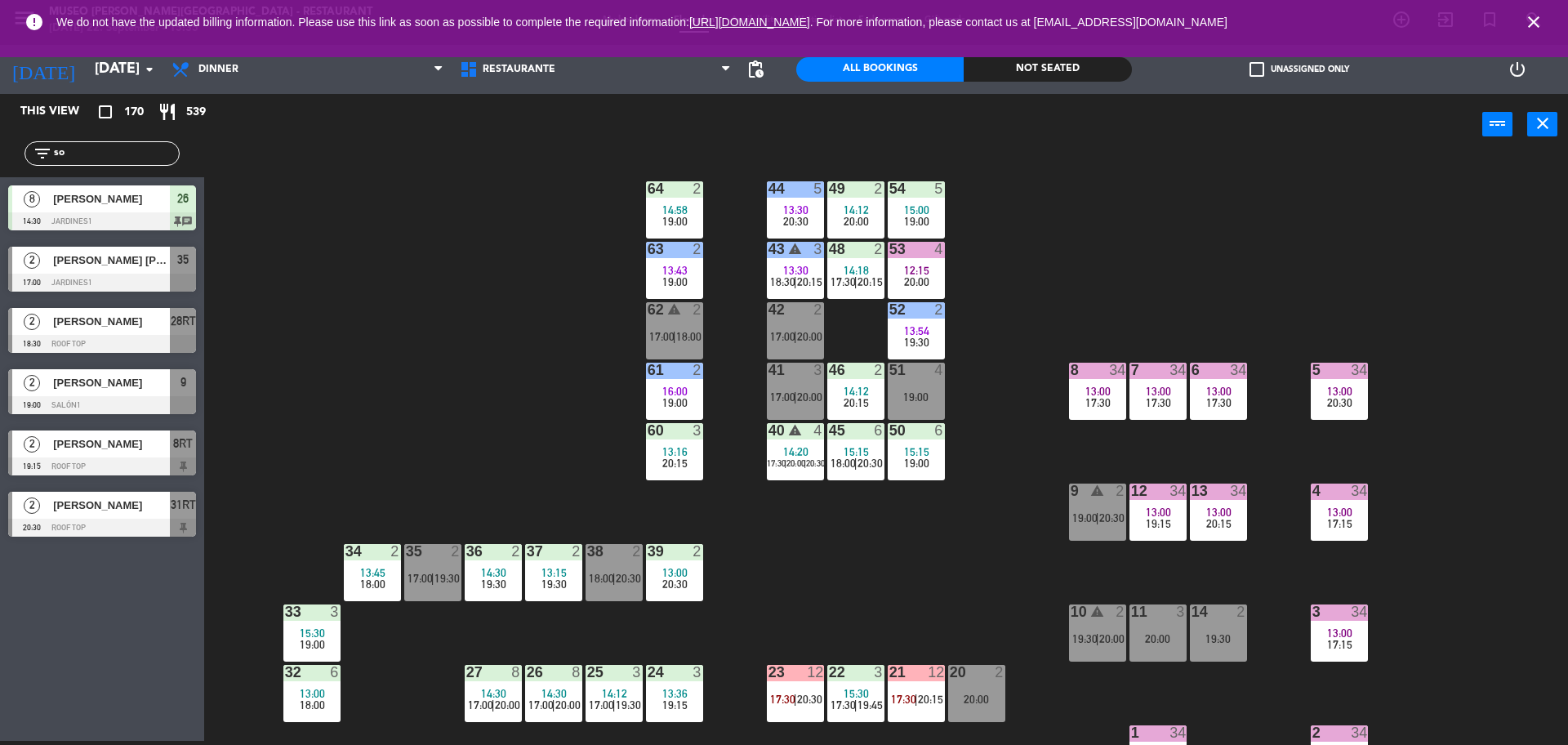
scroll to position [0, 0]
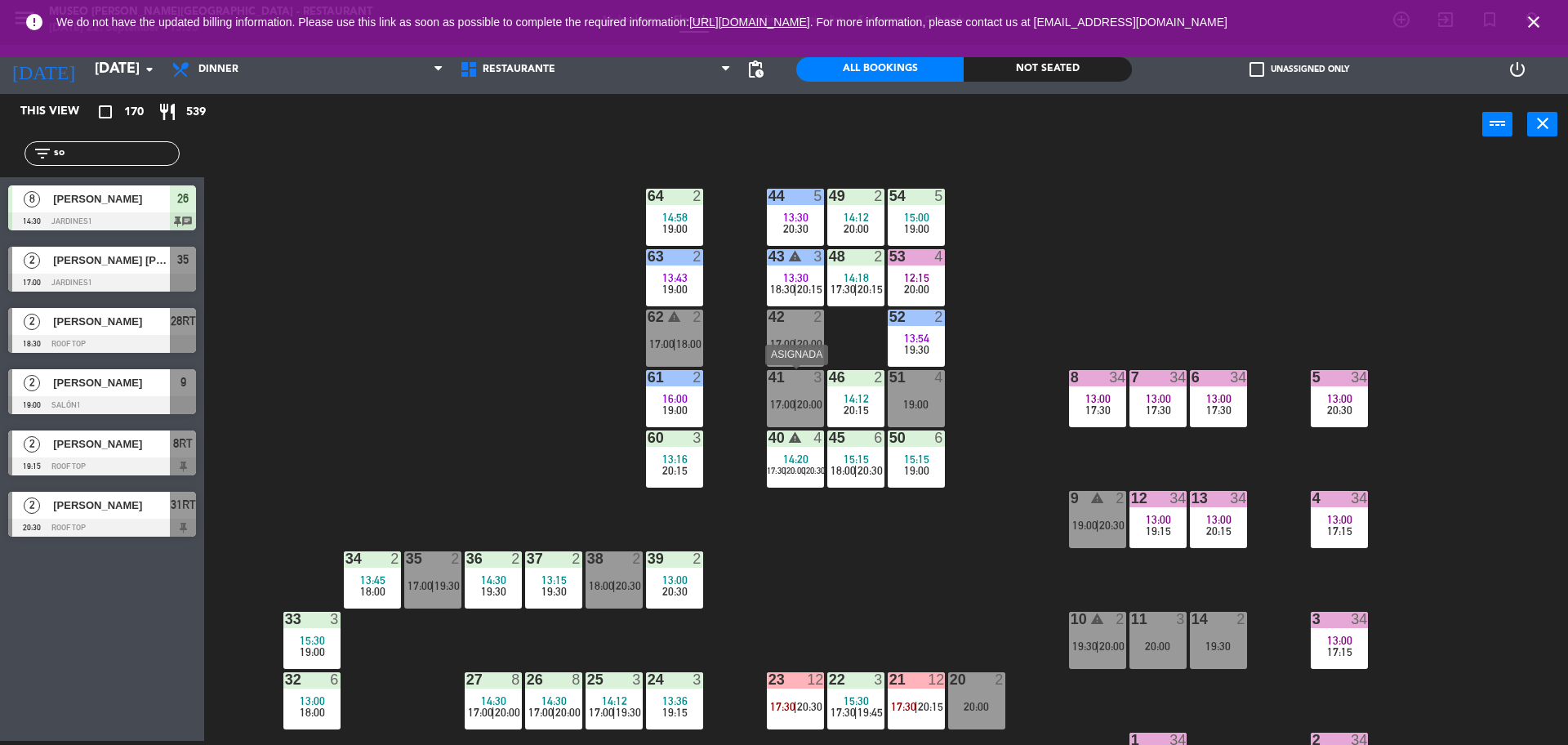
click at [791, 390] on div "41 3 17:00 | 20:00" at bounding box center [795, 399] width 57 height 57
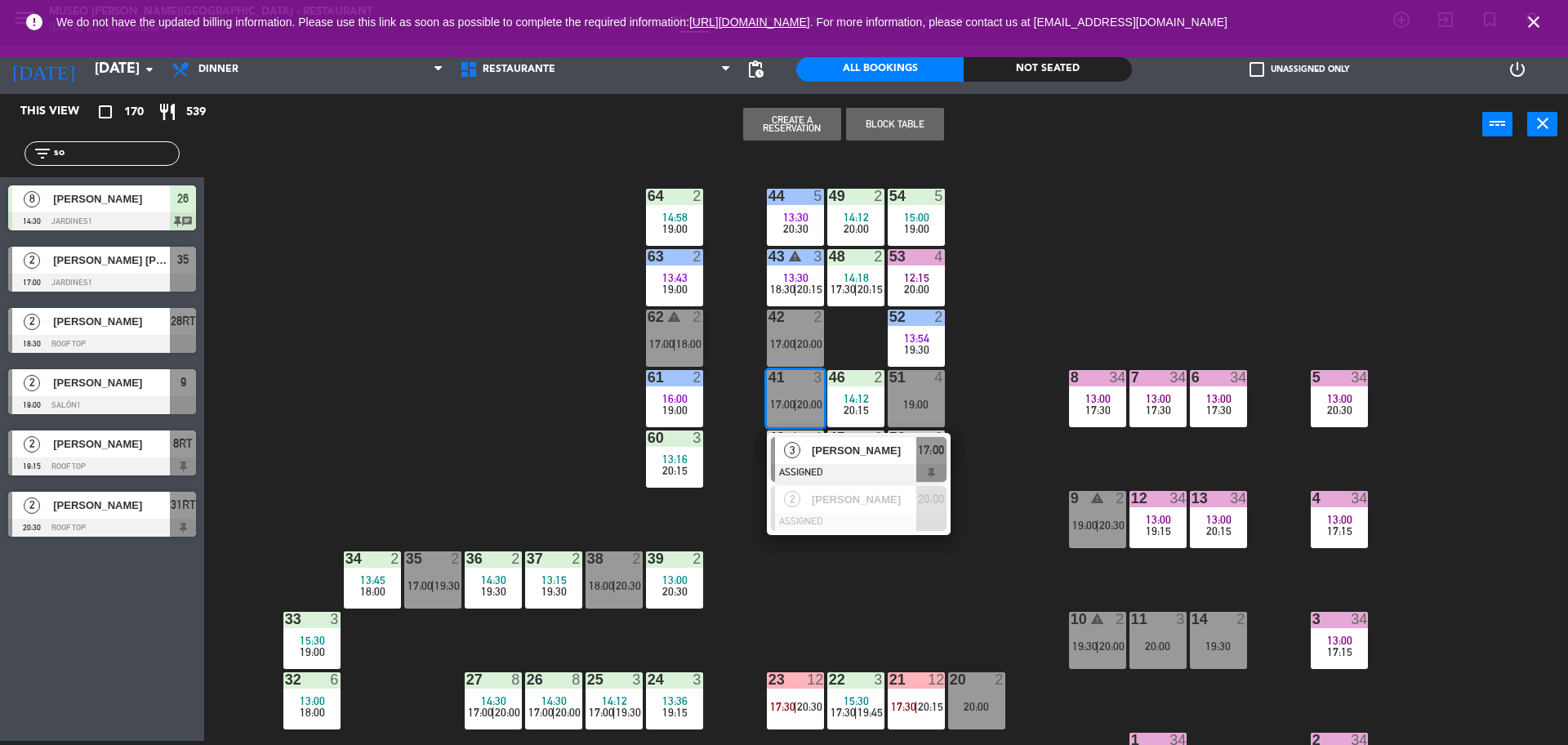
click at [731, 581] on div "44 5 13:30 20:30 49 2 14:12 20:00 54 5 15:00 19:00 64 2 14:58 19:00 48 2 14:18 …" at bounding box center [894, 452] width 1348 height 586
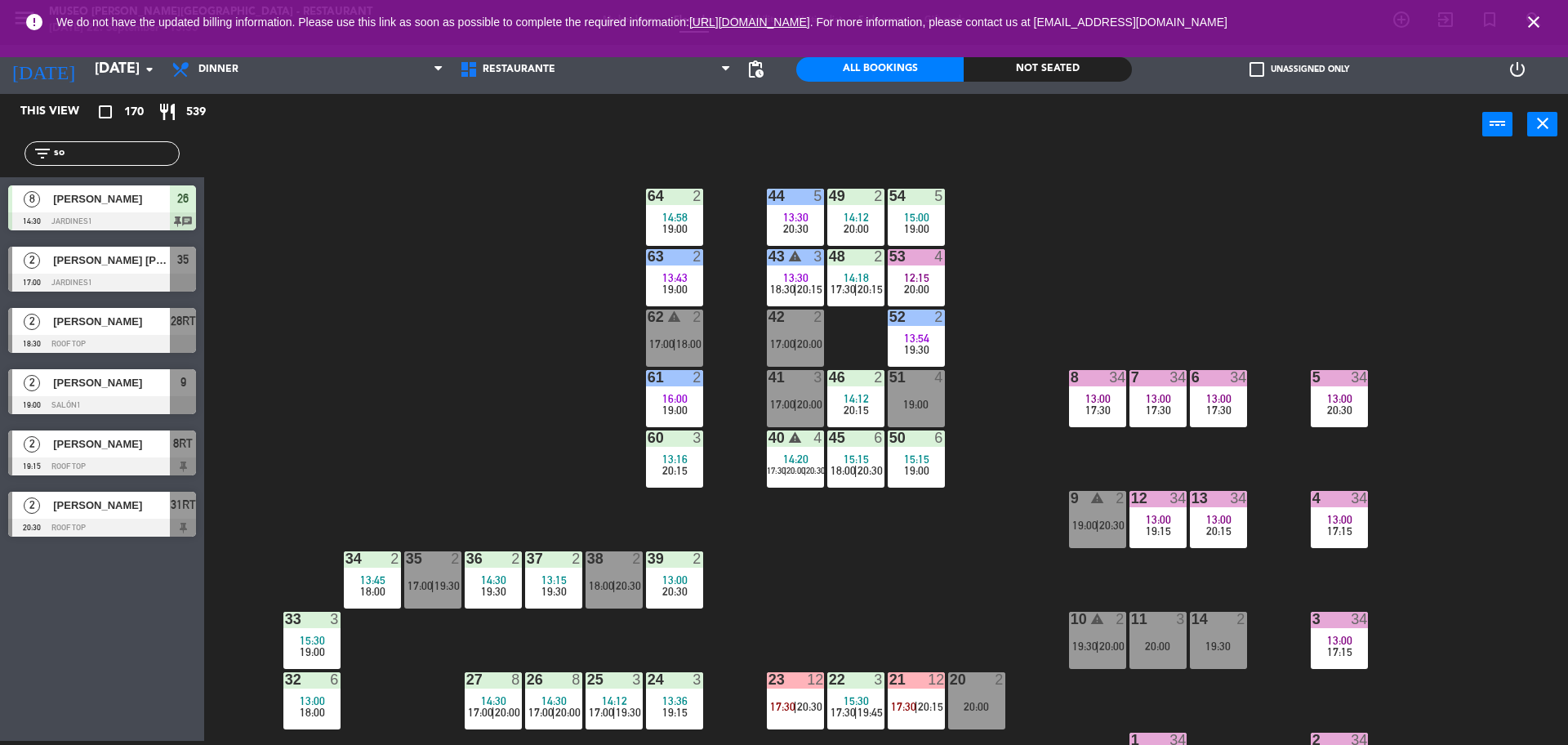
click at [919, 266] on div "53 4 12:15 20:00" at bounding box center [916, 278] width 57 height 57
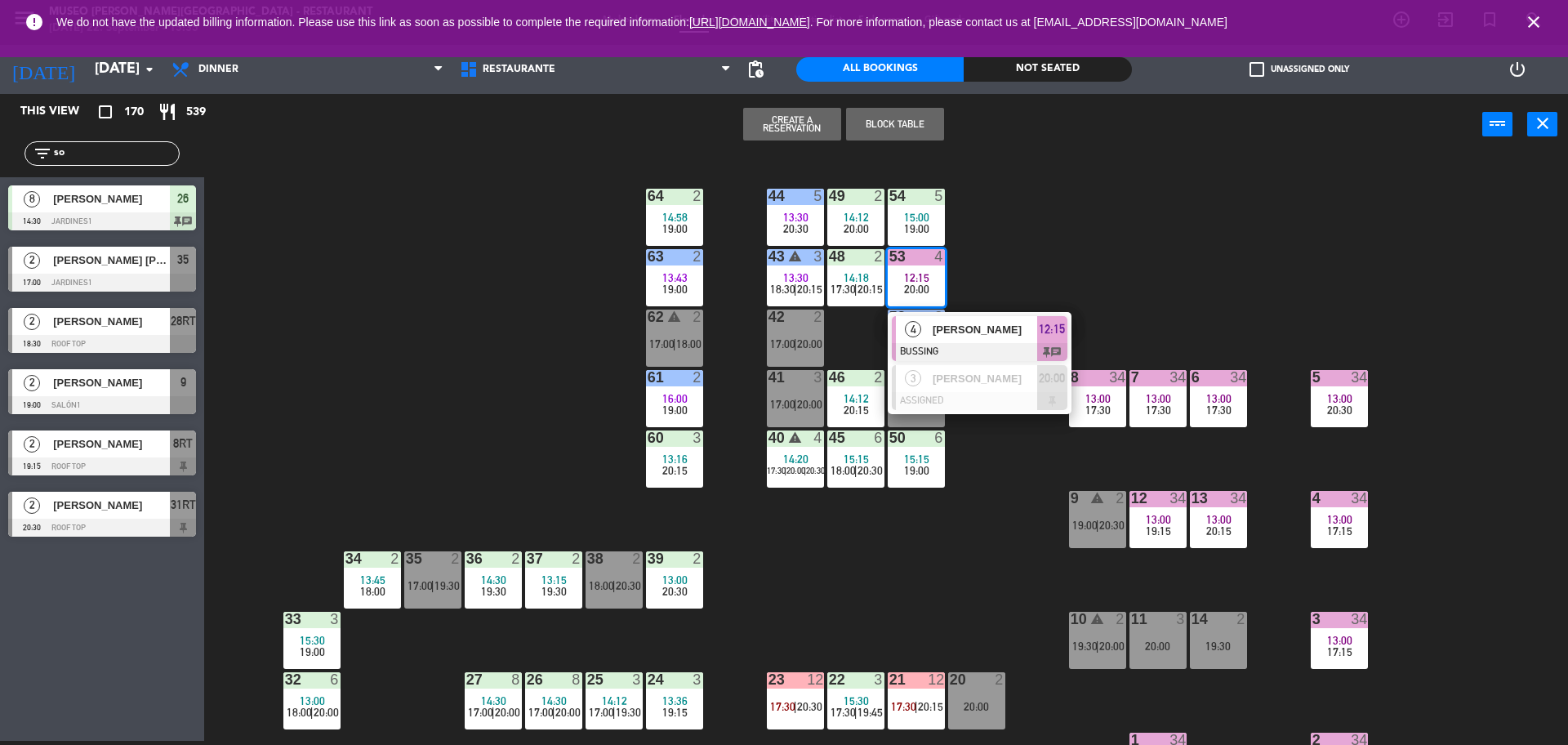
click at [861, 562] on div "44 5 13:30 20:30 49 2 14:12 20:00 54 5 15:00 19:00 64 2 14:58 19:00 48 2 14:18 …" at bounding box center [894, 452] width 1348 height 586
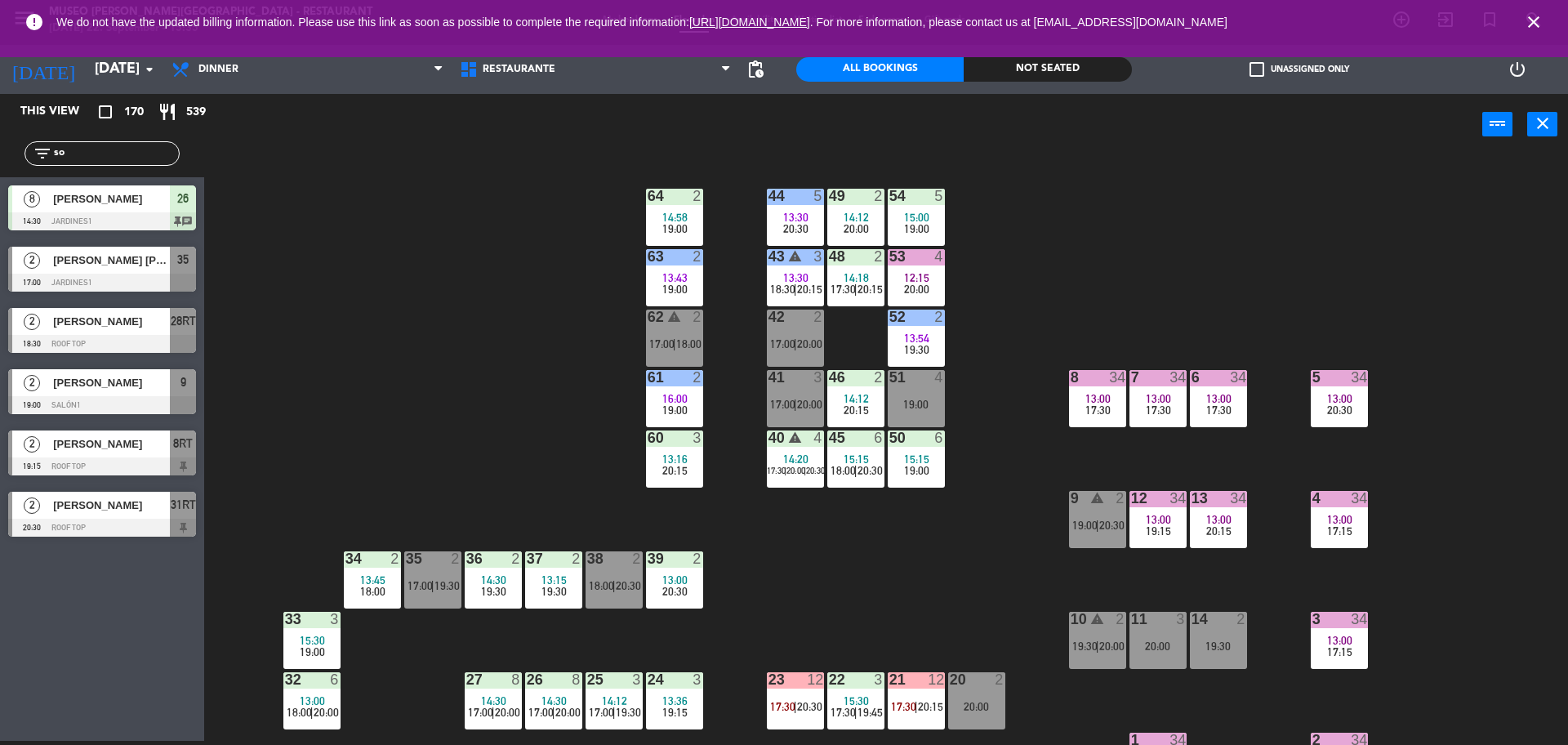
scroll to position [131, 0]
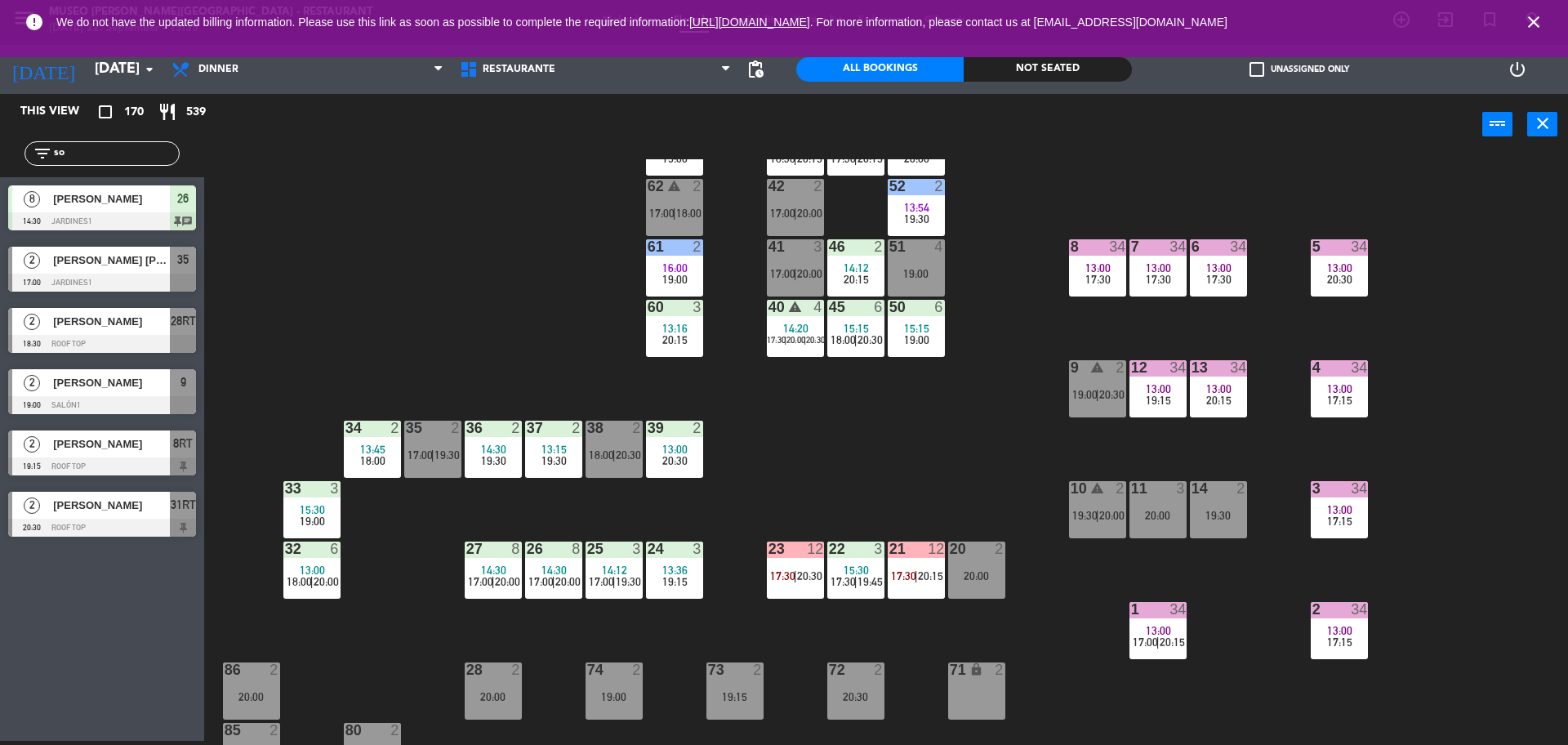
click at [1163, 408] on div "12 34 13:00 19:15" at bounding box center [1157, 389] width 57 height 57
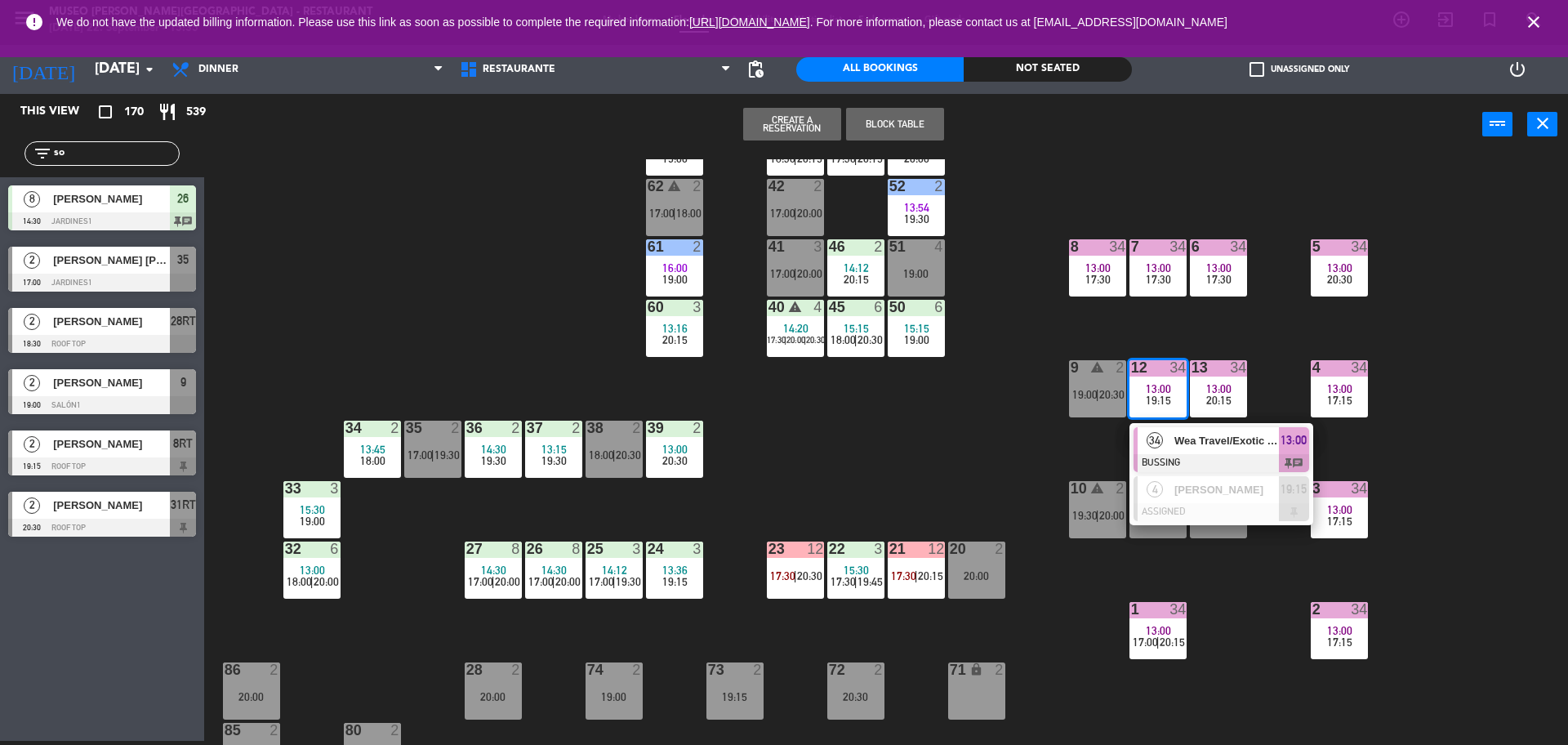
click at [902, 455] on div "44 5 13:30 20:30 49 2 14:12 20:00 54 5 15:00 19:00 64 2 14:58 19:00 48 2 14:18 …" at bounding box center [894, 452] width 1348 height 586
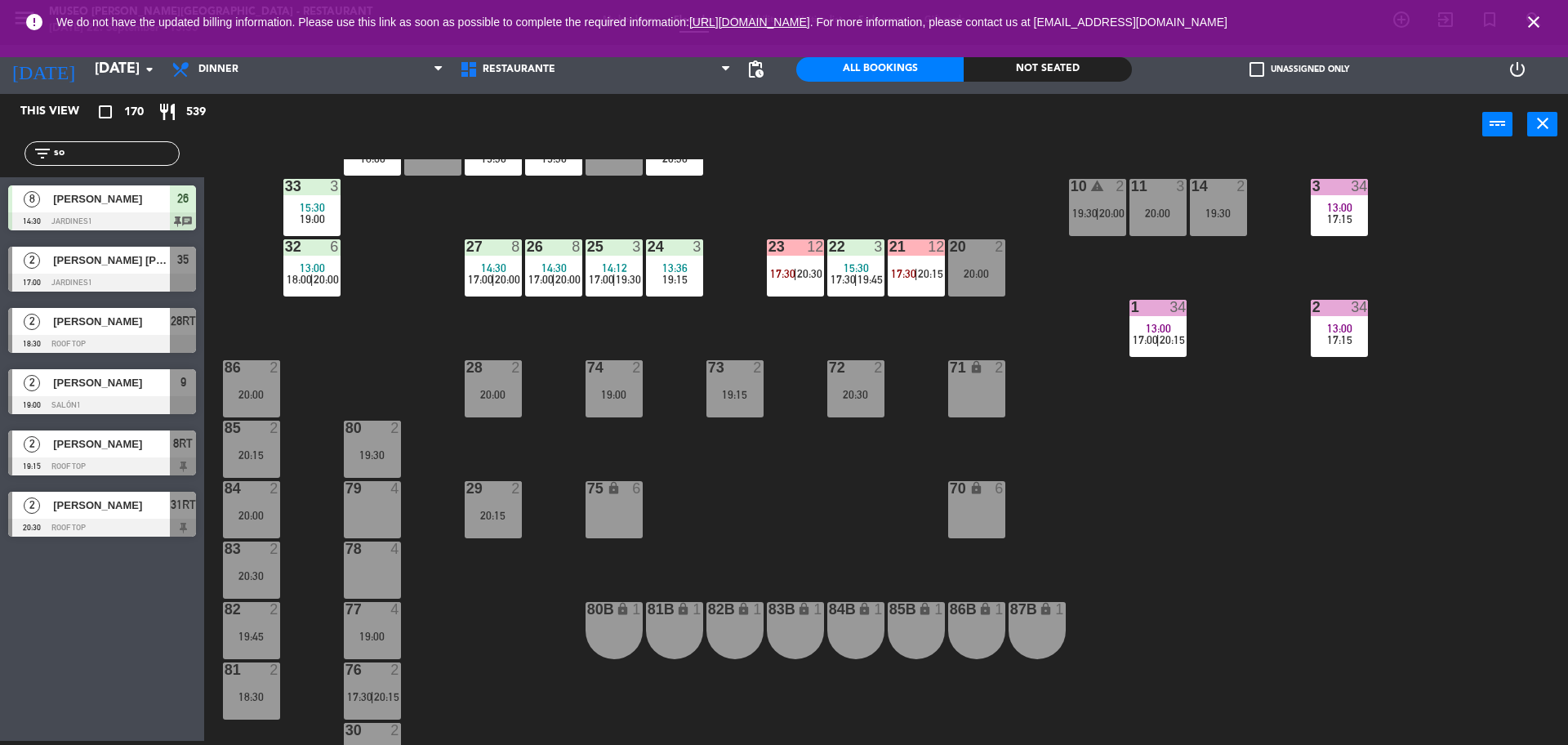
scroll to position [434, 0]
click at [666, 283] on span "19:15" at bounding box center [674, 279] width 26 height 13
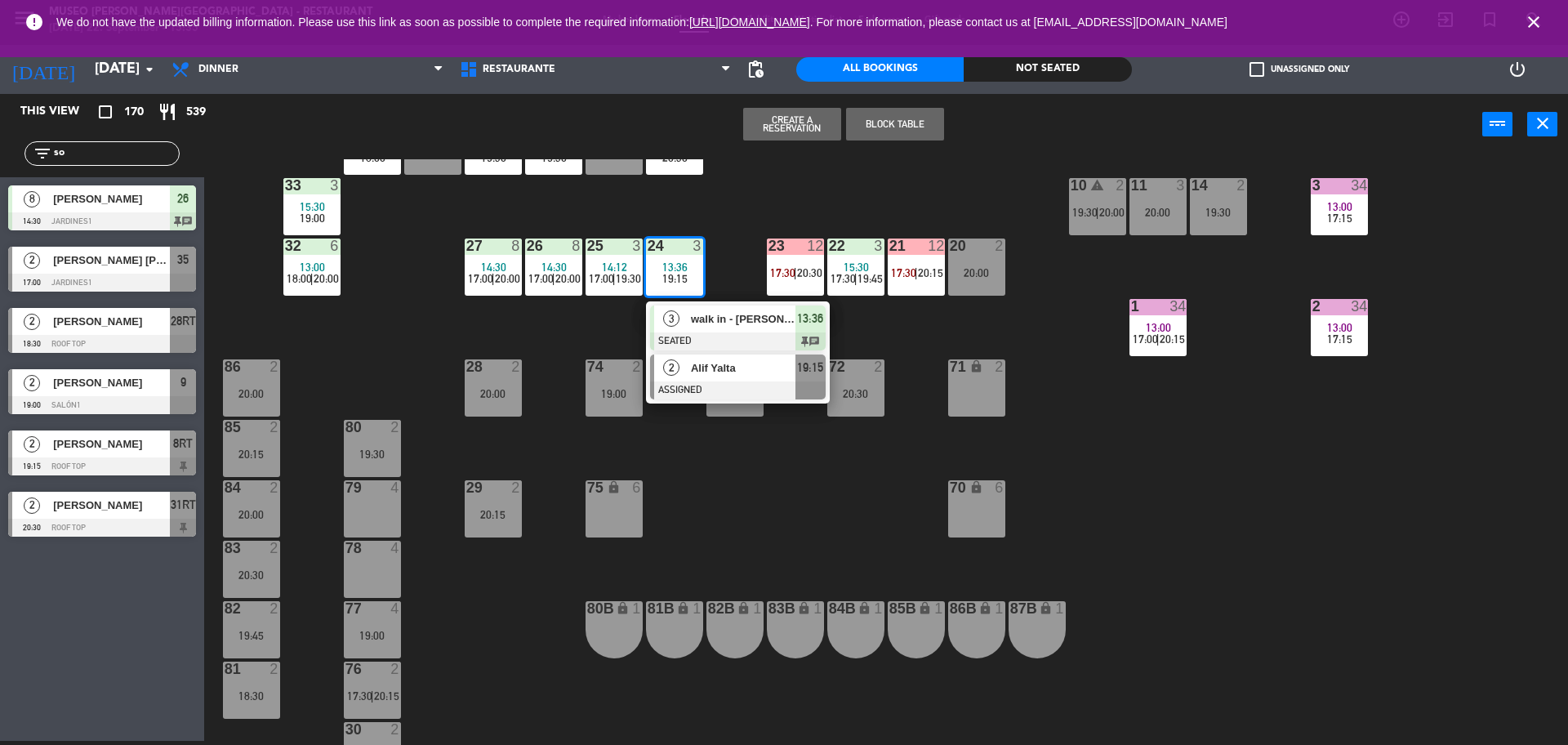
click at [721, 395] on div at bounding box center [737, 390] width 175 height 18
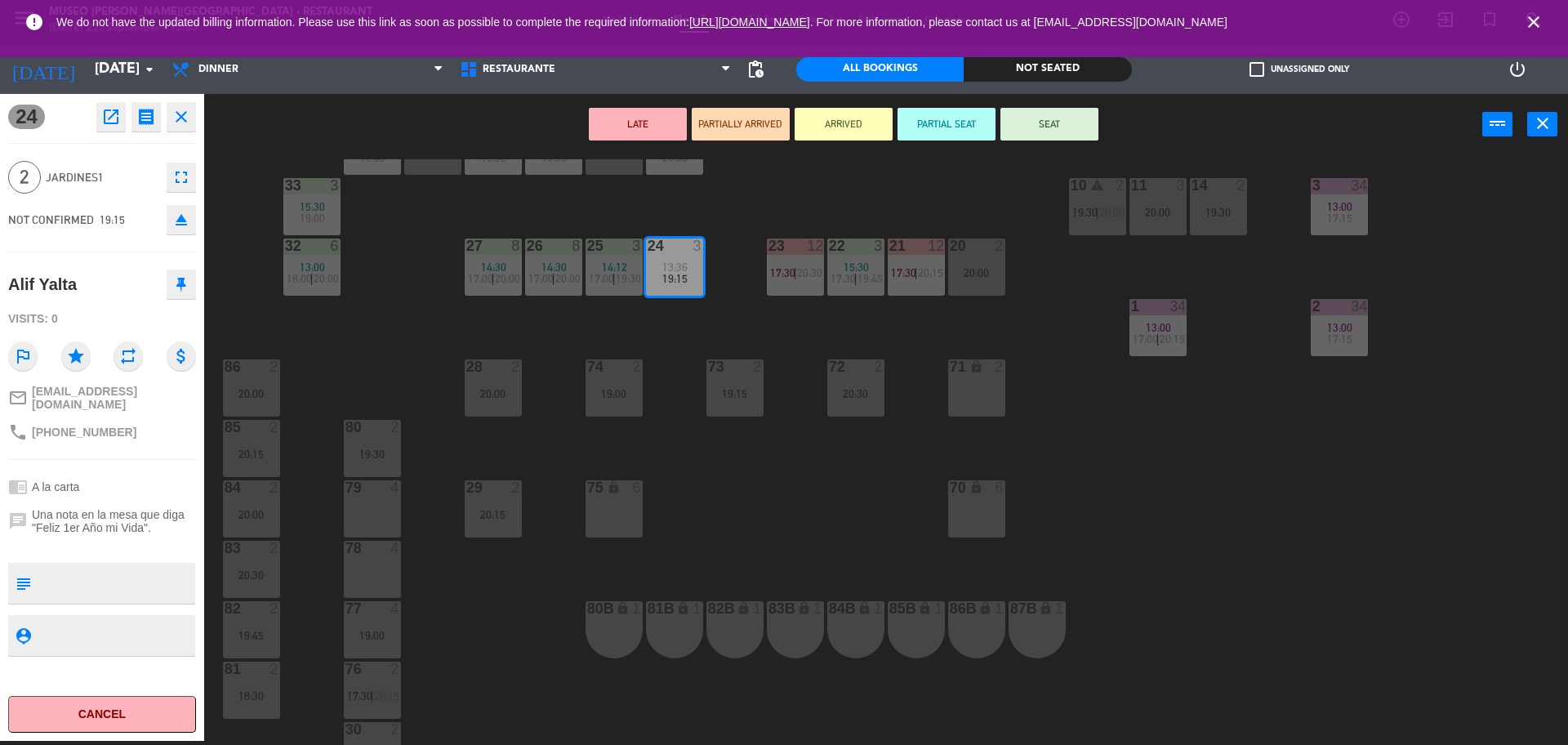
click at [365, 633] on div "19:00" at bounding box center [372, 636] width 57 height 11
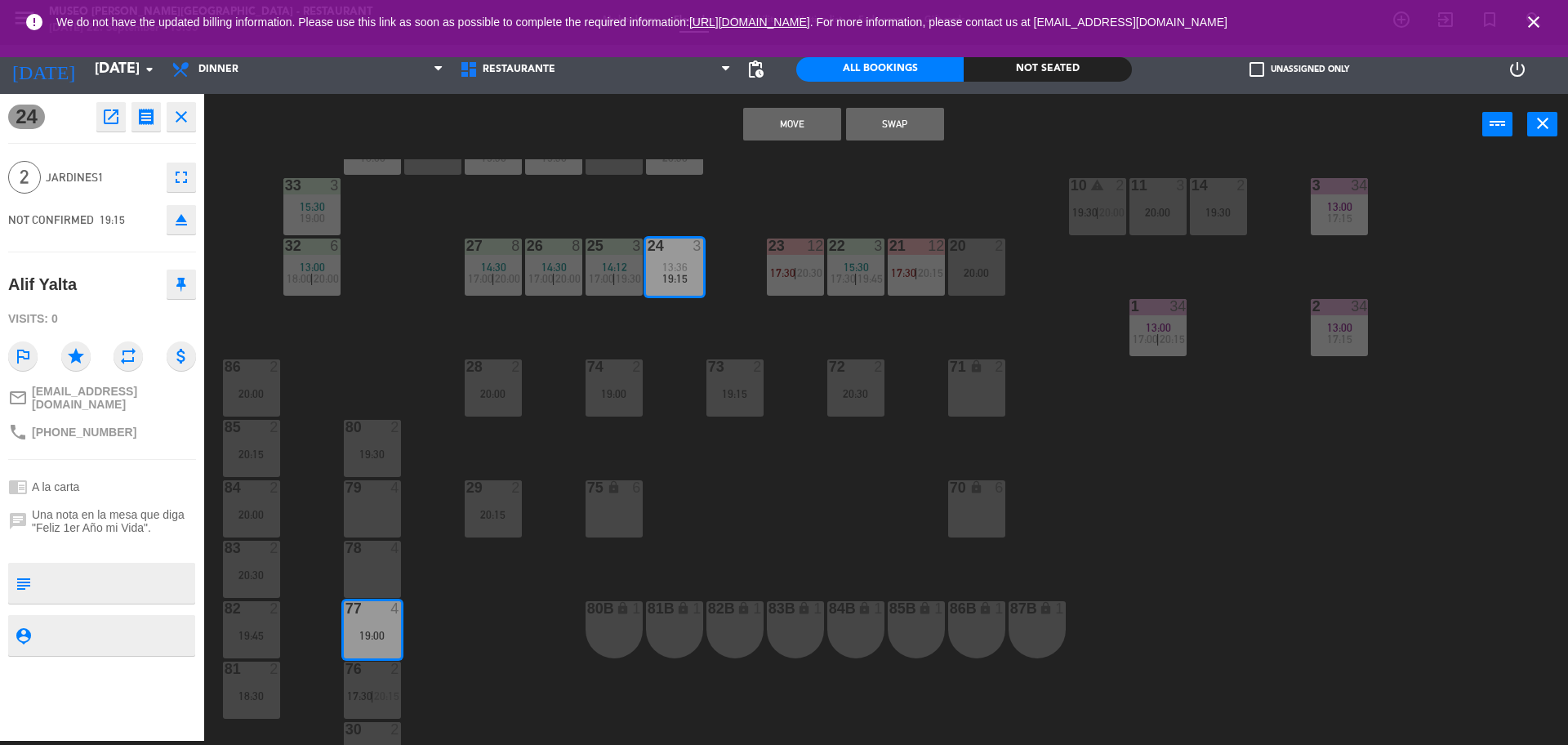
click at [913, 140] on button "Swap" at bounding box center [895, 124] width 98 height 32
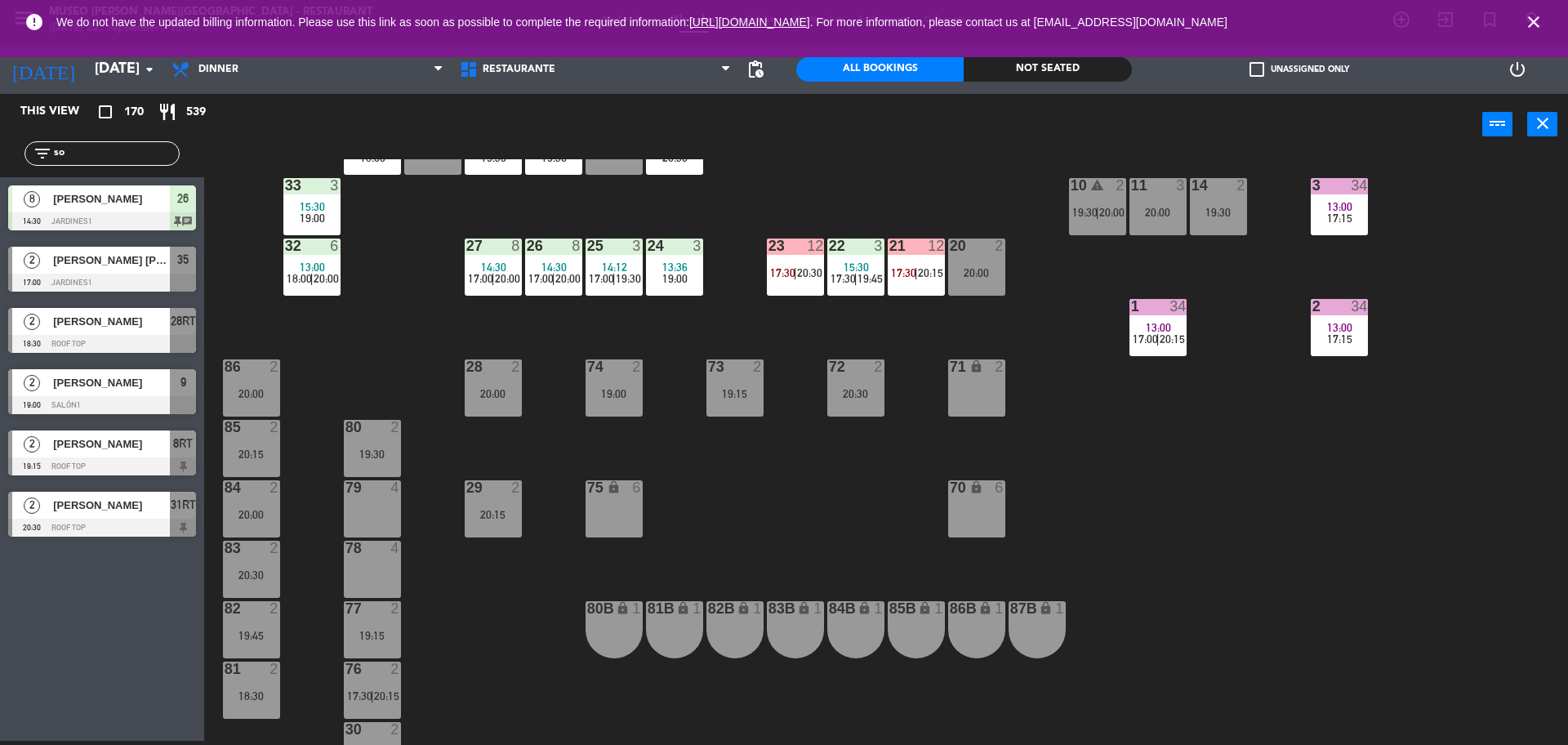
click at [713, 387] on div "19:15" at bounding box center [735, 393] width 57 height 12
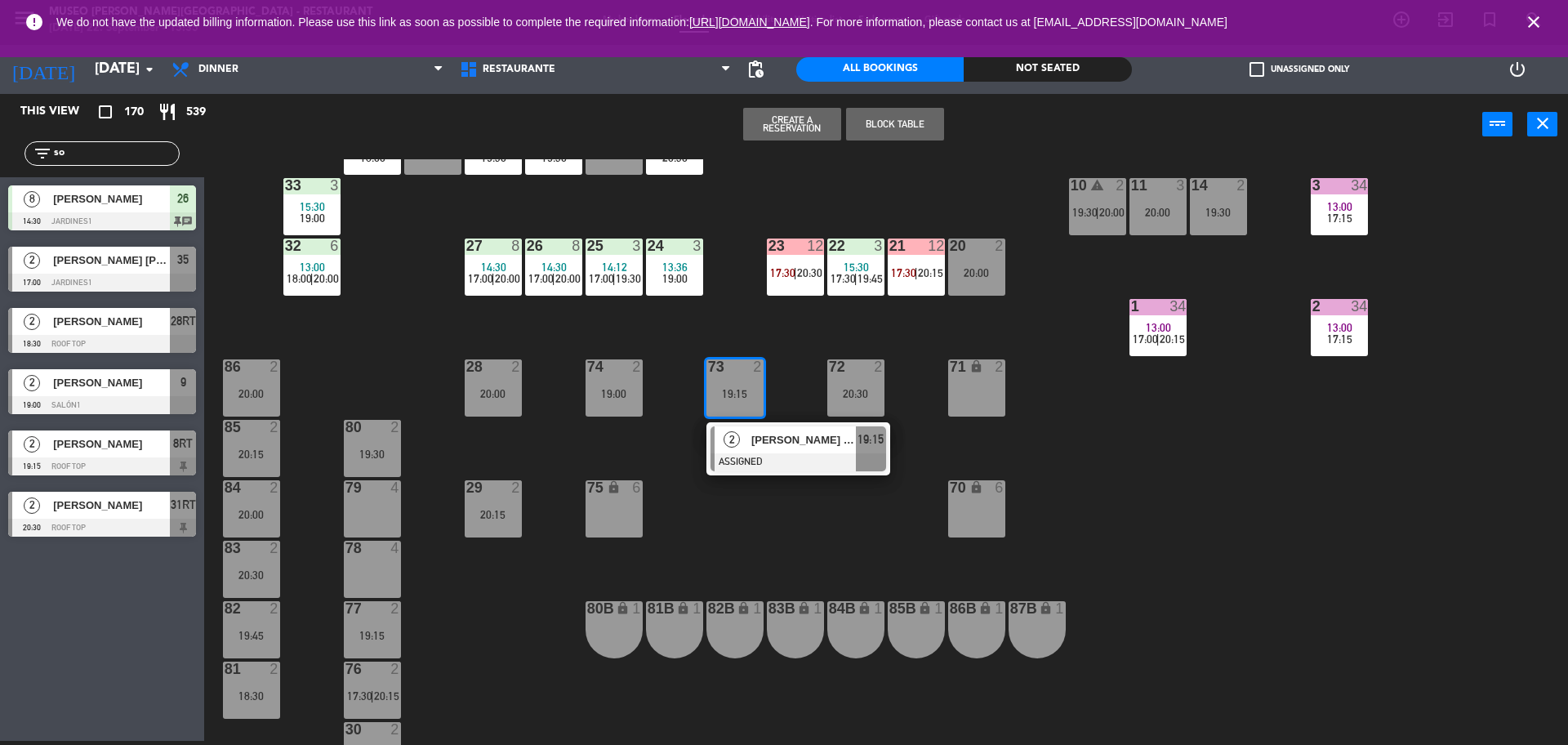
click at [356, 508] on div "79 4" at bounding box center [372, 509] width 57 height 57
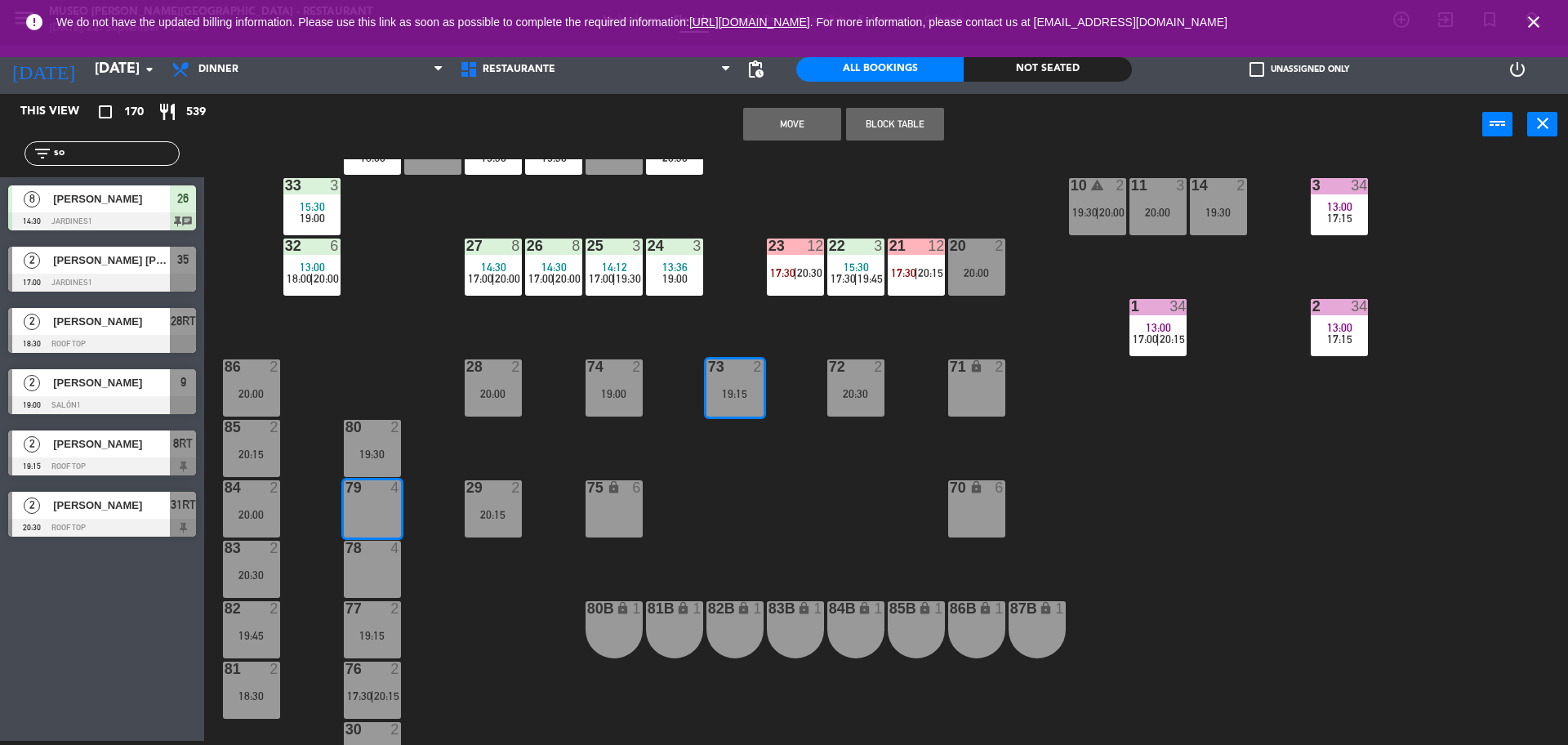
click at [794, 138] on button "Move" at bounding box center [791, 124] width 98 height 32
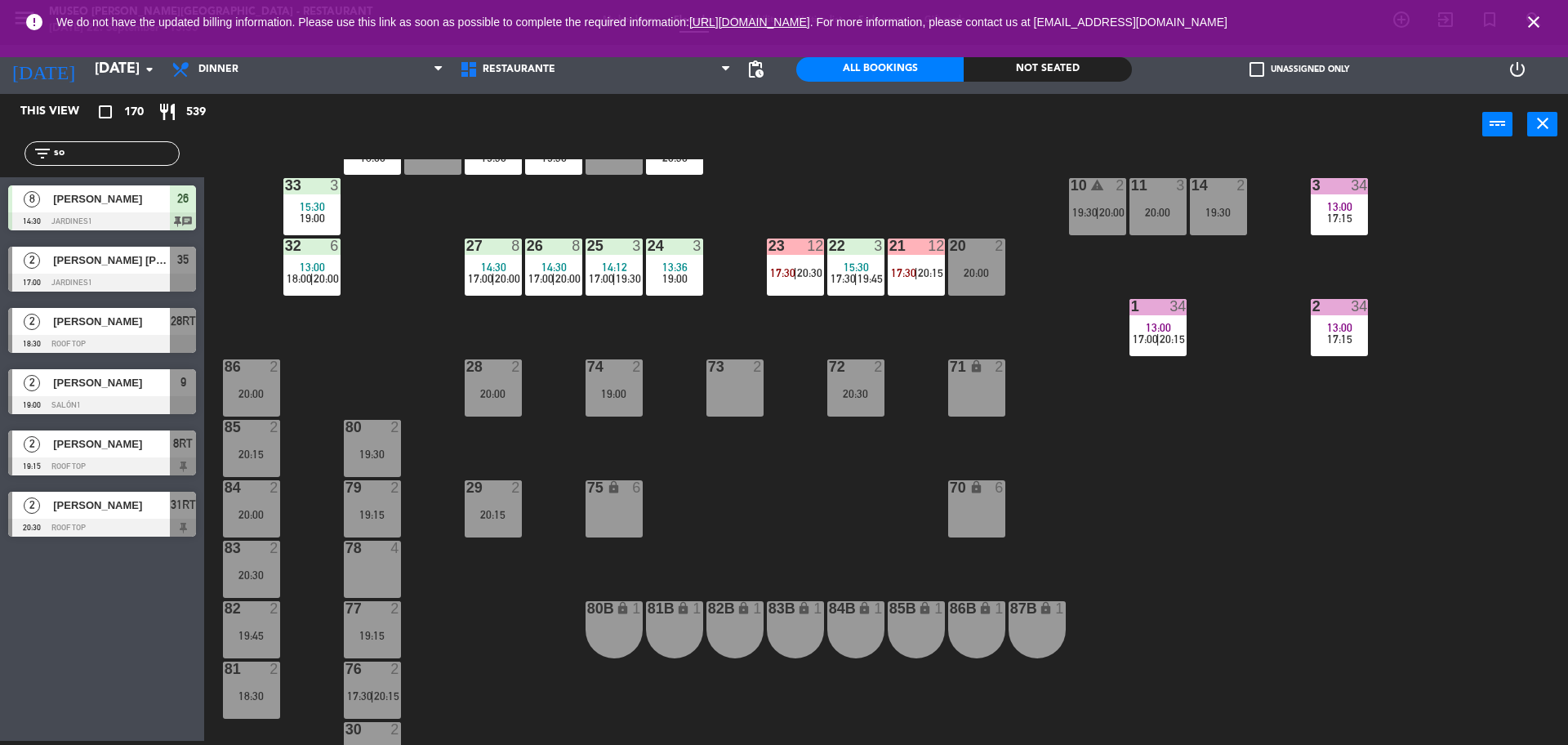
click at [827, 374] on div "72 2" at bounding box center [856, 367] width 57 height 16
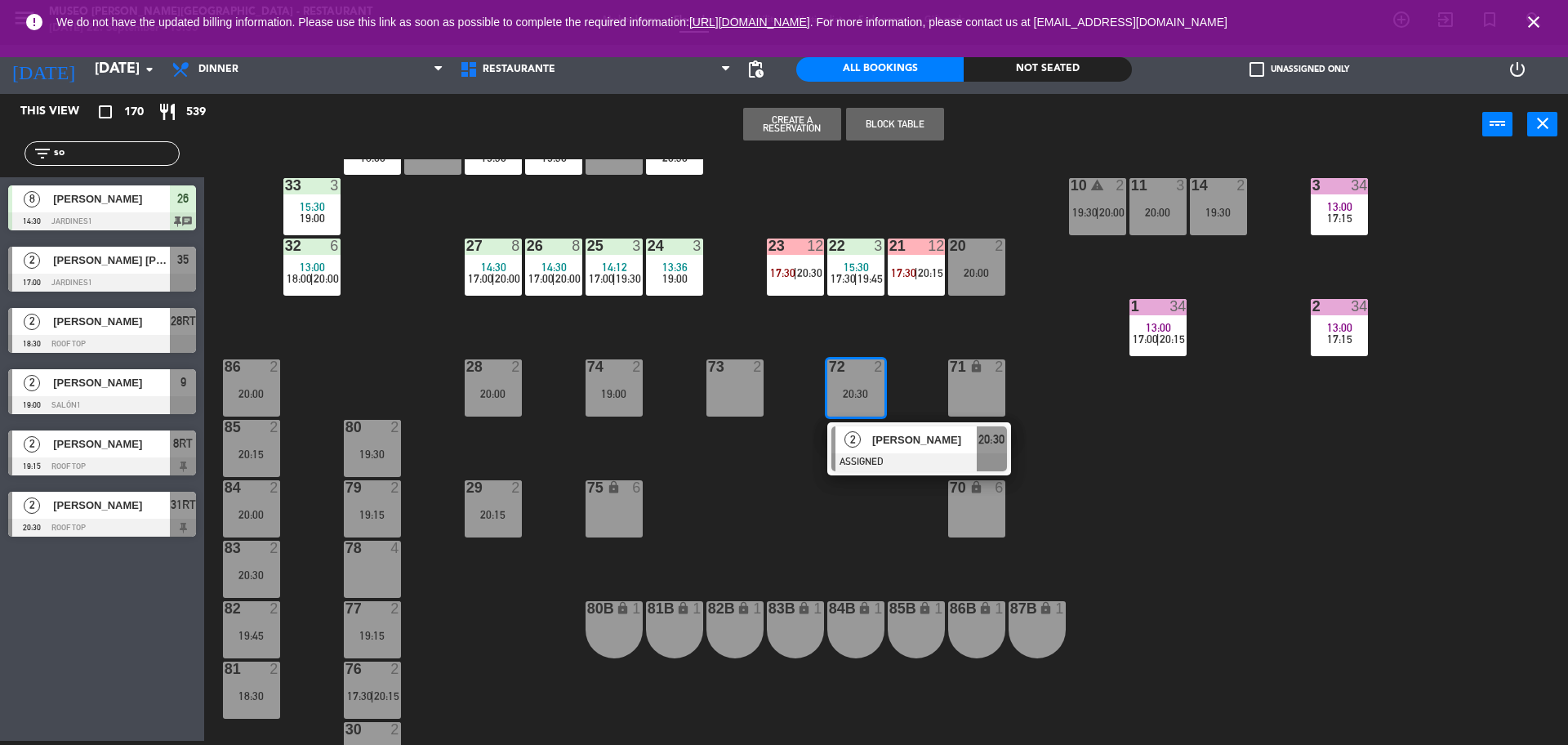
click at [363, 569] on div "78 4" at bounding box center [372, 569] width 57 height 57
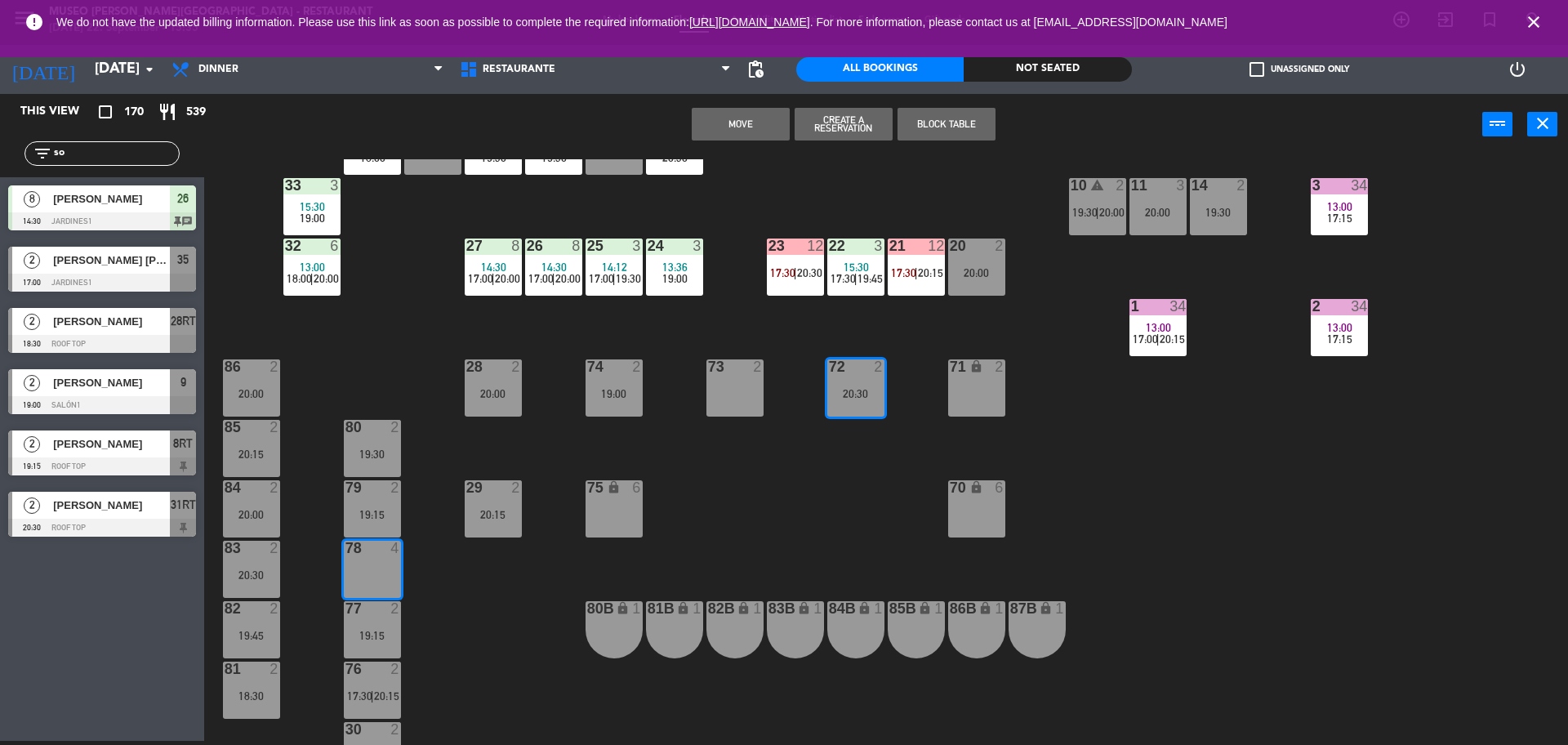
click at [737, 123] on button "Move" at bounding box center [740, 124] width 98 height 32
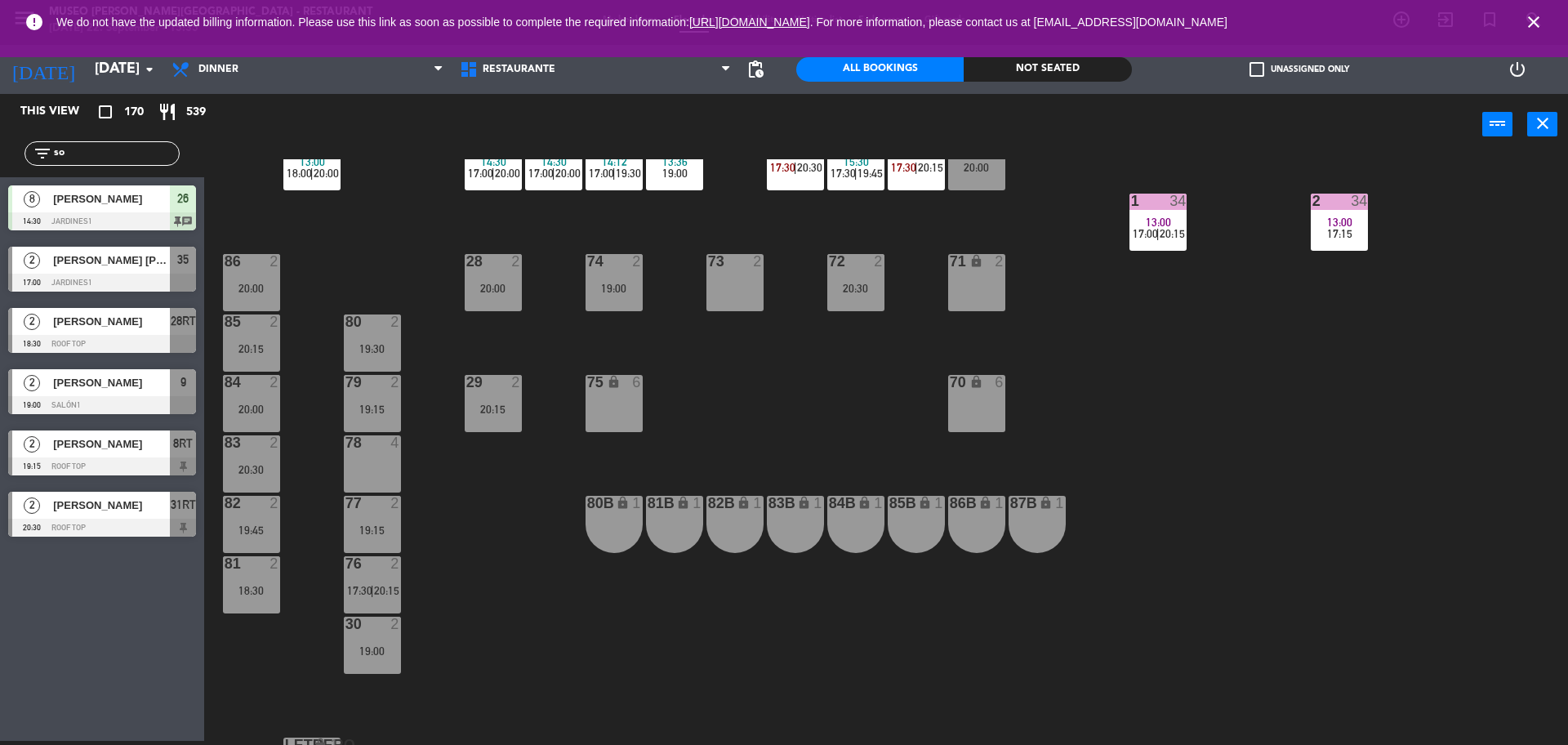
scroll to position [538, 0]
click at [611, 239] on div "44 5 13:30 20:30 49 2 14:12 20:00 54 5 15:00 19:00 64 2 14:58 19:00 48 2 14:18 …" at bounding box center [894, 452] width 1348 height 586
click at [614, 279] on div "74 2 19:00" at bounding box center [614, 284] width 57 height 57
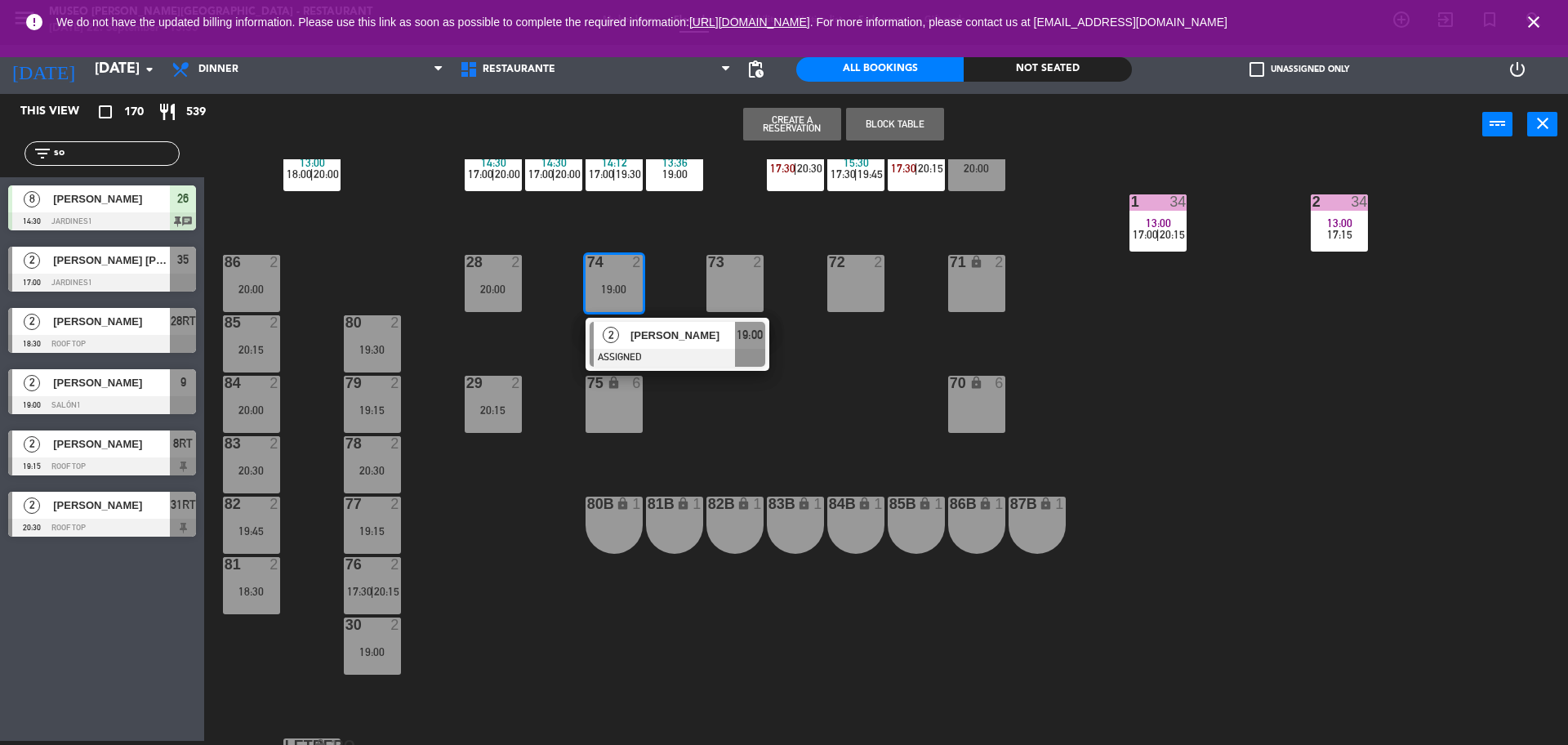
click at [665, 326] on span "[PERSON_NAME]" at bounding box center [683, 335] width 104 height 17
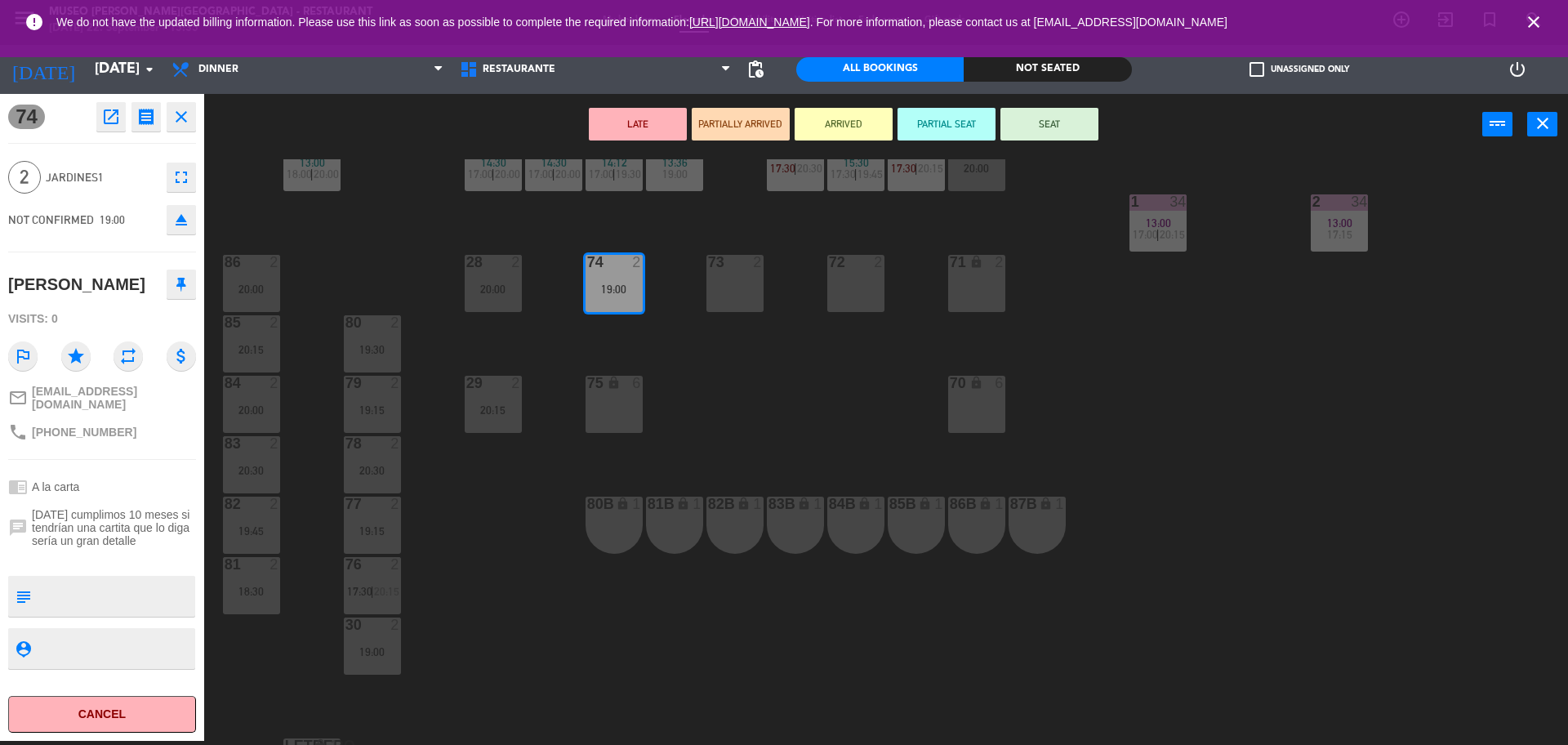
click at [484, 554] on div "44 5 13:30 20:30 49 2 14:12 20:00 54 5 15:00 19:00 64 2 14:58 19:00 48 2 14:18 …" at bounding box center [894, 452] width 1348 height 586
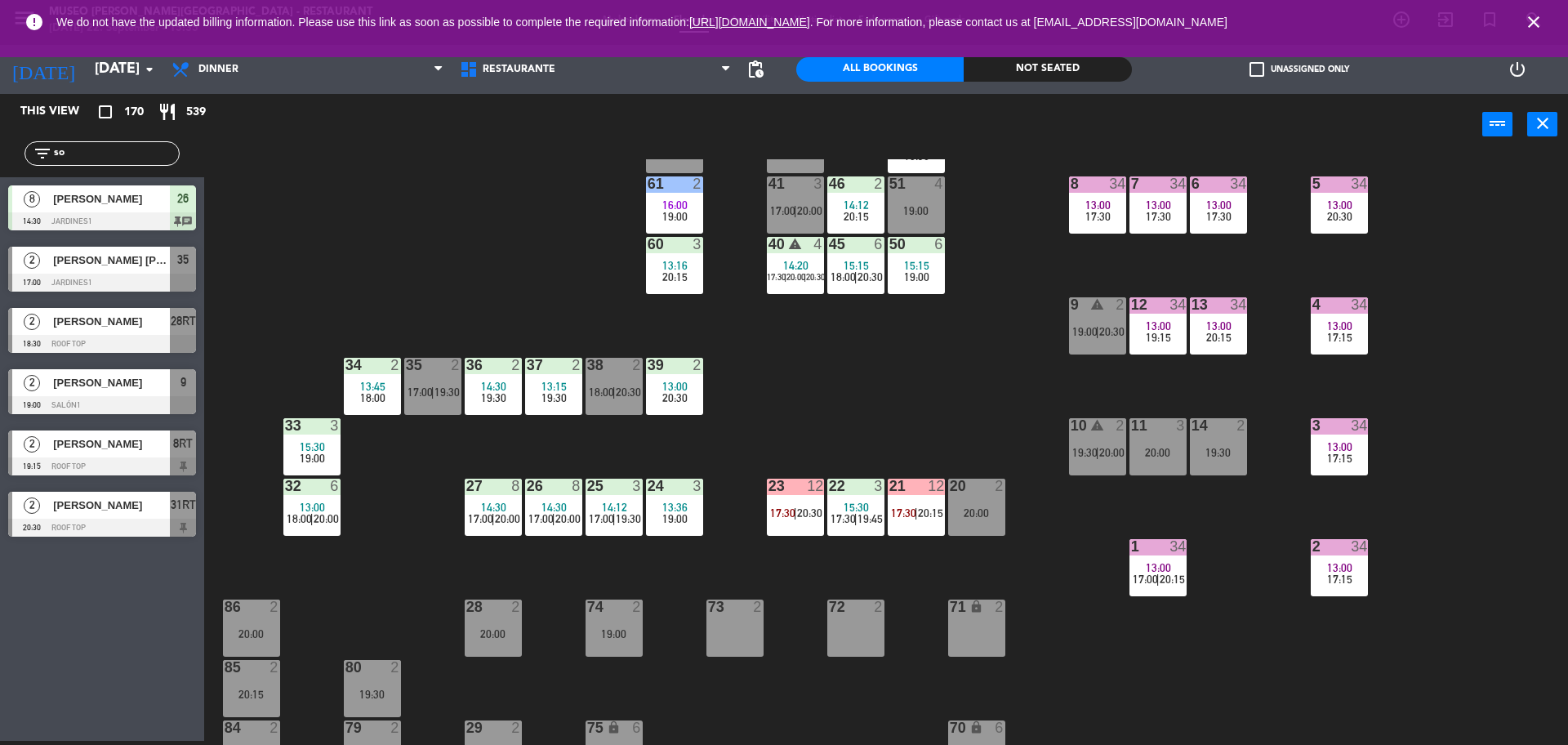
scroll to position [193, 0]
click at [616, 618] on div "74 2 19:00" at bounding box center [614, 629] width 57 height 57
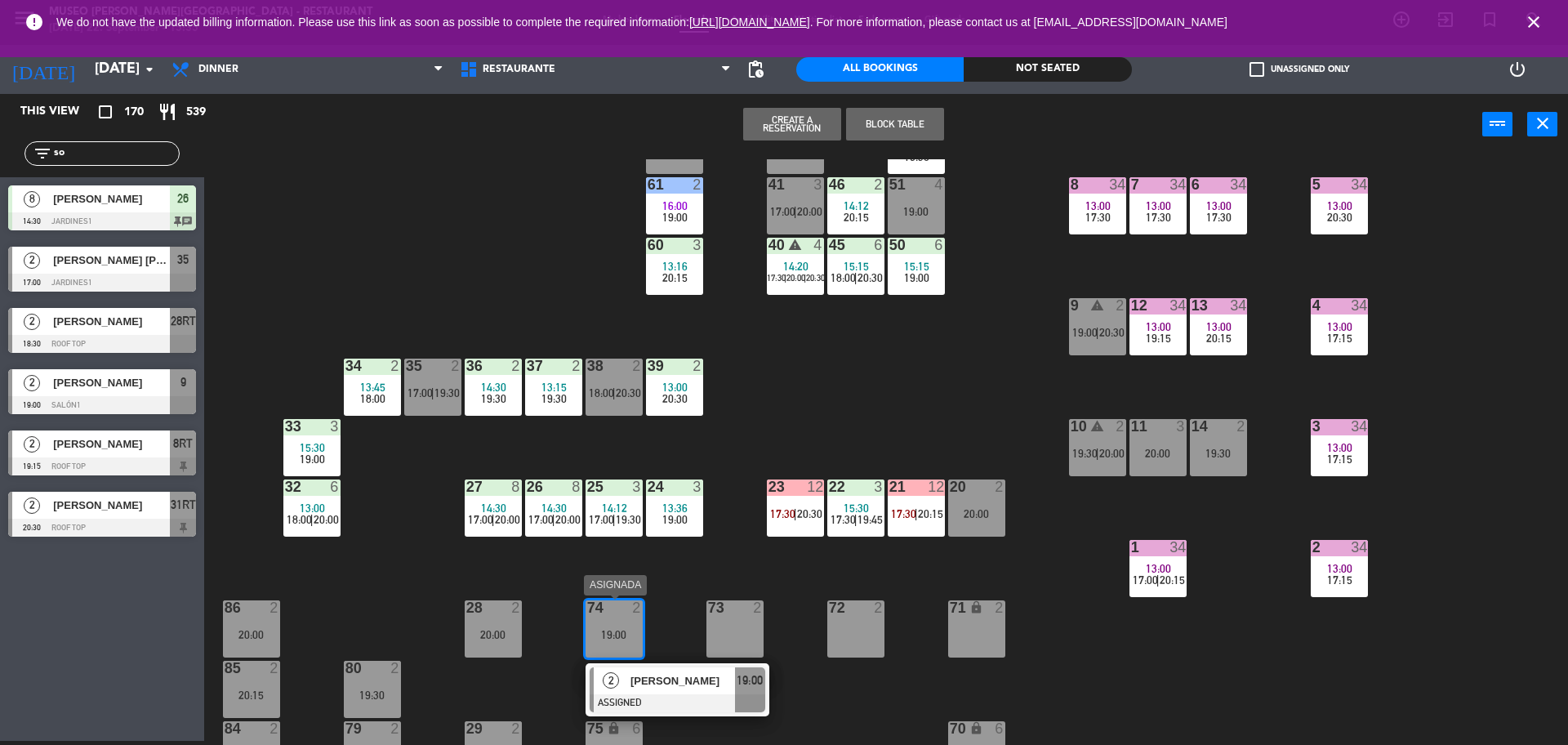
click at [658, 678] on span "[PERSON_NAME]" at bounding box center [683, 680] width 104 height 17
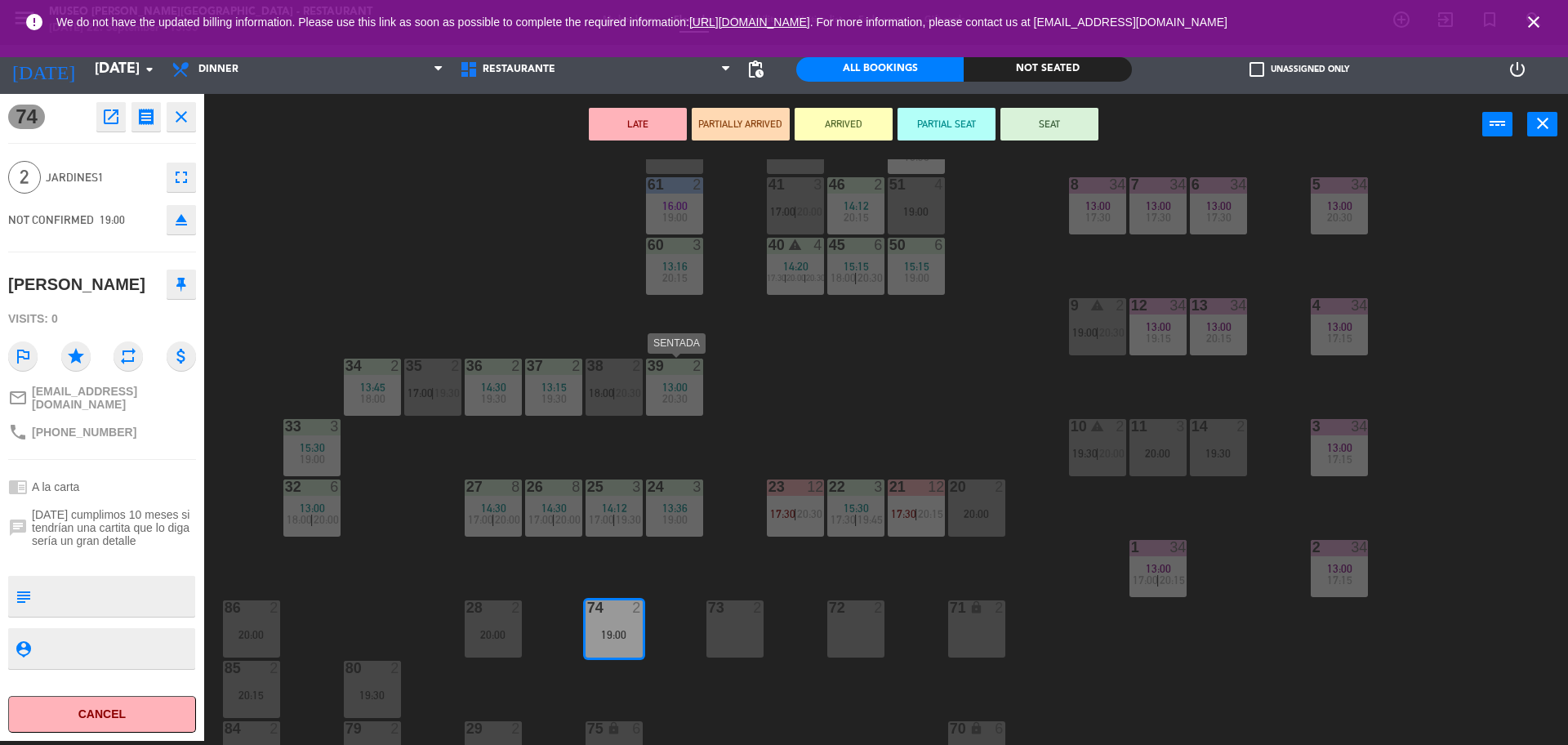
click at [675, 408] on div "39 2 13:00 20:30" at bounding box center [674, 387] width 57 height 57
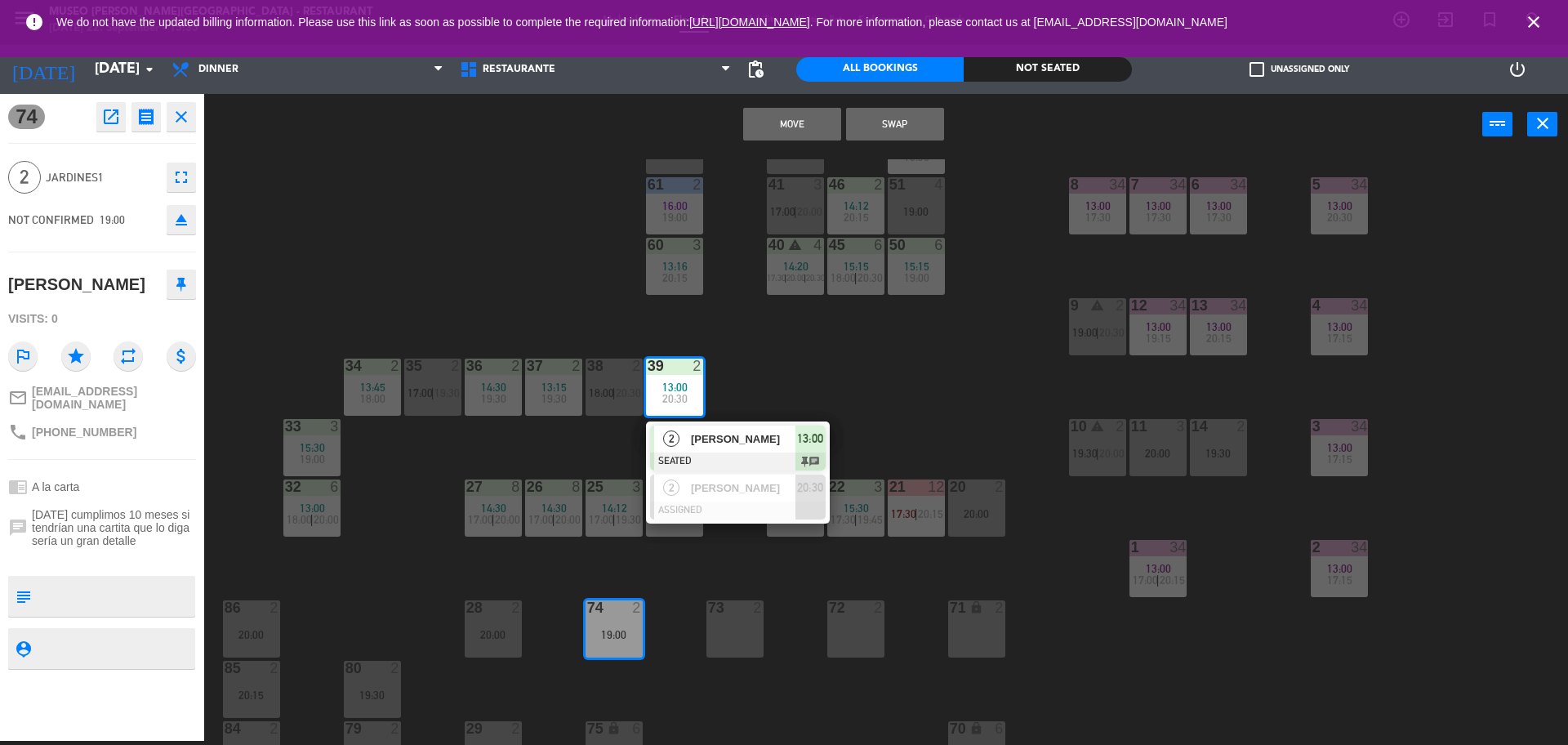
click at [762, 121] on button "Move" at bounding box center [791, 124] width 98 height 32
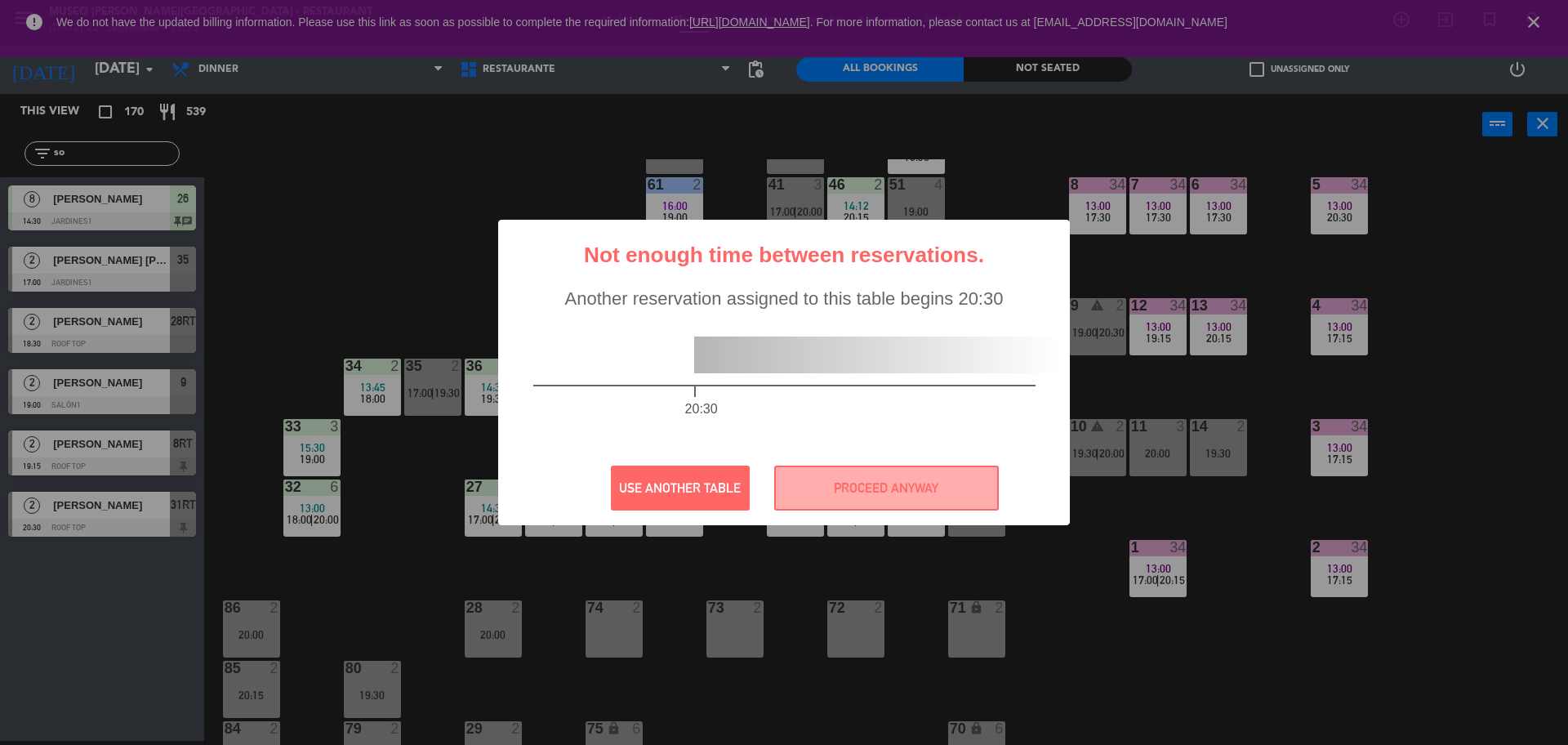
click at [799, 464] on div "? ! i Not enough time between reservations. × Another reservation assigned to t…" at bounding box center [784, 373] width 572 height 306
click at [795, 471] on button "PROCEED ANYWAY" at bounding box center [886, 488] width 225 height 45
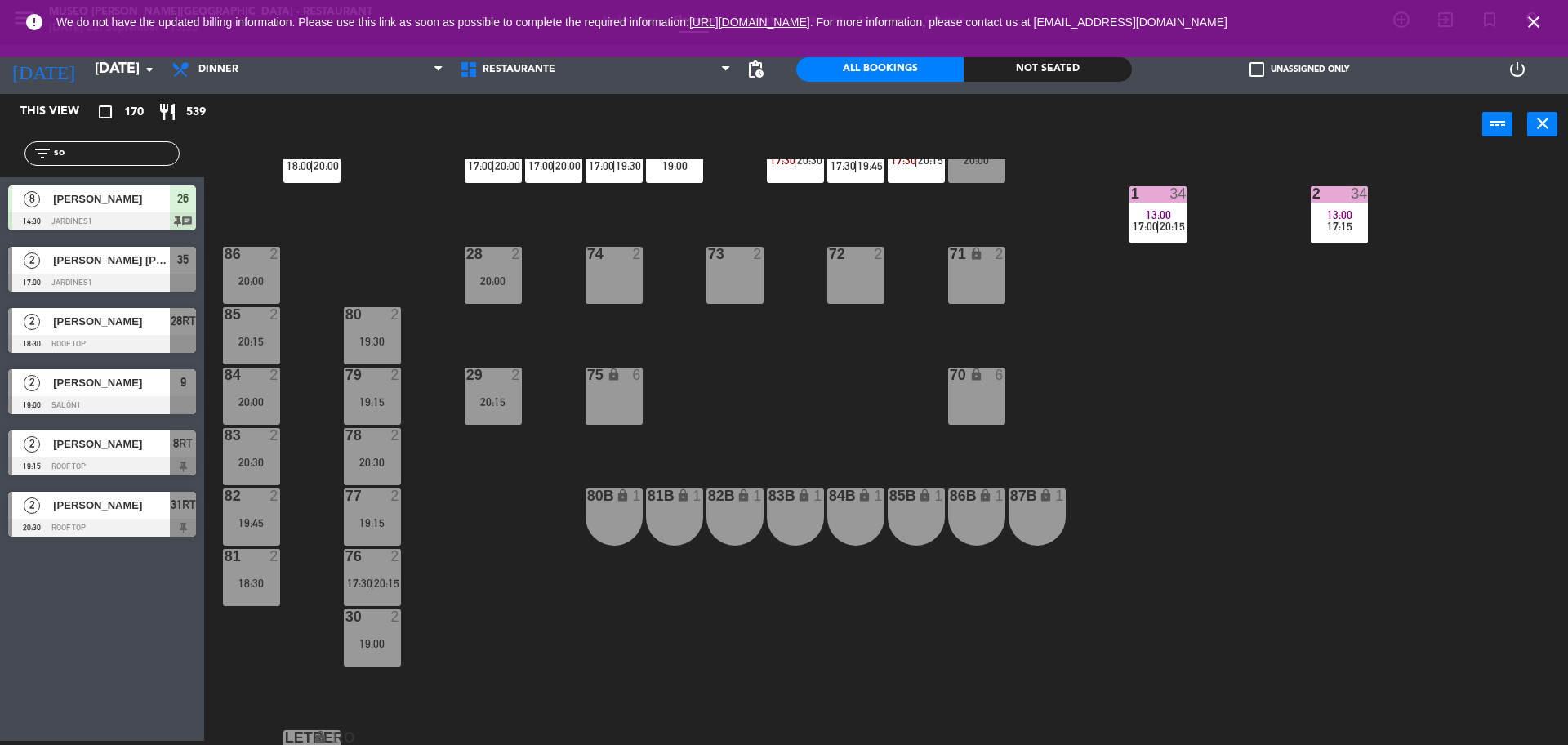
scroll to position [589, 0]
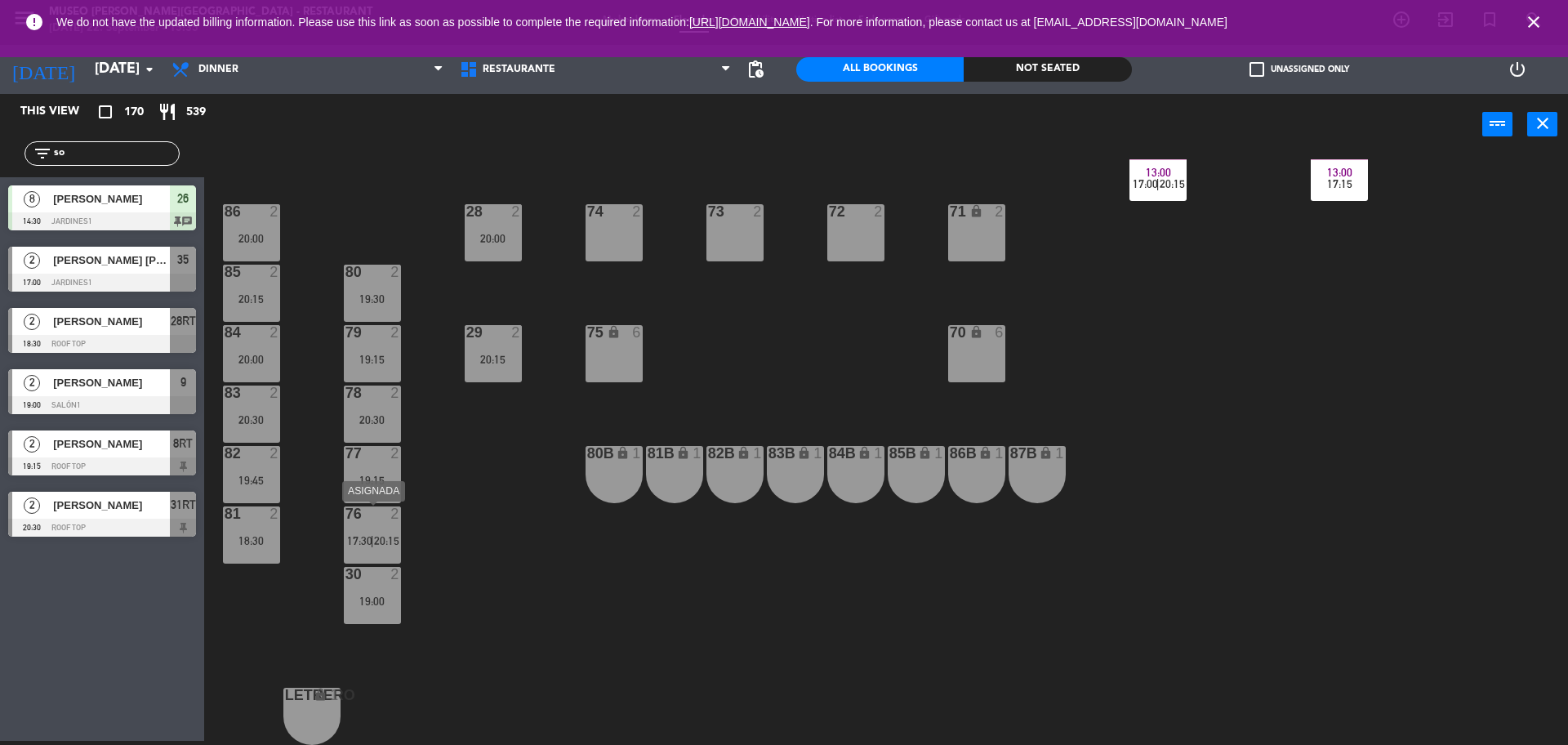
click at [353, 531] on div "76 2 17:30 | 20:15" at bounding box center [372, 535] width 57 height 57
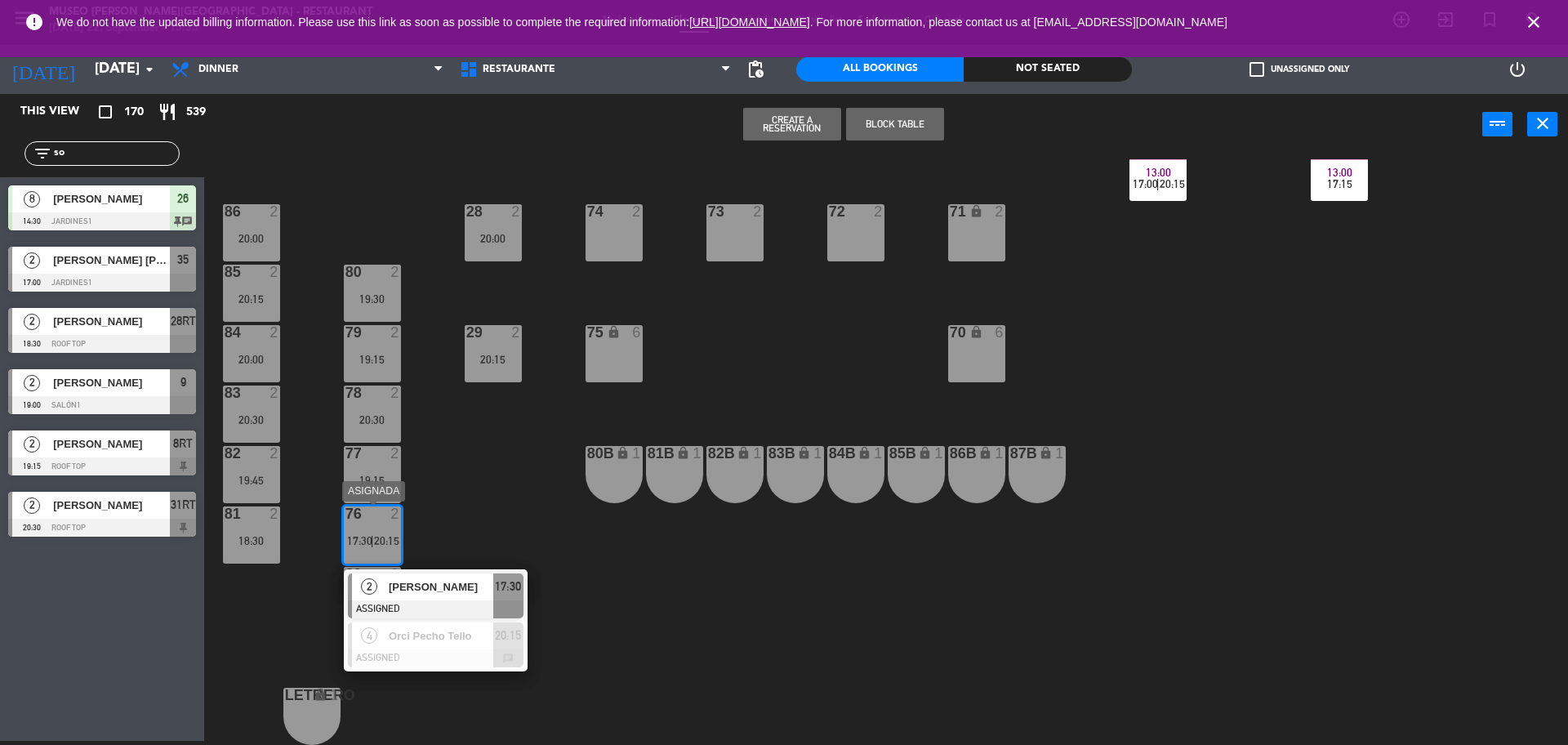
click at [502, 610] on div at bounding box center [435, 609] width 175 height 18
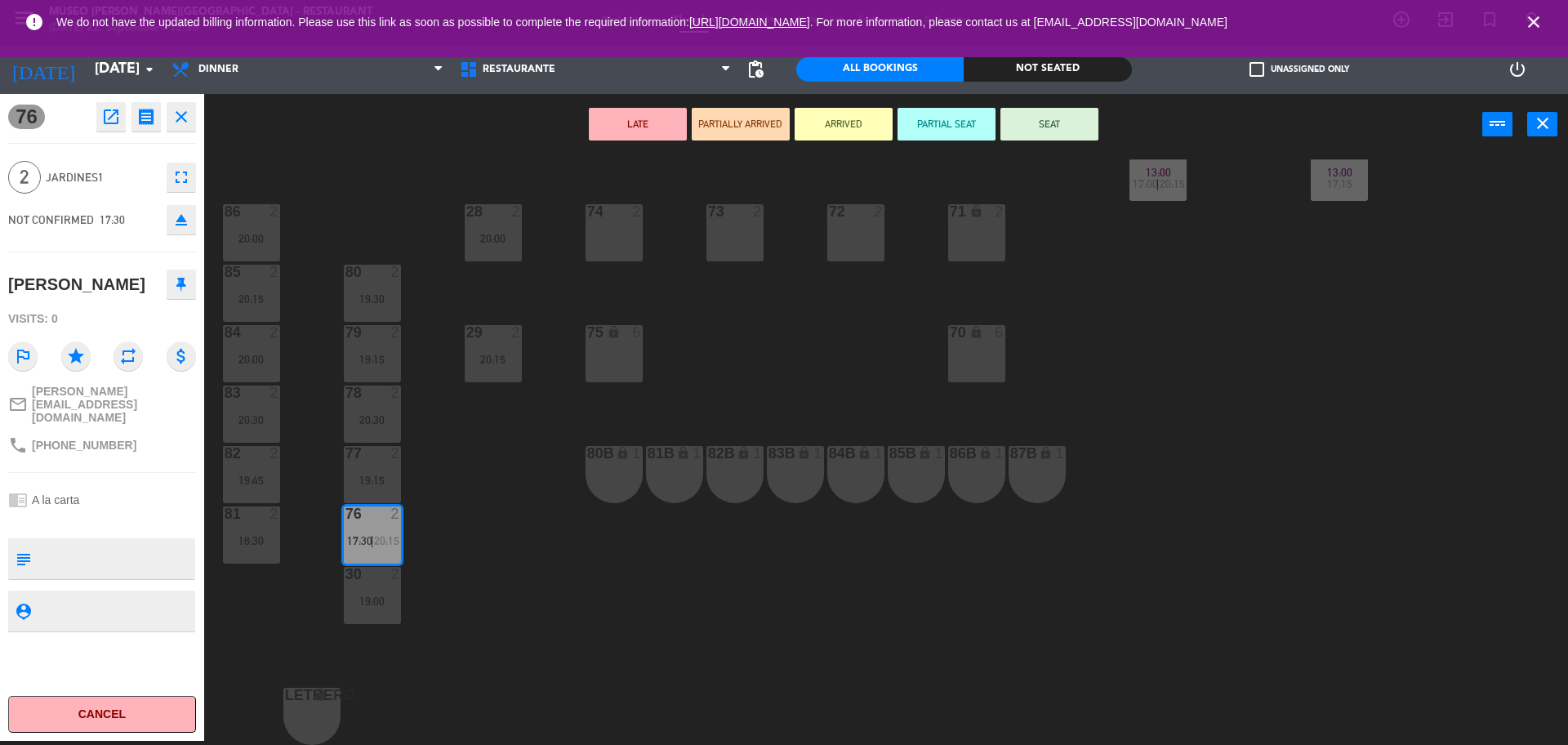
scroll to position [0, 0]
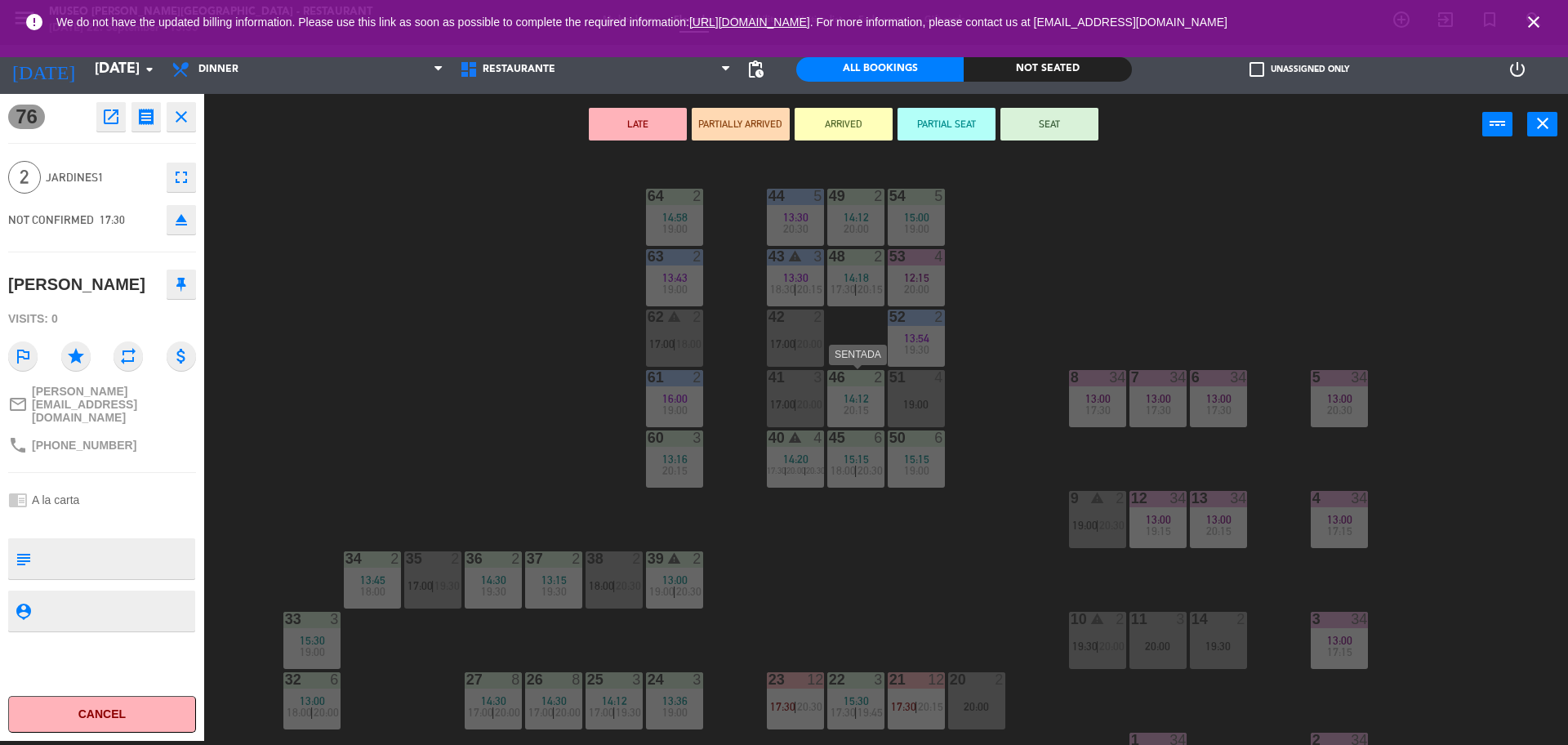
click at [865, 397] on span "14:12" at bounding box center [856, 399] width 26 height 13
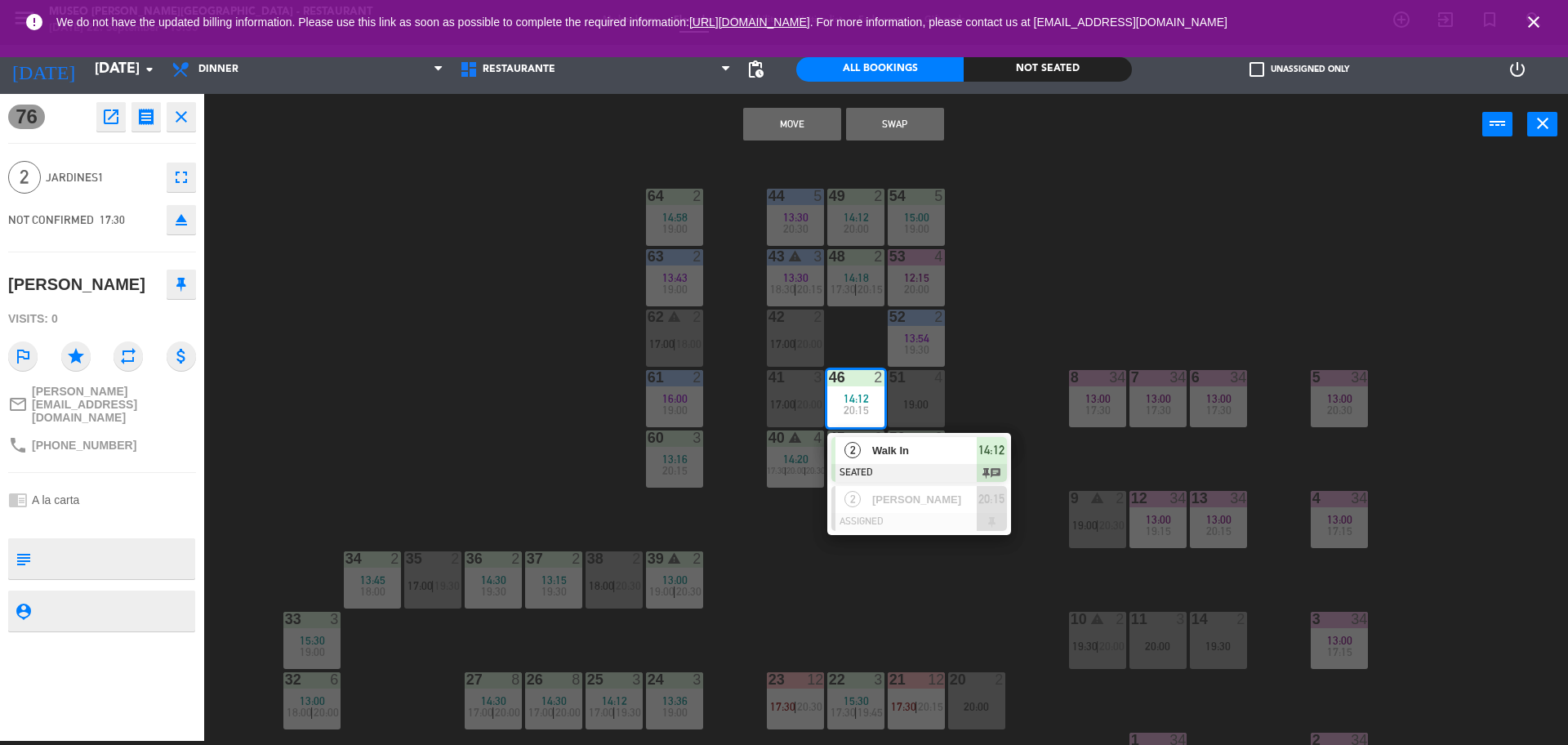
click at [771, 127] on button "Move" at bounding box center [791, 124] width 98 height 32
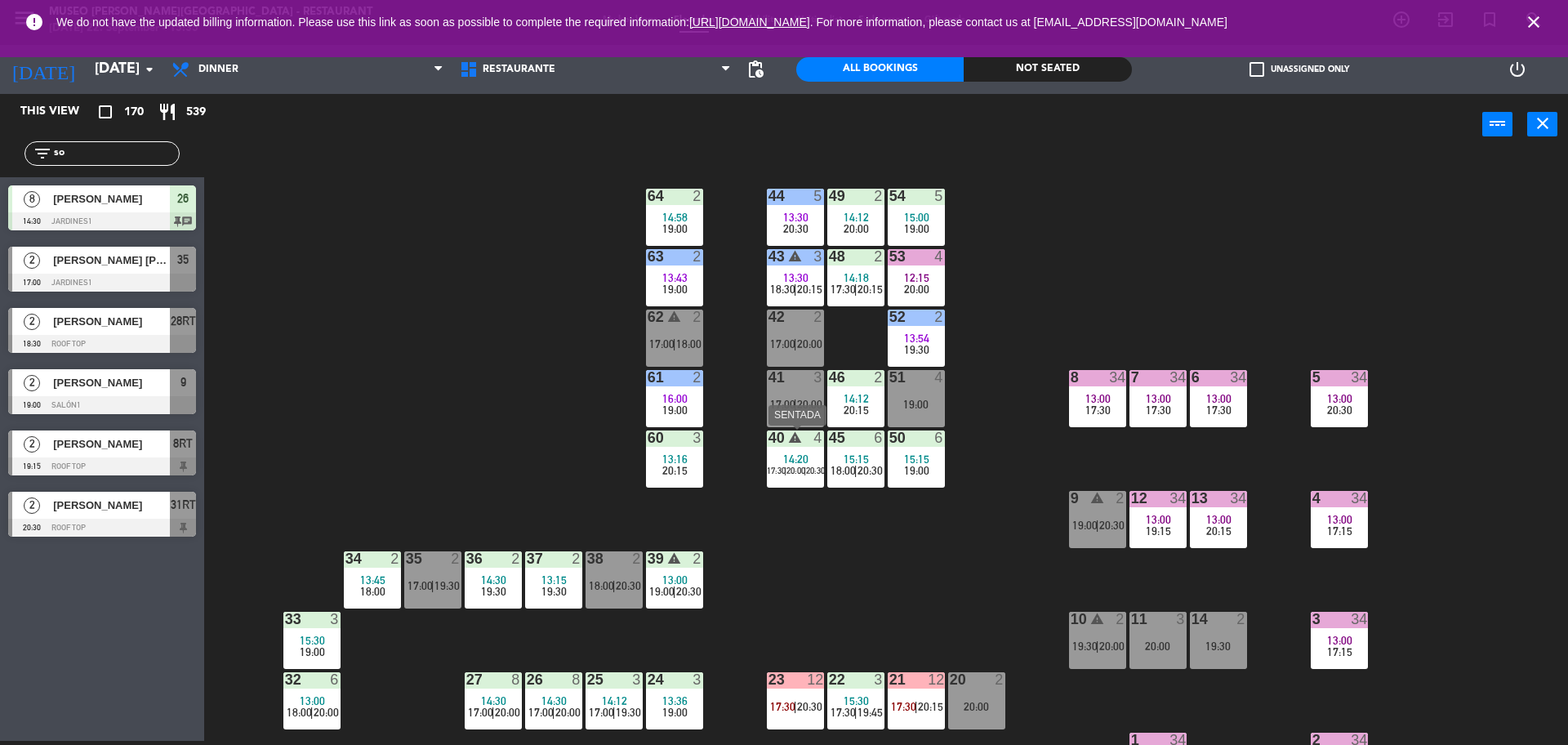
click at [791, 483] on div "40 warning 4 14:20 17:30 | 20:00 | 20:30" at bounding box center [795, 459] width 57 height 57
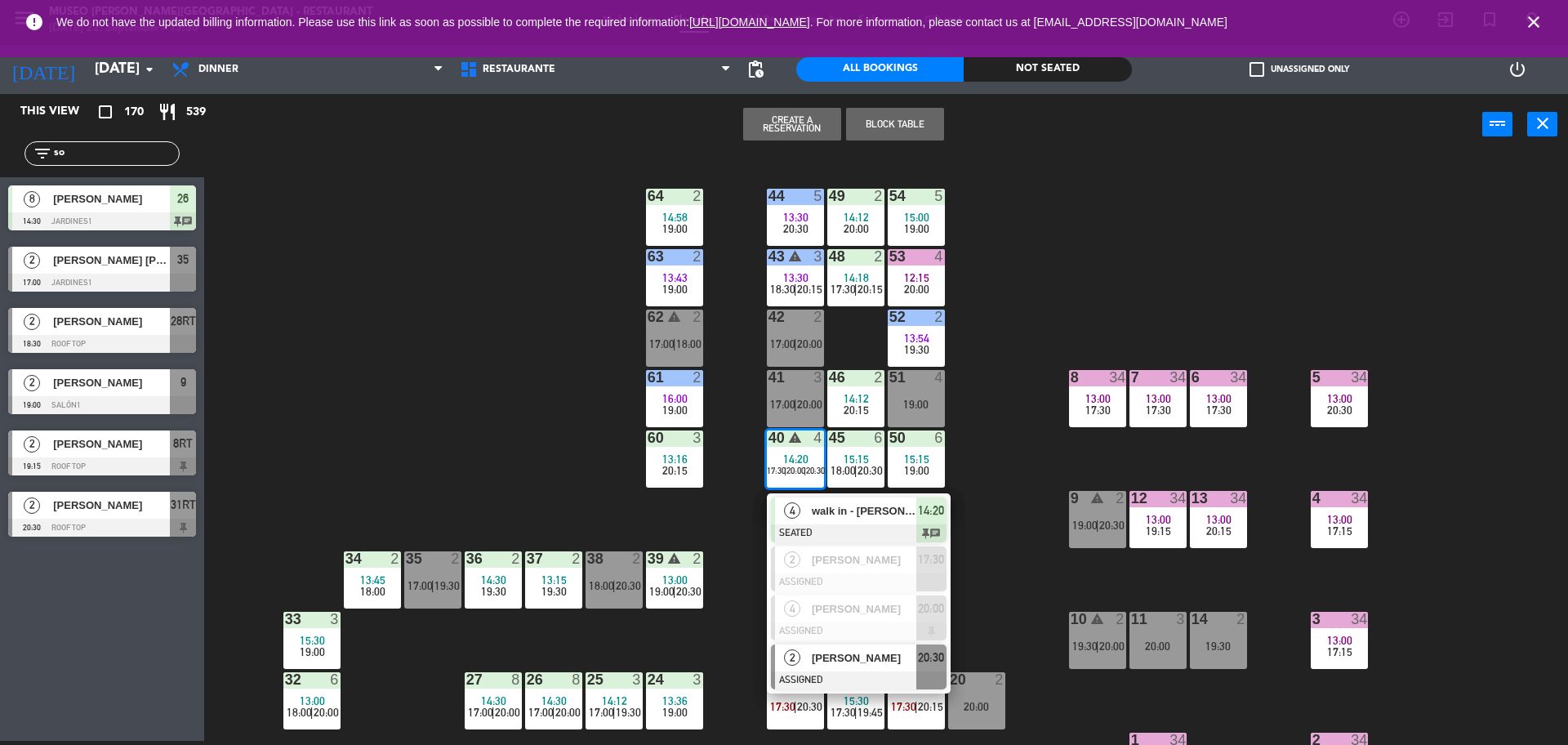
click at [813, 675] on div at bounding box center [858, 680] width 175 height 18
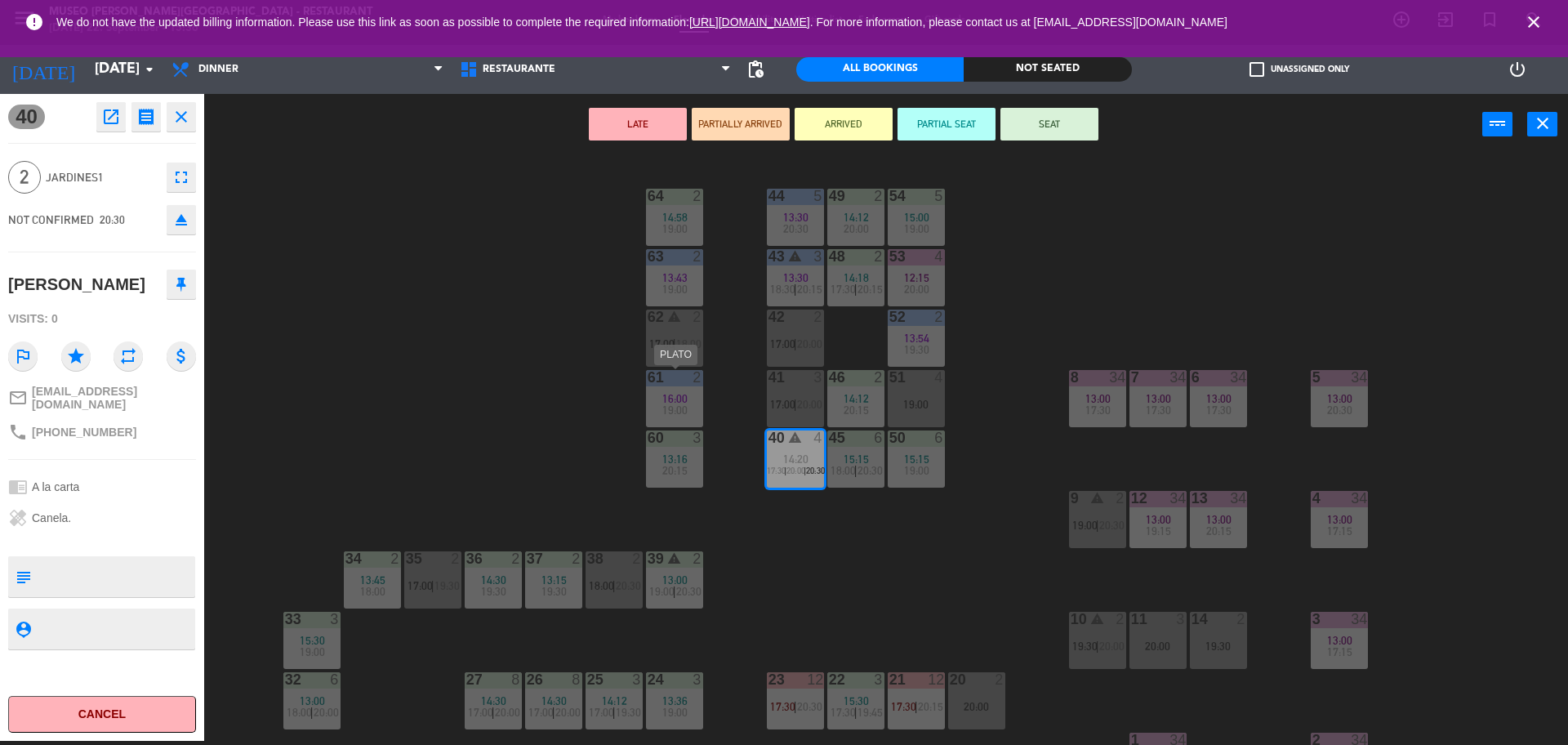
click at [687, 416] on span "19:00" at bounding box center [674, 410] width 26 height 13
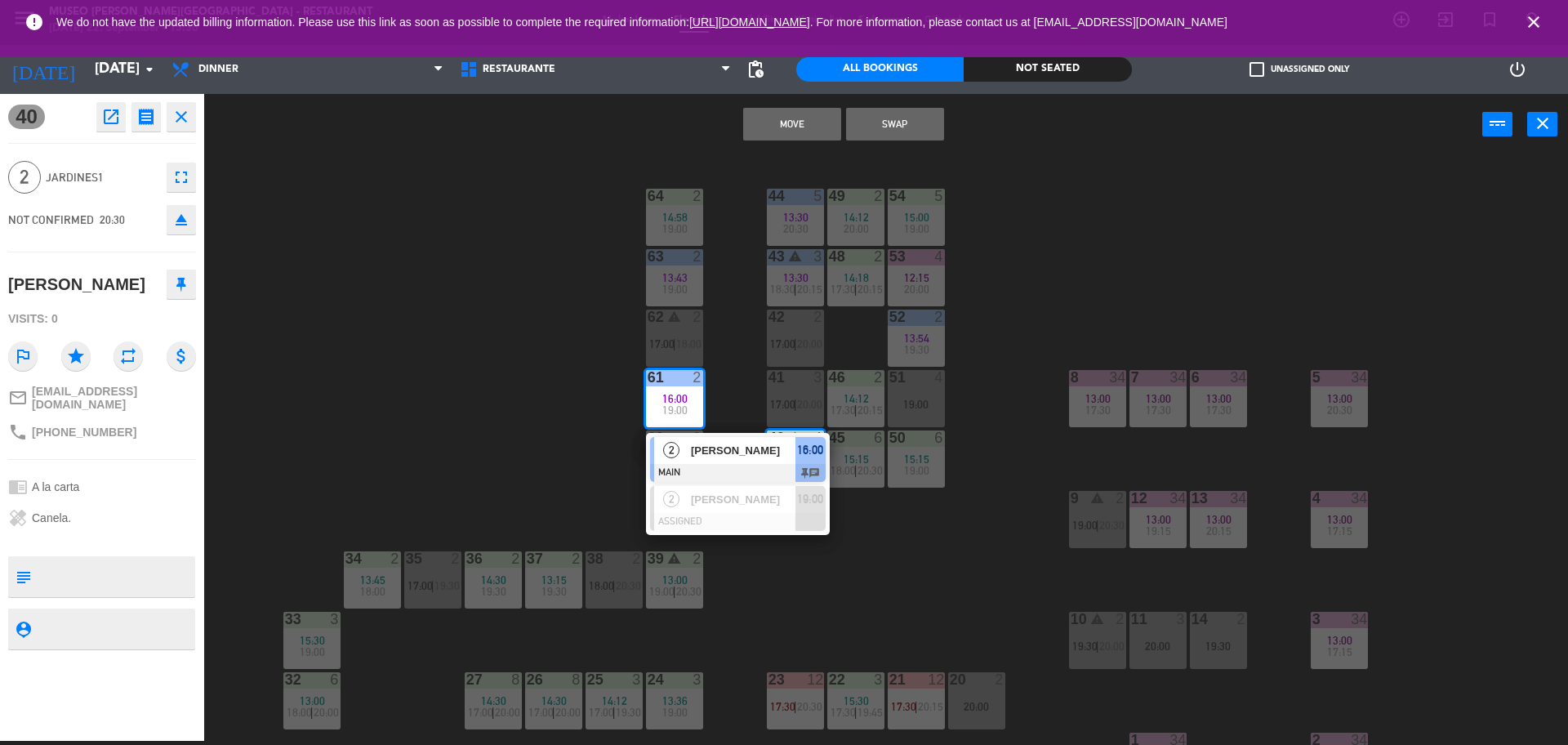
click at [757, 119] on button "Move" at bounding box center [791, 124] width 98 height 32
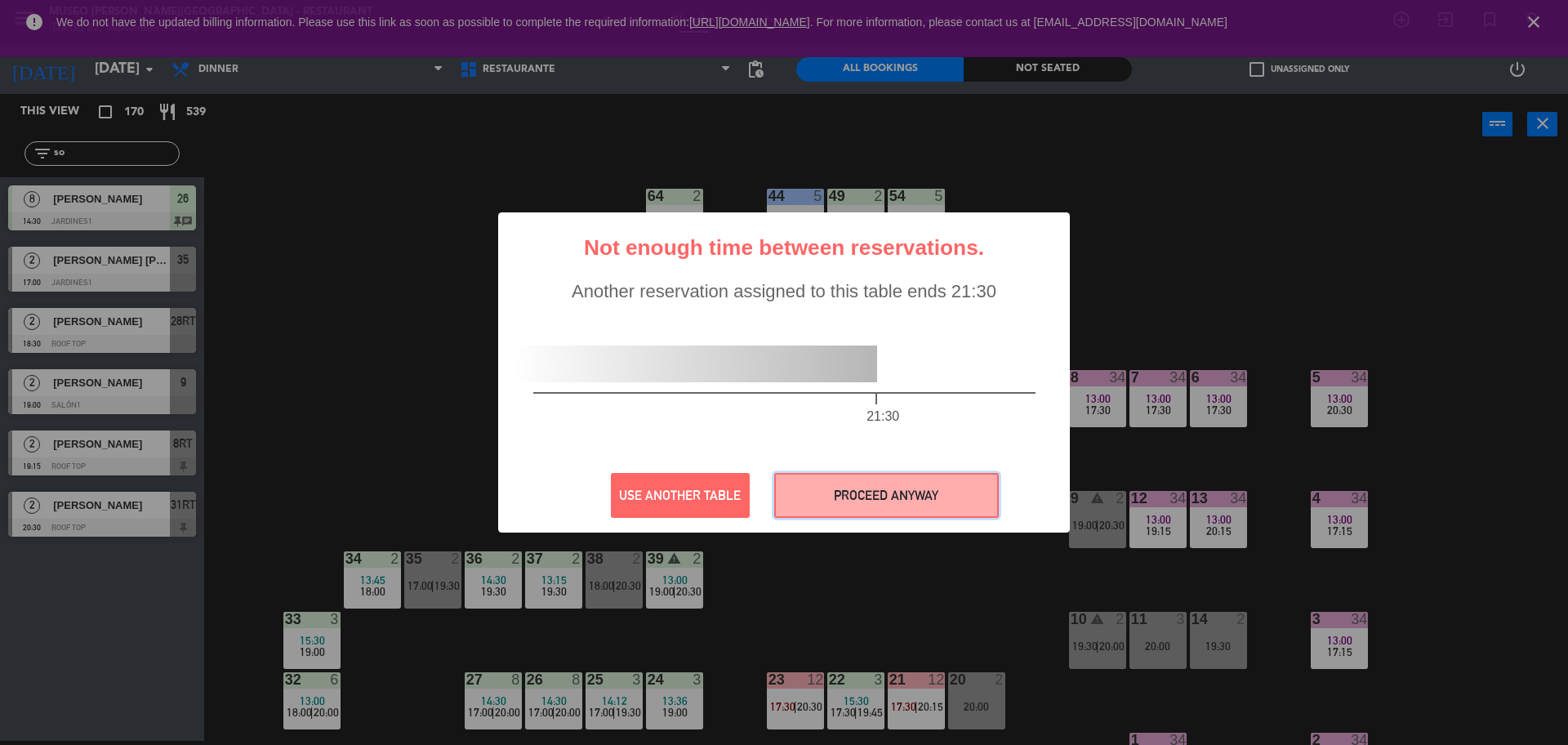
click at [830, 499] on button "PROCEED ANYWAY" at bounding box center [886, 494] width 225 height 45
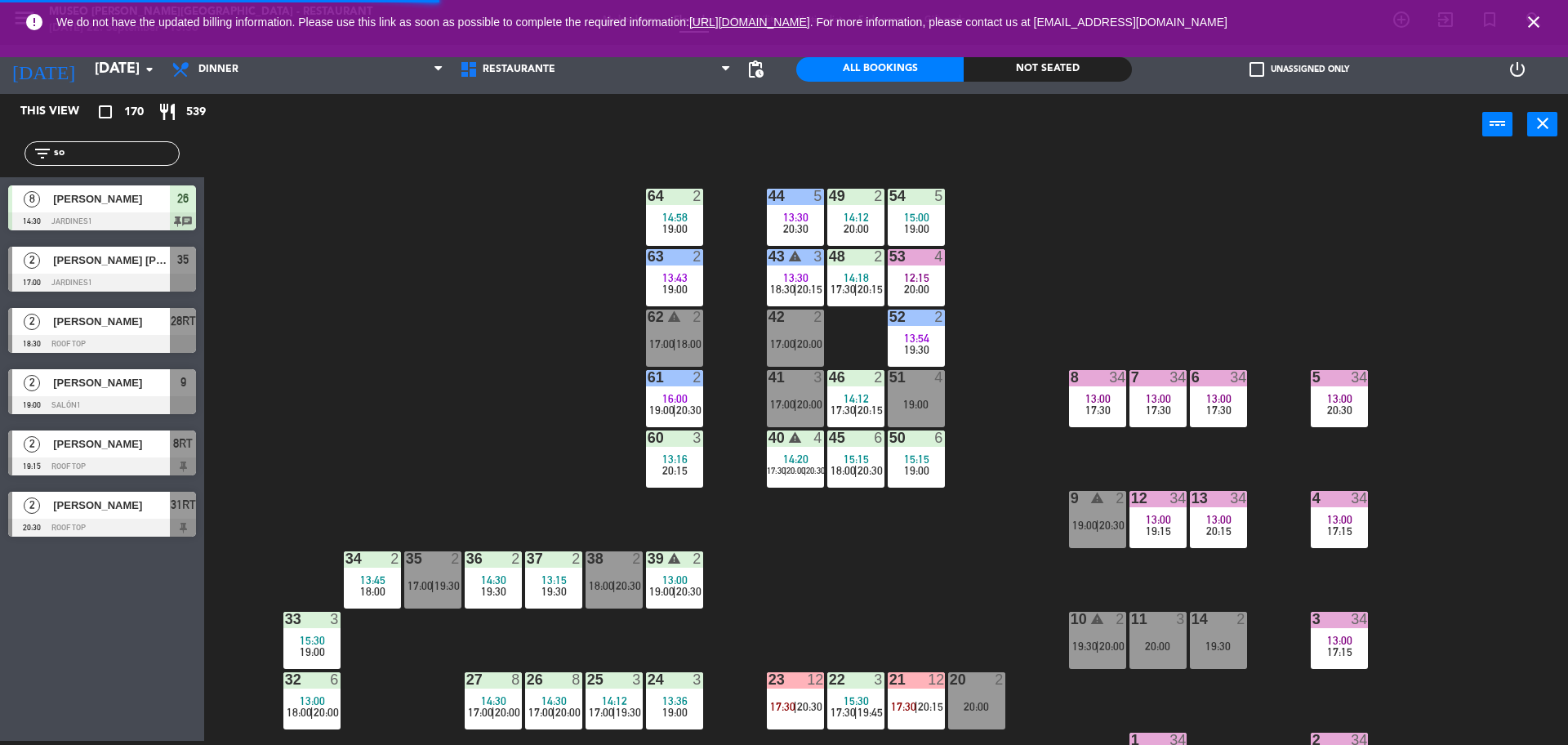
click at [902, 448] on div "50 6 15:15 19:00" at bounding box center [916, 459] width 57 height 57
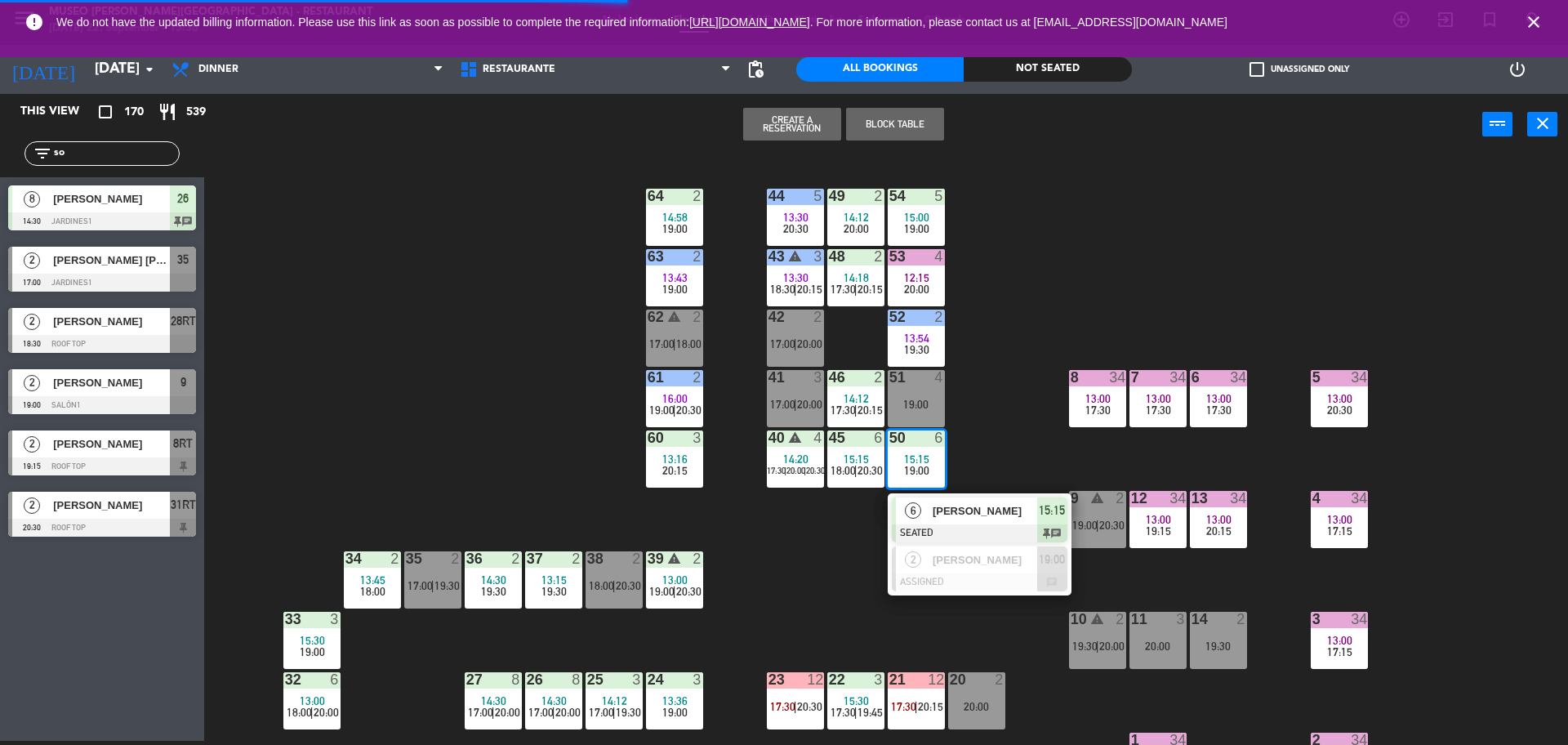
click at [970, 425] on div "44 5 13:30 20:30 49 2 14:12 20:00 54 5 15:00 19:00 64 2 14:58 19:00 48 2 14:18 …" at bounding box center [894, 452] width 1348 height 586
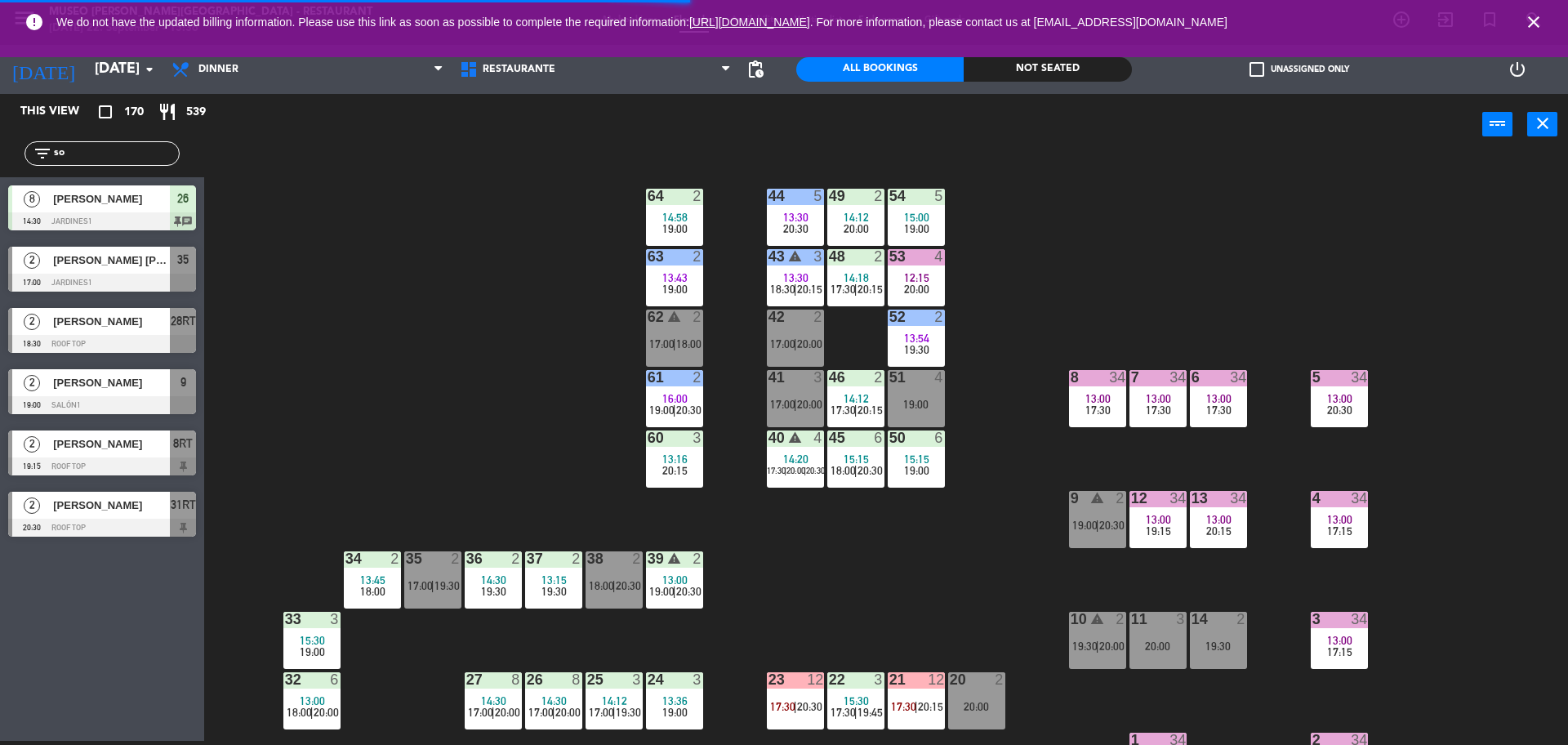
click at [860, 469] on span "20:30" at bounding box center [870, 471] width 26 height 13
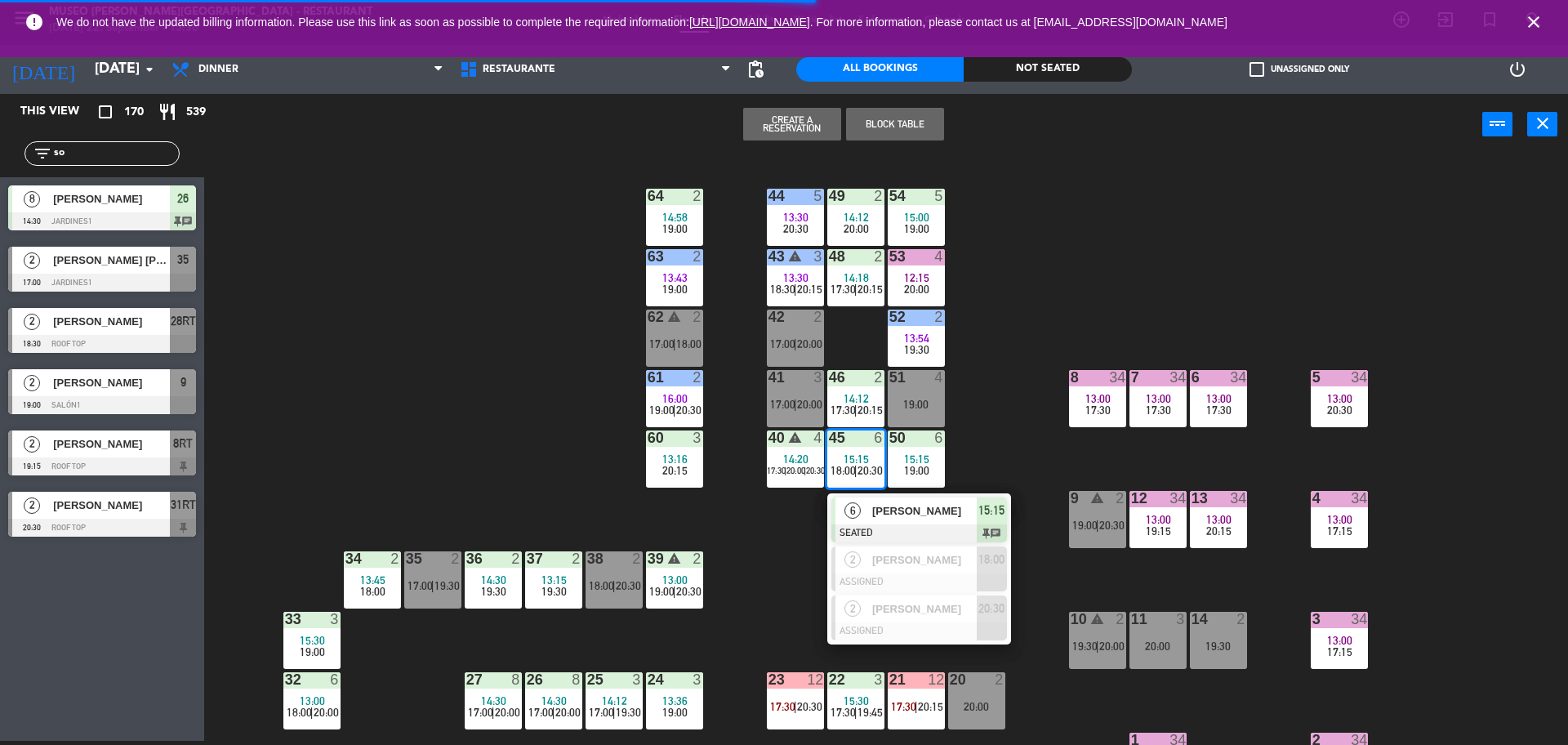
click at [984, 449] on div "44 5 13:30 20:30 49 2 14:12 20:00 54 5 15:00 19:00 64 2 14:58 19:00 48 2 14:18 …" at bounding box center [894, 452] width 1348 height 586
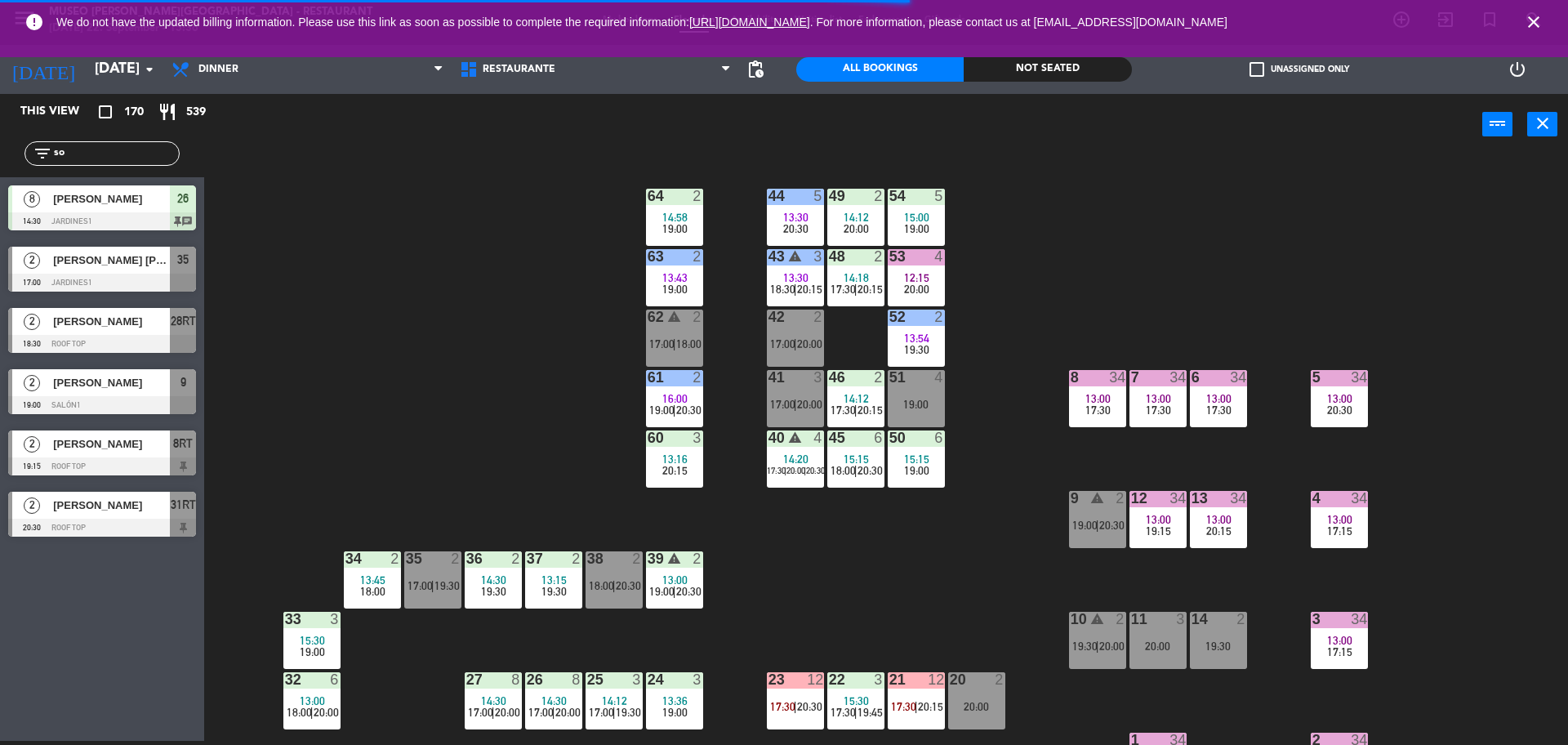
click at [784, 453] on span "14:20" at bounding box center [796, 459] width 26 height 13
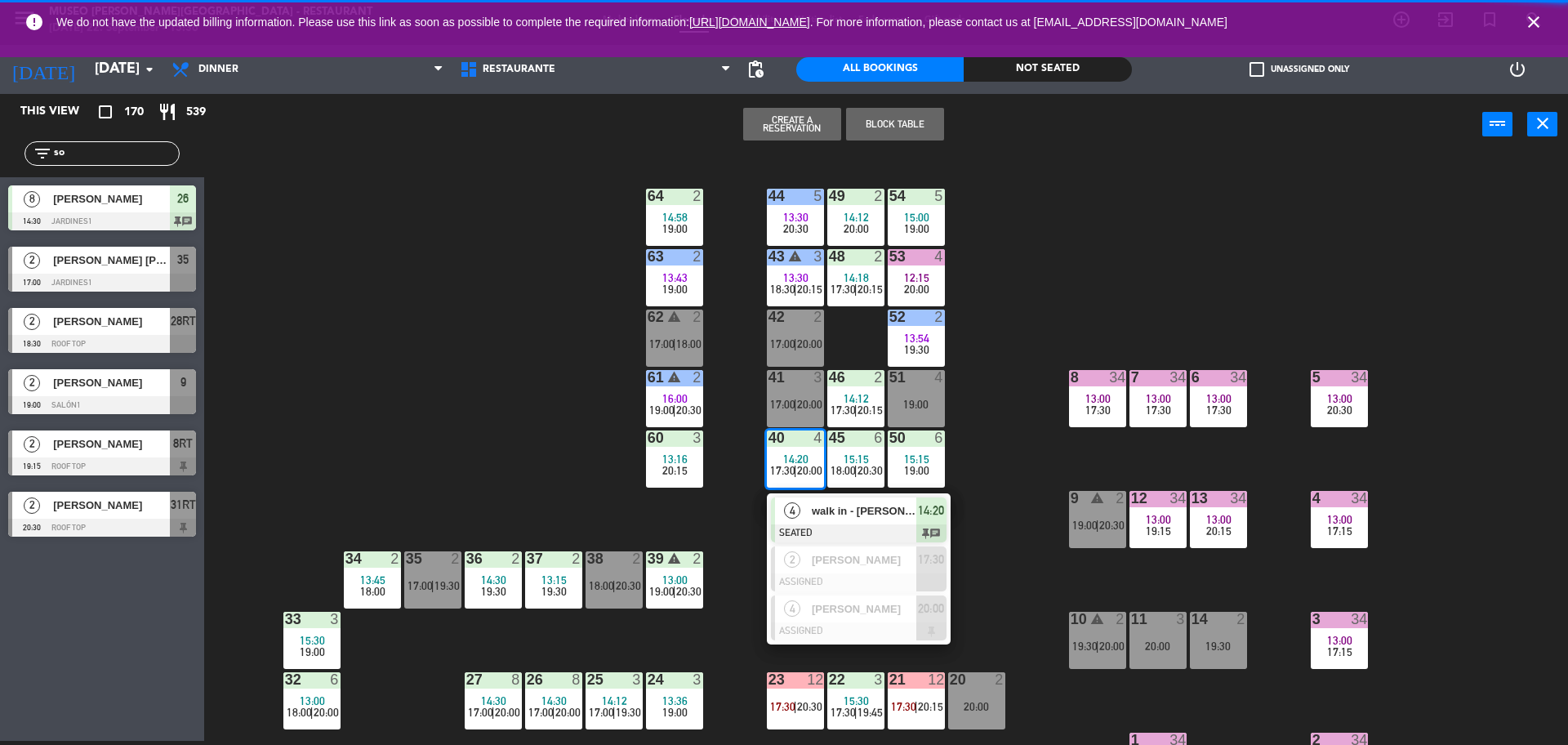
click at [725, 575] on div "44 5 13:30 20:30 49 2 14:12 20:00 54 5 15:00 19:00 64 2 14:58 19:00 48 2 14:18 …" at bounding box center [894, 452] width 1348 height 586
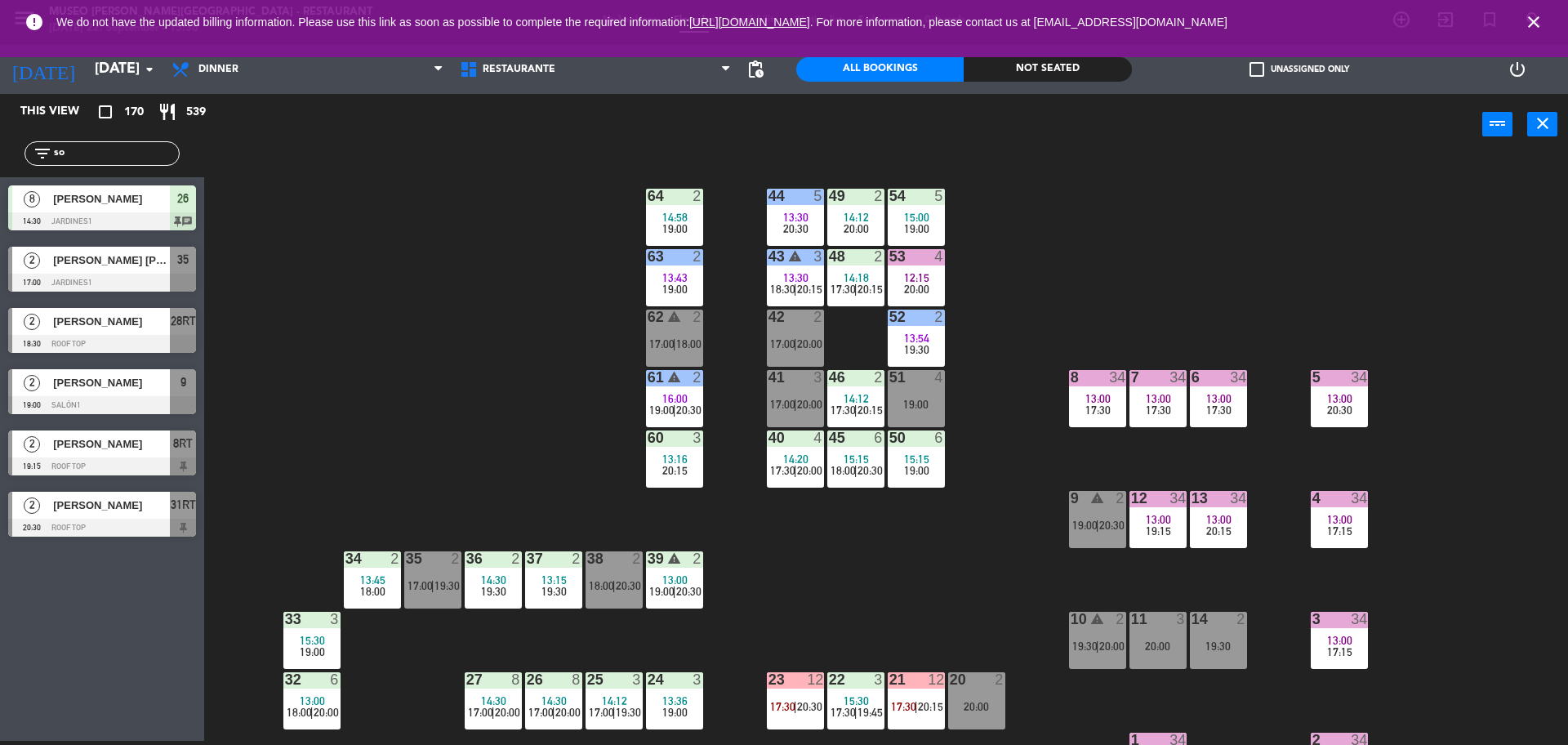
click at [924, 484] on div "50 6 15:15 19:00" at bounding box center [916, 459] width 57 height 57
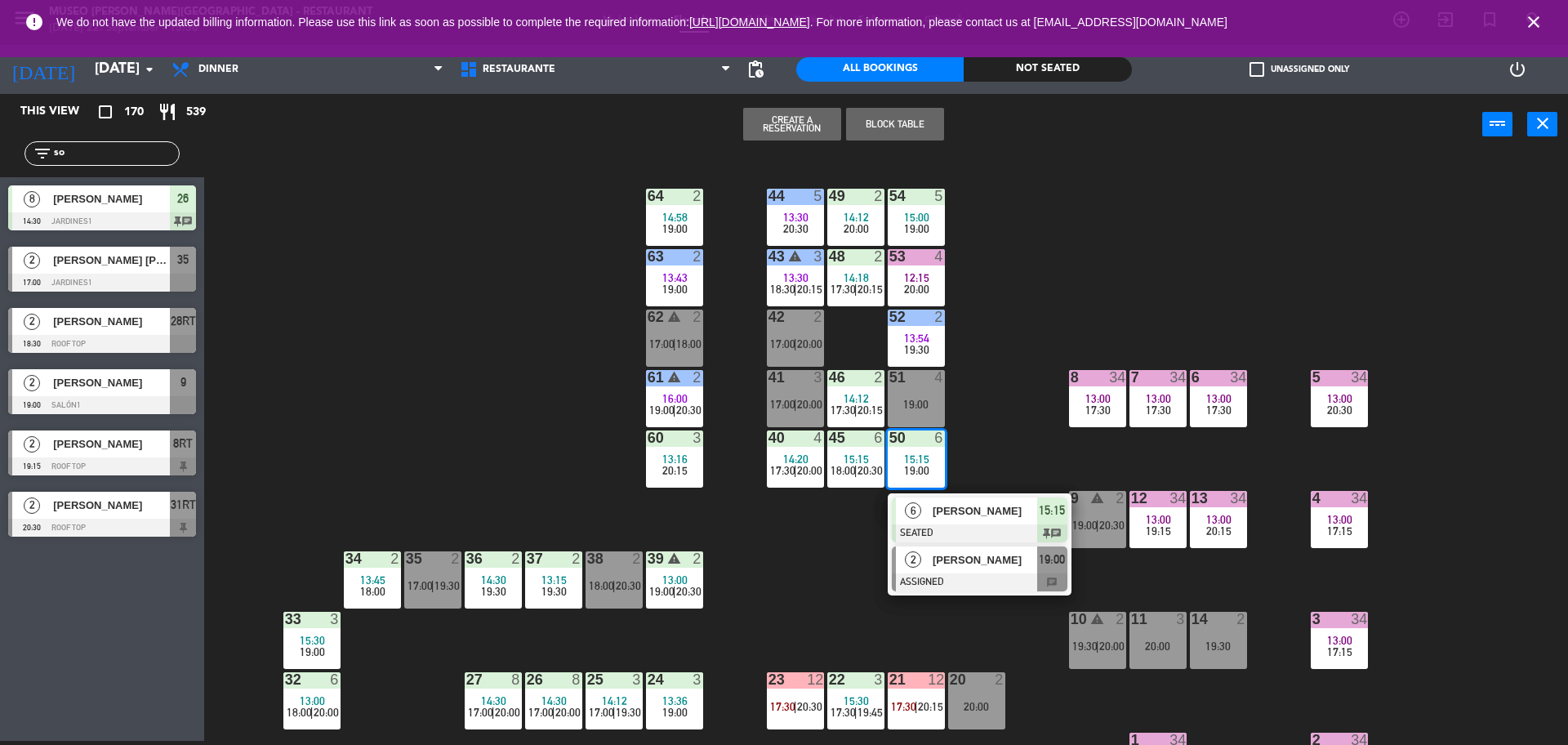
click at [963, 583] on div at bounding box center [979, 582] width 175 height 18
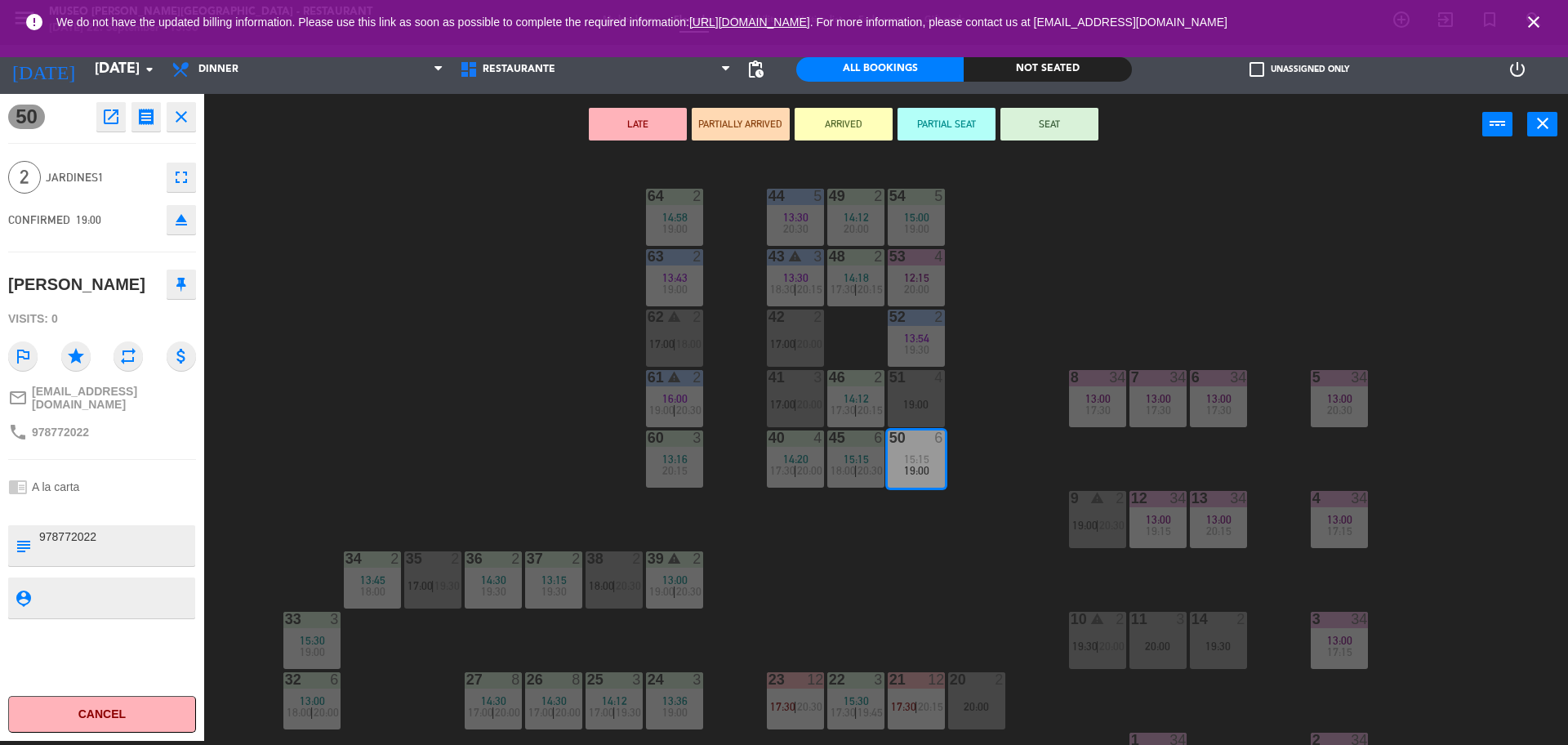
click at [678, 683] on div at bounding box center [673, 679] width 27 height 14
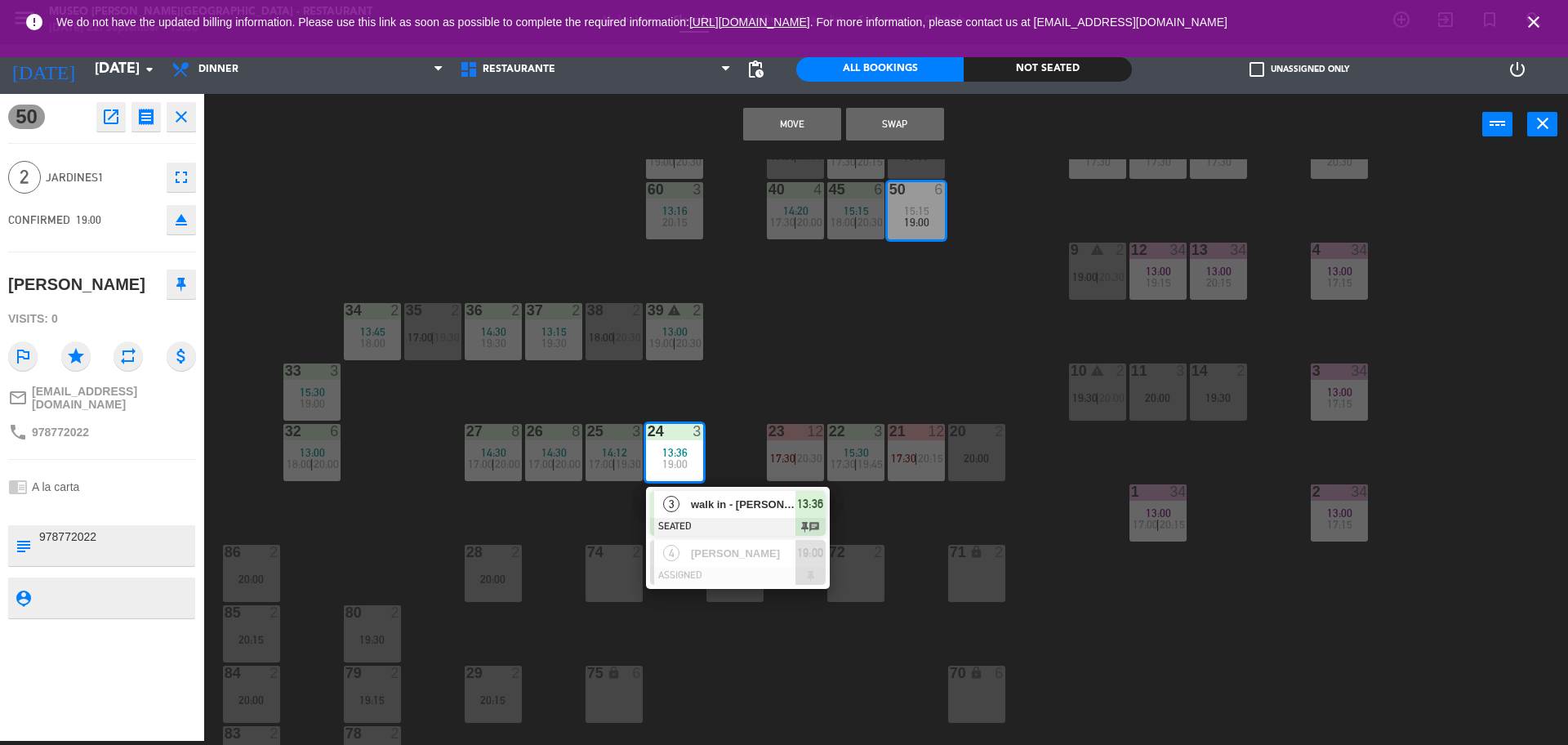
scroll to position [261, 0]
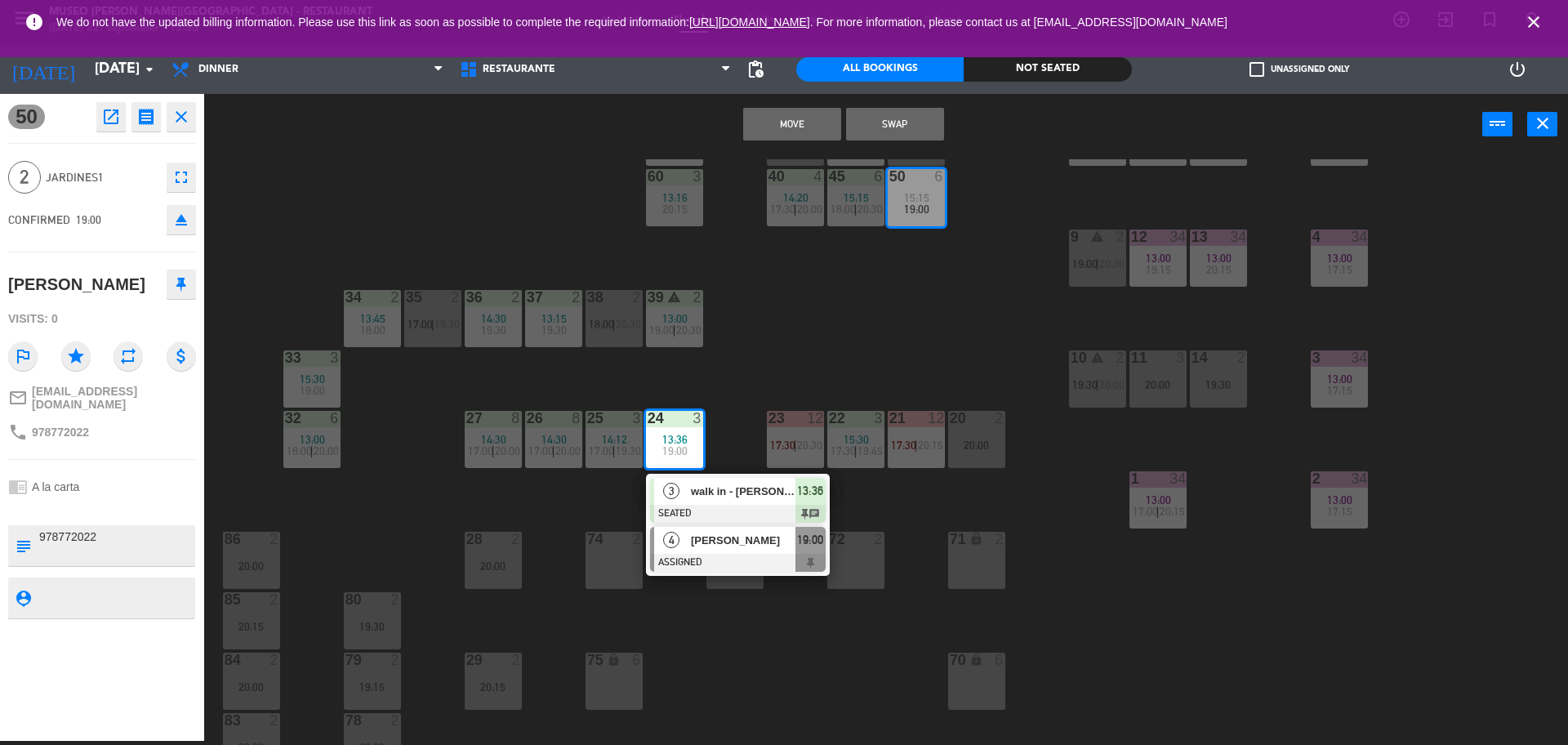
click at [701, 550] on div "[PERSON_NAME]" at bounding box center [743, 540] width 106 height 27
click at [909, 121] on button "Swap" at bounding box center [895, 124] width 98 height 32
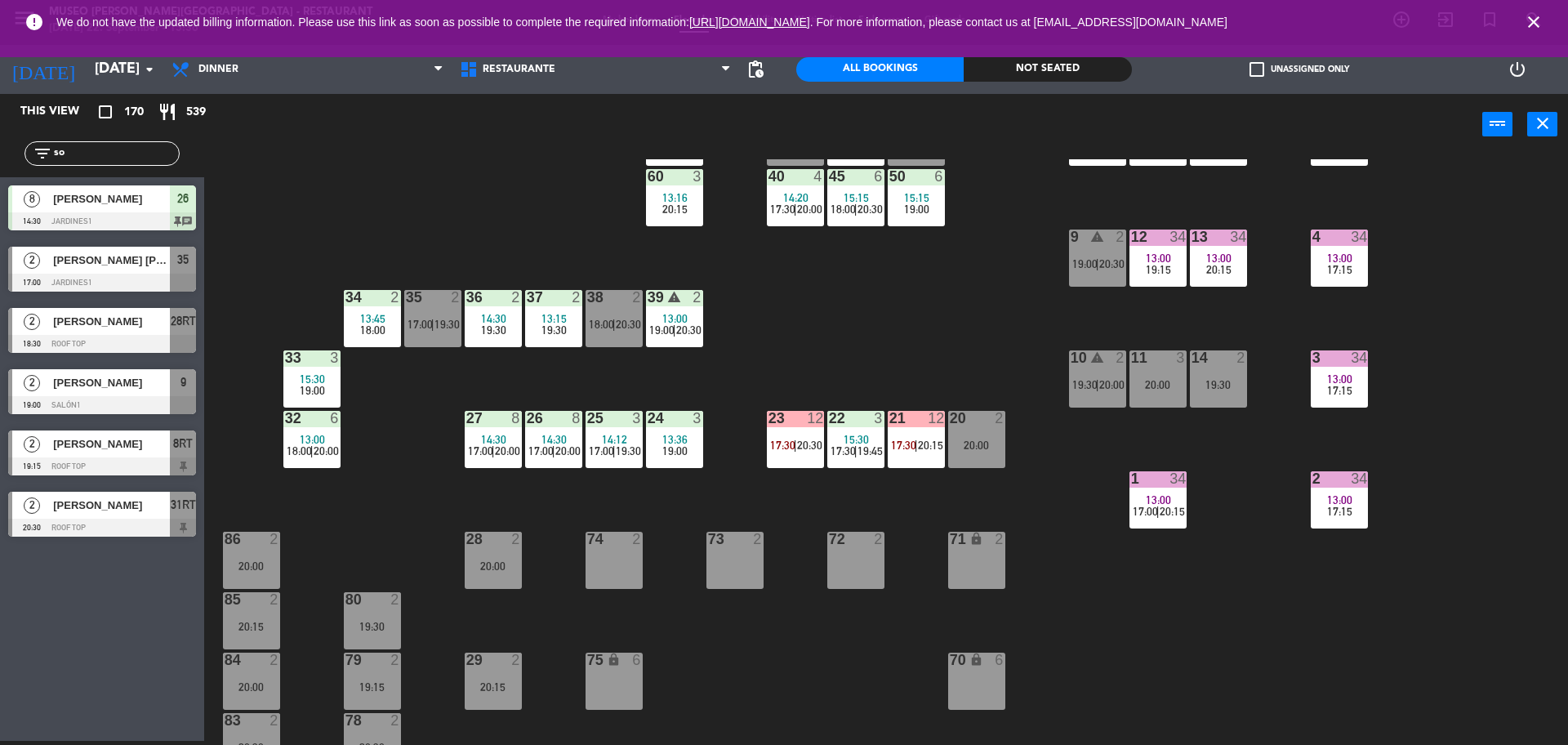
click at [610, 438] on span "14:12" at bounding box center [614, 439] width 26 height 13
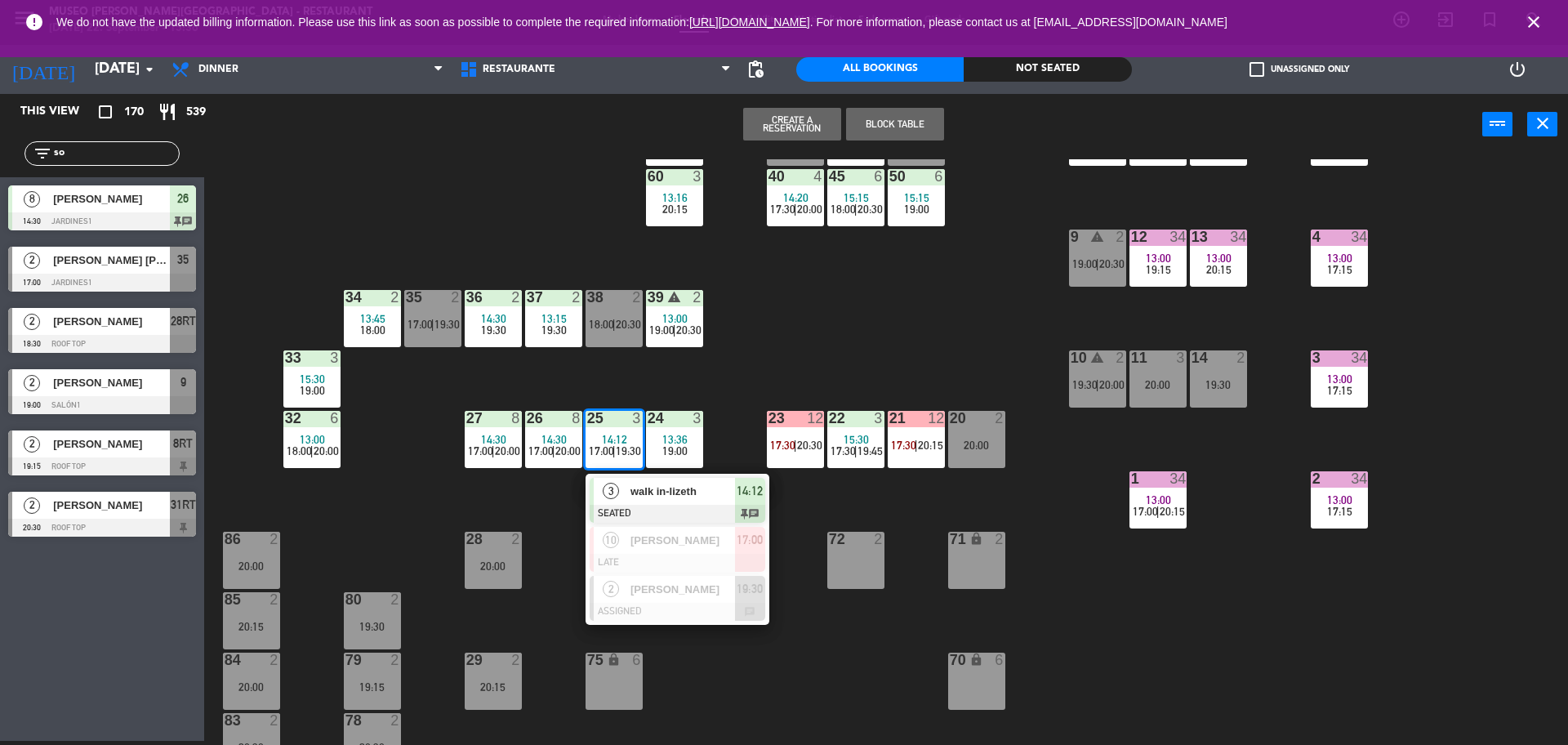
click at [772, 384] on div "44 5 13:30 20:30 49 2 14:12 20:00 54 5 15:00 19:00 64 2 14:58 19:00 48 2 14:18 …" at bounding box center [894, 452] width 1348 height 586
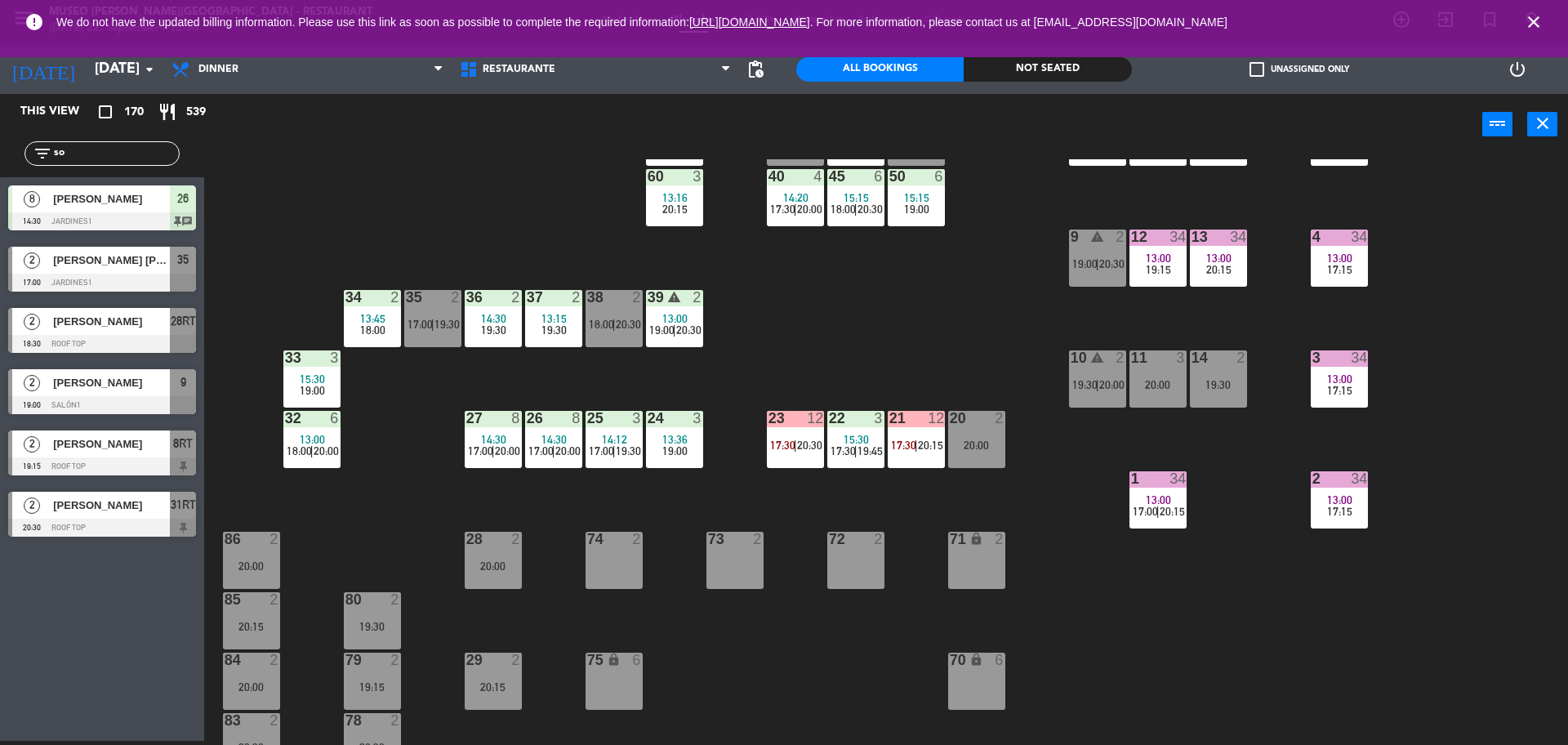
click at [546, 460] on div "26 8 14:30 17:00 | 20:00" at bounding box center [553, 439] width 57 height 57
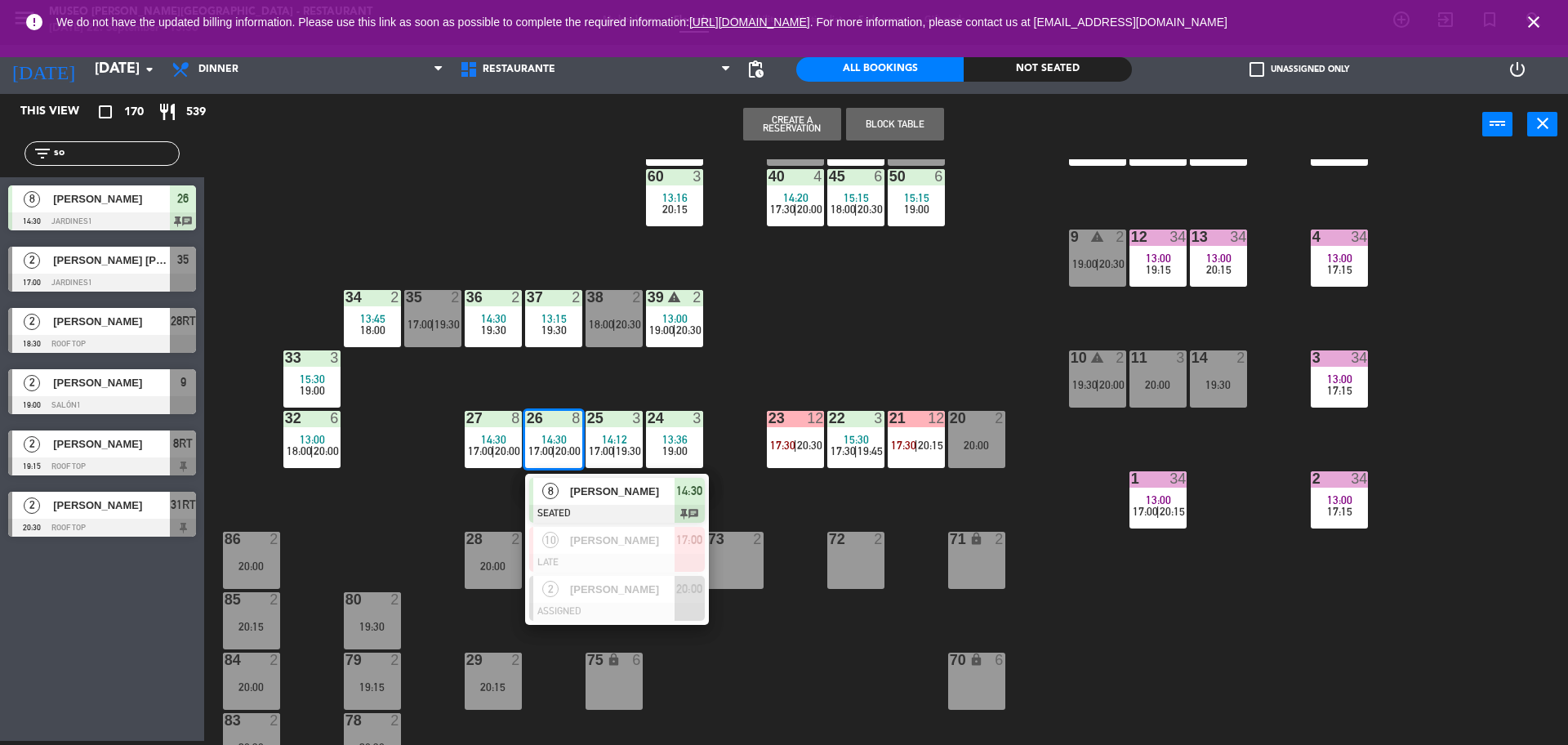
click at [717, 385] on div "44 5 13:30 20:30 49 2 14:12 20:00 54 5 15:00 19:00 64 2 14:58 19:00 48 2 14:18 …" at bounding box center [894, 452] width 1348 height 586
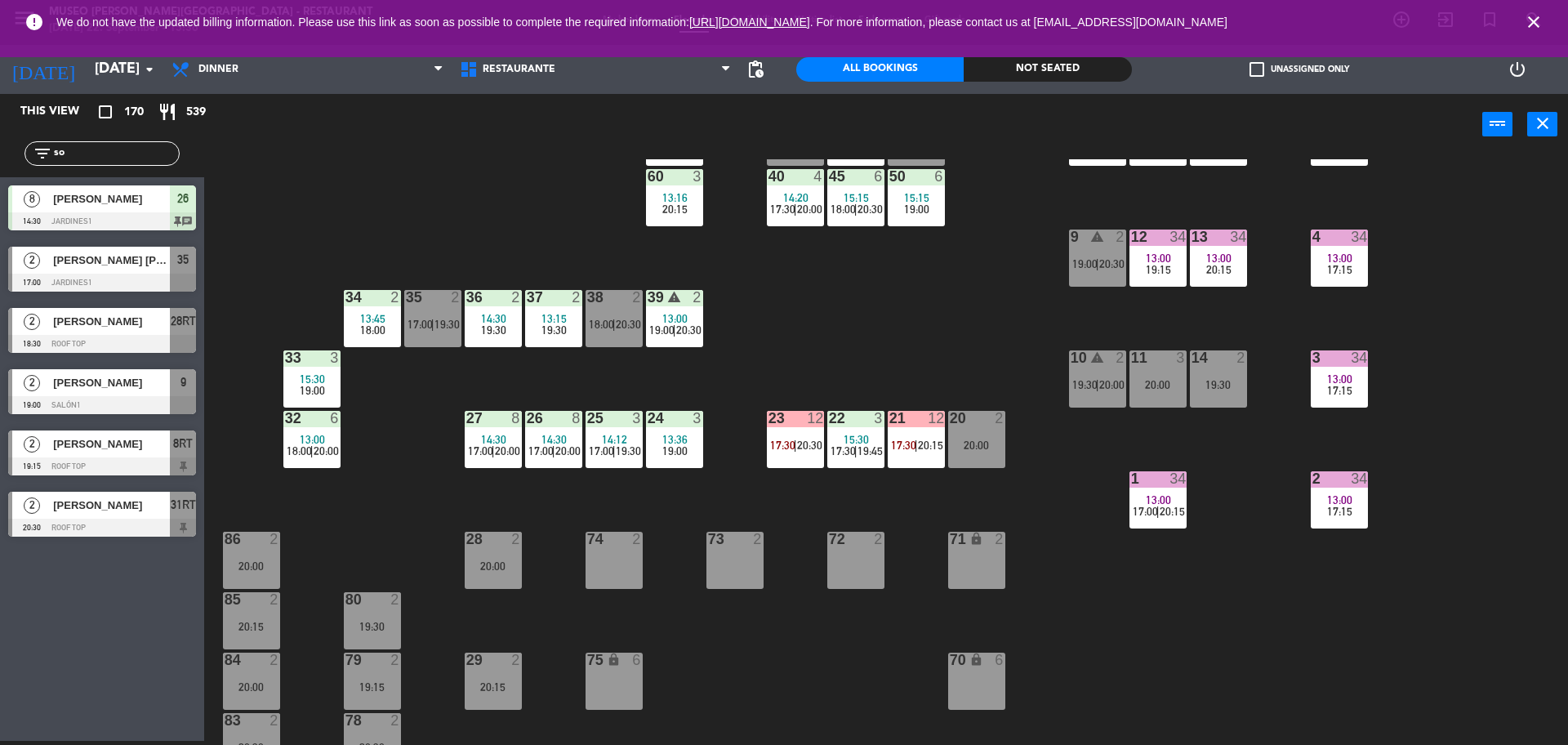
click at [459, 421] on div "27" at bounding box center [466, 418] width 27 height 14
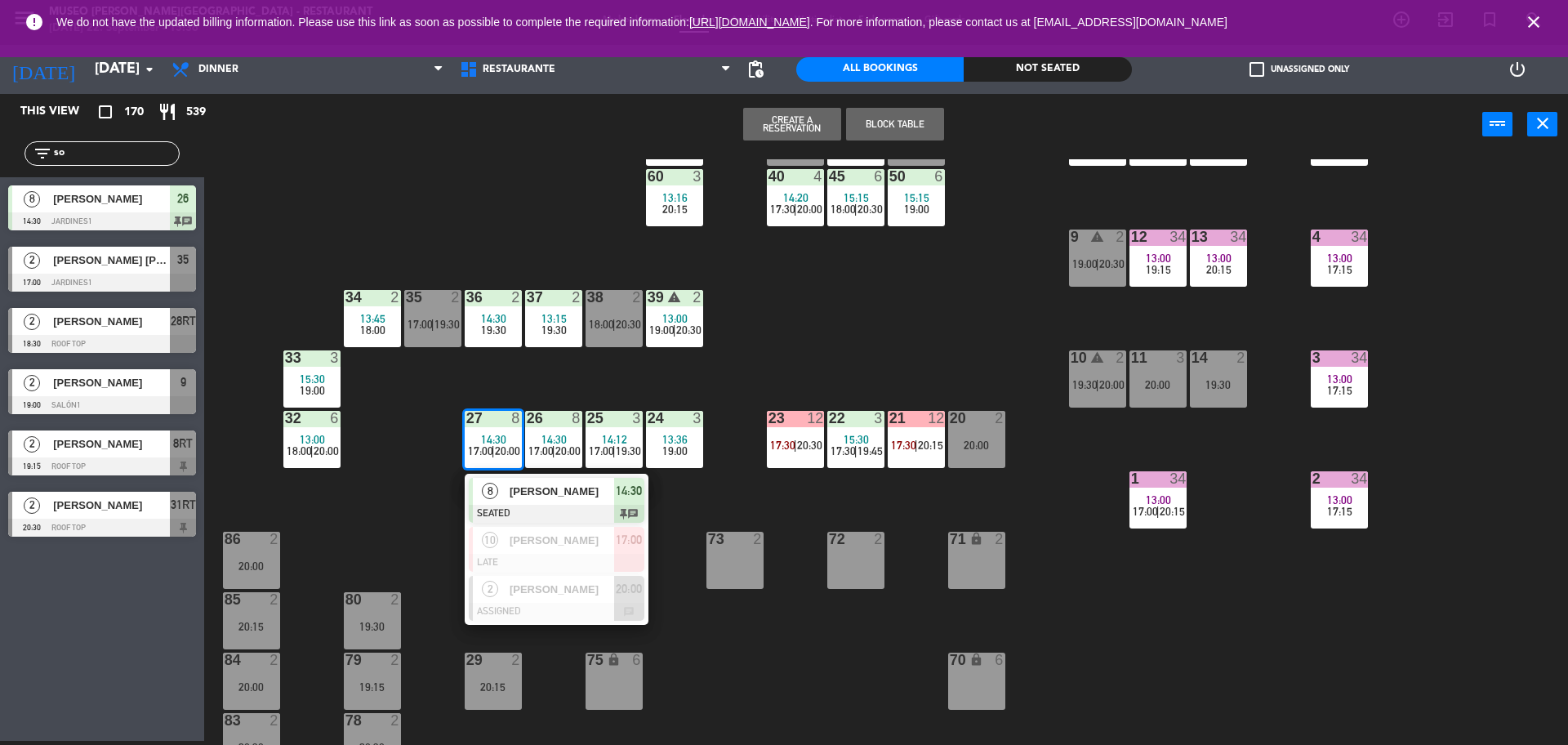
click at [969, 330] on div "44 5 13:30 20:30 49 2 14:12 20:00 54 5 15:00 19:00 64 2 14:58 19:00 48 2 14:18 …" at bounding box center [894, 452] width 1348 height 586
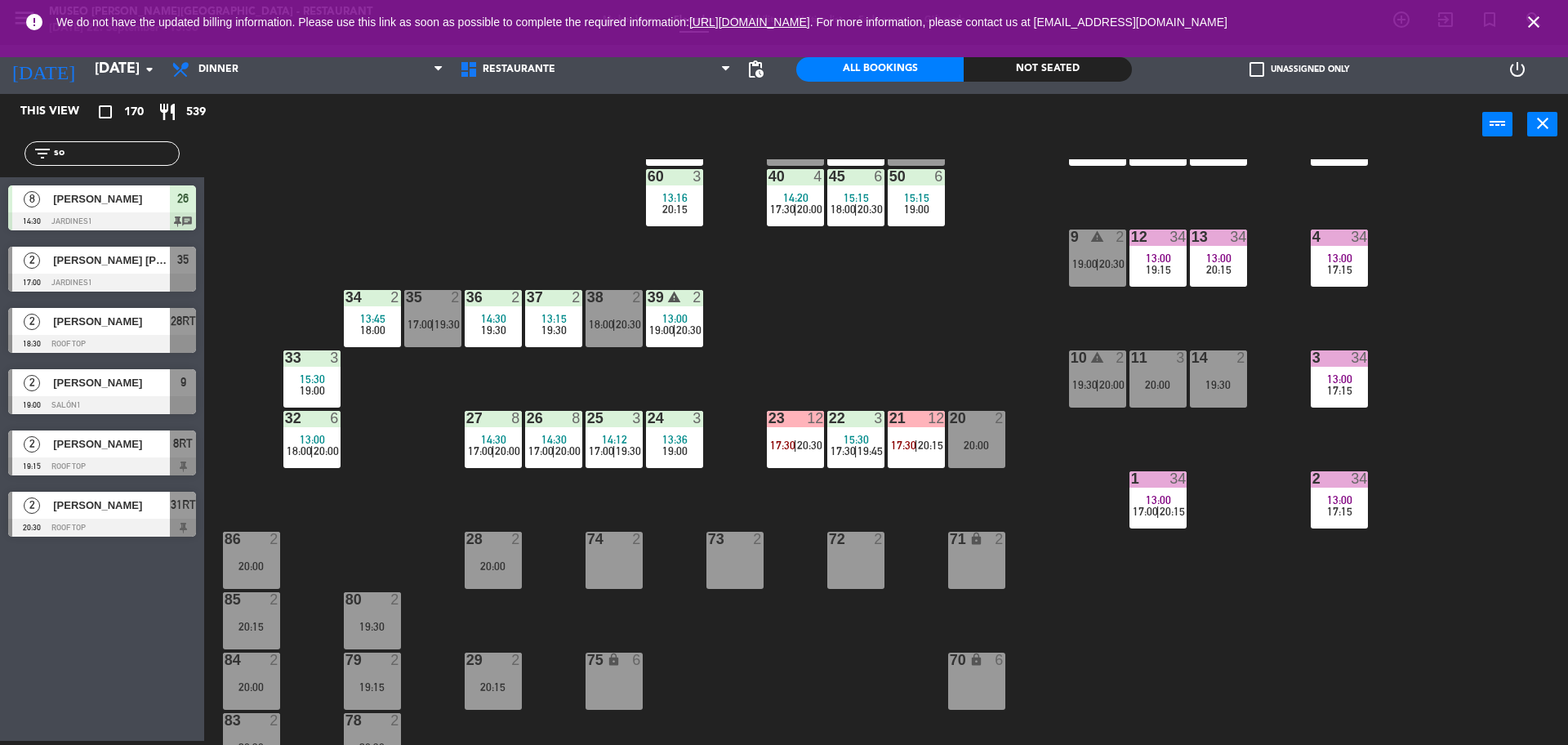
click at [906, 431] on div "21 12 17:30 | 20:15" at bounding box center [916, 439] width 57 height 57
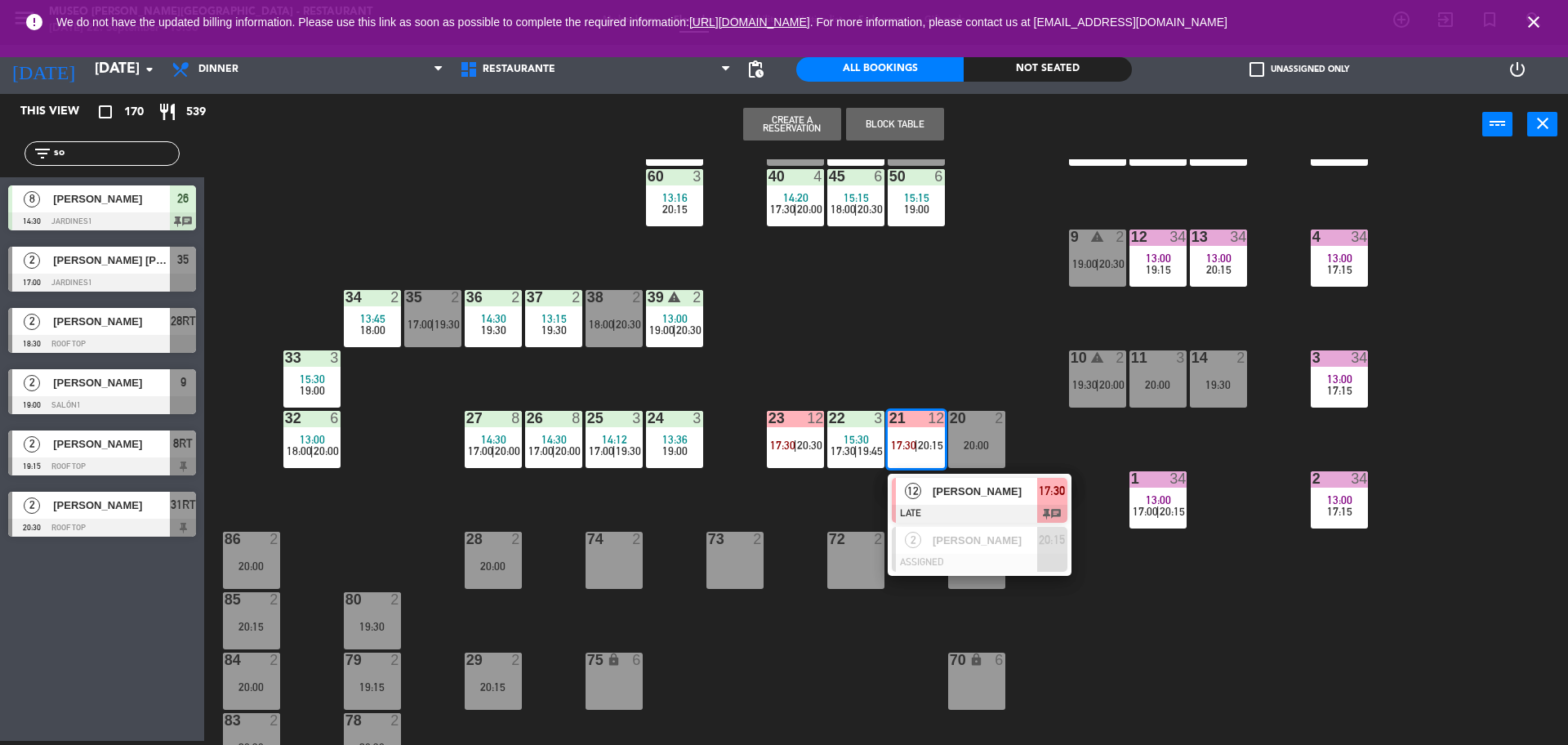
click at [917, 337] on div "44 5 13:30 20:30 49 2 14:12 20:00 54 5 15:00 19:00 64 2 14:58 19:00 48 2 14:18 …" at bounding box center [894, 452] width 1348 height 586
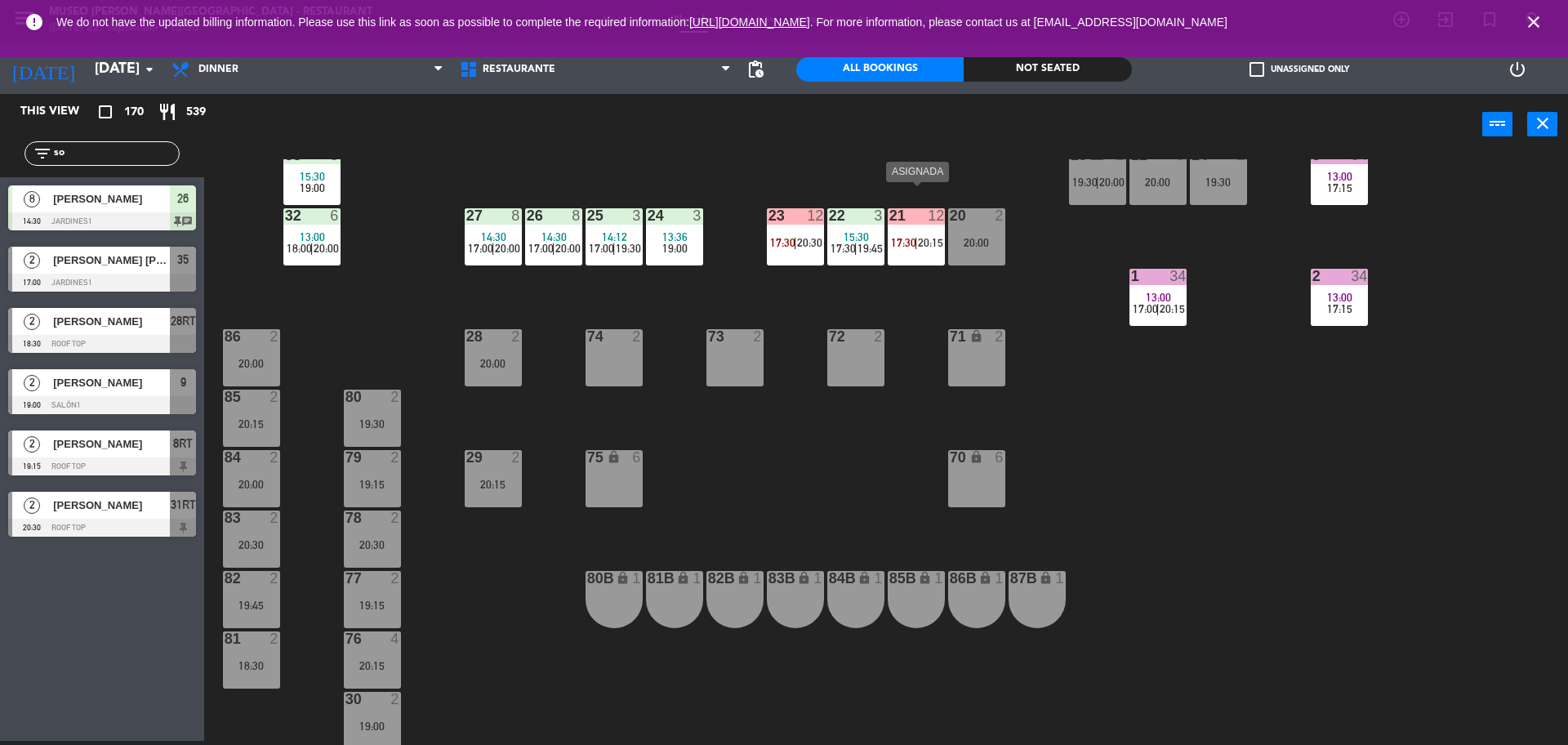
scroll to position [0, 0]
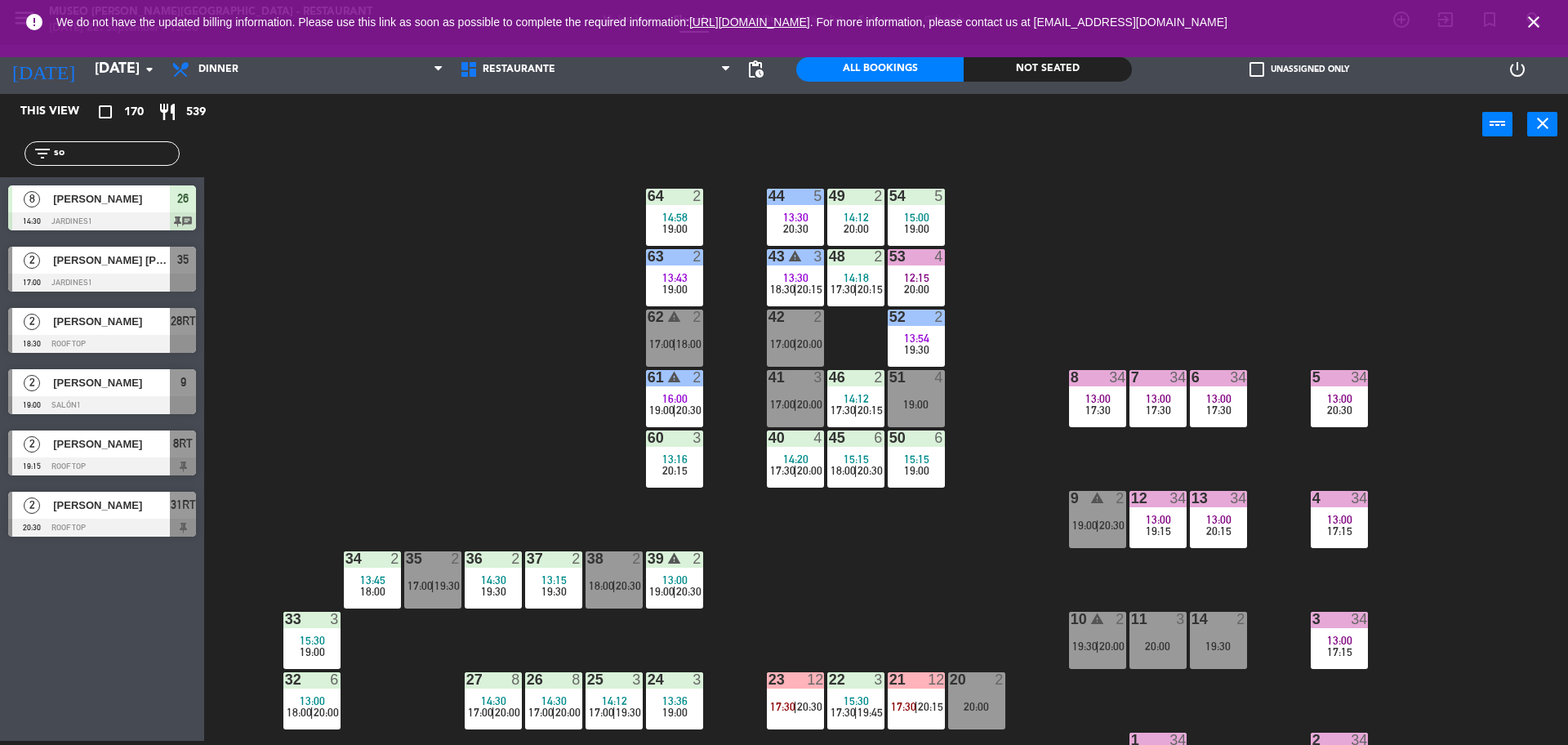
click at [432, 272] on div "44 5 13:30 20:30 49 2 14:12 20:00 54 5 15:00 19:00 64 2 14:58 19:00 48 2 14:18 …" at bounding box center [894, 452] width 1348 height 586
